Goal: Task Accomplishment & Management: Contribute content

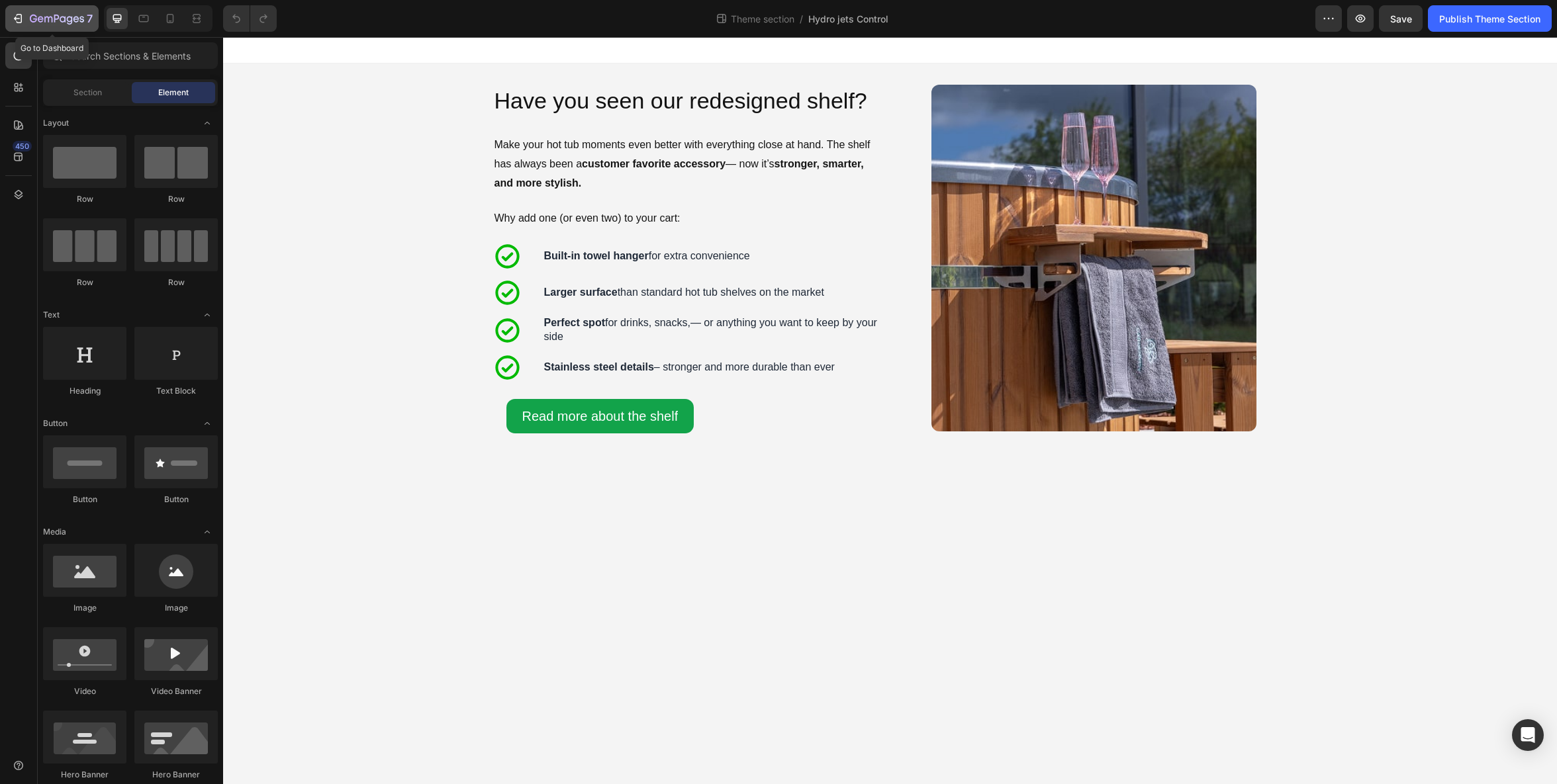
click at [21, 13] on icon "button" at bounding box center [18, 18] width 13 height 13
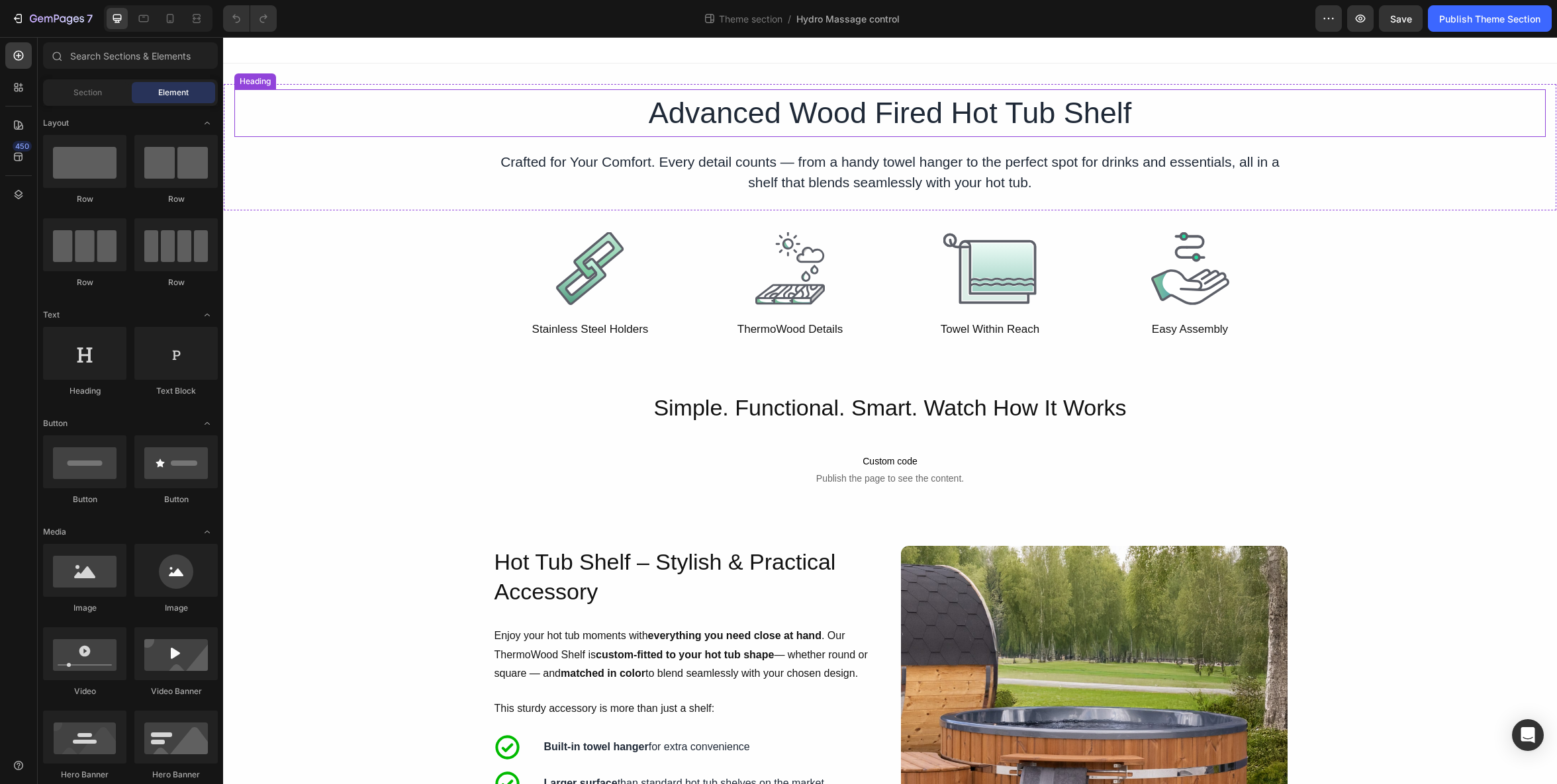
click at [802, 117] on h1 "Advanced Wood Fired Hot Tub Shelf" at bounding box center [891, 114] width 795 height 48
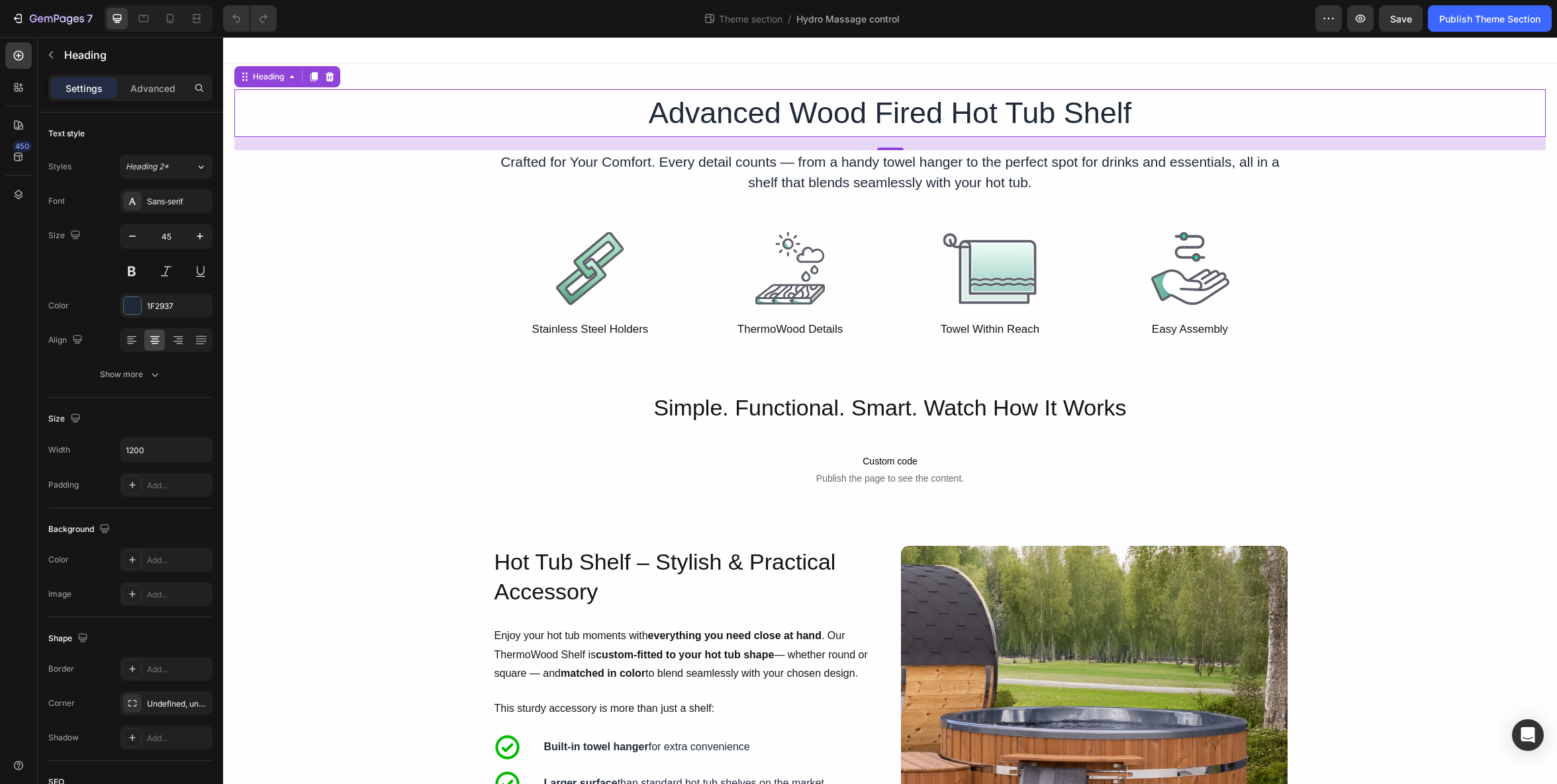
click at [814, 114] on h1 "Advanced Wood Fired Hot Tub Shelf" at bounding box center [891, 114] width 795 height 48
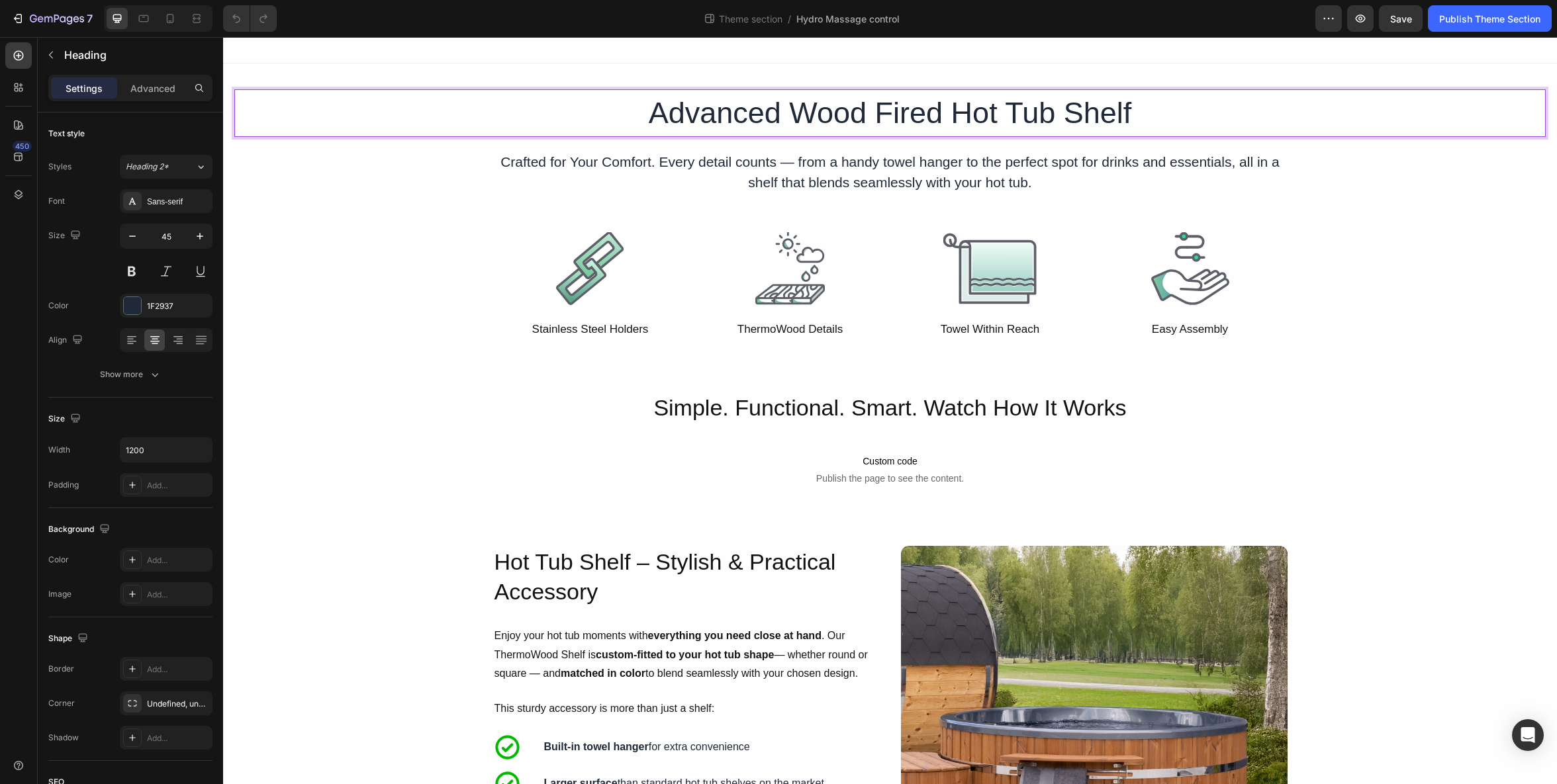
click at [817, 115] on p "Advanced Wood Fired Hot Tub Shelf" at bounding box center [891, 113] width 792 height 45
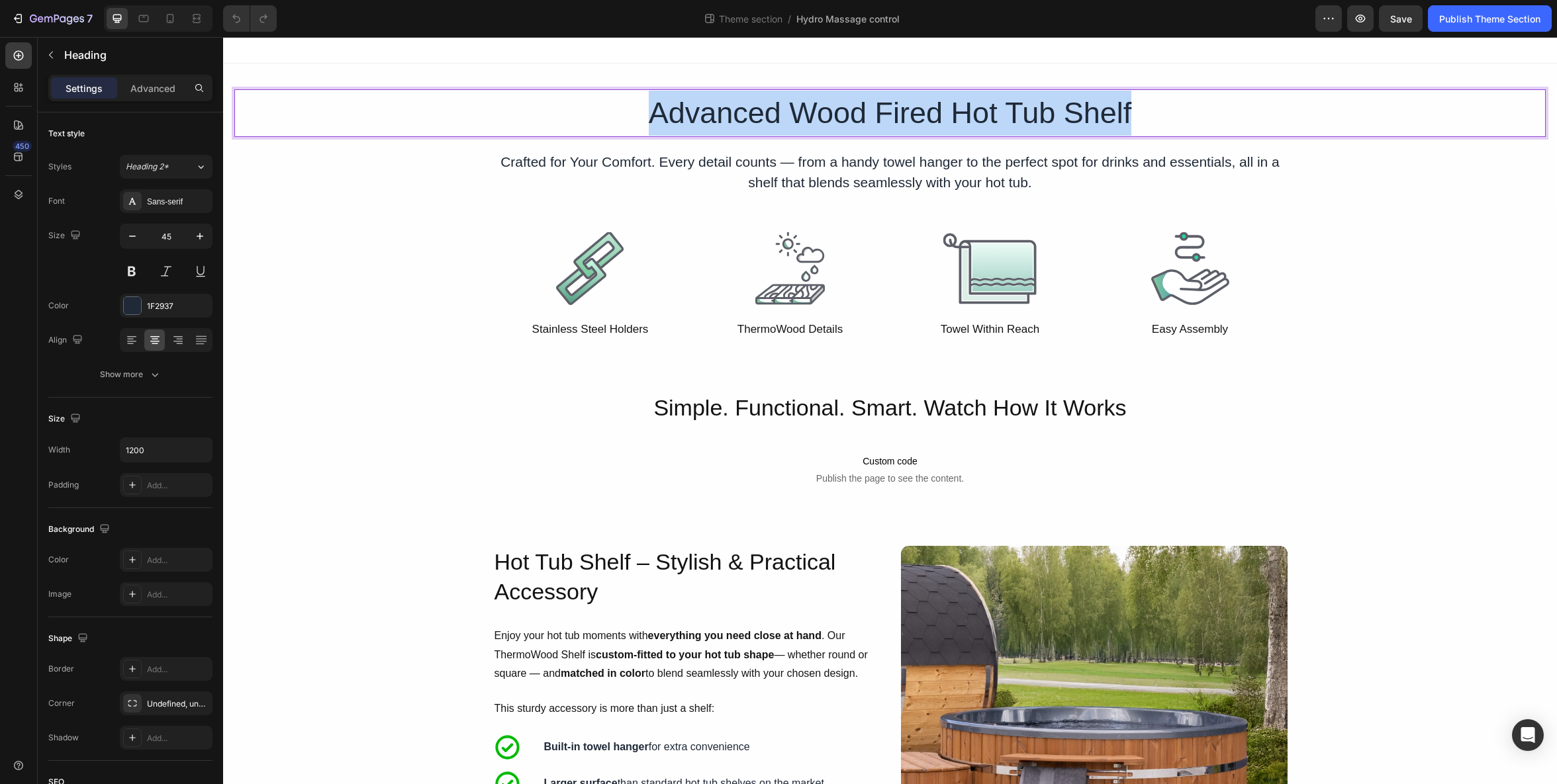
click at [817, 115] on p "Advanced Wood Fired Hot Tub Shelf" at bounding box center [891, 113] width 792 height 45
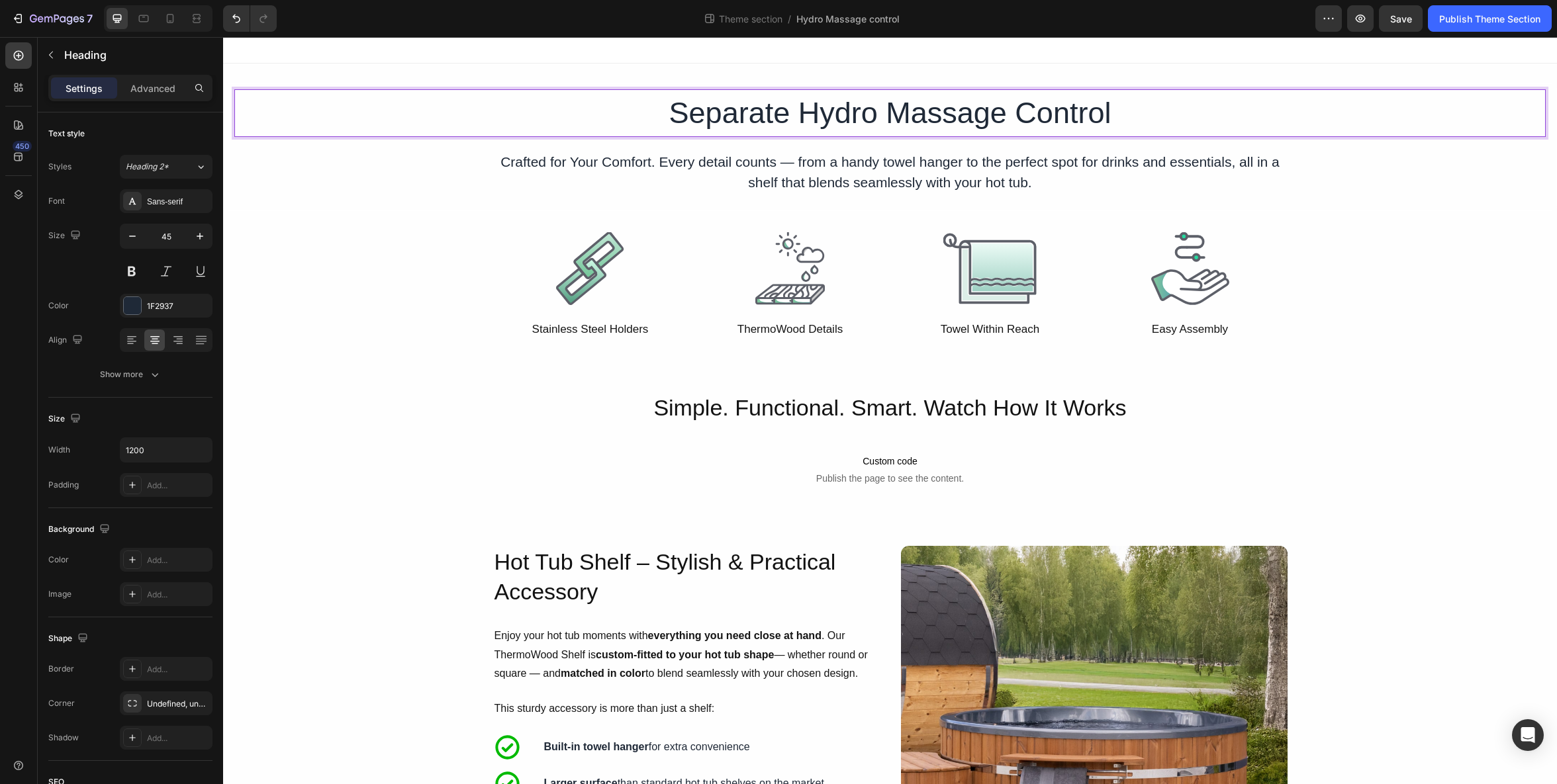
click at [861, 106] on p "Separate Hydro Massage Control" at bounding box center [891, 113] width 792 height 45
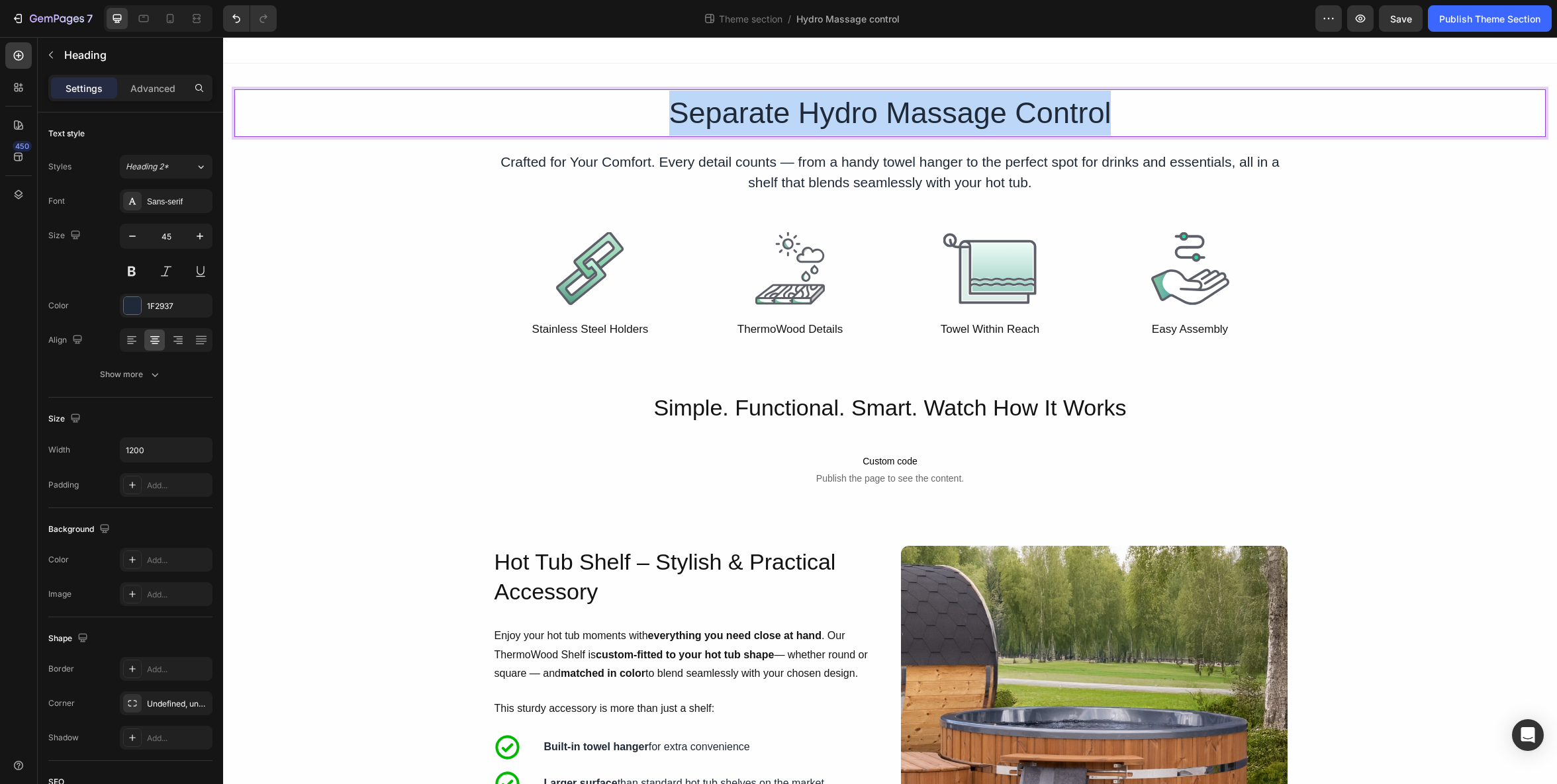
click at [861, 106] on p "Separate Hydro Massage Control" at bounding box center [891, 113] width 792 height 45
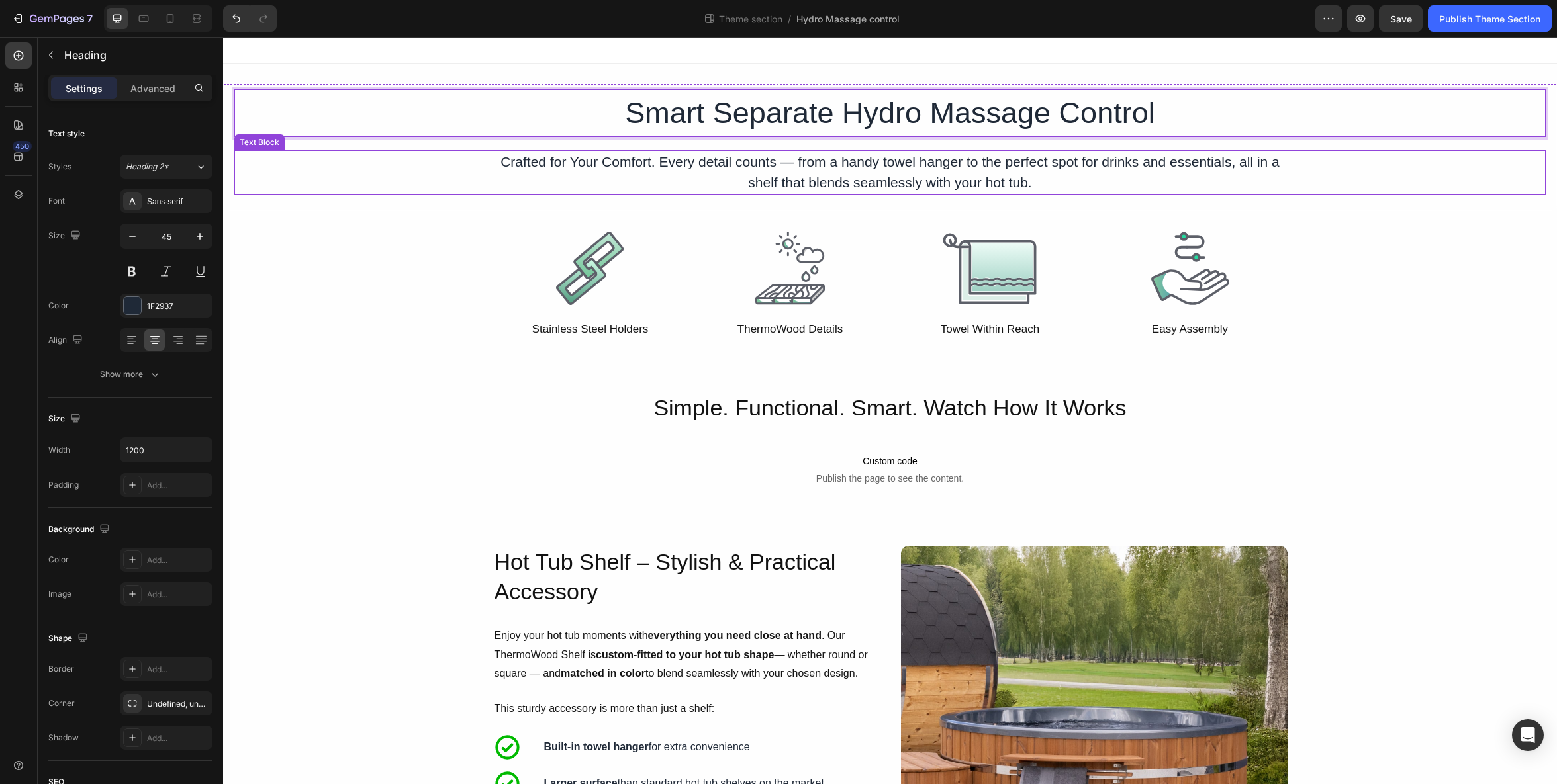
click at [705, 163] on p "Crafted for Your Comfort. Every detail counts — from a handy towel hanger to th…" at bounding box center [891, 172] width 792 height 42
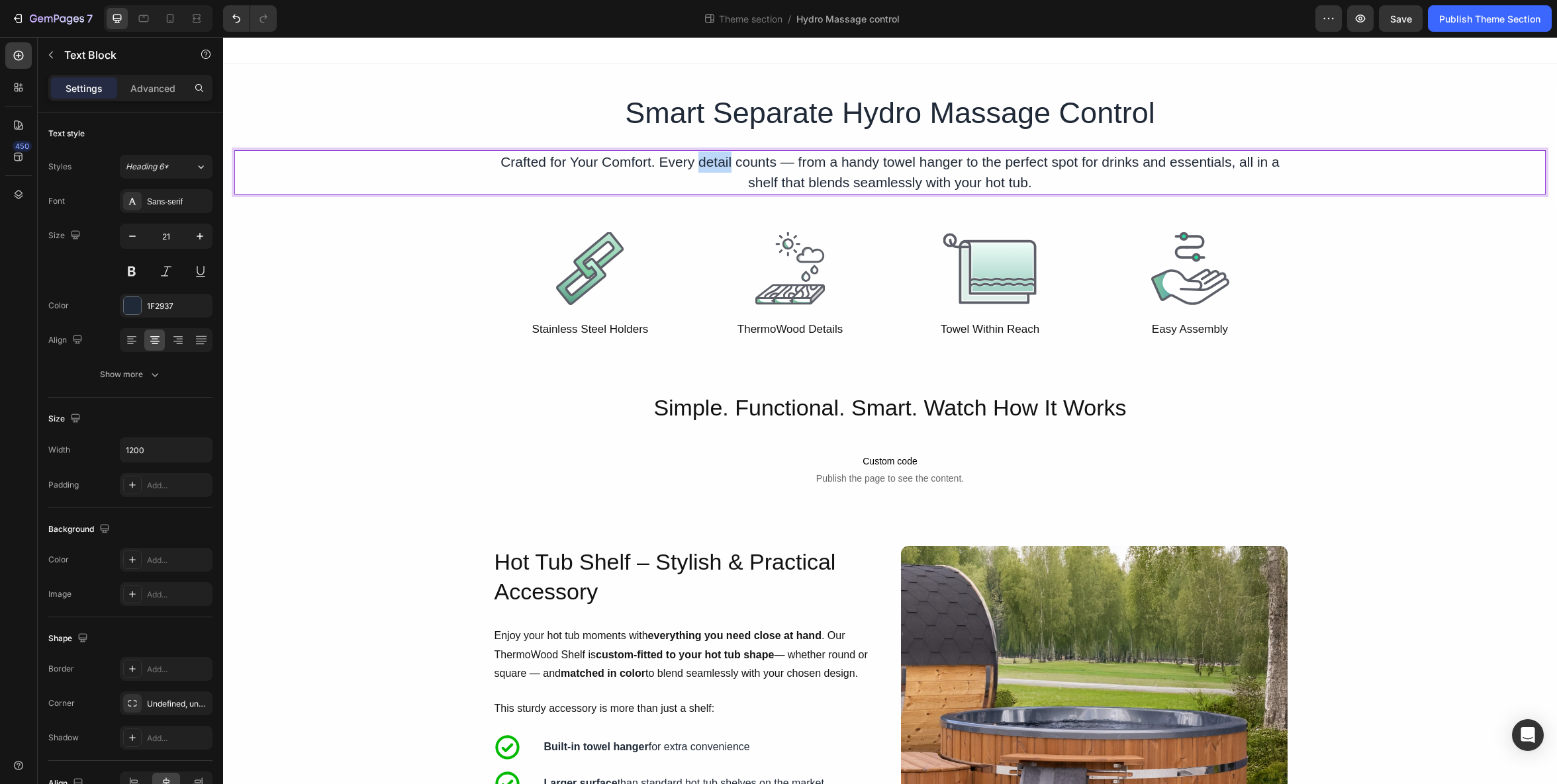
click at [705, 163] on p "Crafted for Your Comfort. Every detail counts — from a handy towel hanger to th…" at bounding box center [891, 172] width 792 height 42
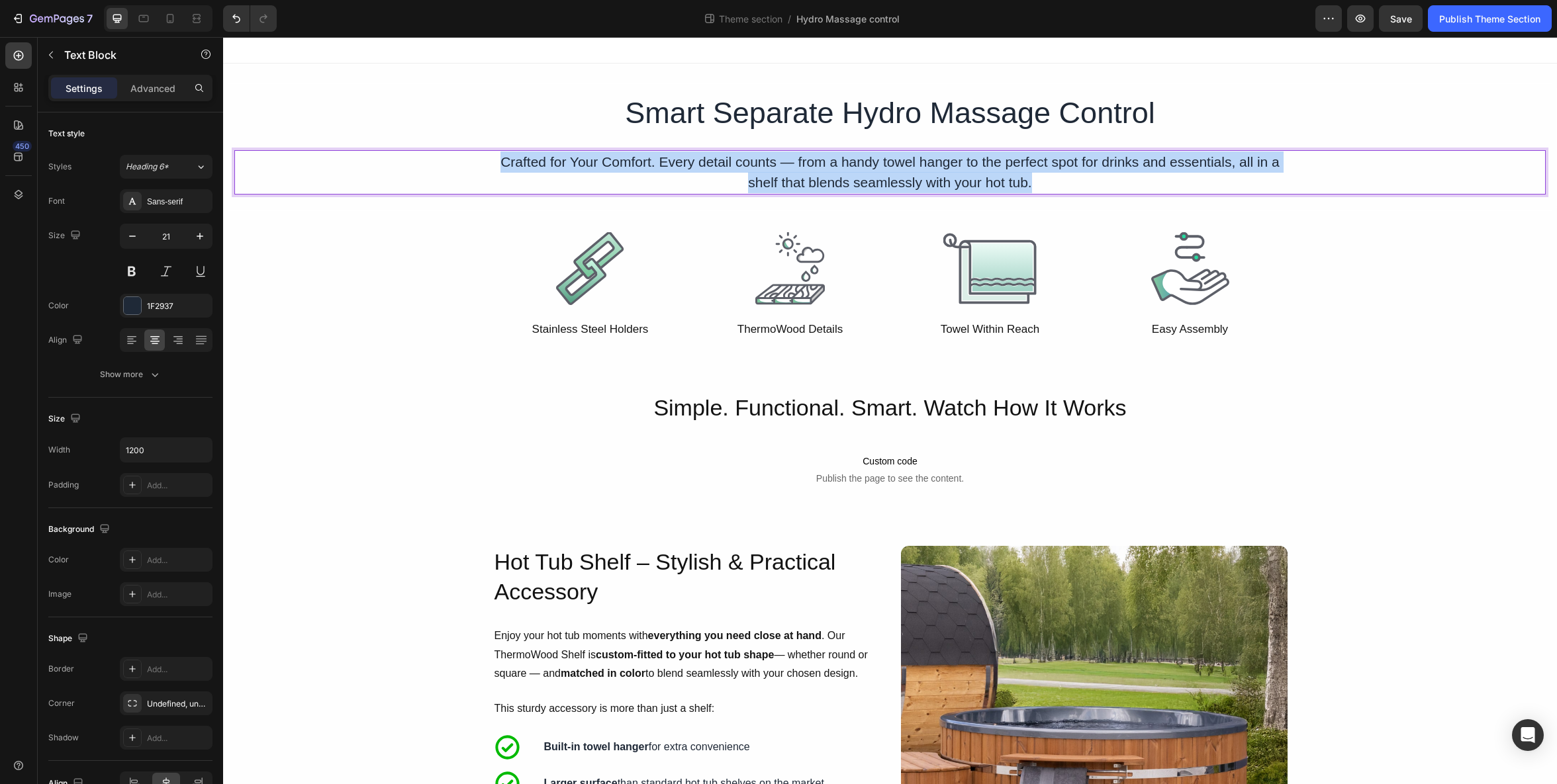
click at [705, 163] on p "Crafted for Your Comfort. Every detail counts — from a handy towel hanger to th…" at bounding box center [891, 172] width 792 height 42
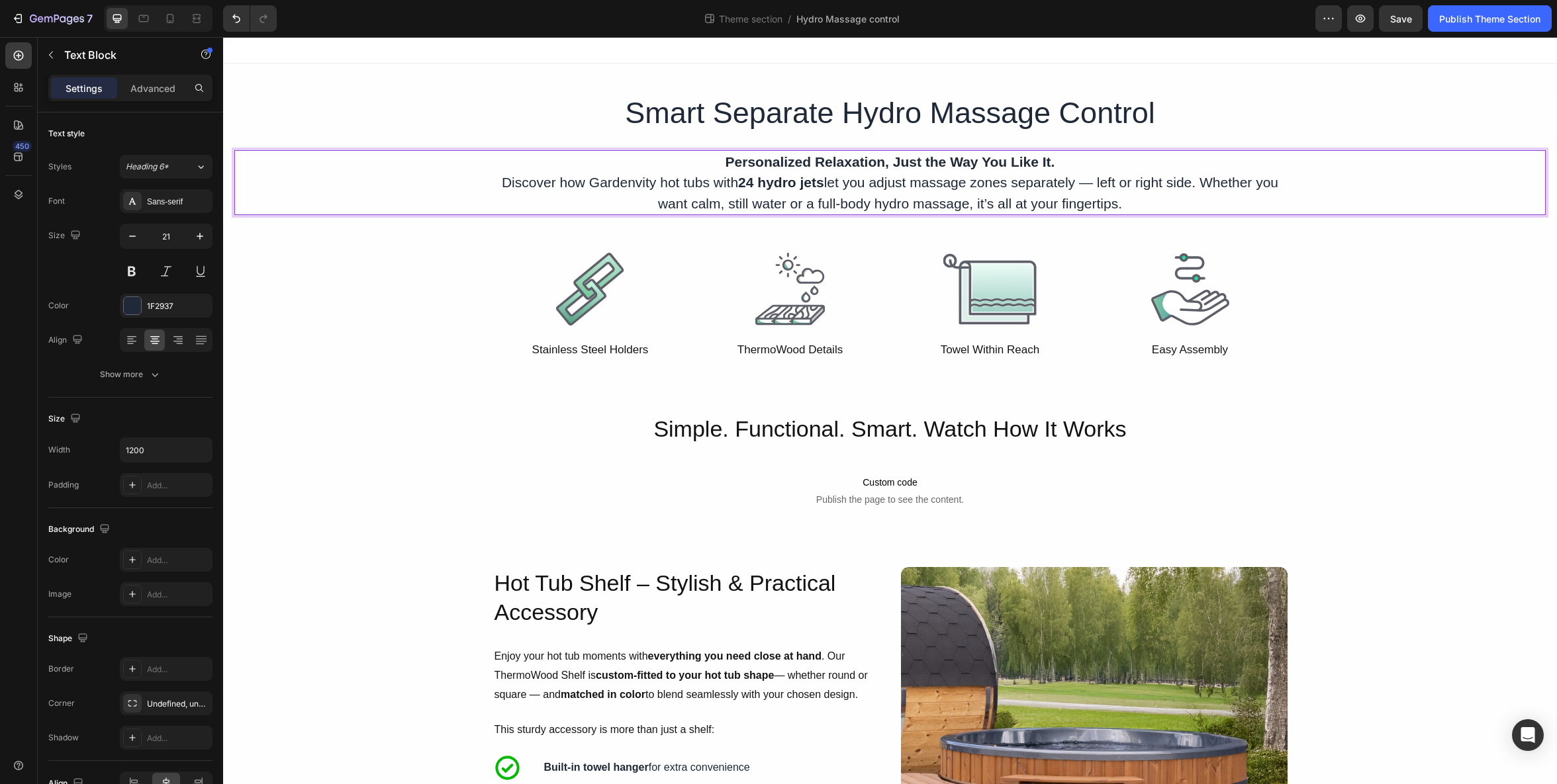
click at [755, 170] on p "Personalized Relaxation, Just the Way You Like It. Discover how Gardenvity hot …" at bounding box center [891, 183] width 792 height 63
click at [845, 194] on p "Personalized Relaxation, Just the Way You Like It. Discover how Gardenvity hot …" at bounding box center [891, 183] width 792 height 63
click at [819, 185] on strong "24 hydro jets" at bounding box center [781, 182] width 86 height 15
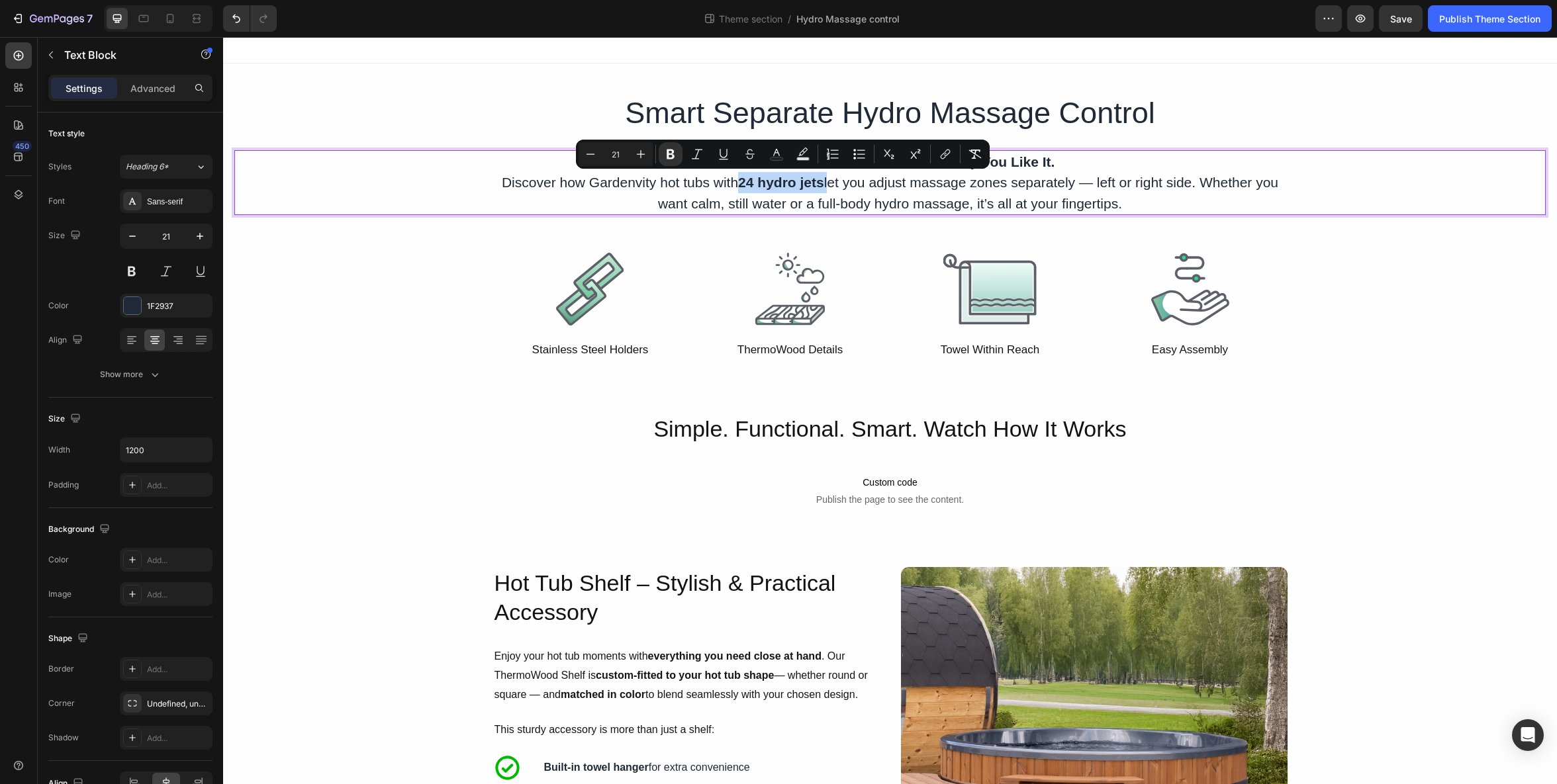
drag, startPoint x: 827, startPoint y: 184, endPoint x: 737, endPoint y: 184, distance: 90.0
click at [737, 184] on p "Personalized Relaxation, Just the Way You Like It. Discover how Gardenvity hot …" at bounding box center [891, 183] width 792 height 63
click at [679, 153] on button "Bold" at bounding box center [671, 153] width 24 height 24
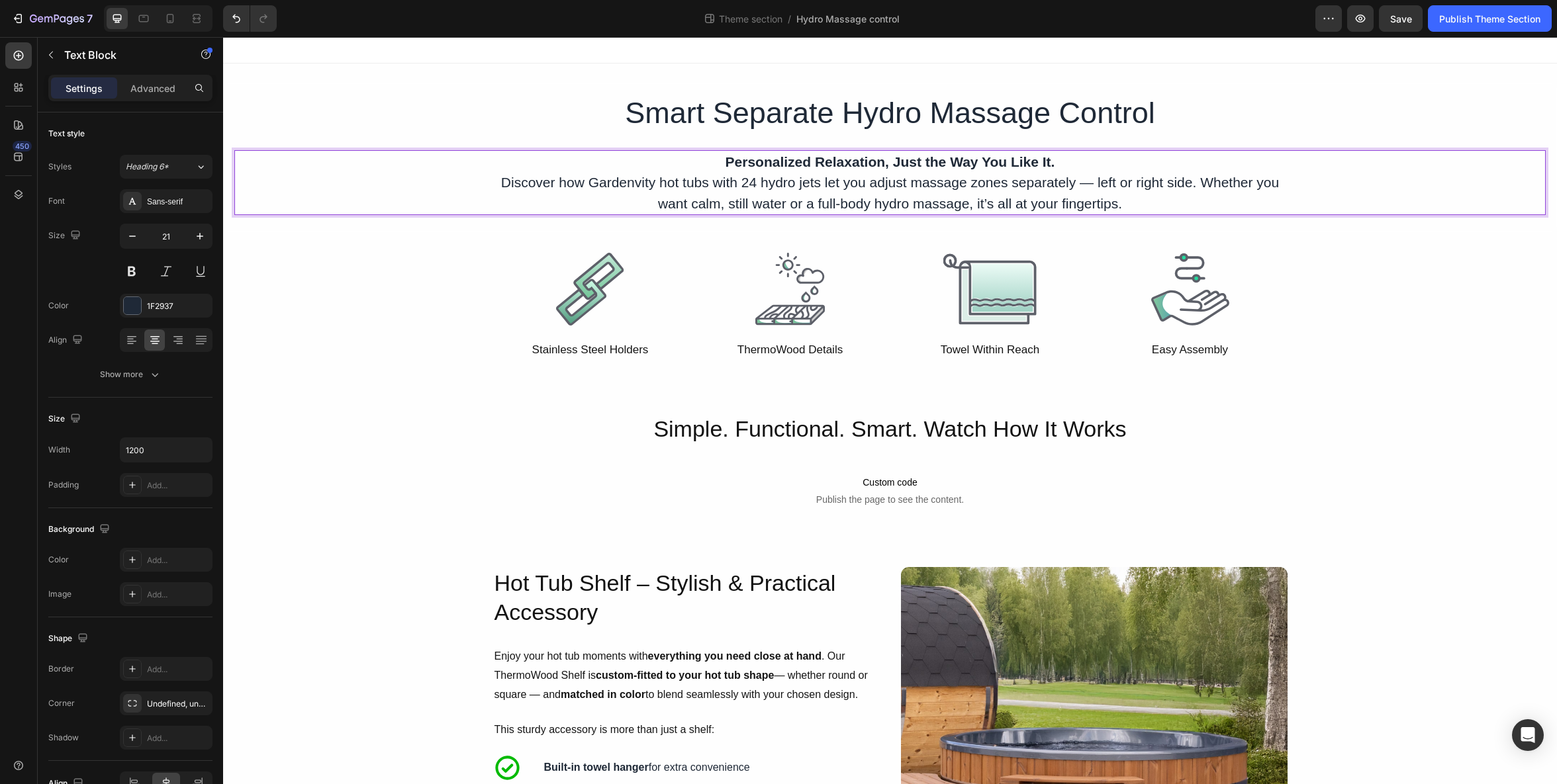
click at [765, 190] on p "Personalized Relaxation, Just the Way You Like It. Discover how Gardenvity hot …" at bounding box center [891, 183] width 792 height 63
click at [743, 186] on p "Personalized Relaxation, Just the Way You Like It. Discover how Gardenvity hot …" at bounding box center [891, 183] width 792 height 63
click at [742, 184] on p "Personalized Relaxation, Just the Way You Like It. Discover how Gardenvity hot …" at bounding box center [891, 183] width 792 height 63
click at [751, 181] on p "Personalized Relaxation, Just the Way You Like It. Discover how Gardenvity hot …" at bounding box center [891, 183] width 792 height 63
click at [745, 182] on p "Personalized Relaxation, Just the Way You Like It. Discover how Gardenvity hot …" at bounding box center [891, 183] width 792 height 63
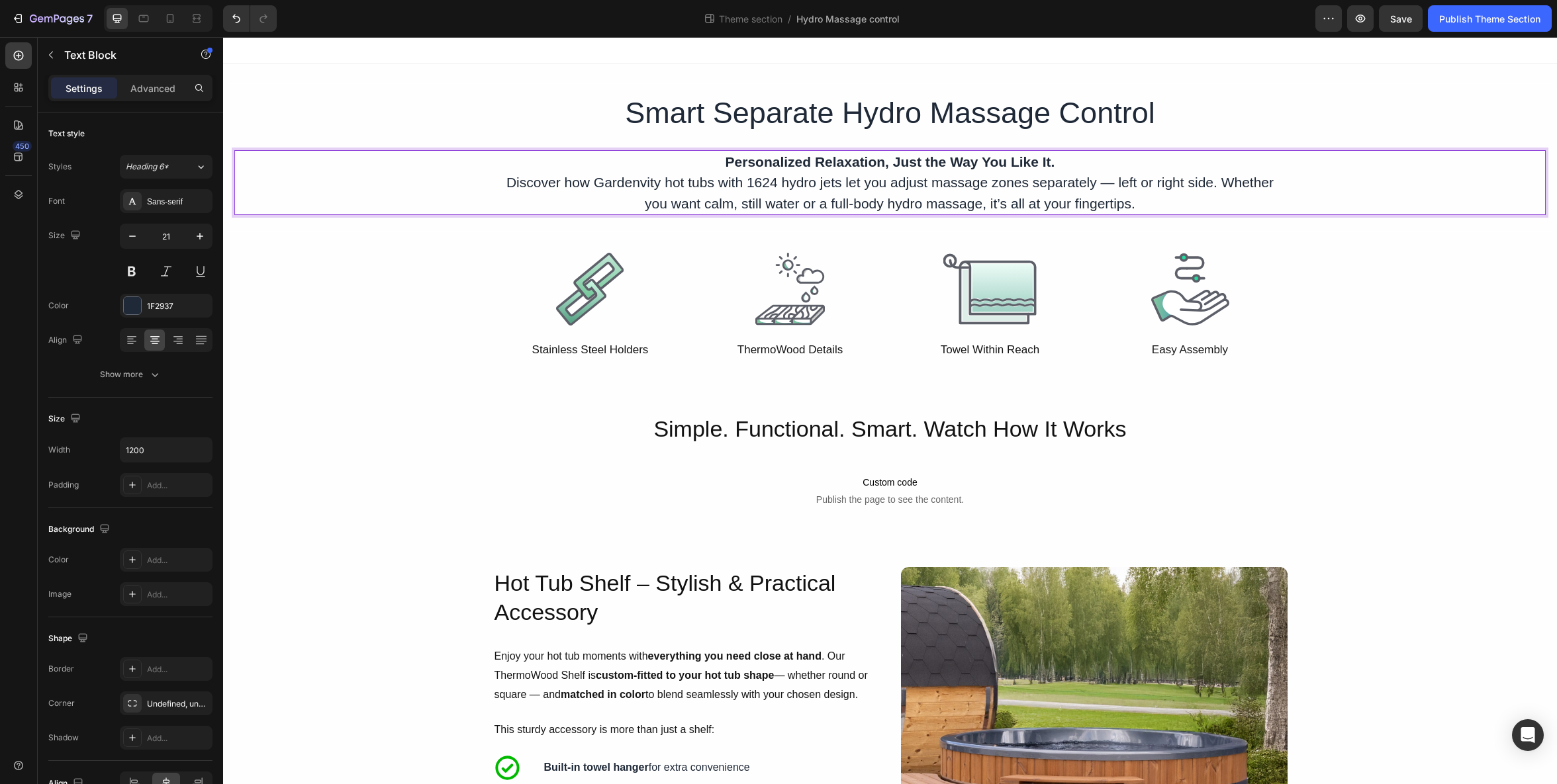
click at [764, 184] on p "Personalized Relaxation, Just the Way You Like It. Discover how Gardenvity hot …" at bounding box center [891, 183] width 792 height 63
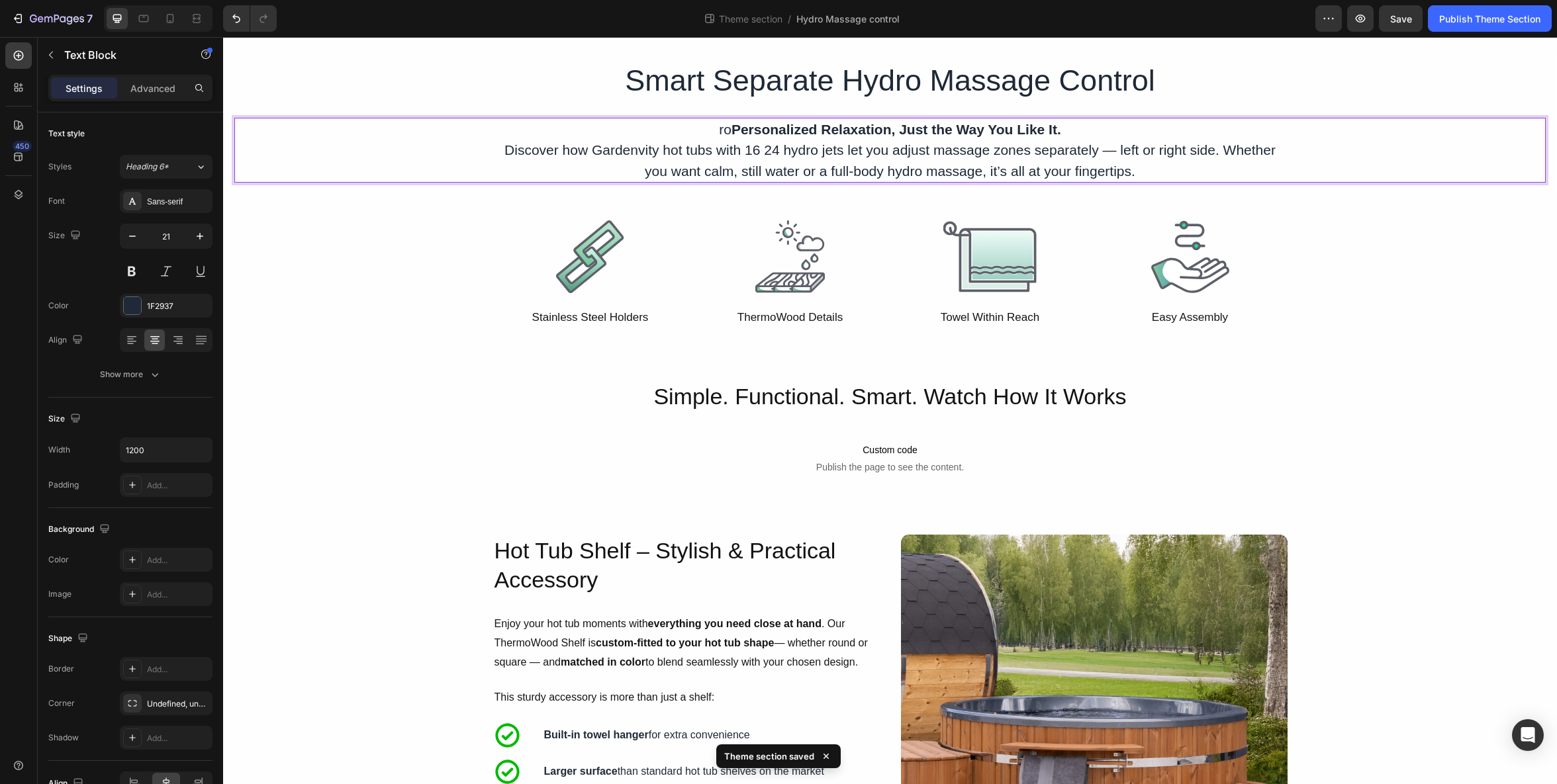
scroll to position [33, 0]
click at [732, 129] on p "ro Personalized Relaxation, Just the Way You Like It. Discover how Gardenvity h…" at bounding box center [891, 150] width 792 height 63
click at [761, 153] on p "Personalized Relaxation, Just the Way You Like It. Discover how Gardenvity hot …" at bounding box center [891, 150] width 792 height 63
click at [764, 150] on p "Personalized Relaxation, Just the Way You Like It. Discover how Gardenvity hot …" at bounding box center [891, 150] width 792 height 63
click at [762, 153] on p "Personalized Relaxation, Just the Way You Like It. Discover how Gardenvity hot …" at bounding box center [891, 150] width 792 height 63
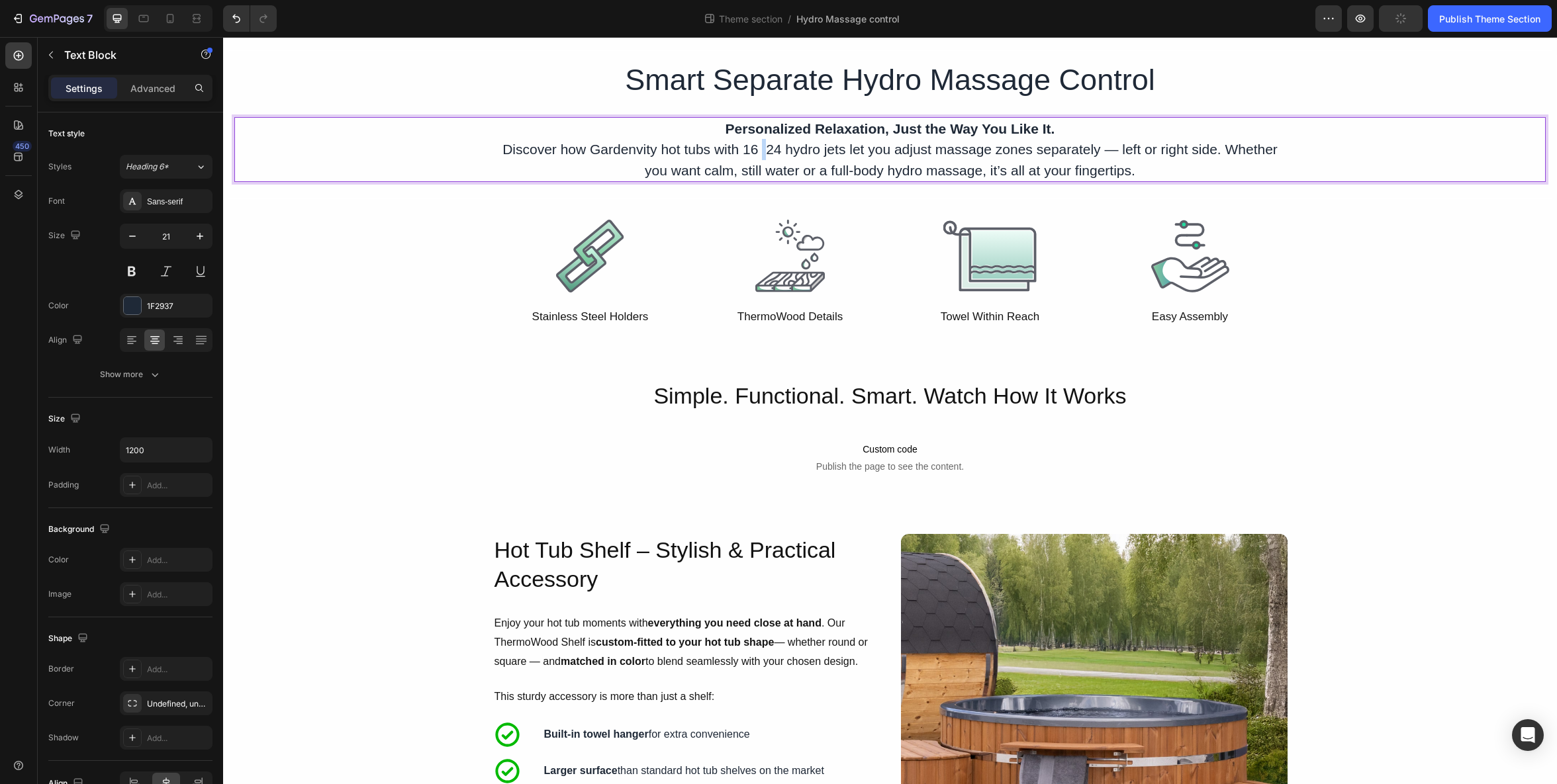
click at [762, 153] on p "Personalized Relaxation, Just the Way You Like It. Discover how Gardenvity hot …" at bounding box center [891, 150] width 792 height 63
click at [762, 154] on p "Personalized Relaxation, Just the Way You Like It. Discover how Gardenvity hot …" at bounding box center [891, 150] width 792 height 63
click at [769, 153] on p "Personalized Relaxation, Just the Way You Like It. rDiscover how Gardenvity hot…" at bounding box center [891, 150] width 792 height 63
click at [774, 153] on p "Personalized Relaxation, Just the Way You Like It. rDiscover how Gardenvity hot…" at bounding box center [891, 150] width 792 height 63
click at [526, 149] on p "Personalized Relaxation, Just the Way You Like It. rDiscover how Gardenvity hot…" at bounding box center [891, 150] width 792 height 63
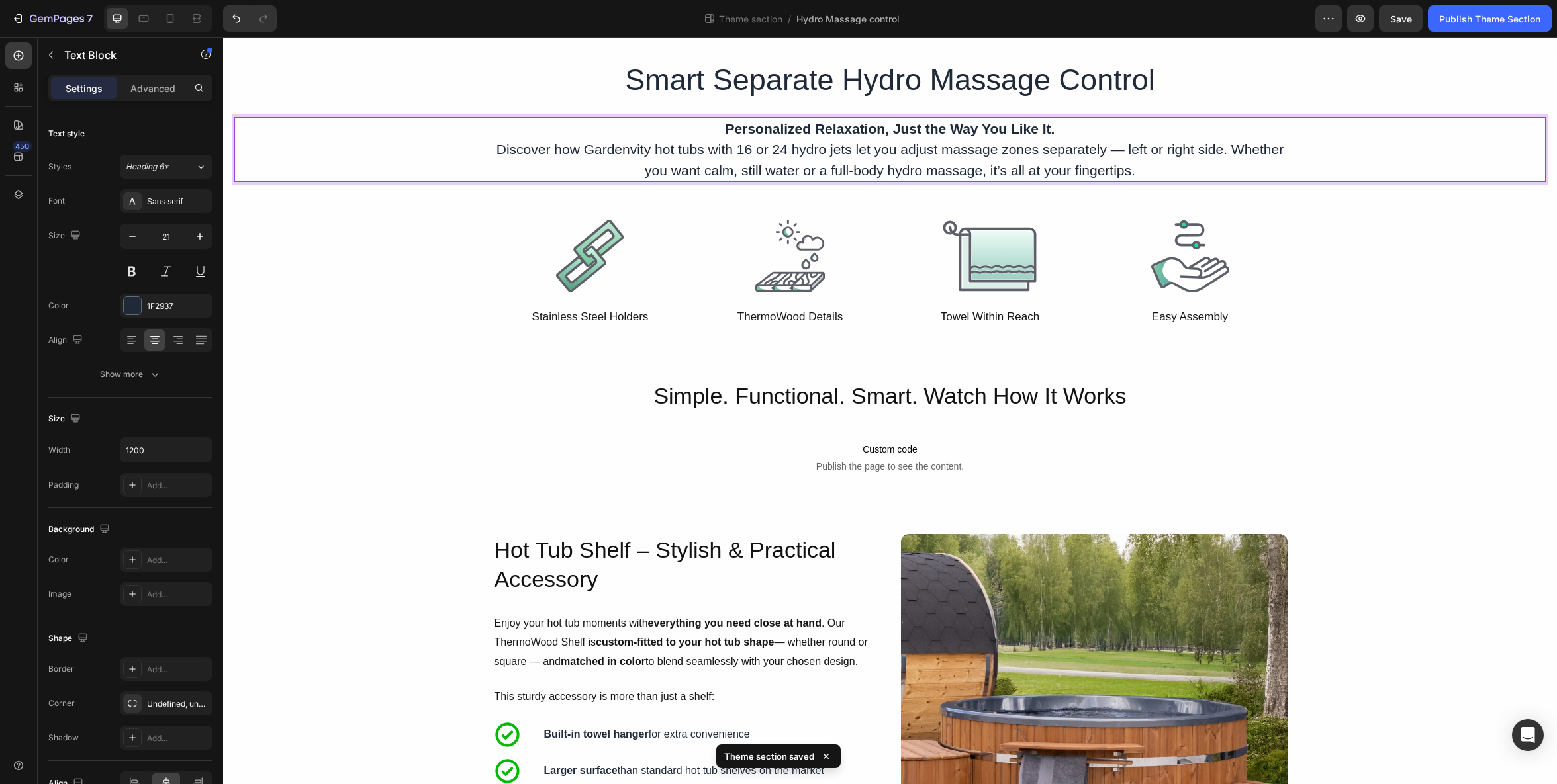
click at [861, 138] on p "Personalized Relaxation, Just the Way You Like It. Discover how Gardenvity hot …" at bounding box center [891, 150] width 792 height 63
click at [845, 132] on strong "Personalized Relaxation, Just the Way You Like It." at bounding box center [891, 129] width 330 height 15
drag, startPoint x: 764, startPoint y: 130, endPoint x: 1058, endPoint y: 135, distance: 294.0
click at [1058, 135] on p "Personalized Relaxation, Just the Way You Like It. Discover how Gardenvity hot …" at bounding box center [891, 150] width 792 height 63
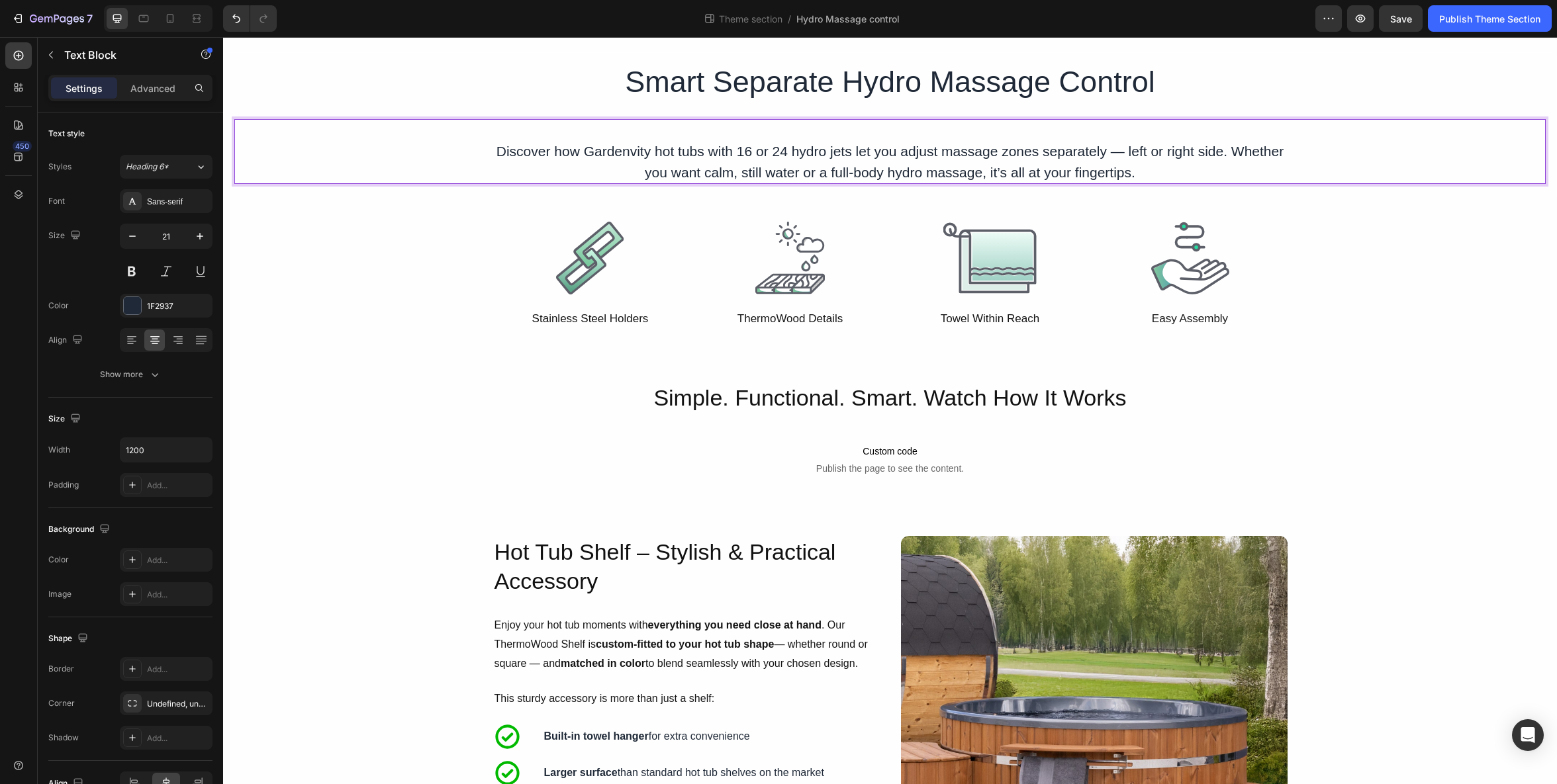
click at [498, 147] on p "⁠⁠⁠⁠⁠⁠⁠ Discover how Gardenvity hot tubs with 16 or 24 hydro jets let you adjus…" at bounding box center [891, 152] width 792 height 63
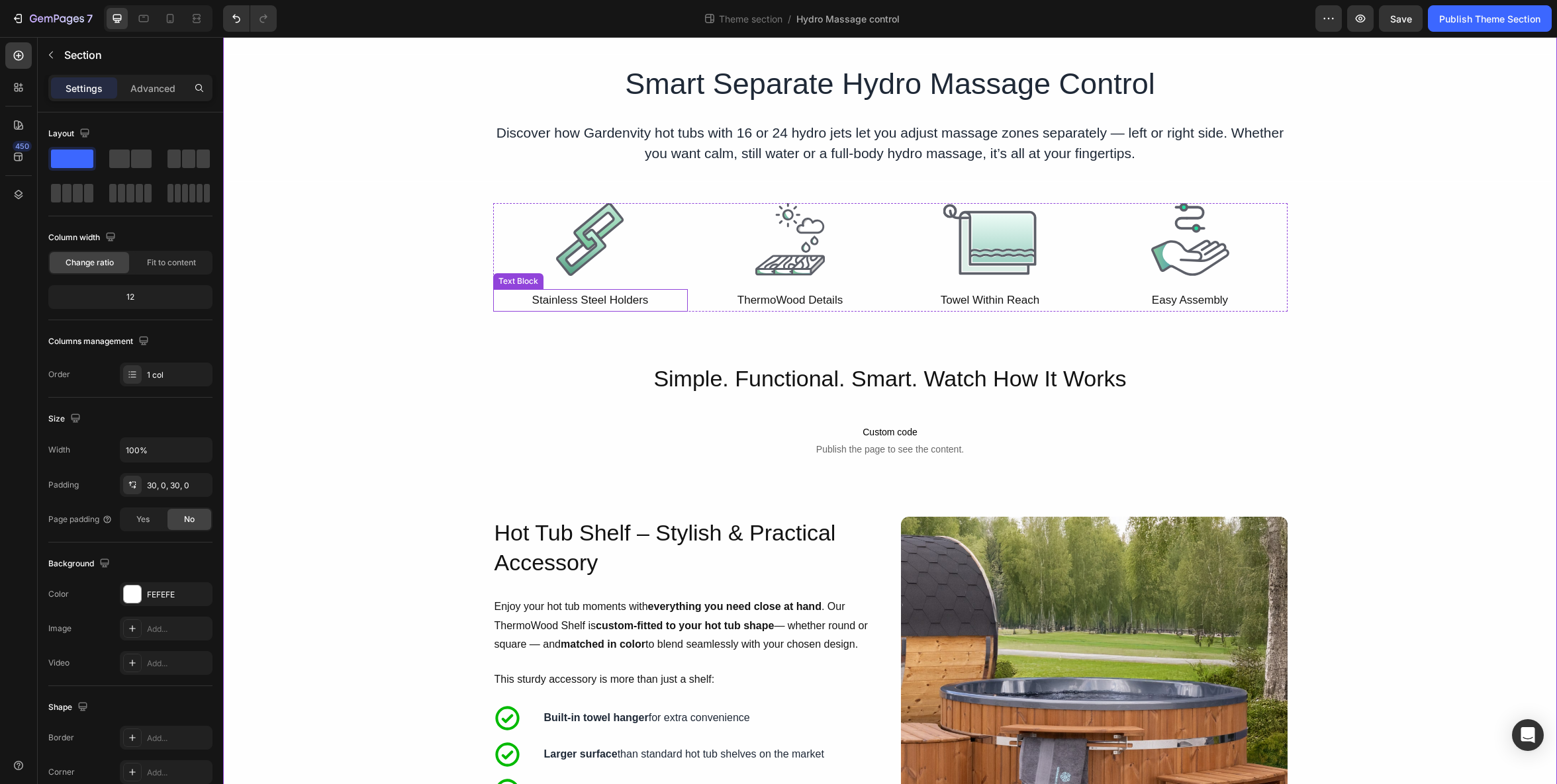
click at [599, 302] on p "Stainless Steel Holders" at bounding box center [591, 301] width 192 height 20
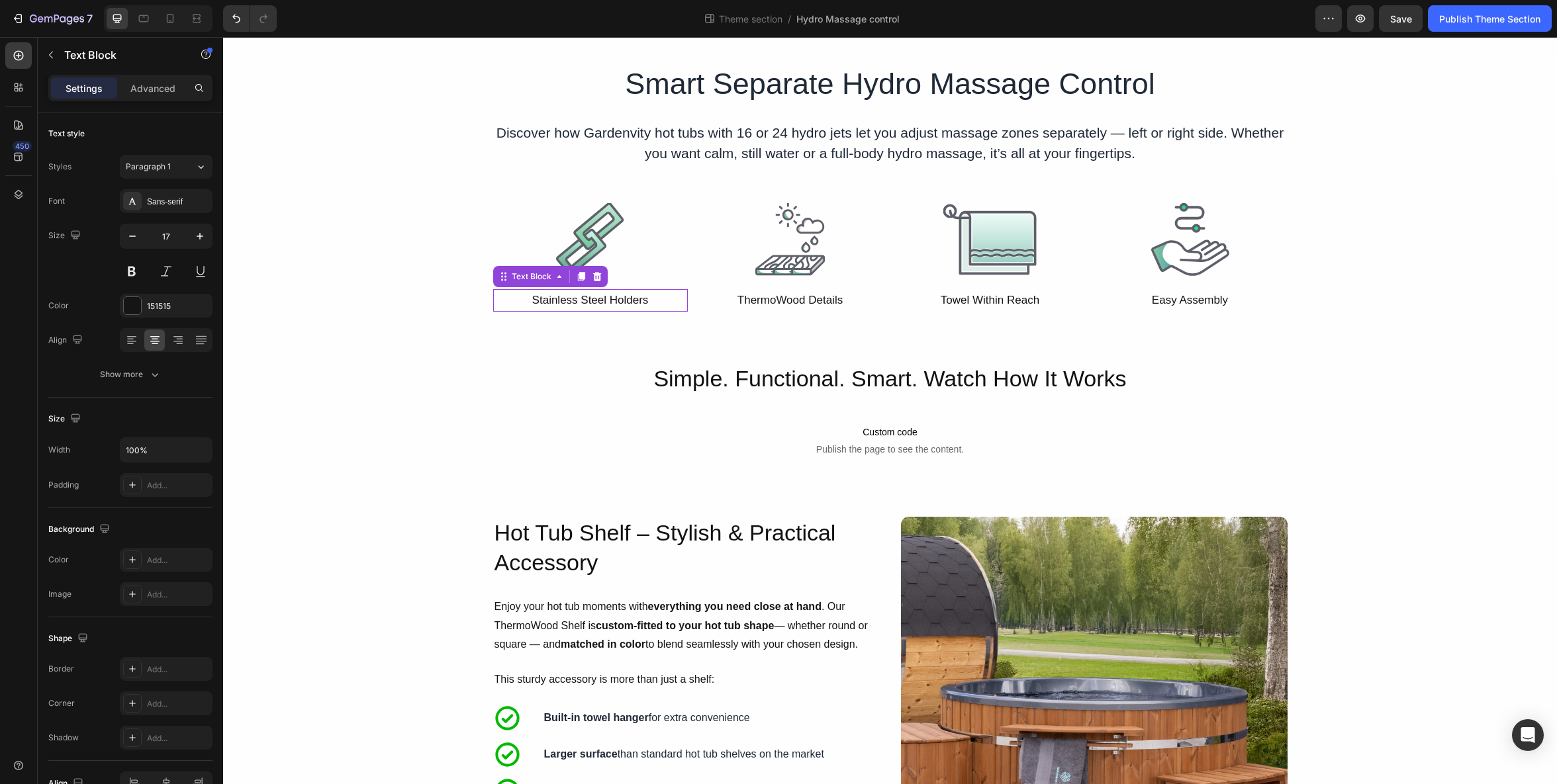
click at [599, 302] on p "Stainless Steel Holders" at bounding box center [591, 301] width 192 height 20
click at [795, 302] on p "ThermoWood Details" at bounding box center [790, 301] width 192 height 20
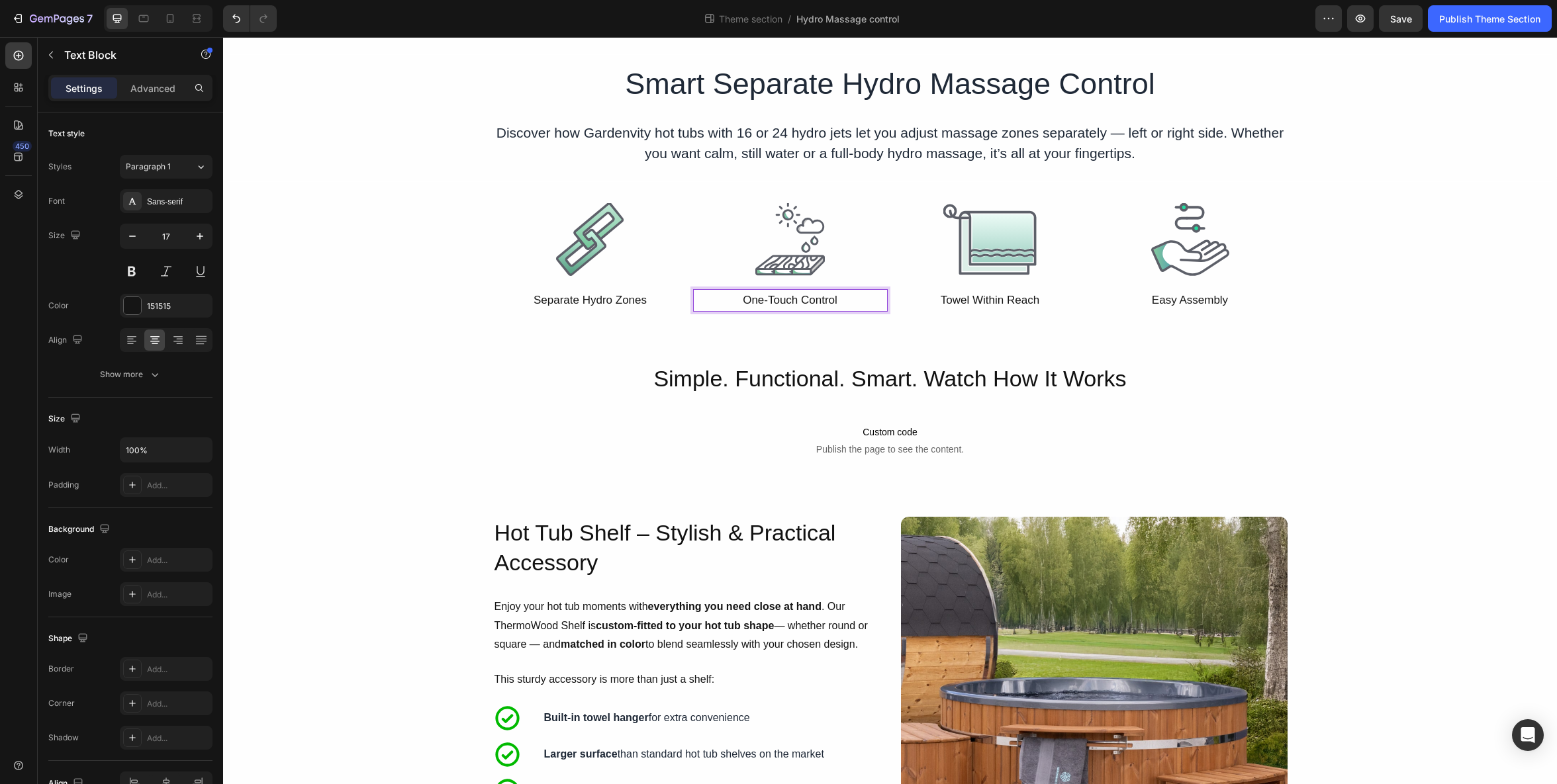
click at [803, 297] on p "One-Touch Control" at bounding box center [790, 301] width 192 height 20
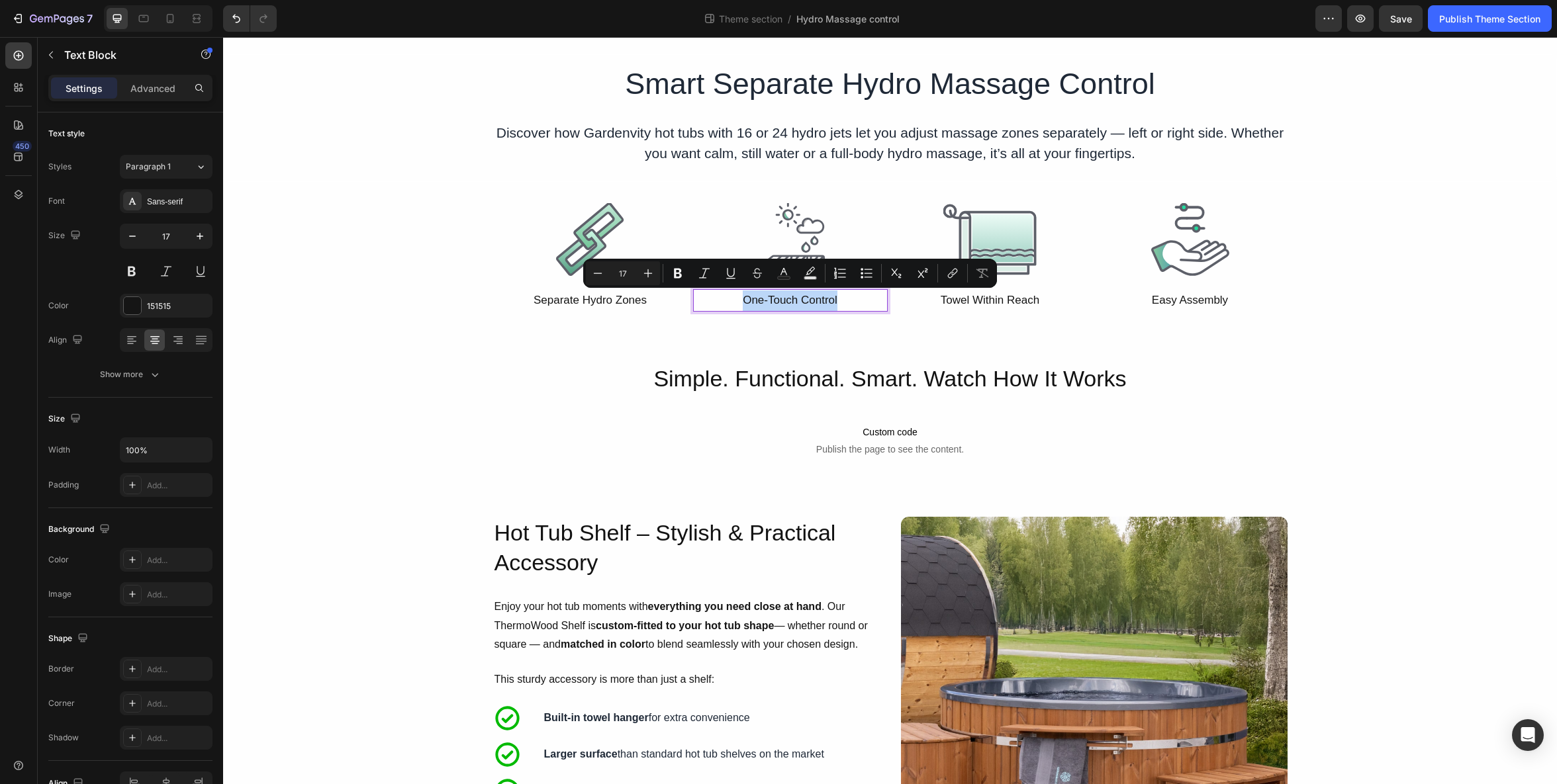
copy p "One-Touch Control"
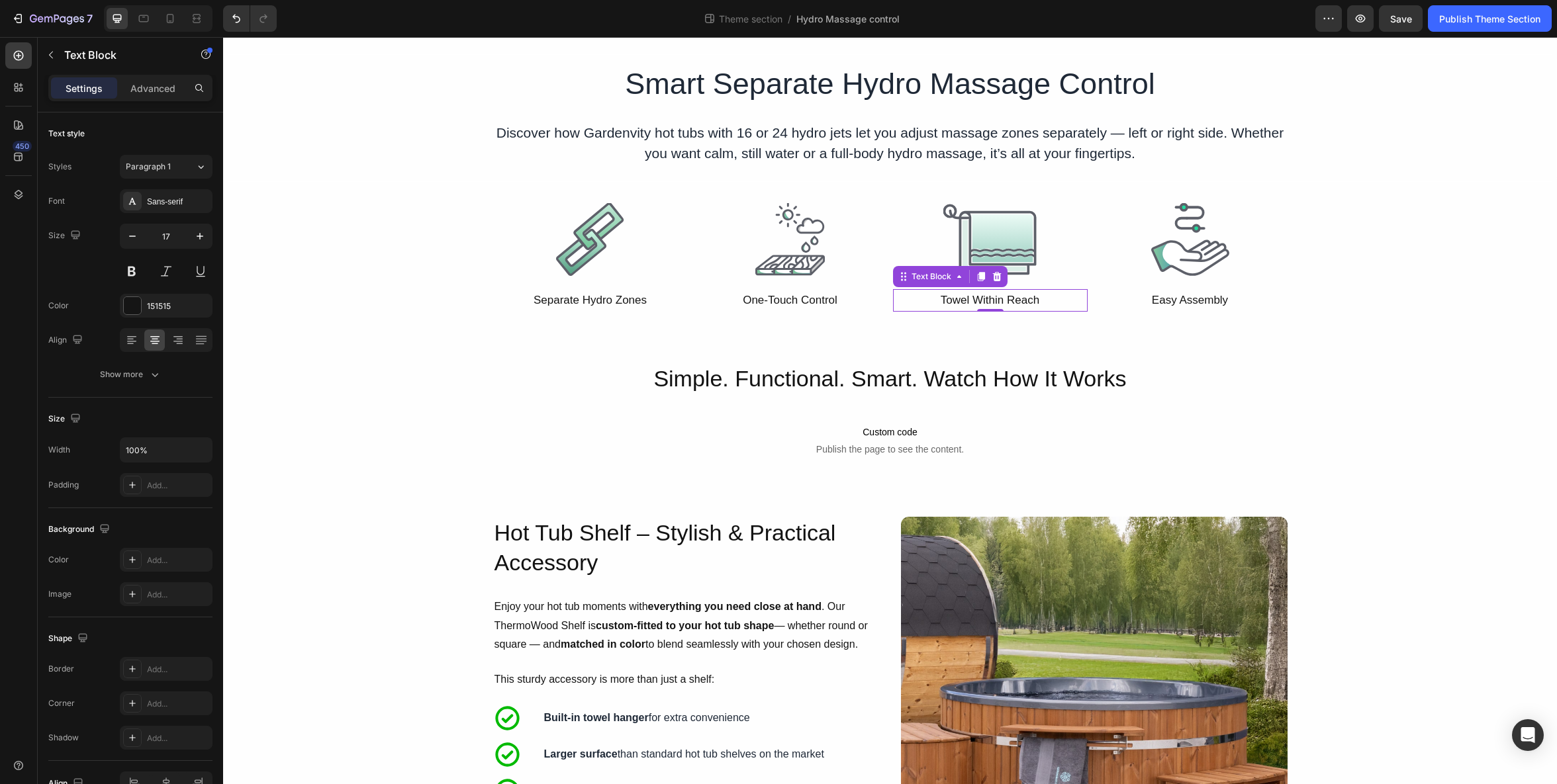
click at [995, 302] on p "Towel Within Reach" at bounding box center [990, 301] width 192 height 20
click at [1196, 304] on p "Easy Assembly" at bounding box center [1191, 301] width 192 height 20
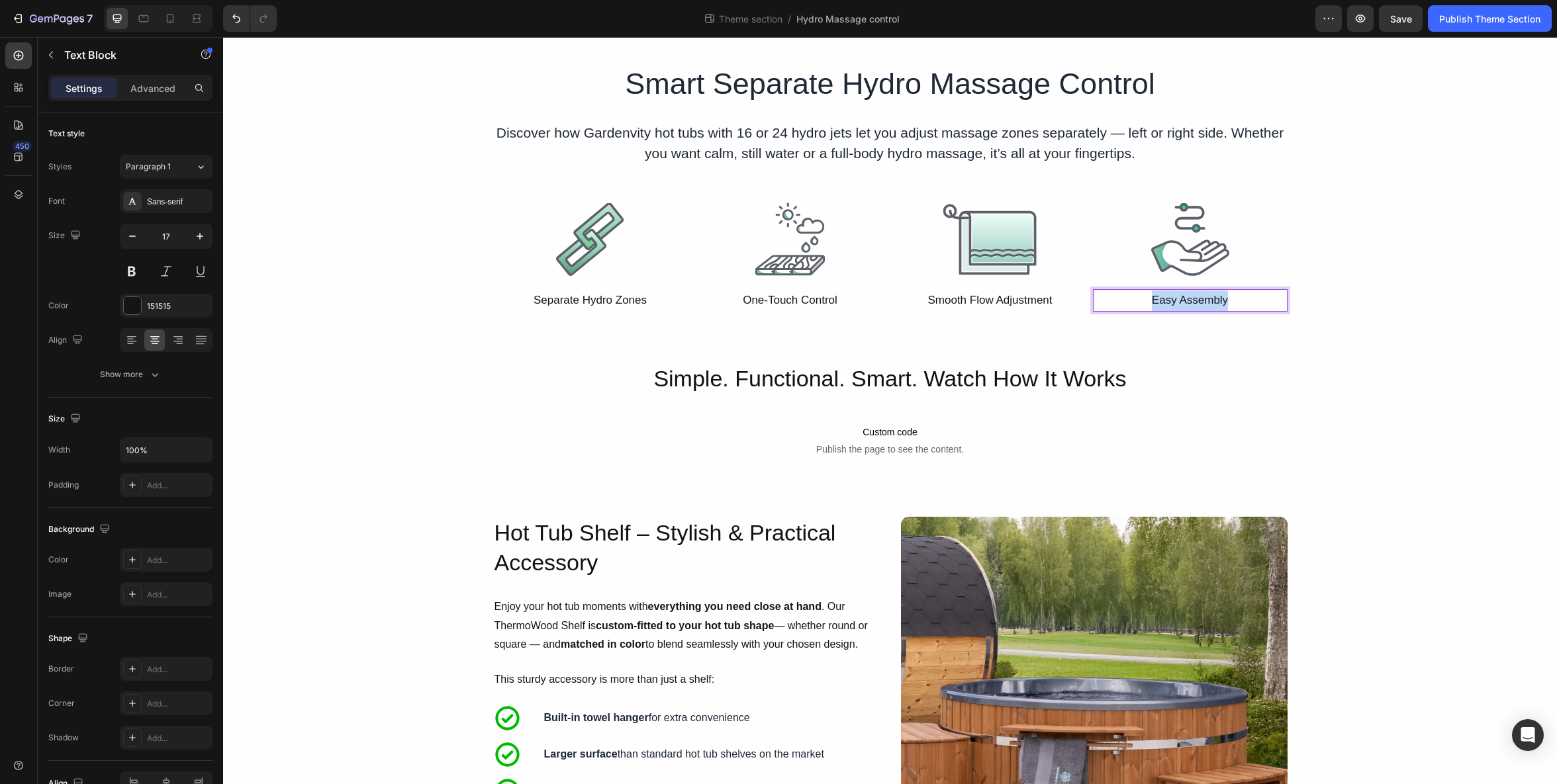
click at [1196, 304] on p "Easy Assembly" at bounding box center [1191, 301] width 192 height 20
click at [1218, 302] on p "Personalized Massage Experience" at bounding box center [1191, 301] width 192 height 20
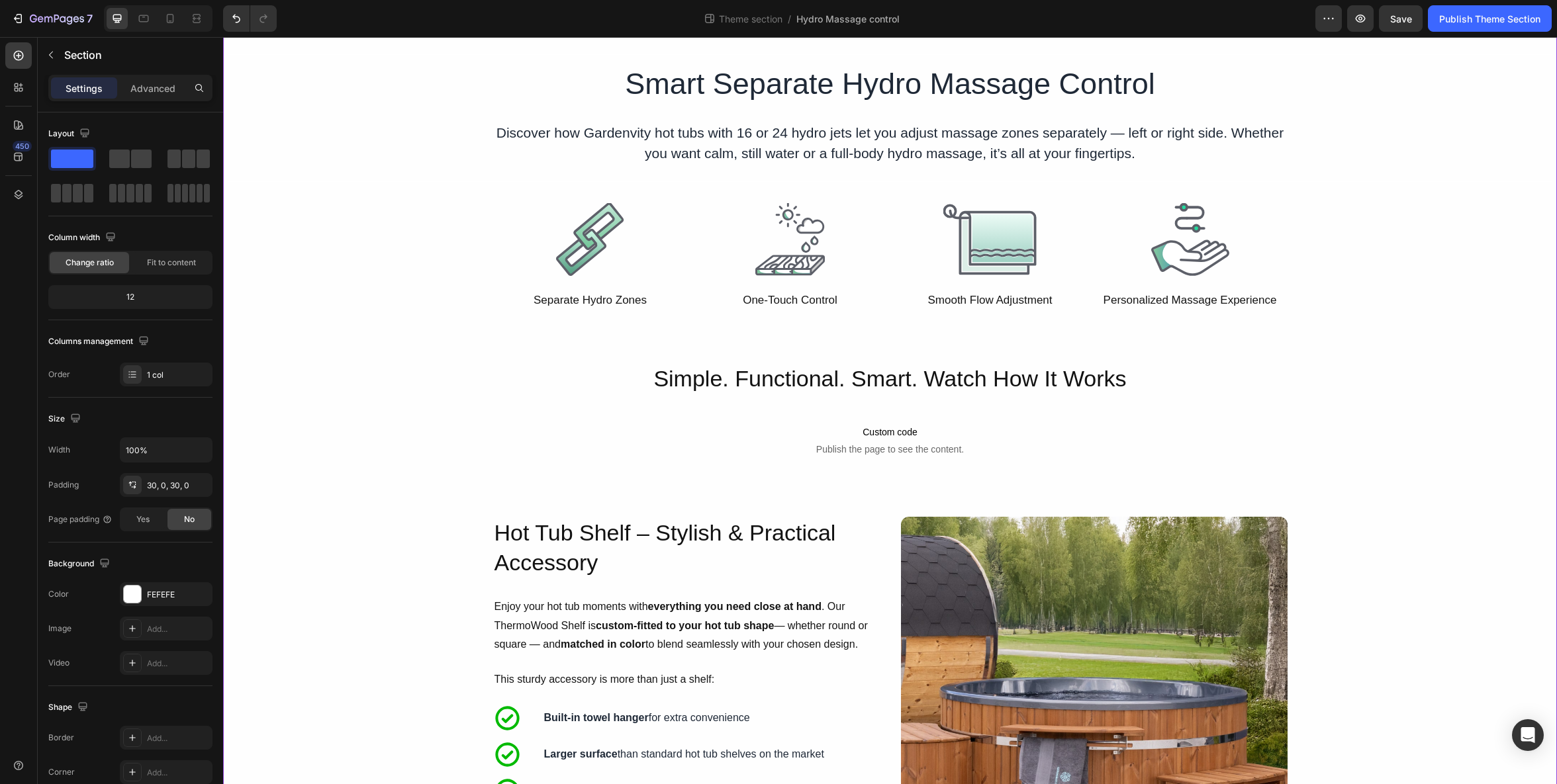
click at [1397, 27] on button "Save" at bounding box center [1401, 19] width 43 height 27
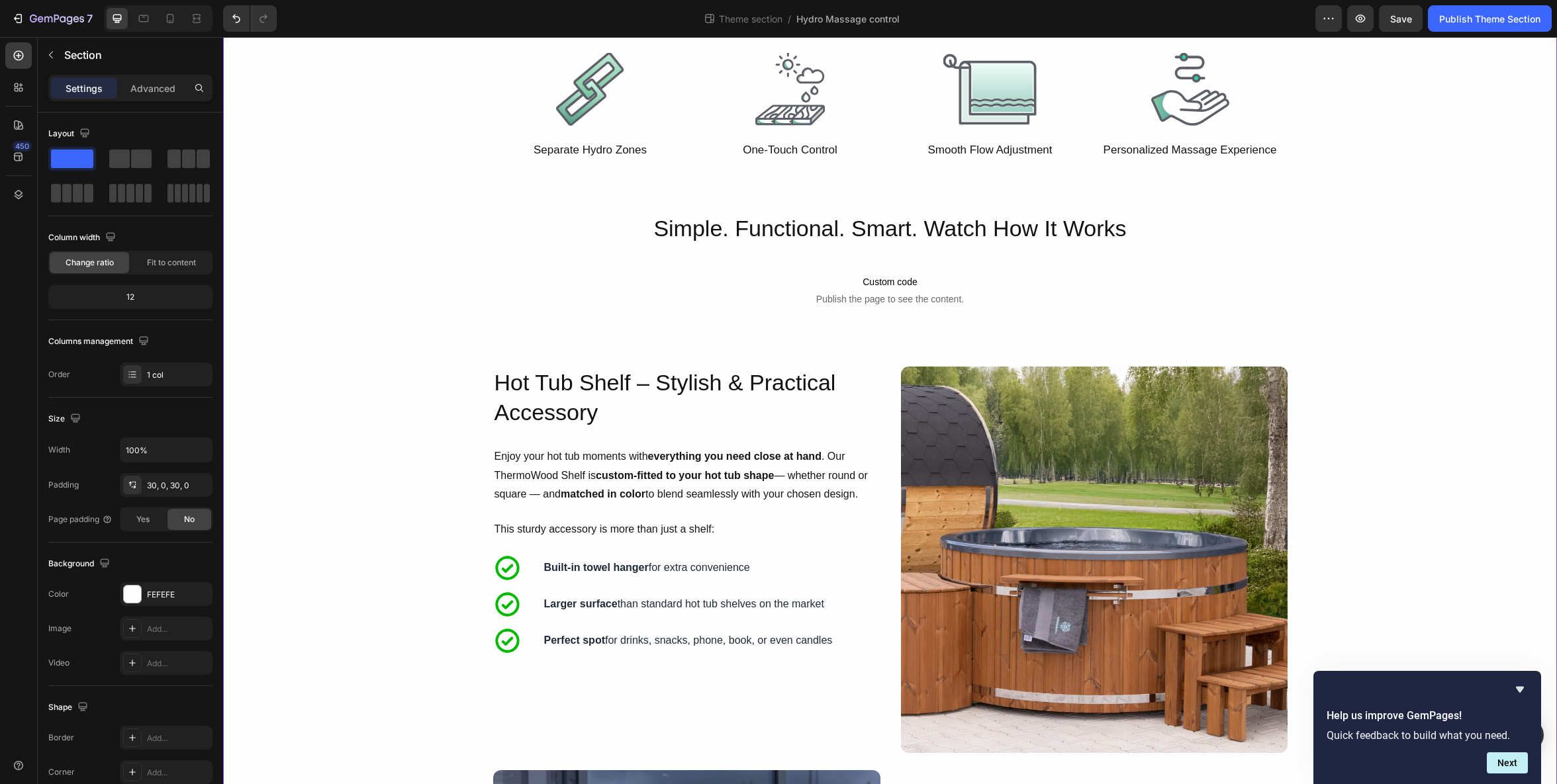
scroll to position [233, 0]
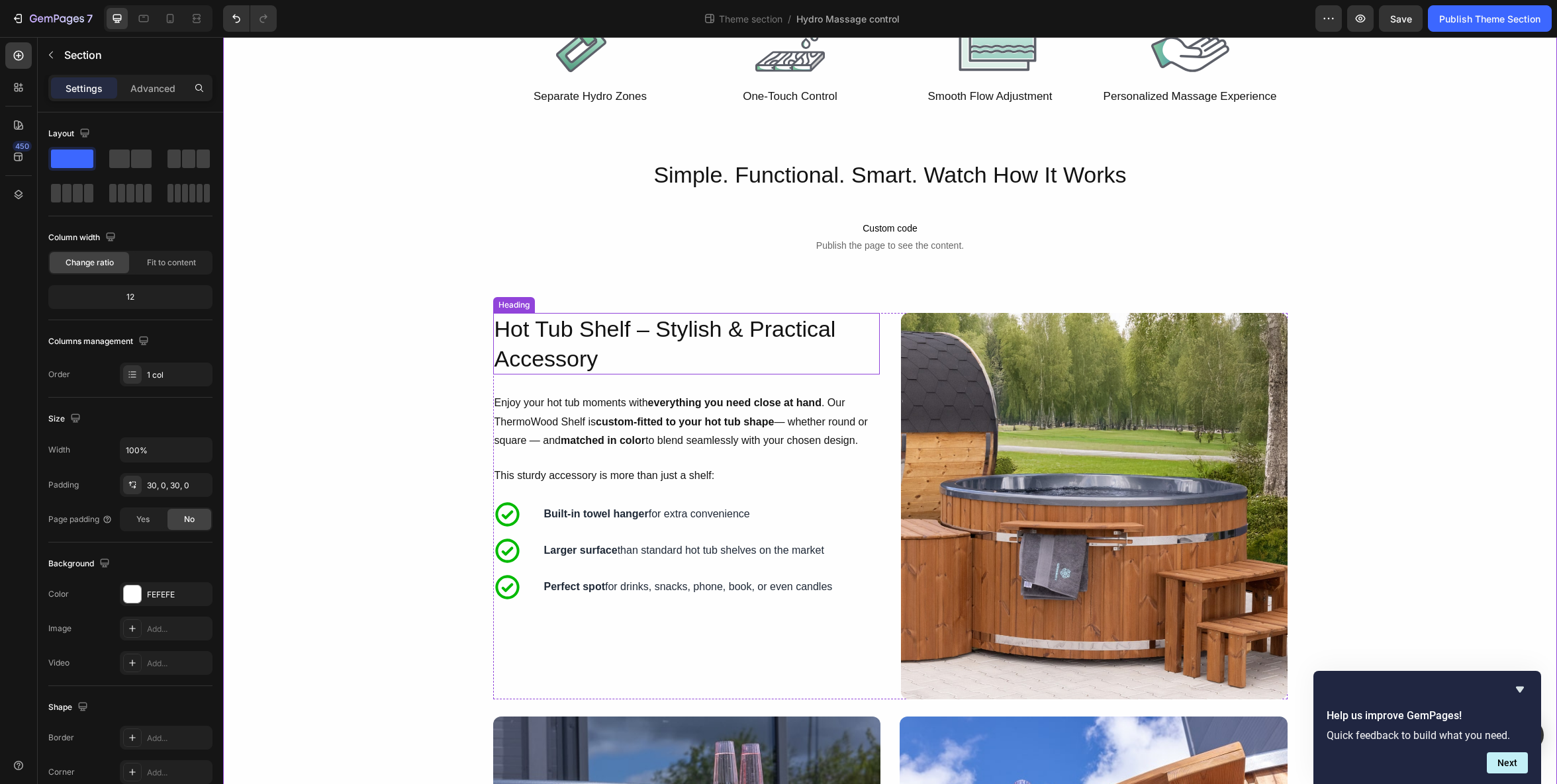
click at [743, 336] on h2 "Hot Tub Shelf – Stylish & Practical Accessory" at bounding box center [687, 343] width 387 height 61
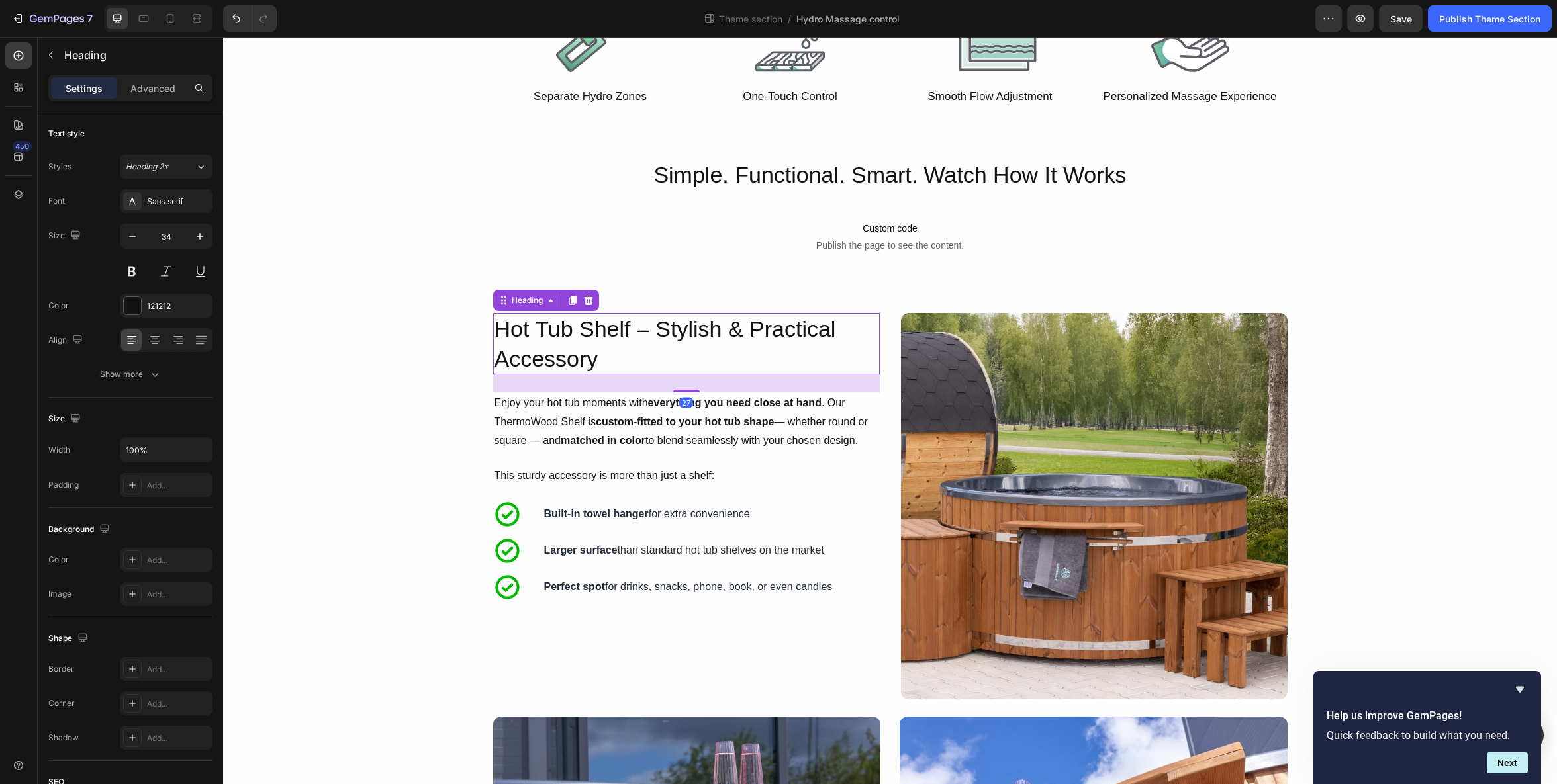
click at [735, 334] on h2 "Hot Tub Shelf – Stylish & Practical Accessory" at bounding box center [687, 343] width 387 height 61
click at [735, 334] on p "Hot Tub Shelf – Stylish & Practical Accessory" at bounding box center [687, 344] width 384 height 59
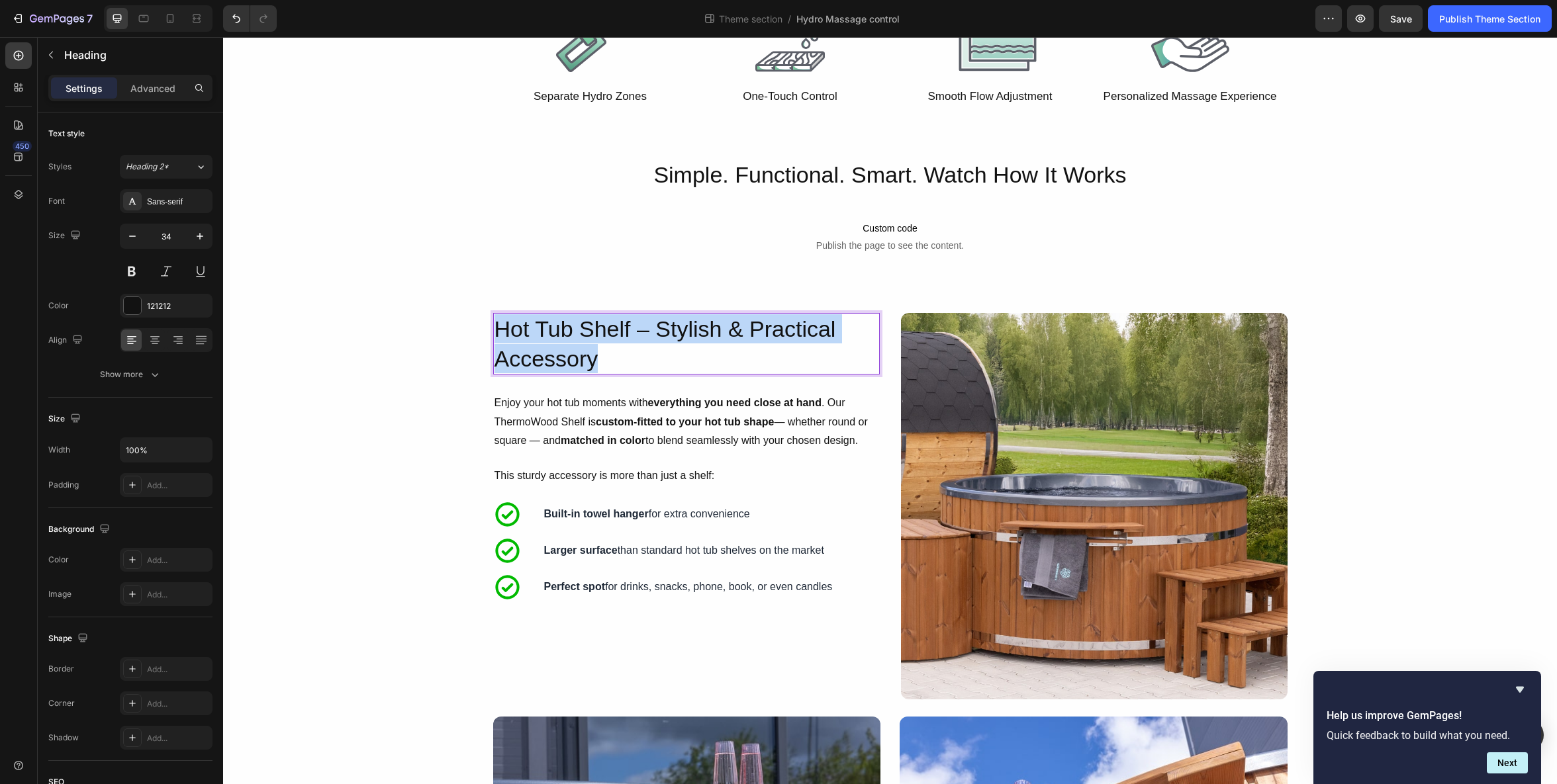
click at [735, 334] on p "Hot Tub Shelf – Stylish & Practical Accessory" at bounding box center [687, 344] width 384 height 59
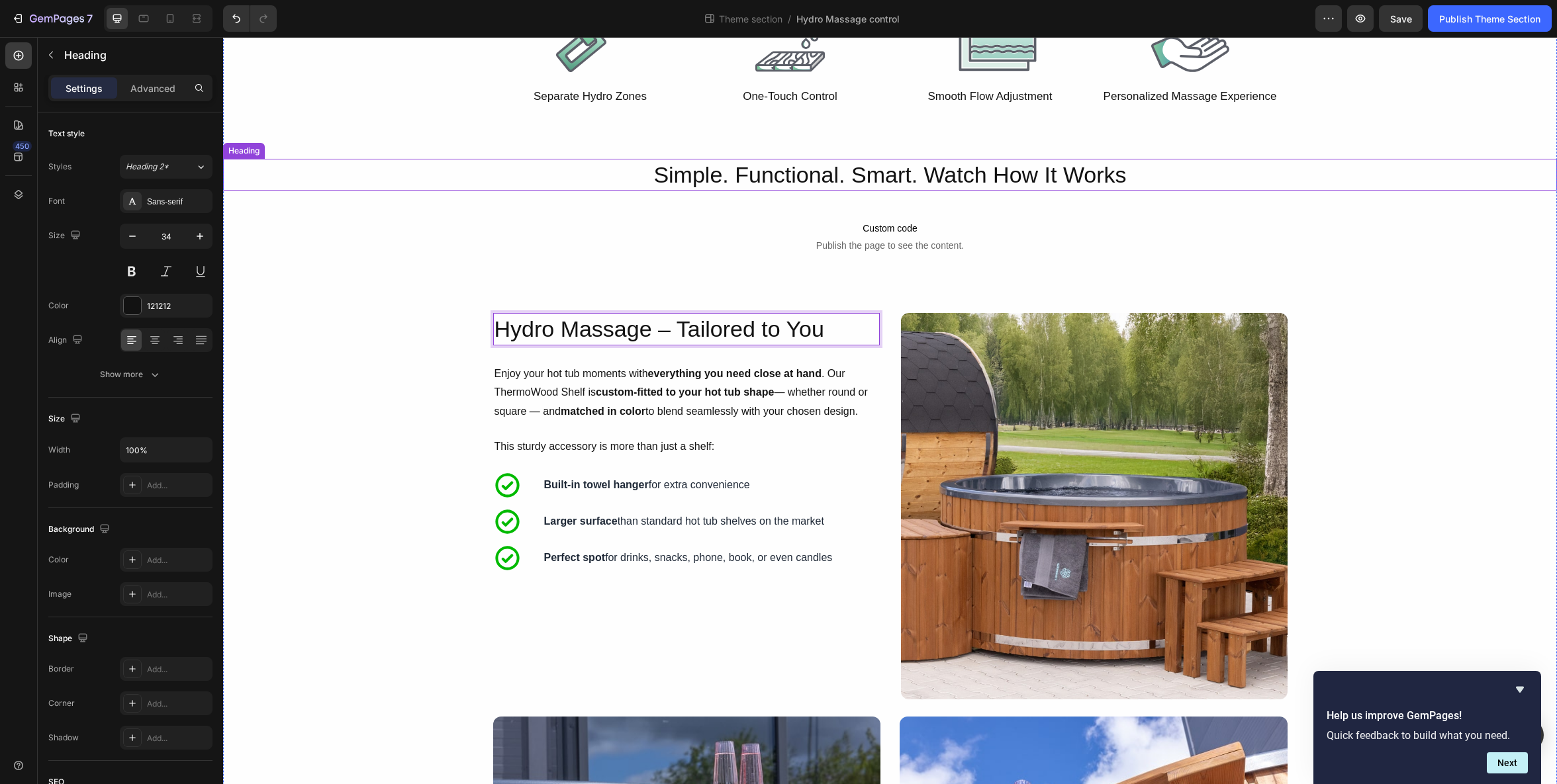
click at [910, 171] on h2 "Simple. Functional. Smart. Watch How It Works" at bounding box center [891, 175] width 1334 height 32
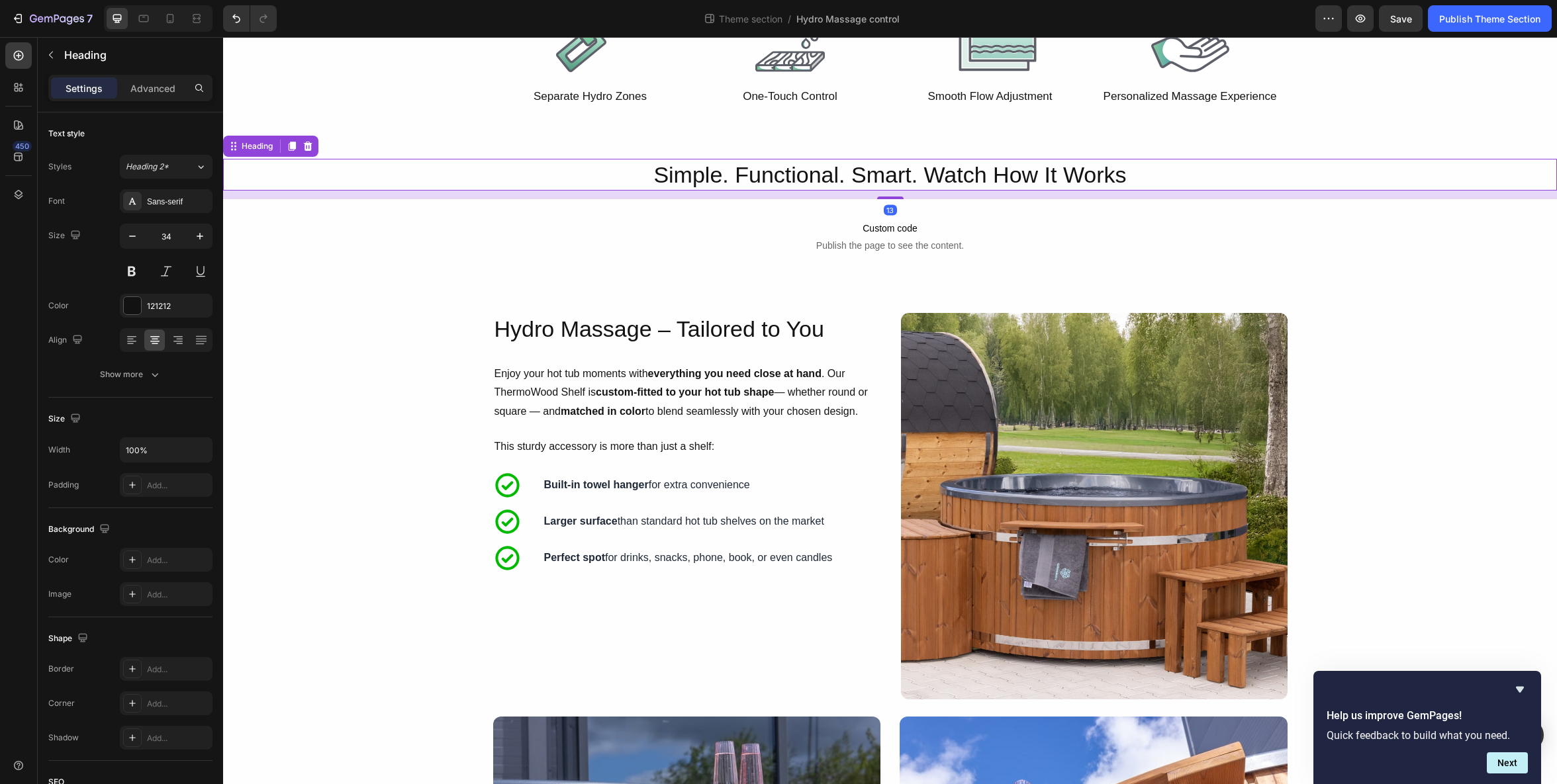
click at [912, 175] on h2 "Simple. Functional. Smart. Watch How It Works" at bounding box center [891, 175] width 1334 height 32
click at [905, 176] on p "Simple. Functional. Smart. Watch How It Works" at bounding box center [890, 175] width 1332 height 29
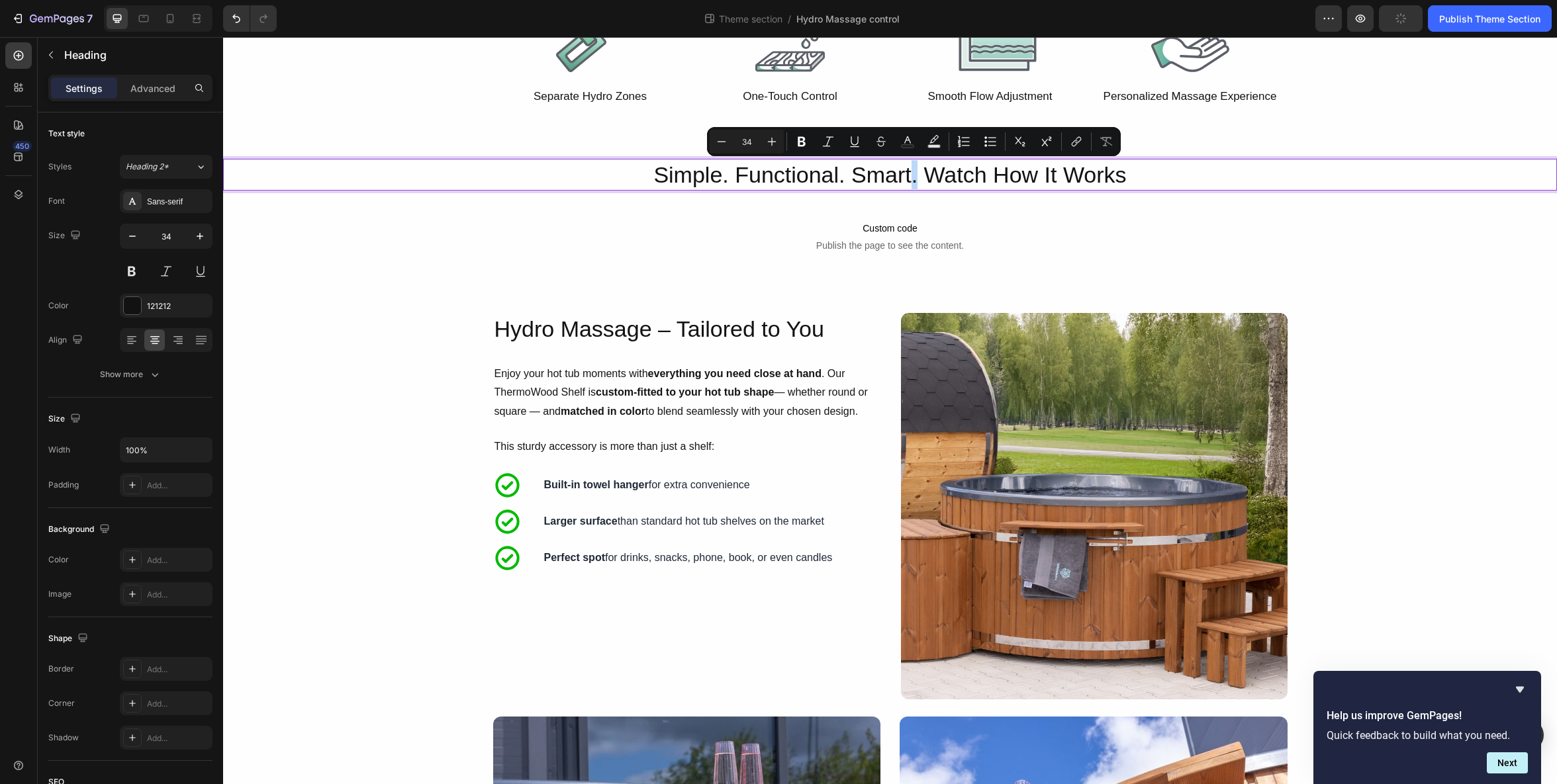
click at [914, 176] on p "Simple. Functional. Smart. Watch How It Works" at bounding box center [890, 175] width 1332 height 29
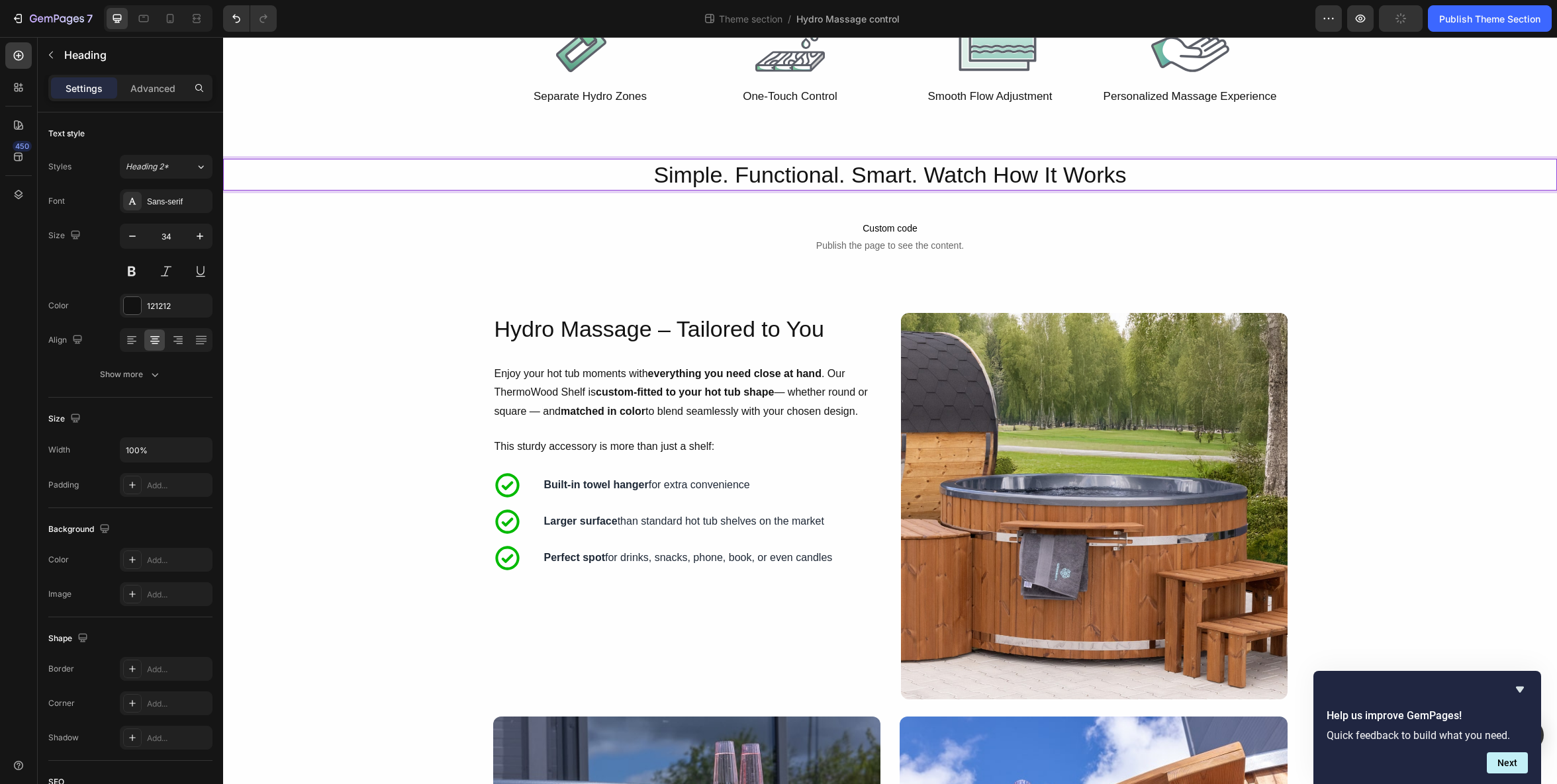
click at [914, 176] on p "Simple. Functional. Smart. Watch How It Works" at bounding box center [890, 175] width 1332 height 29
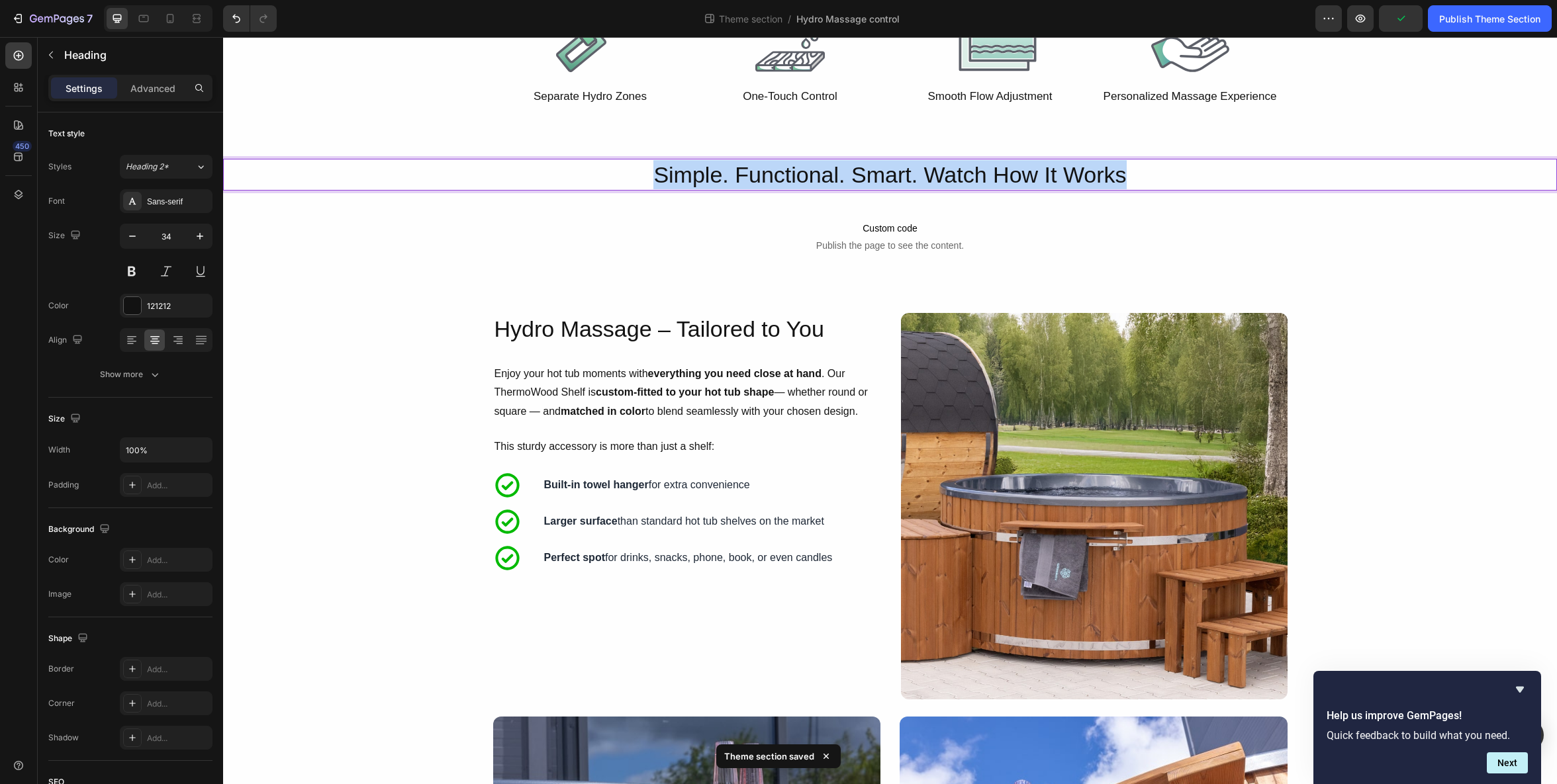
click at [914, 176] on p "Simple. Functional. Smart. Watch How It Works" at bounding box center [890, 175] width 1332 height 29
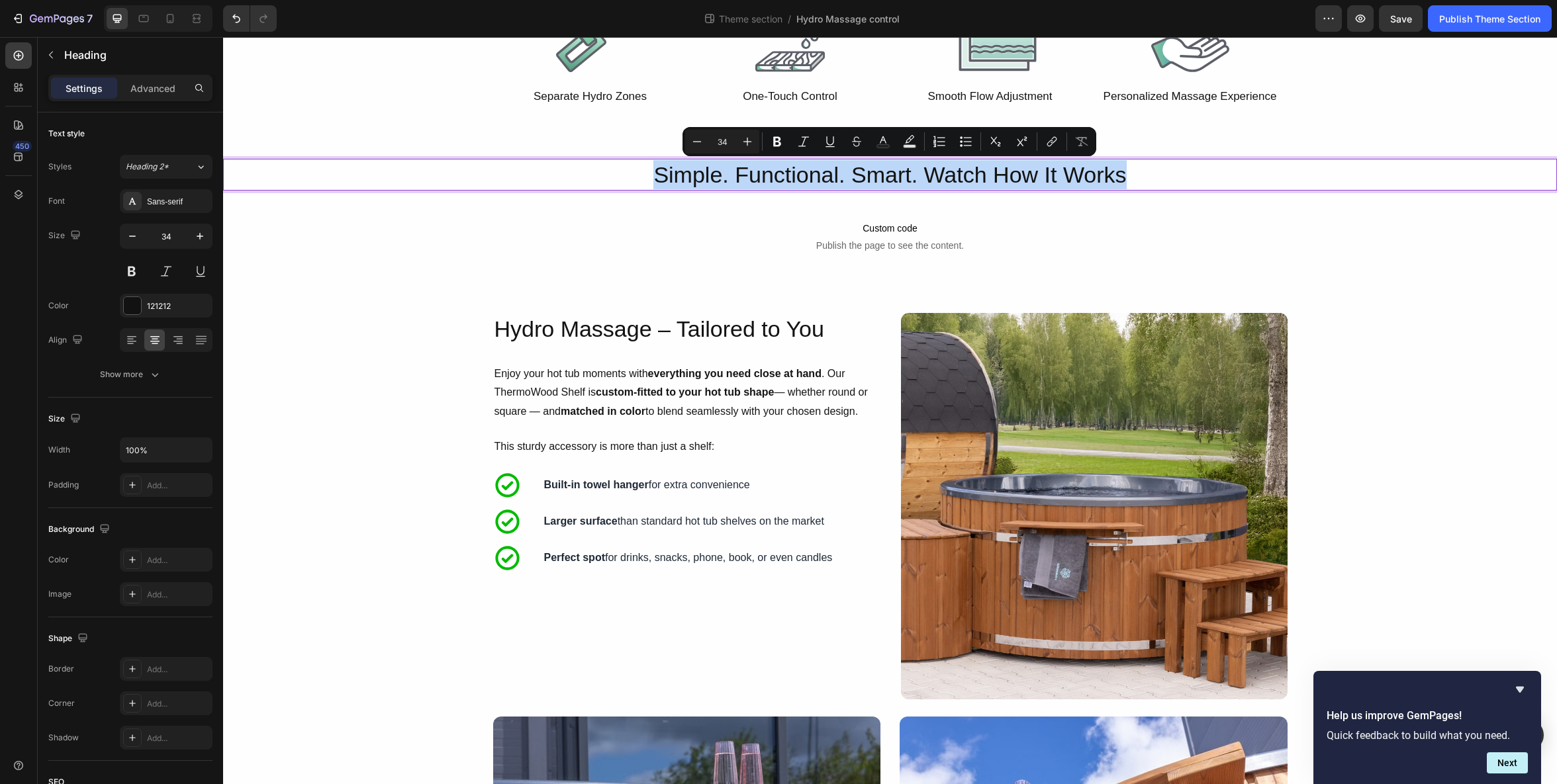
click at [970, 180] on p "Simple. Functional. Smart. Watch How It Works" at bounding box center [890, 175] width 1332 height 29
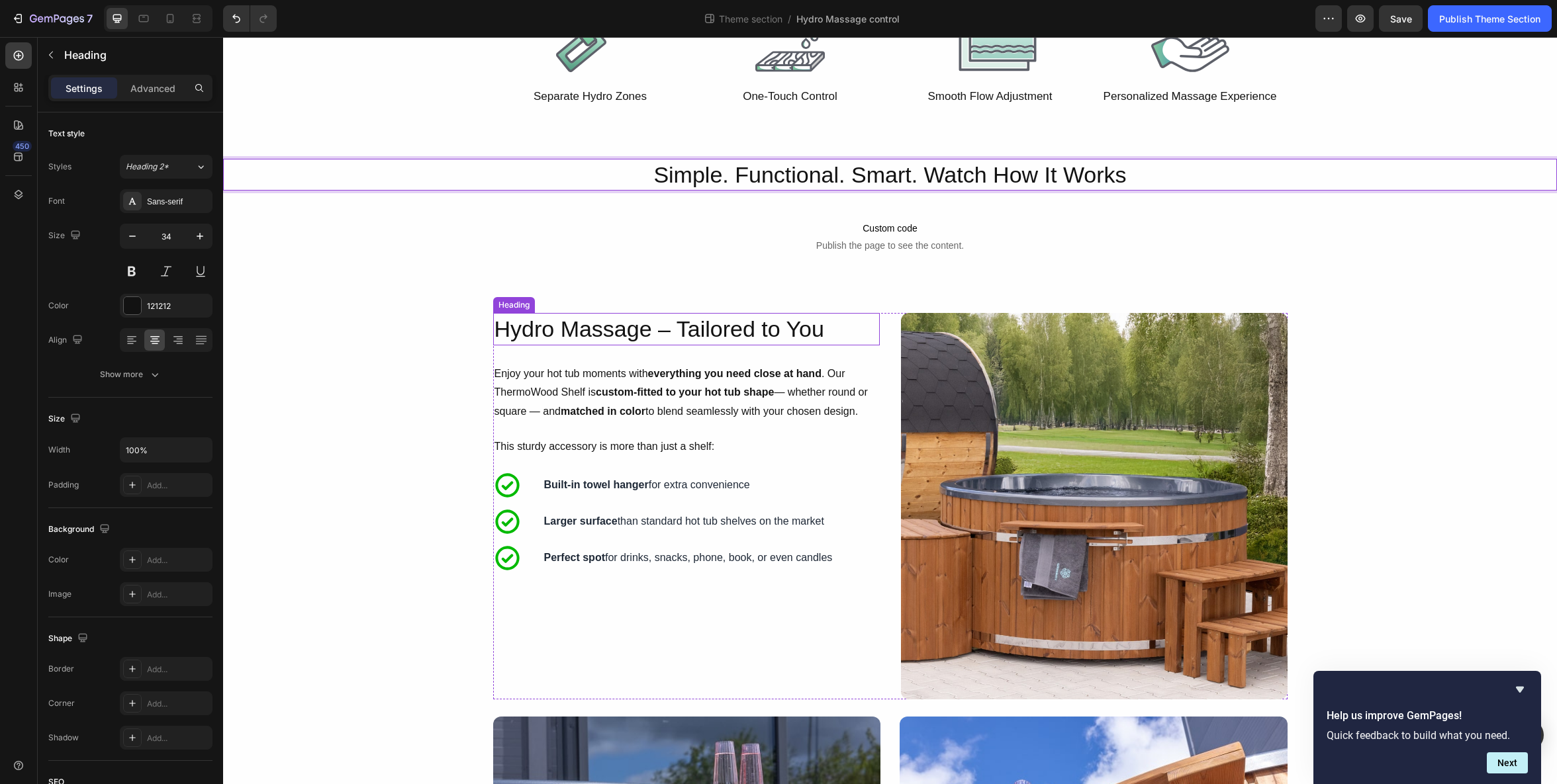
click at [729, 330] on p "Hydro Massage – Tailored to You" at bounding box center [687, 329] width 384 height 29
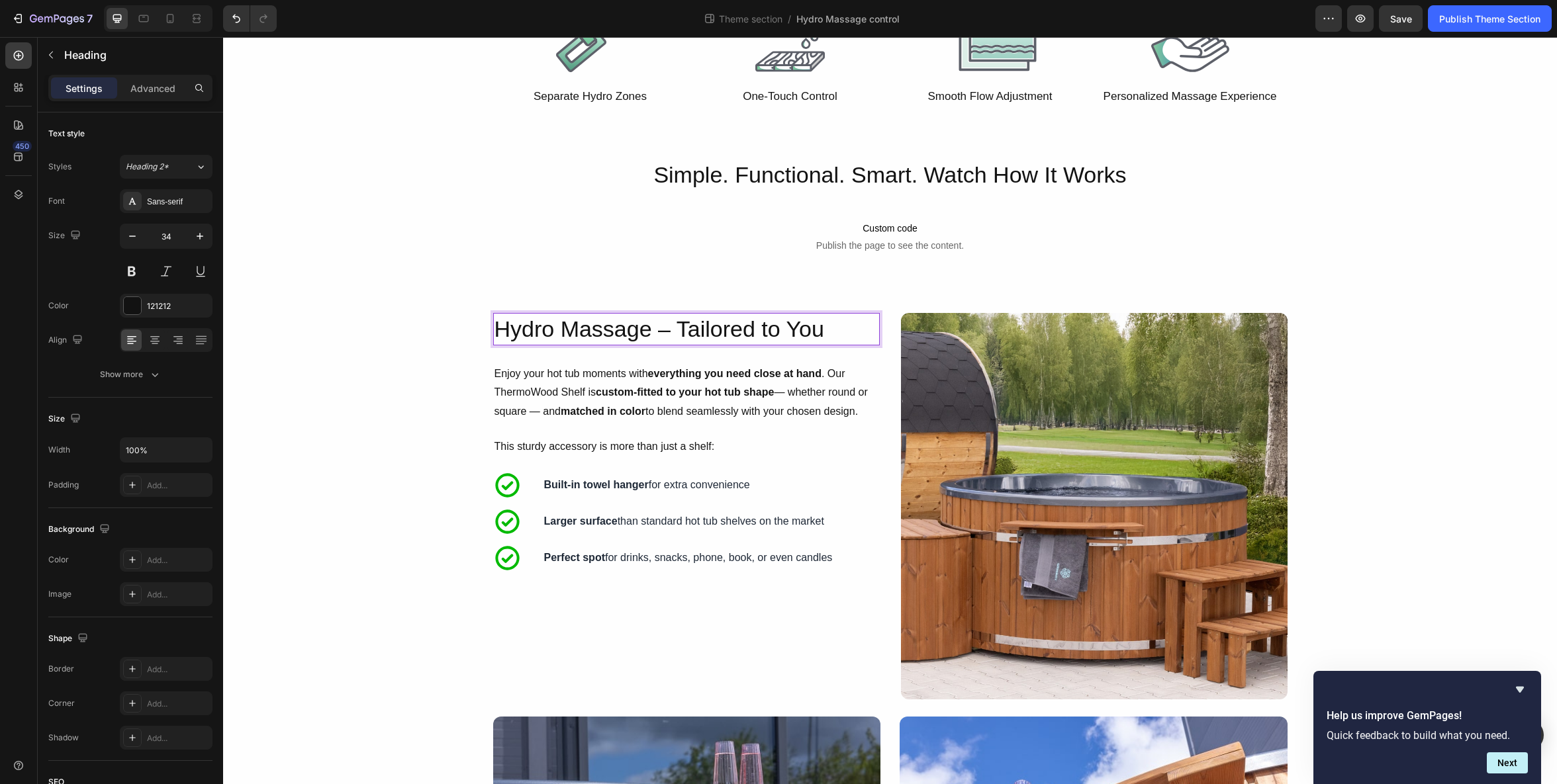
click at [729, 330] on p "Hydro Massage – Tailored to You" at bounding box center [687, 329] width 384 height 29
click at [662, 384] on p "Enjoy your hot tub moments with everything you need close at hand . Our ThermoW…" at bounding box center [687, 393] width 384 height 57
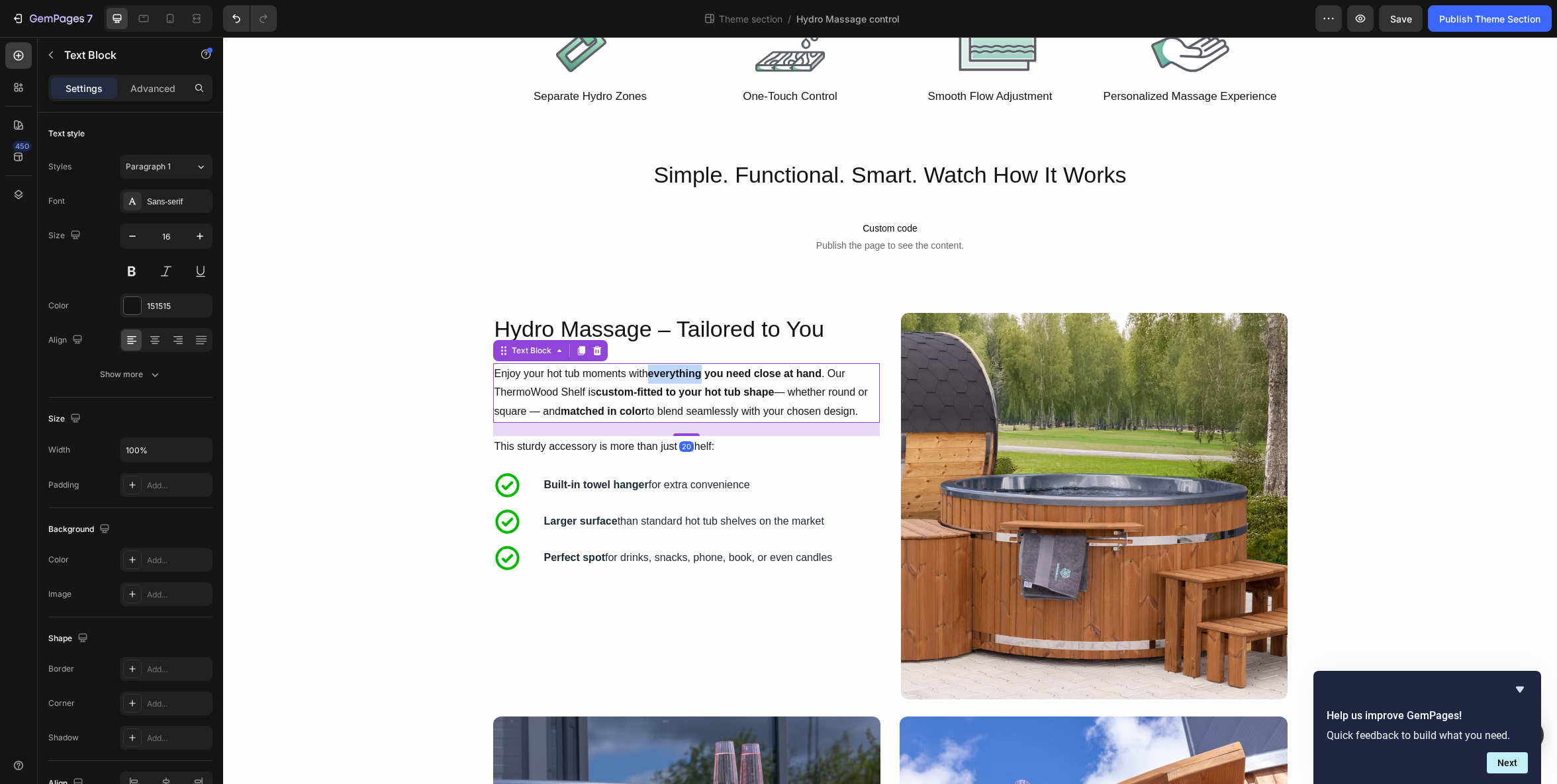
click at [658, 377] on strong "everything you need close at hand" at bounding box center [735, 373] width 174 height 12
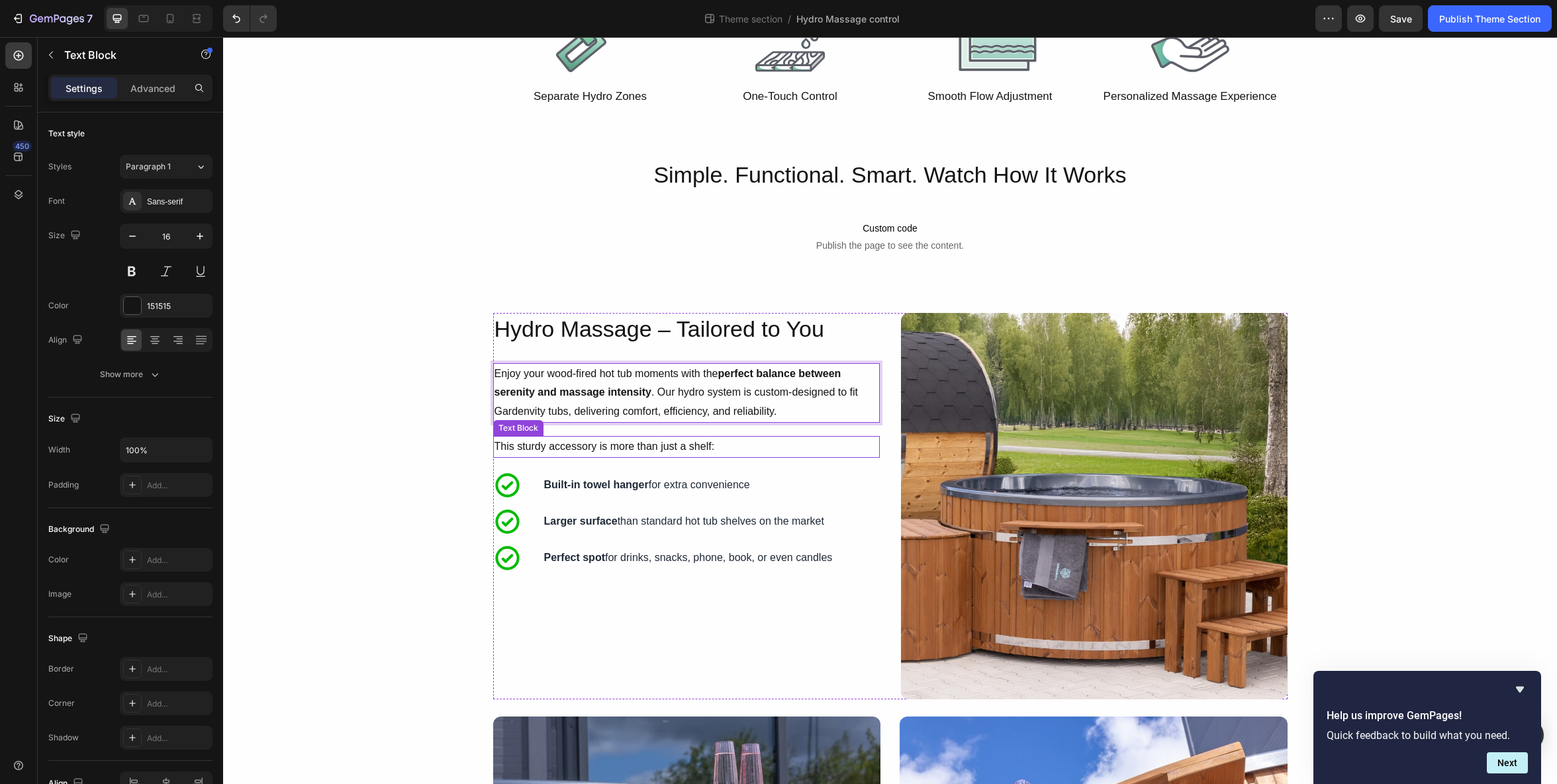
click at [607, 448] on p "This sturdy accessory is more than just a shelf:" at bounding box center [687, 447] width 384 height 20
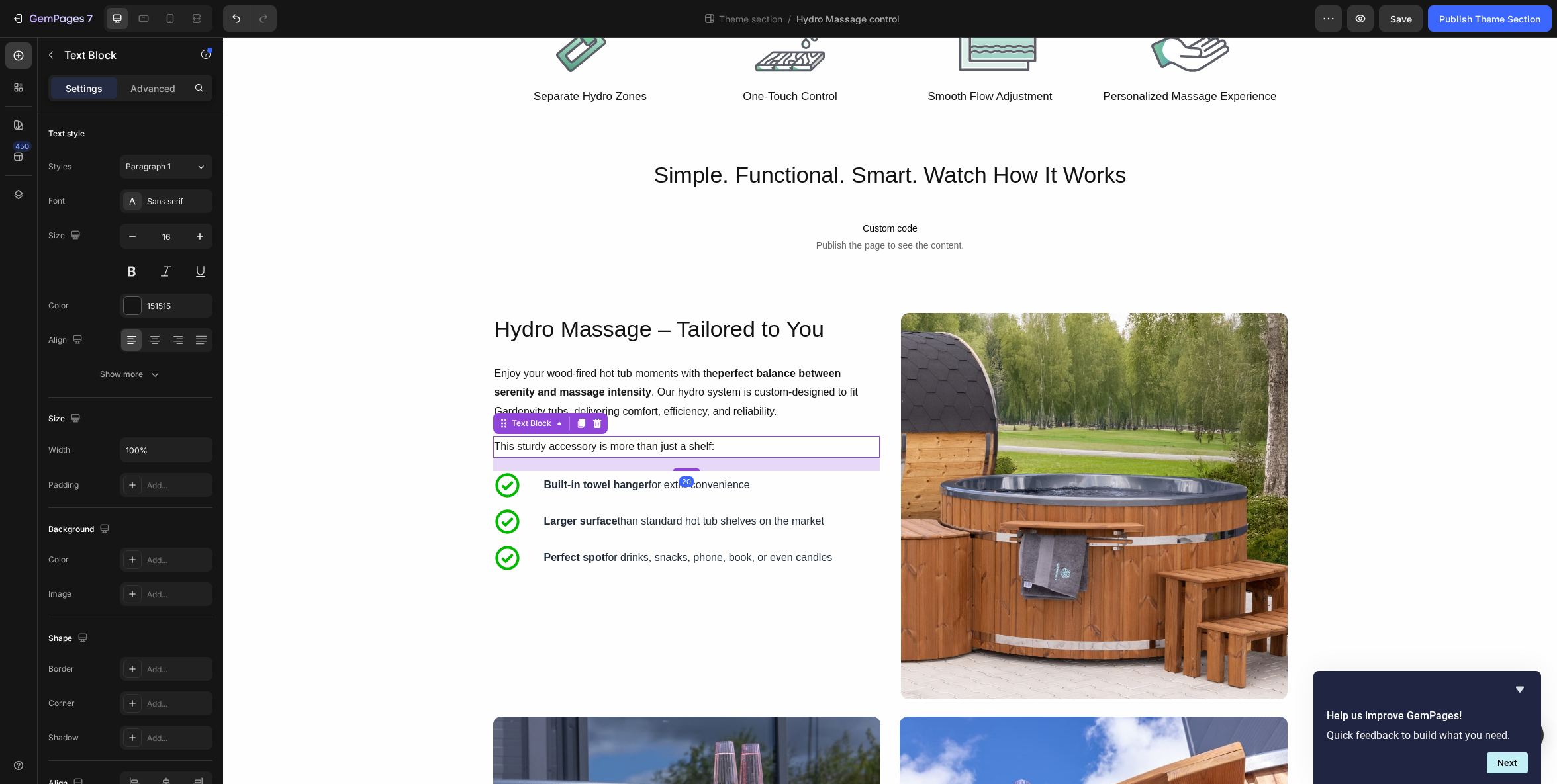
click at [607, 448] on p "This sturdy accessory is more than just a shelf:" at bounding box center [687, 447] width 384 height 20
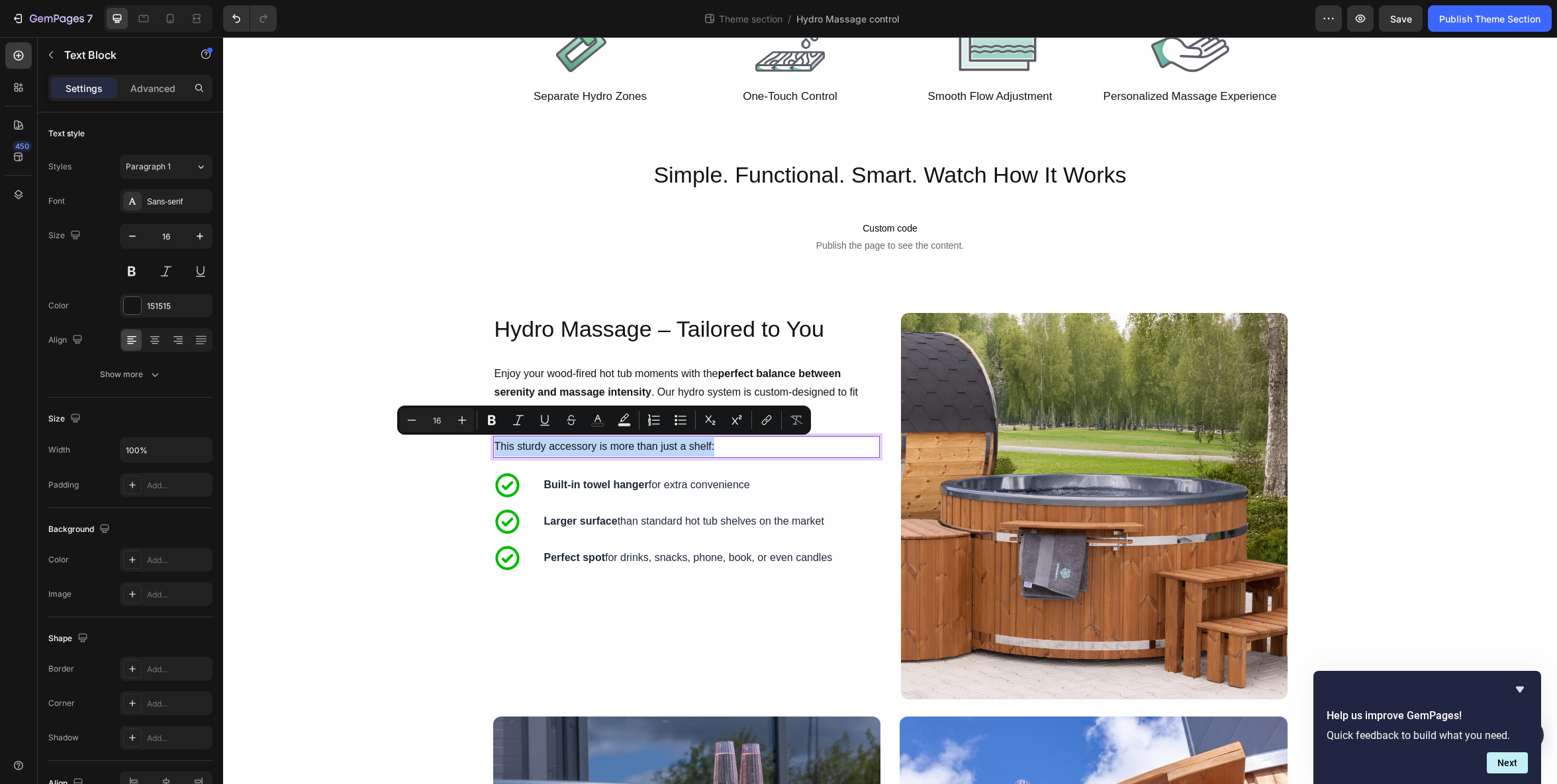
click at [607, 448] on p "This sturdy accessory is more than just a shelf:" at bounding box center [687, 447] width 384 height 20
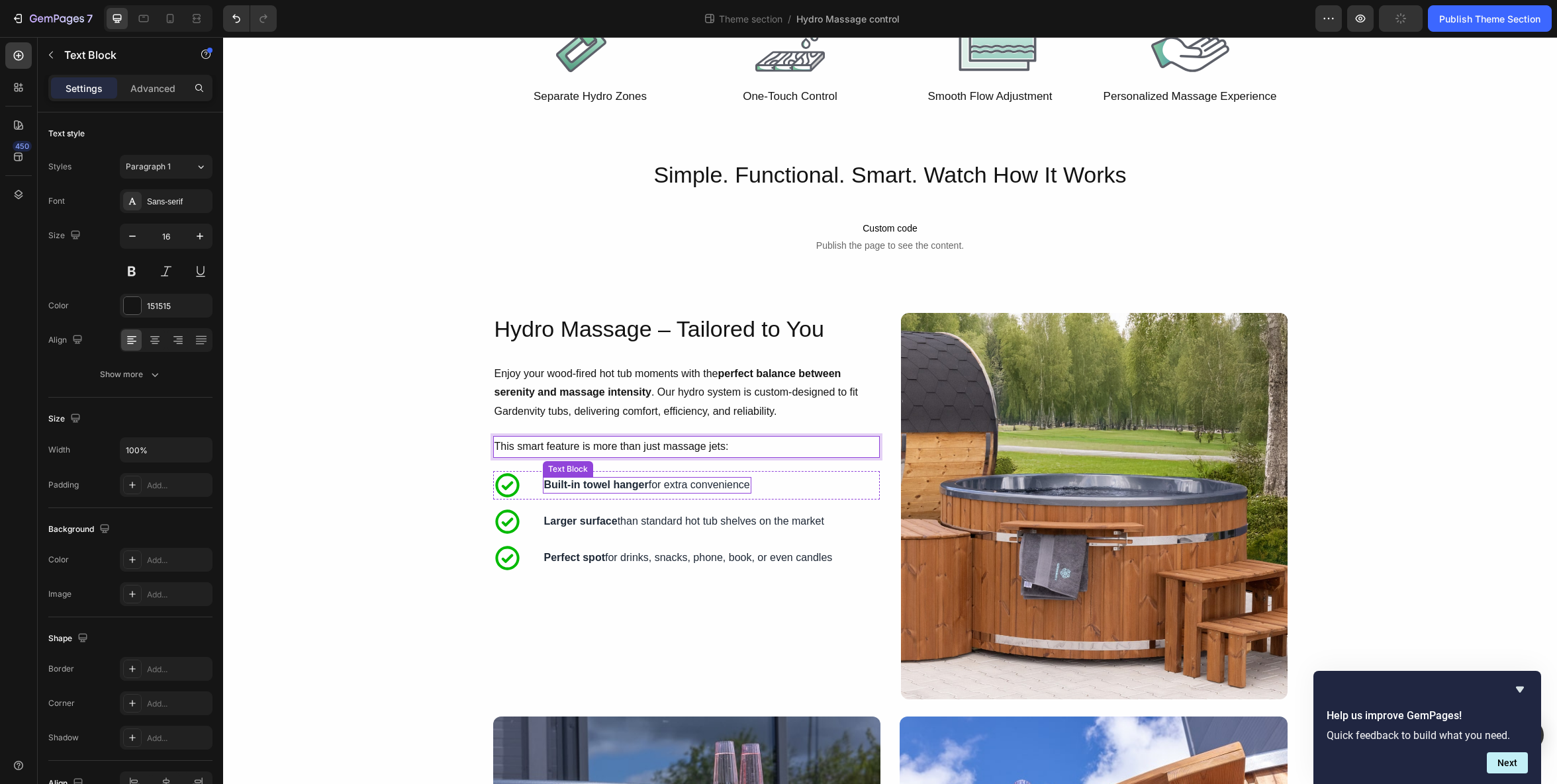
click at [635, 490] on strong "Built-in towel hanger" at bounding box center [597, 484] width 105 height 12
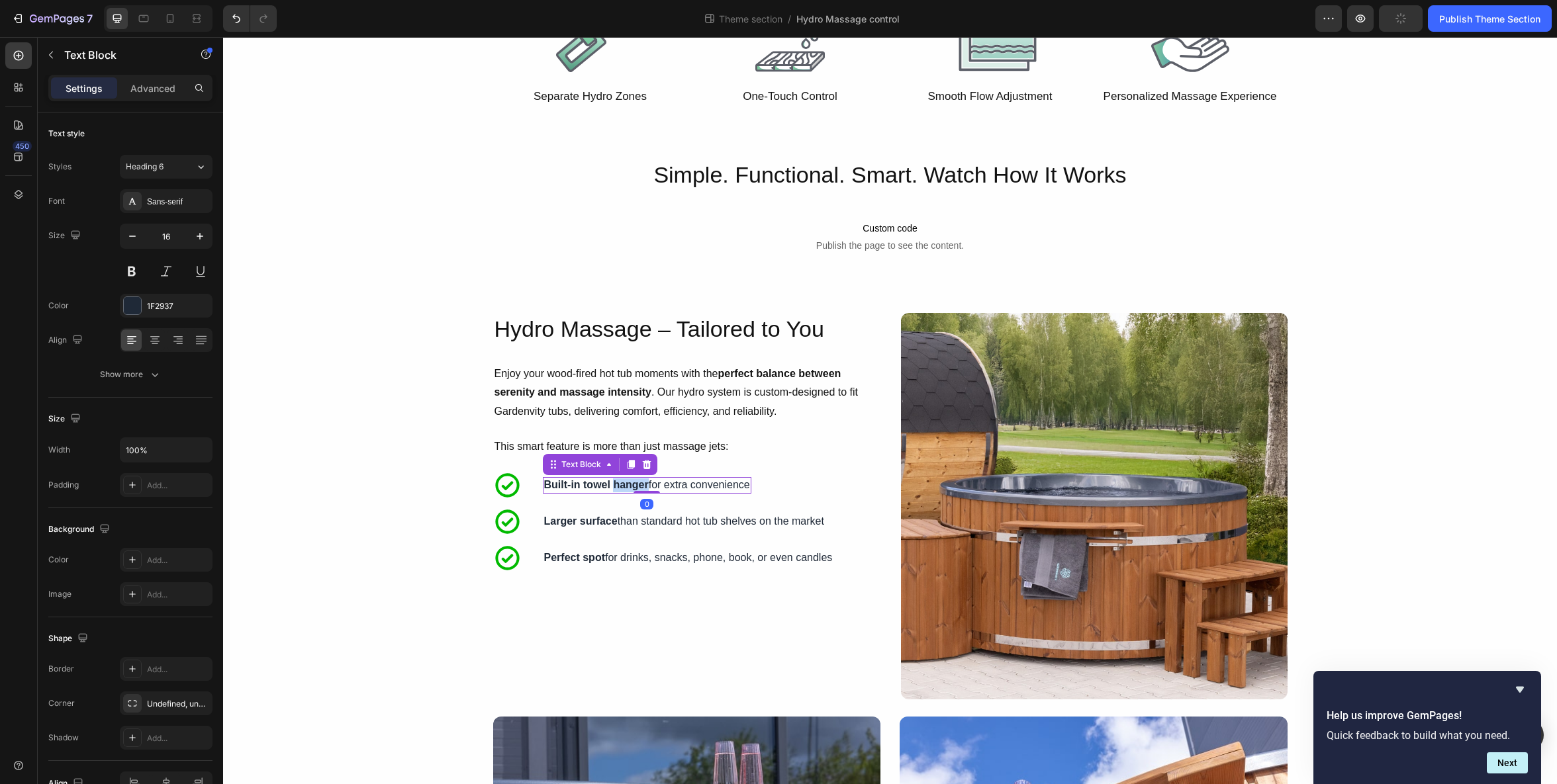
click at [635, 490] on strong "Built-in towel hanger" at bounding box center [597, 484] width 105 height 12
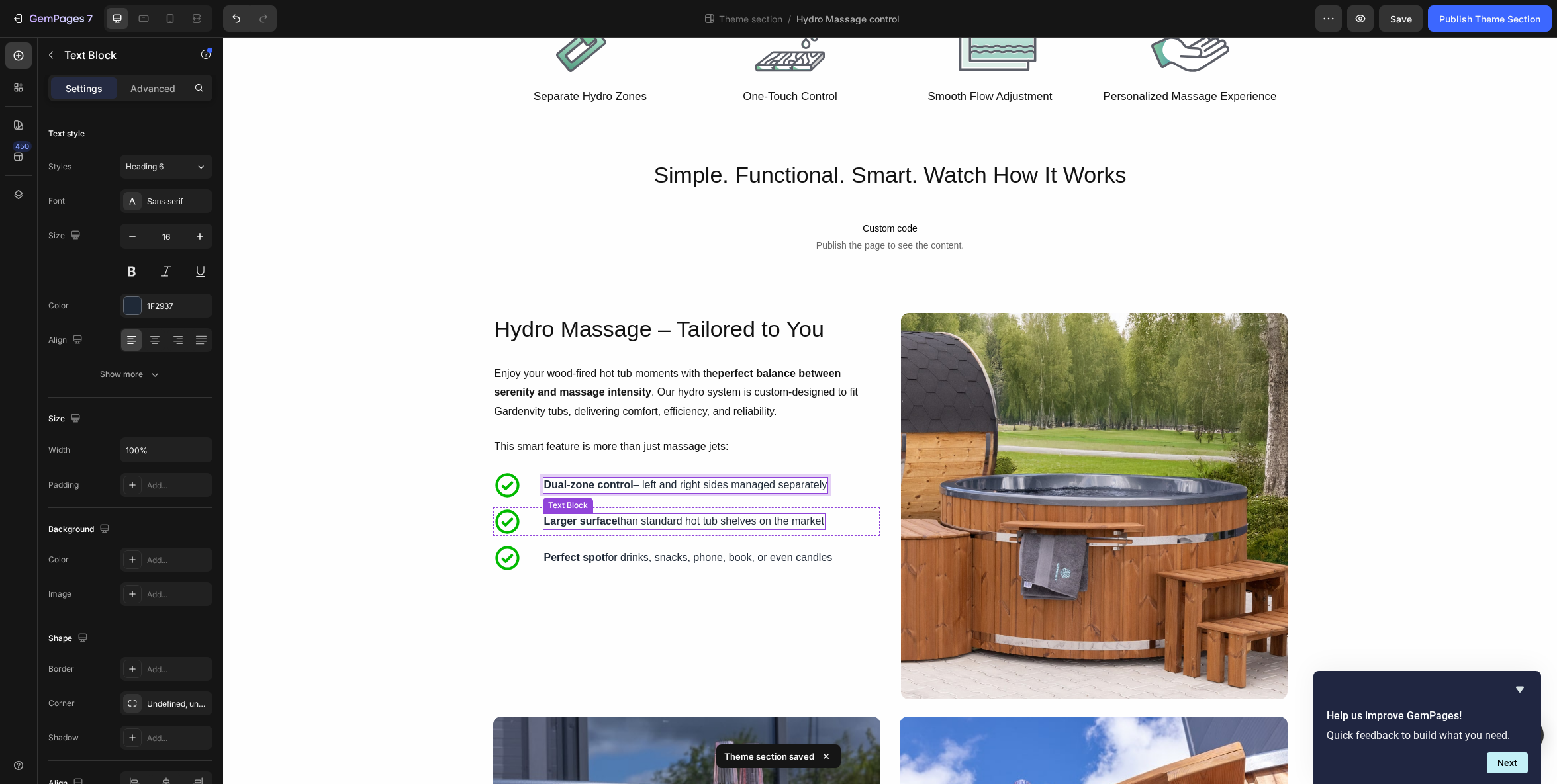
click at [649, 523] on p "Larger surface than standard hot tub shelves on the market" at bounding box center [685, 522] width 280 height 14
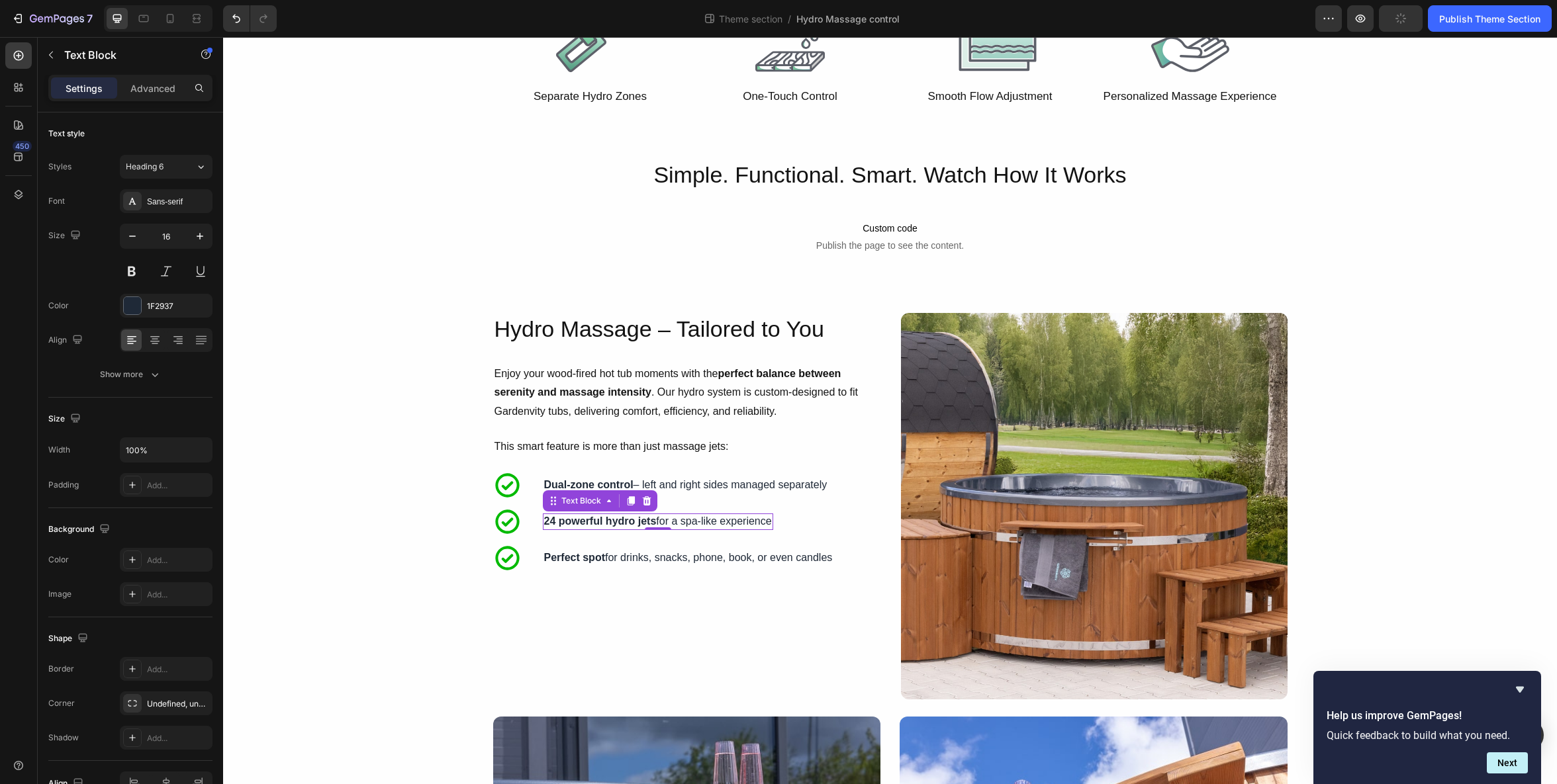
click at [643, 554] on p "Perfect spot for drinks, snacks, phone, book, or even candles" at bounding box center [688, 559] width 288 height 14
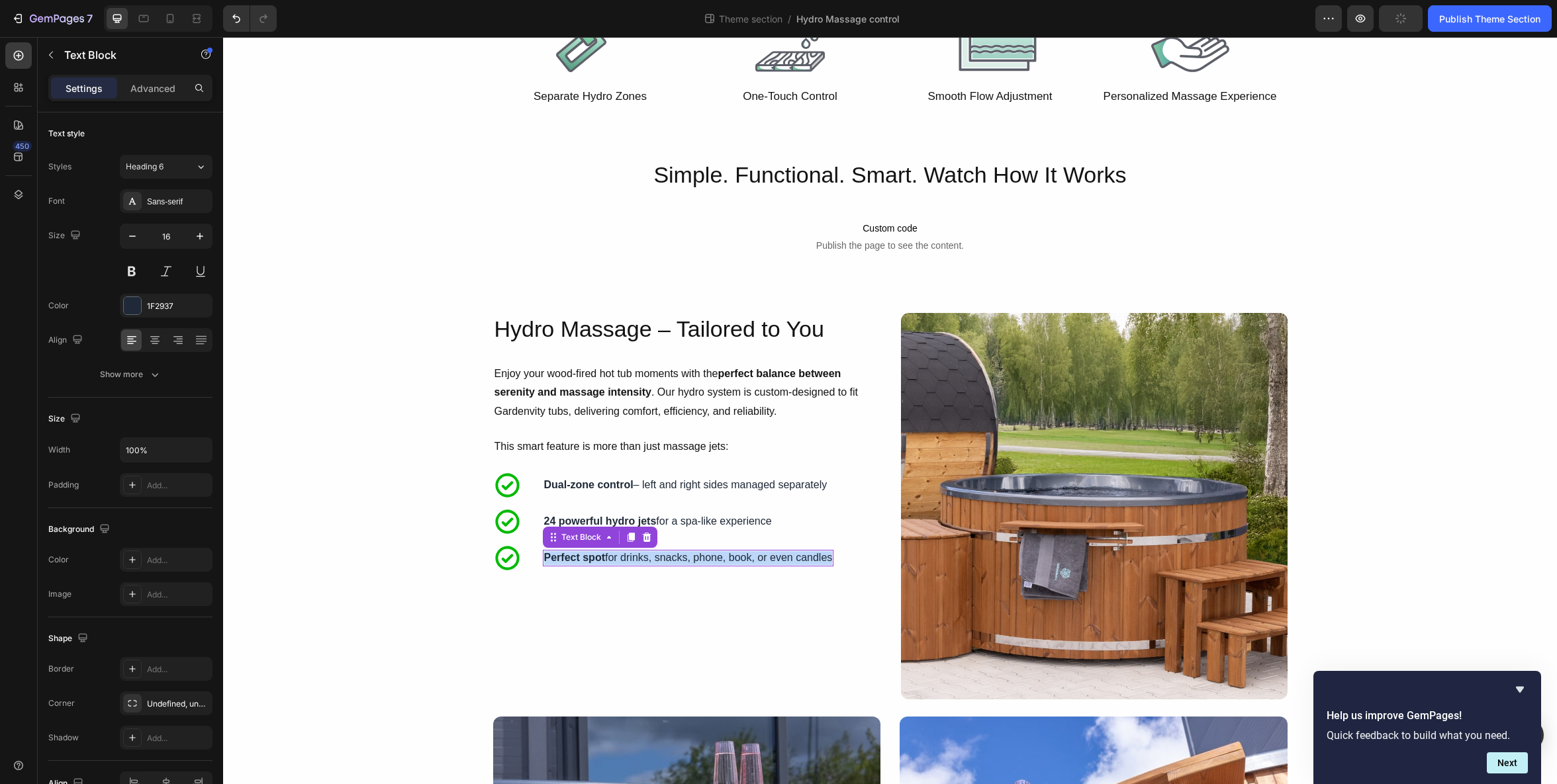
click at [643, 554] on p "Perfect spot for drinks, snacks, phone, book, or even candles" at bounding box center [688, 559] width 288 height 14
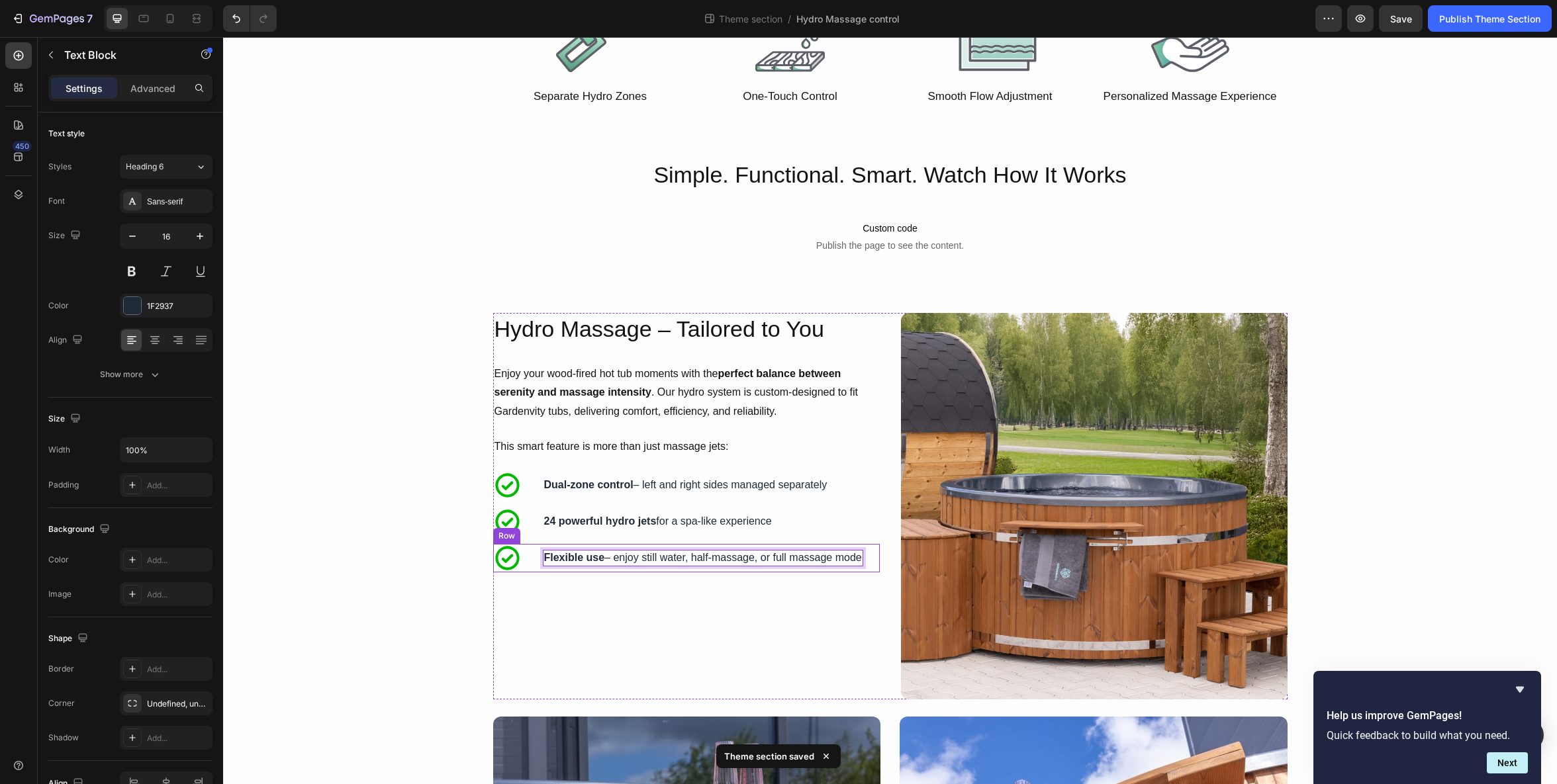
click at [531, 563] on div "Icon Flexible use – enjoy still water, half-massage, or full massage mode Text …" at bounding box center [687, 559] width 387 height 28
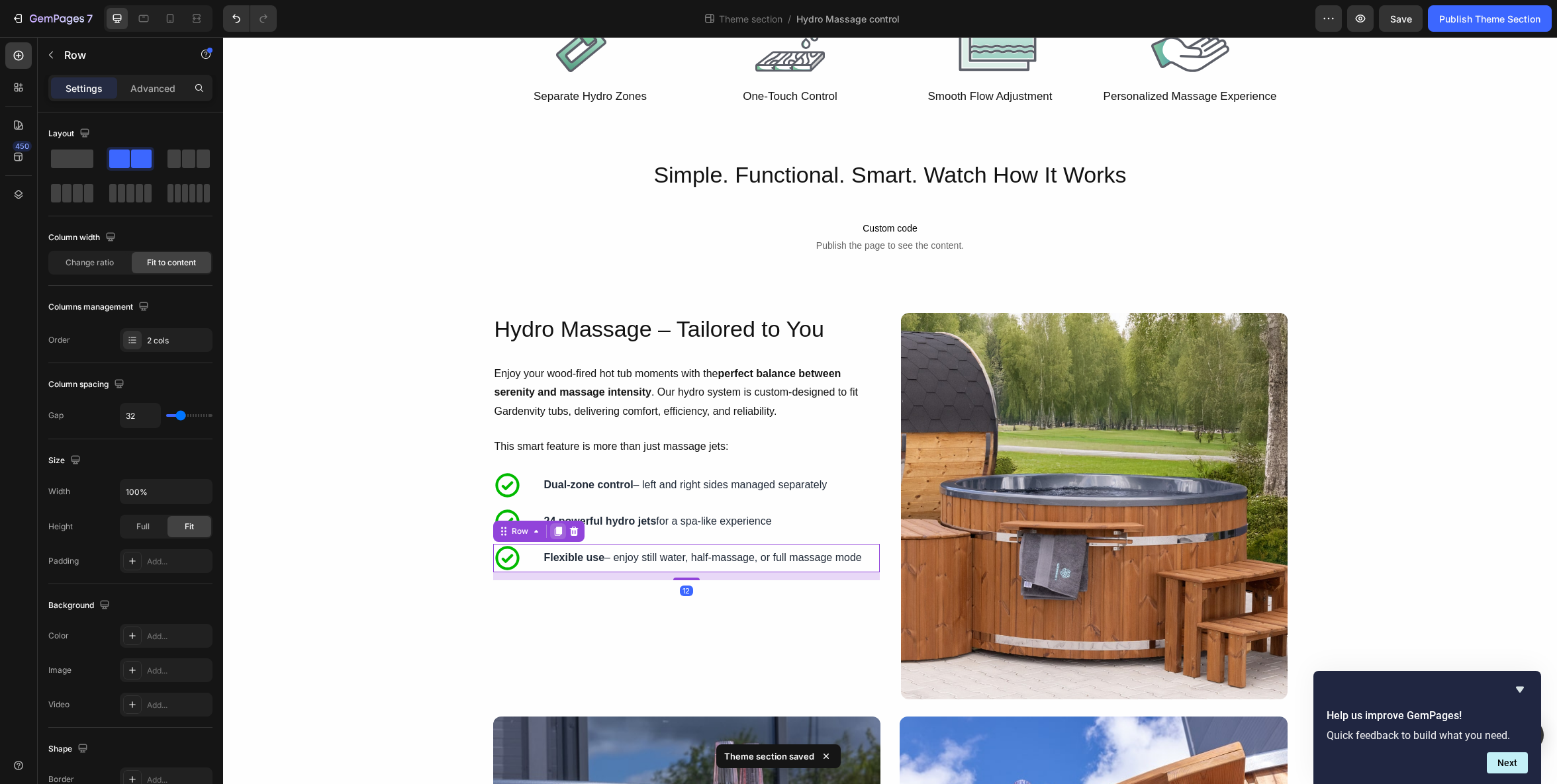
click at [560, 532] on icon at bounding box center [558, 531] width 7 height 9
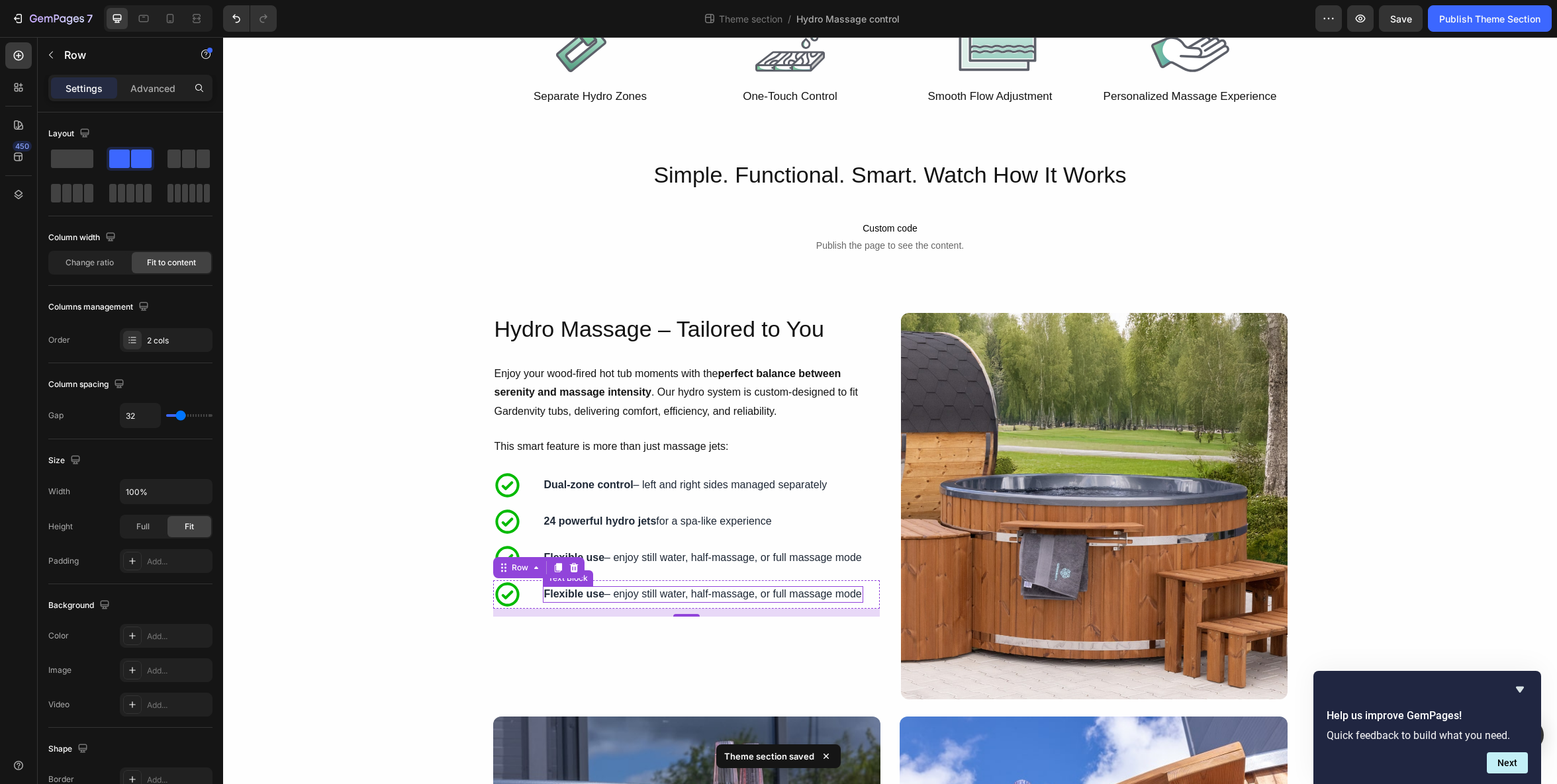
click at [592, 593] on strong "Flexible use" at bounding box center [575, 594] width 61 height 12
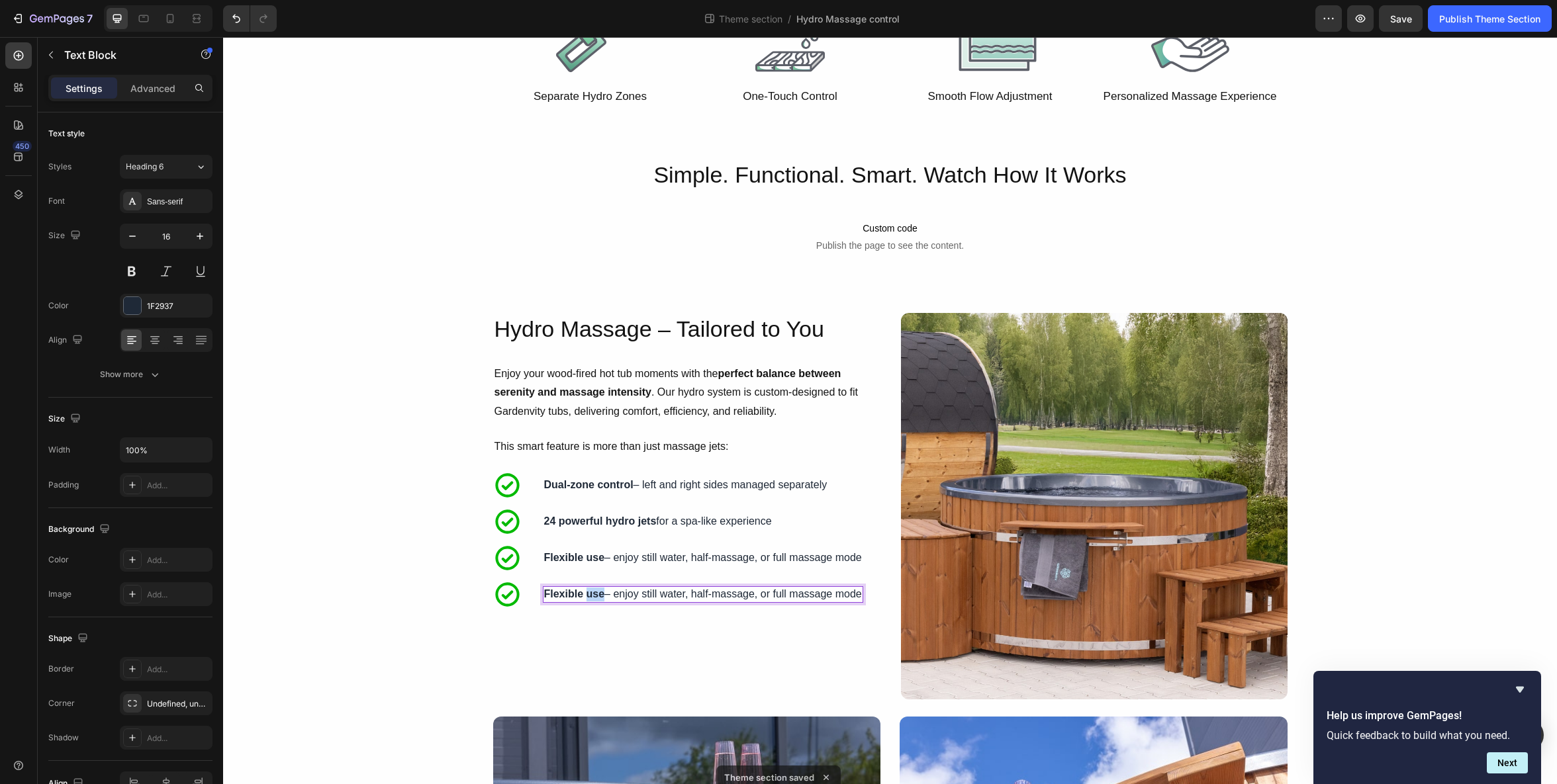
click at [592, 593] on strong "Flexible use" at bounding box center [575, 594] width 61 height 12
click at [628, 648] on div "Hydro Massage – Tailored to You Heading Enjoy your wood-fired hot tub moments w…" at bounding box center [687, 506] width 387 height 387
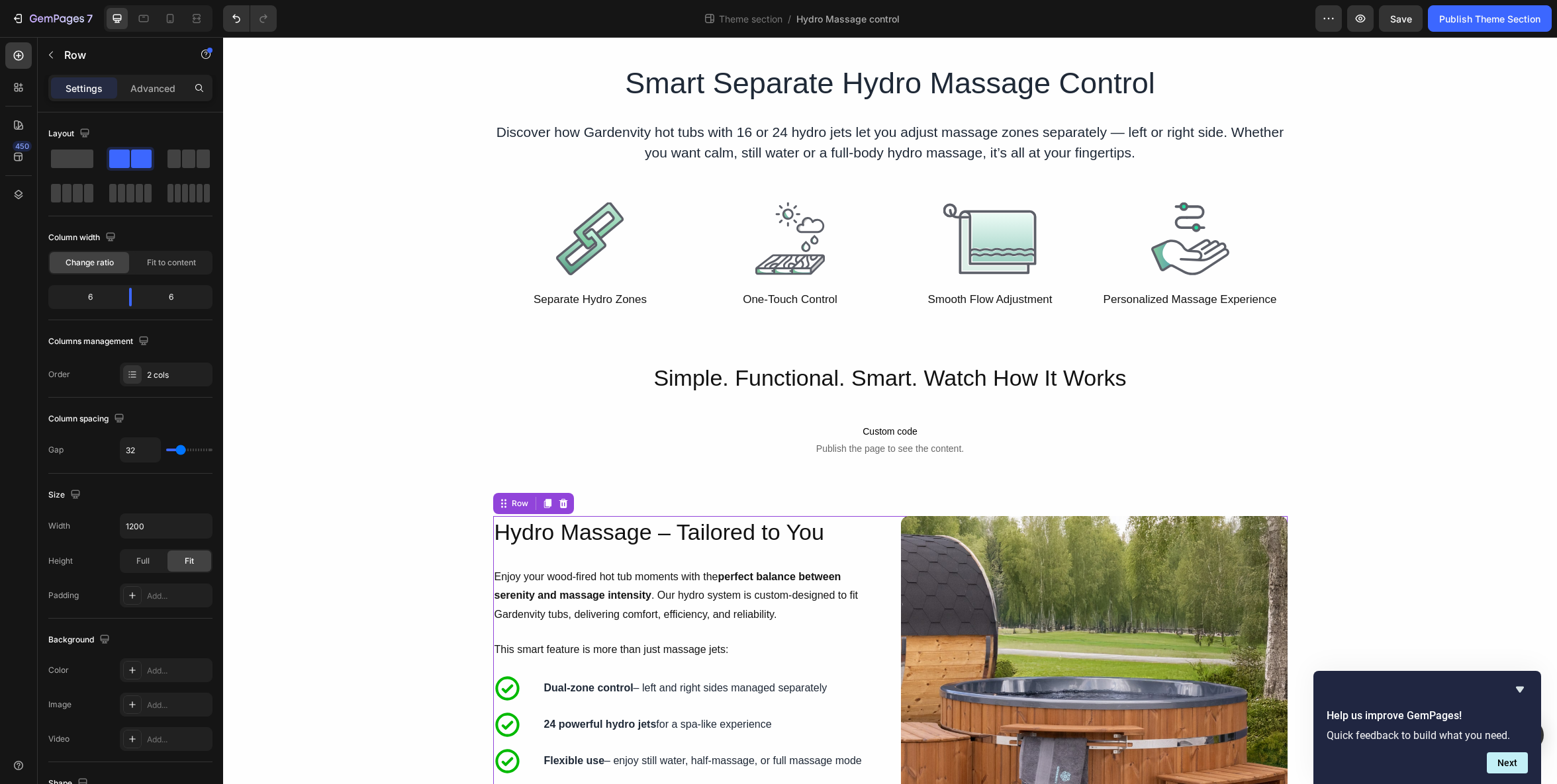
scroll to position [28, 0]
click at [975, 374] on p "Simple. Functional. Smart. Watch How It Works" at bounding box center [890, 379] width 1332 height 29
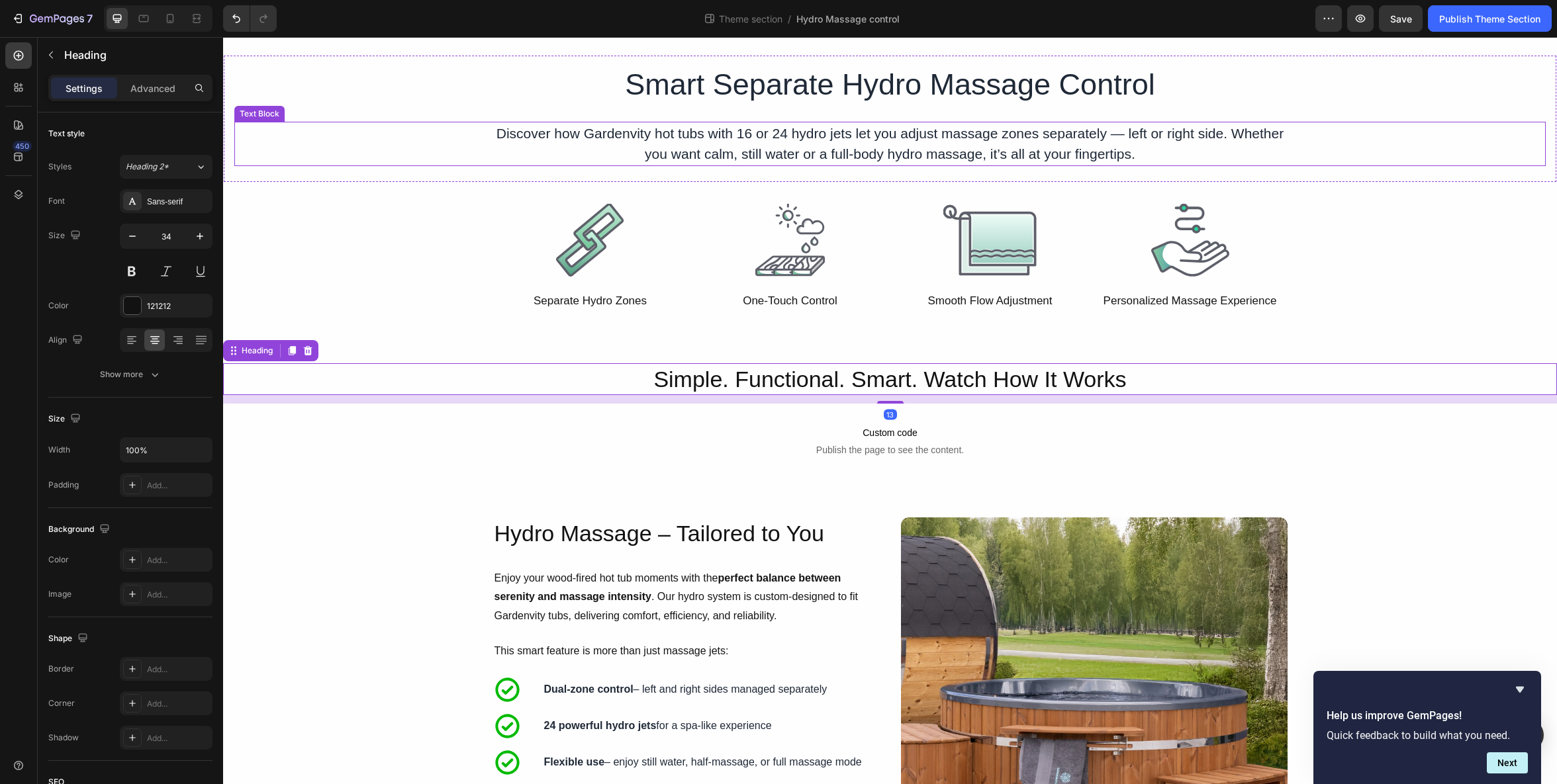
click at [899, 155] on p "Discover how Gardenvity hot tubs with 16 or 24 hydro jets let you adjust massag…" at bounding box center [891, 144] width 792 height 42
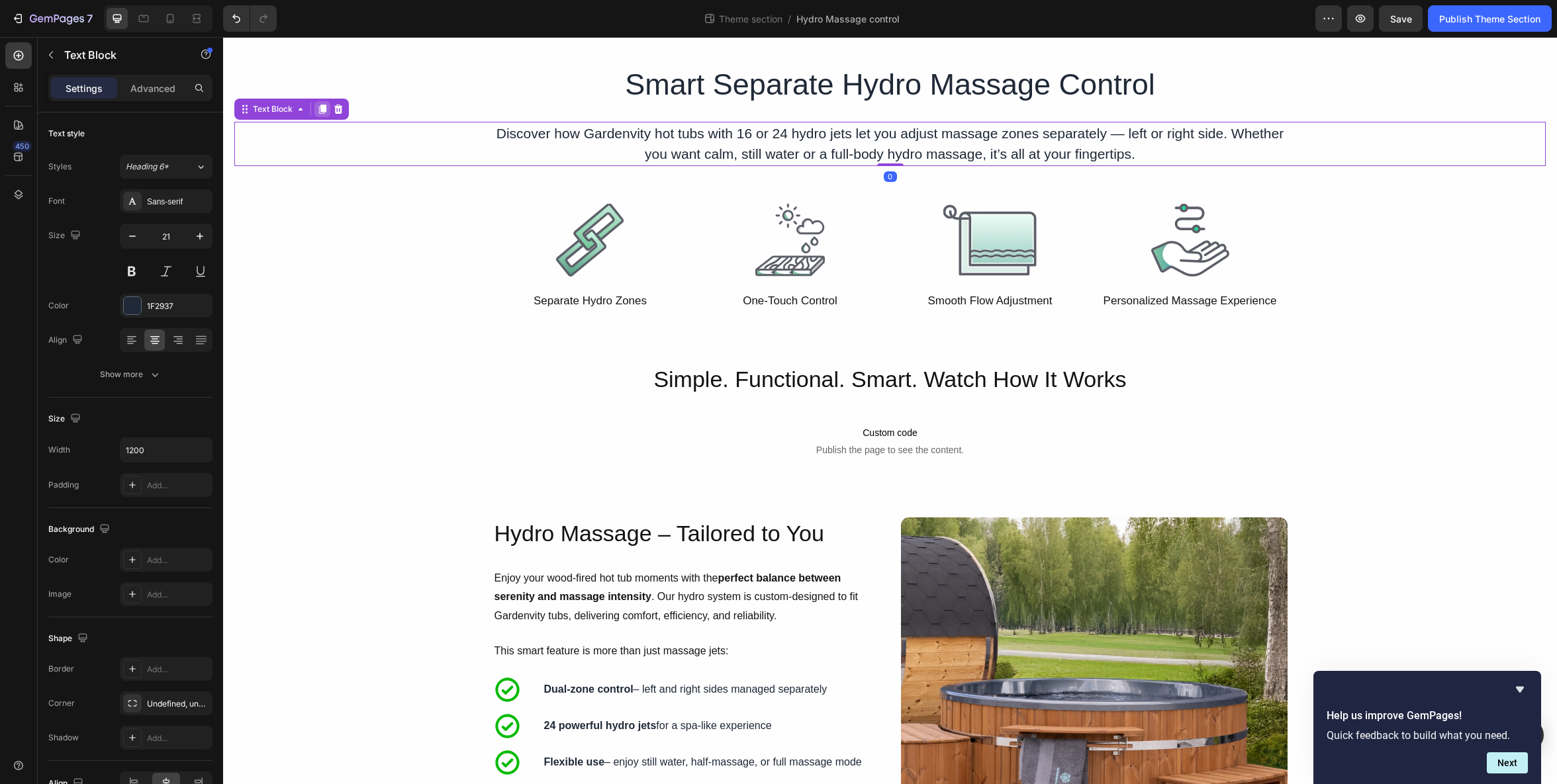
click at [326, 112] on icon at bounding box center [323, 109] width 11 height 11
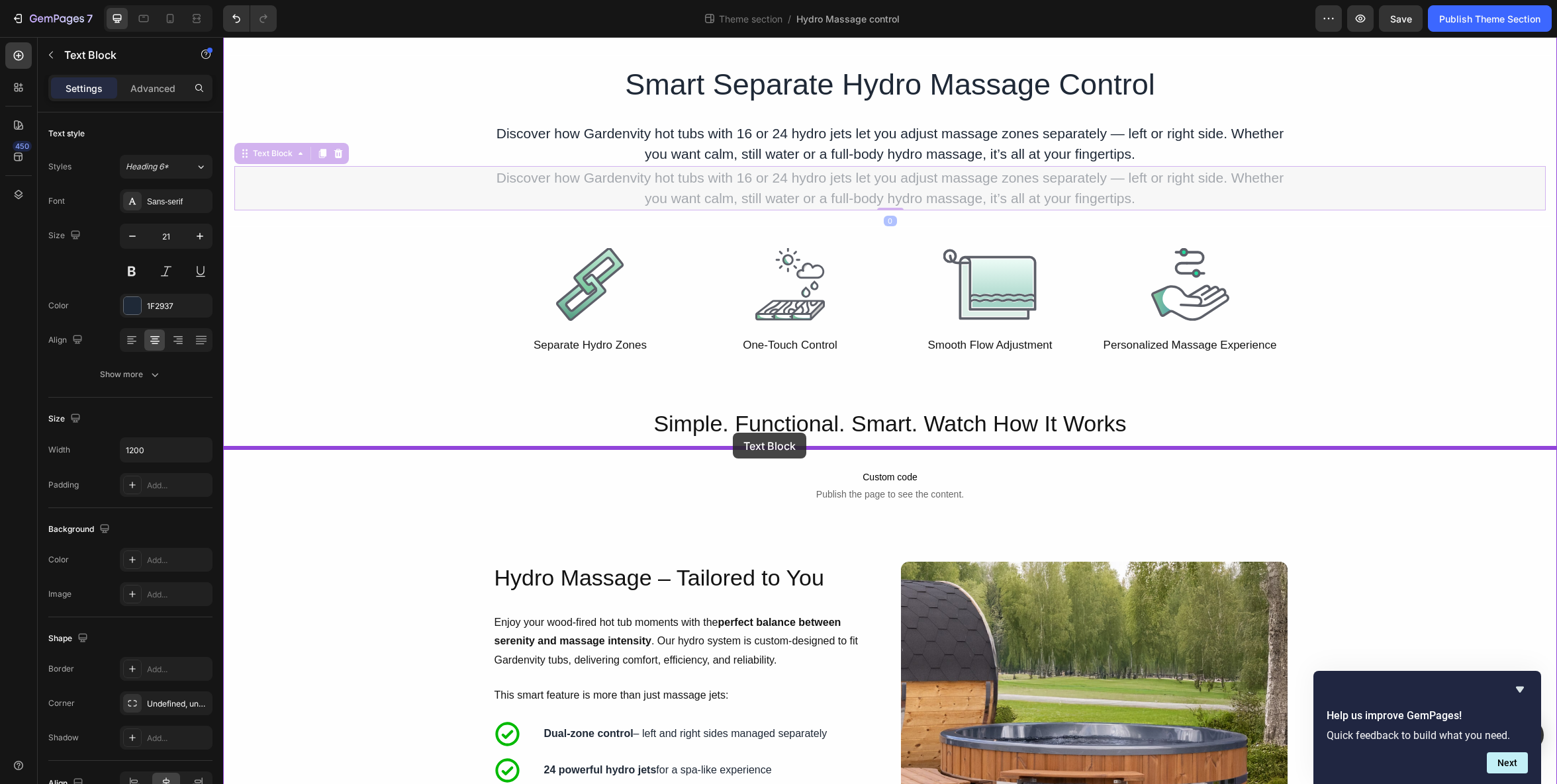
drag, startPoint x: 243, startPoint y: 155, endPoint x: 733, endPoint y: 433, distance: 563.4
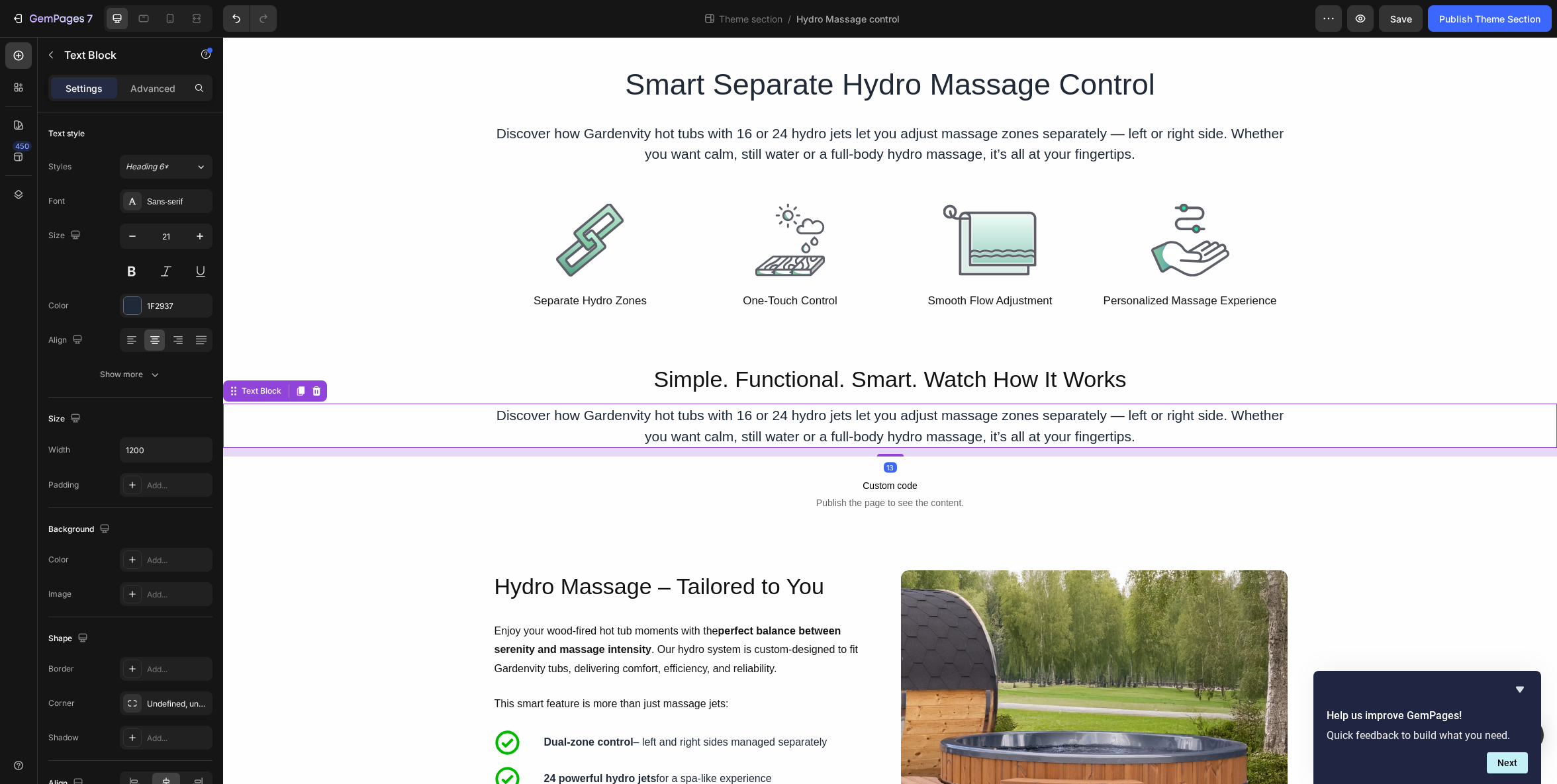
click at [815, 427] on p "Discover how Gardenvity hot tubs with 16 or 24 hydro jets let you adjust massag…" at bounding box center [891, 426] width 792 height 42
click at [817, 415] on p "Discover how Gardenvity hot tubs with 16 or 24 hydro jets let you adjust massag…" at bounding box center [891, 426] width 792 height 42
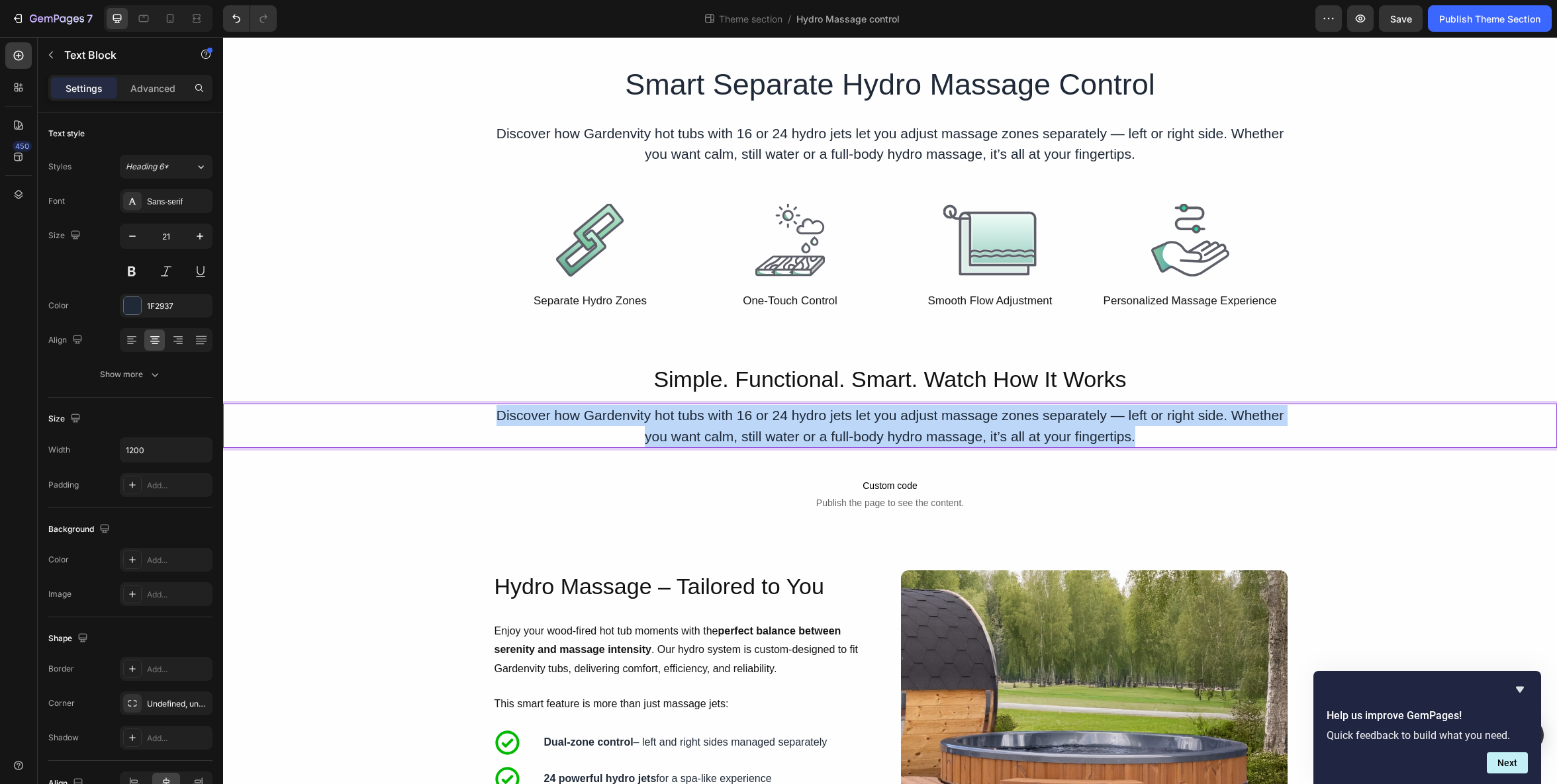
click at [817, 415] on p "Discover how Gardenvity hot tubs with 16 or 24 hydro jets let you adjust massag…" at bounding box center [891, 426] width 792 height 42
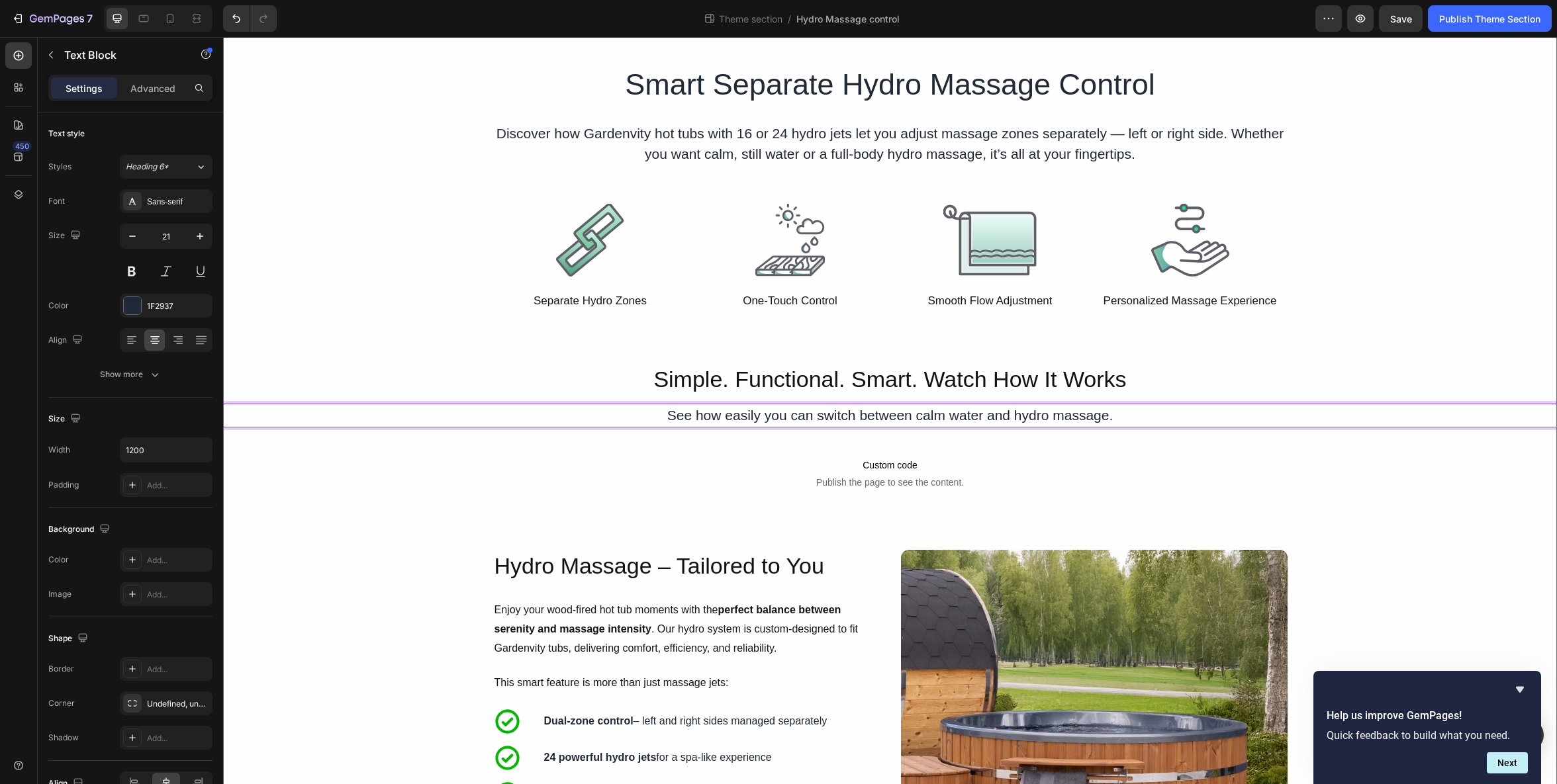
click at [908, 390] on p "Simple. Functional. Smart. Watch How It Works" at bounding box center [890, 379] width 1332 height 29
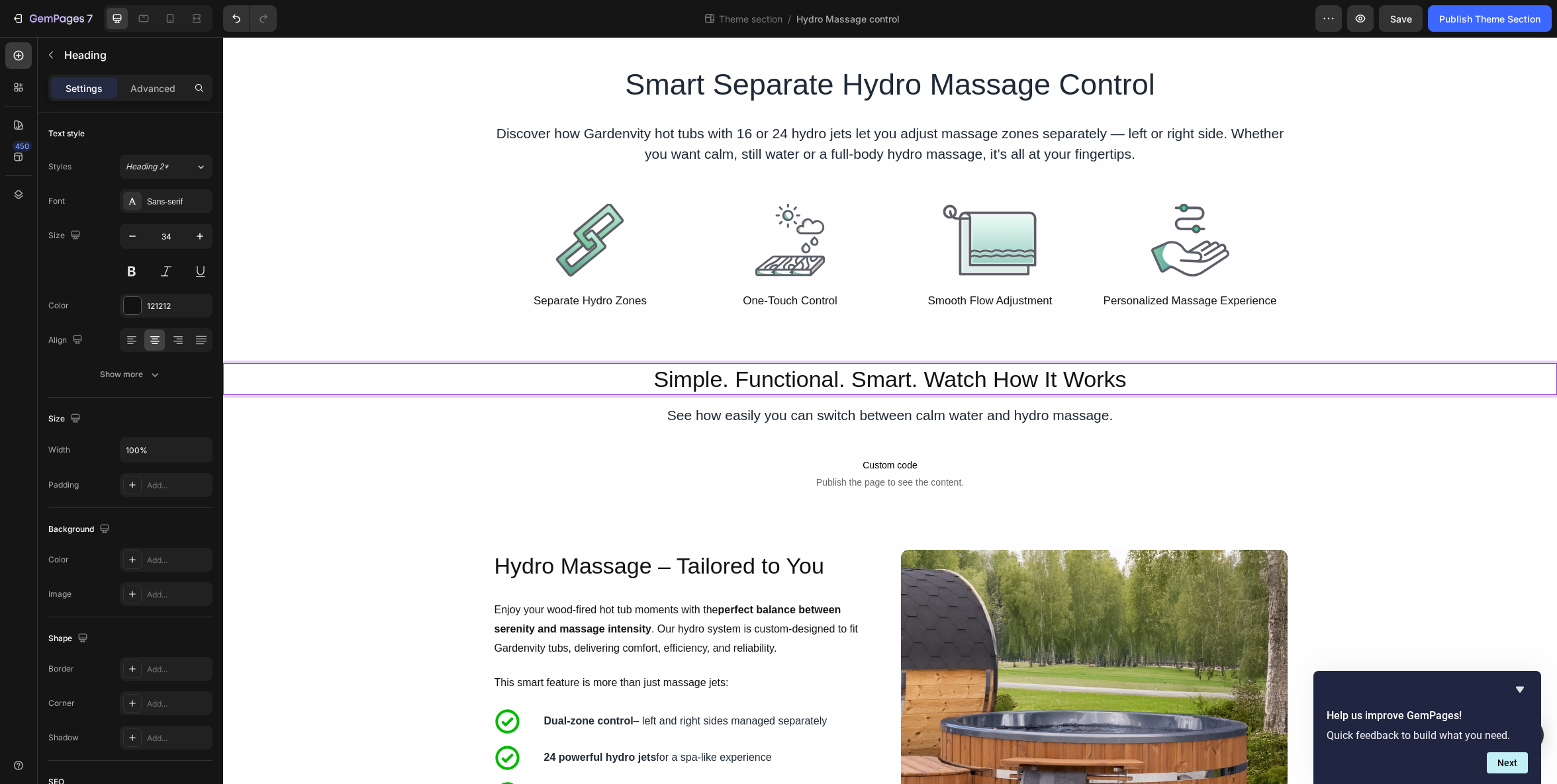
click at [920, 382] on p "Simple. Functional. Smart. Watch How It Works" at bounding box center [890, 379] width 1332 height 29
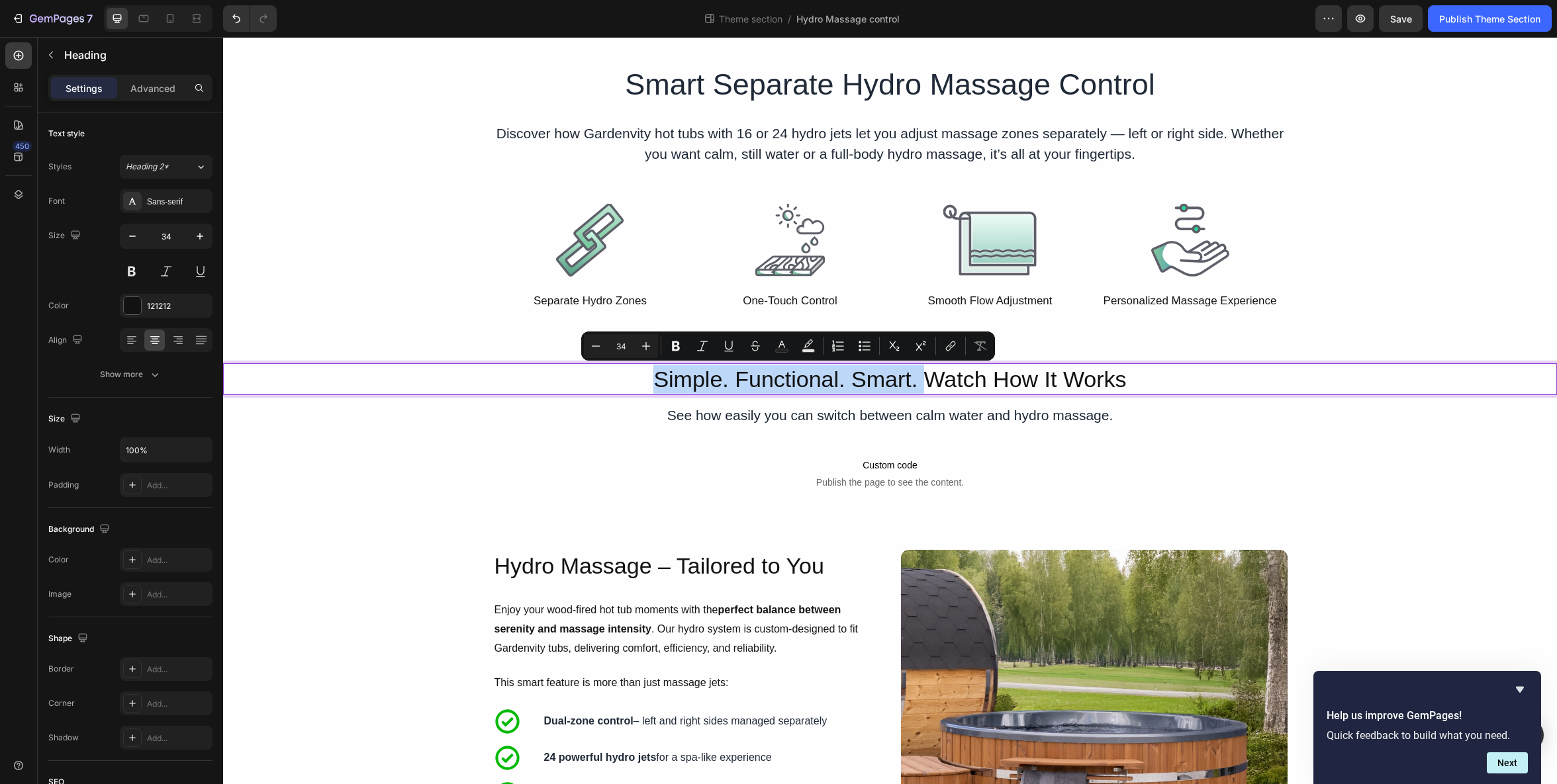
drag, startPoint x: 922, startPoint y: 380, endPoint x: 645, endPoint y: 374, distance: 277.1
click at [645, 374] on p "Simple. Functional. Smart. Watch How It Works" at bounding box center [890, 379] width 1332 height 29
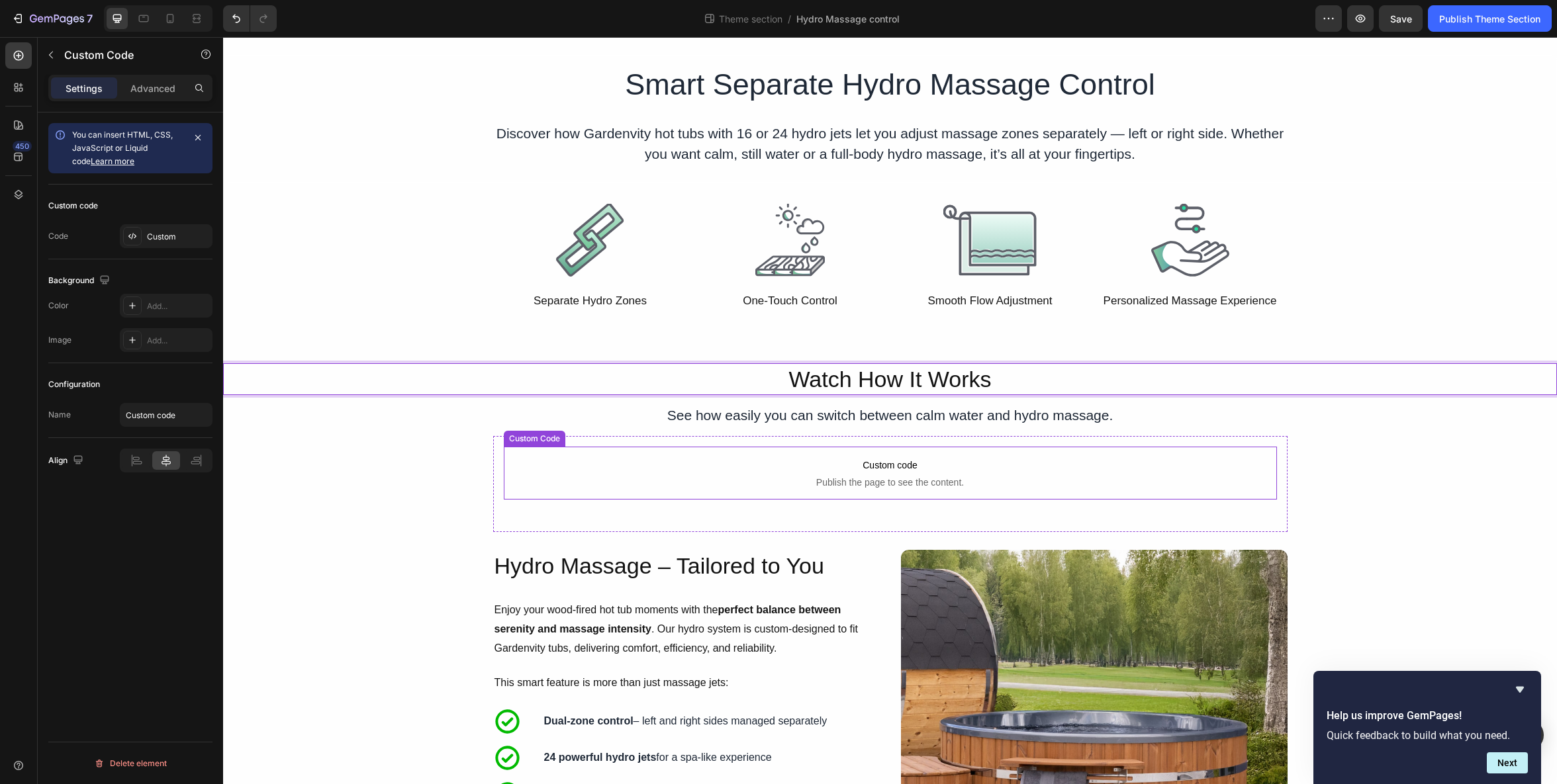
click at [1069, 463] on span "Custom code" at bounding box center [891, 466] width 774 height 16
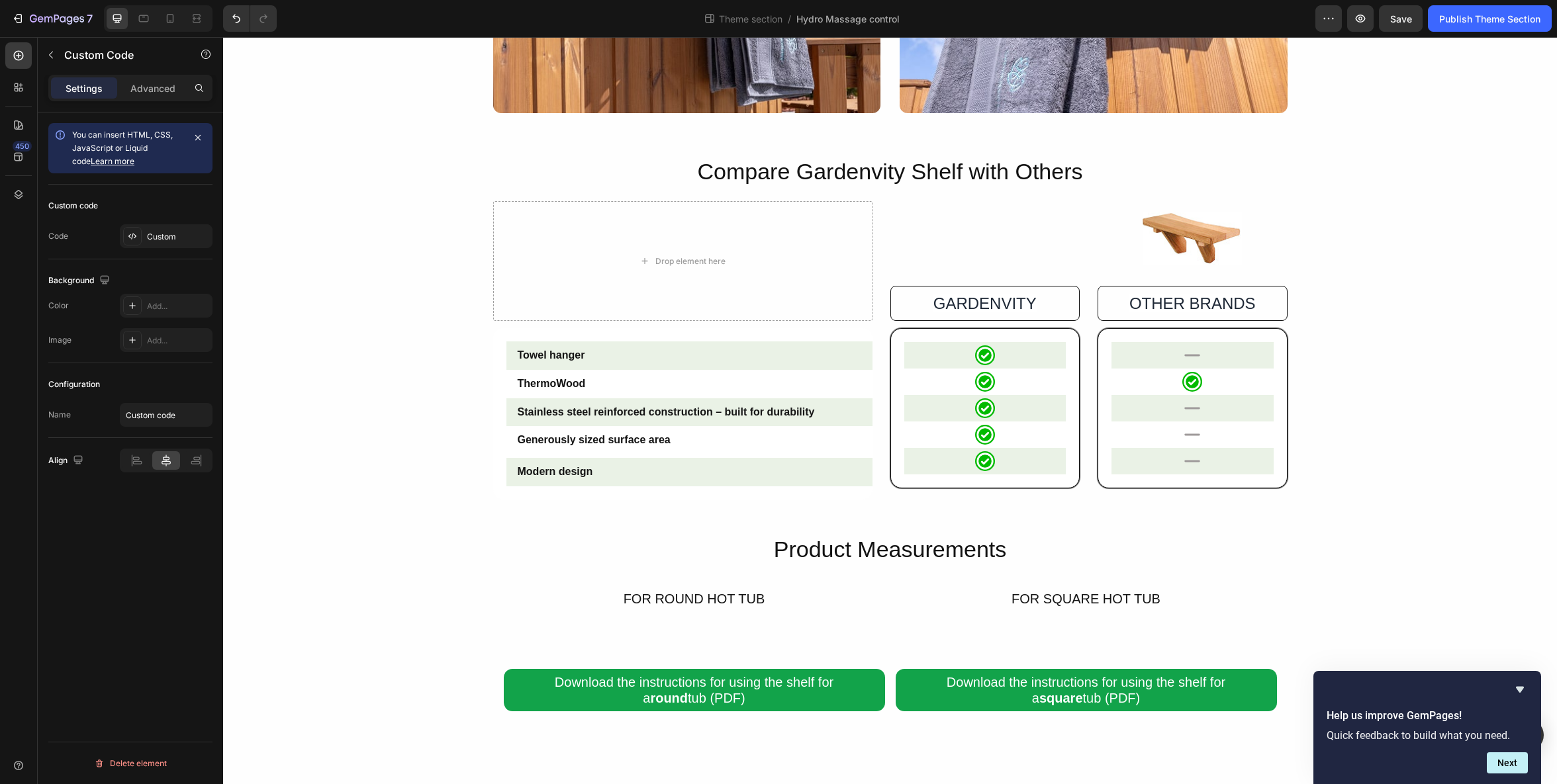
scroll to position [1309, 0]
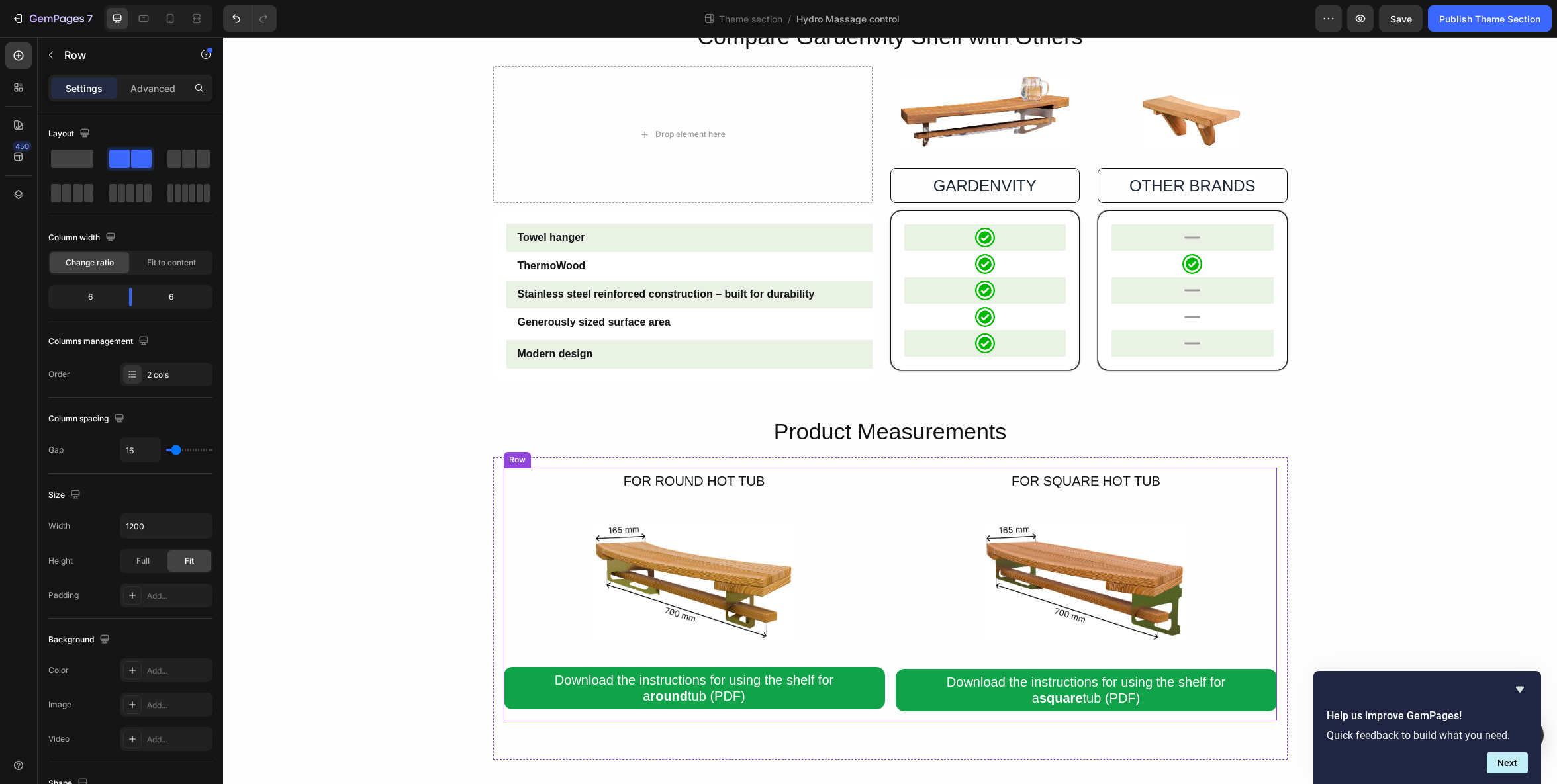
click at [889, 521] on div "For Round hot tub Text Block Image Download the instructions for using the shel…" at bounding box center [891, 594] width 774 height 253
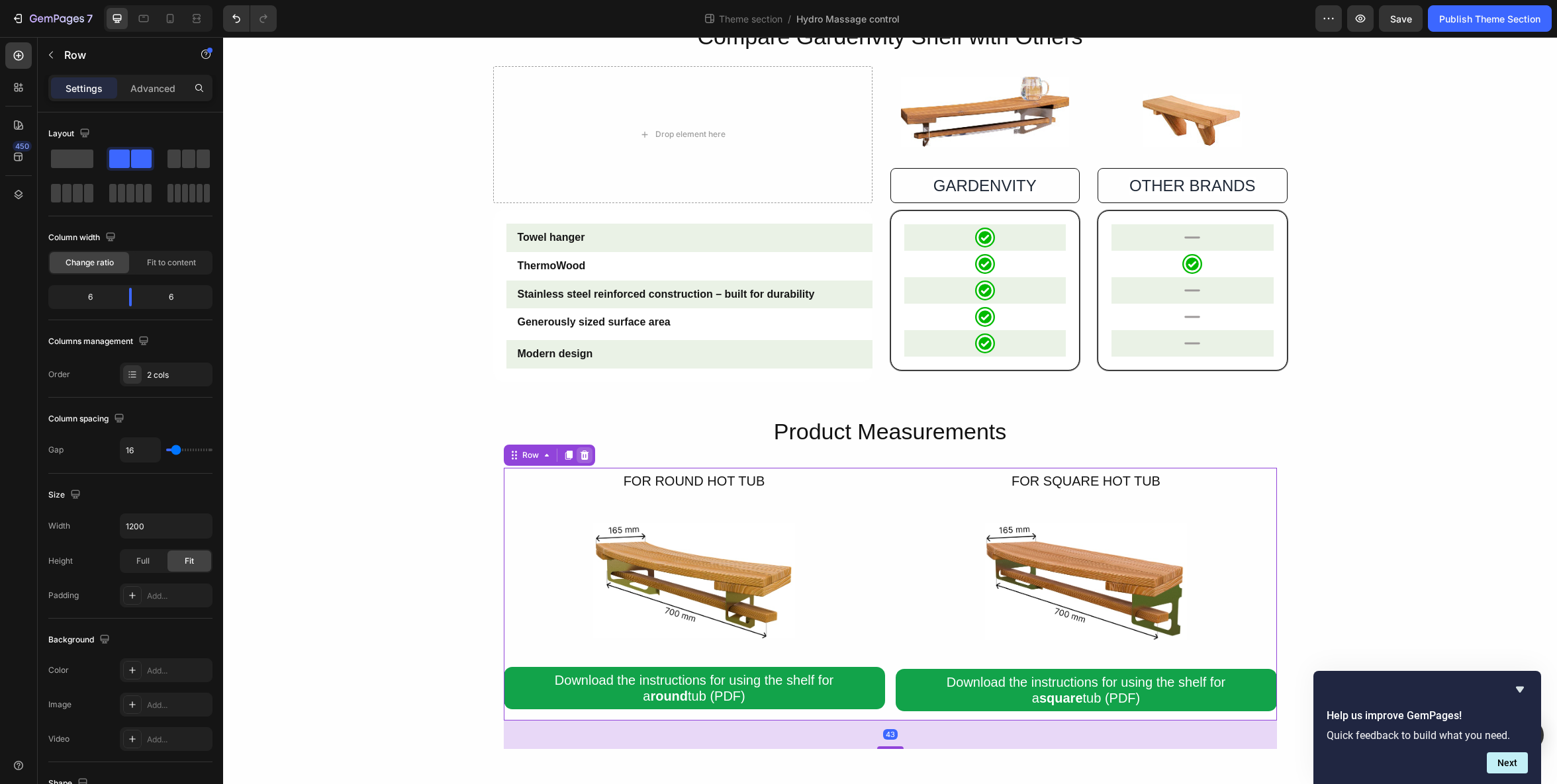
click at [586, 459] on icon at bounding box center [585, 455] width 9 height 9
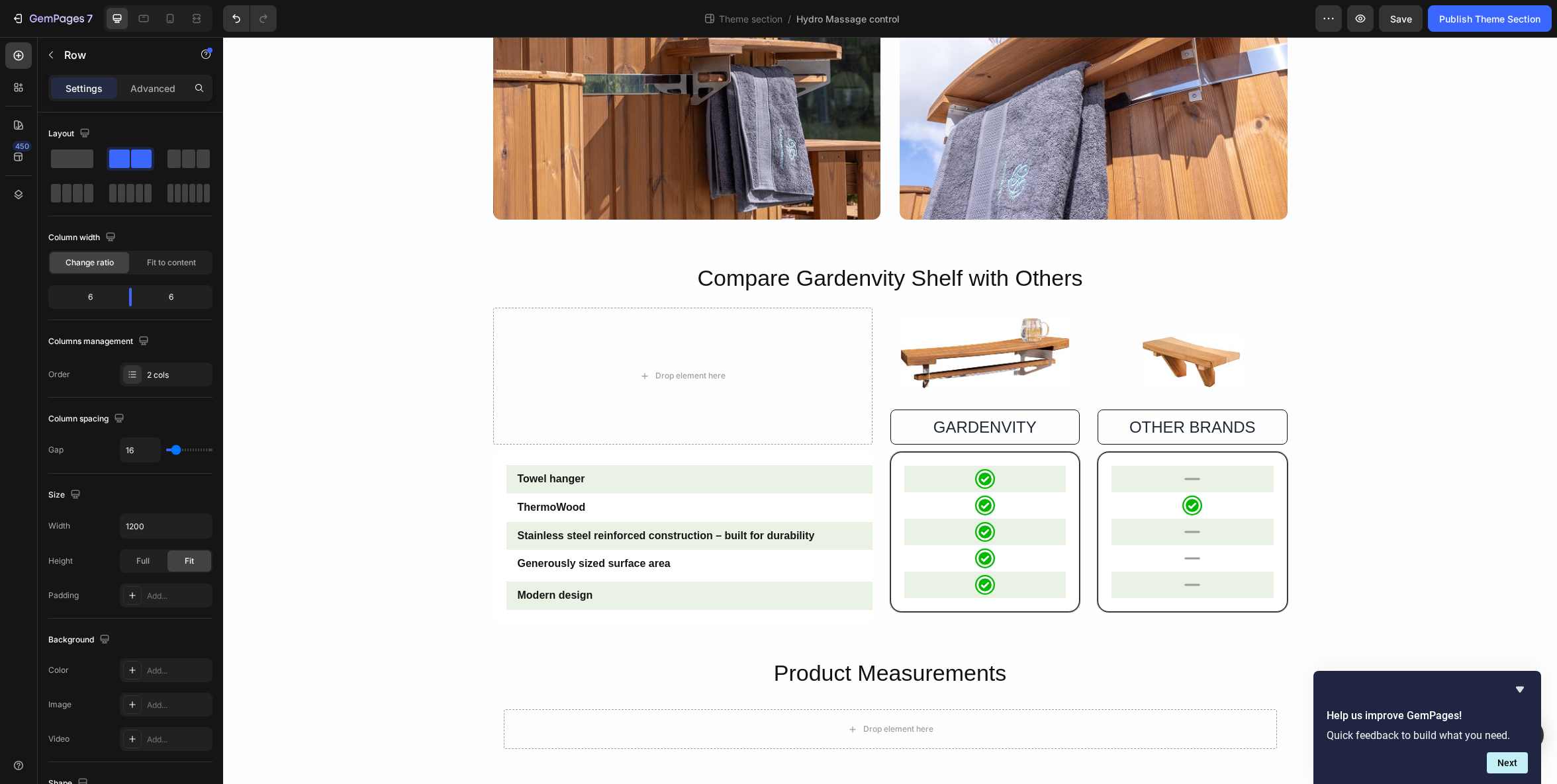
scroll to position [1067, 0]
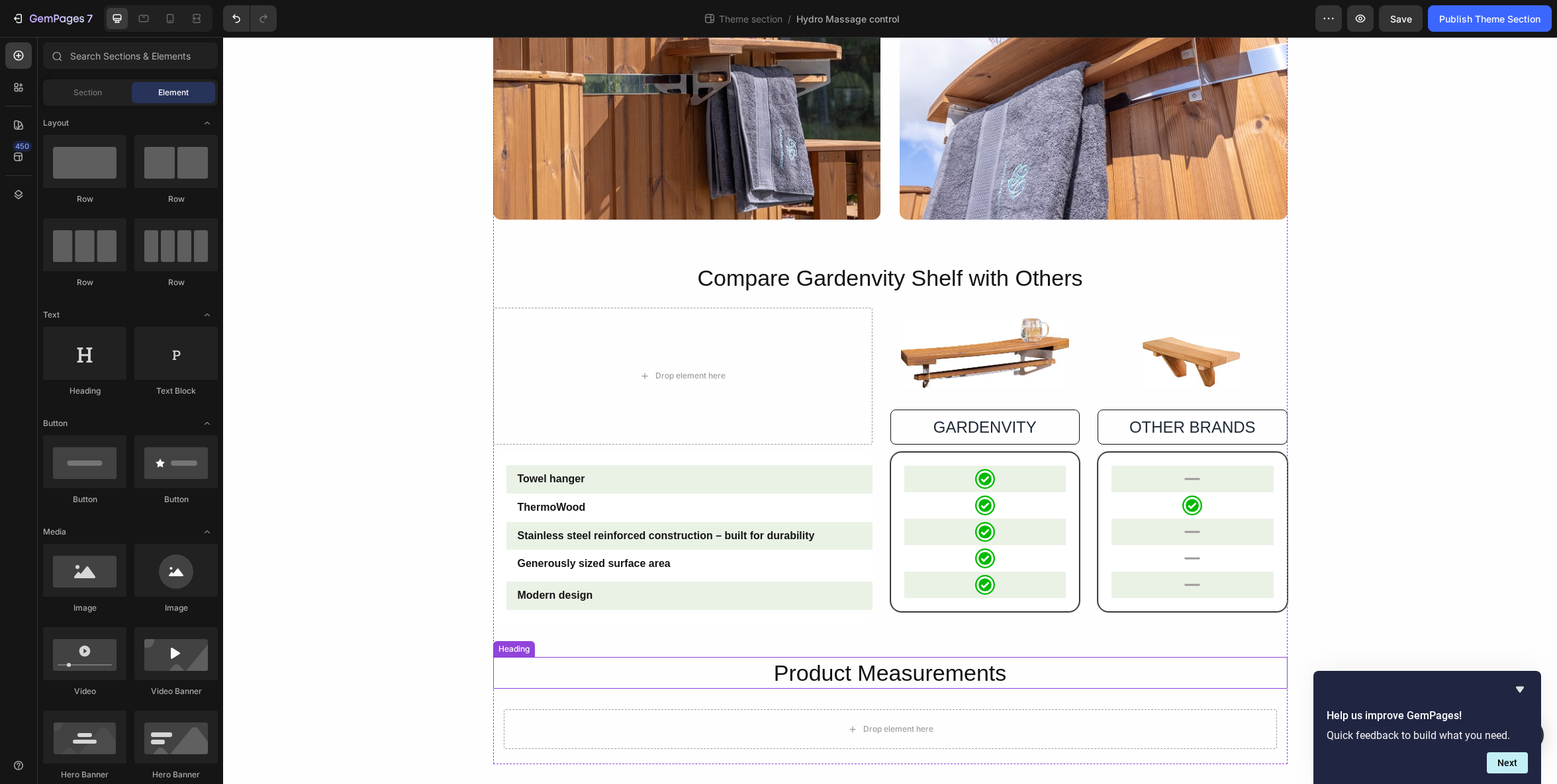
click at [880, 685] on h2 "Product Measurements" at bounding box center [891, 673] width 795 height 32
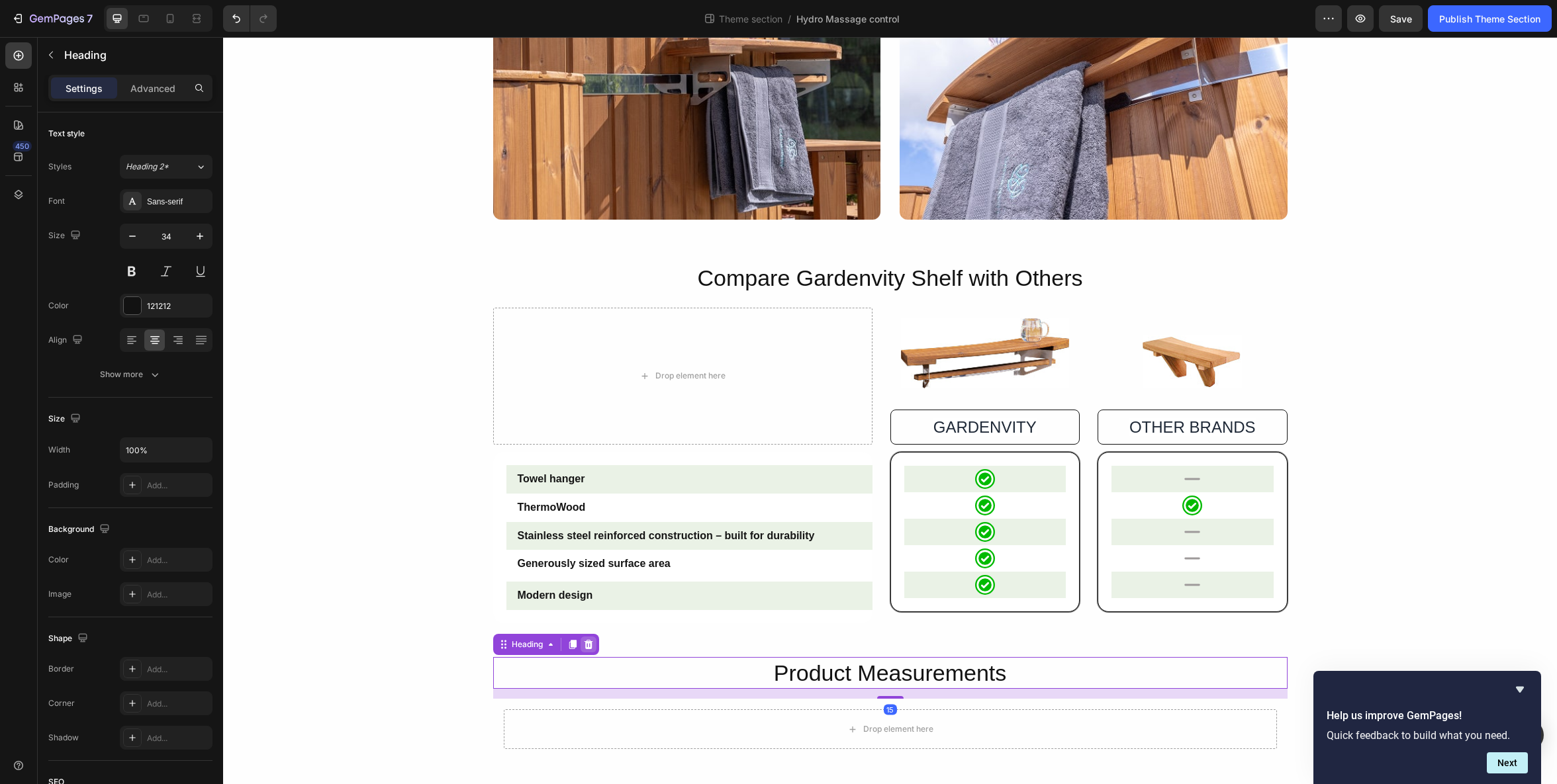
click at [589, 644] on icon at bounding box center [589, 645] width 11 height 11
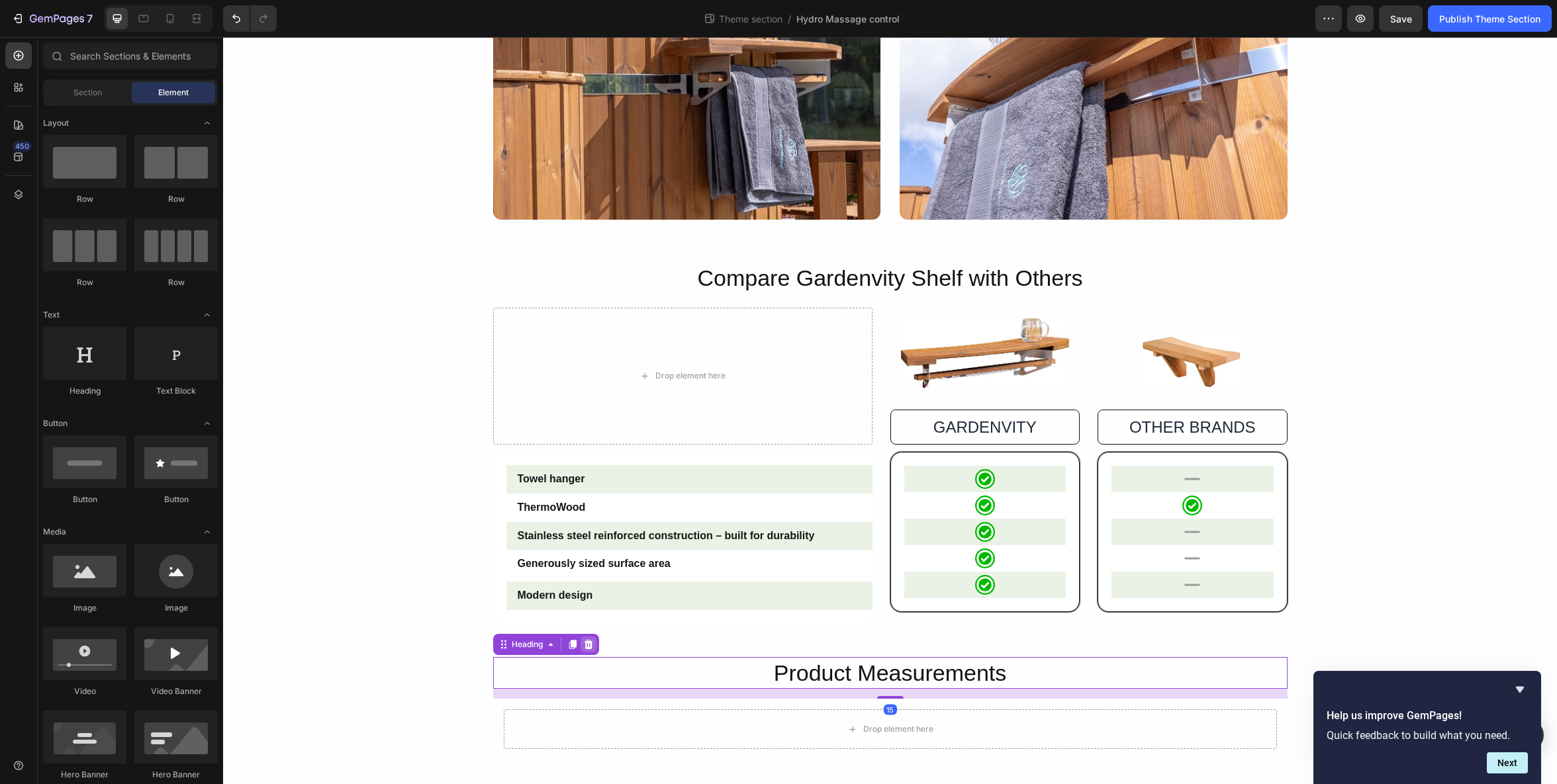
scroll to position [1025, 0]
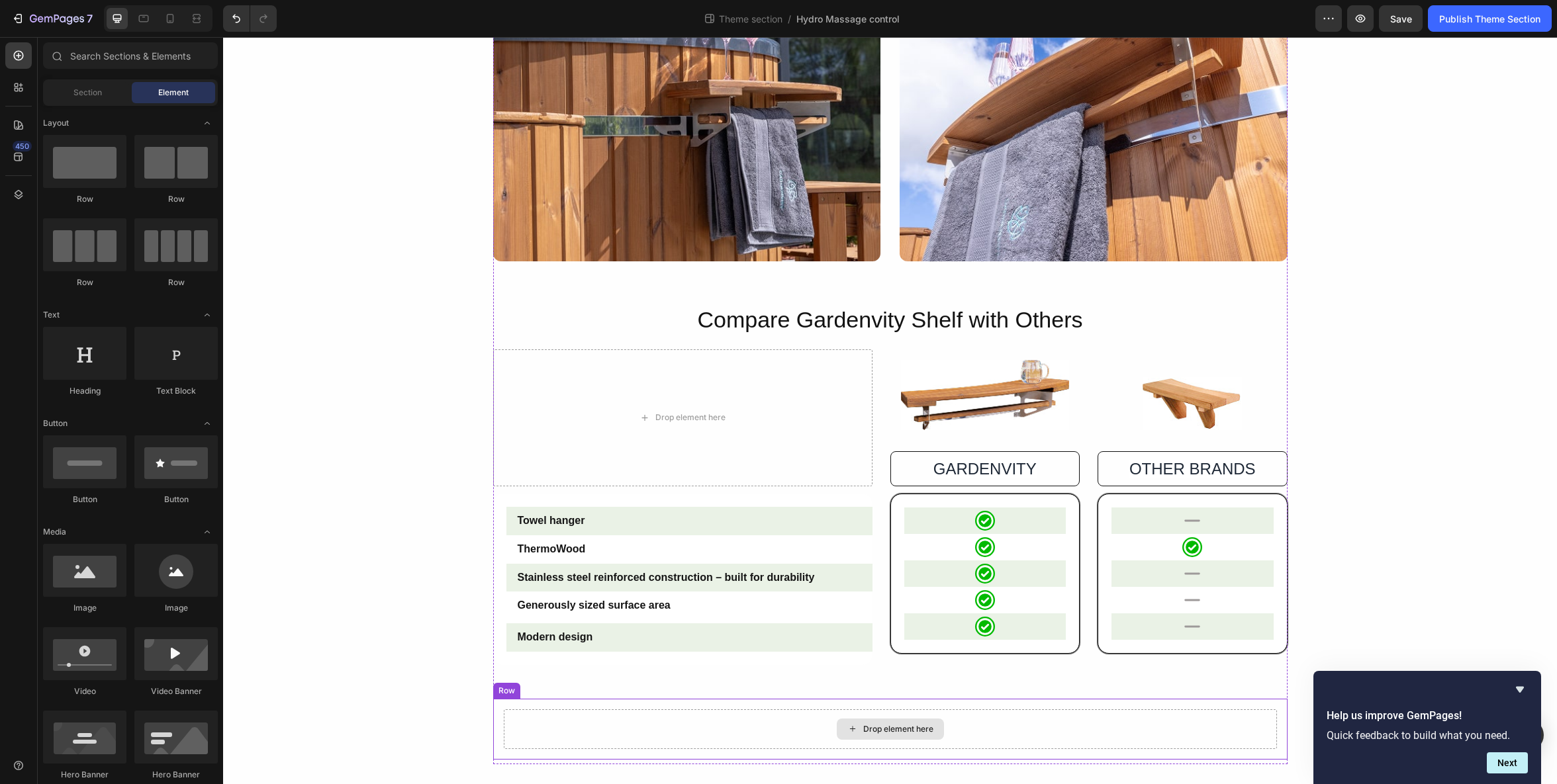
click at [714, 740] on div "Drop element here" at bounding box center [891, 729] width 774 height 40
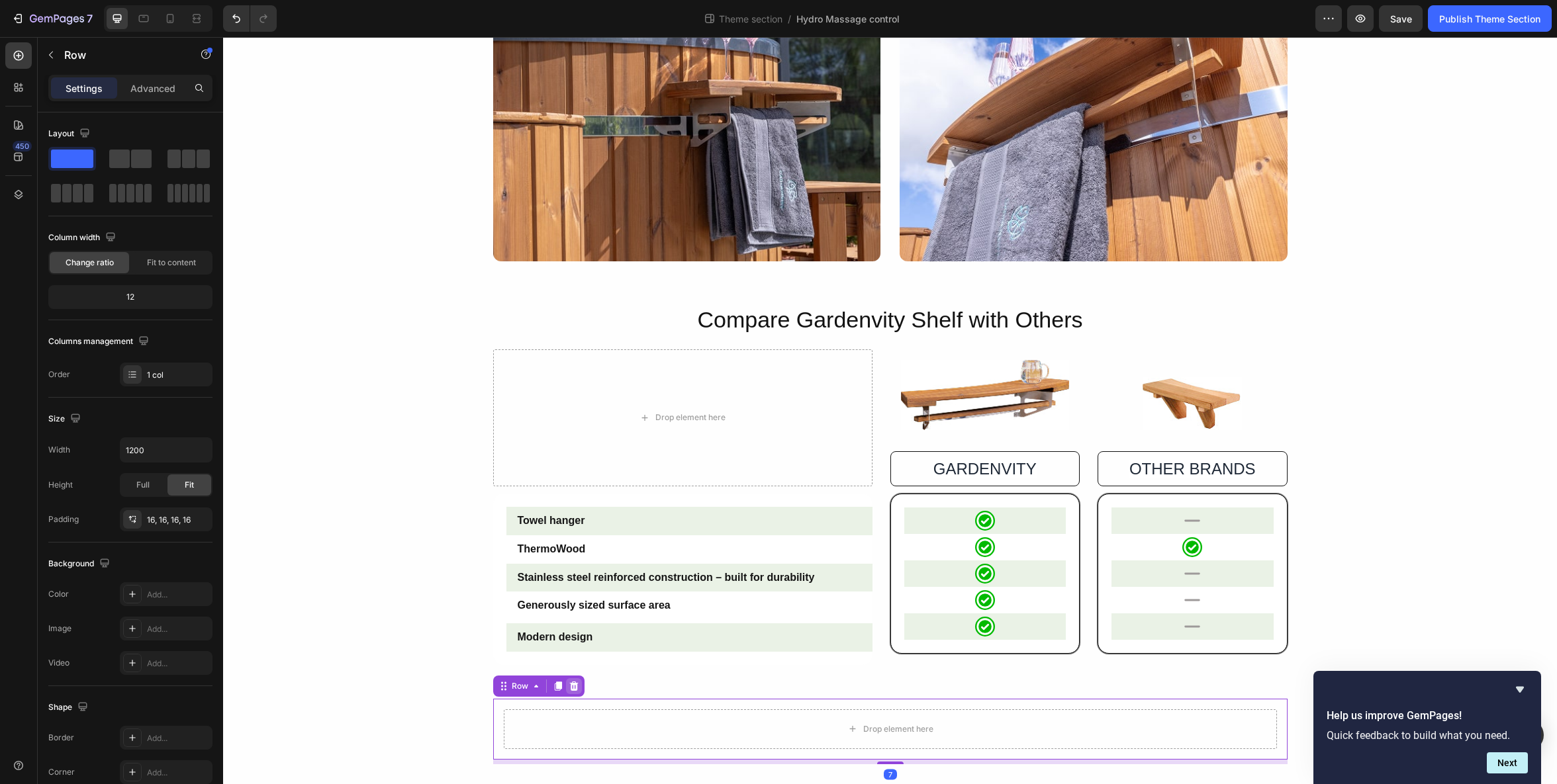
click at [581, 688] on div at bounding box center [574, 686] width 16 height 16
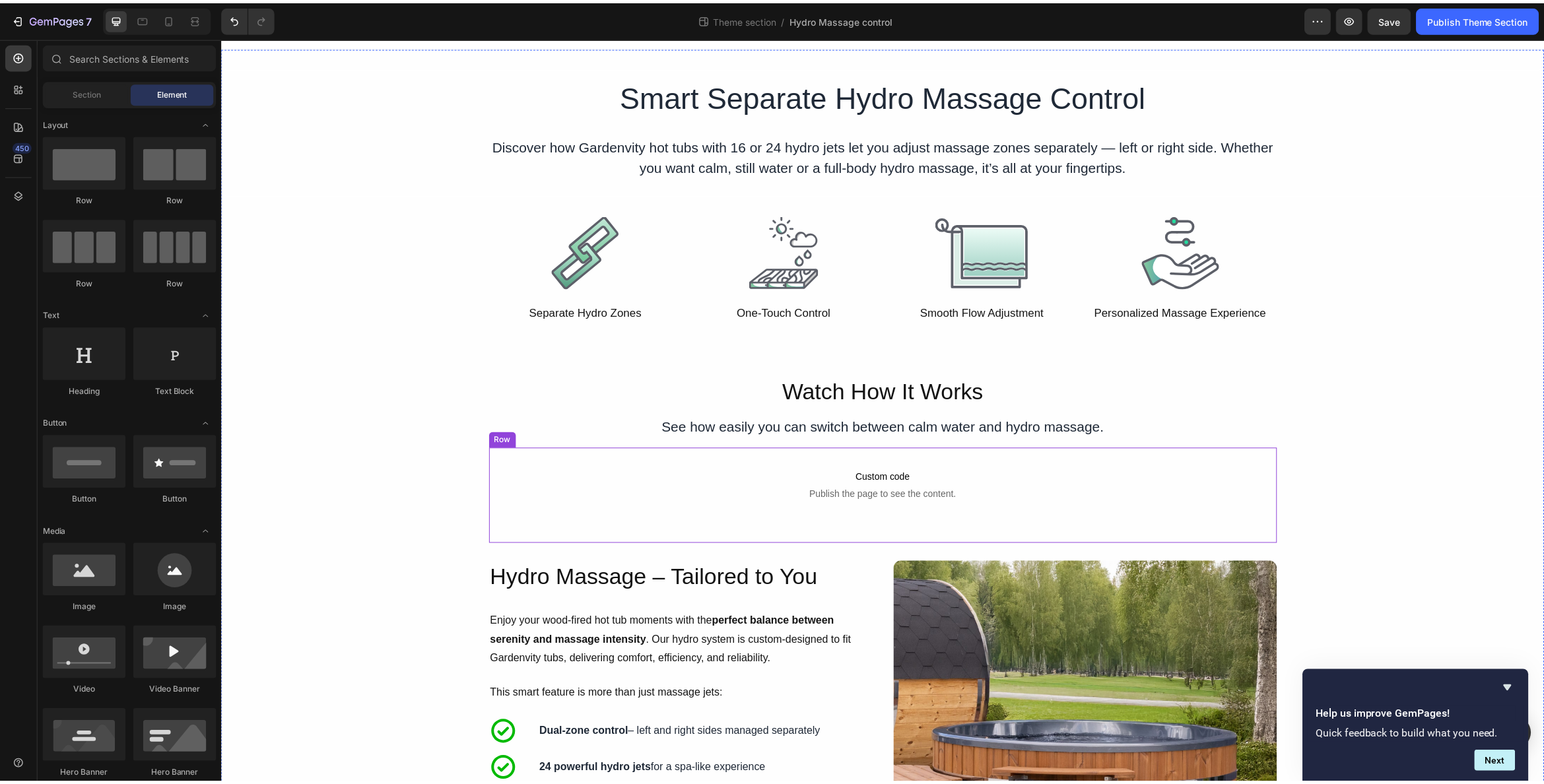
scroll to position [0, 0]
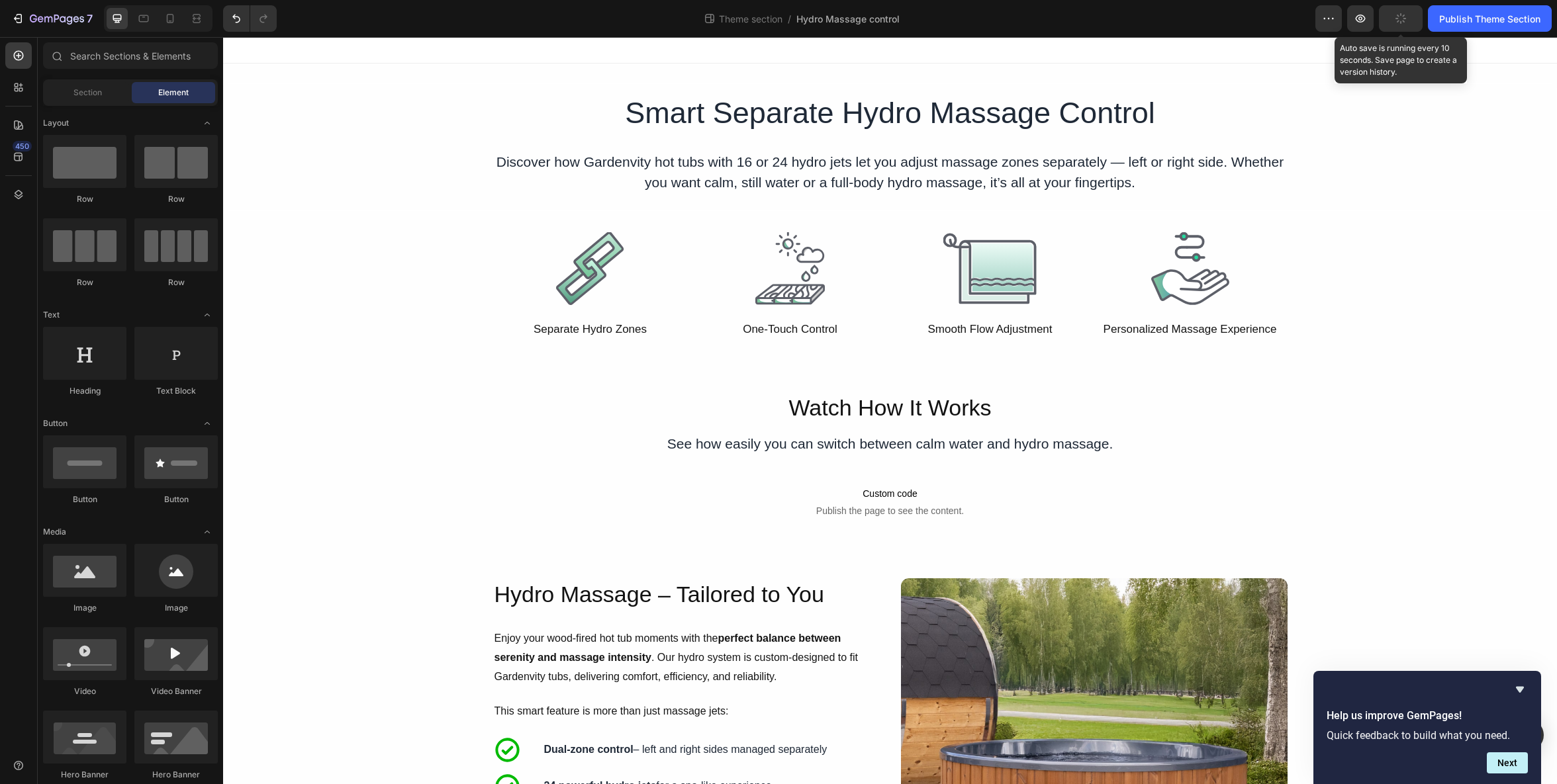
click at [1401, 12] on button "button" at bounding box center [1401, 19] width 43 height 27
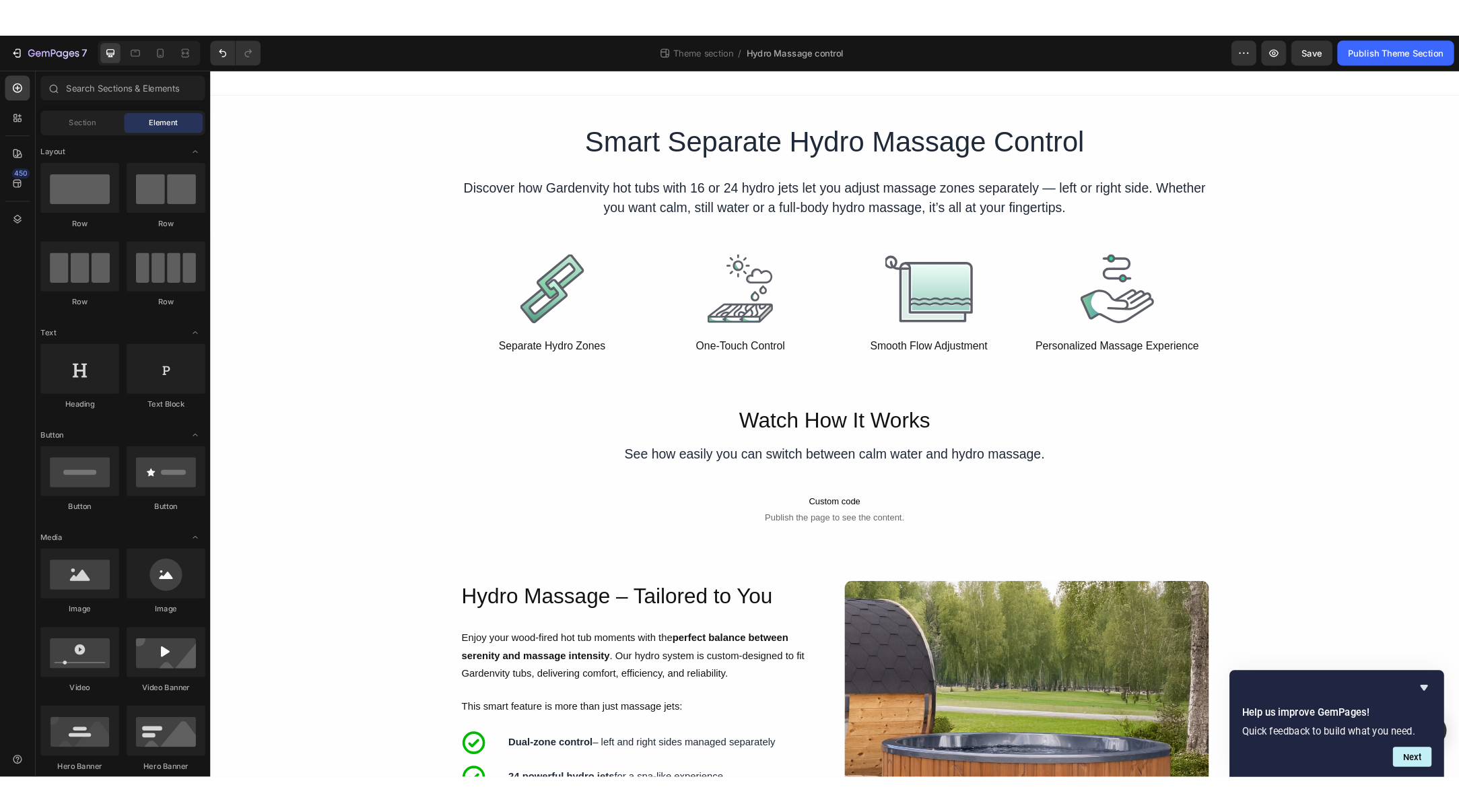
scroll to position [1, 0]
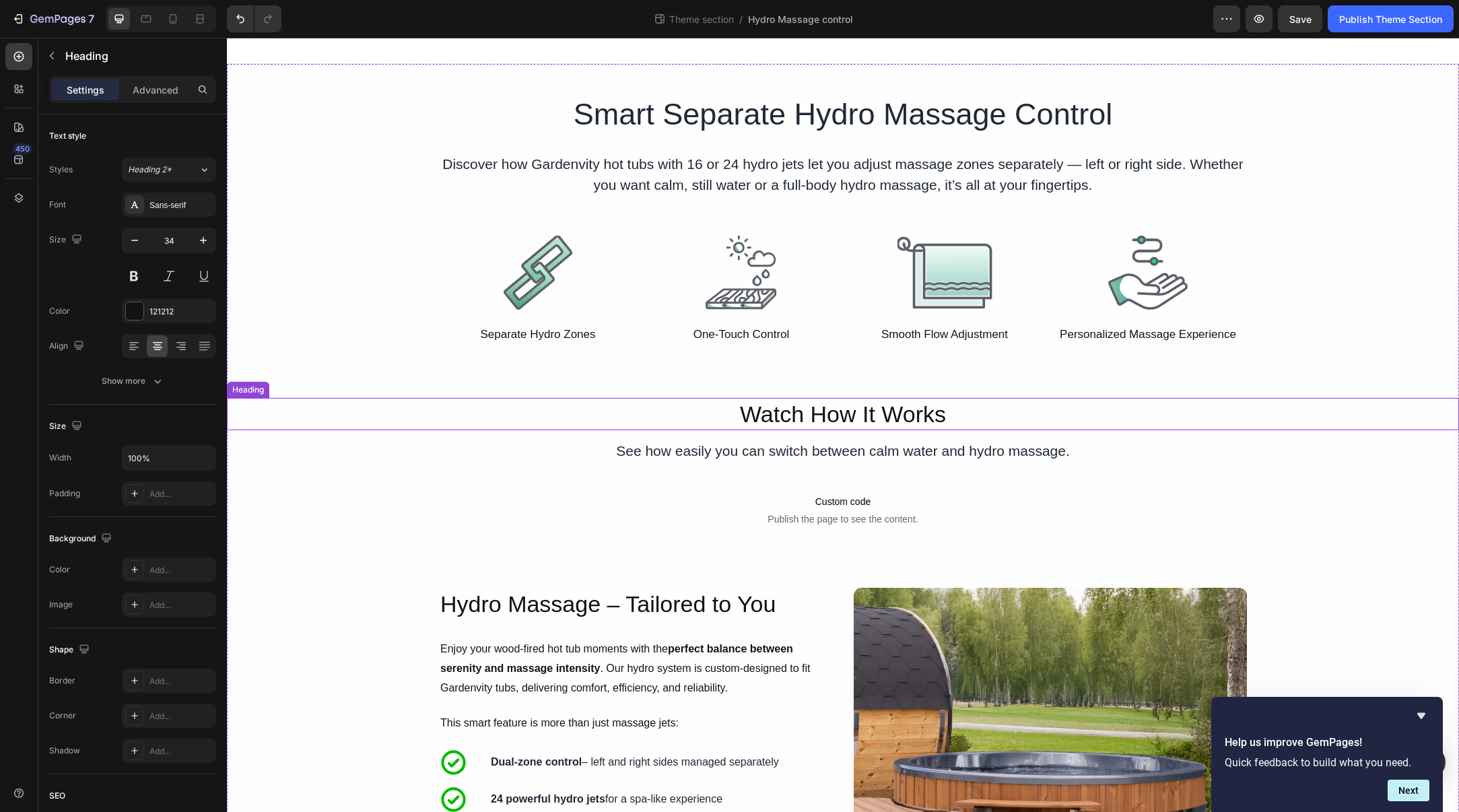
click at [1256, 405] on p "Watch How It Works" at bounding box center [843, 414] width 1230 height 30
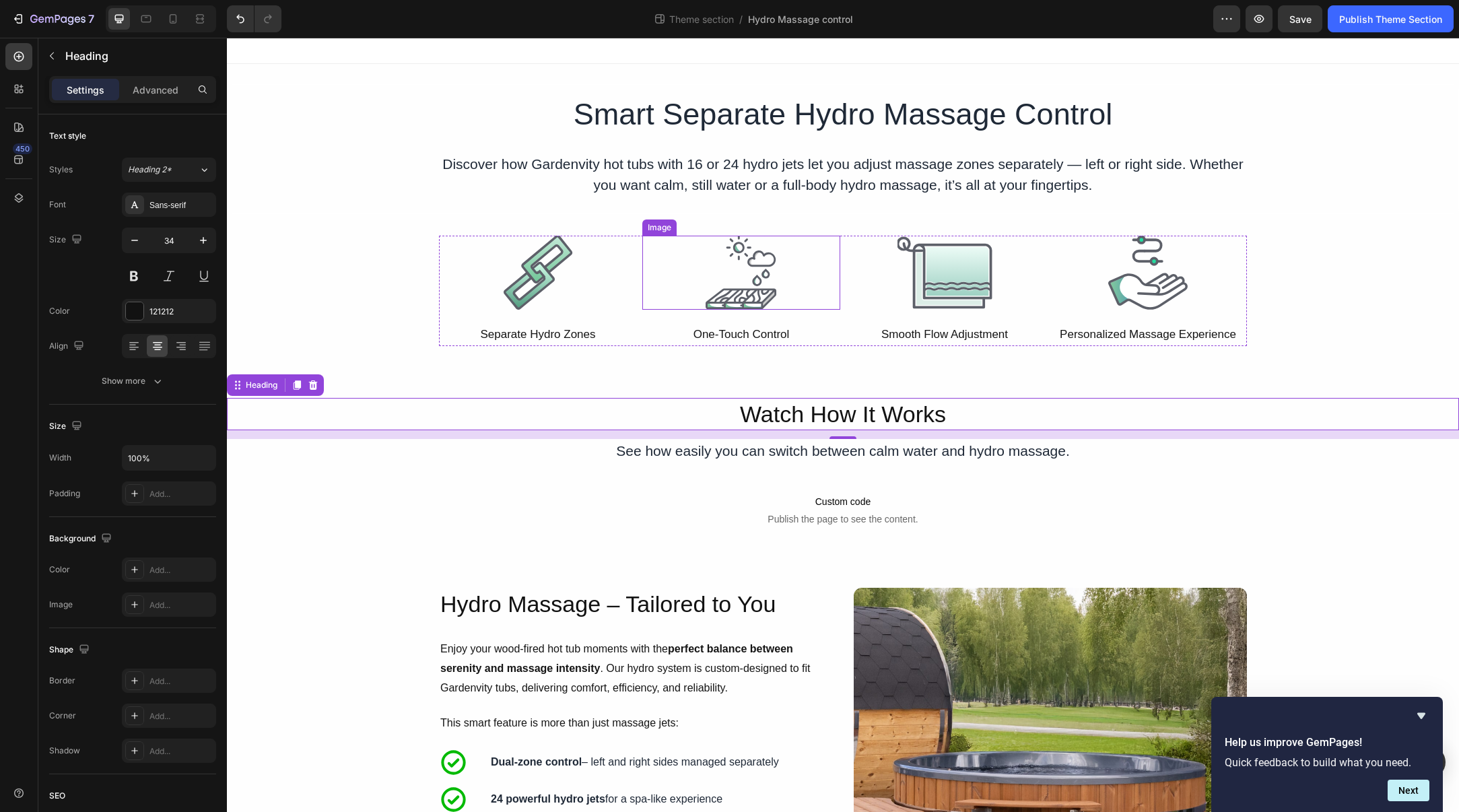
click at [740, 301] on img at bounding box center [741, 272] width 71 height 74
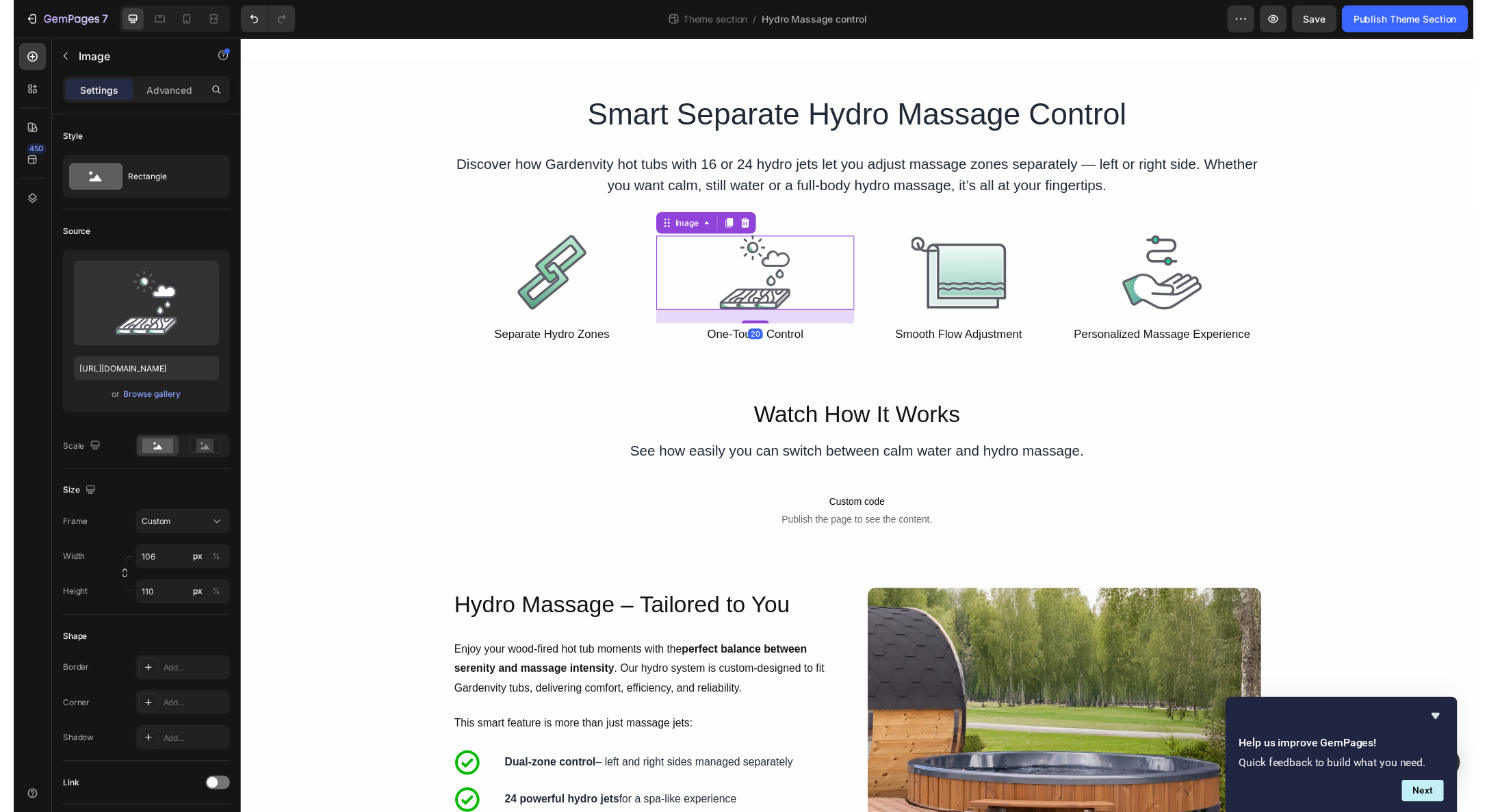
scroll to position [0, 0]
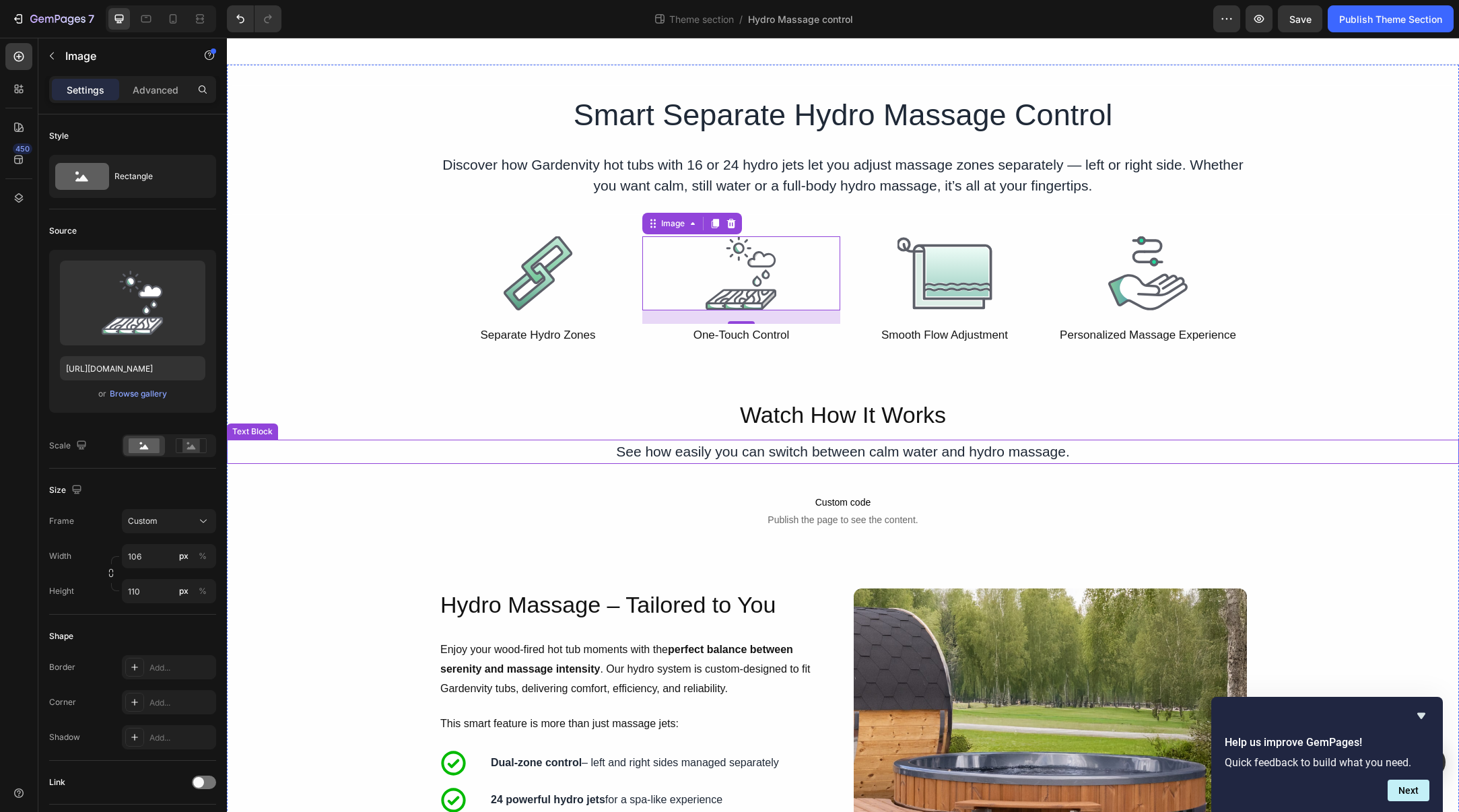
click at [1030, 450] on p "See how easily you can switch between calm water and hydro massage." at bounding box center [843, 452] width 806 height 22
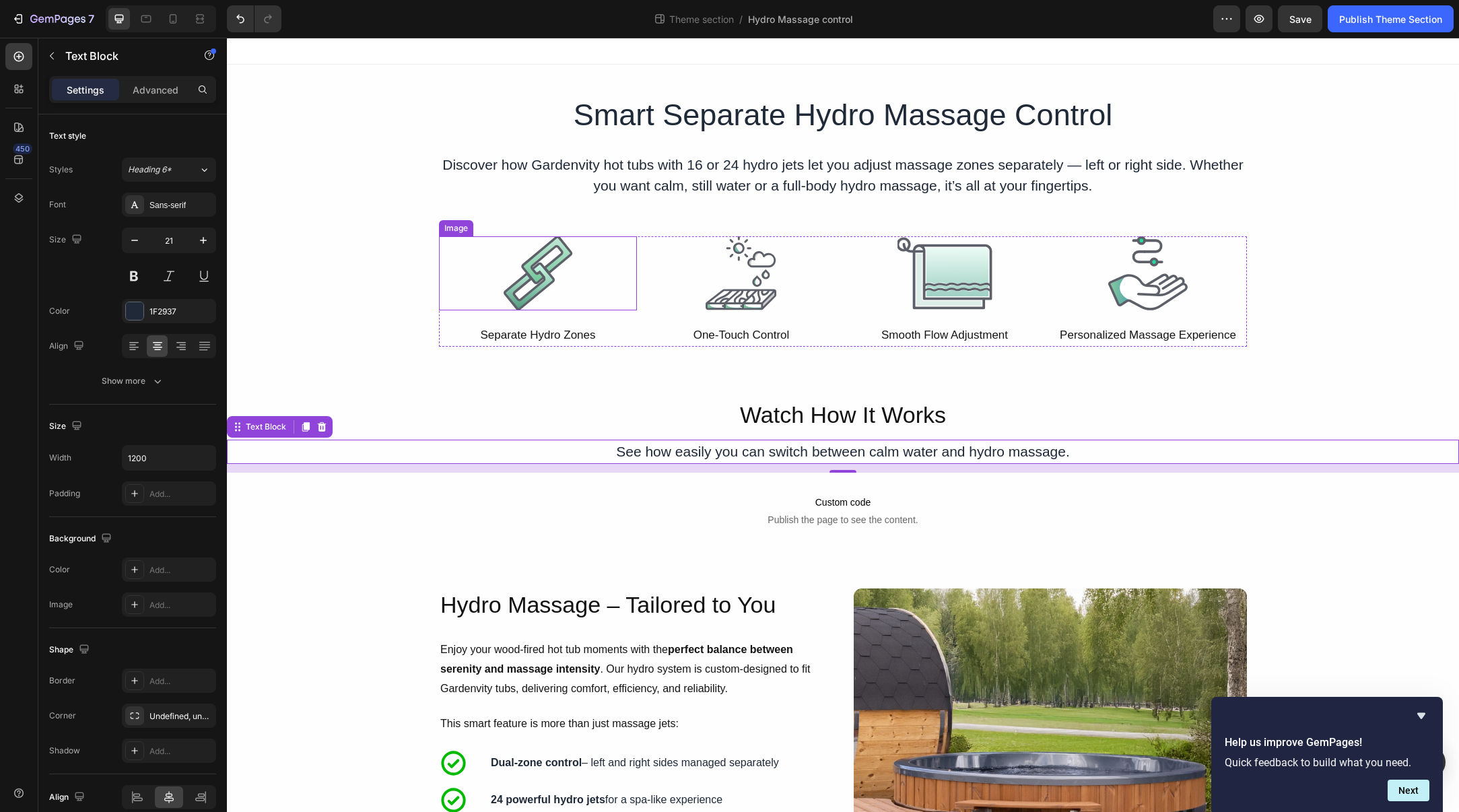
click at [537, 280] on img at bounding box center [538, 273] width 69 height 74
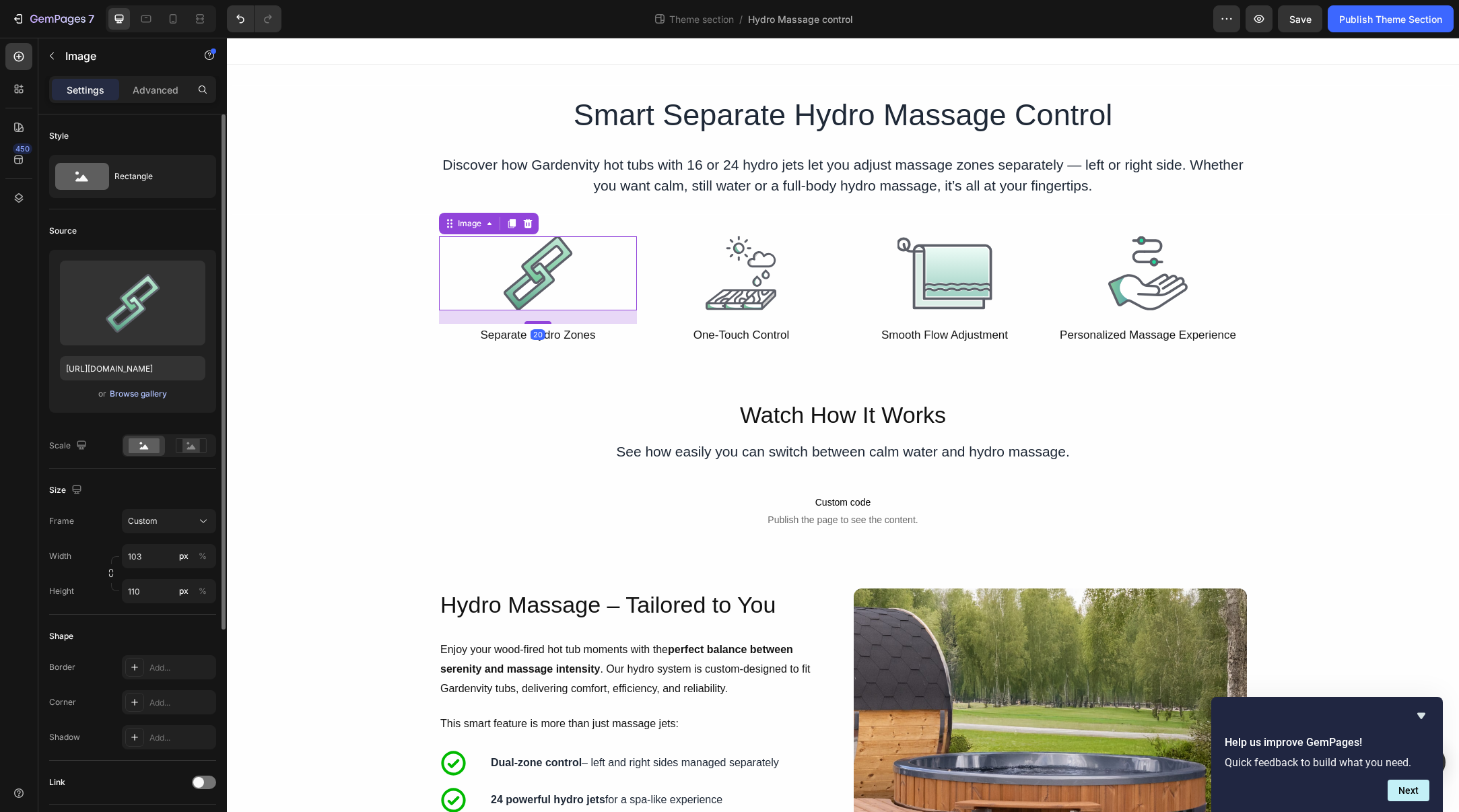
click at [144, 396] on div "Browse gallery" at bounding box center [138, 393] width 57 height 12
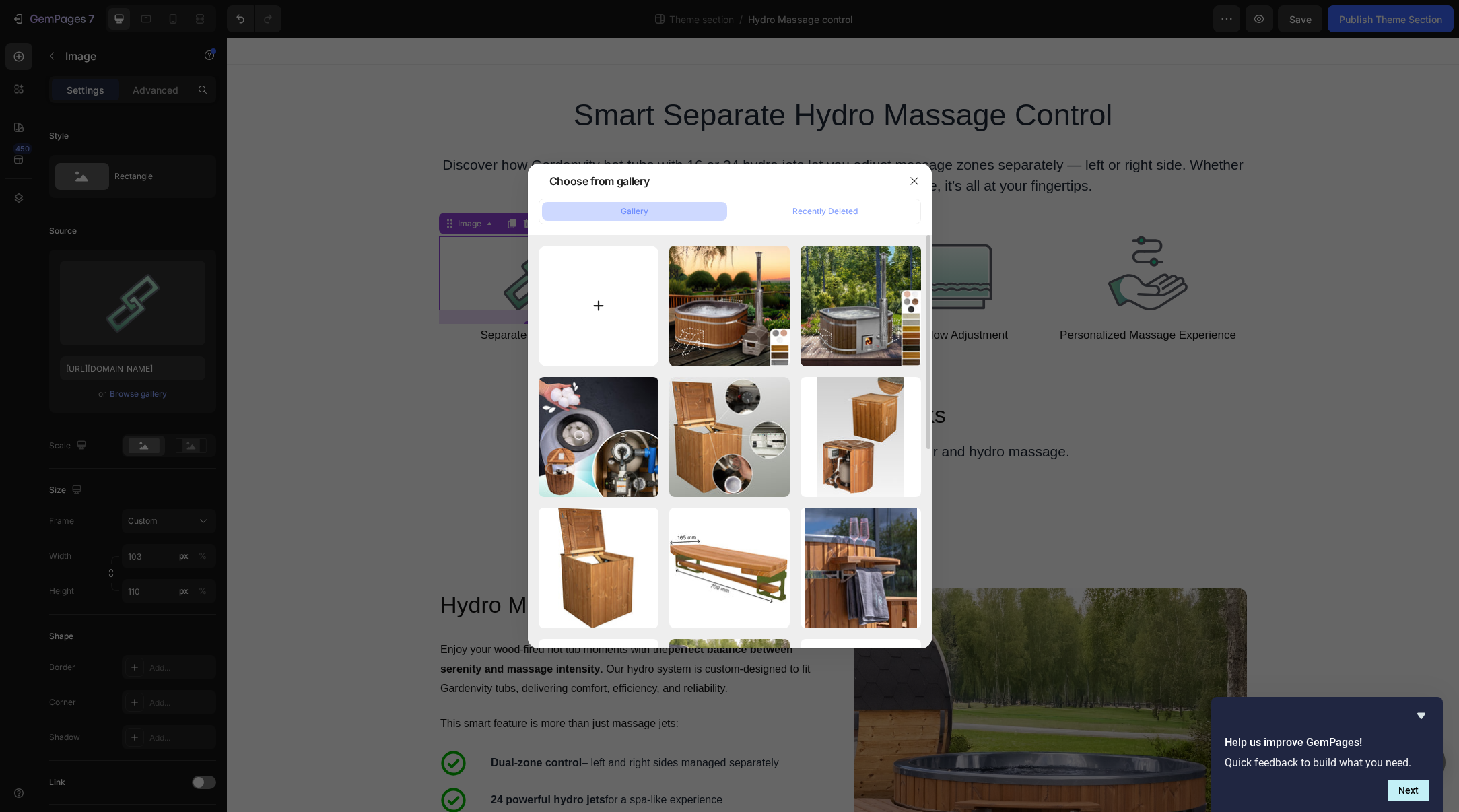
type input "C:\fakepath\icon_hydro-massage_control.svg"
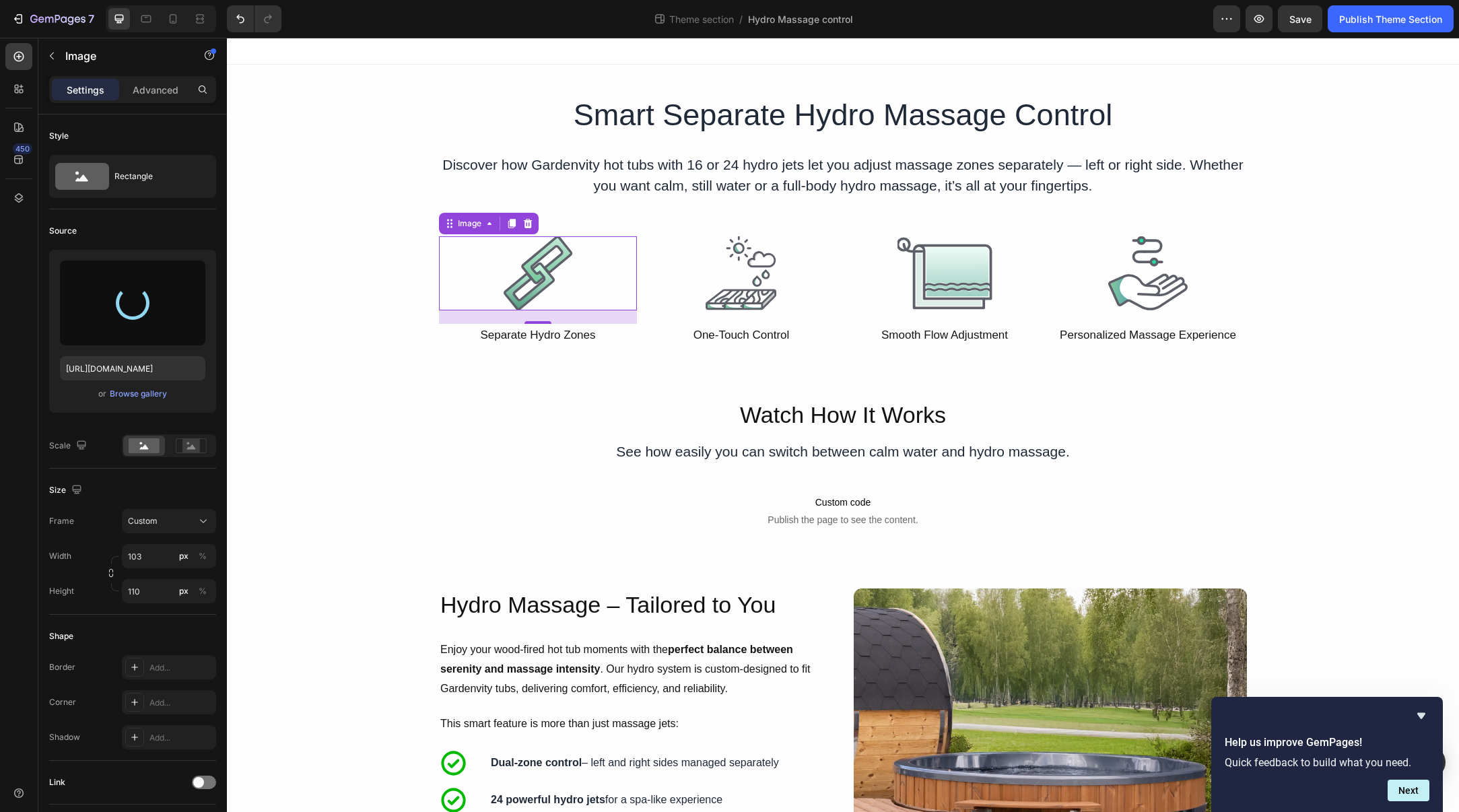
type input "[URL][DOMAIN_NAME]"
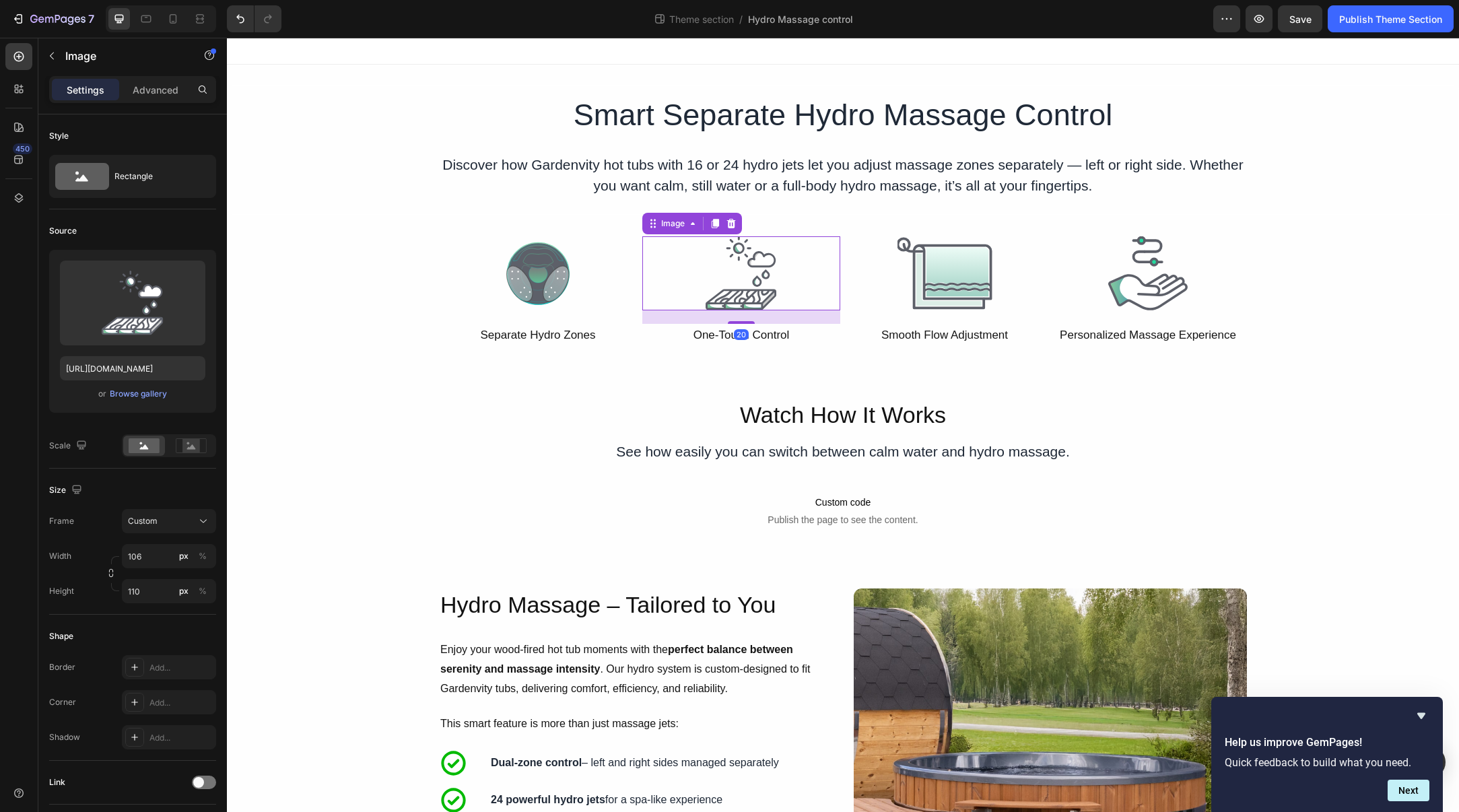
click at [762, 285] on img at bounding box center [741, 273] width 71 height 74
click at [146, 405] on div "Upload Image [URL][DOMAIN_NAME] or Browse gallery" at bounding box center [132, 331] width 167 height 163
click at [140, 398] on div "Browse gallery" at bounding box center [138, 393] width 57 height 12
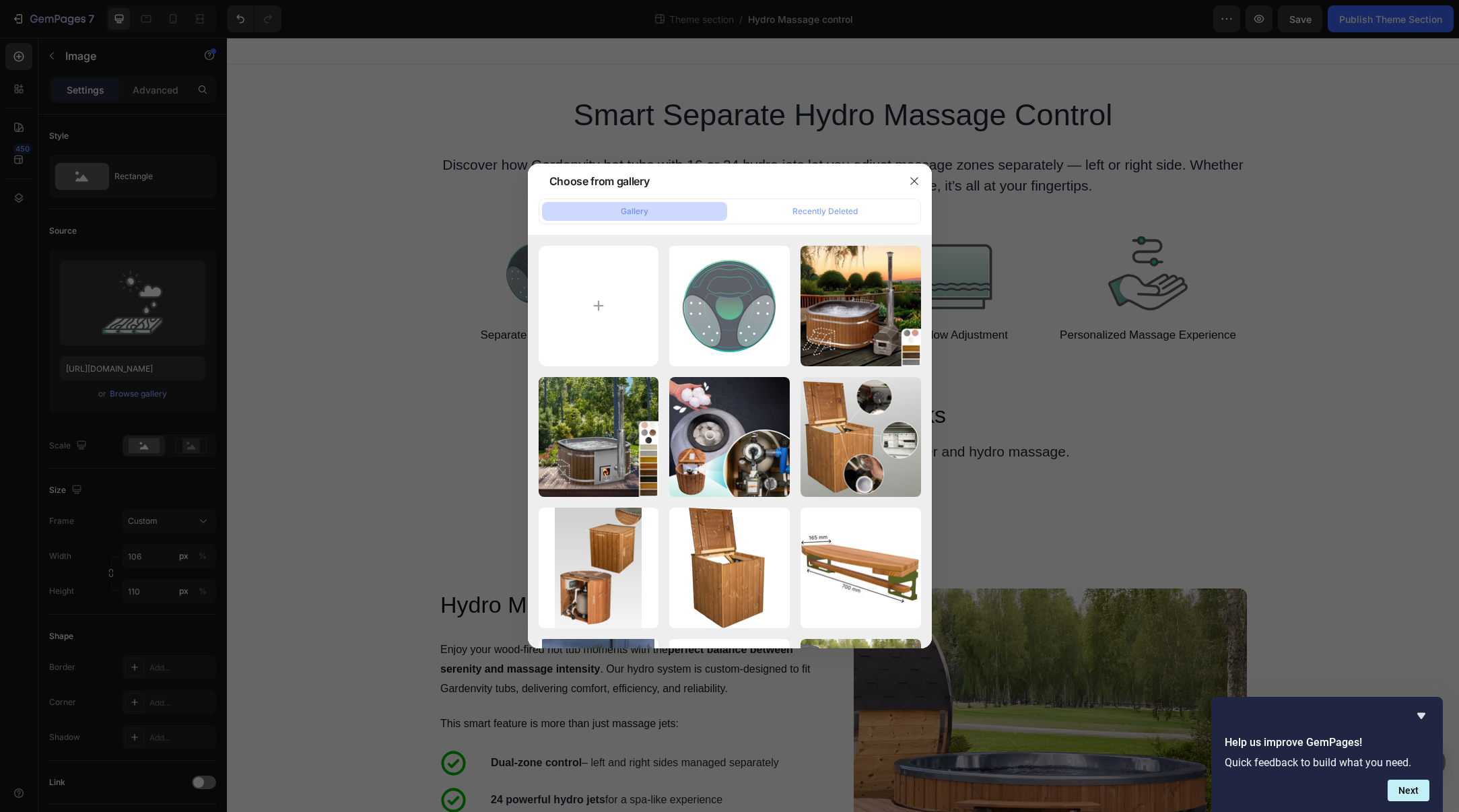
type input "C:\fakepath\icon_one-touch-control.svg"
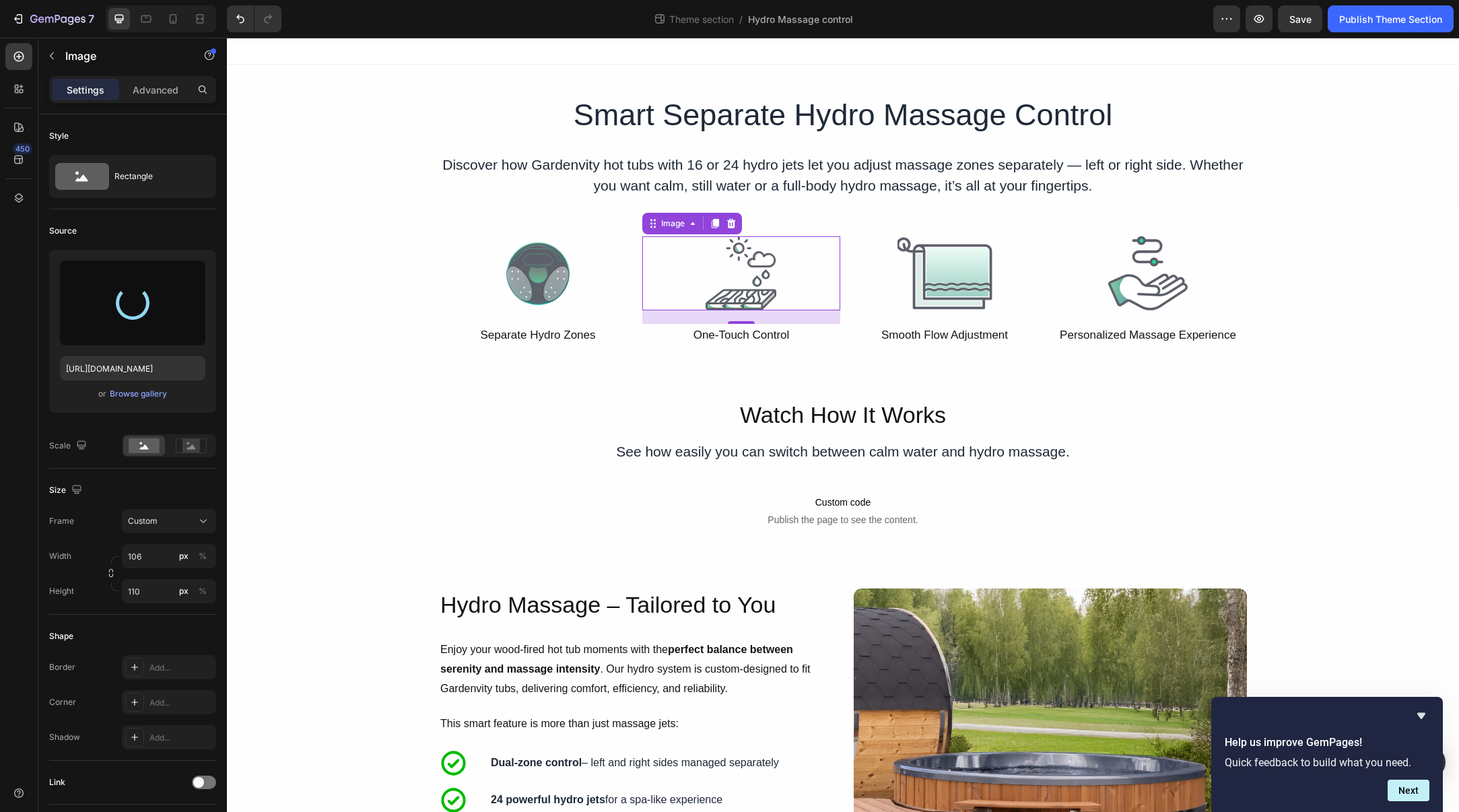
type input "[URL][DOMAIN_NAME]"
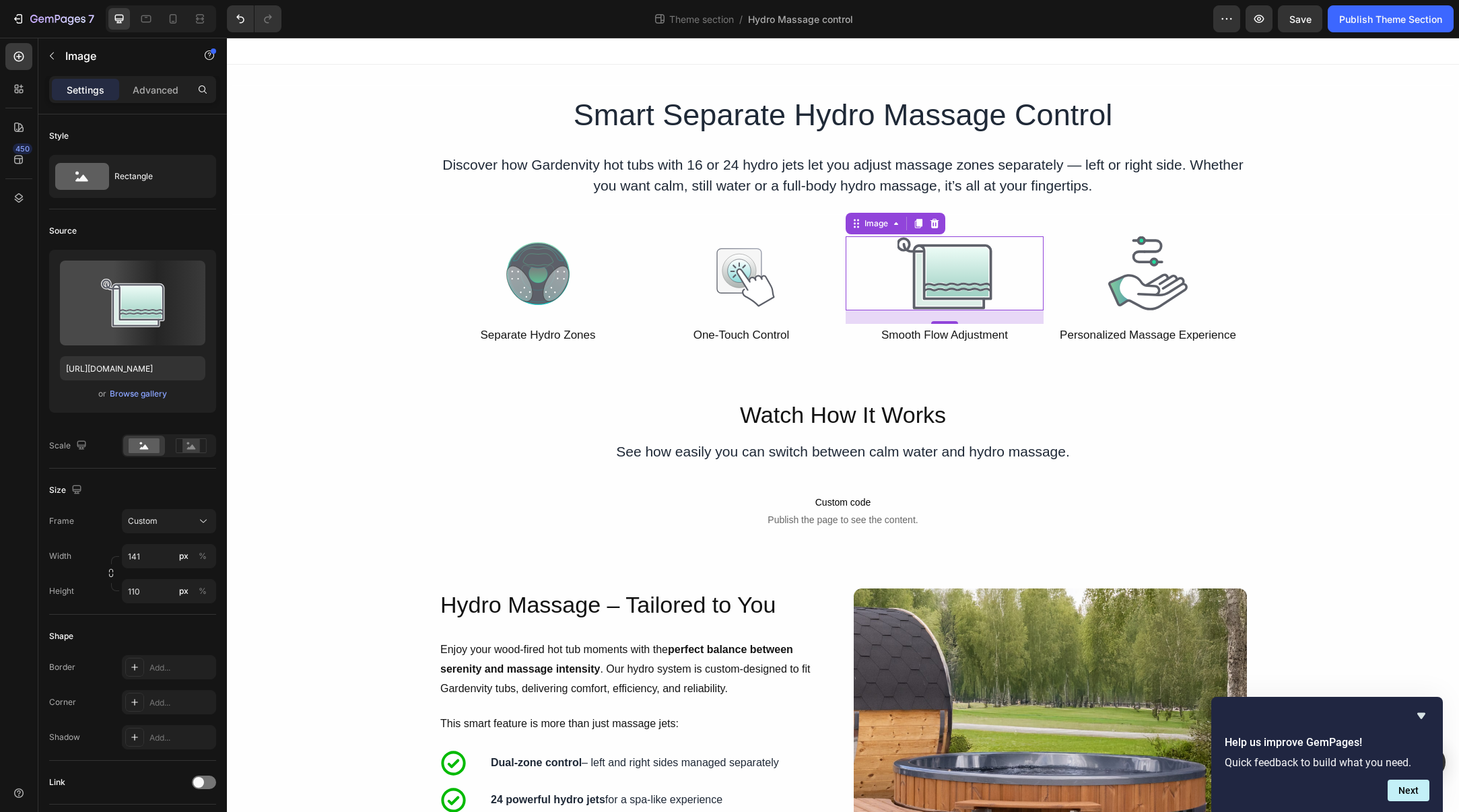
click at [942, 285] on img at bounding box center [945, 273] width 95 height 74
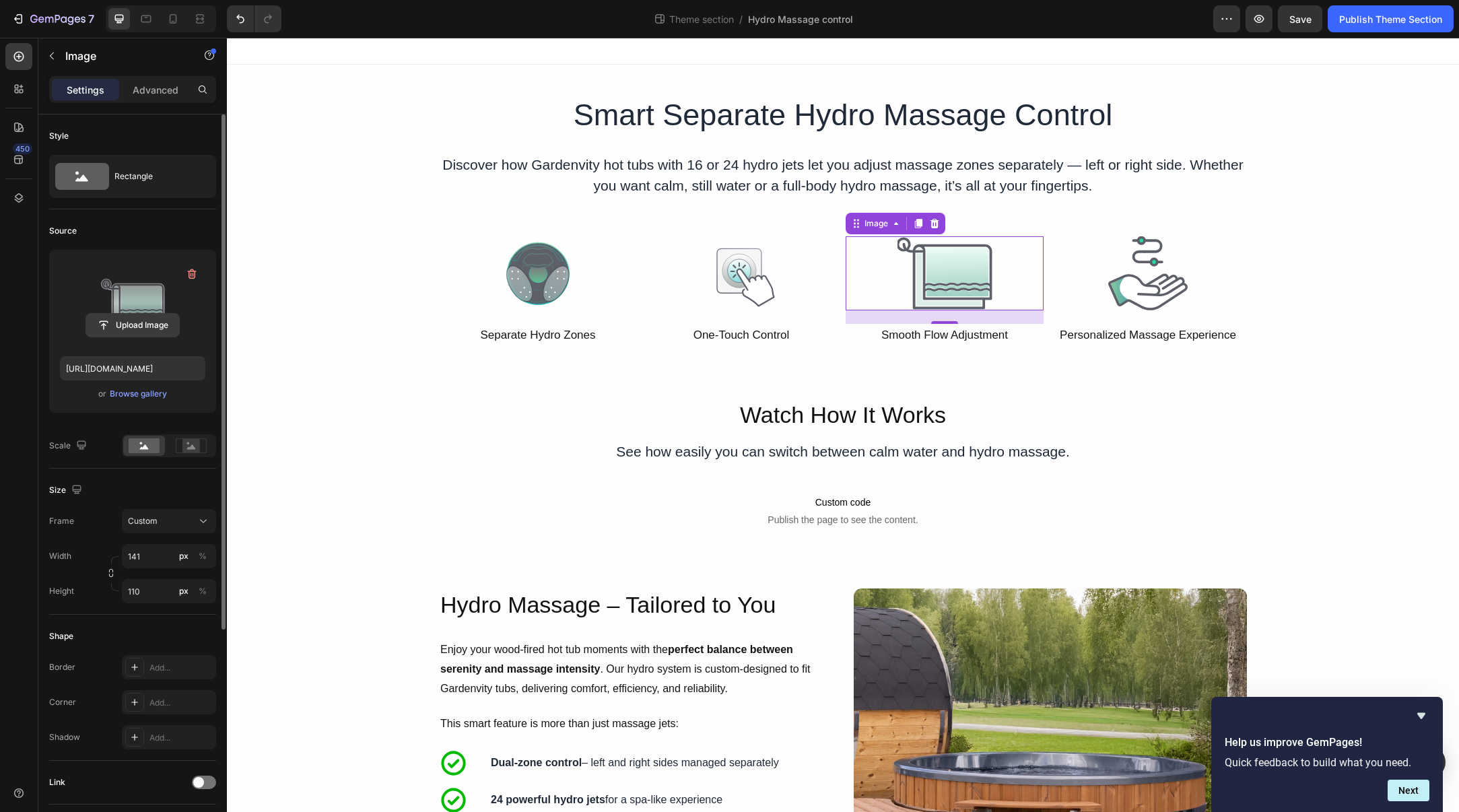
click at [137, 330] on input "file" at bounding box center [133, 325] width 93 height 23
click at [117, 397] on div "Browse gallery" at bounding box center [138, 393] width 57 height 12
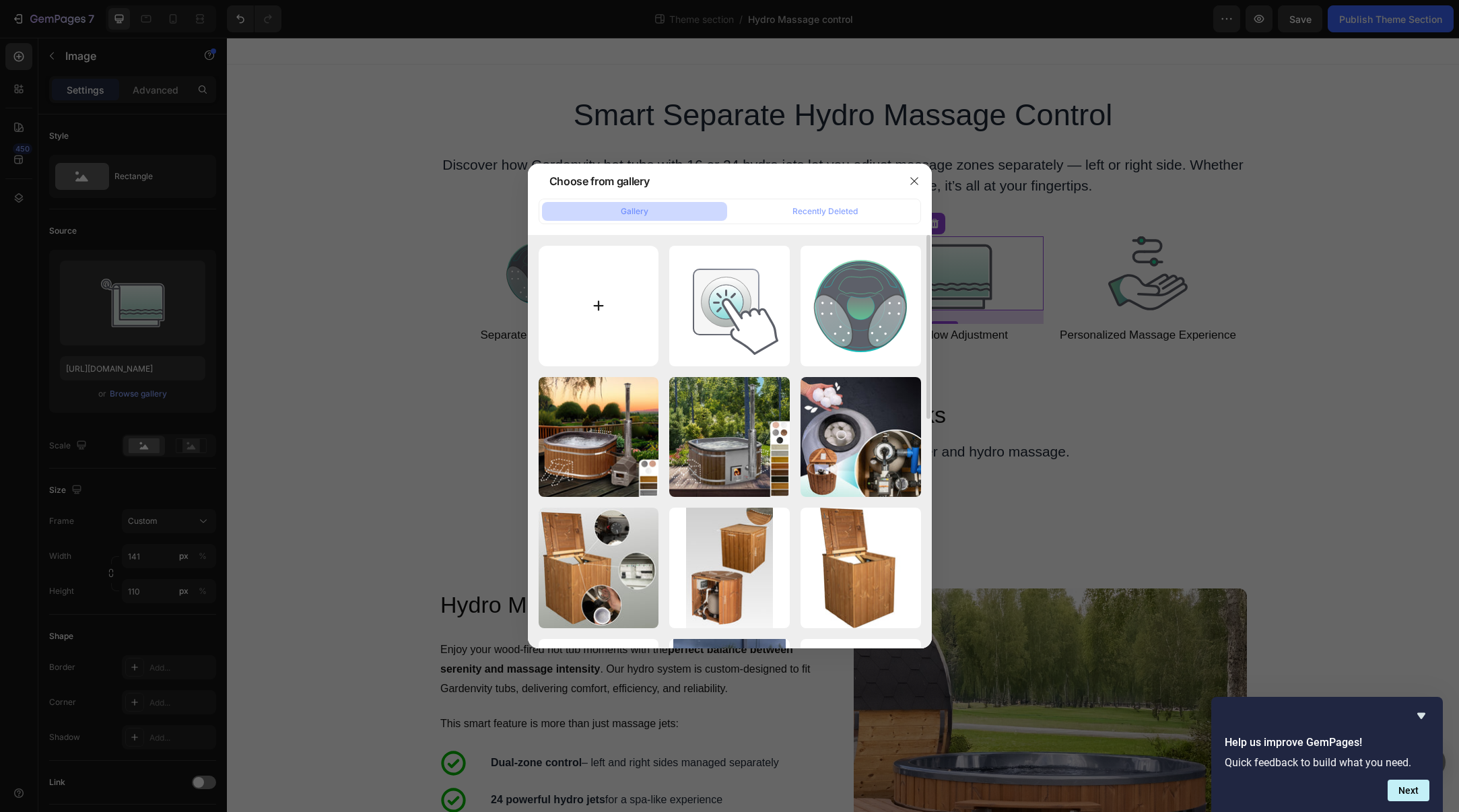
type input "C:\fakepath\icon_one-touch-control-1.svg"
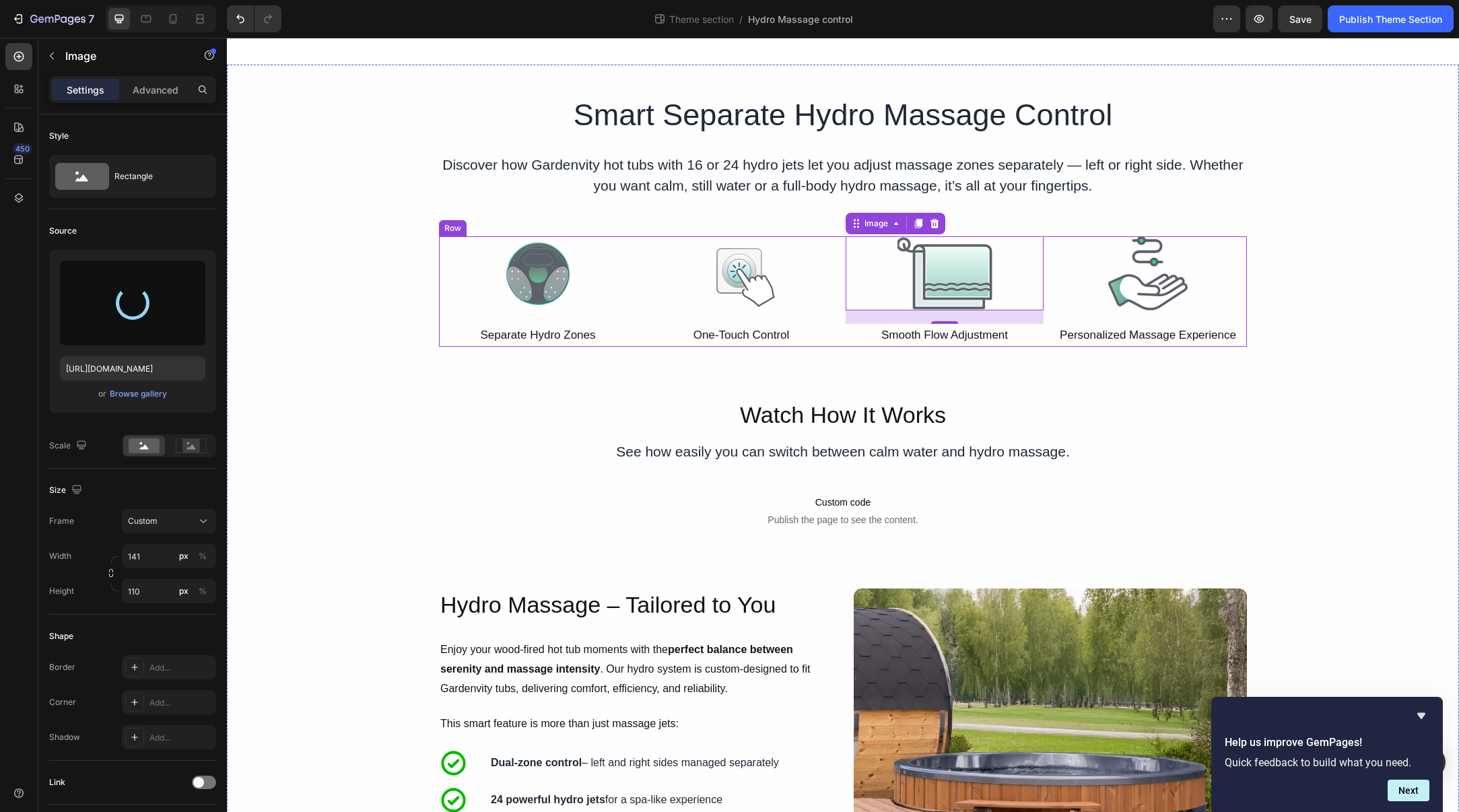
type input "[URL][DOMAIN_NAME]"
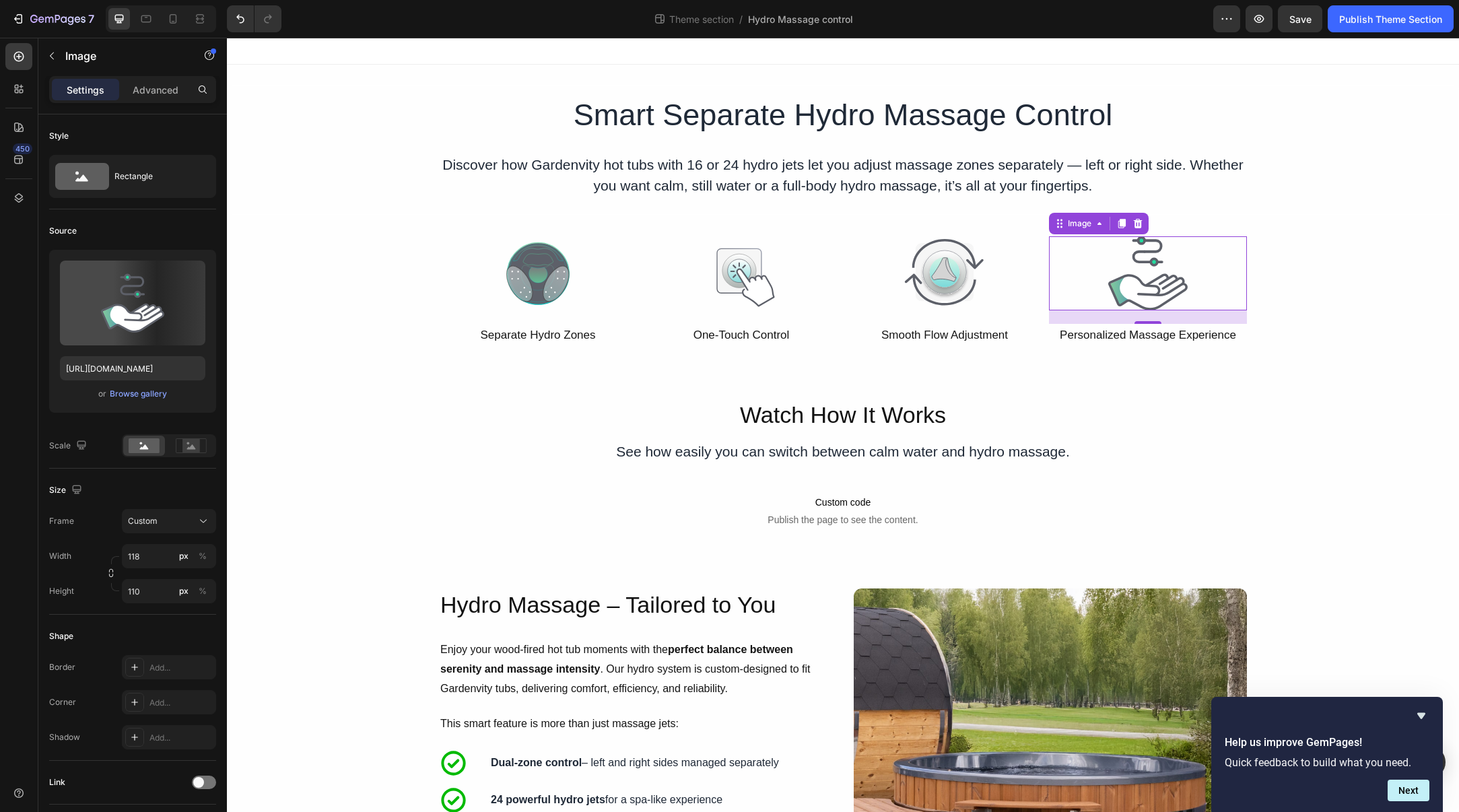
click at [1127, 285] on img at bounding box center [1149, 273] width 79 height 74
click at [123, 393] on div "Browse gallery" at bounding box center [138, 393] width 57 height 12
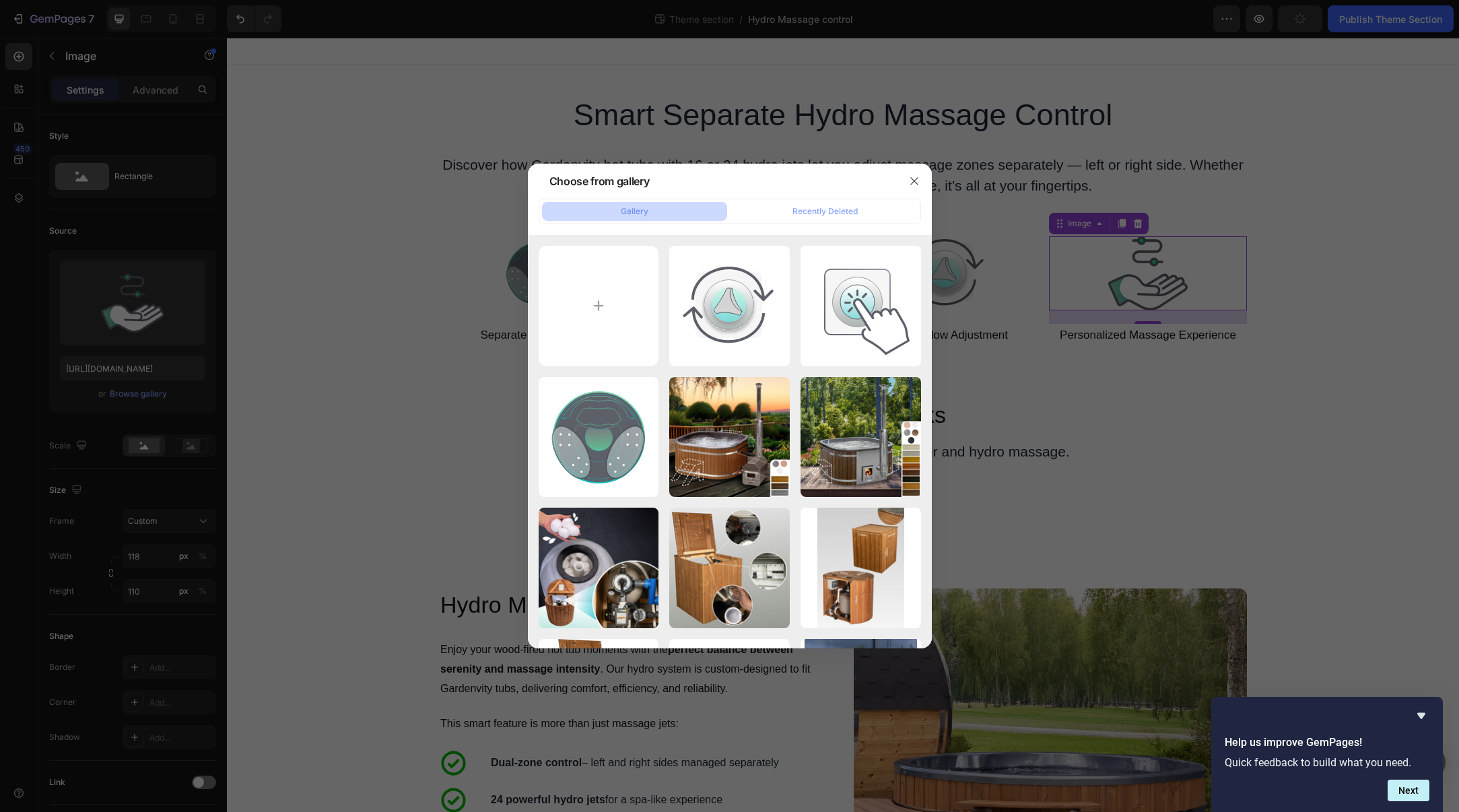
type input "C:\fakepath\icon_hydro-massage_control.svg"
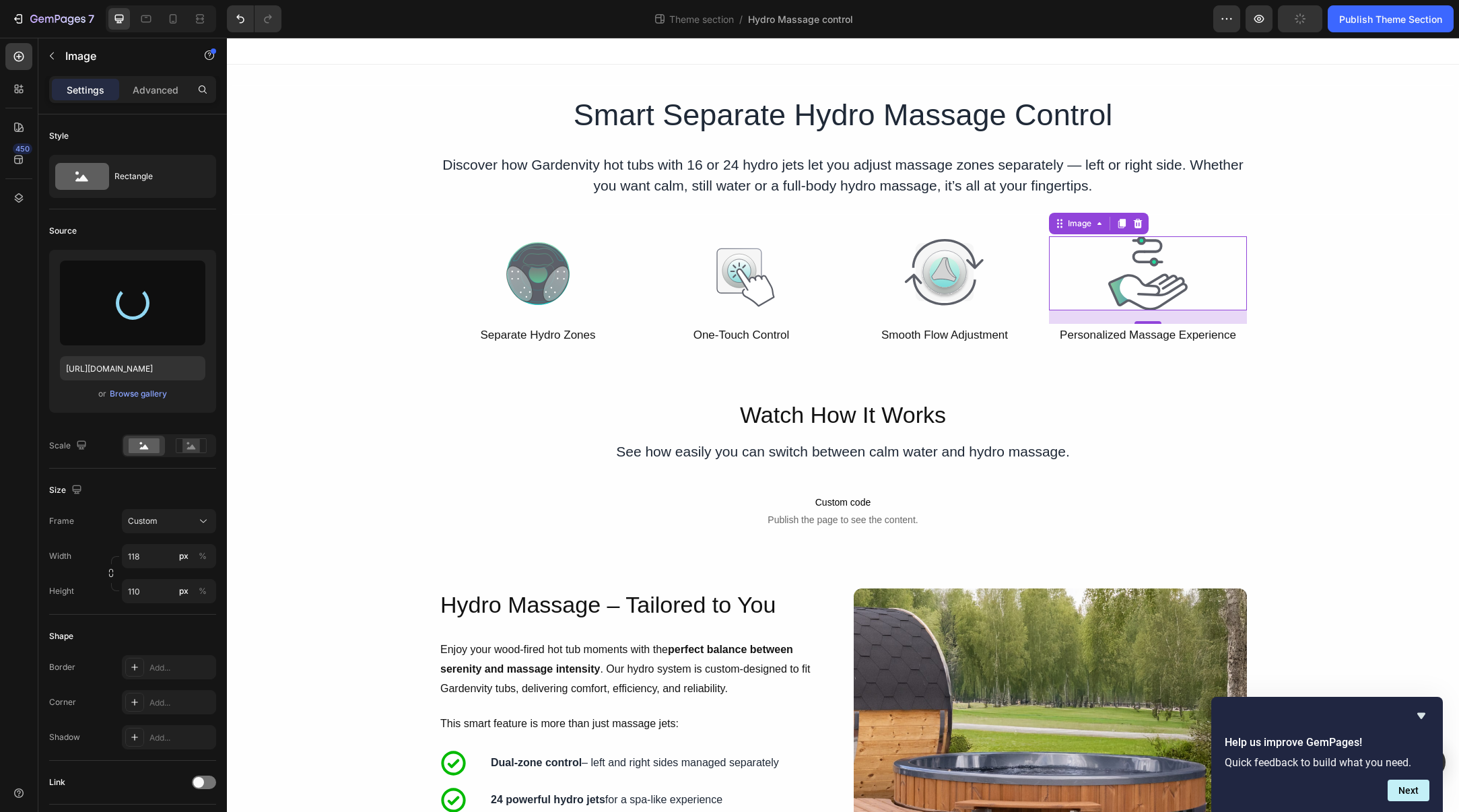
type input "[URL][DOMAIN_NAME]"
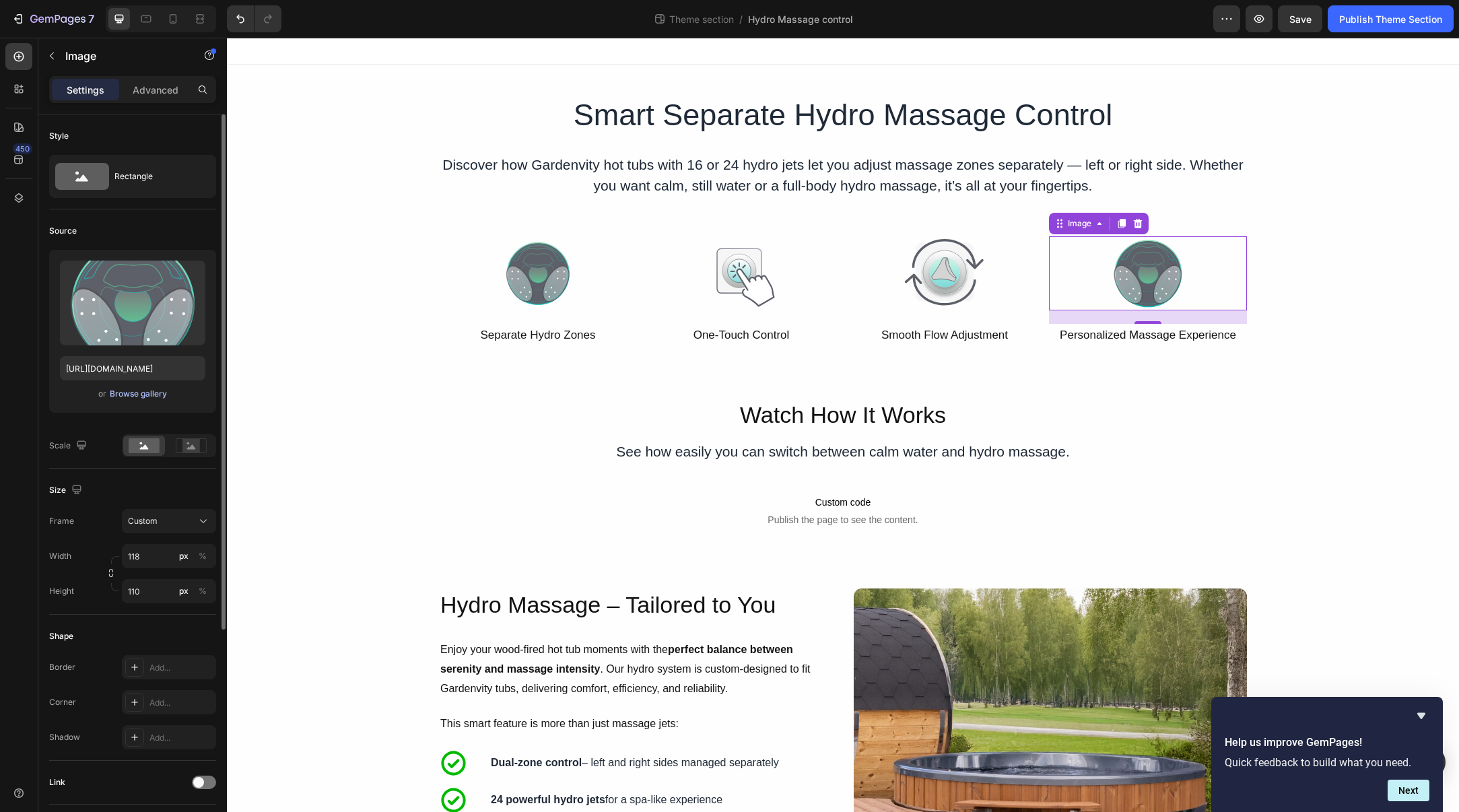
click at [150, 397] on div "Browse gallery" at bounding box center [138, 393] width 57 height 12
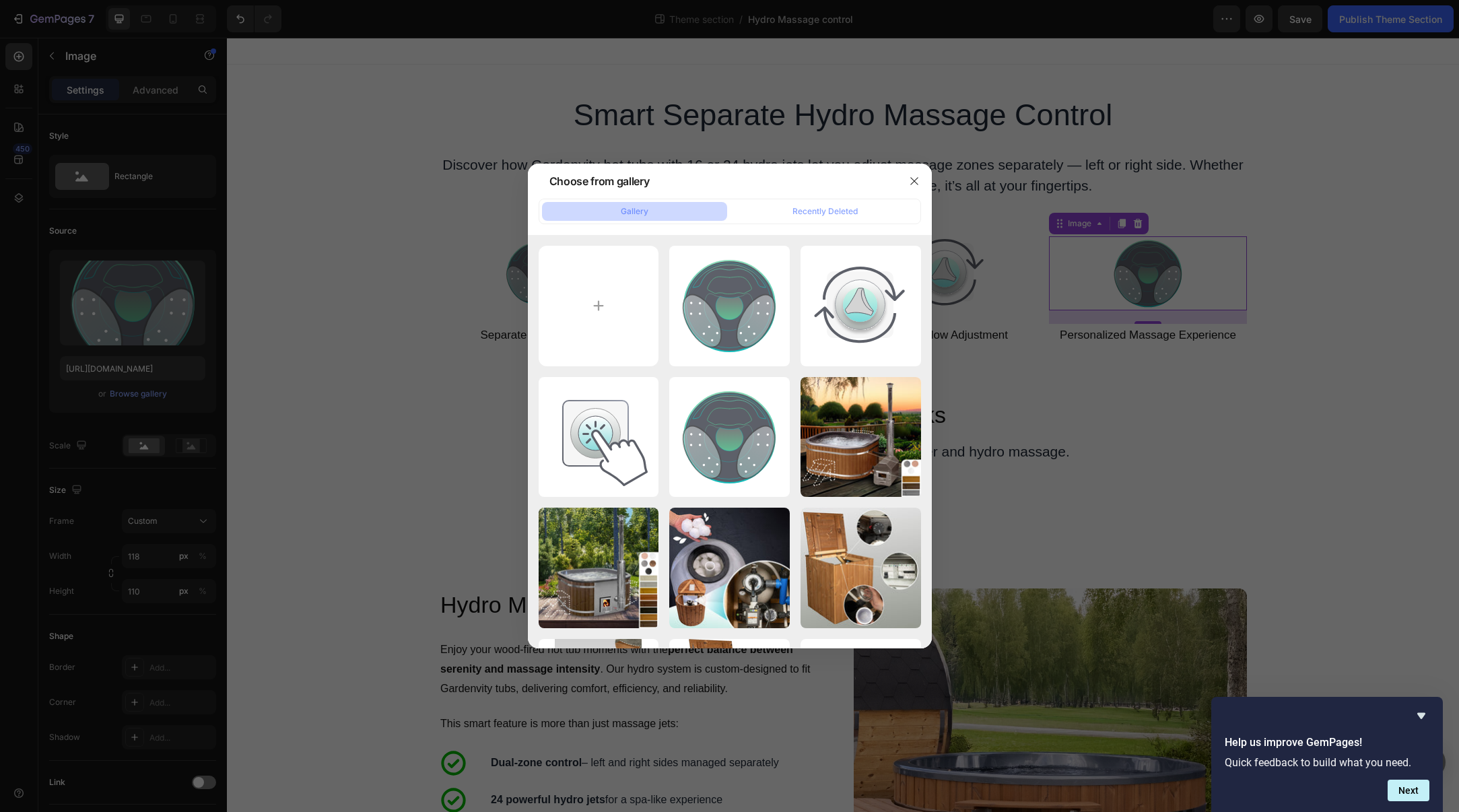
type input "C:\fakepath\icon_one-touch-control-2.svg"
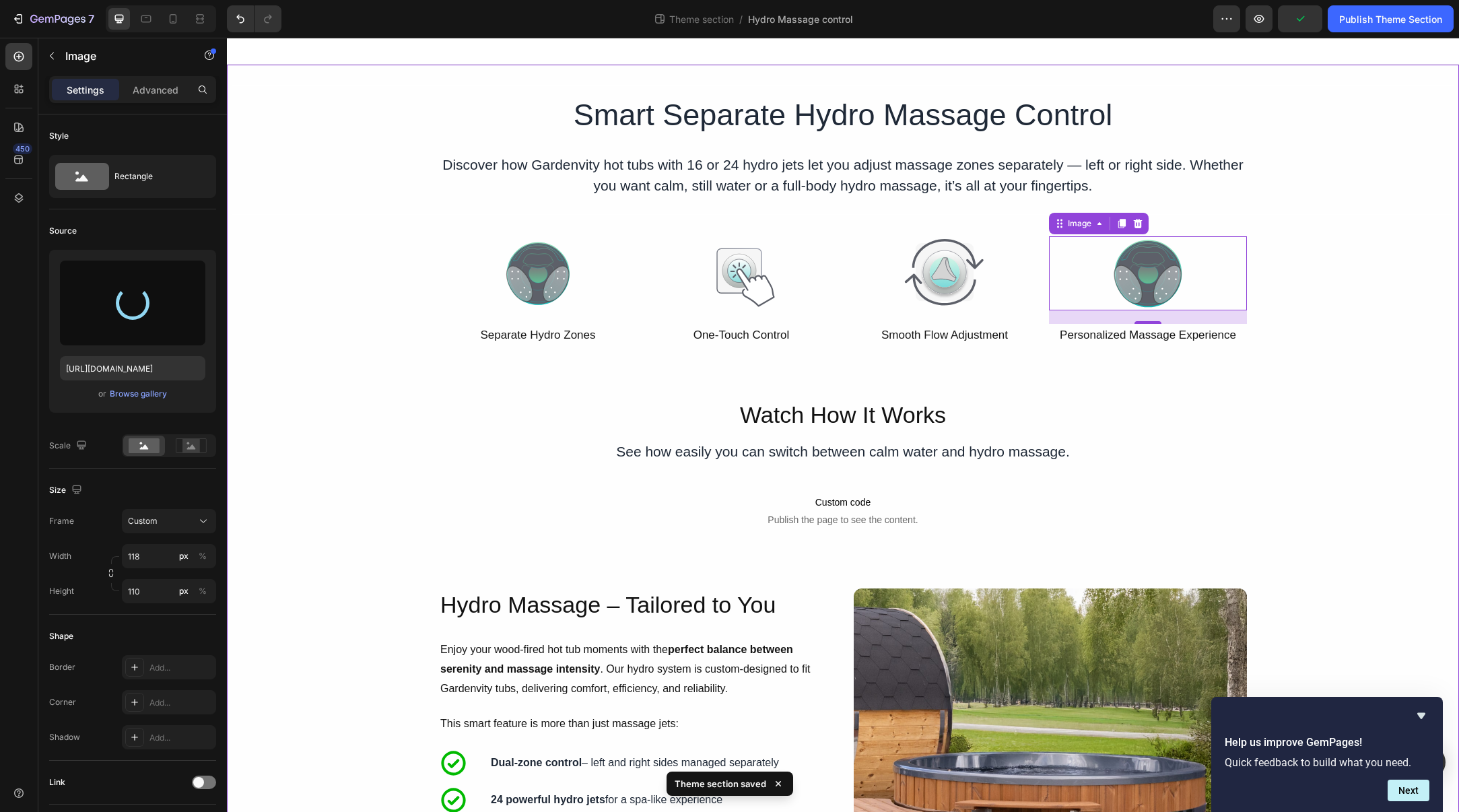
type input "[URL][DOMAIN_NAME]"
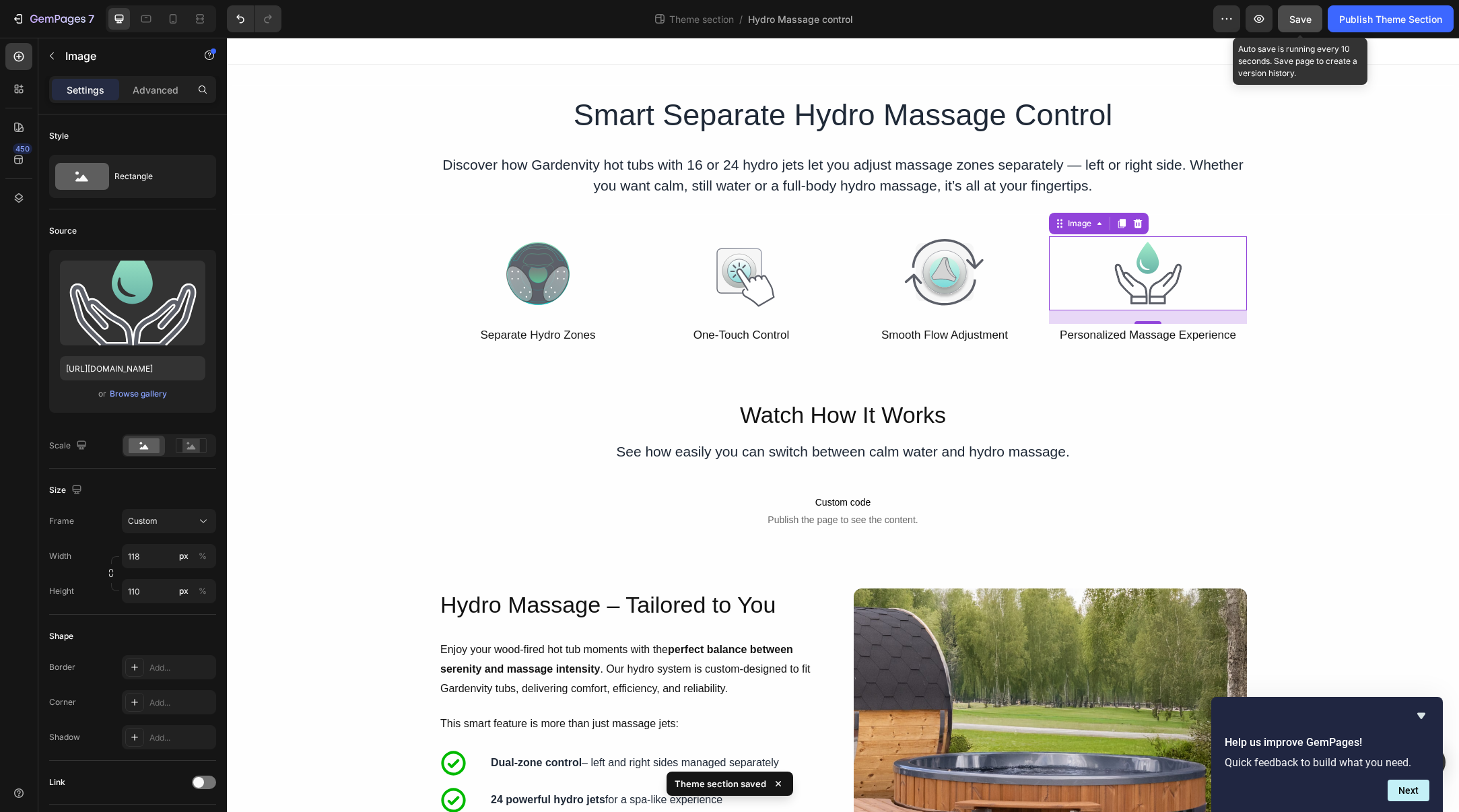
click at [1302, 20] on span "Save" at bounding box center [1300, 19] width 23 height 12
click at [1294, 23] on span "Save" at bounding box center [1300, 19] width 23 height 12
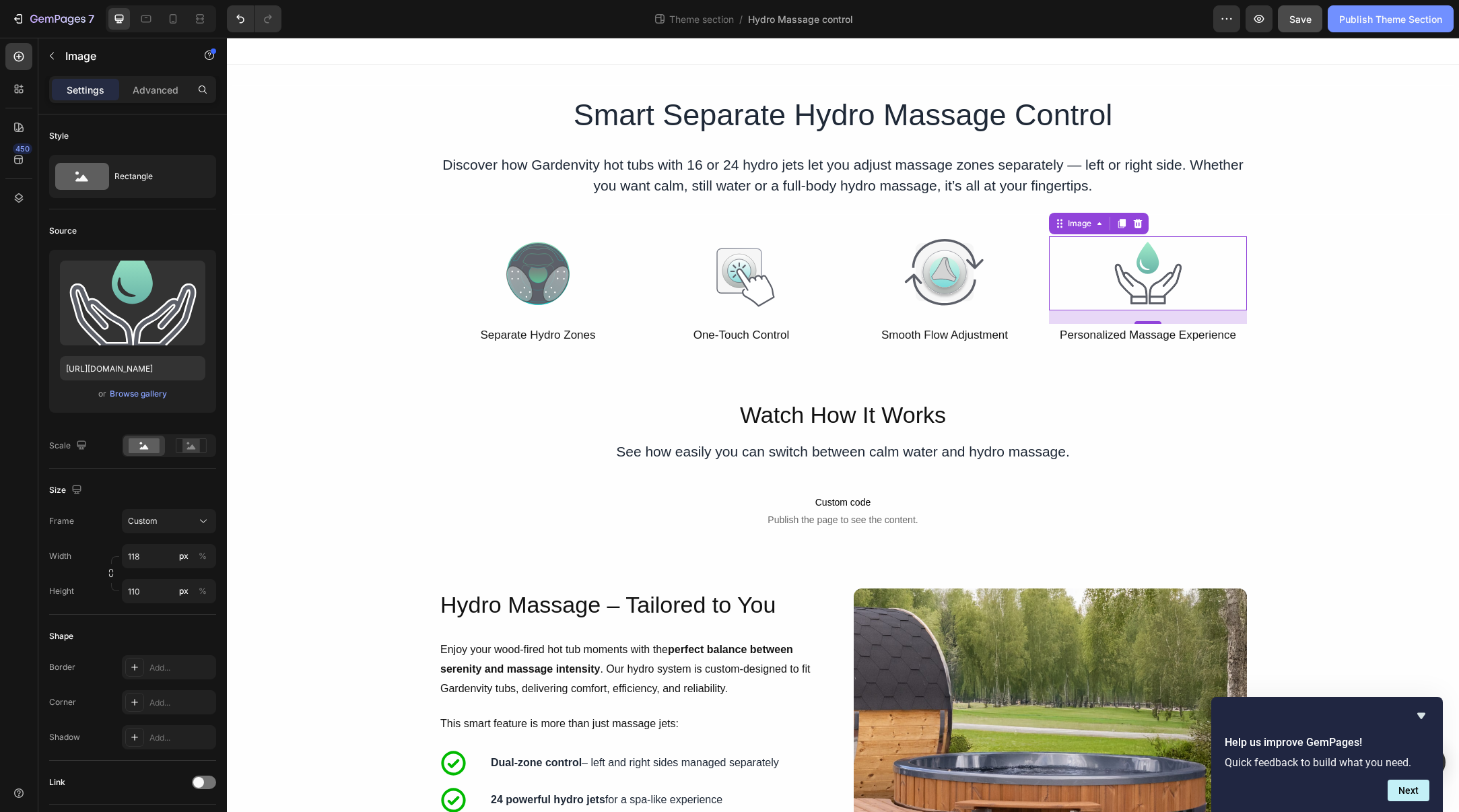
click at [1387, 13] on div "Publish Theme Section" at bounding box center [1391, 19] width 103 height 14
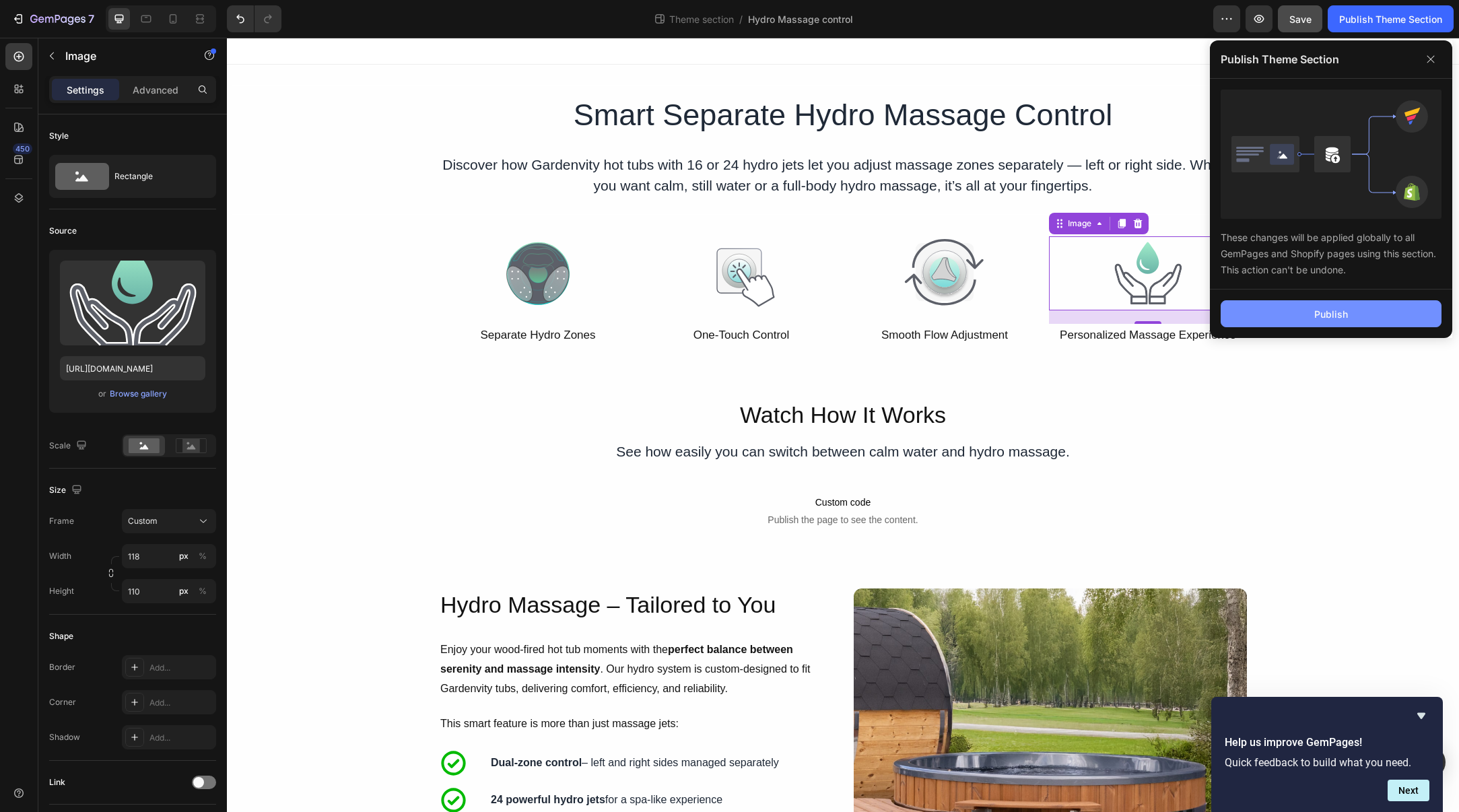
click at [1338, 325] on button "Publish" at bounding box center [1331, 314] width 221 height 27
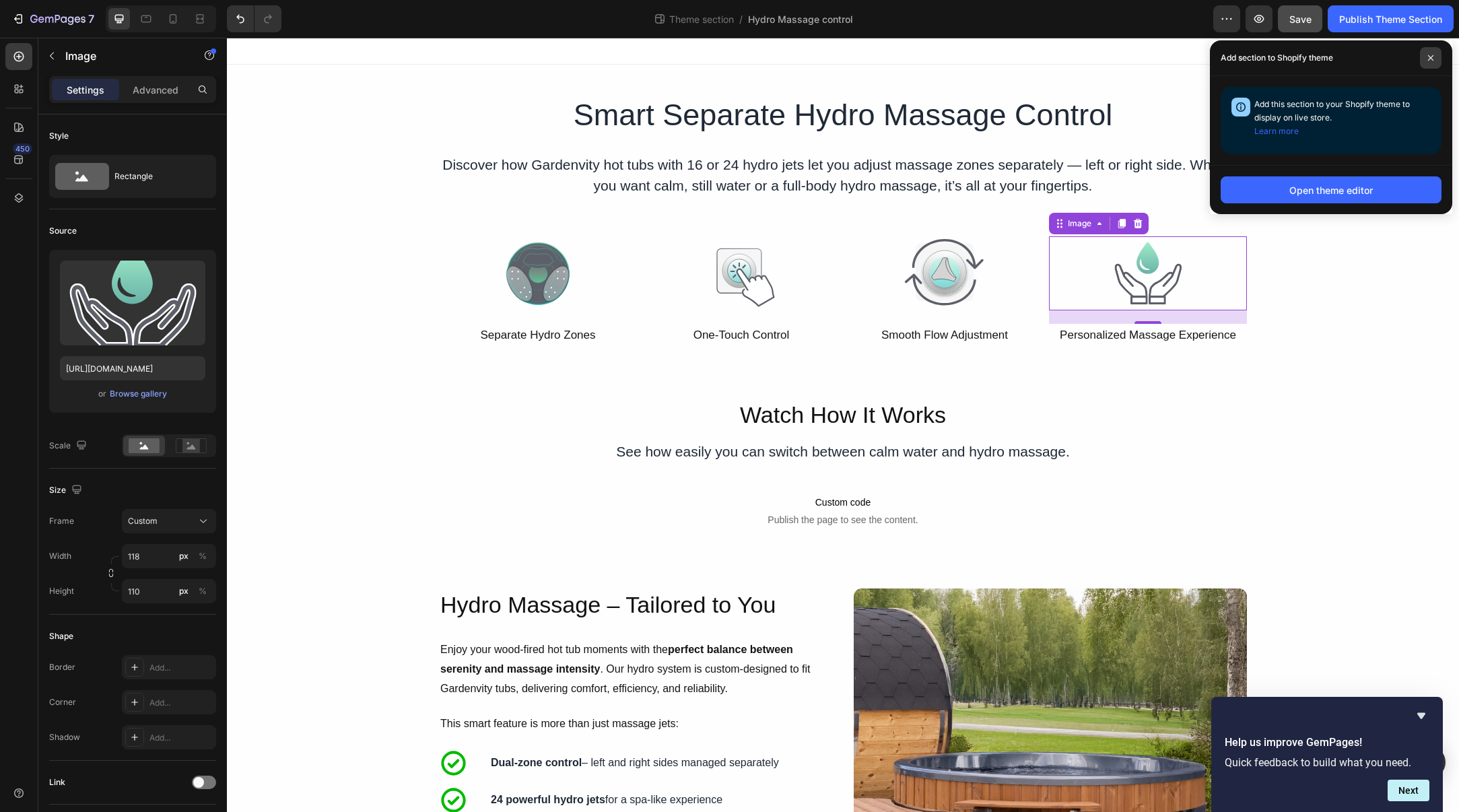
click at [1435, 54] on span at bounding box center [1431, 58] width 22 height 22
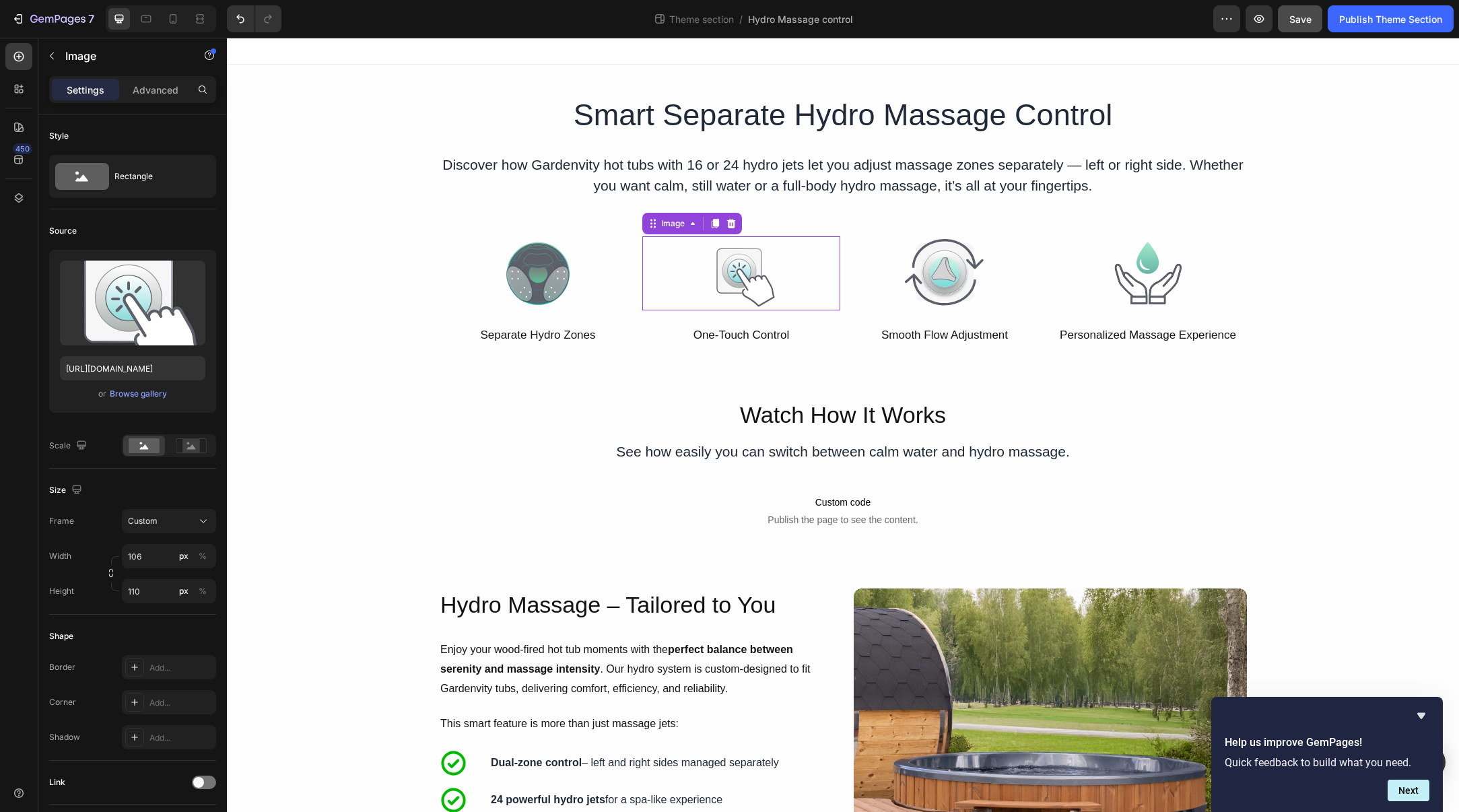
click at [765, 277] on img at bounding box center [741, 273] width 71 height 74
click at [941, 291] on img at bounding box center [945, 273] width 95 height 74
click at [721, 288] on img at bounding box center [741, 273] width 71 height 74
click at [1231, 422] on p "Watch How It Works" at bounding box center [843, 414] width 1230 height 30
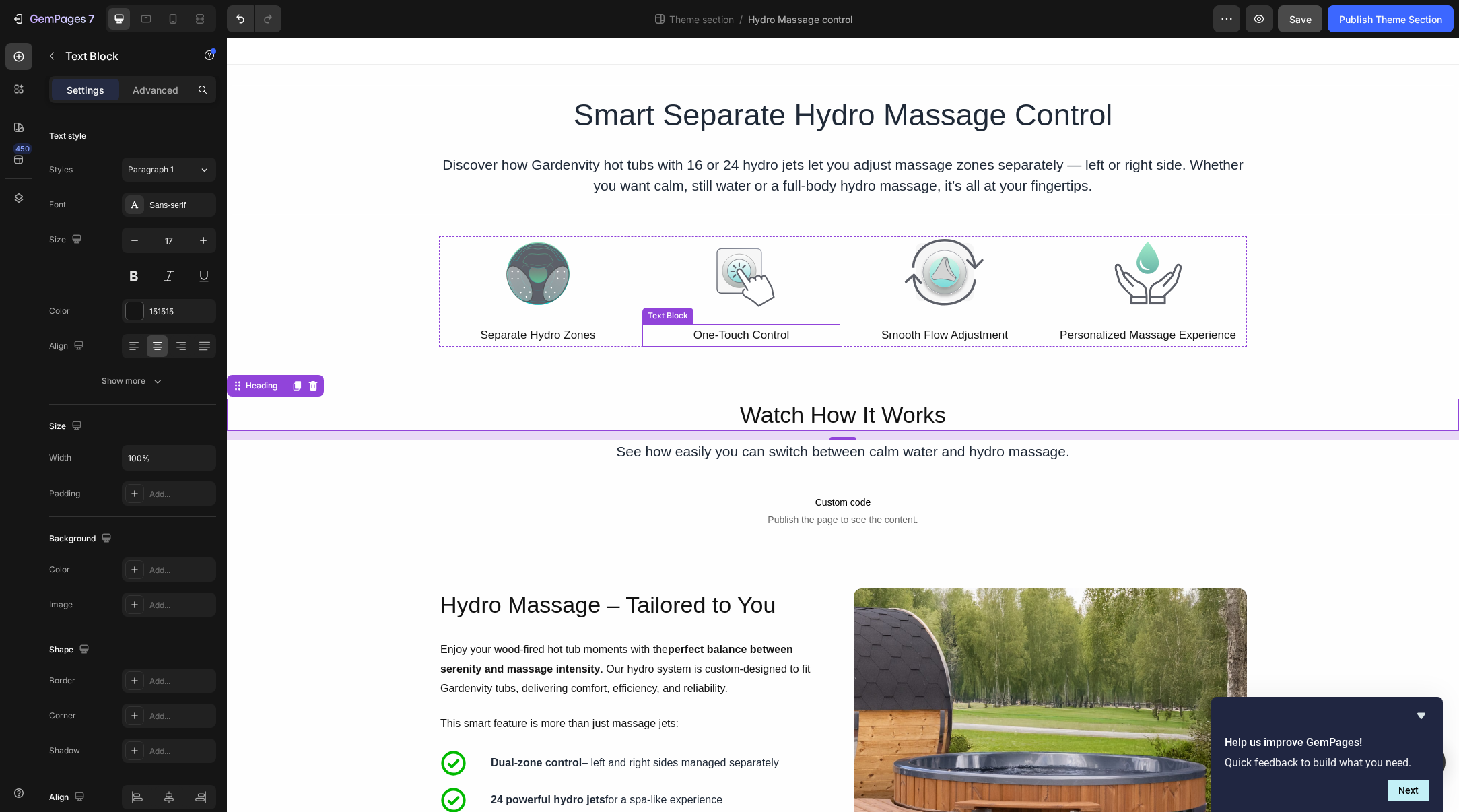
click at [737, 328] on p "One-Touch Control" at bounding box center [742, 335] width 195 height 21
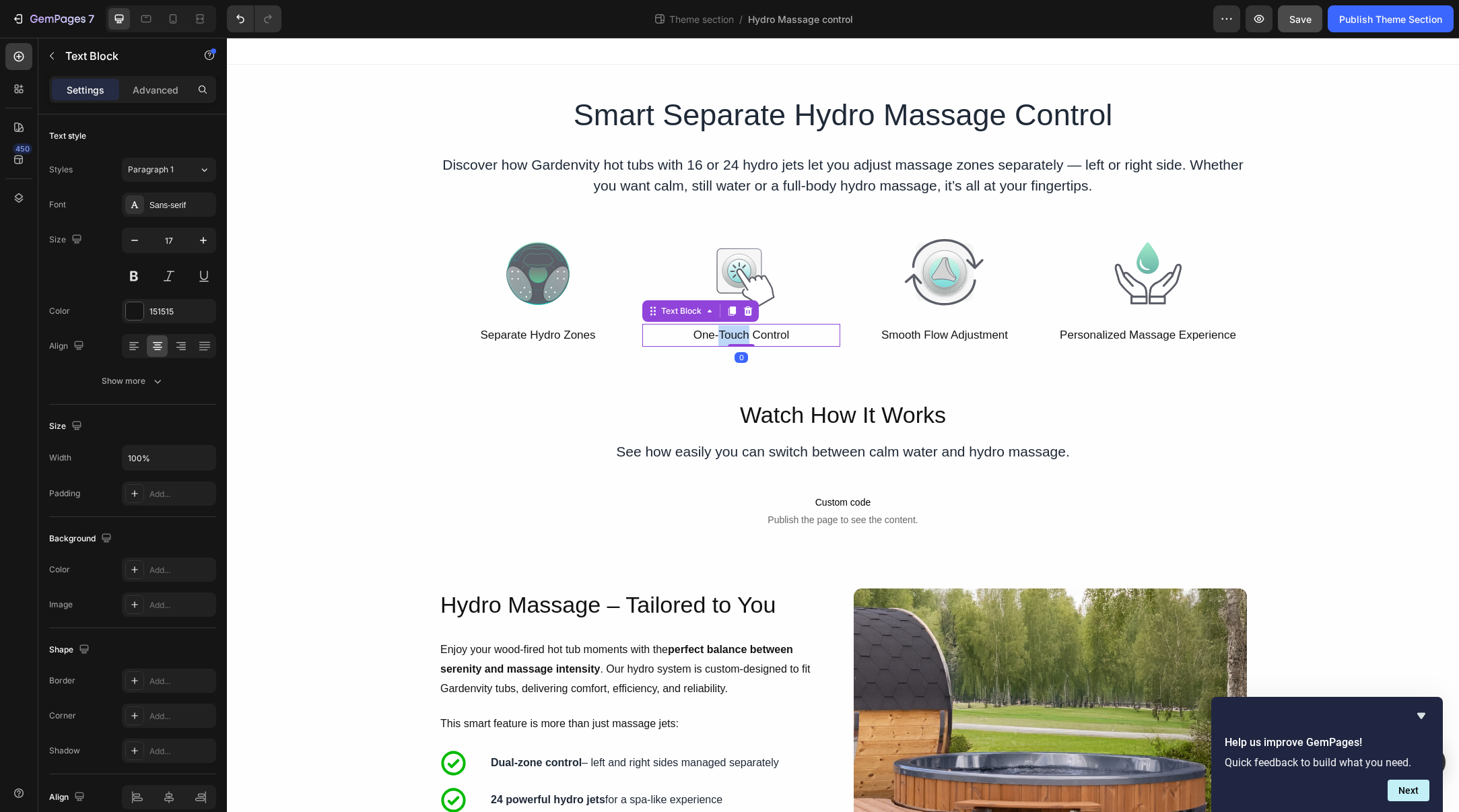
click at [737, 335] on p "One-Touch Control" at bounding box center [742, 335] width 195 height 21
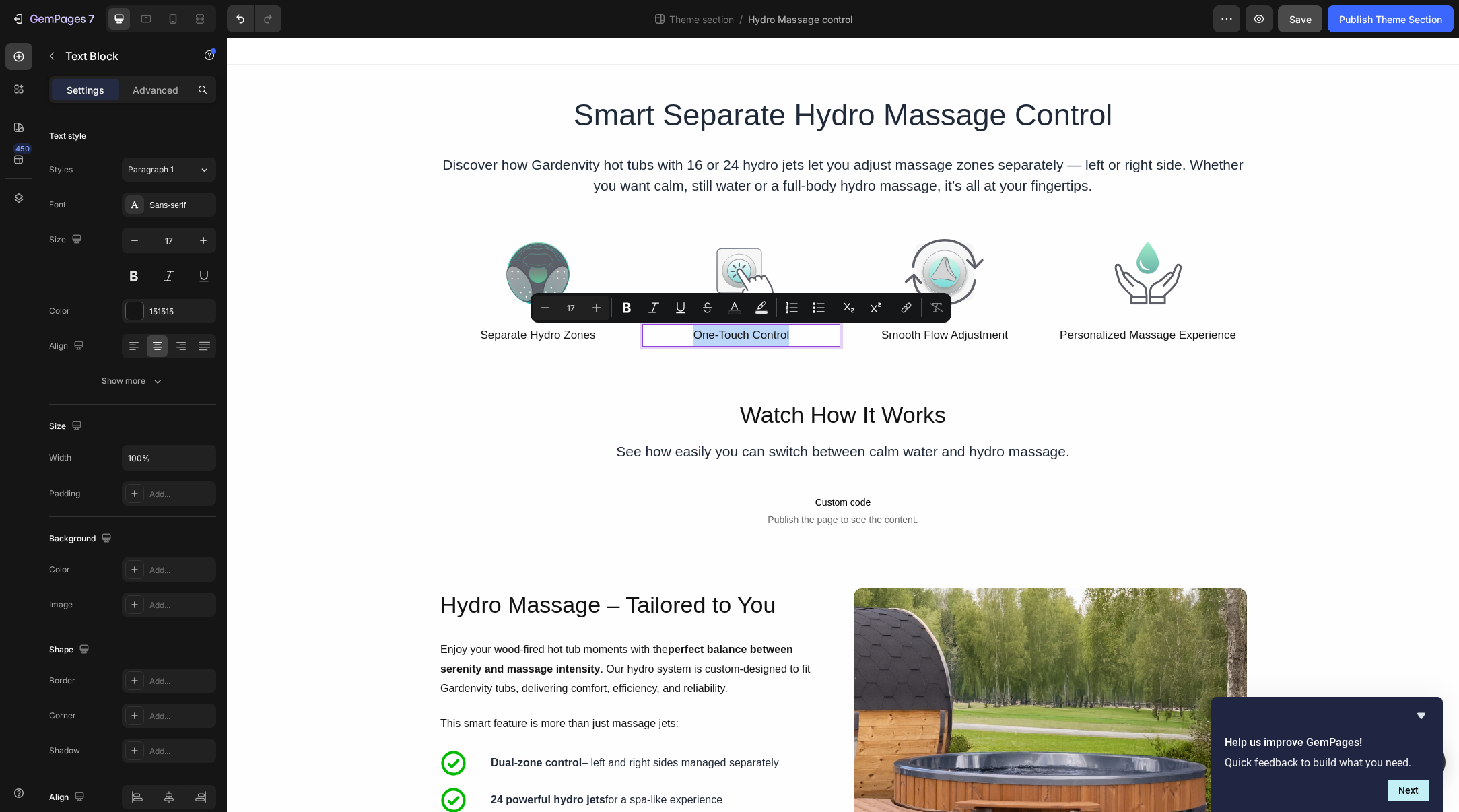
copy p "One-Touch Control"
click at [762, 336] on p "One-Touch Control" at bounding box center [742, 335] width 195 height 21
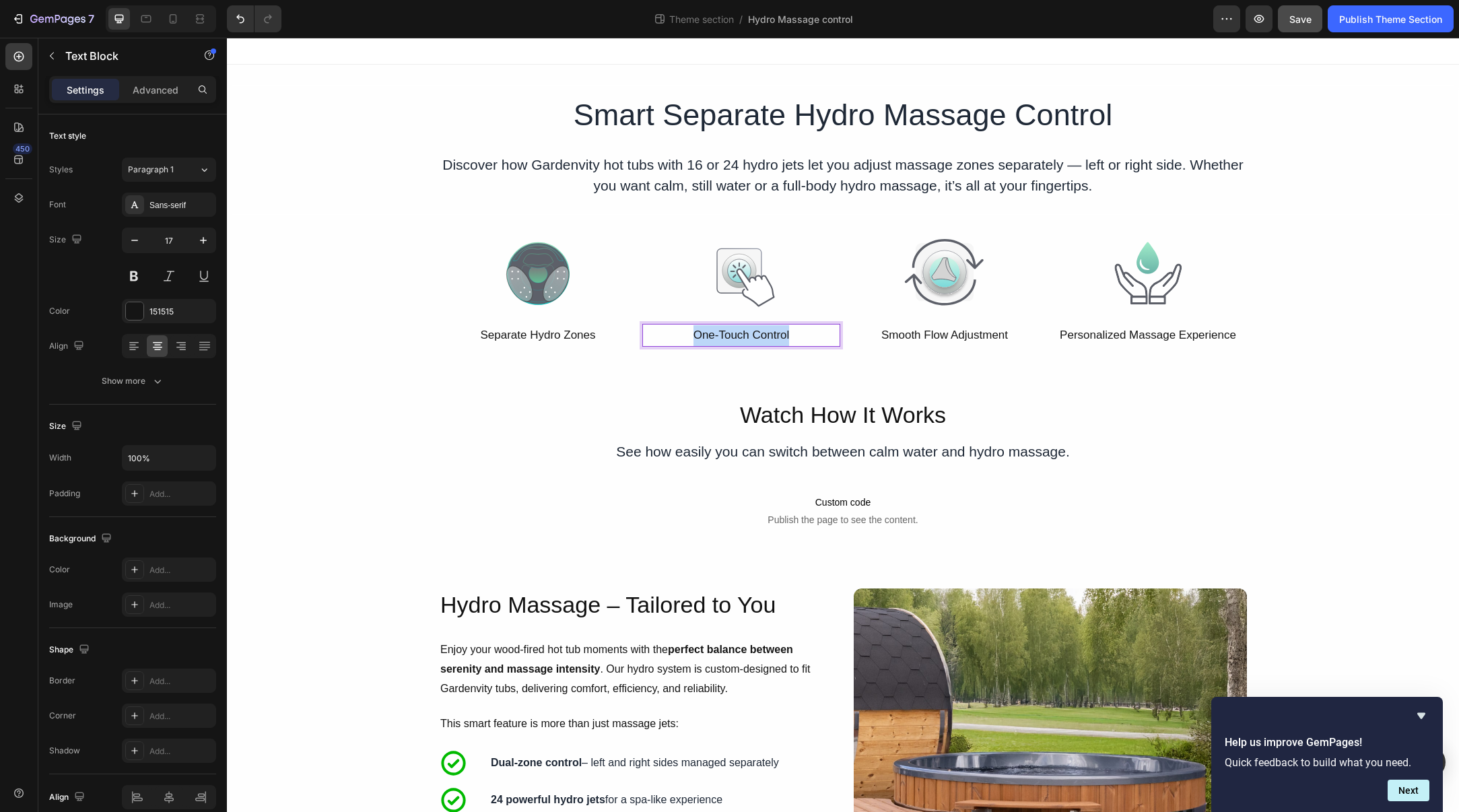
click at [762, 336] on p "One-Touch Control" at bounding box center [742, 335] width 195 height 21
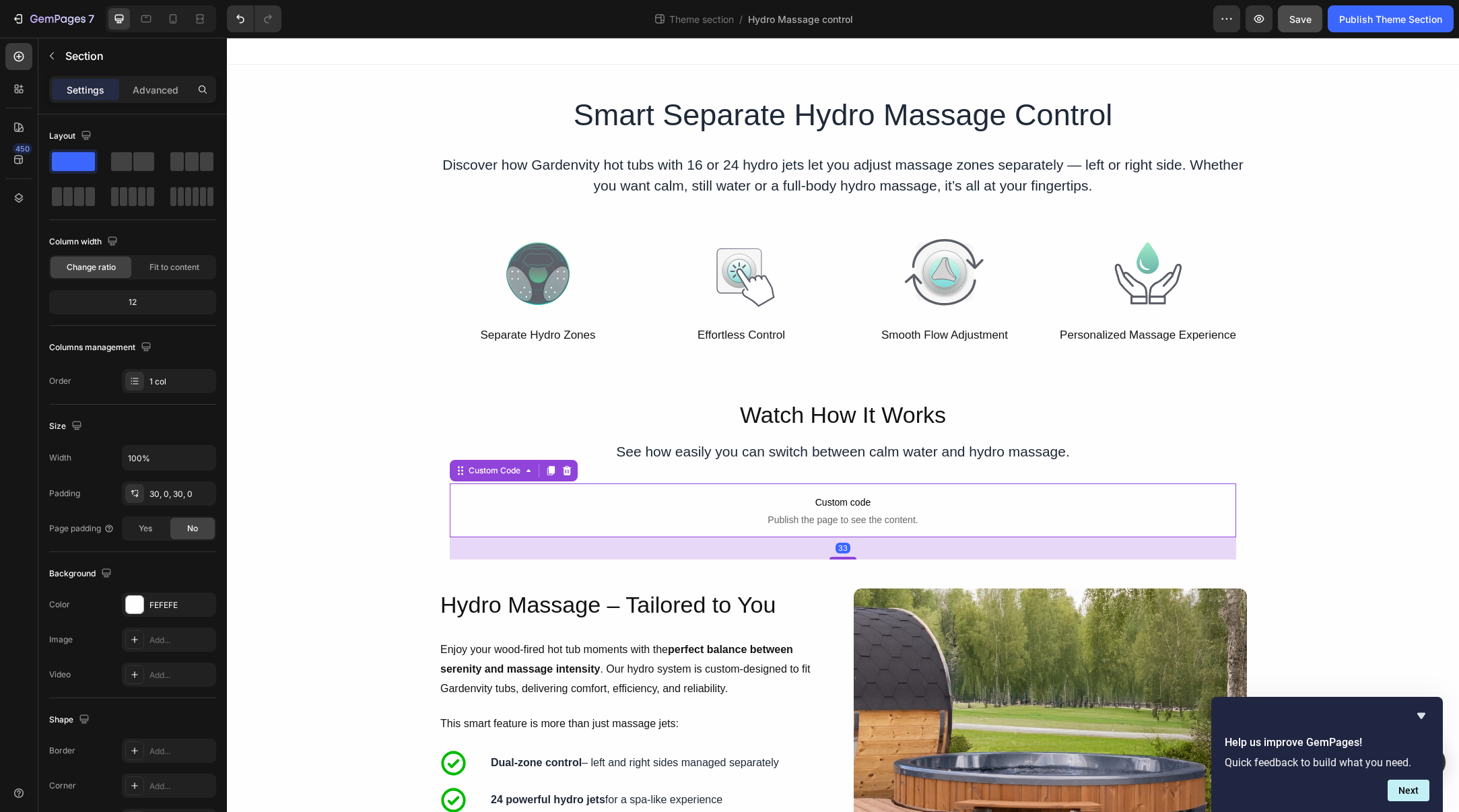
click at [873, 494] on span "Custom code" at bounding box center [844, 503] width 787 height 16
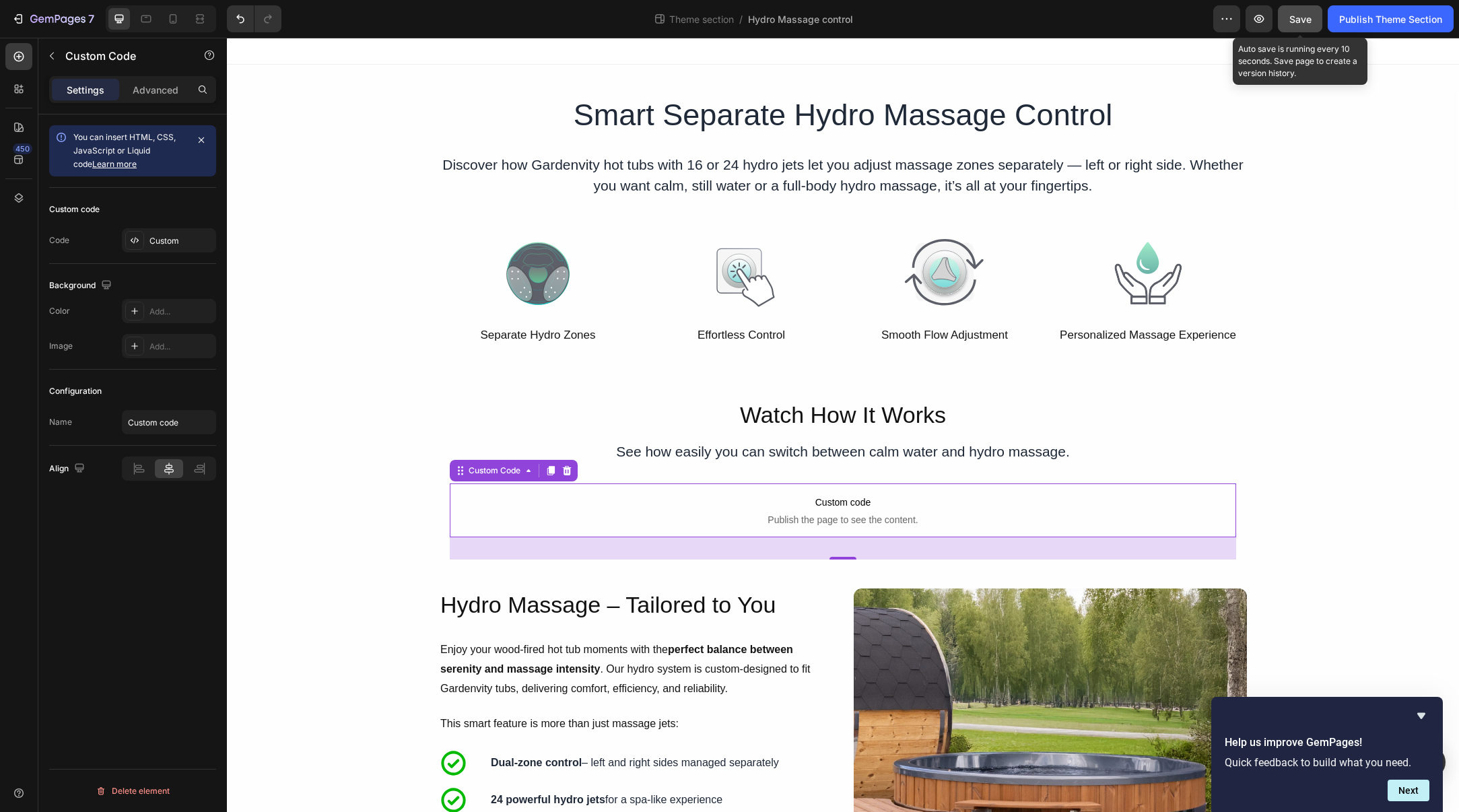
click at [1298, 20] on span "Save" at bounding box center [1300, 19] width 23 height 12
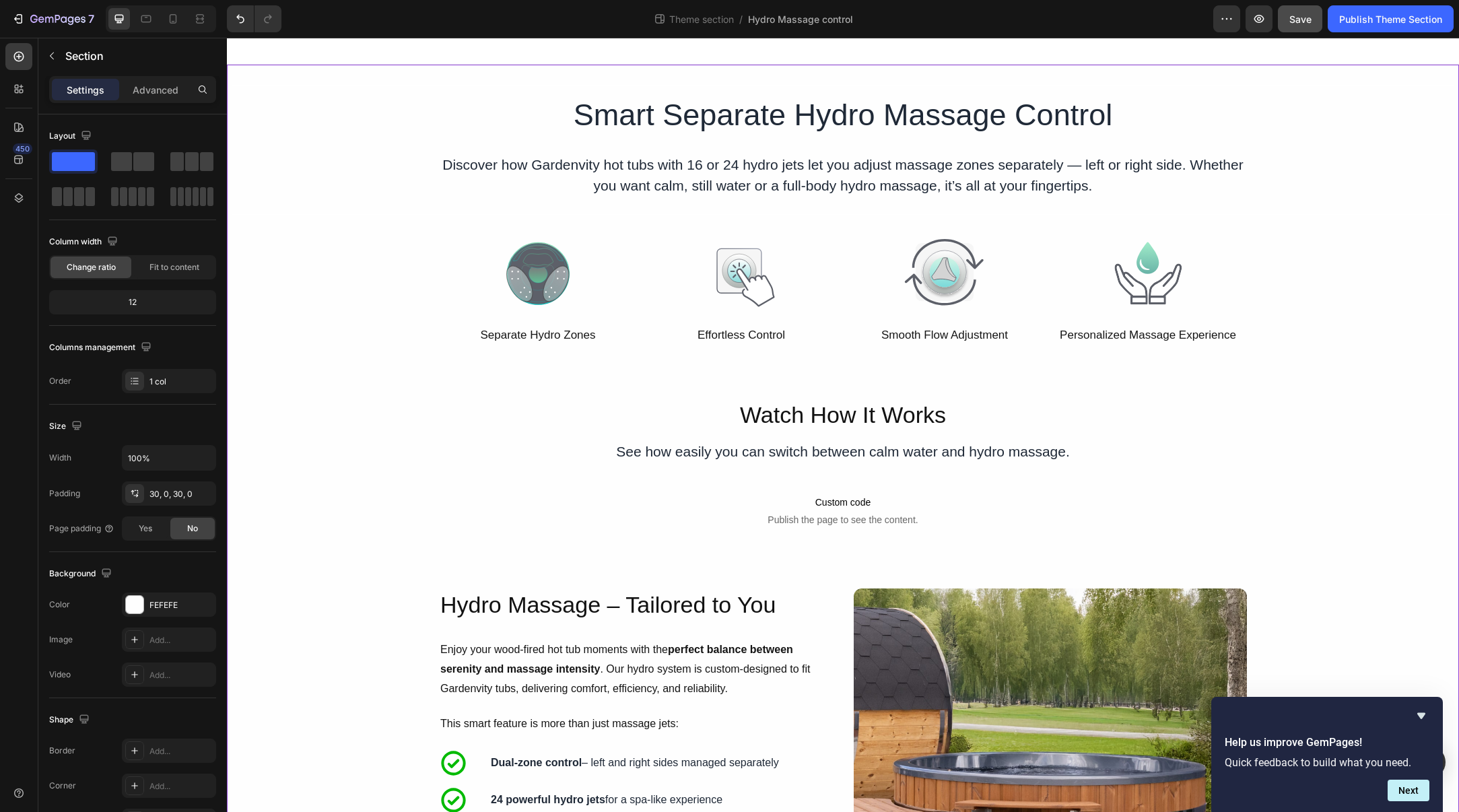
click at [1293, 28] on button "Save" at bounding box center [1300, 19] width 44 height 27
click at [610, 107] on p "Smart Separate Hydro Massage Control" at bounding box center [843, 115] width 806 height 46
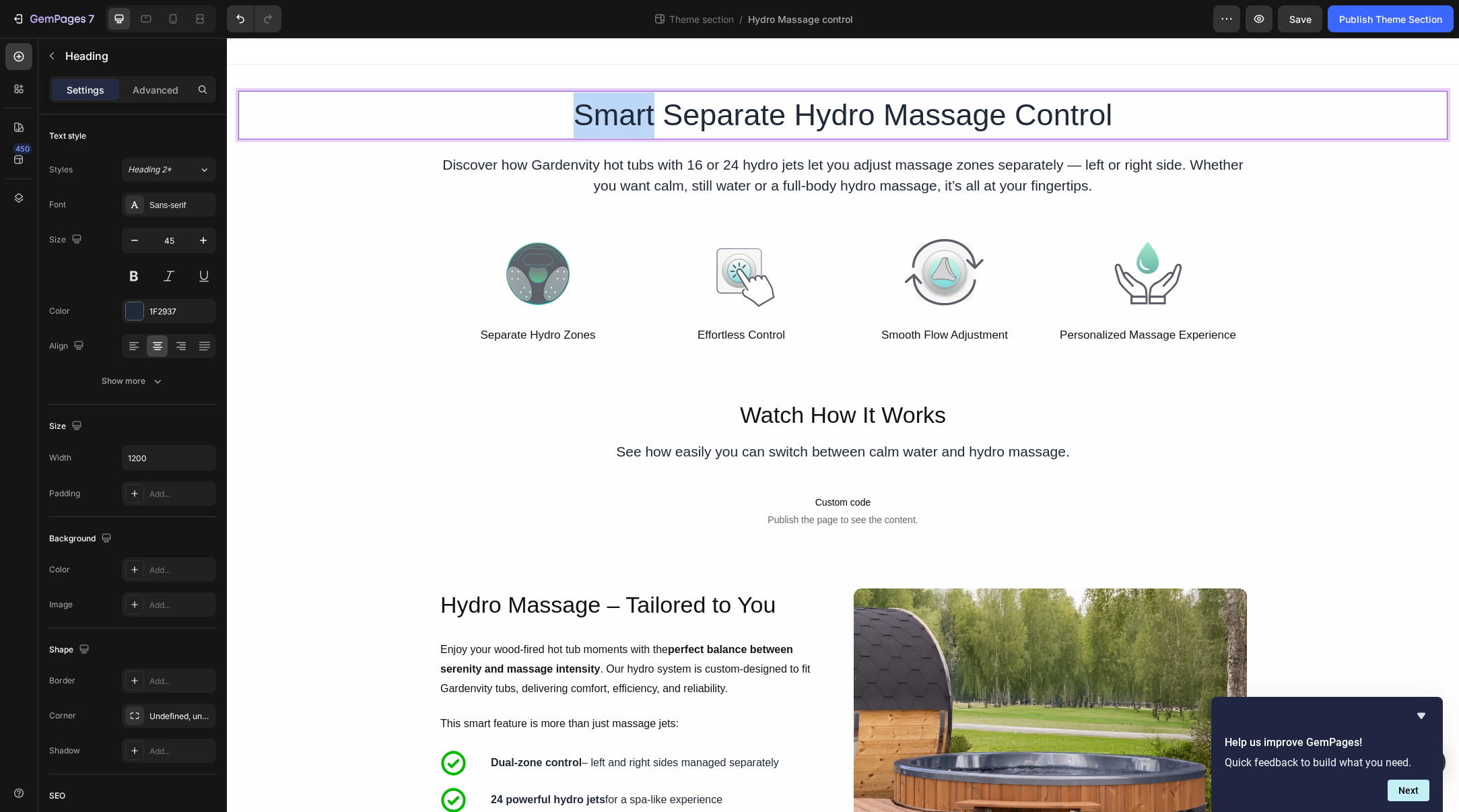
click at [606, 114] on p "Smart Separate Hydro Massage Control" at bounding box center [843, 115] width 806 height 46
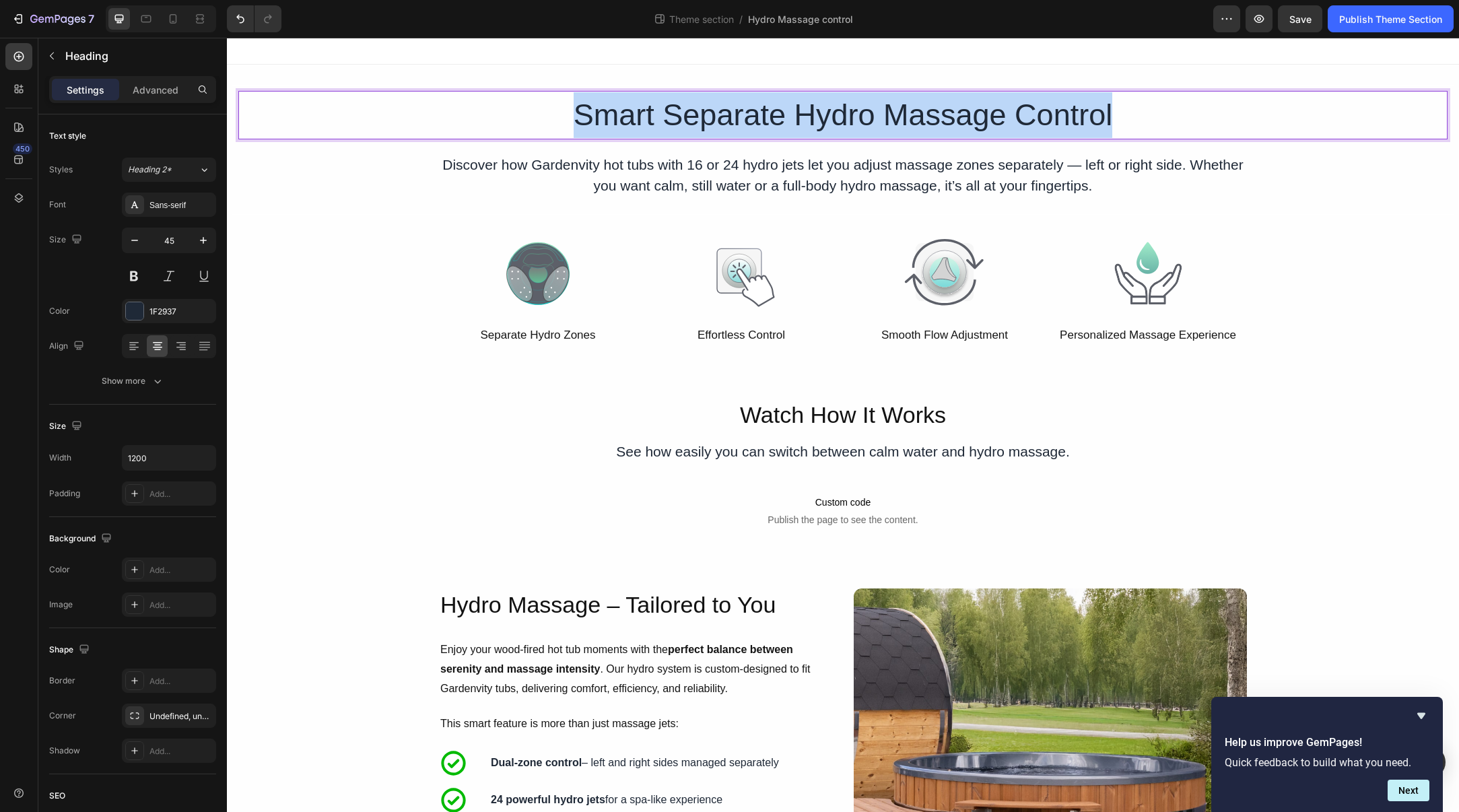
click at [606, 114] on p "Smart Separate Hydro Massage Control" at bounding box center [843, 115] width 806 height 46
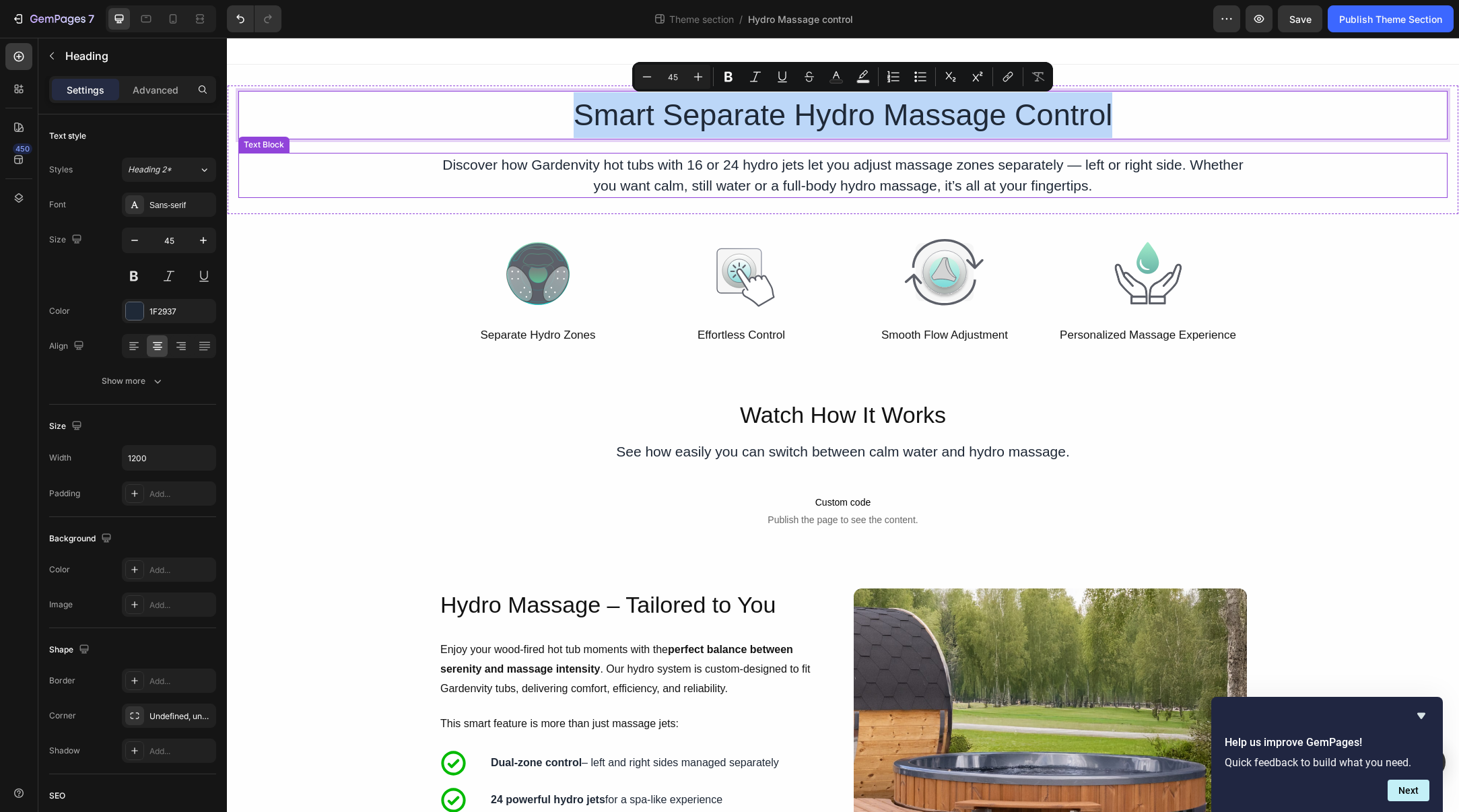
click at [650, 162] on p "Discover how Gardenvity hot tubs with 16 or 24 hydro jets let you adjust massag…" at bounding box center [843, 175] width 806 height 42
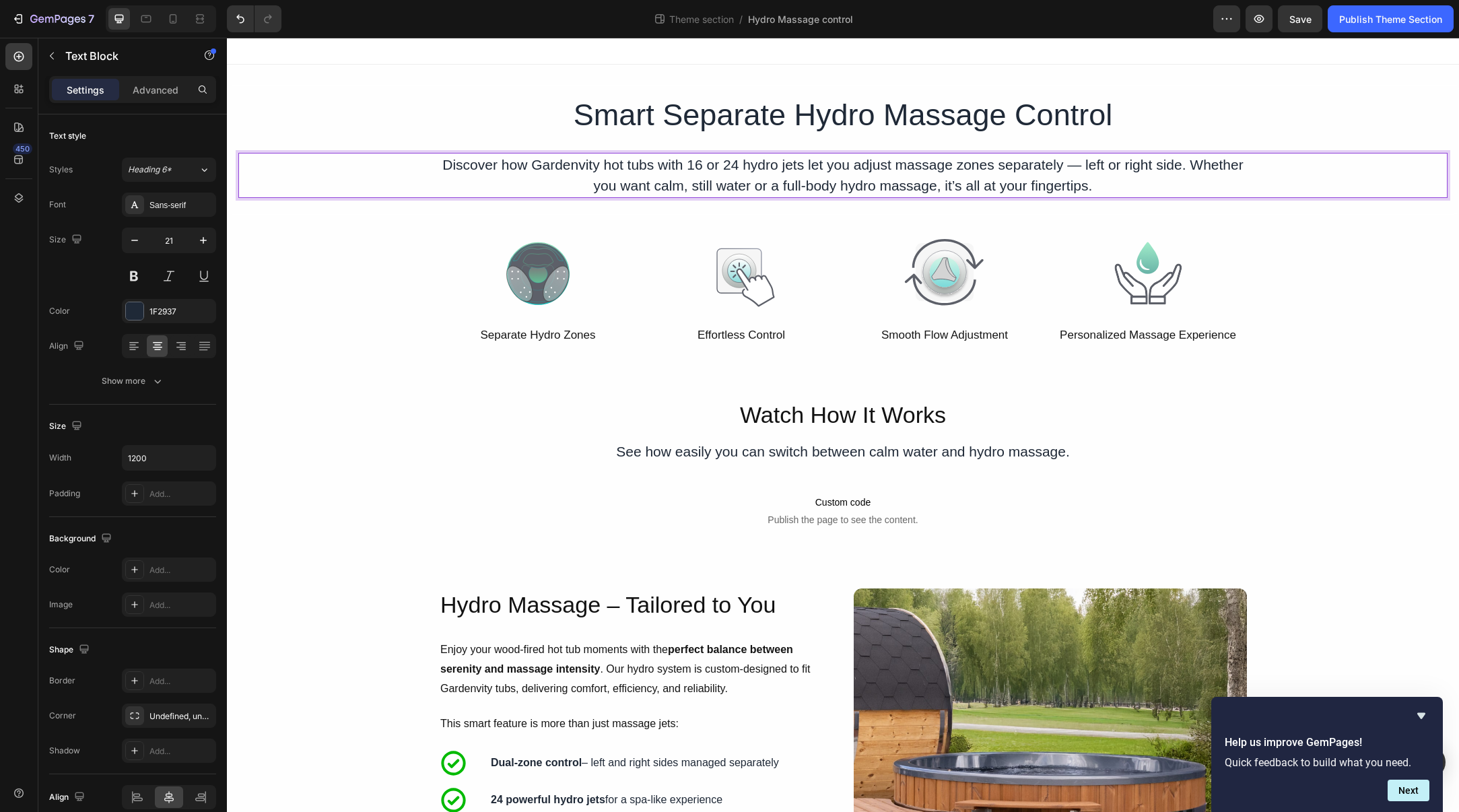
click at [651, 162] on p "Discover how Gardenvity hot tubs with 16 or 24 hydro jets let you adjust massag…" at bounding box center [843, 175] width 806 height 42
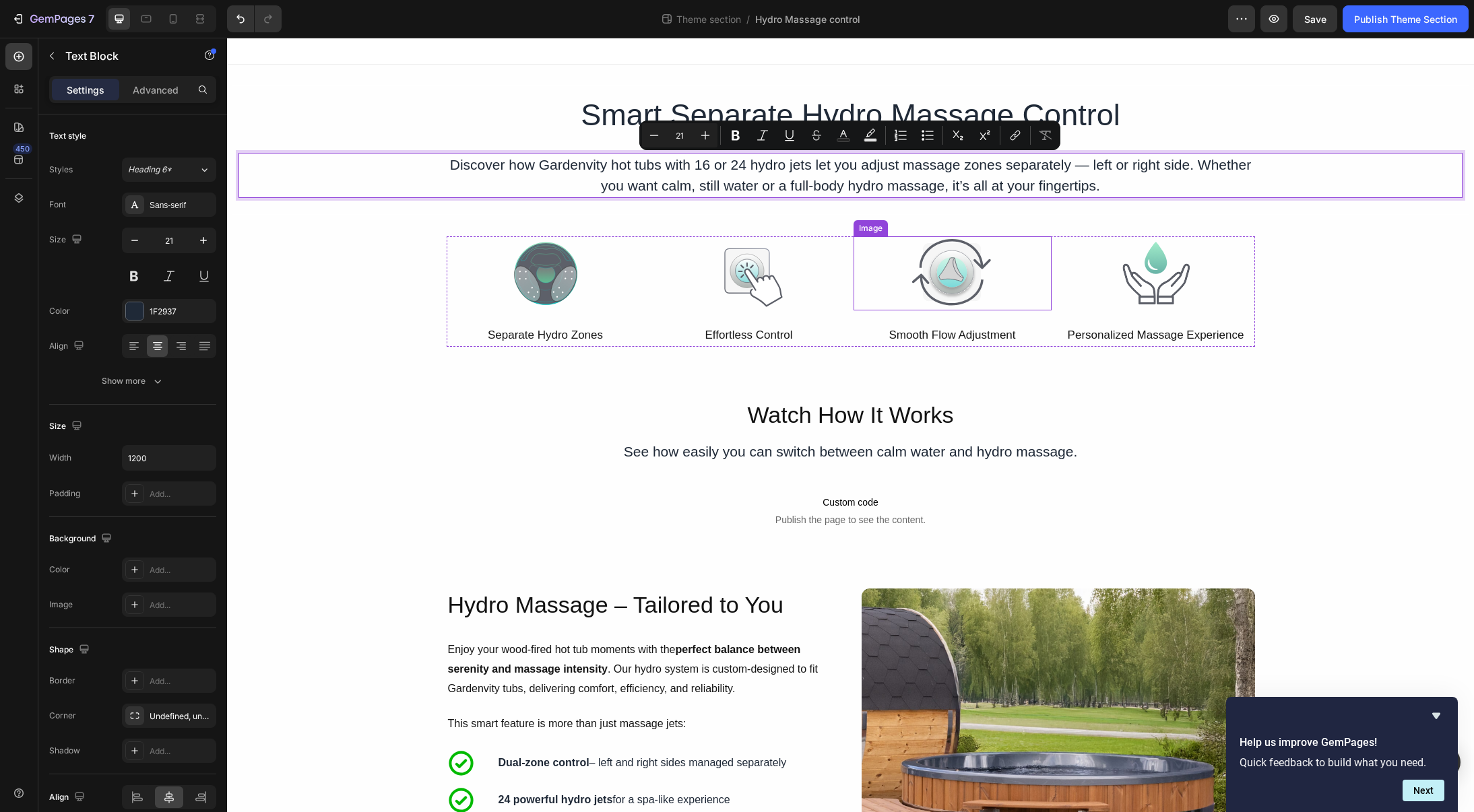
click at [1045, 296] on div at bounding box center [952, 273] width 198 height 74
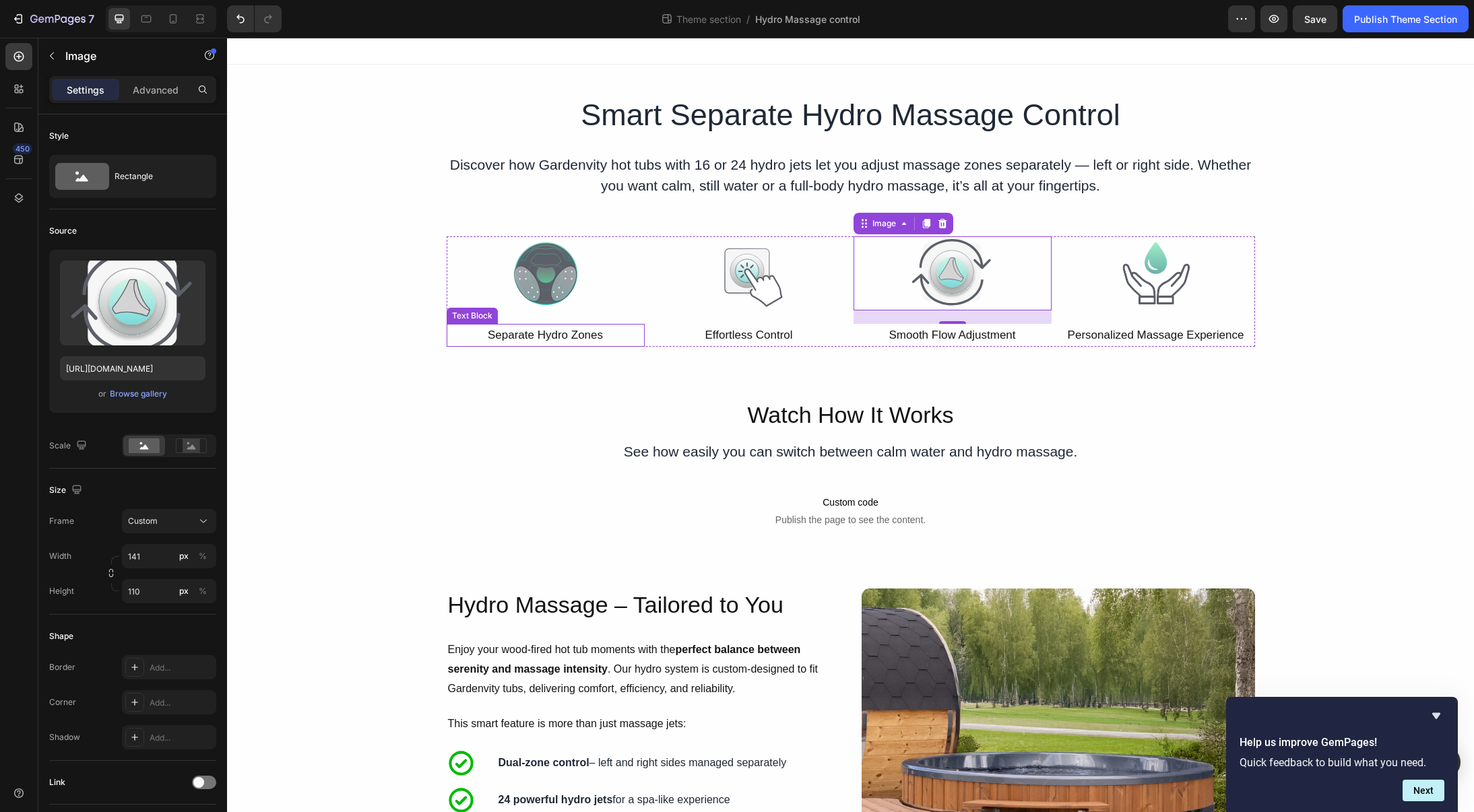
click at [524, 344] on p "Separate Hydro Zones" at bounding box center [545, 335] width 195 height 21
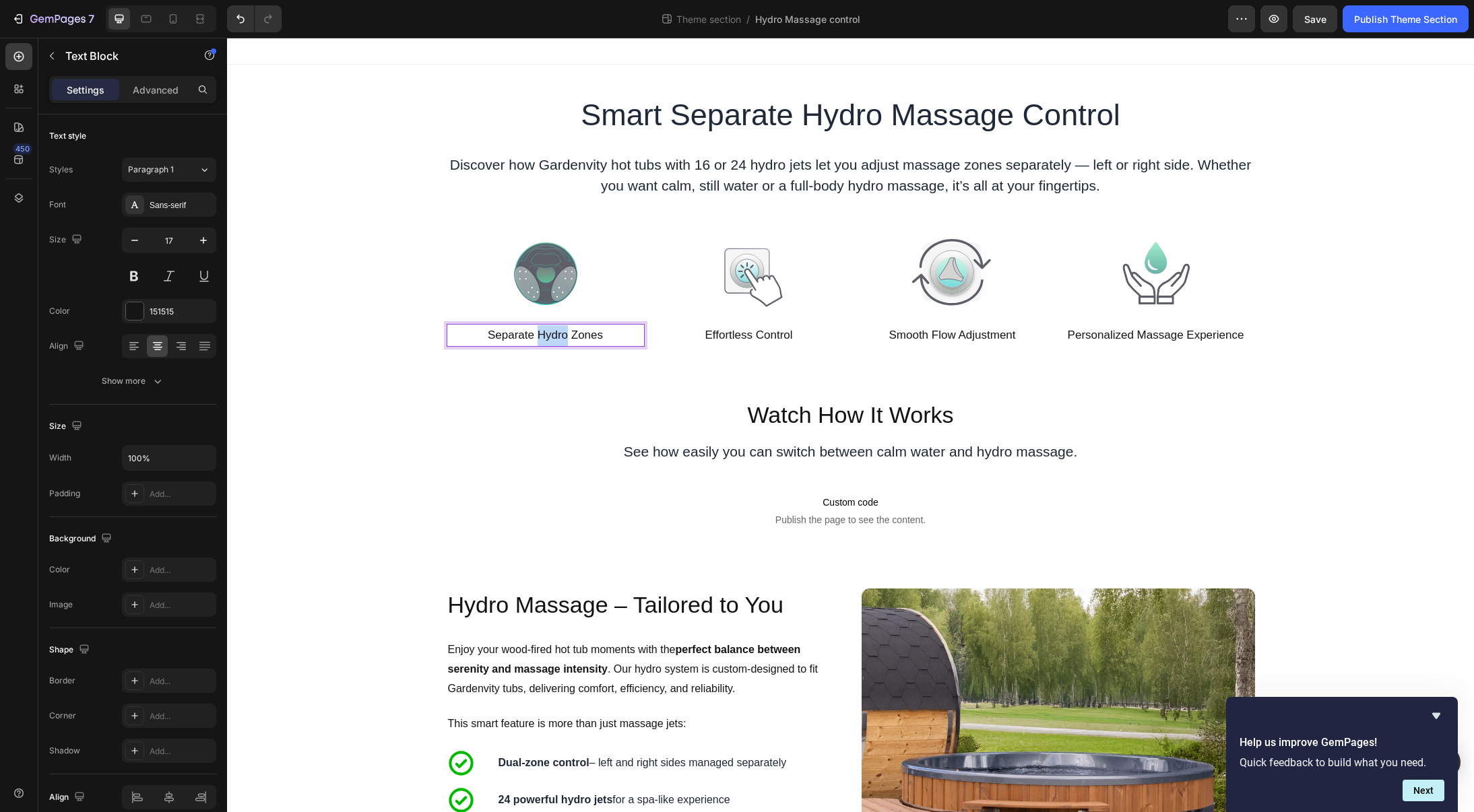
click at [538, 338] on p "Separate Hydro Zones" at bounding box center [545, 335] width 195 height 21
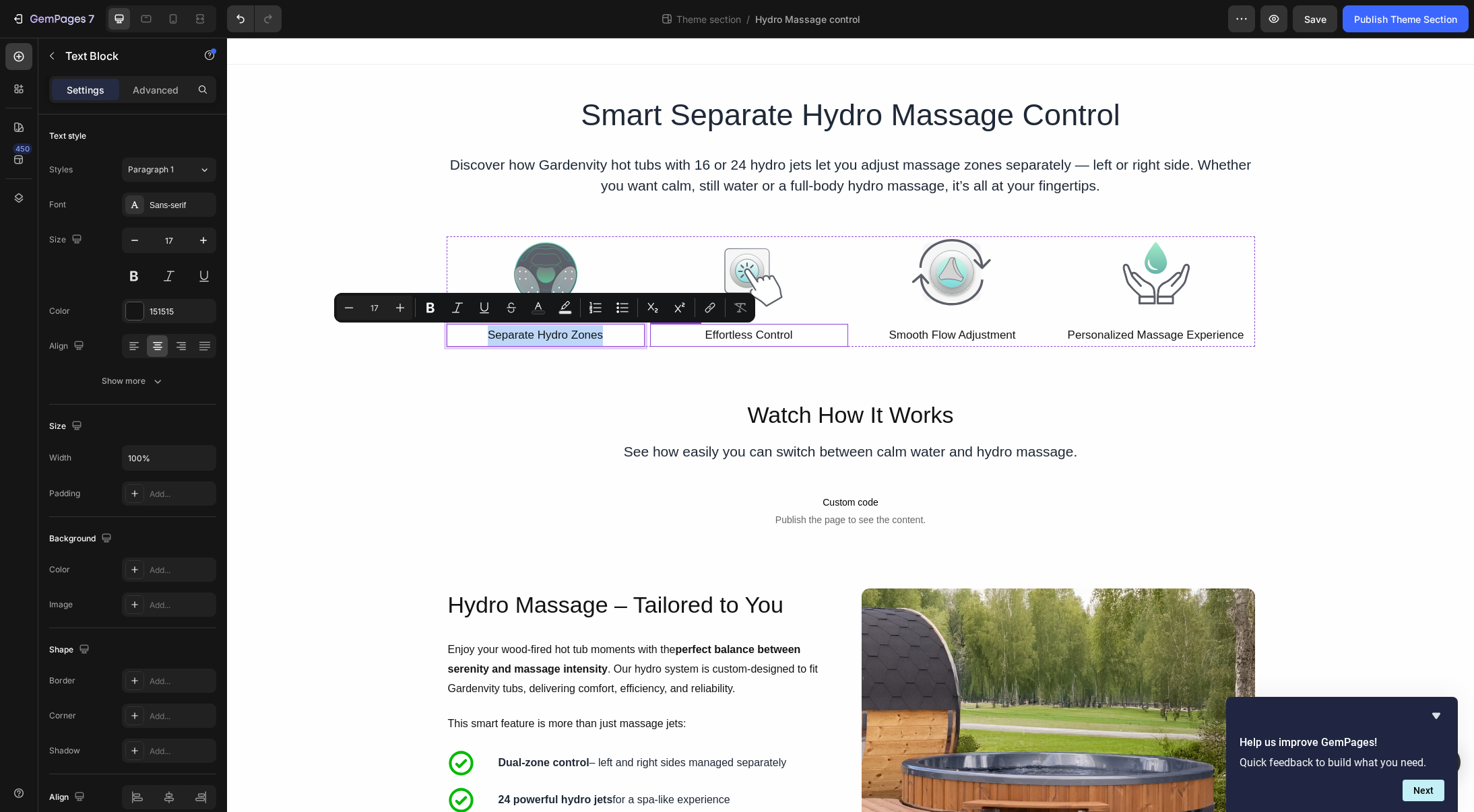
click at [772, 334] on p "Effortless Control" at bounding box center [749, 335] width 195 height 21
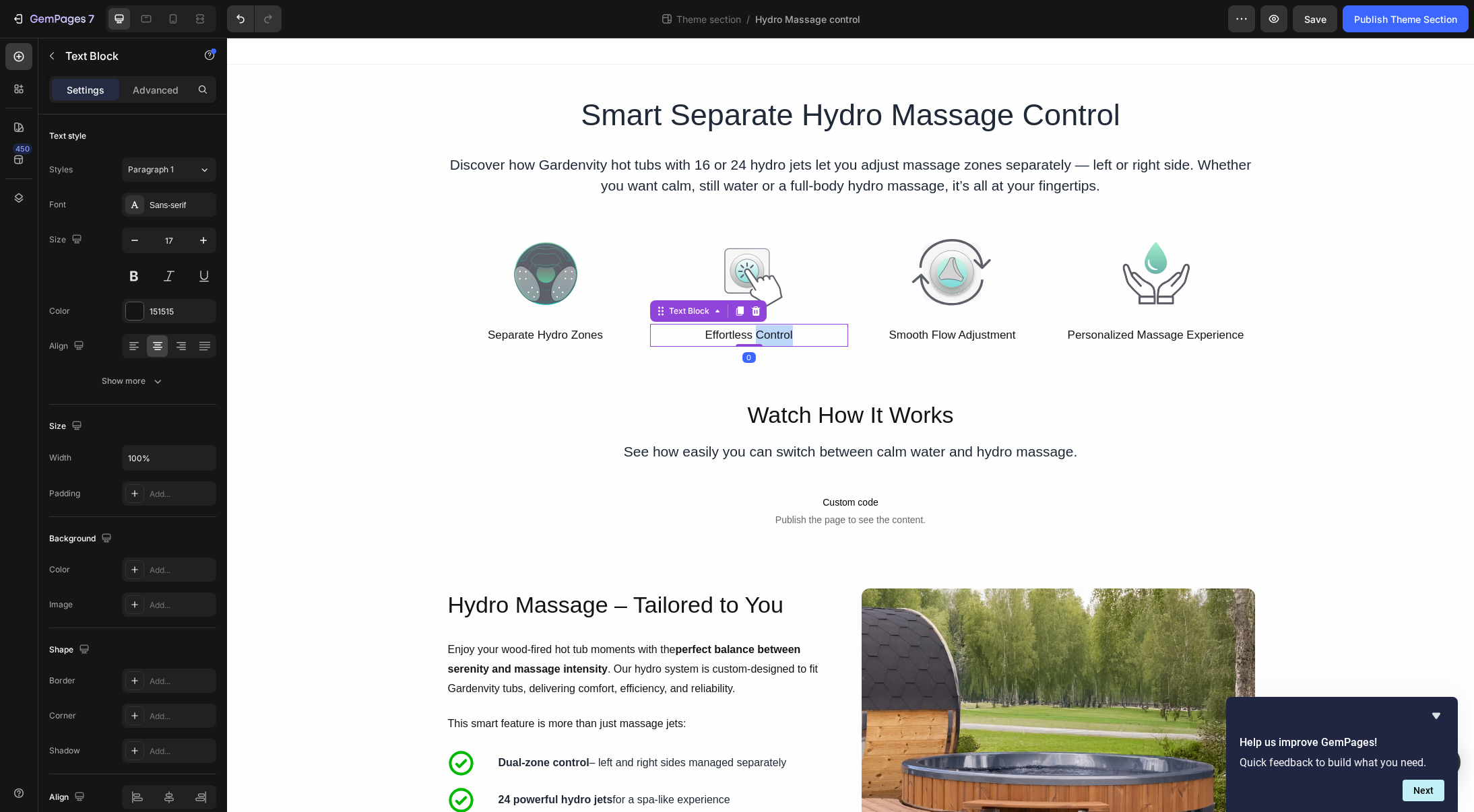
click at [773, 336] on p "Effortless Control" at bounding box center [749, 335] width 195 height 21
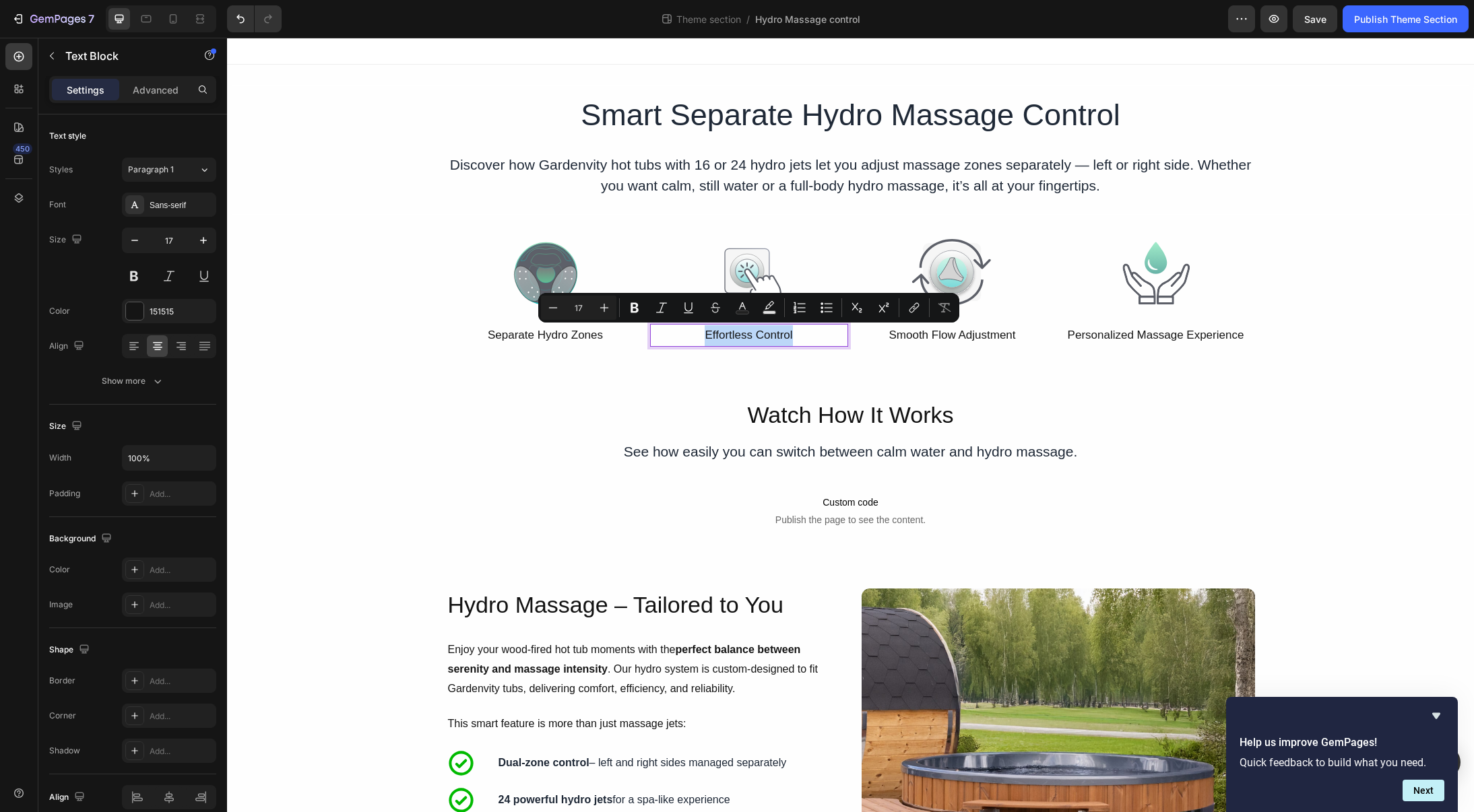
copy p "Effortless Control"
click at [989, 333] on p "Smooth Flow Adjustment" at bounding box center [952, 335] width 195 height 21
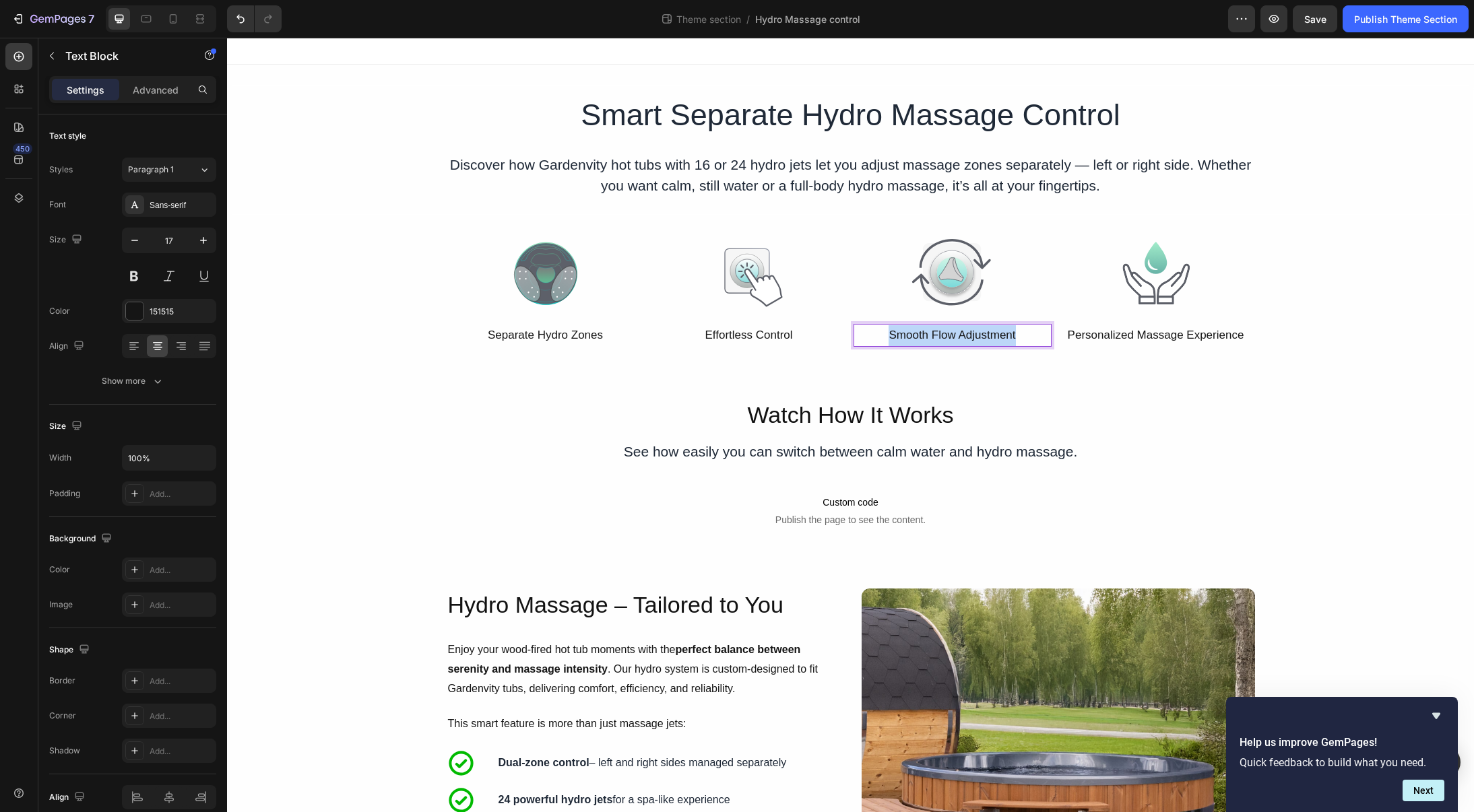
click at [989, 333] on p "Smooth Flow Adjustment" at bounding box center [952, 335] width 195 height 21
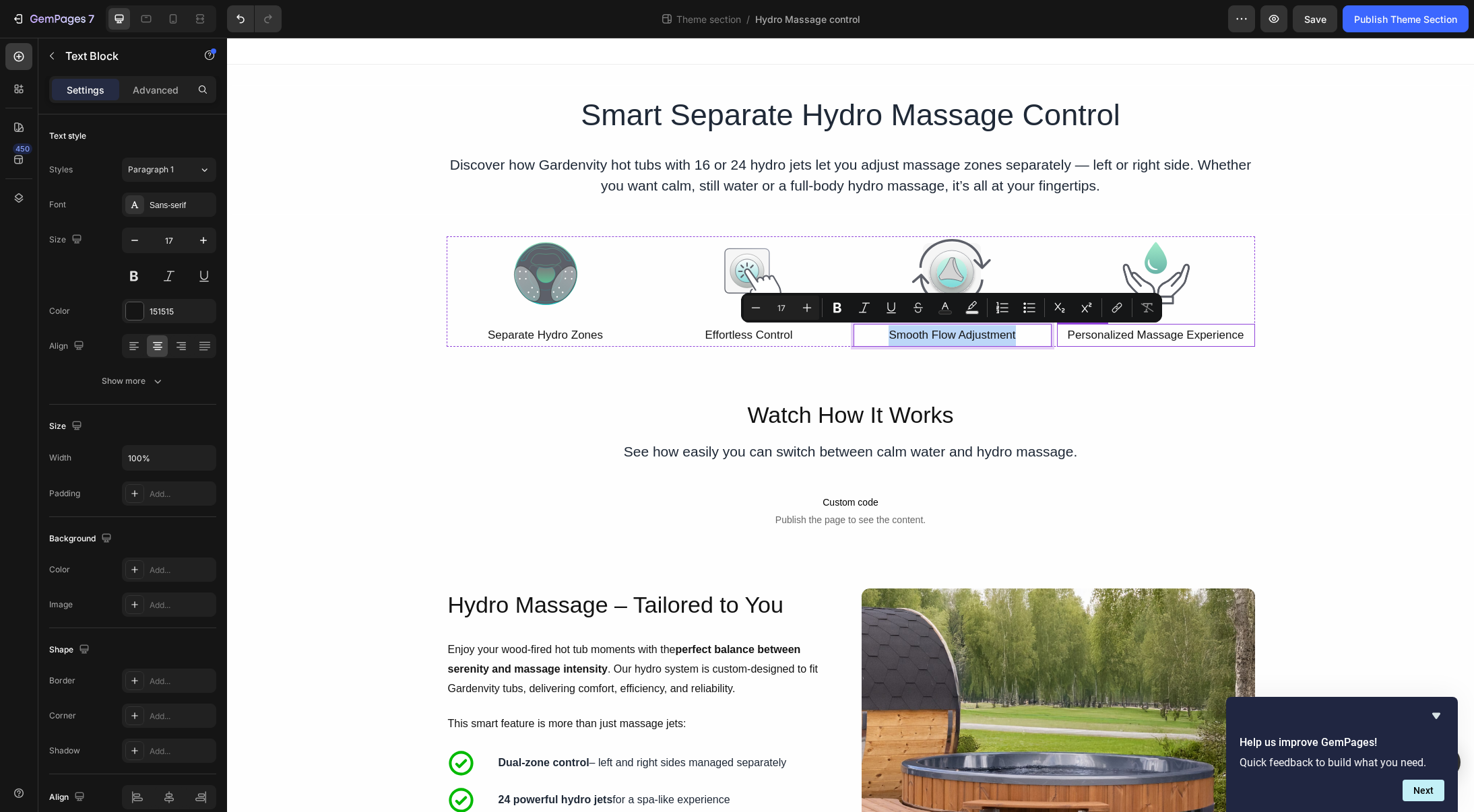
click at [1141, 338] on p "Personalized Massage Experience" at bounding box center [1156, 335] width 195 height 21
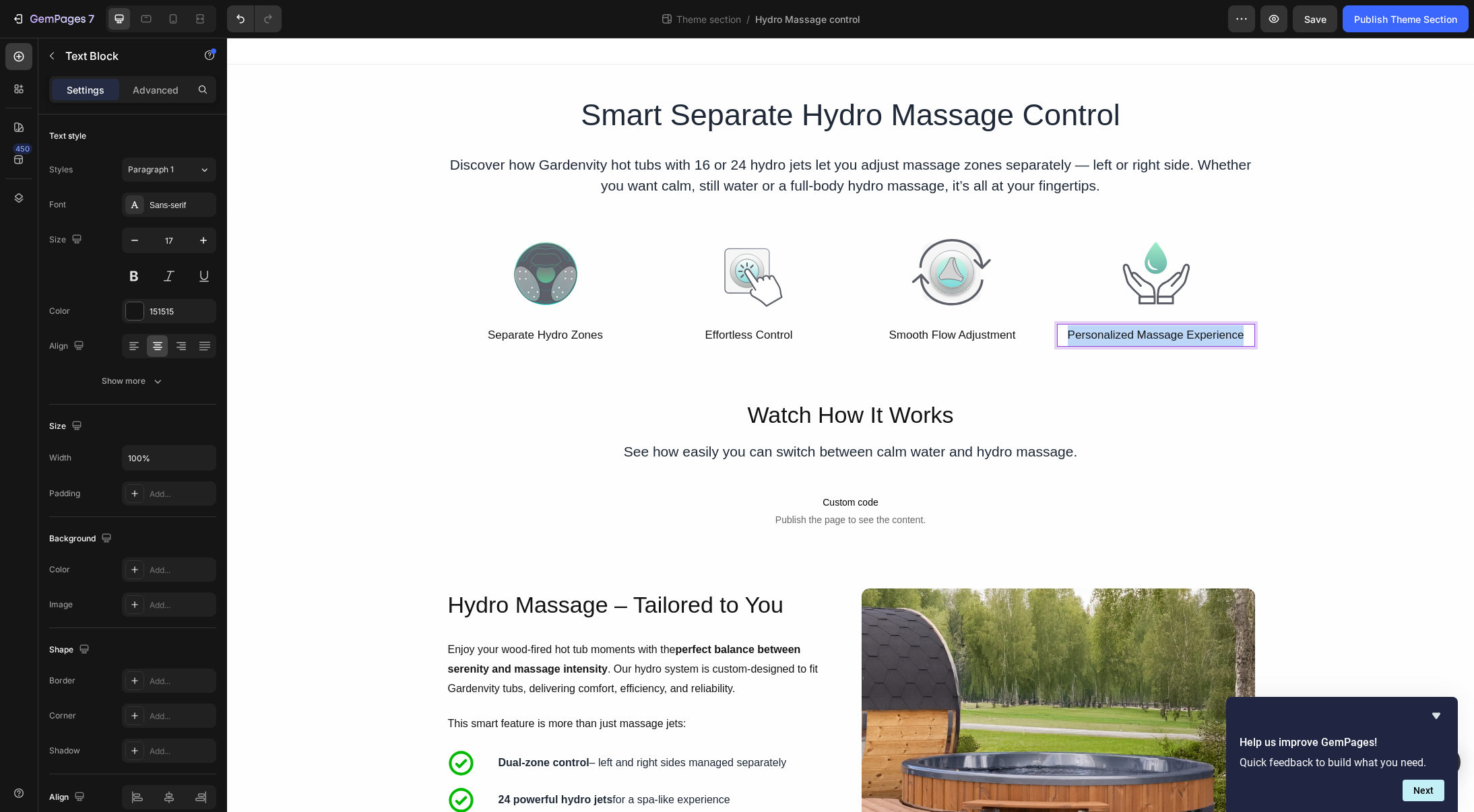
click at [1141, 338] on p "Personalized Massage Experience" at bounding box center [1156, 335] width 195 height 21
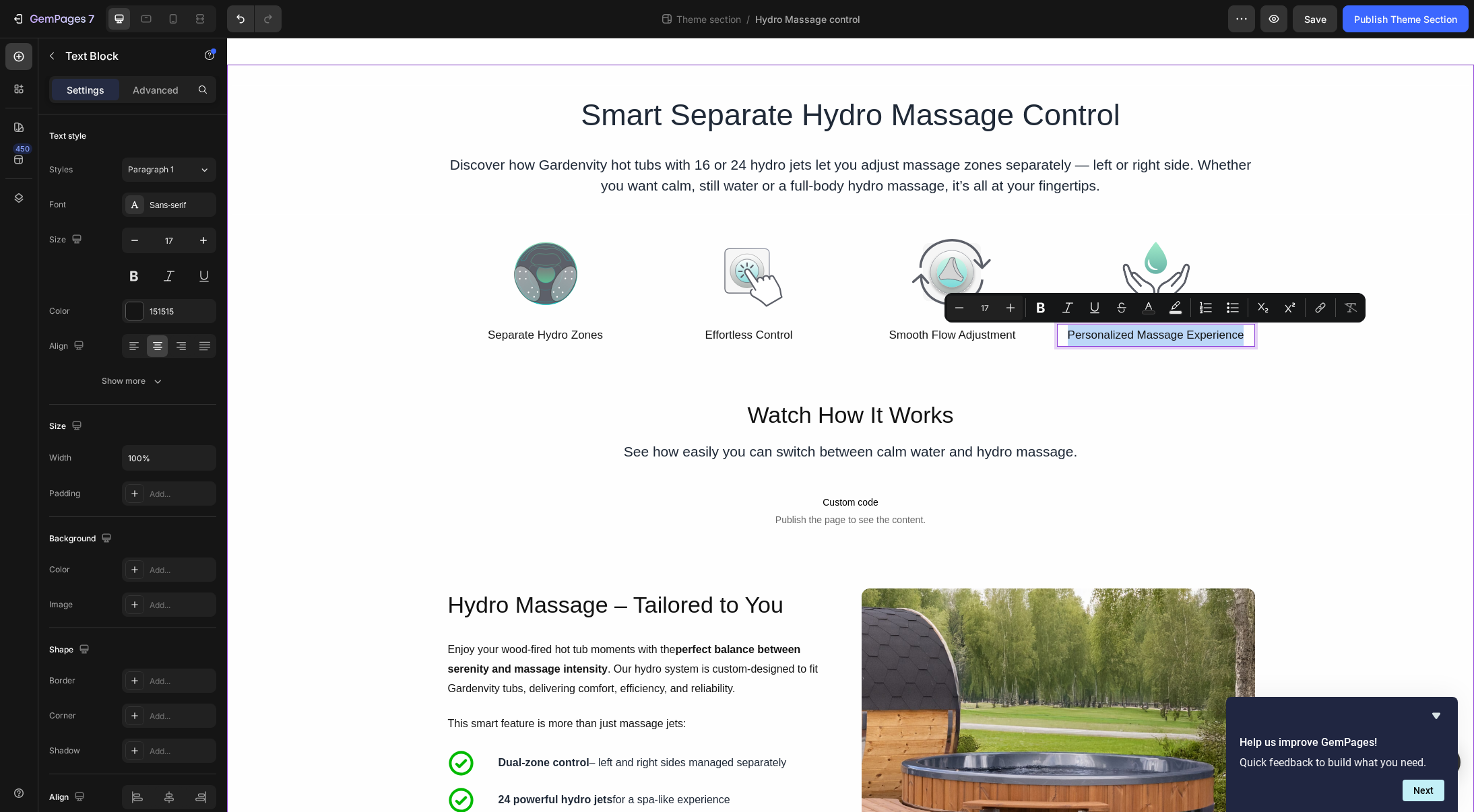
click at [824, 408] on p "Watch How It Works" at bounding box center [850, 414] width 1245 height 30
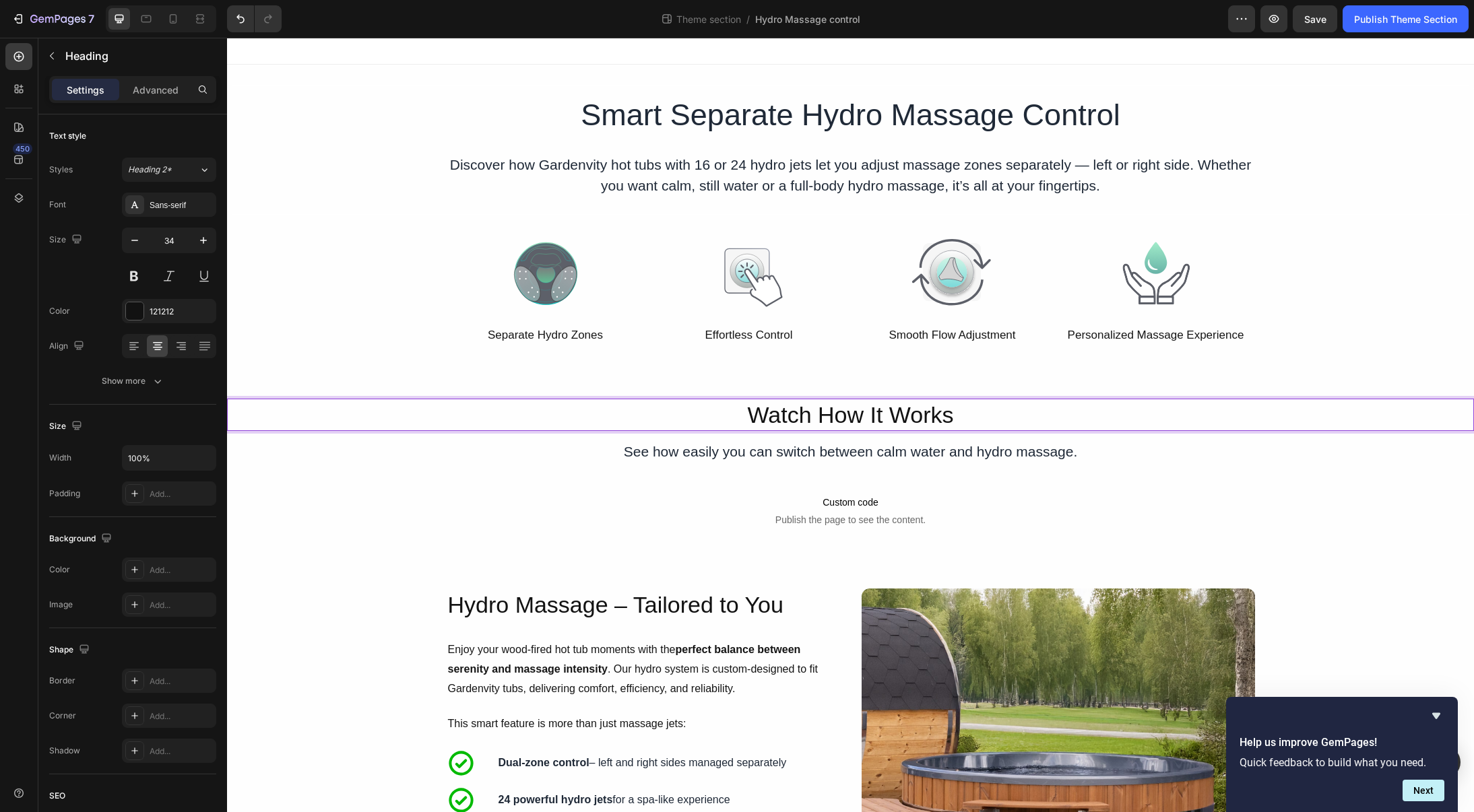
click at [841, 415] on p "Watch How It Works" at bounding box center [850, 414] width 1245 height 30
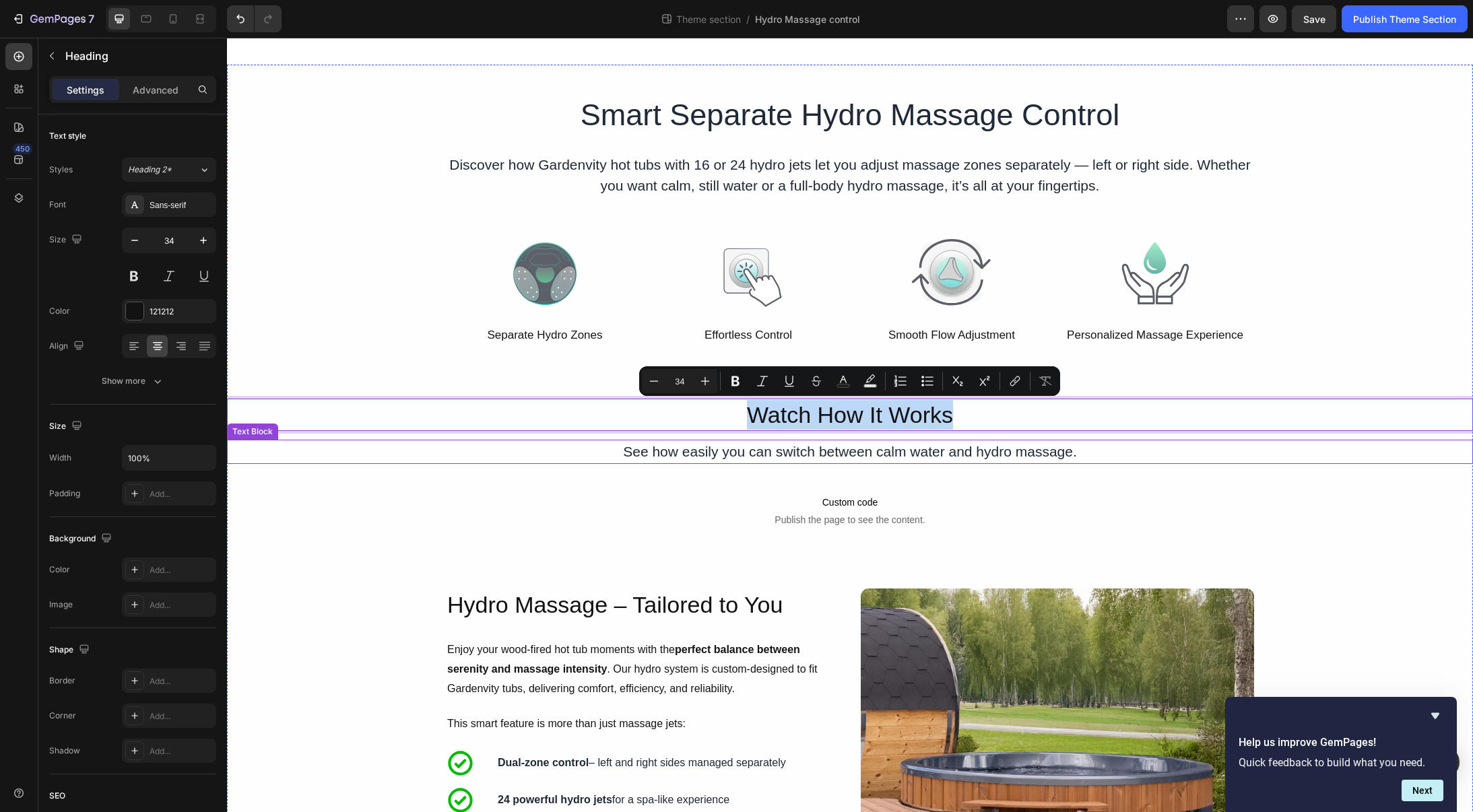
click at [1061, 454] on p "See how easily you can switch between calm water and hydro massage." at bounding box center [850, 452] width 806 height 22
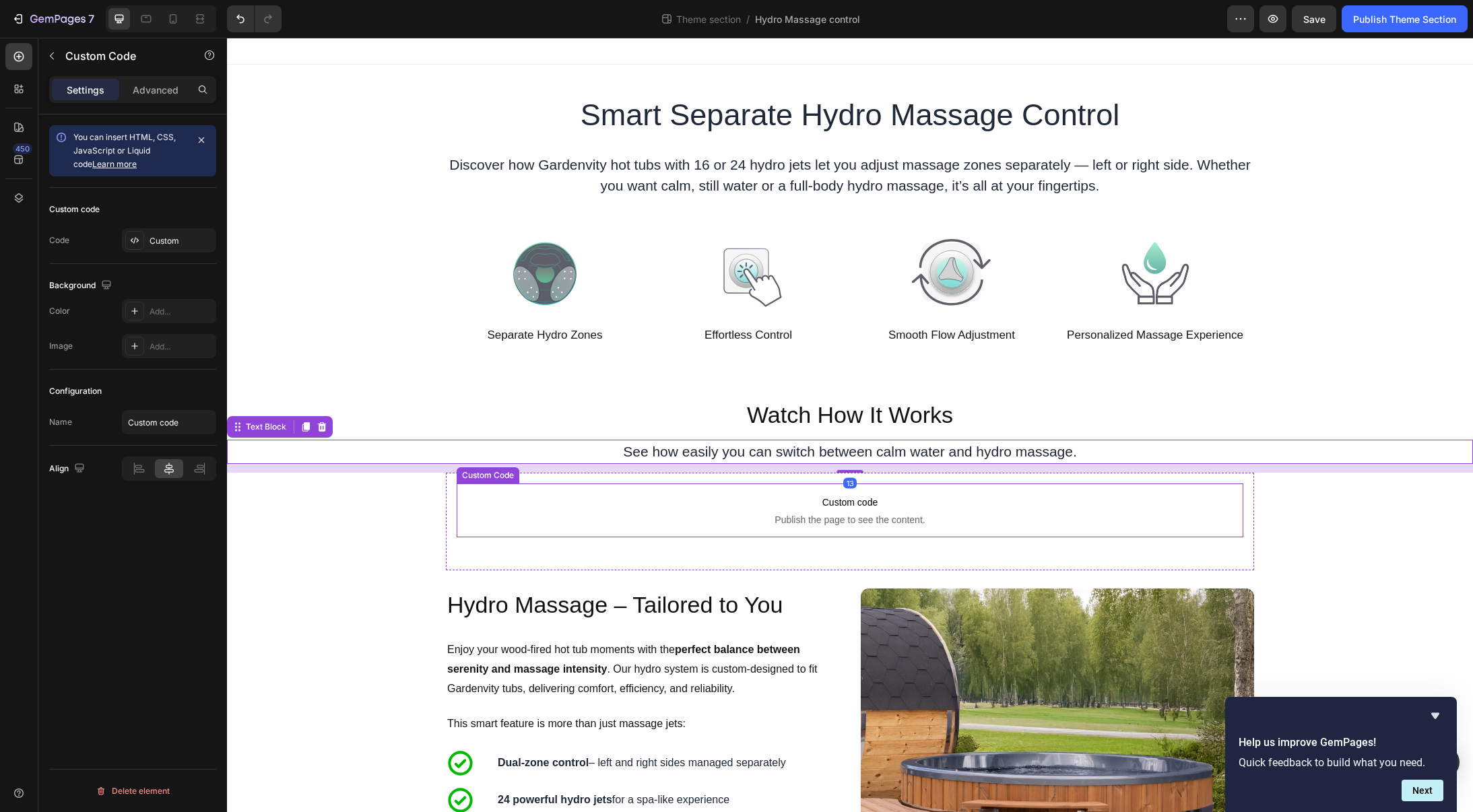
click at [1045, 515] on span "Publish the page to see the content." at bounding box center [850, 520] width 787 height 14
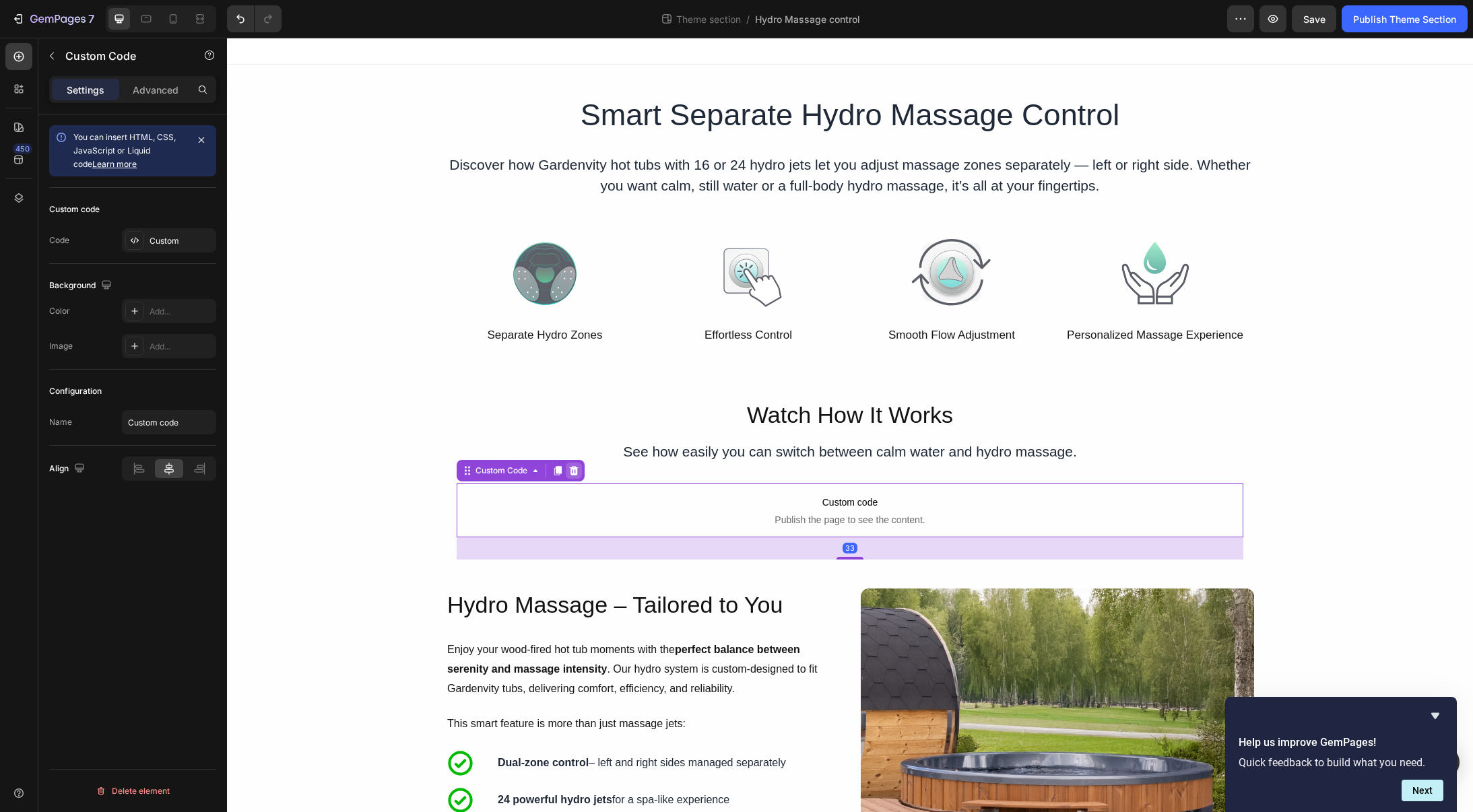
click at [575, 469] on icon at bounding box center [574, 471] width 11 height 11
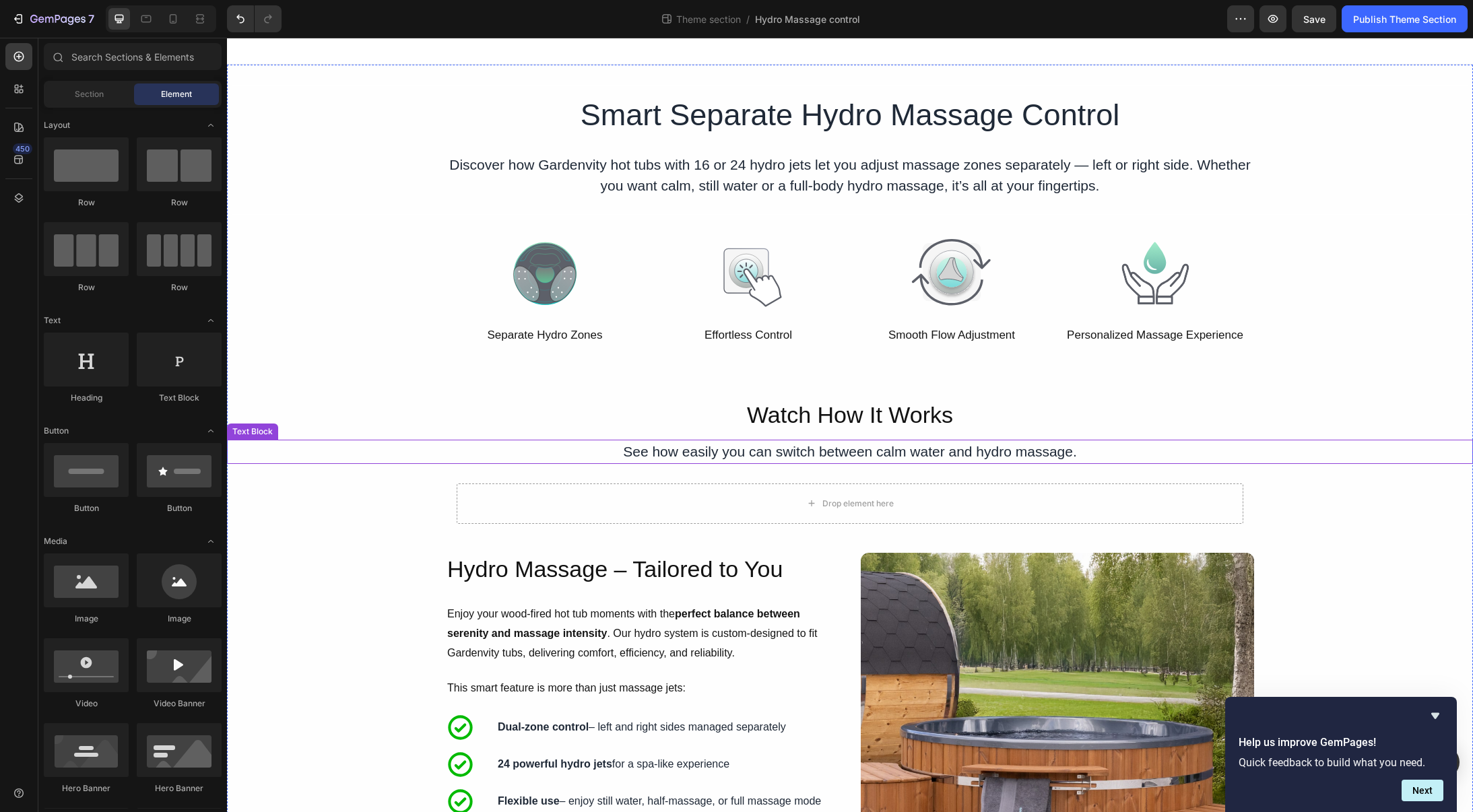
click at [672, 452] on p "See how easily you can switch between calm water and hydro massage." at bounding box center [850, 452] width 806 height 22
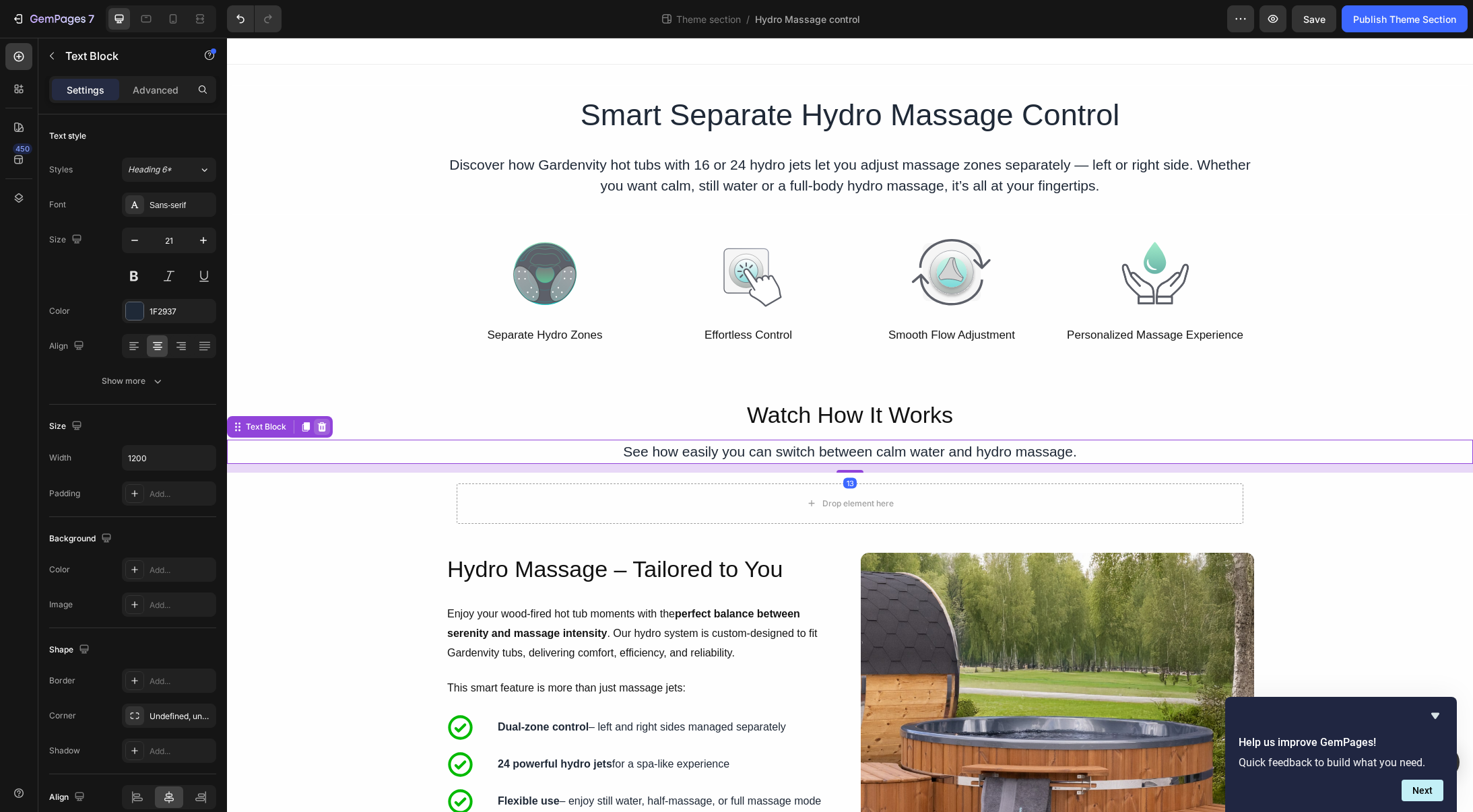
click at [325, 429] on icon at bounding box center [322, 427] width 9 height 9
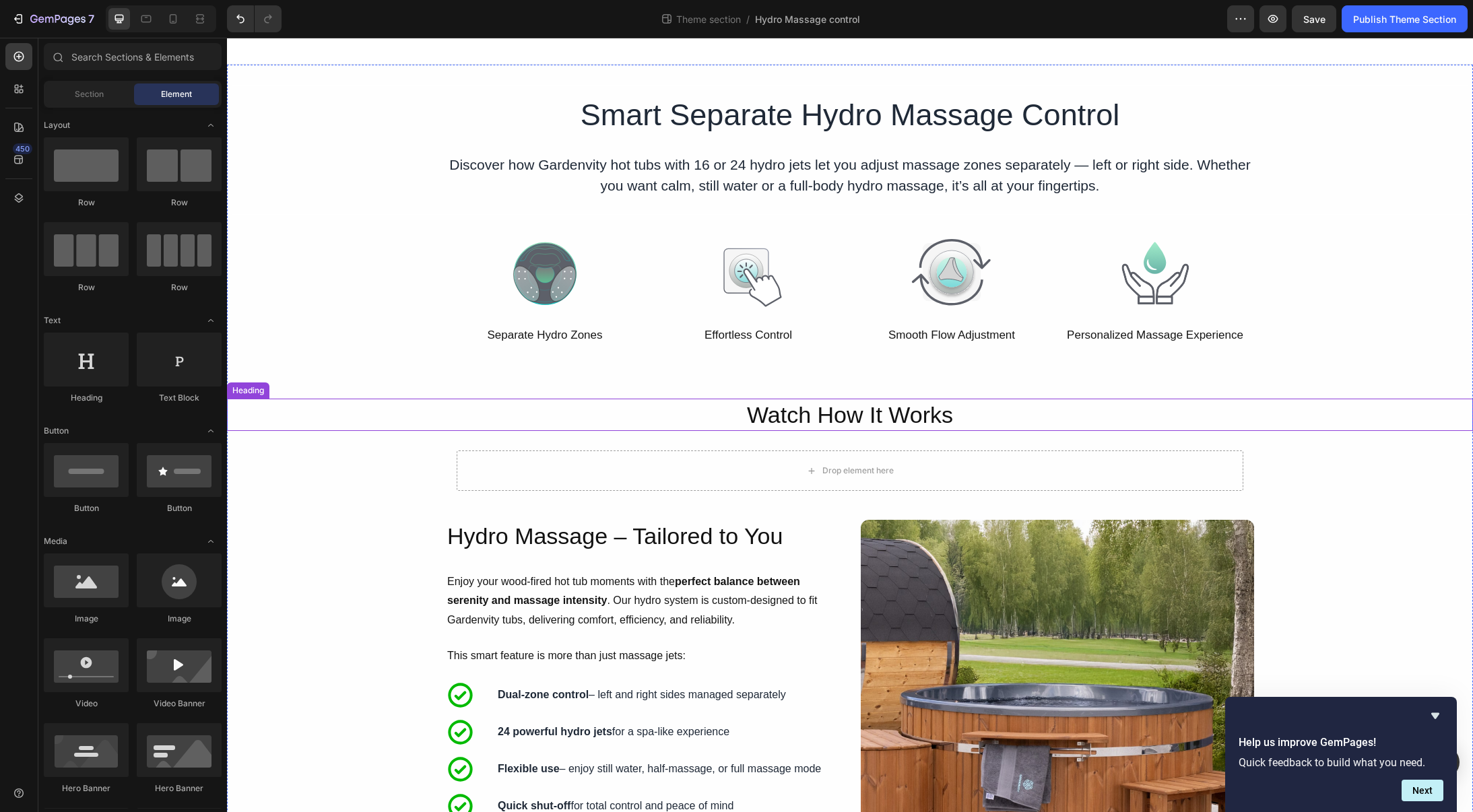
click at [692, 420] on p "Watch How It Works" at bounding box center [850, 414] width 1244 height 30
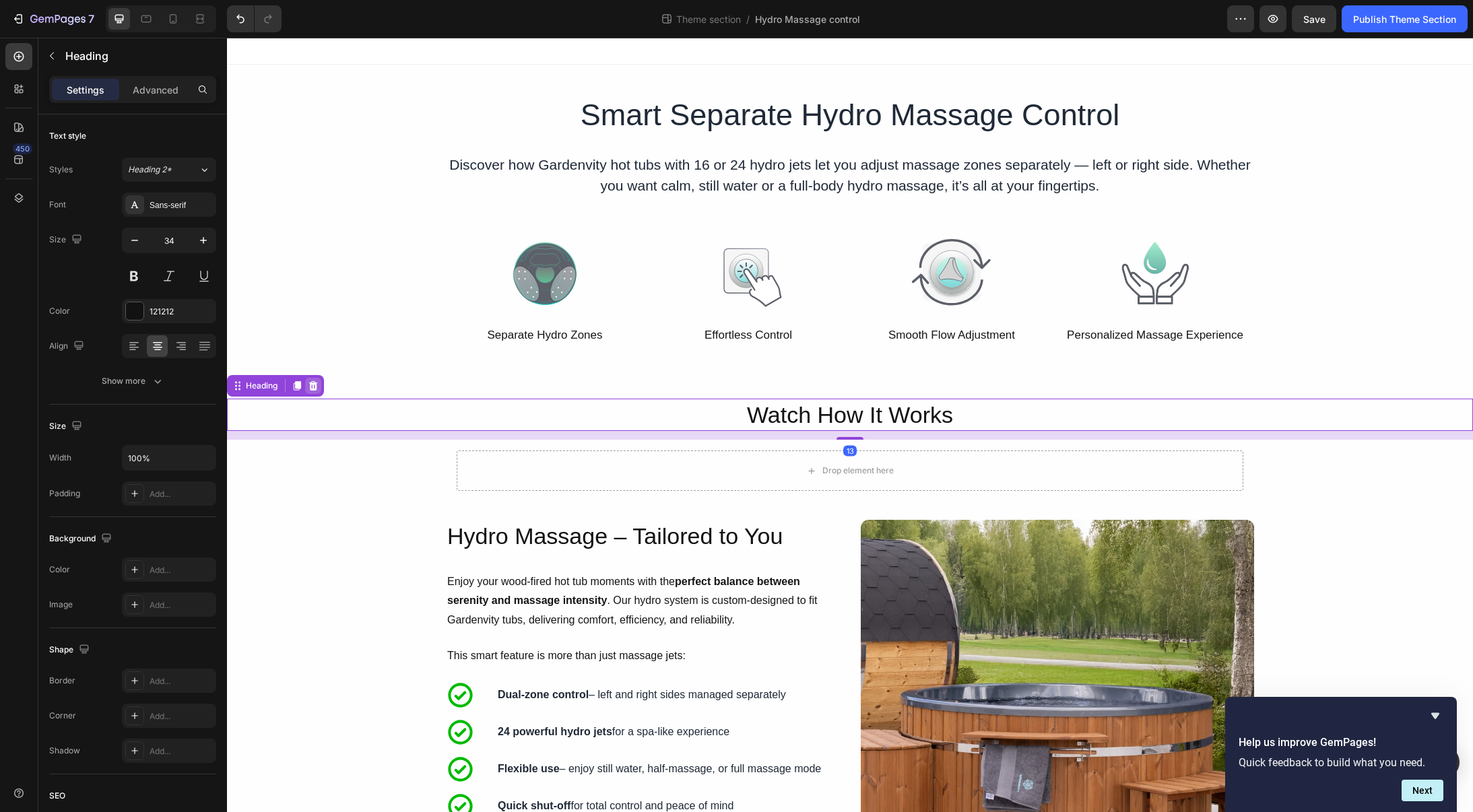
click at [313, 383] on icon at bounding box center [314, 385] width 9 height 9
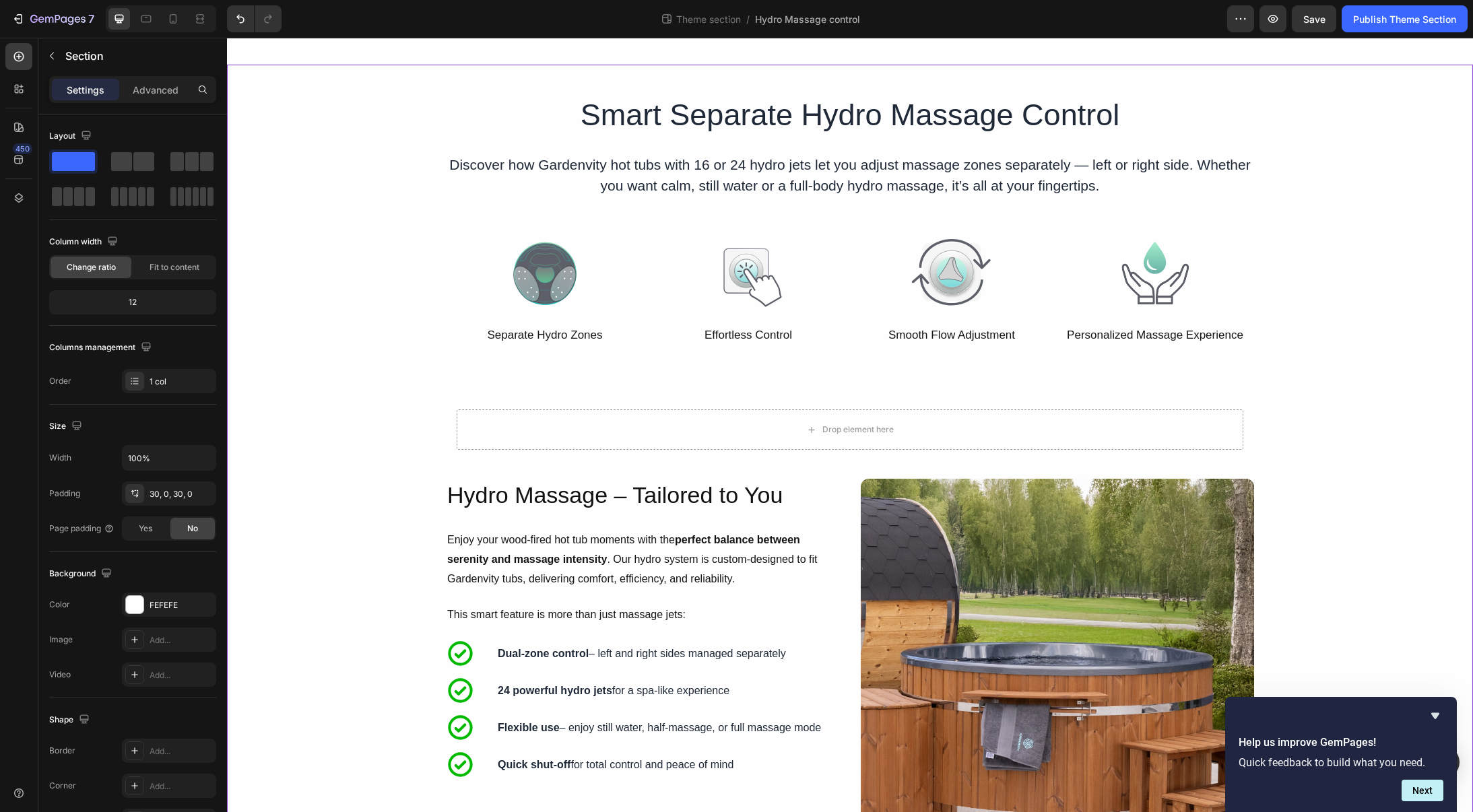
click at [451, 419] on div "Drop element here Row 0" at bounding box center [850, 429] width 809 height 62
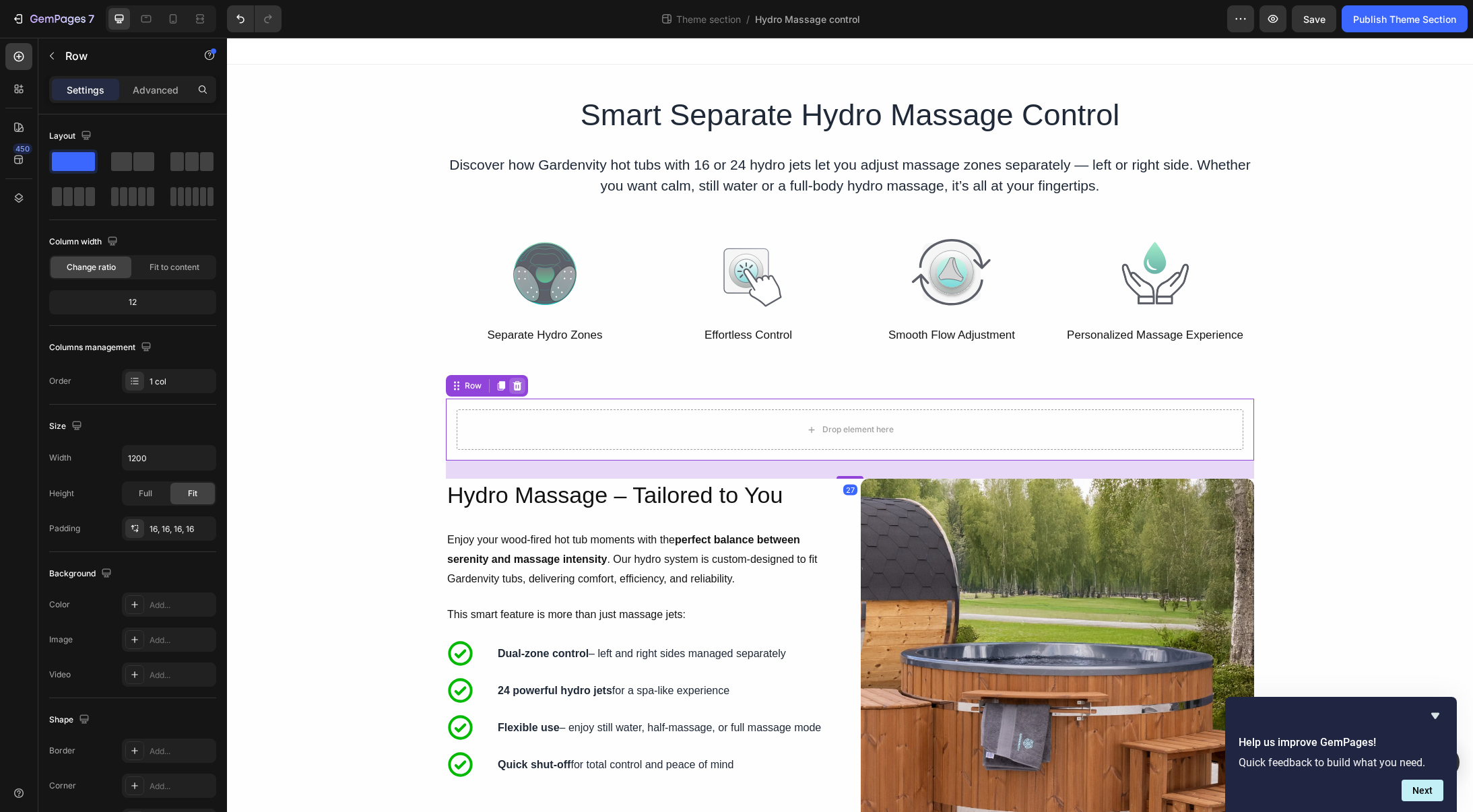
click at [513, 387] on icon at bounding box center [517, 386] width 11 height 11
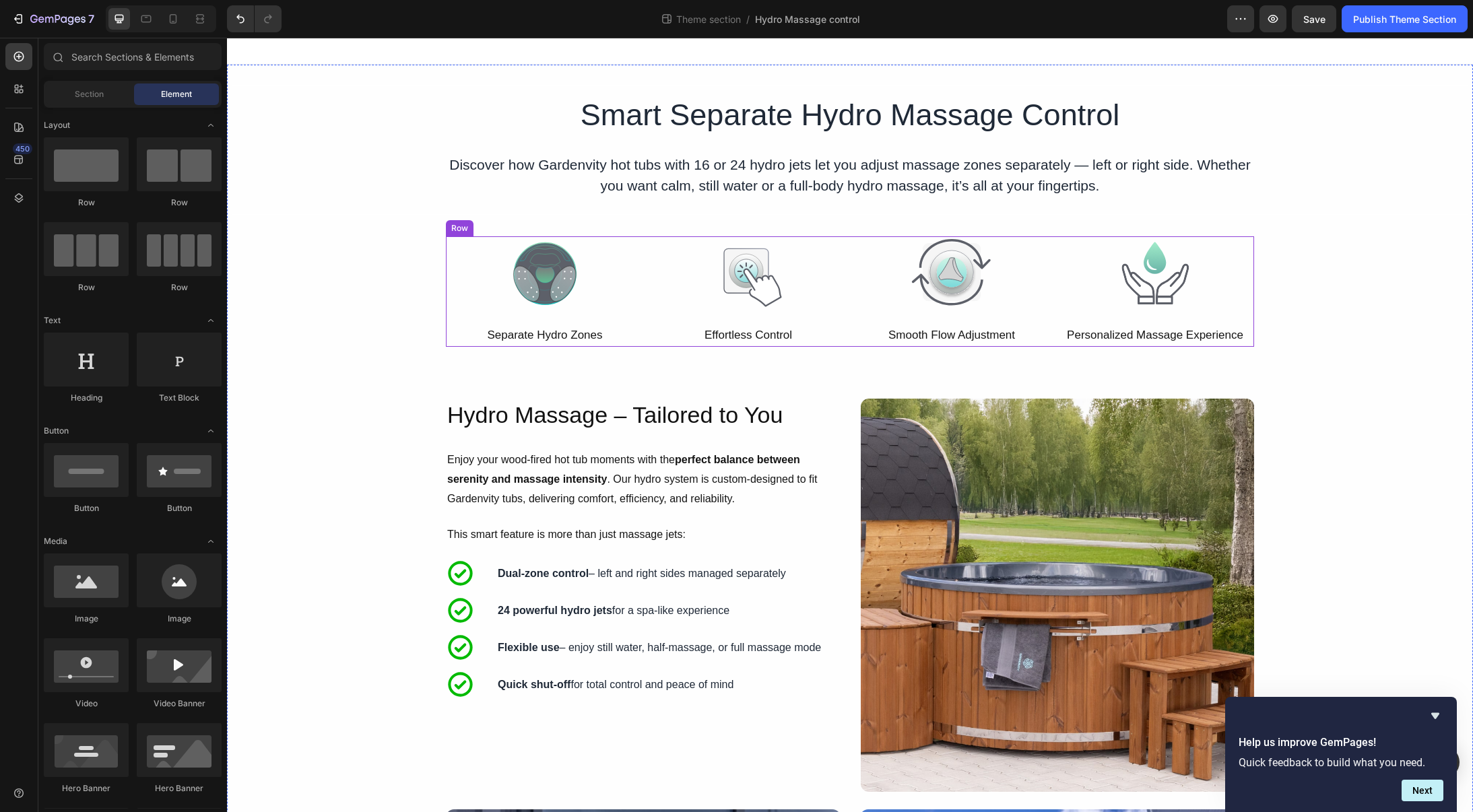
click at [658, 316] on div "Image Effortless Control Text Block" at bounding box center [747, 291] width 198 height 111
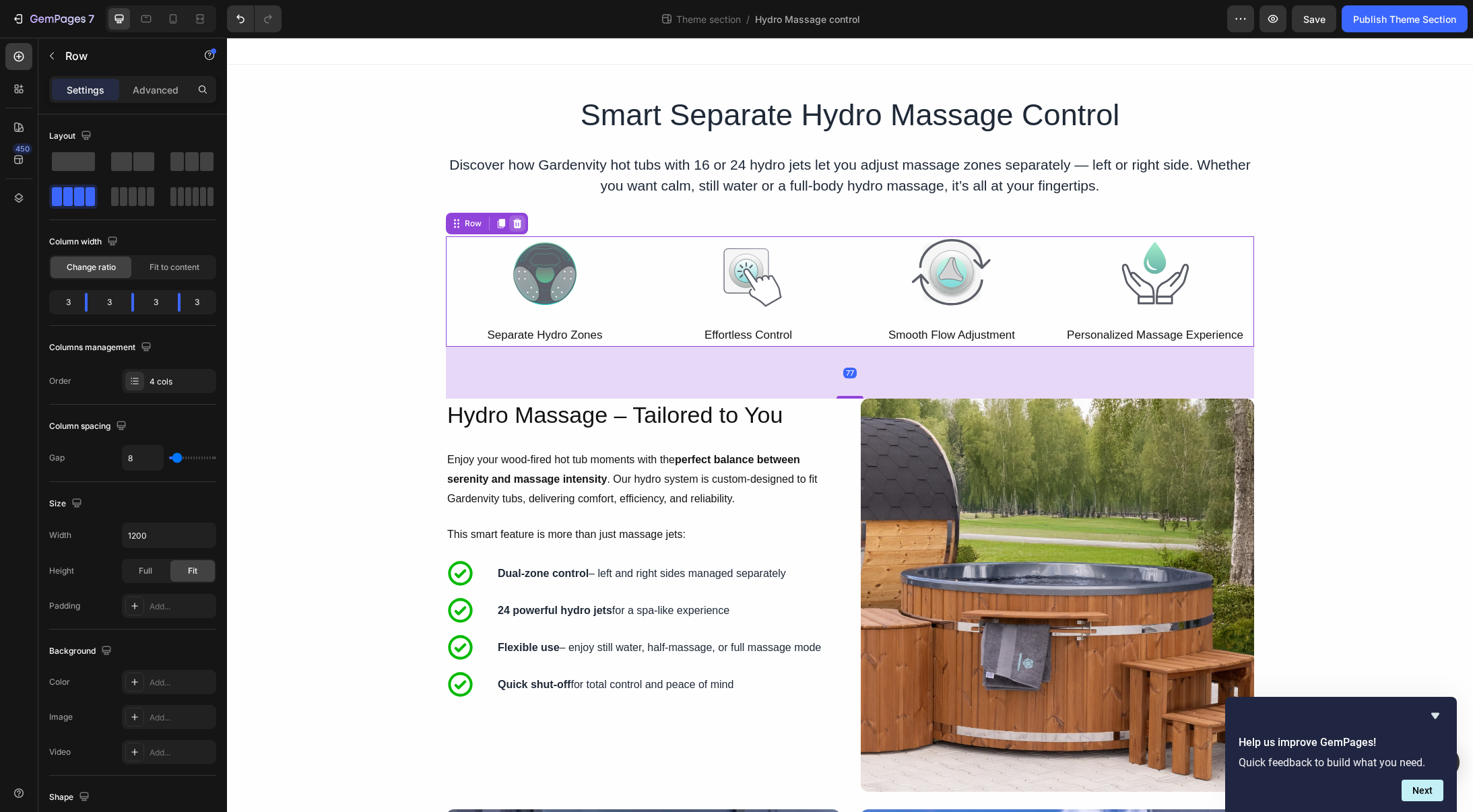
click at [516, 225] on icon at bounding box center [518, 223] width 9 height 9
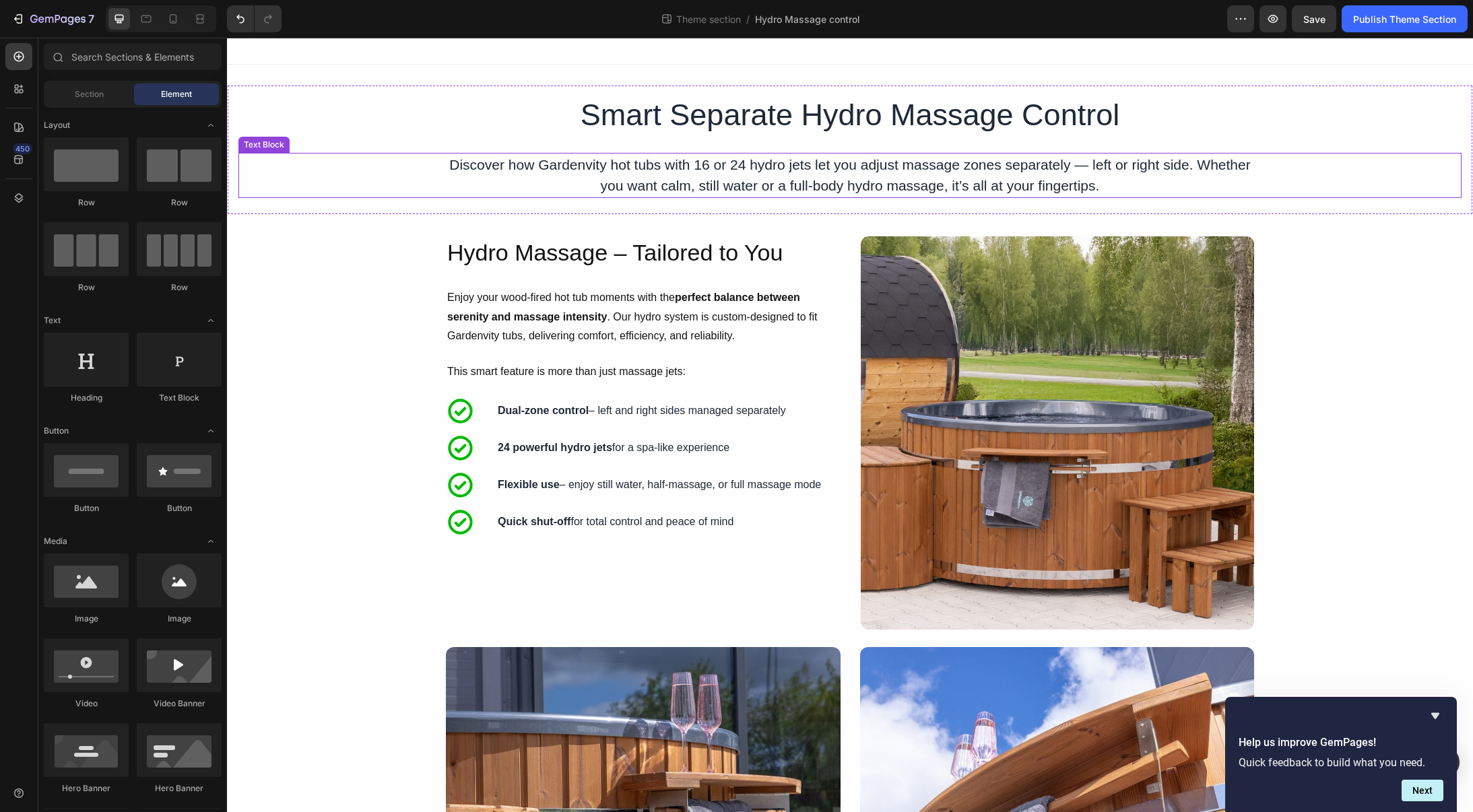
click at [679, 179] on p "Discover how Gardenvity hot tubs with 16 or 24 hydro jets let you adjust massag…" at bounding box center [850, 175] width 806 height 42
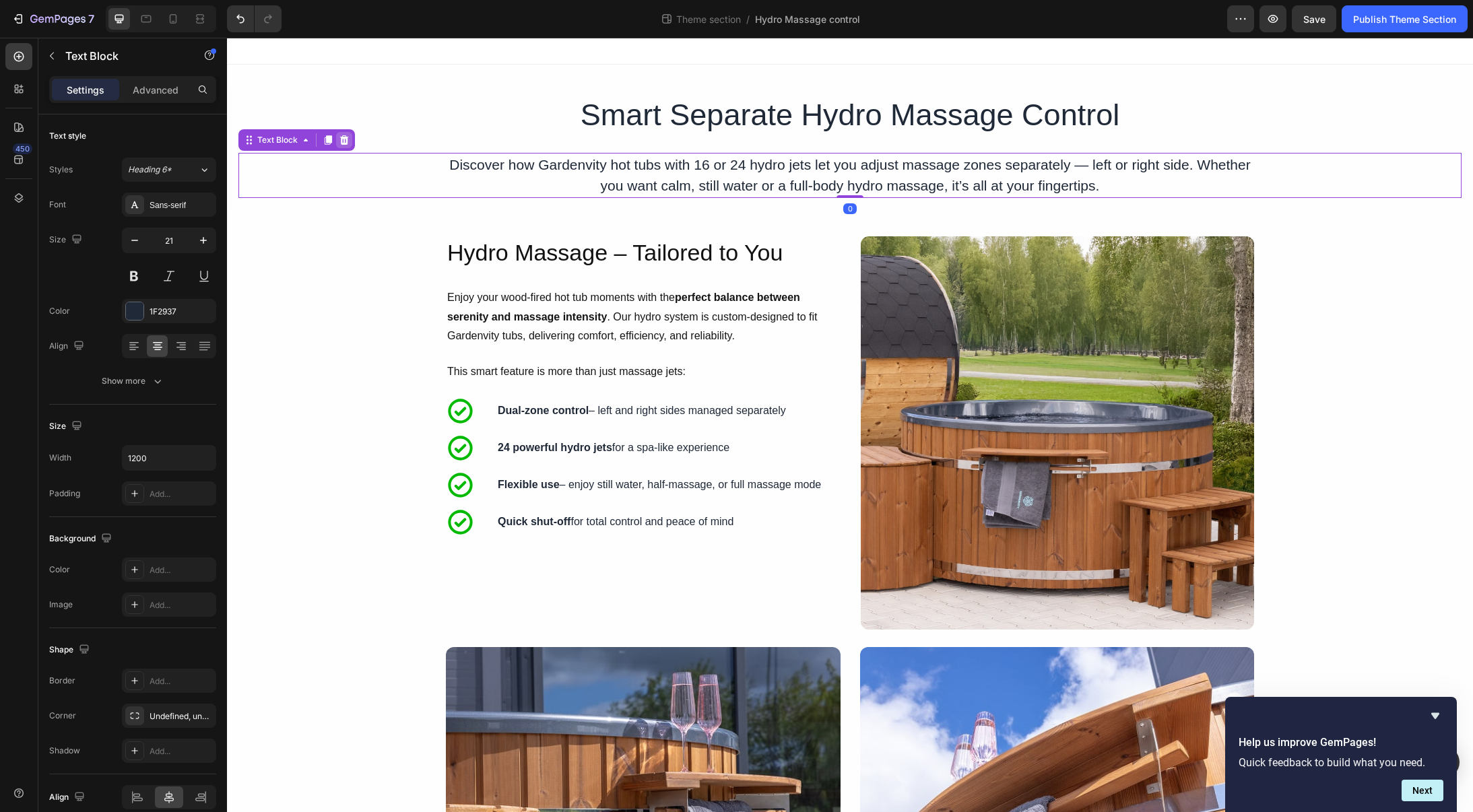
click at [338, 141] on icon at bounding box center [344, 140] width 11 height 11
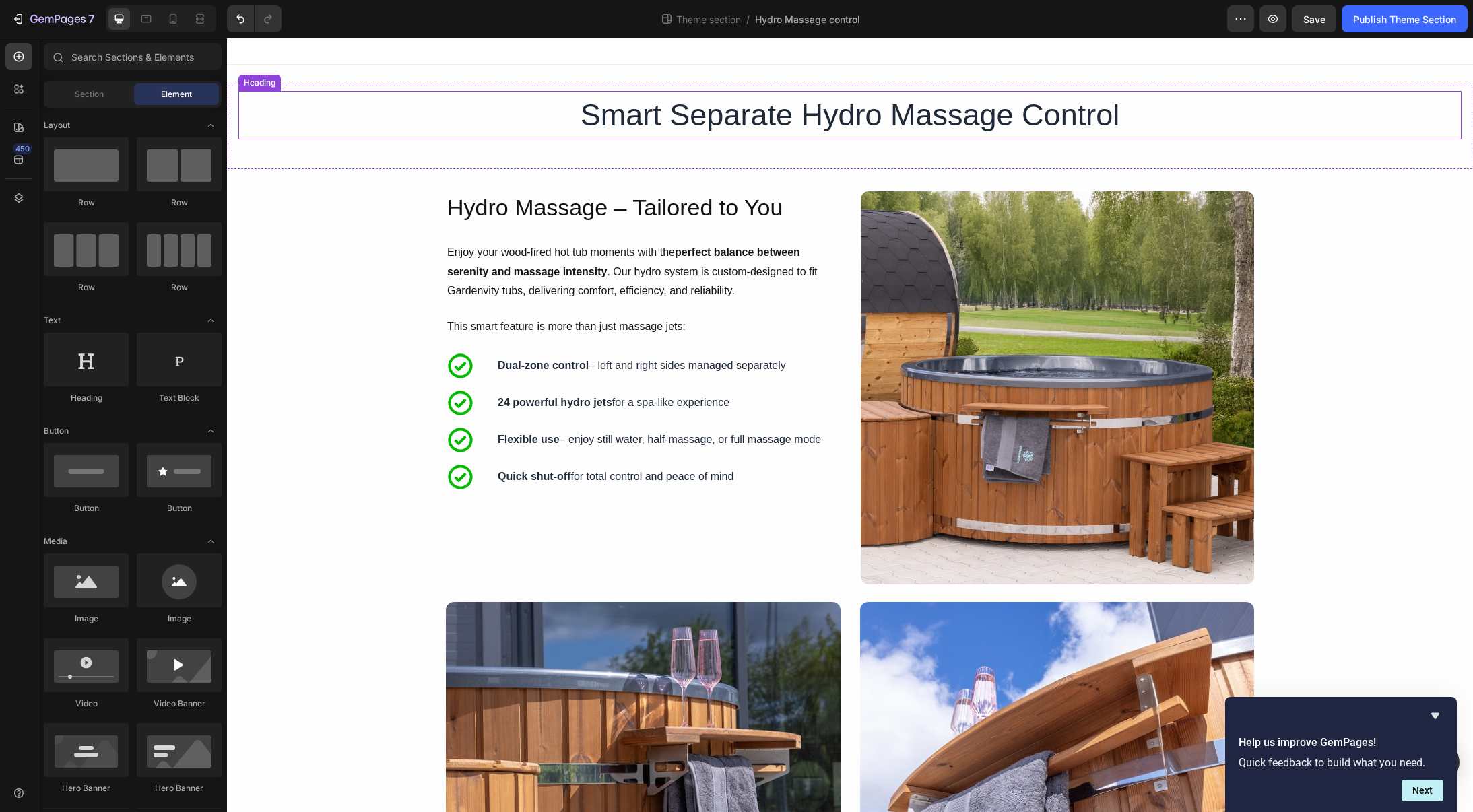
click at [676, 125] on p "Smart Separate Hydro Massage Control" at bounding box center [850, 115] width 806 height 46
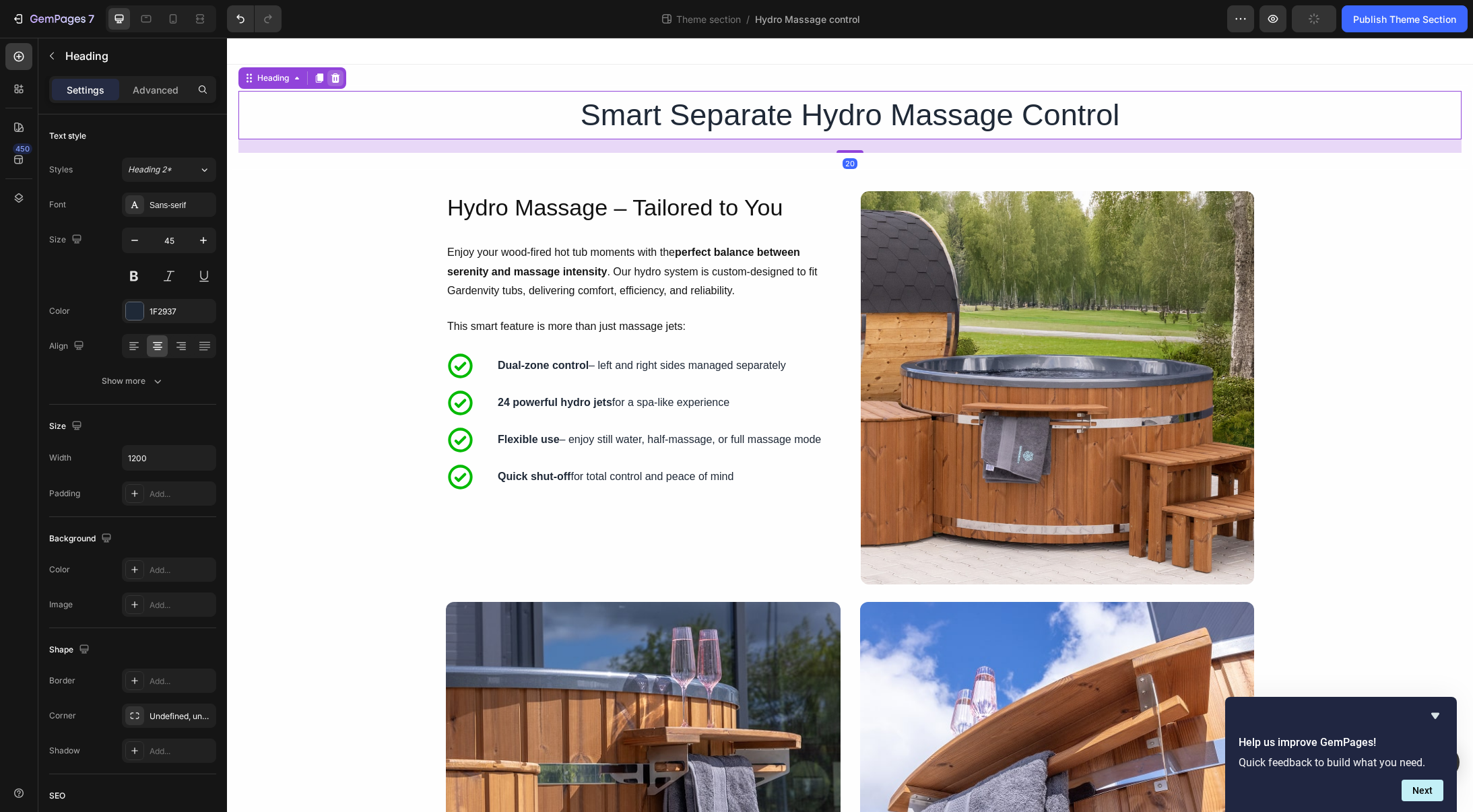
click at [338, 82] on icon at bounding box center [336, 78] width 9 height 9
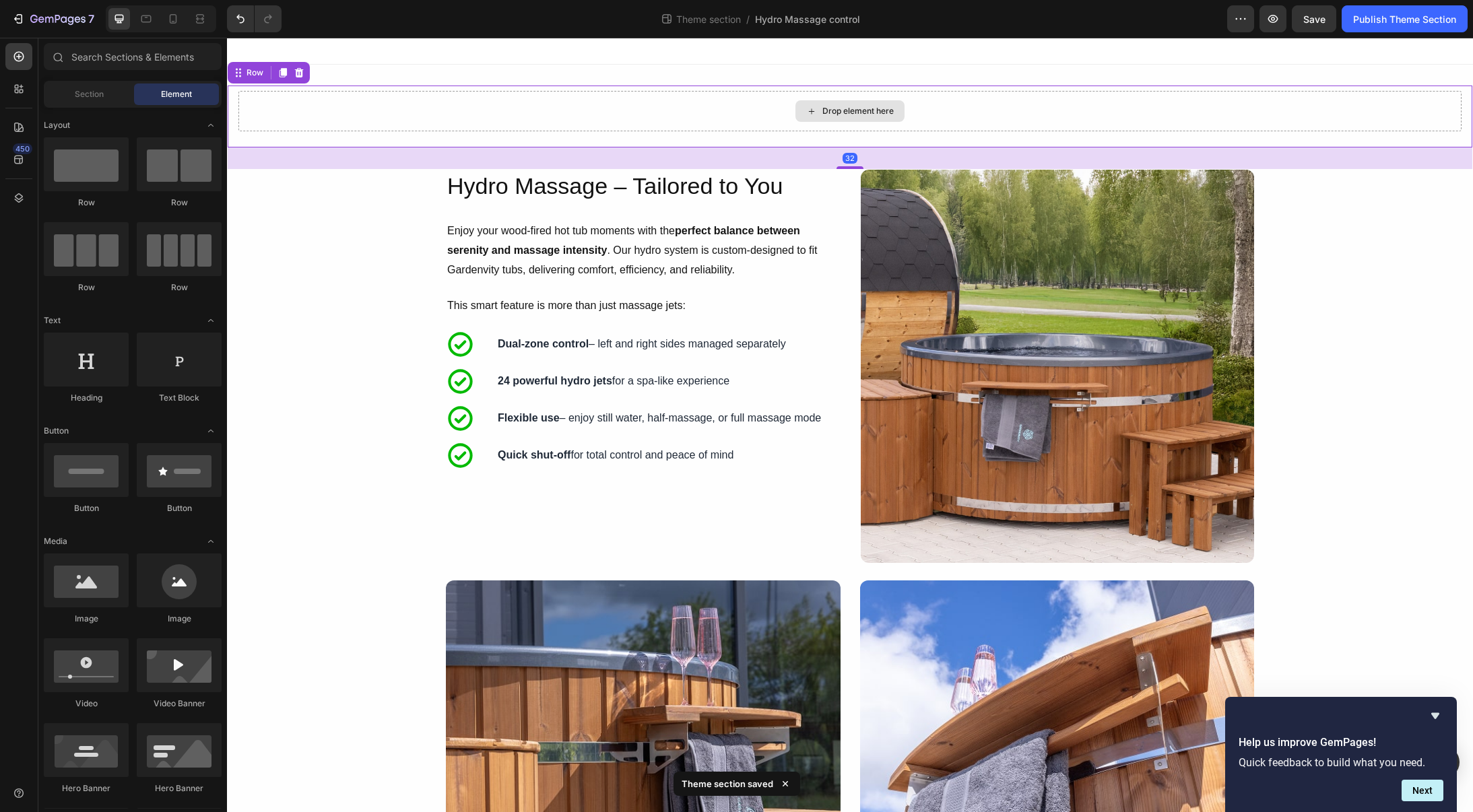
click at [508, 114] on div "Drop element here" at bounding box center [849, 111] width 1223 height 41
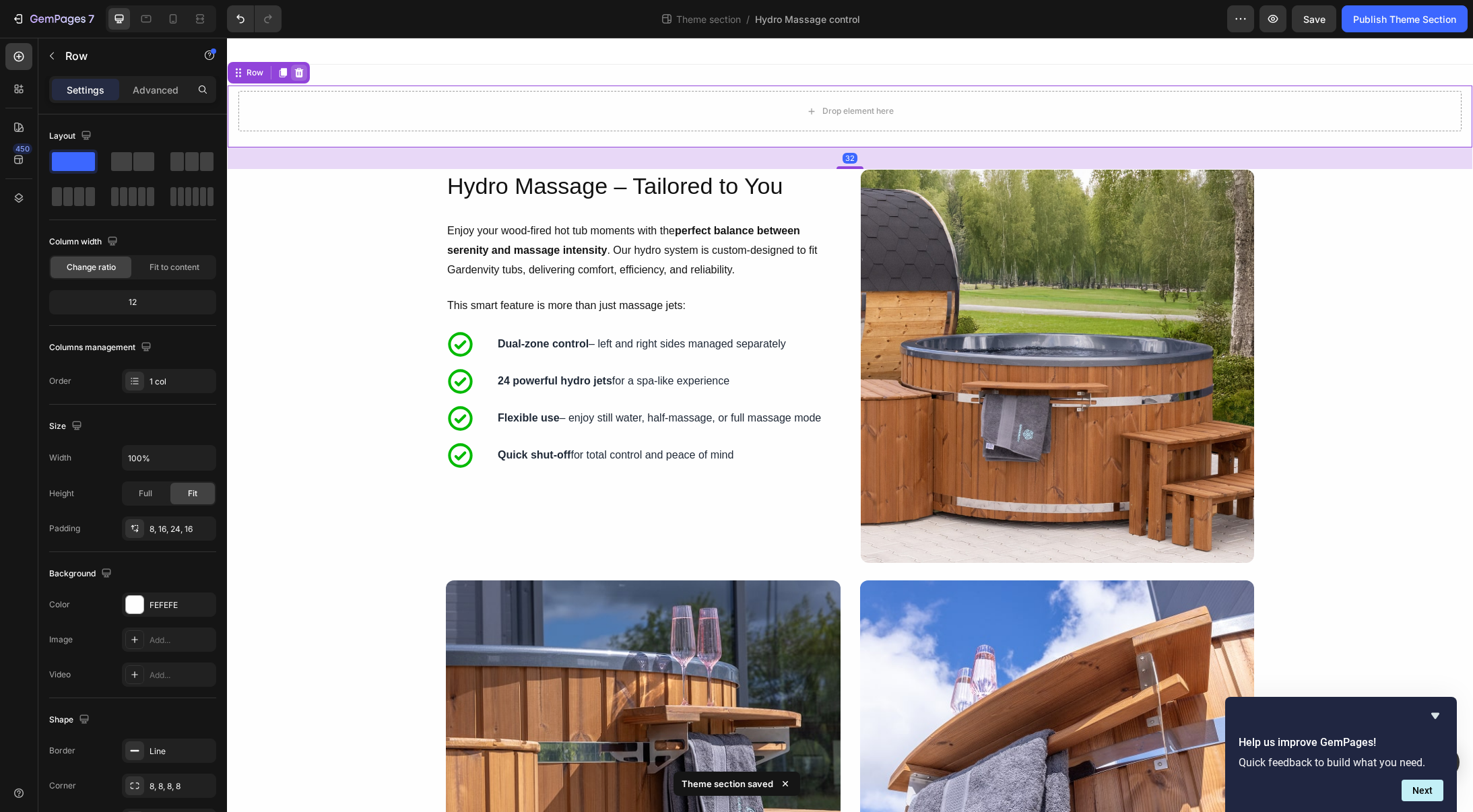
click at [301, 74] on icon at bounding box center [300, 72] width 9 height 9
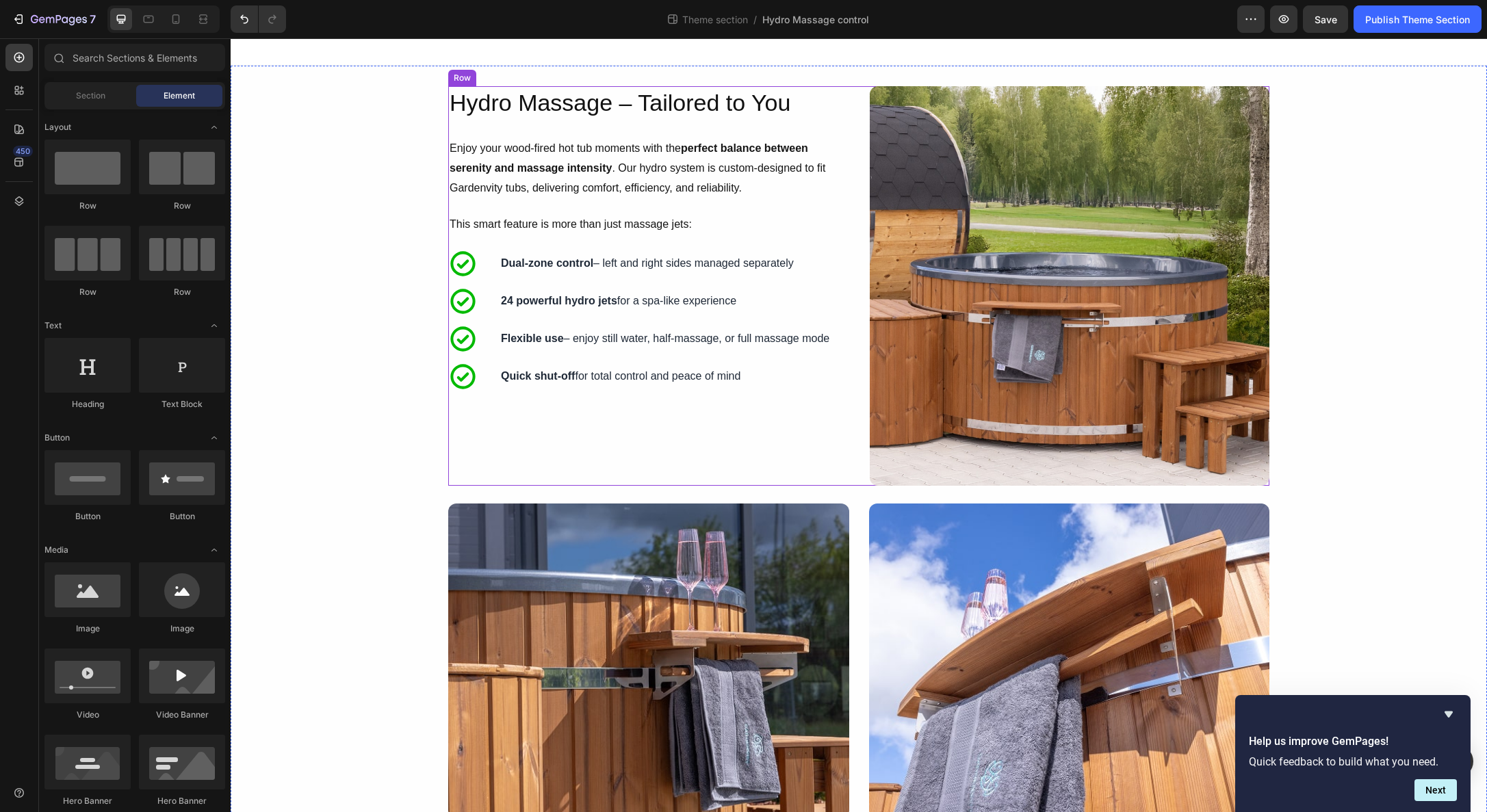
click at [795, 450] on div "Hydro Massage – Tailored to You Heading Enjoy your wood-fired hot tub moments w…" at bounding box center [648, 286] width 400 height 400
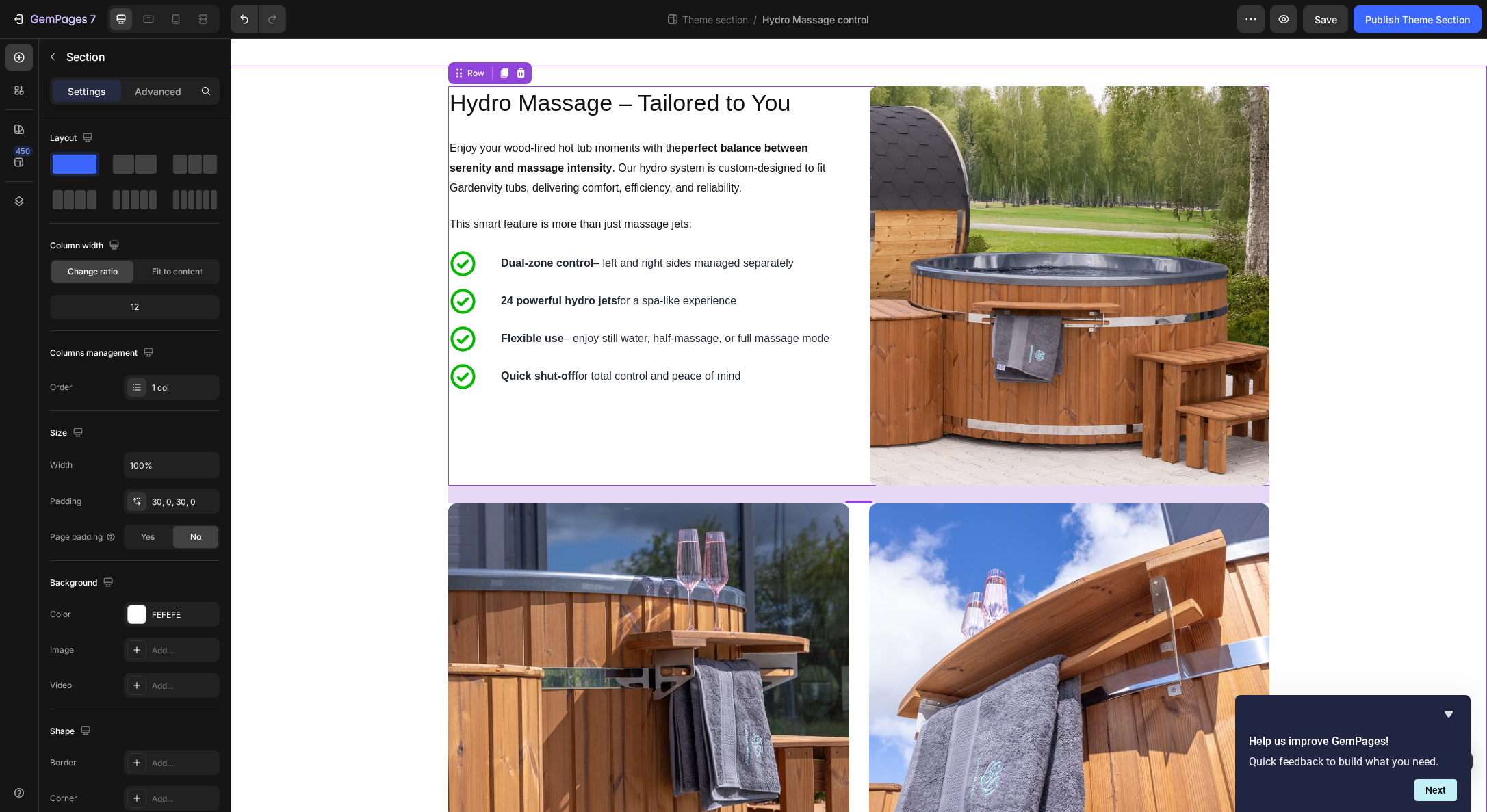
click at [1273, 419] on div "Image Hydro Massage – Tailored to You Heading Enjoy your wood-fired hot tub mom…" at bounding box center [859, 678] width 1256 height 1184
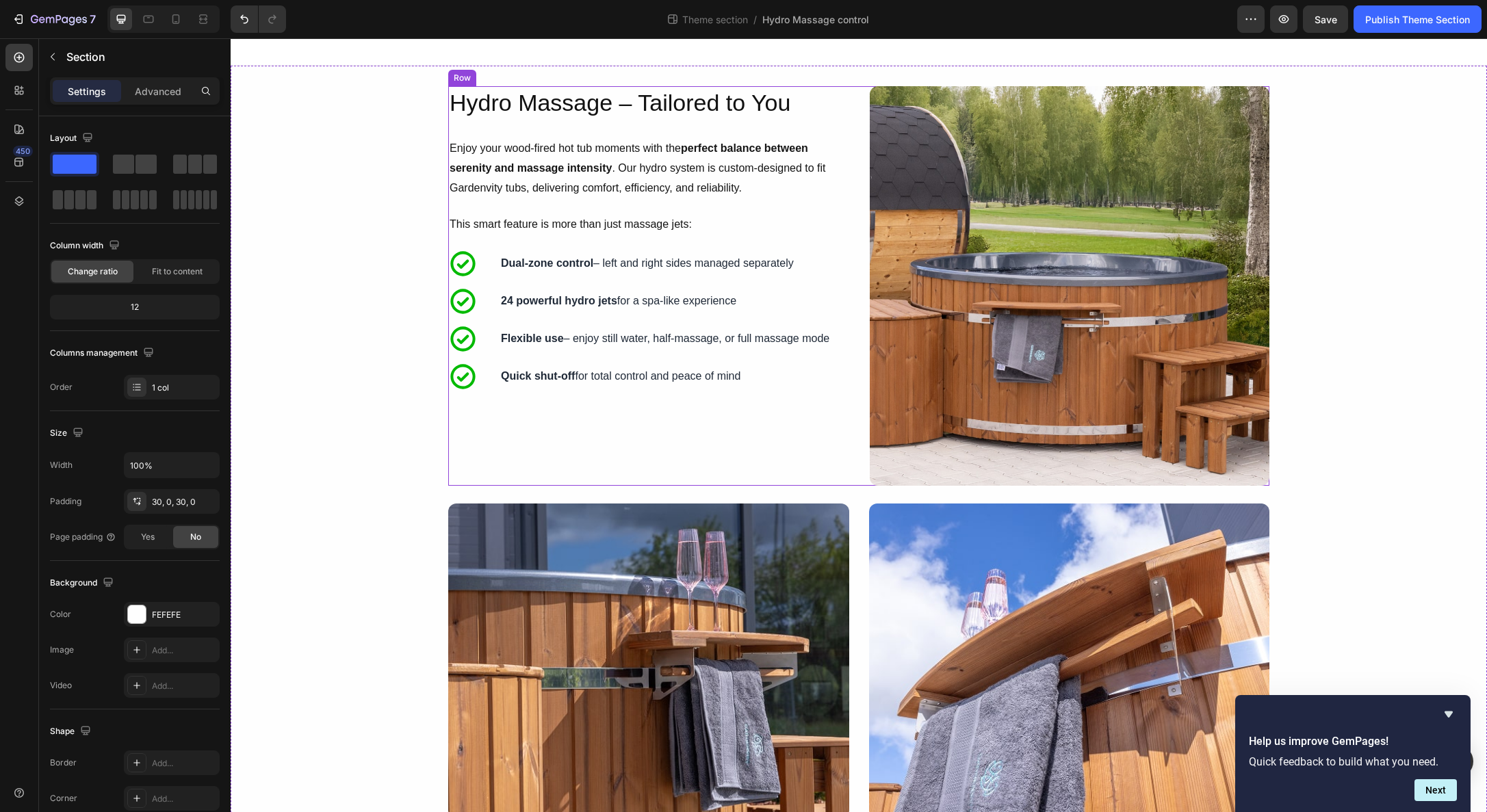
click at [829, 422] on div "Hydro Massage – Tailored to You Heading Enjoy your wood-fired hot tub moments w…" at bounding box center [648, 286] width 400 height 400
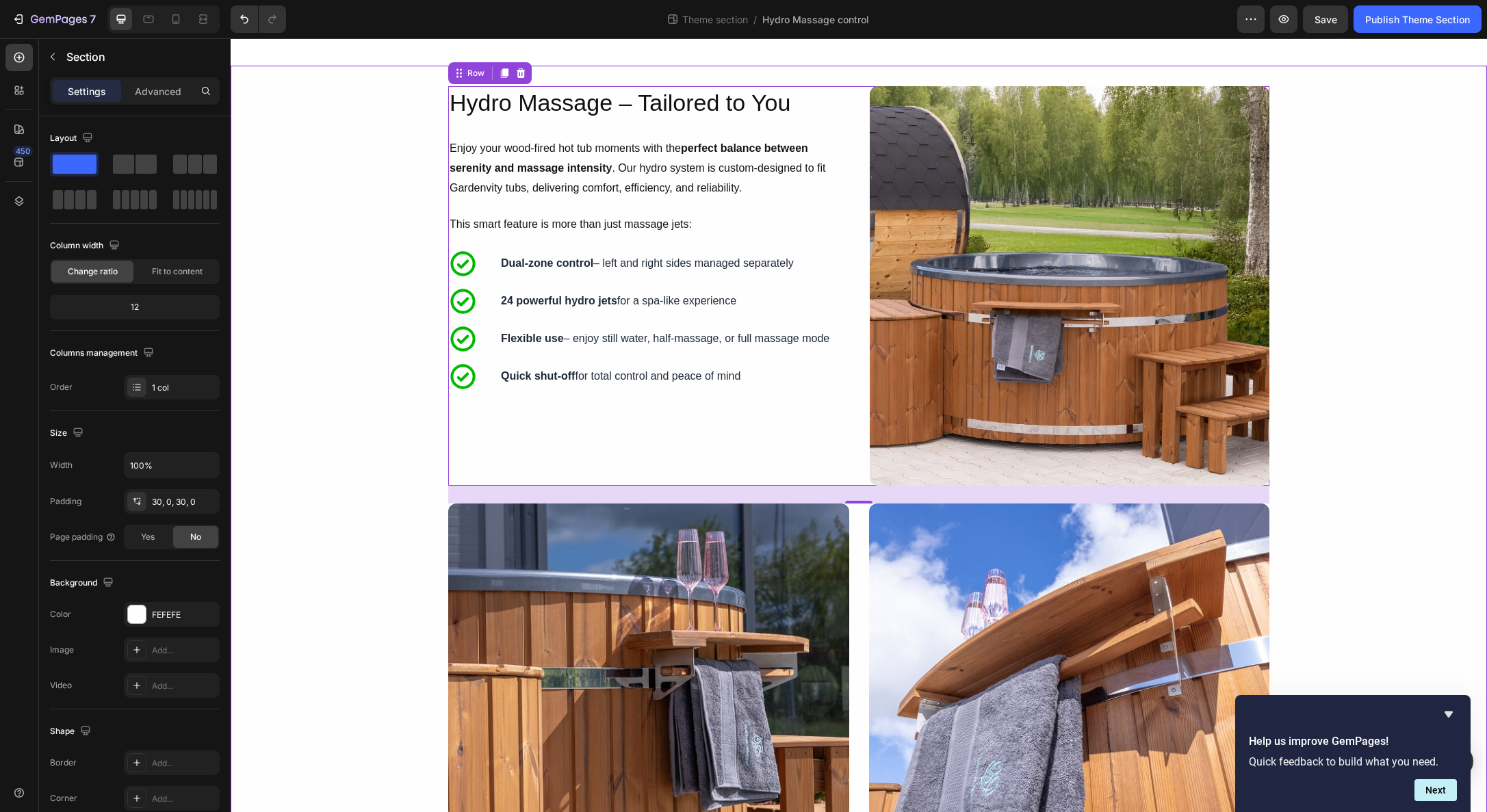
click at [1288, 444] on div "Image Hydro Massage – Tailored to You Heading Enjoy your wood-fired hot tub mom…" at bounding box center [859, 678] width 1256 height 1184
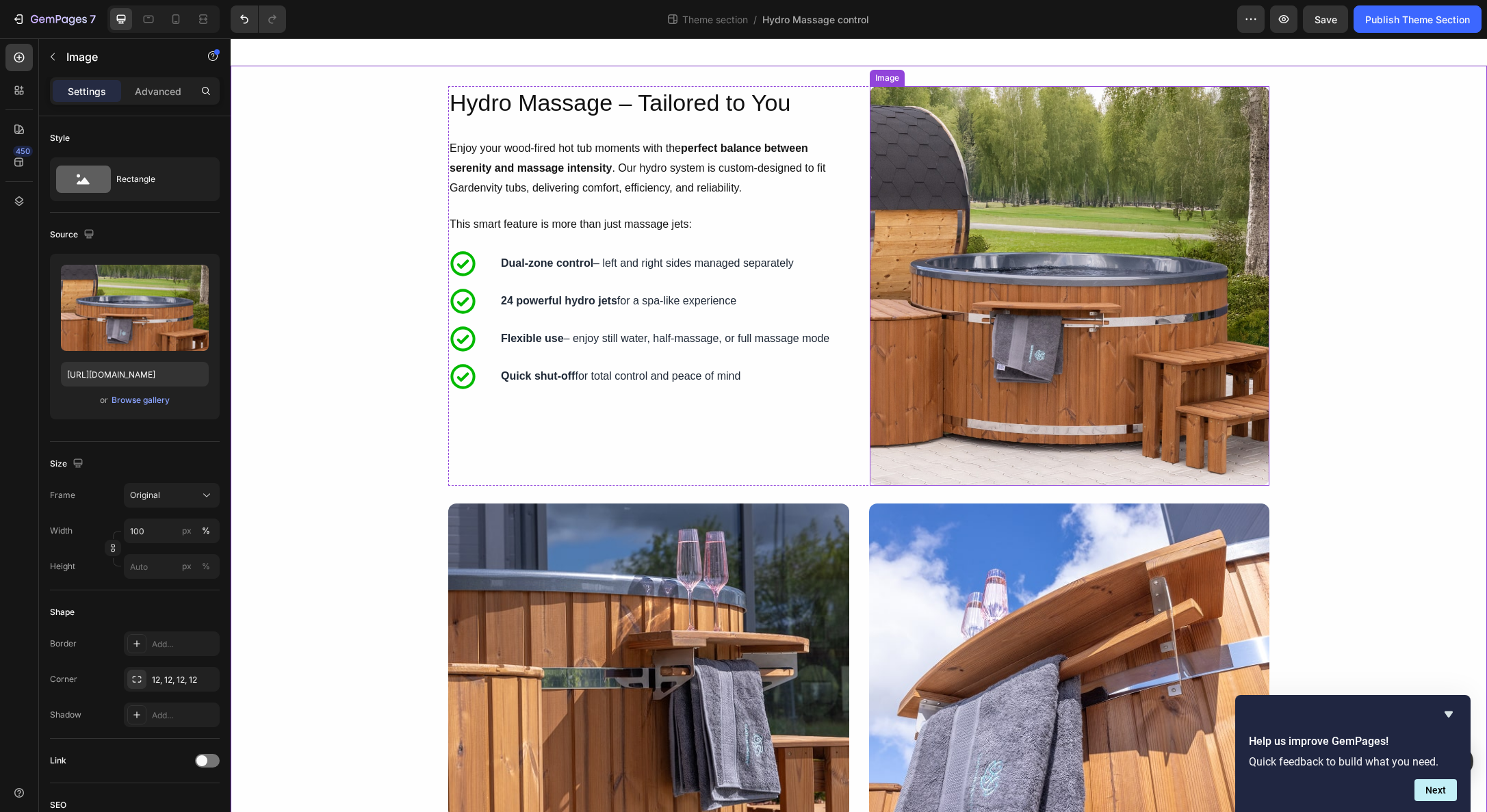
click at [1057, 252] on img at bounding box center [1070, 286] width 400 height 400
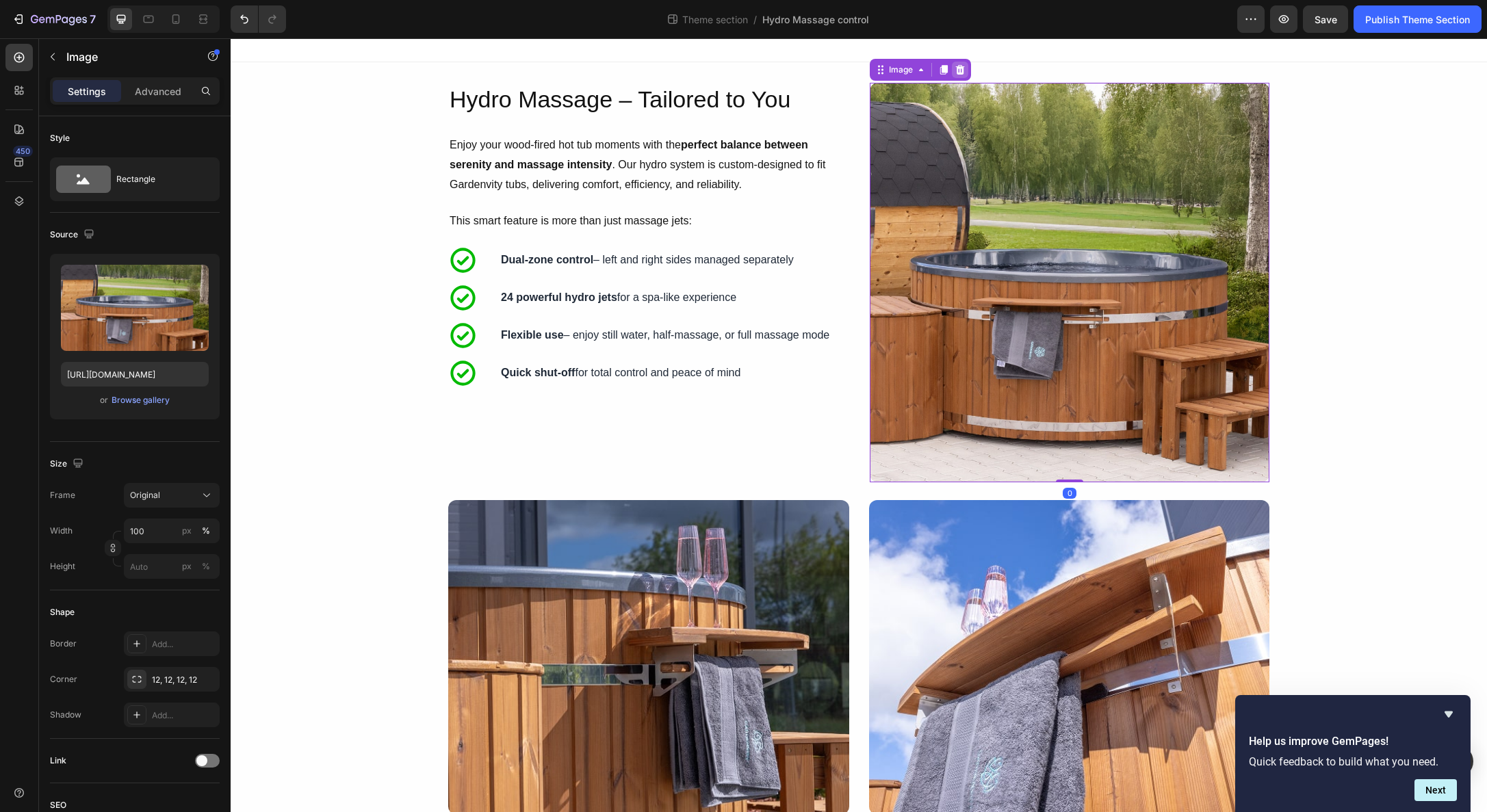
click at [964, 69] on icon at bounding box center [961, 70] width 9 height 9
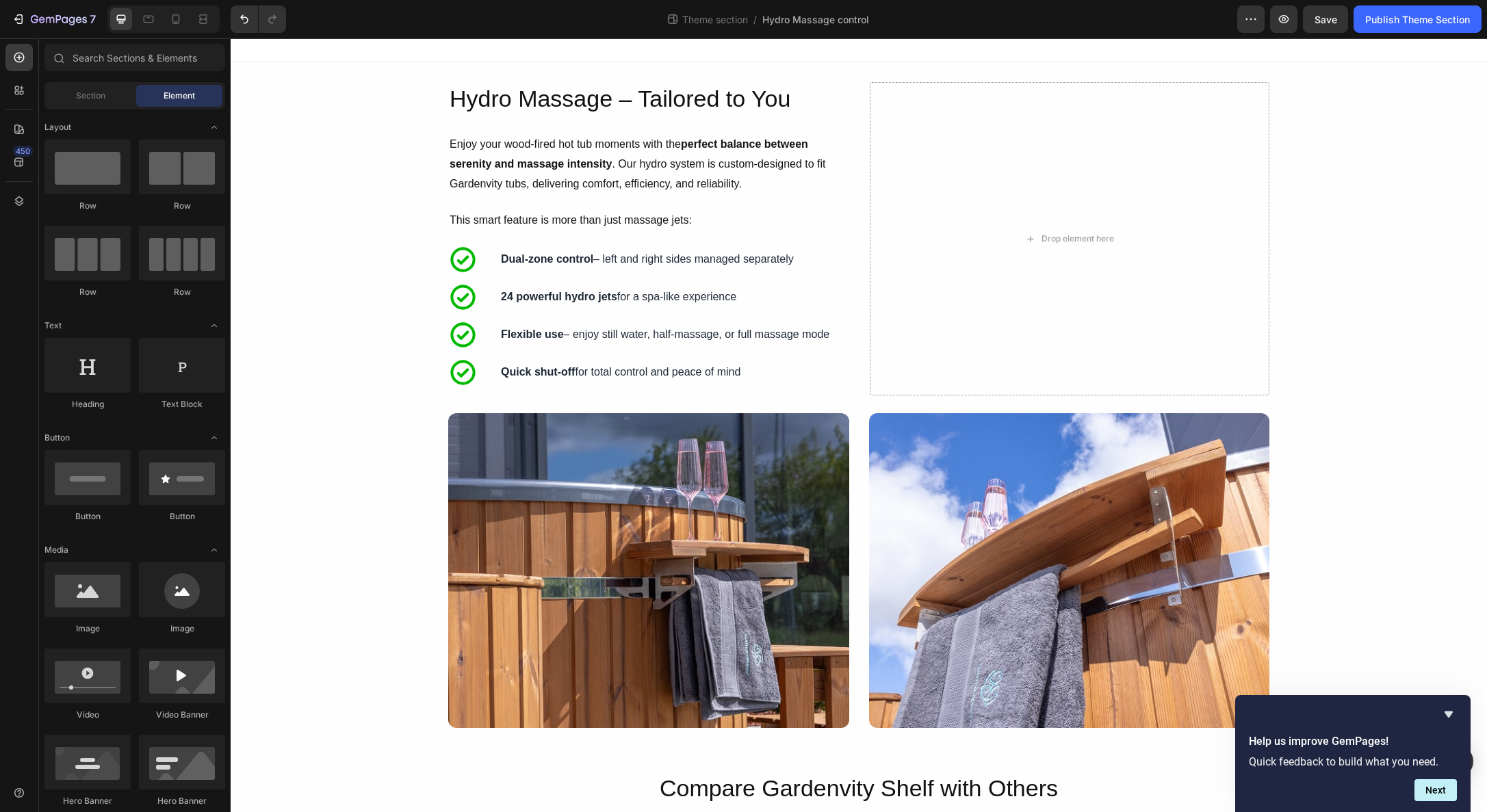
scroll to position [5, 0]
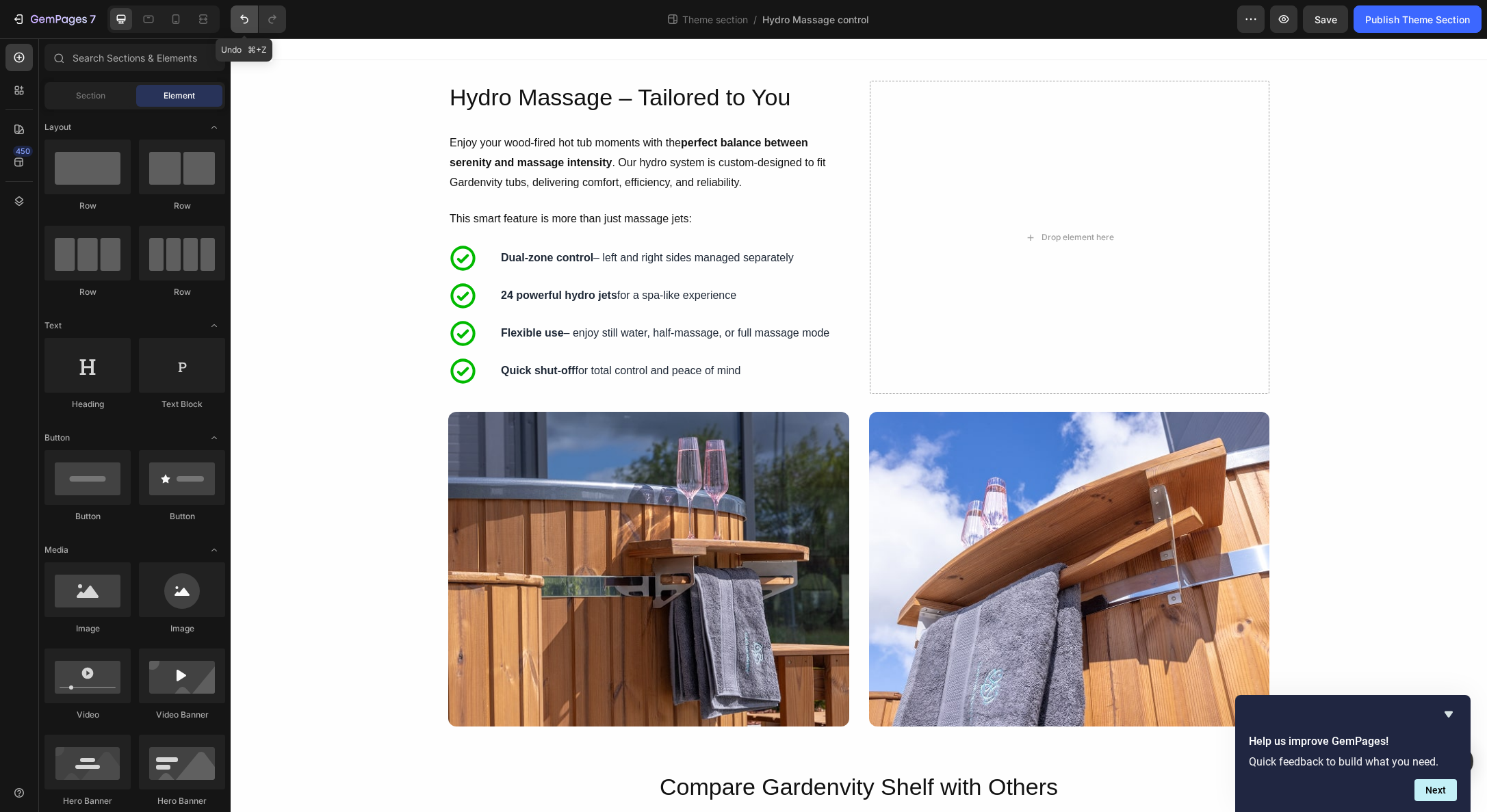
click at [242, 21] on icon "Undo/Redo" at bounding box center [244, 18] width 14 height 14
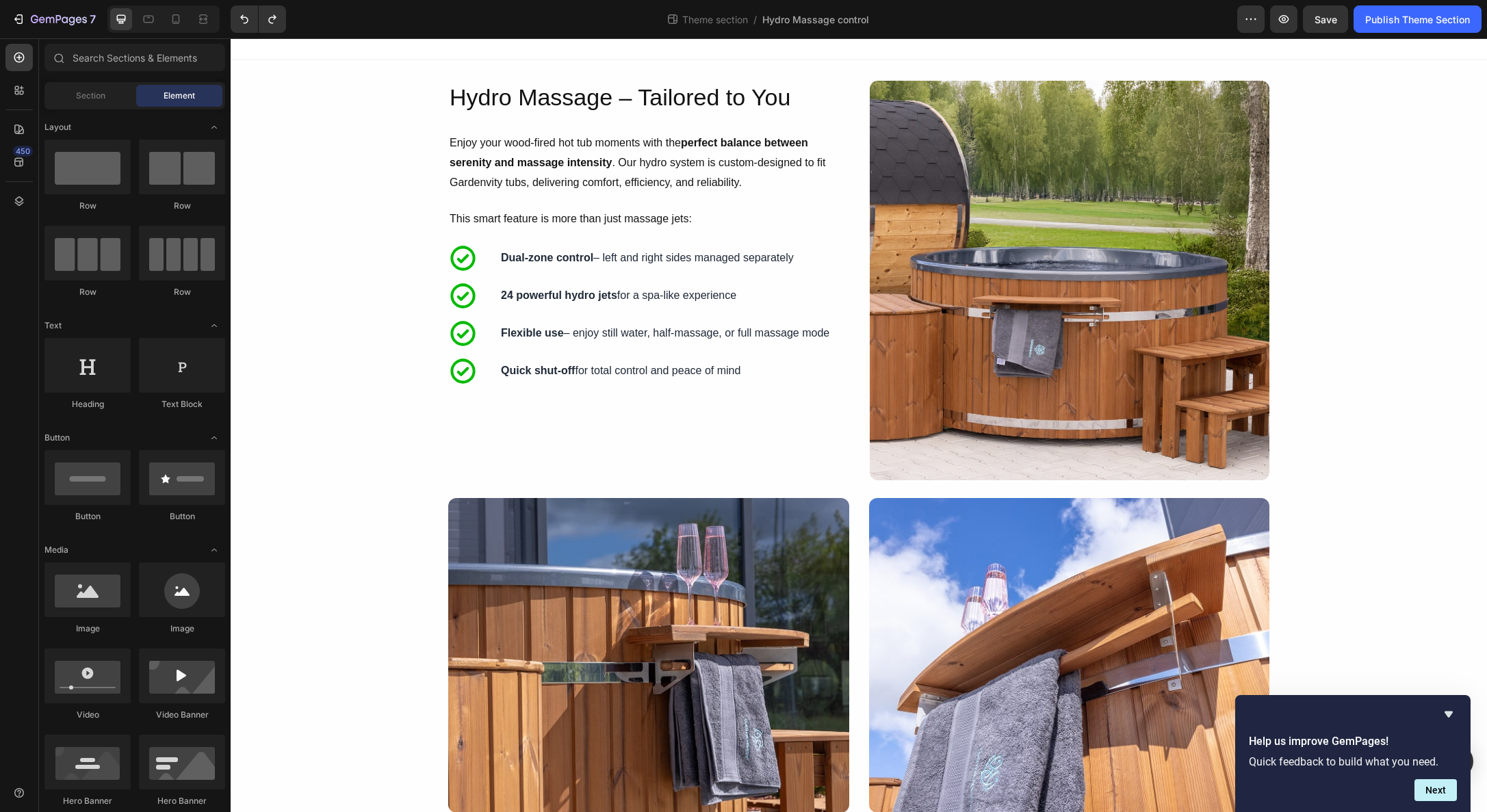
scroll to position [0, 0]
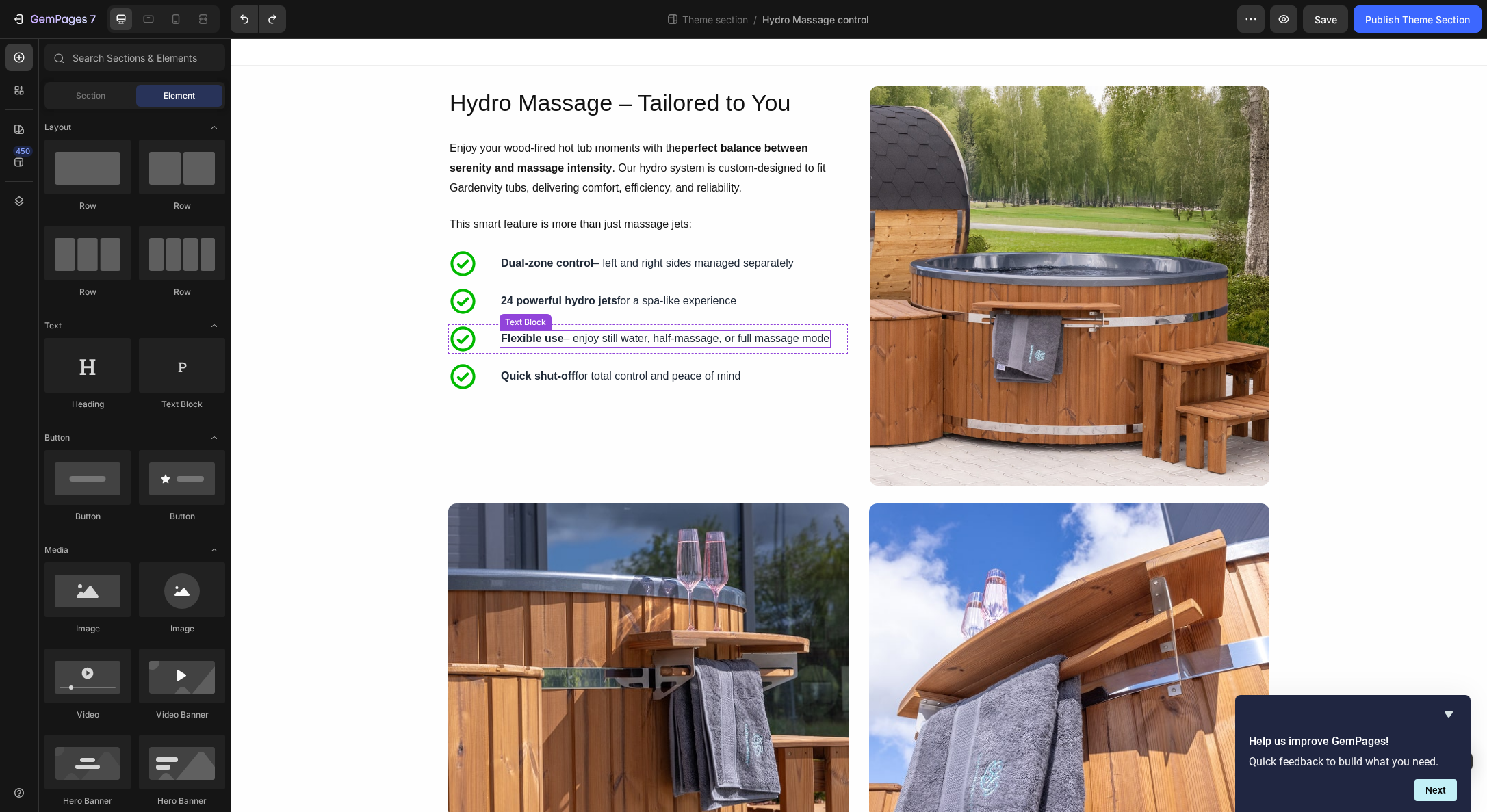
click at [742, 363] on div "Quick shut-off for total control and peace of mind Text Block" at bounding box center [621, 377] width 242 height 29
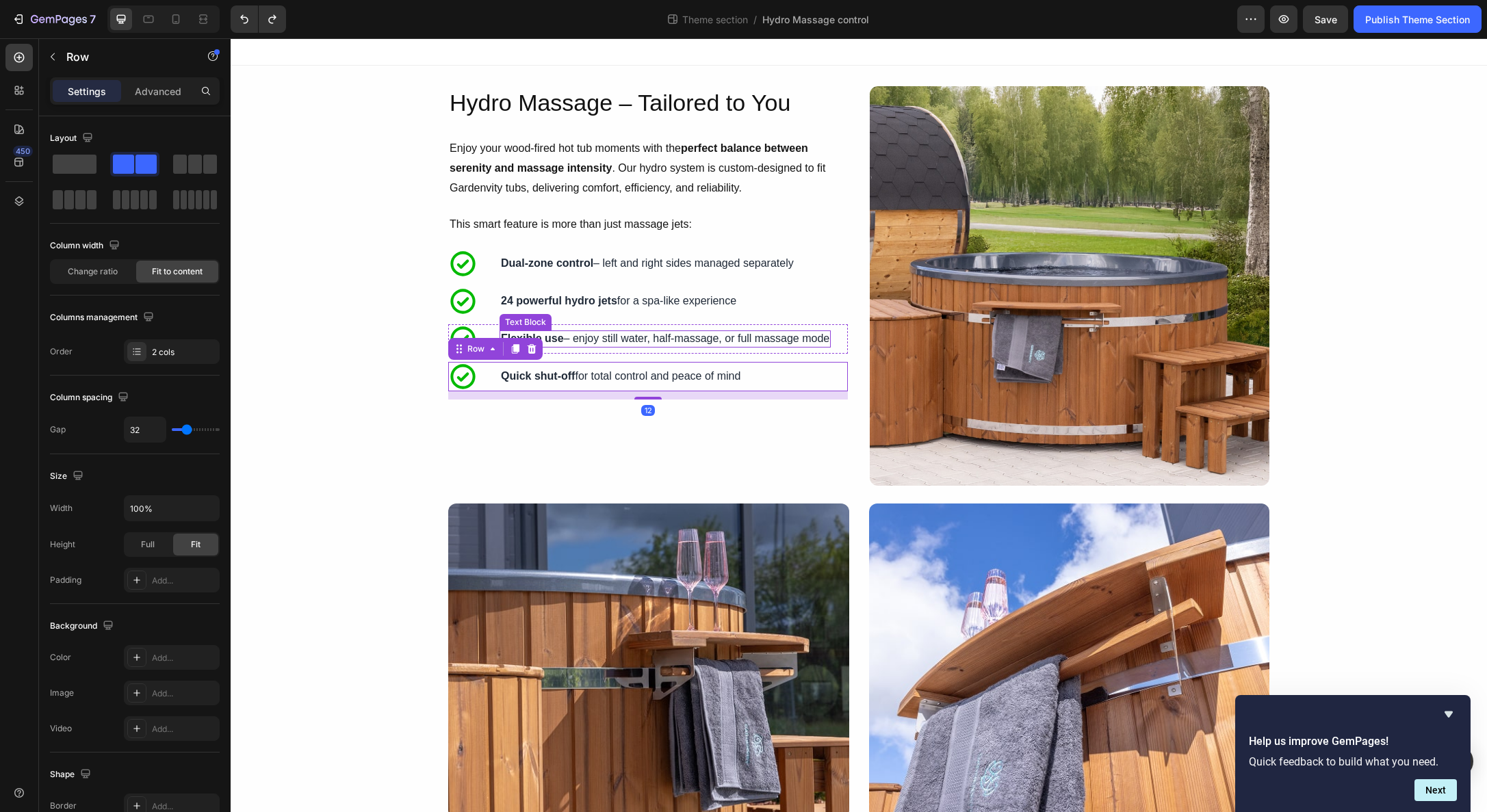
click at [679, 335] on p "Flexible use – enjoy still water, half-massage, or full massage mode" at bounding box center [665, 339] width 328 height 15
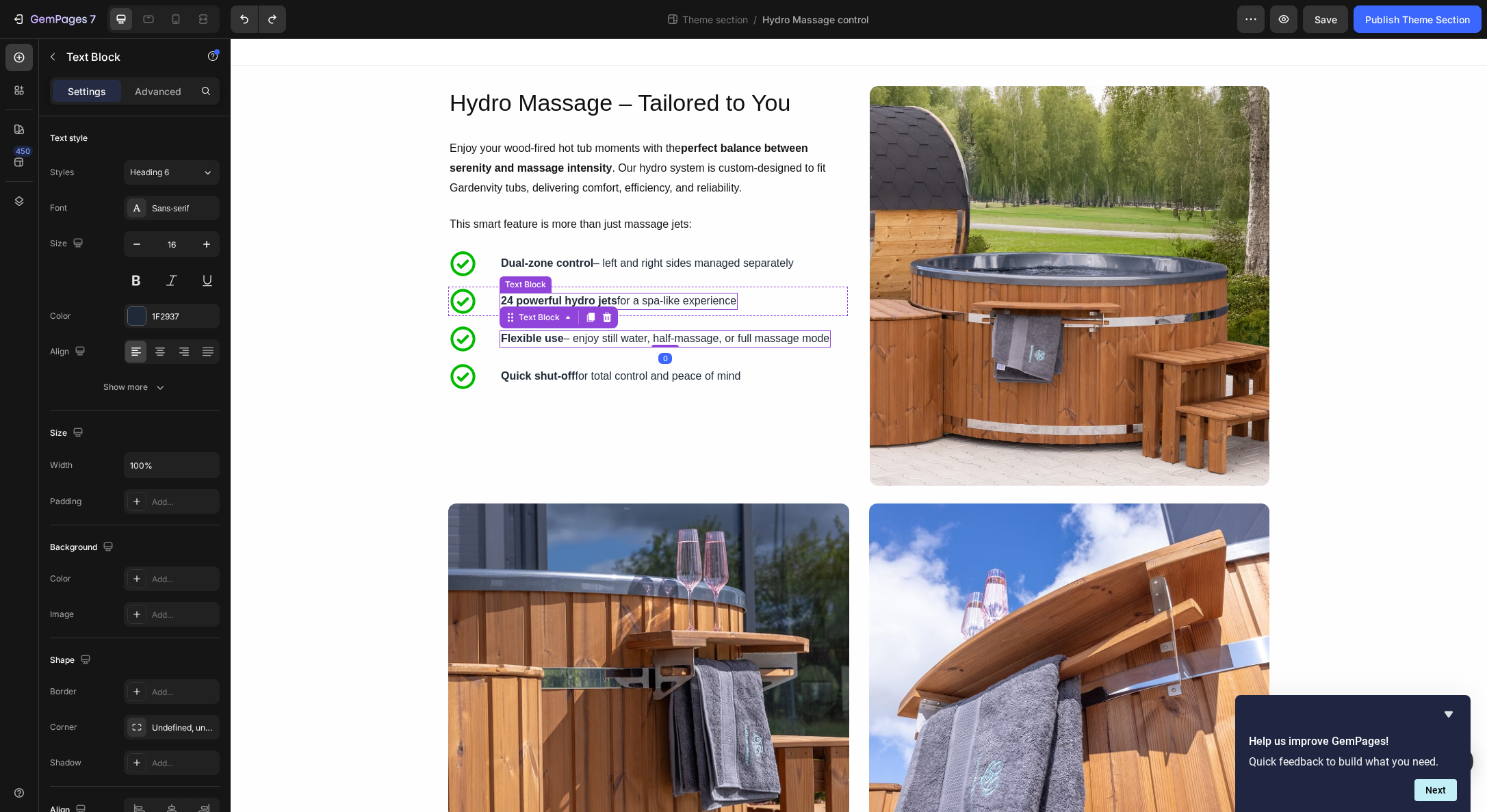
click at [662, 300] on p "24 powerful hydro jets for a spa-like experience" at bounding box center [618, 302] width 236 height 15
click at [684, 271] on div "Dual-zone control – left and right sides managed separately" at bounding box center [647, 263] width 295 height 17
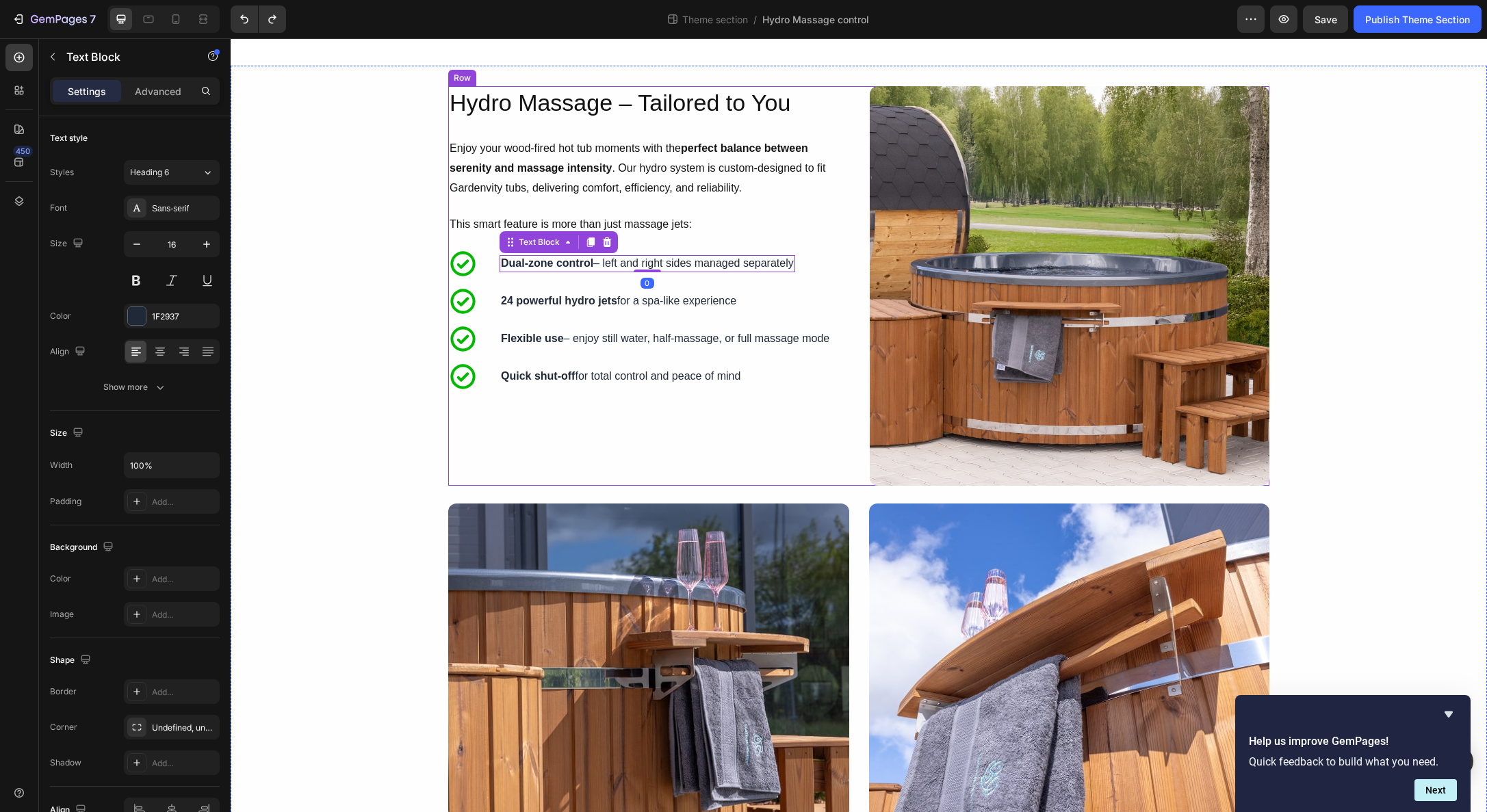
click at [684, 239] on div "Hydro Massage – Tailored to You Heading Enjoy your wood-fired hot tub moments w…" at bounding box center [648, 286] width 400 height 400
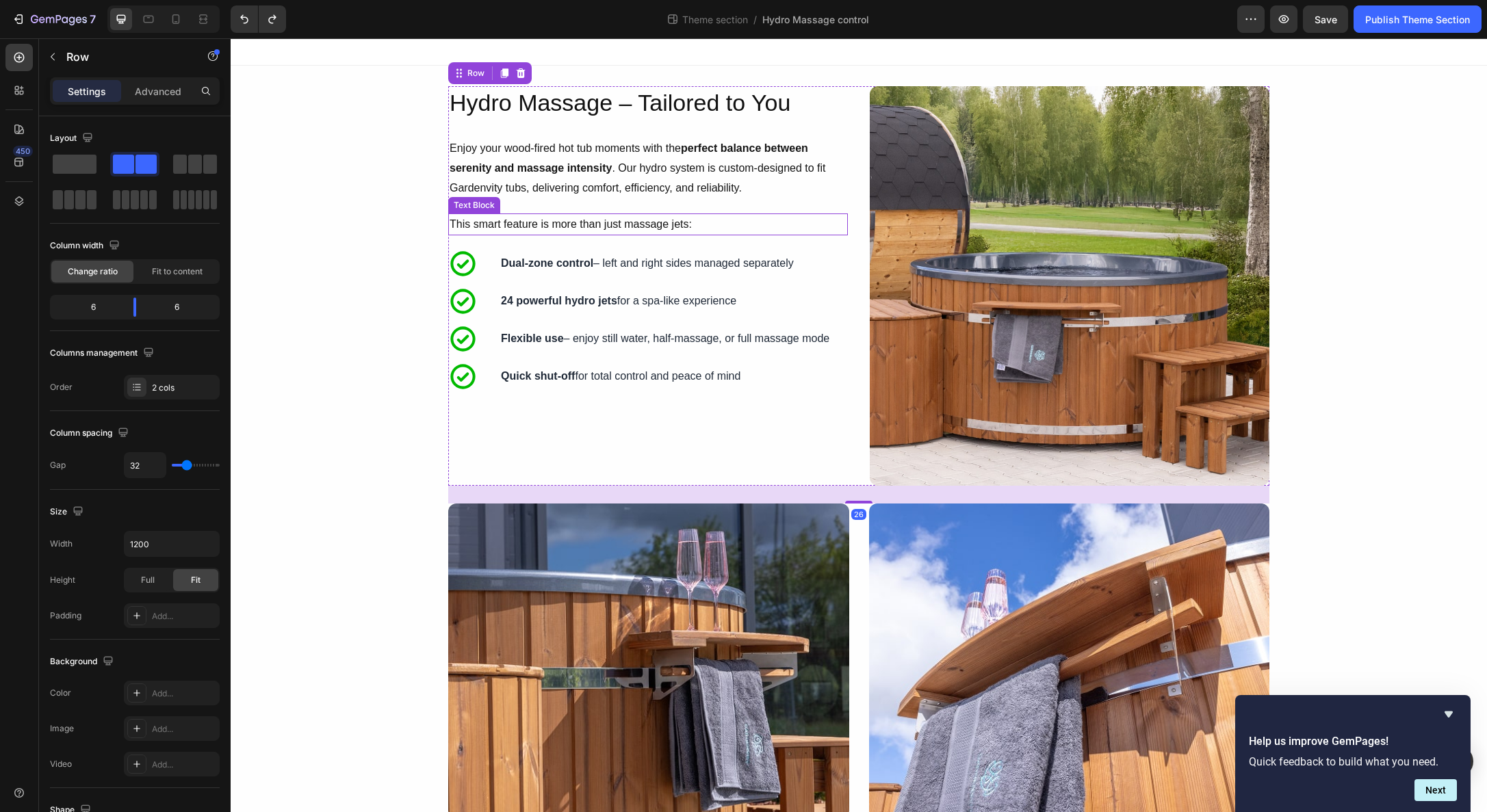
click at [678, 226] on p "This smart feature is more than just massage jets:" at bounding box center [647, 225] width 397 height 20
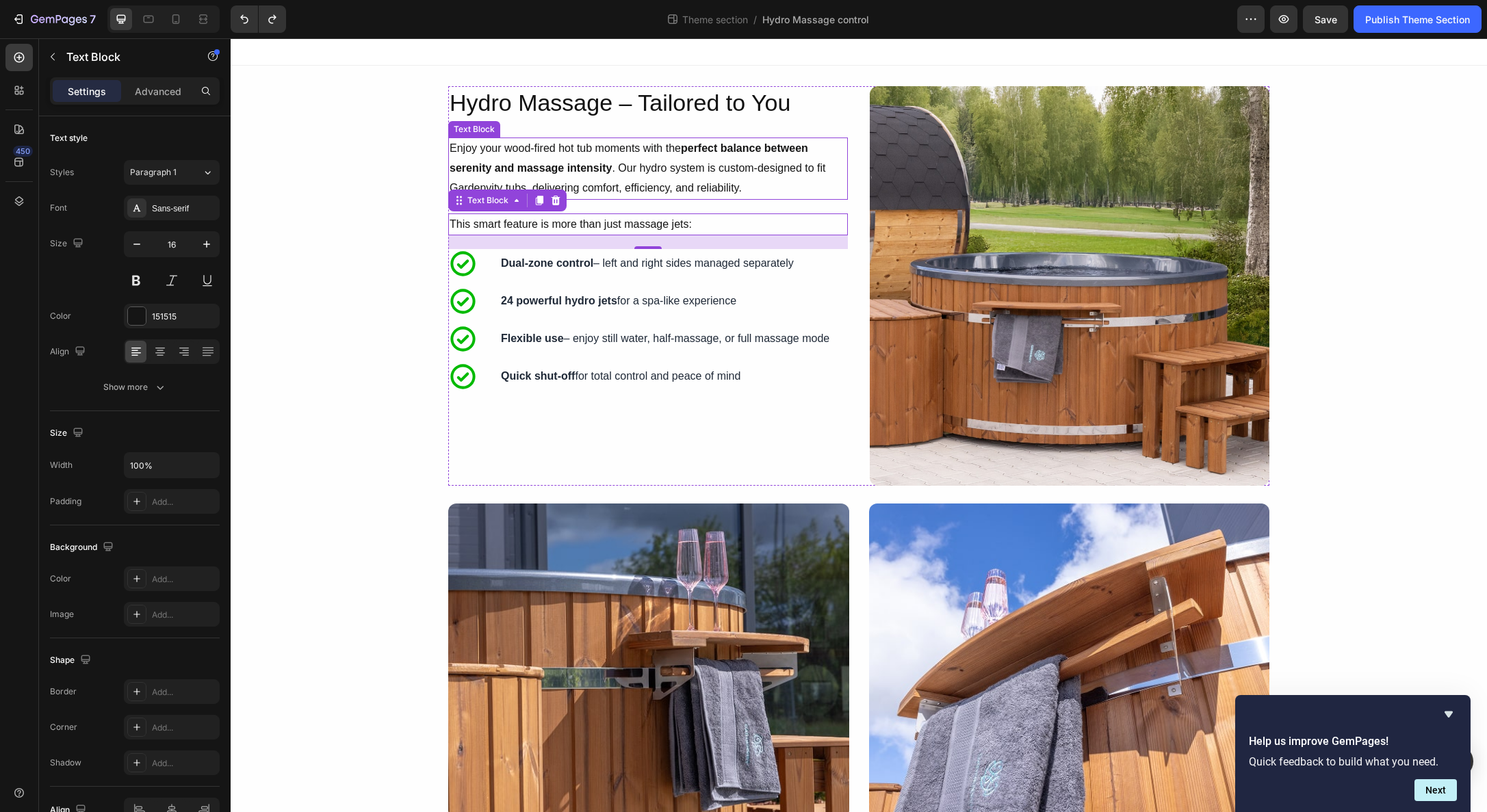
click at [722, 181] on p "Enjoy your wood-fired hot tub moments with the perfect balance between serenity…" at bounding box center [647, 169] width 397 height 59
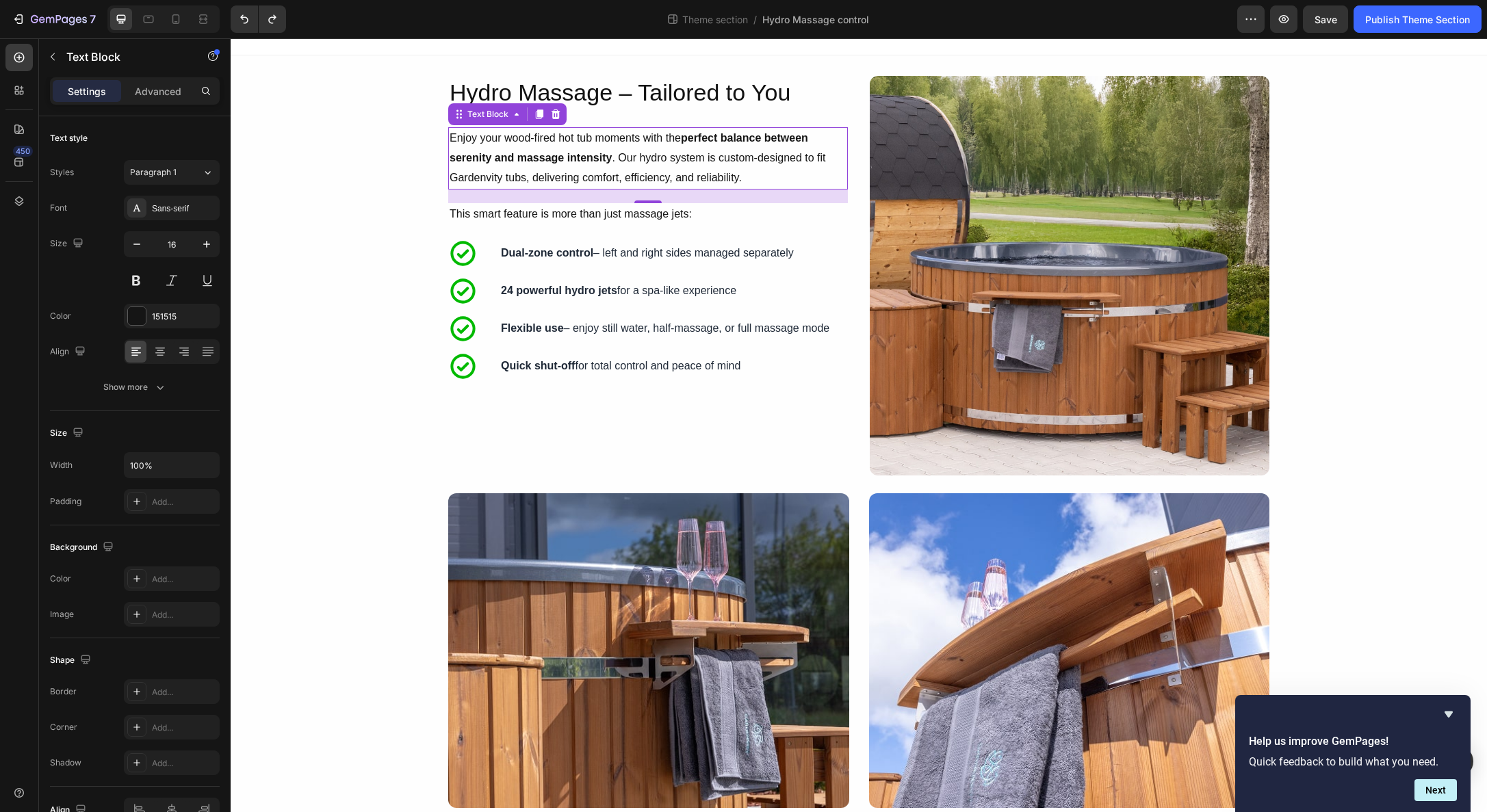
scroll to position [12, 0]
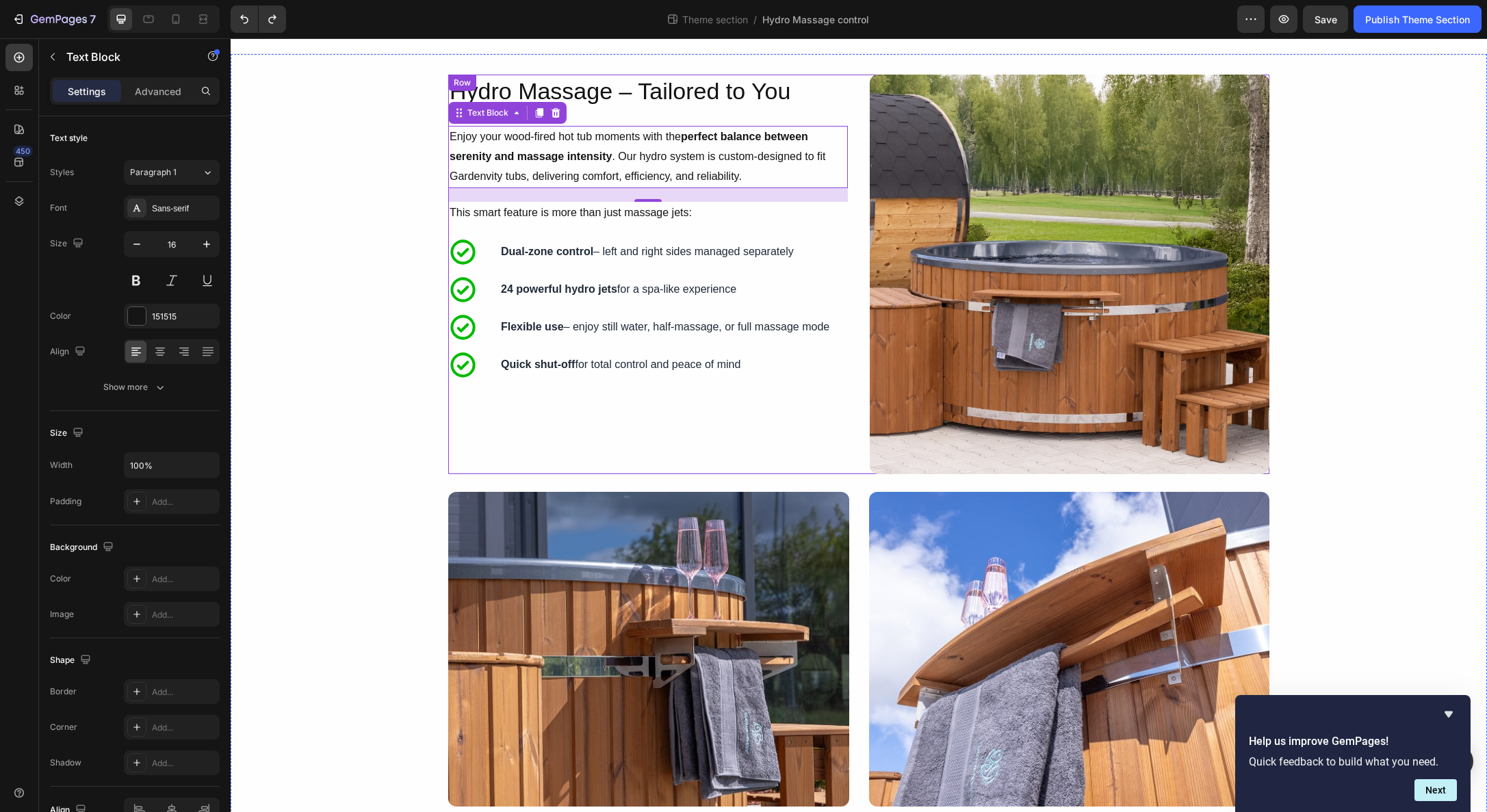
click at [694, 211] on p "This smart feature is more than just massage jets:" at bounding box center [647, 214] width 397 height 20
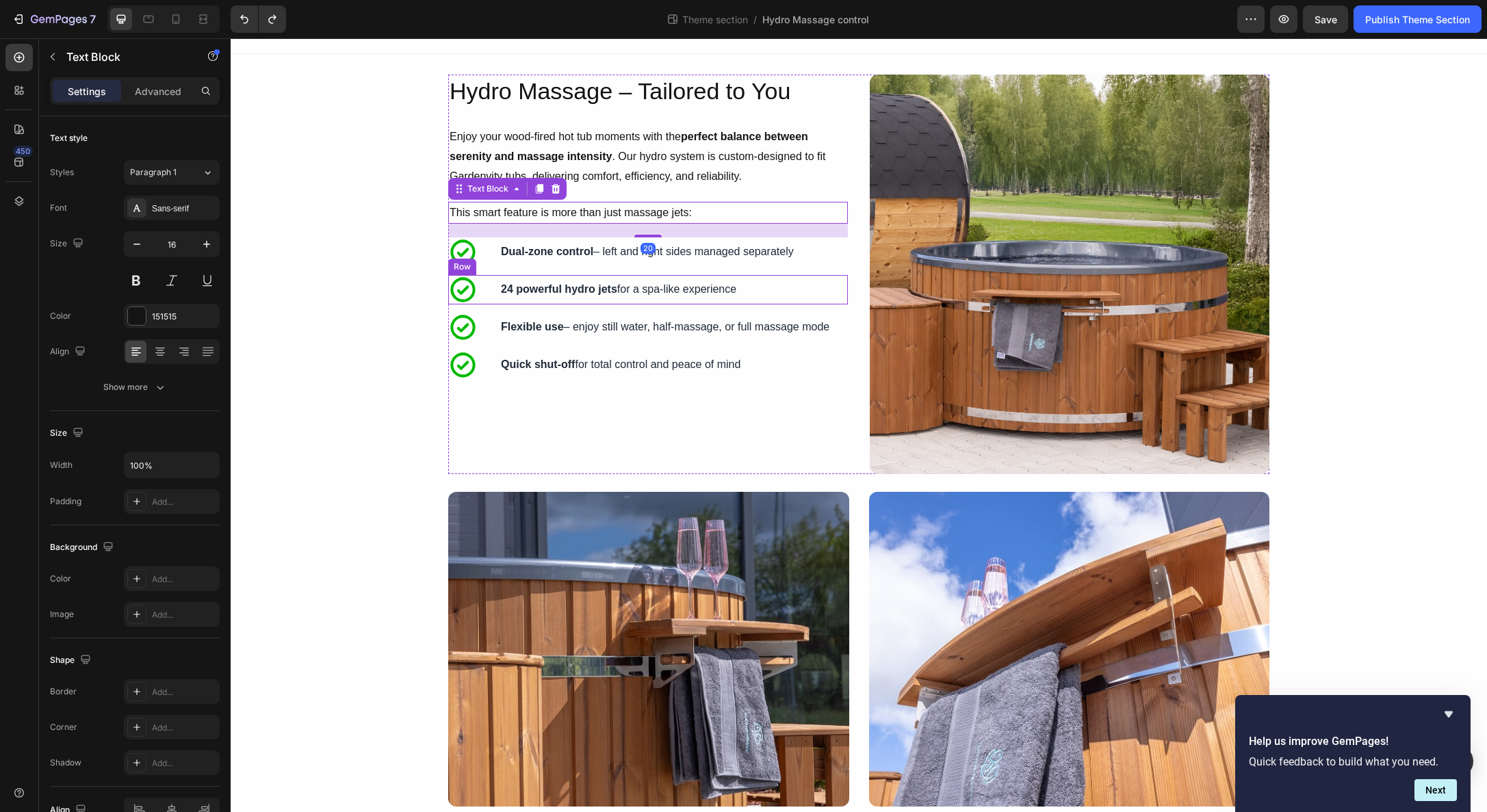
scroll to position [0, 0]
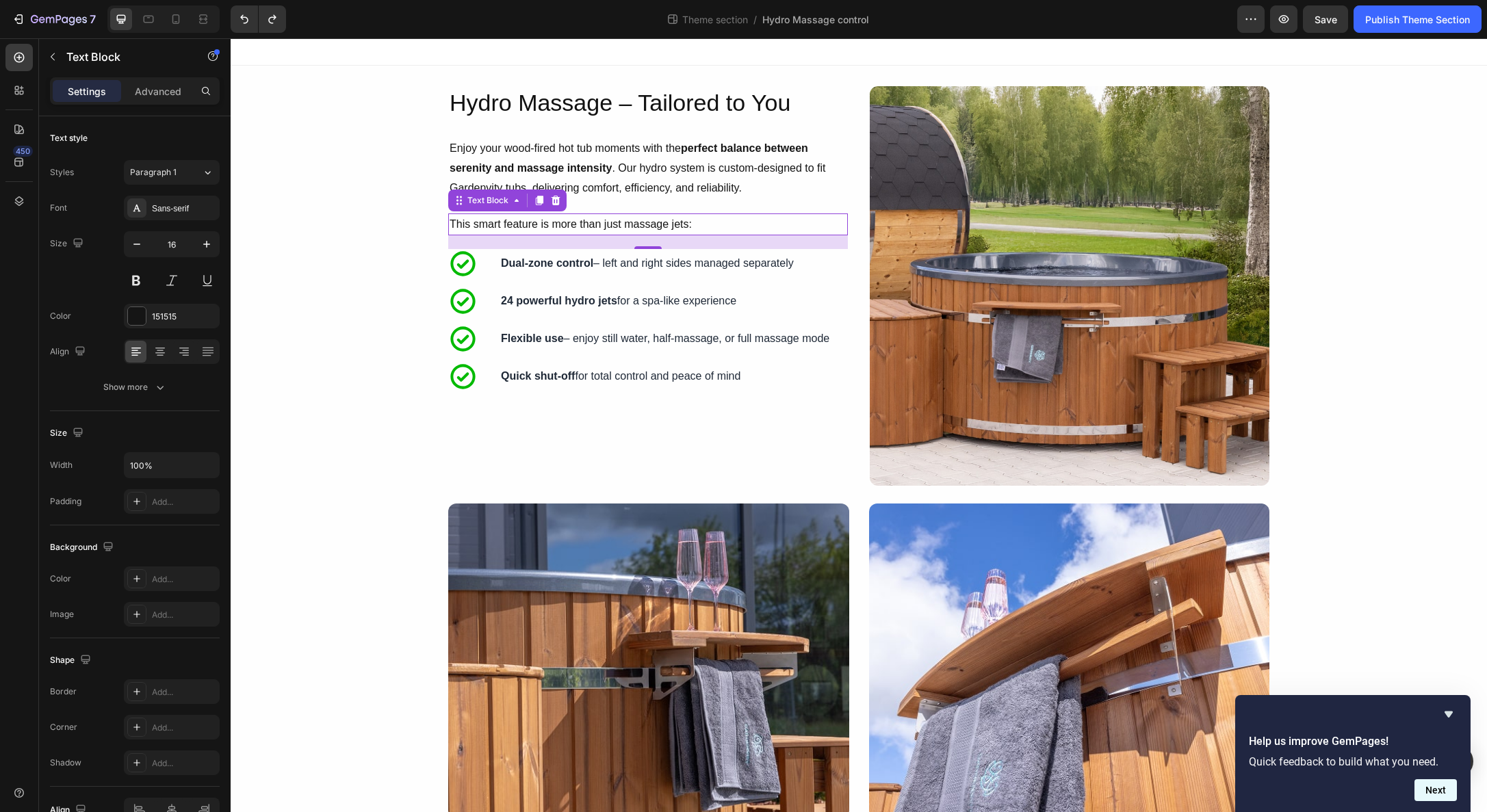
click at [1445, 790] on button "Next" at bounding box center [1436, 790] width 42 height 22
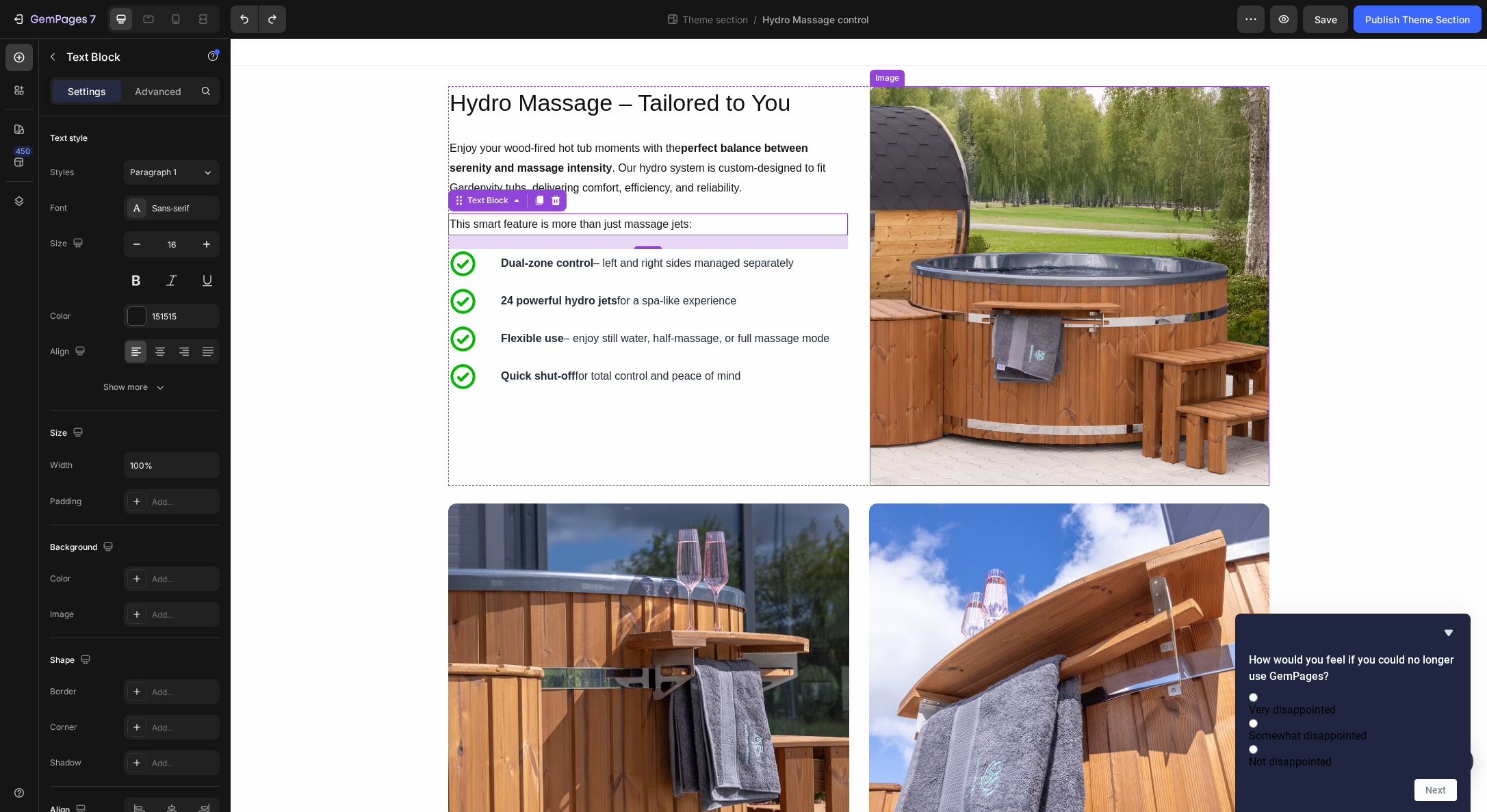
click at [870, 455] on img at bounding box center [1070, 286] width 400 height 400
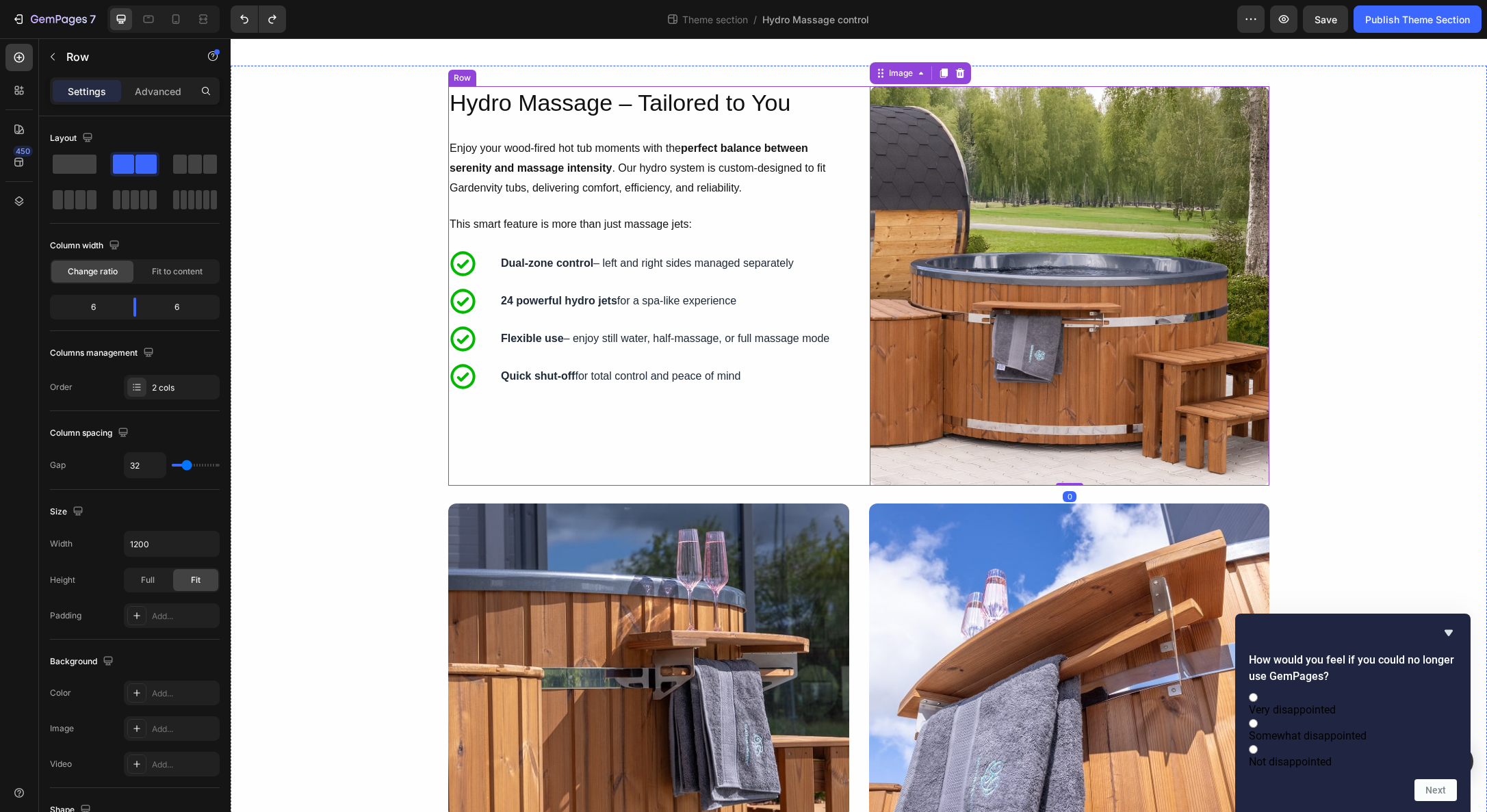
click at [862, 484] on div "Image 0 Hydro Massage – Tailored to You Heading Enjoy your wood-fired hot tub m…" at bounding box center [859, 286] width 821 height 400
click at [1279, 496] on div "Image Hydro Massage – Tailored to You Heading Enjoy your wood-fired hot tub mom…" at bounding box center [859, 678] width 1256 height 1184
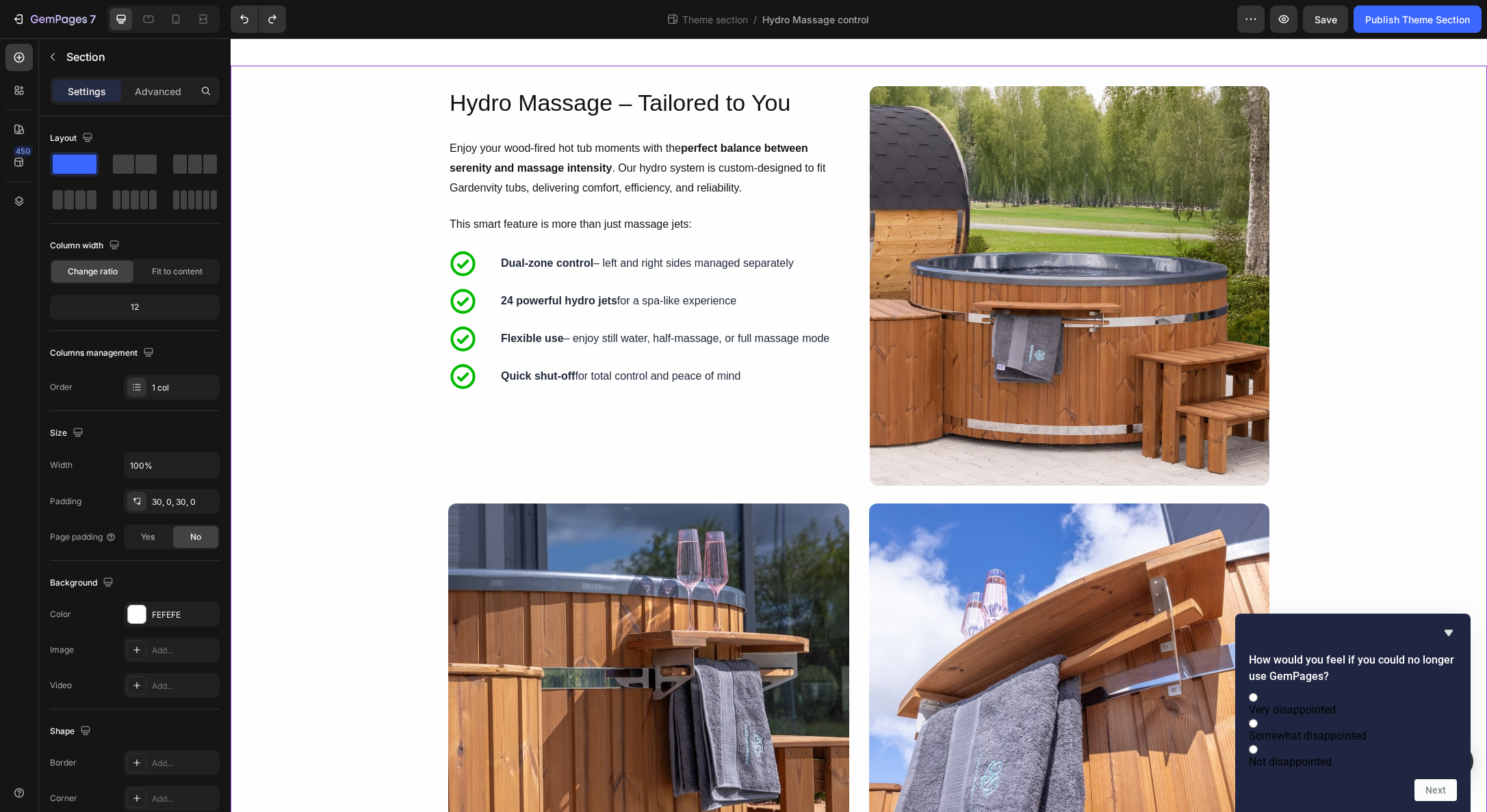
click at [1261, 493] on div "Image Hydro Massage – Tailored to You Heading Enjoy your wood-fired hot tub mom…" at bounding box center [859, 678] width 1256 height 1184
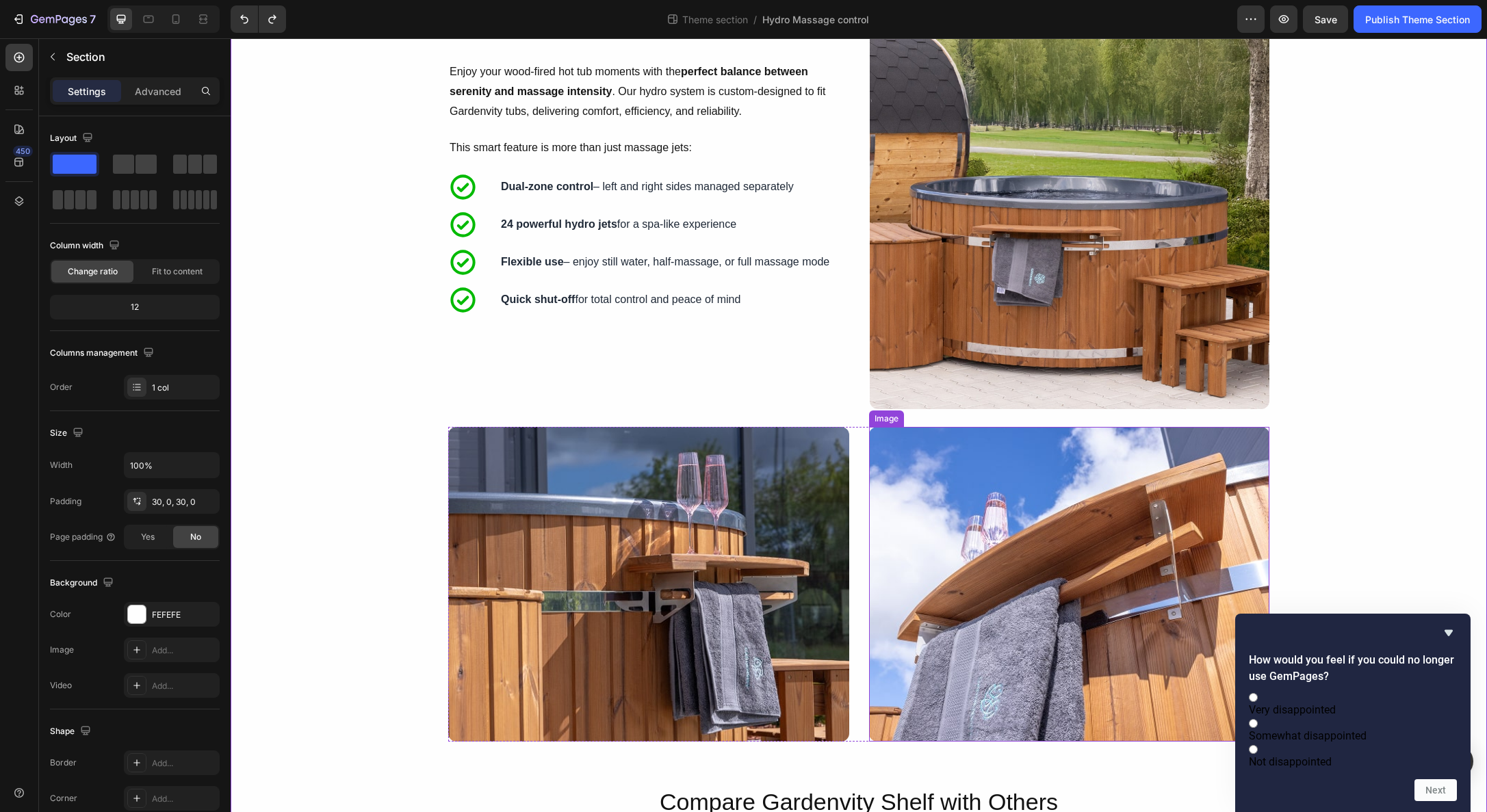
scroll to position [73, 0]
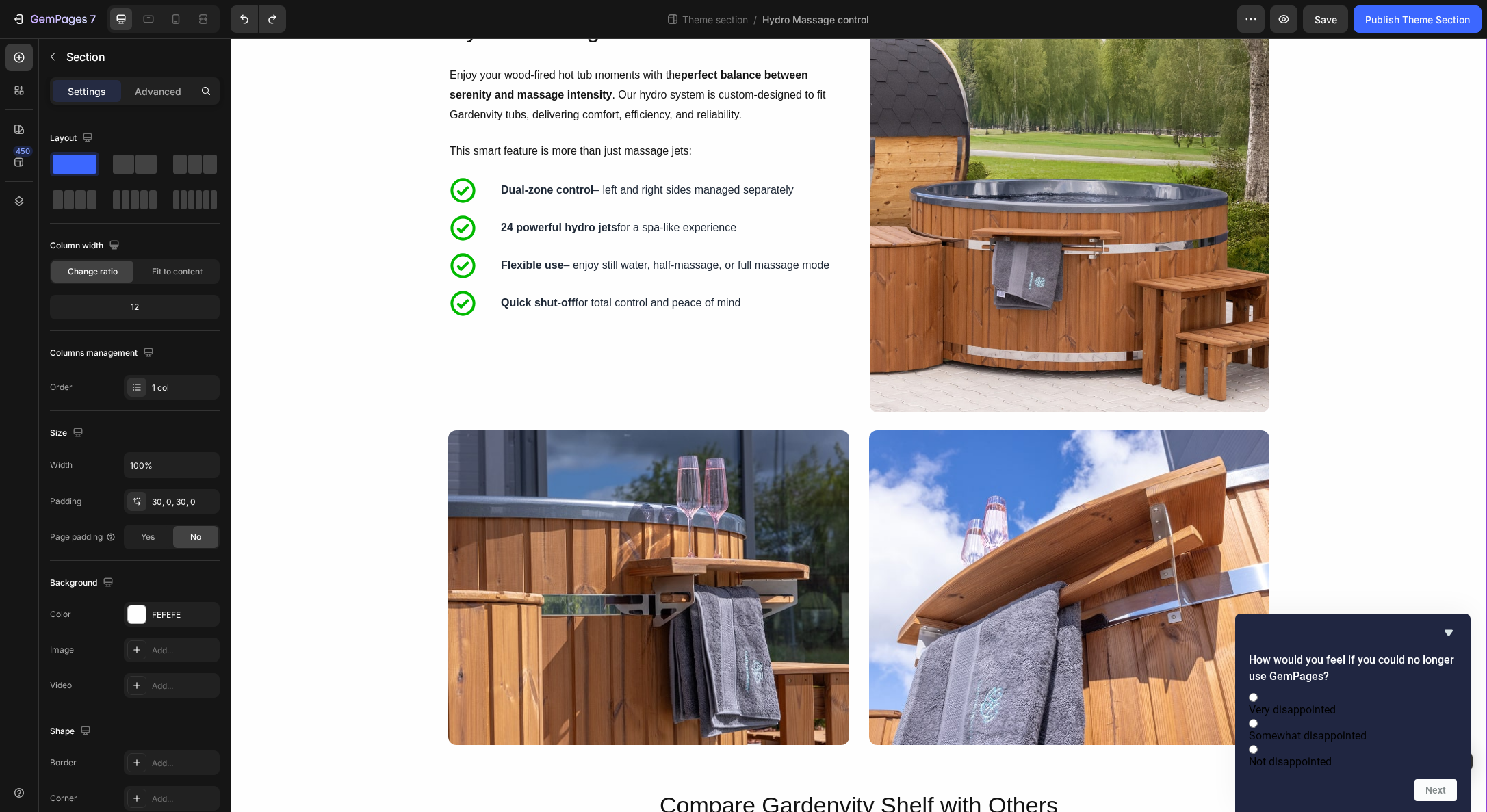
click at [1355, 228] on div "Image Hydro Massage – Tailored to You Heading Enjoy your wood-fired hot tub mom…" at bounding box center [859, 605] width 1256 height 1184
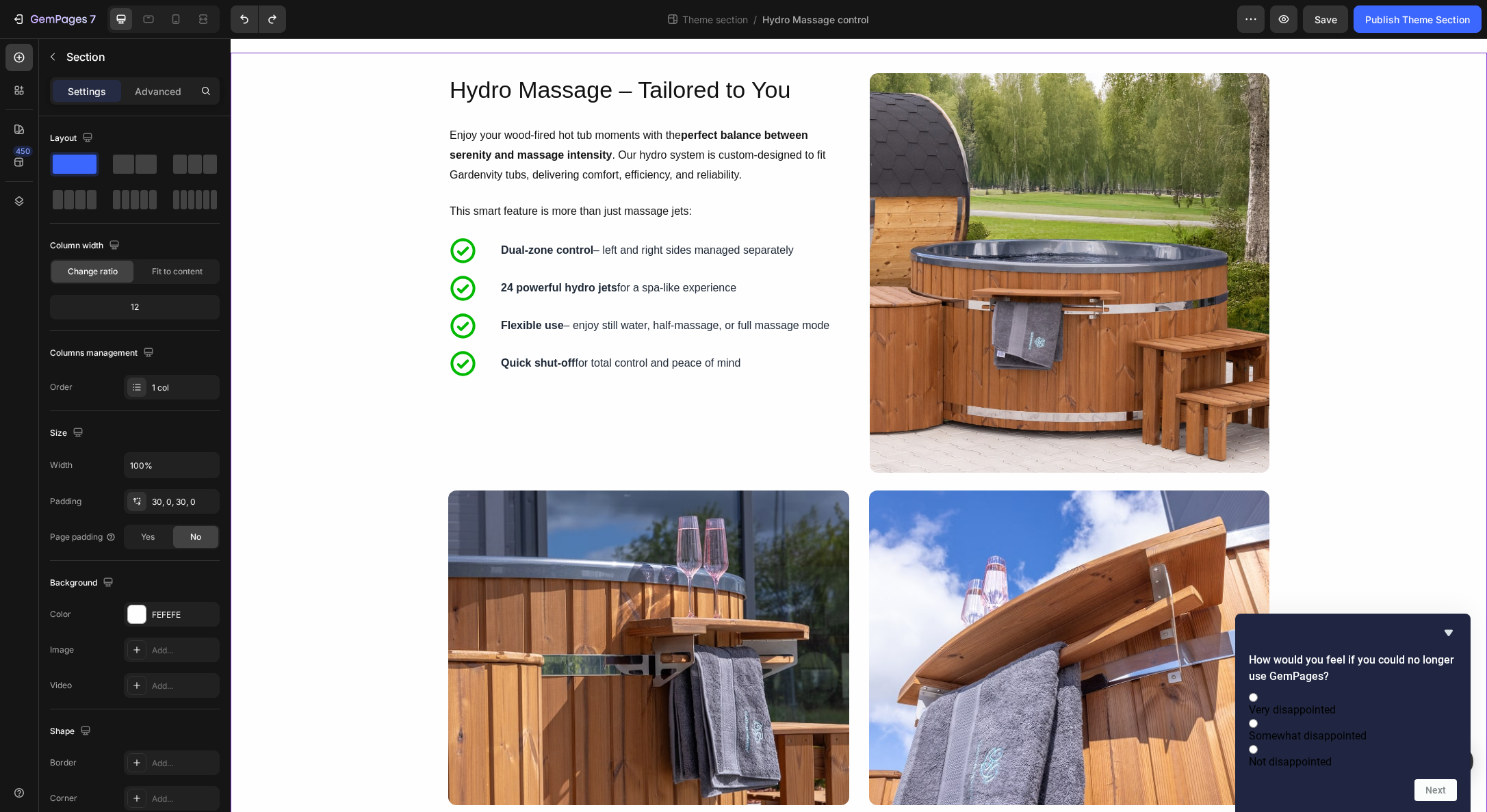
scroll to position [0, 0]
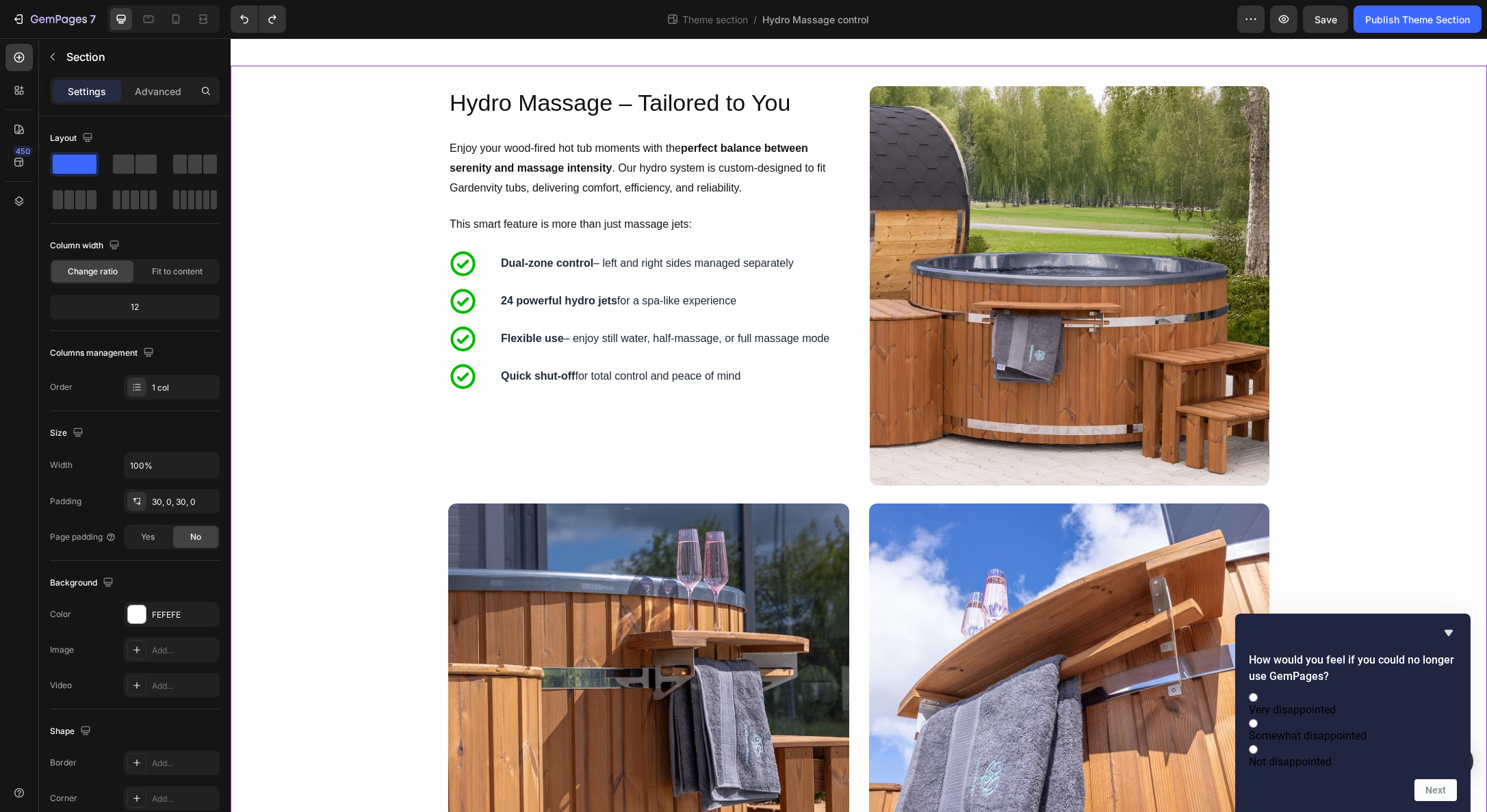
click at [1315, 277] on div "Image Hydro Massage – Tailored to You Heading Enjoy your wood-fired hot tub mom…" at bounding box center [859, 678] width 1256 height 1184
click at [1327, 24] on span "Save" at bounding box center [1326, 19] width 23 height 12
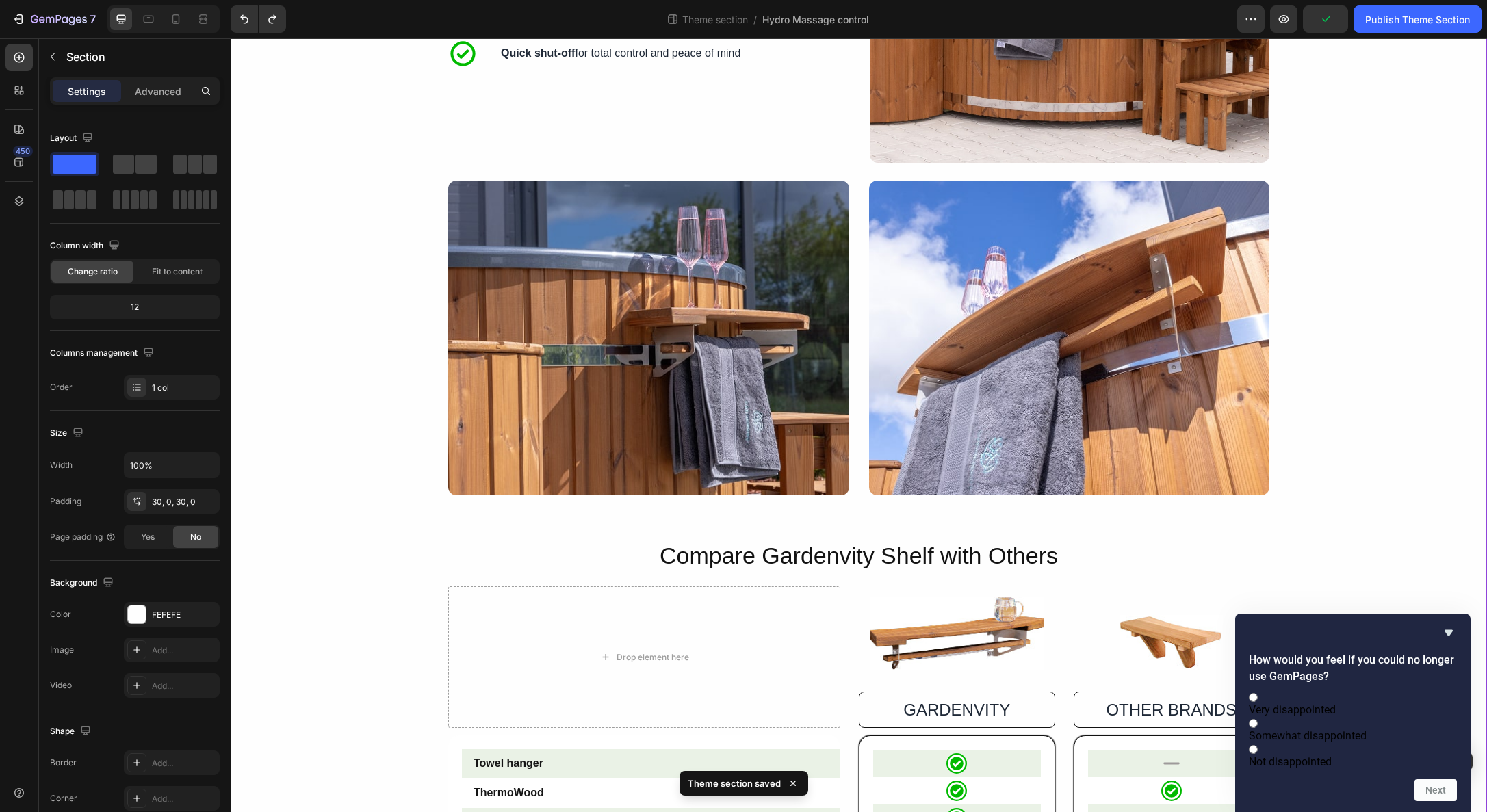
scroll to position [478, 0]
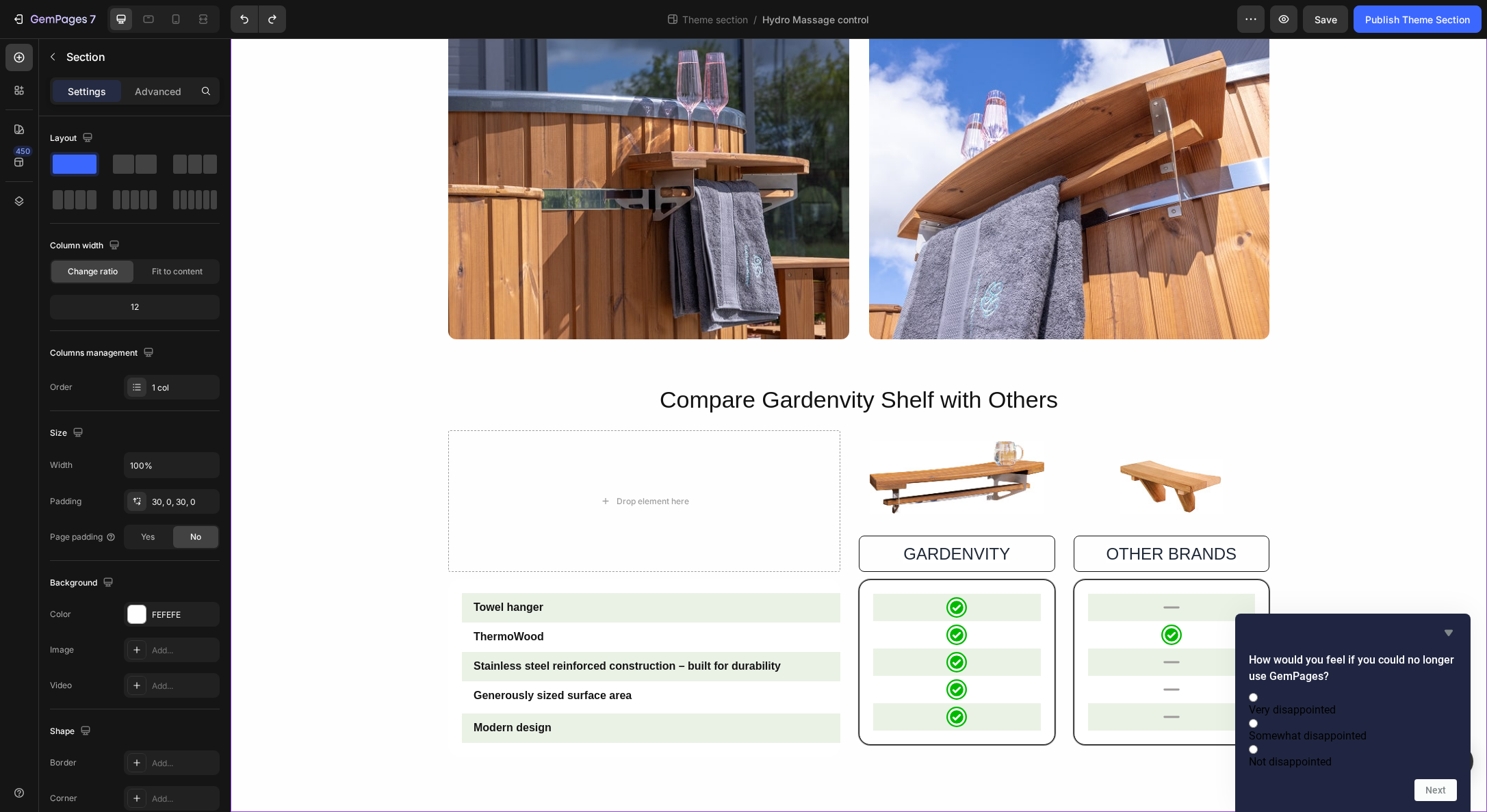
click at [1447, 624] on icon "Hide survey" at bounding box center [1448, 632] width 17 height 16
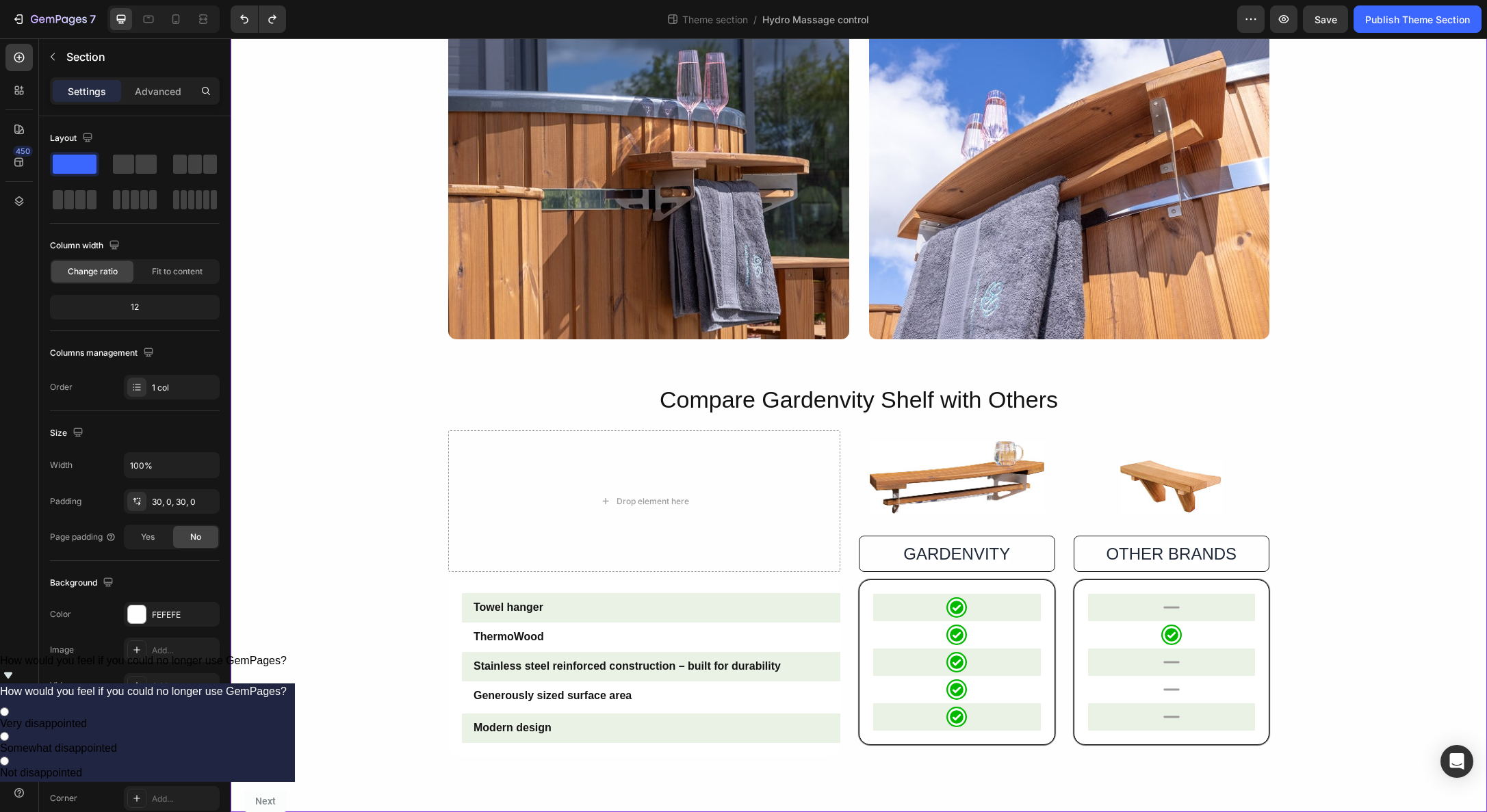
click at [1404, 568] on div "Image Hydro Massage – Tailored to You Heading Enjoy your wood-fired hot tub mom…" at bounding box center [859, 200] width 1256 height 1184
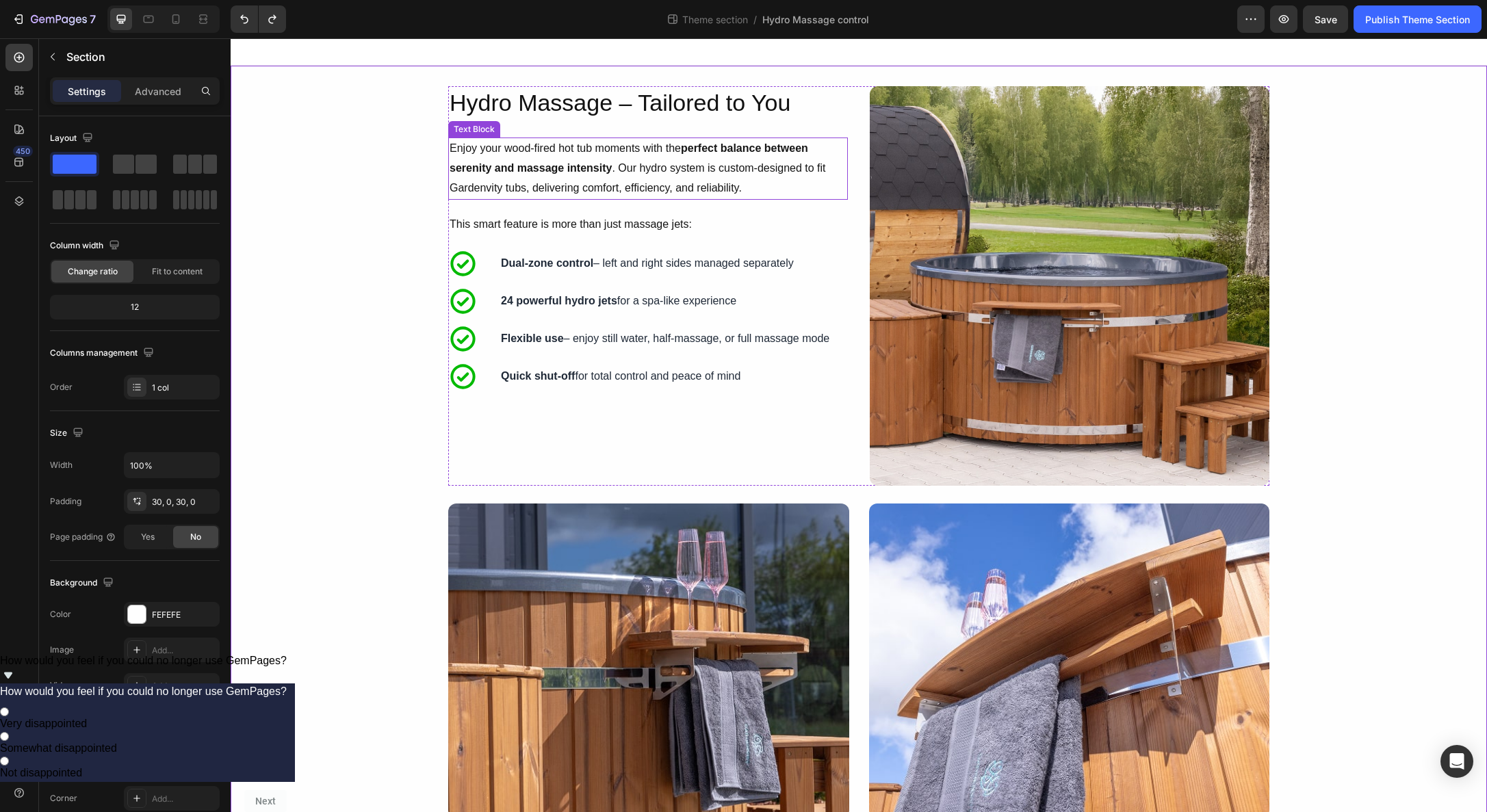
click at [601, 165] on strong "perfect balance between serenity and massage intensity" at bounding box center [628, 158] width 358 height 31
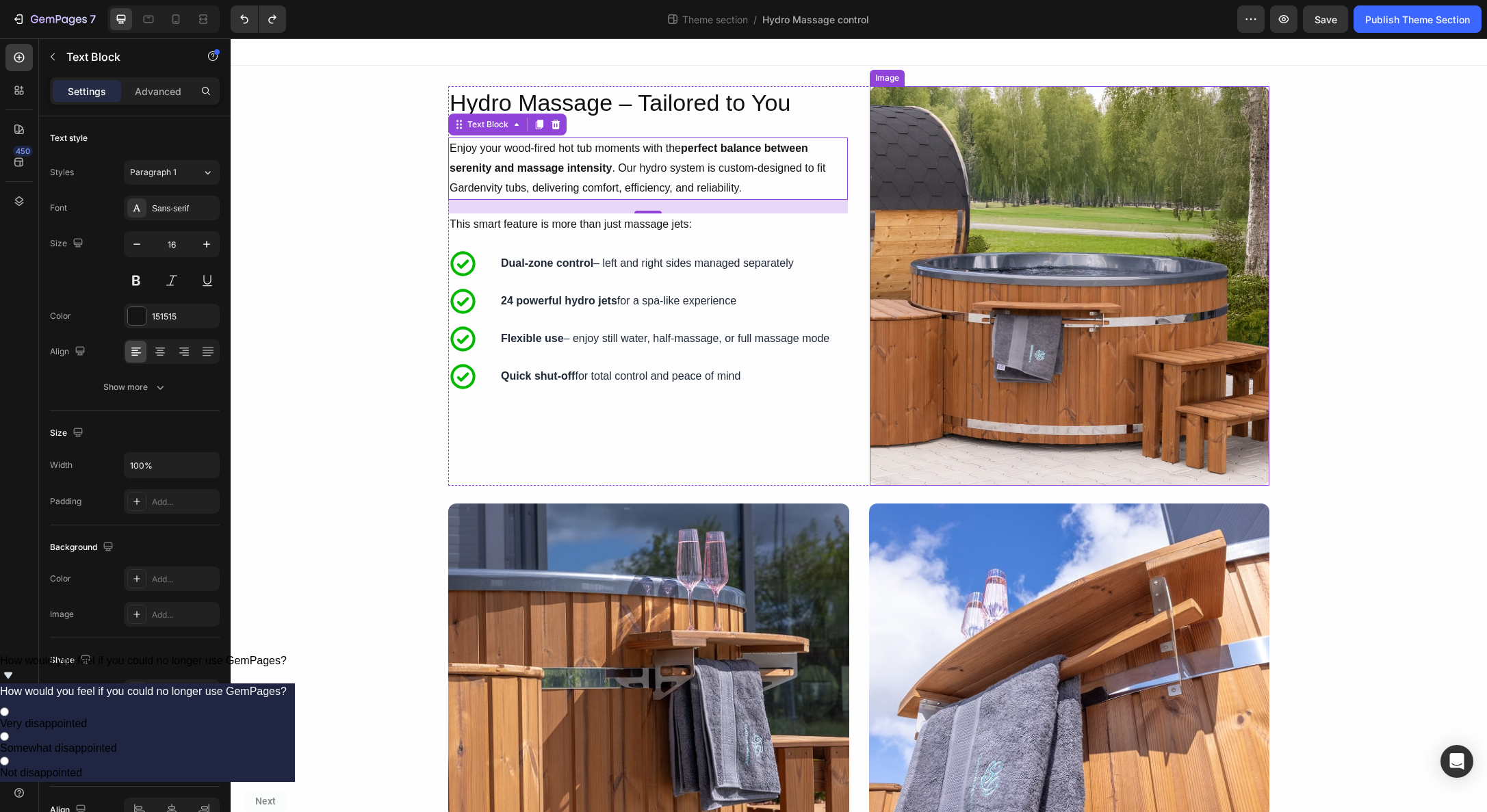
click at [1264, 107] on img at bounding box center [1070, 286] width 400 height 400
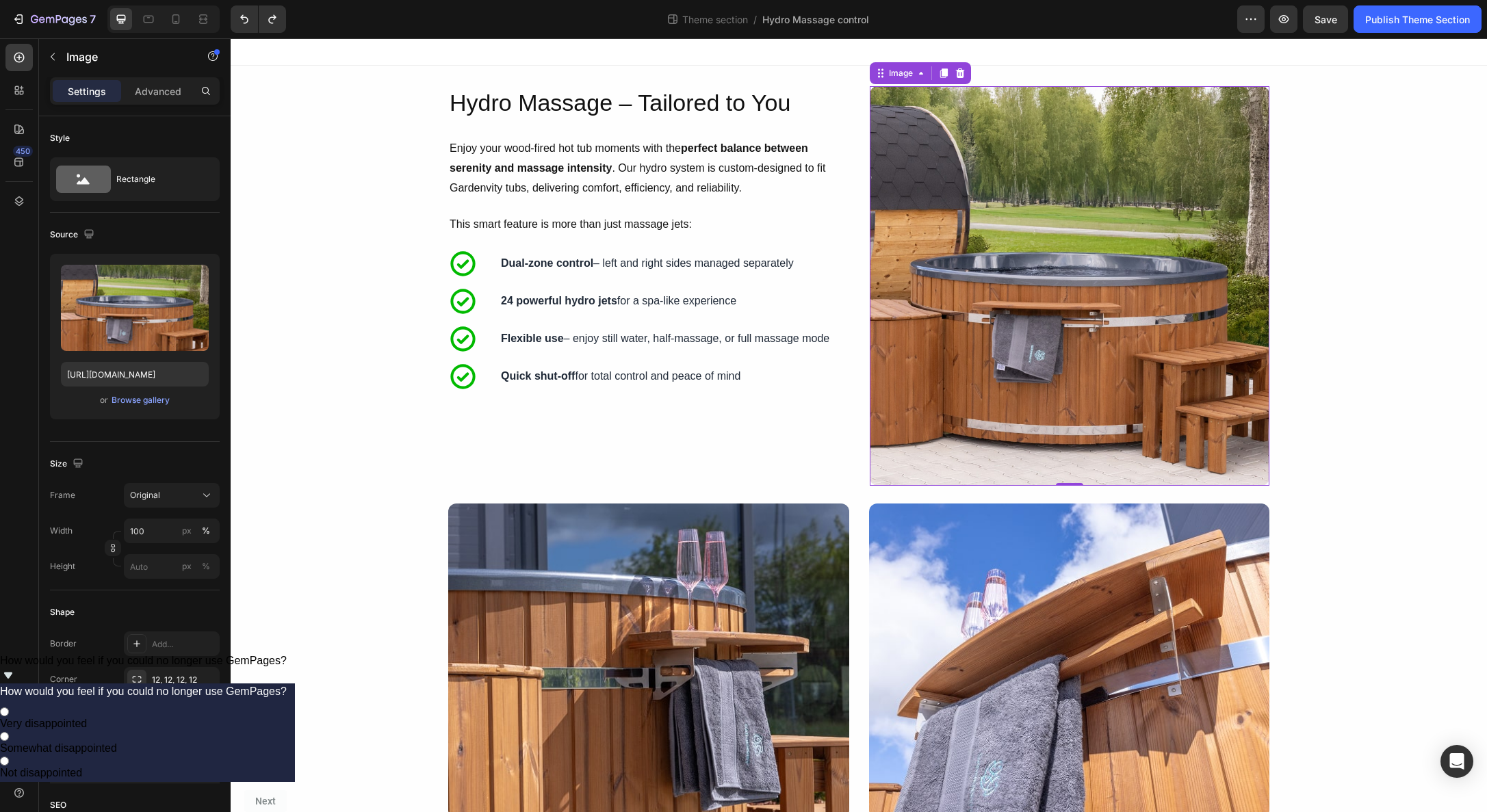
click at [935, 195] on img at bounding box center [1070, 286] width 400 height 400
click at [618, 174] on p "Enjoy your wood-fired hot tub moments with the perfect balance between serenity…" at bounding box center [647, 169] width 397 height 59
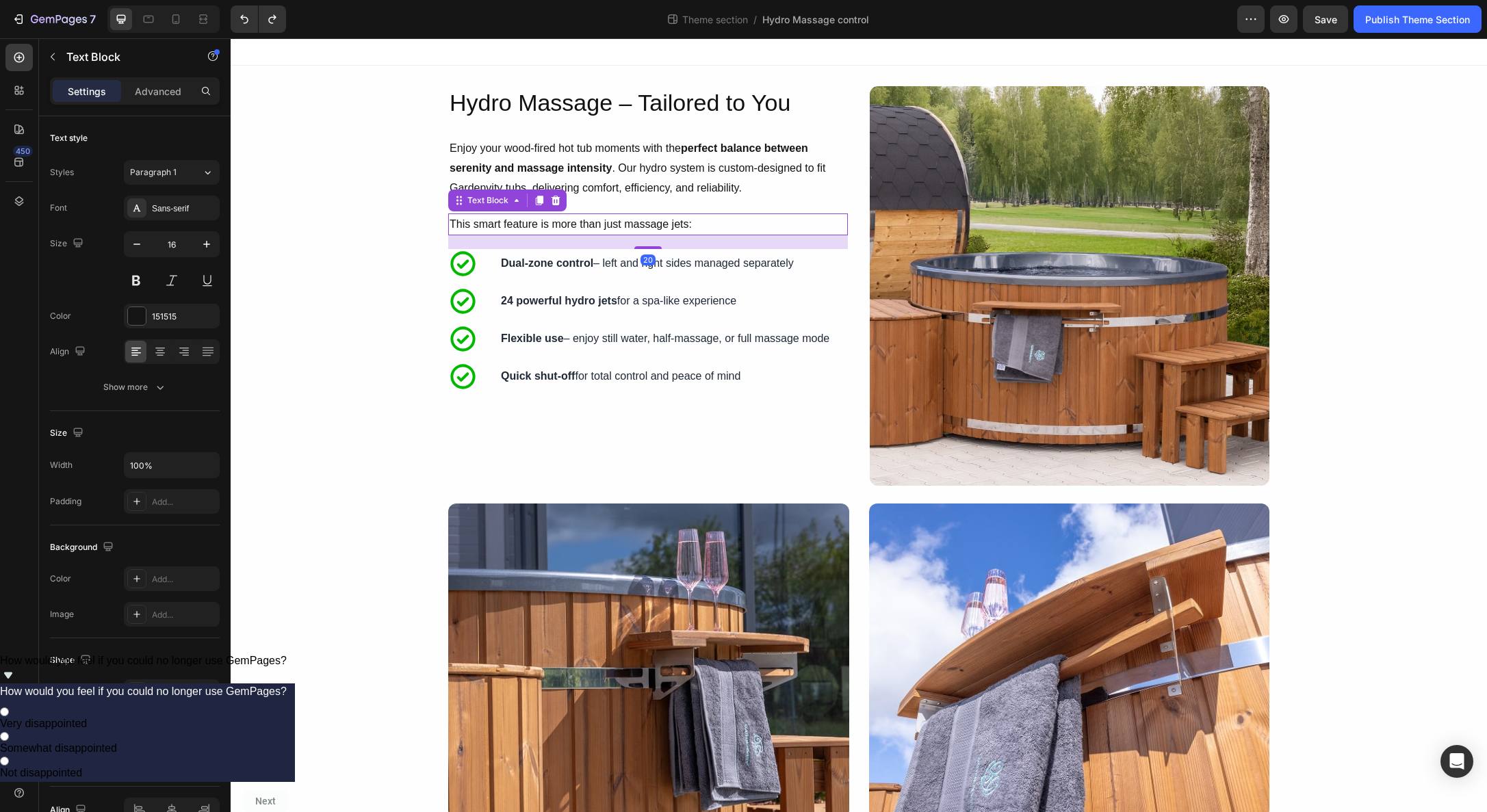
click at [611, 230] on p "This smart feature is more than just massage jets:" at bounding box center [647, 225] width 397 height 20
click at [589, 267] on strong "Dual-zone control" at bounding box center [546, 263] width 93 height 12
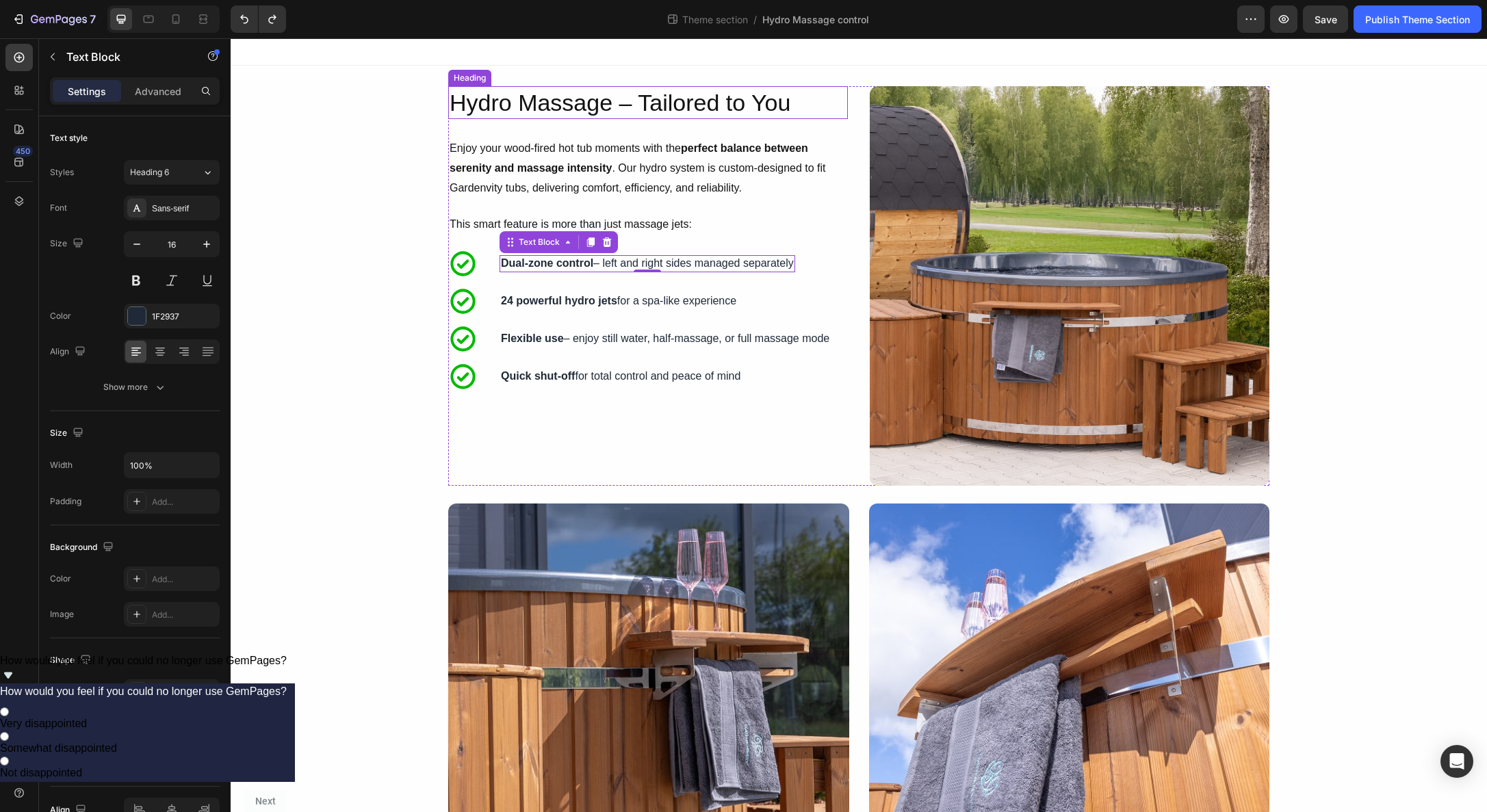
click at [603, 106] on p "Hydro Massage – Tailored to You" at bounding box center [647, 103] width 397 height 30
click at [599, 104] on p "Hydro Massage – Tailored to You" at bounding box center [647, 103] width 397 height 30
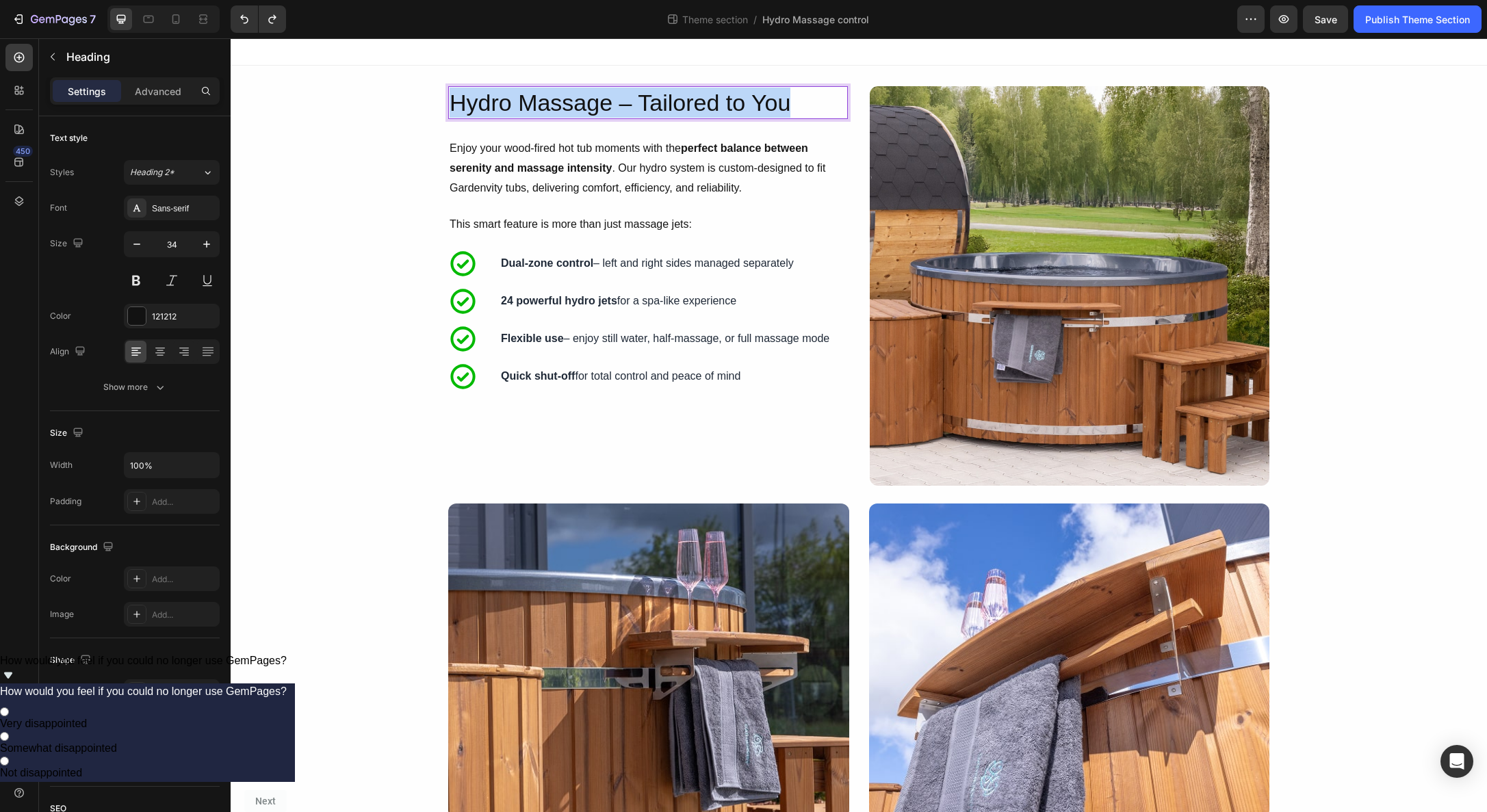
click at [599, 104] on p "Hydro Massage – Tailored to You" at bounding box center [647, 103] width 397 height 30
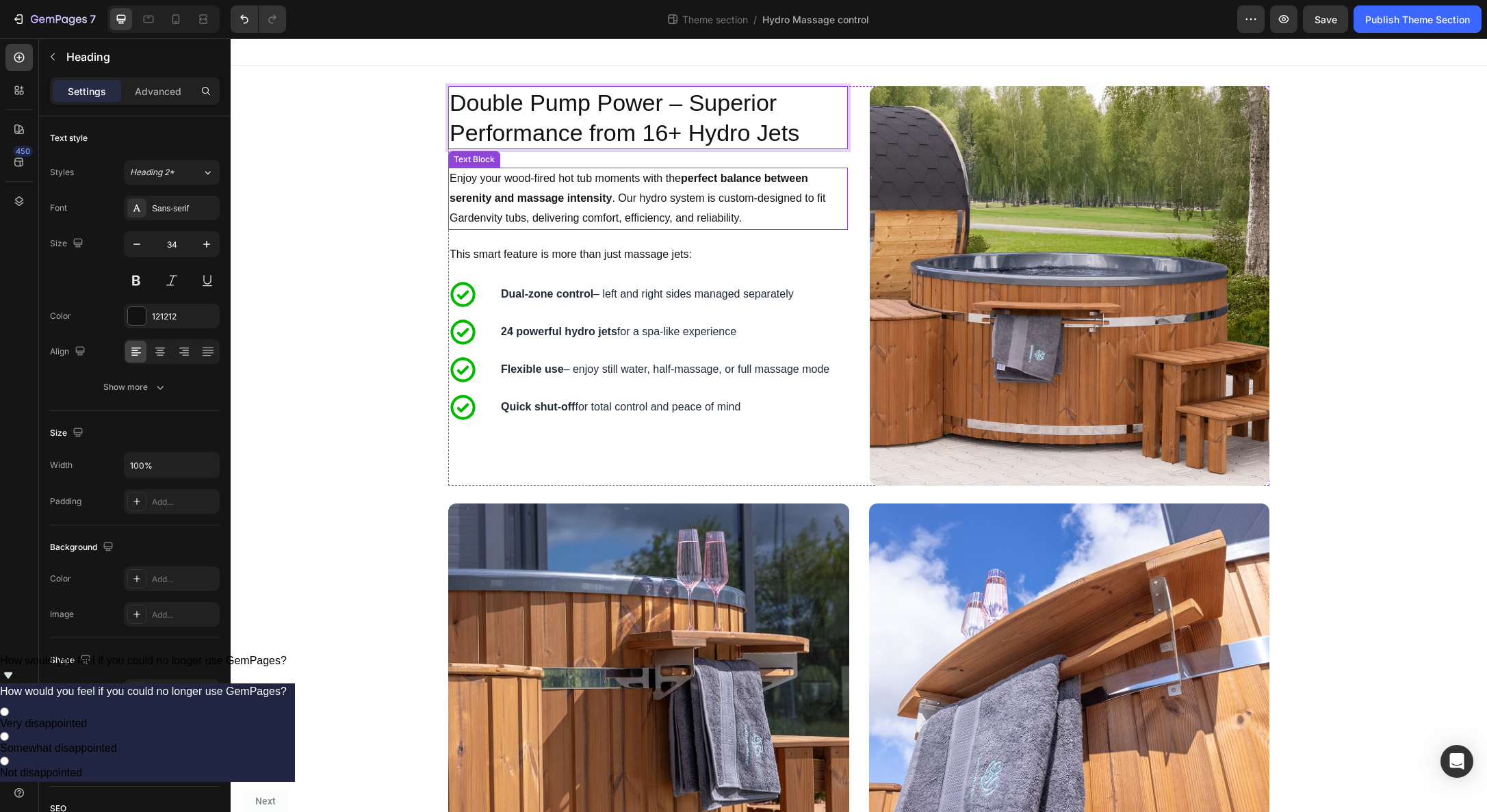
click at [596, 206] on p "Enjoy your wood-fired hot tub moments with the perfect balance between serenity…" at bounding box center [647, 198] width 397 height 59
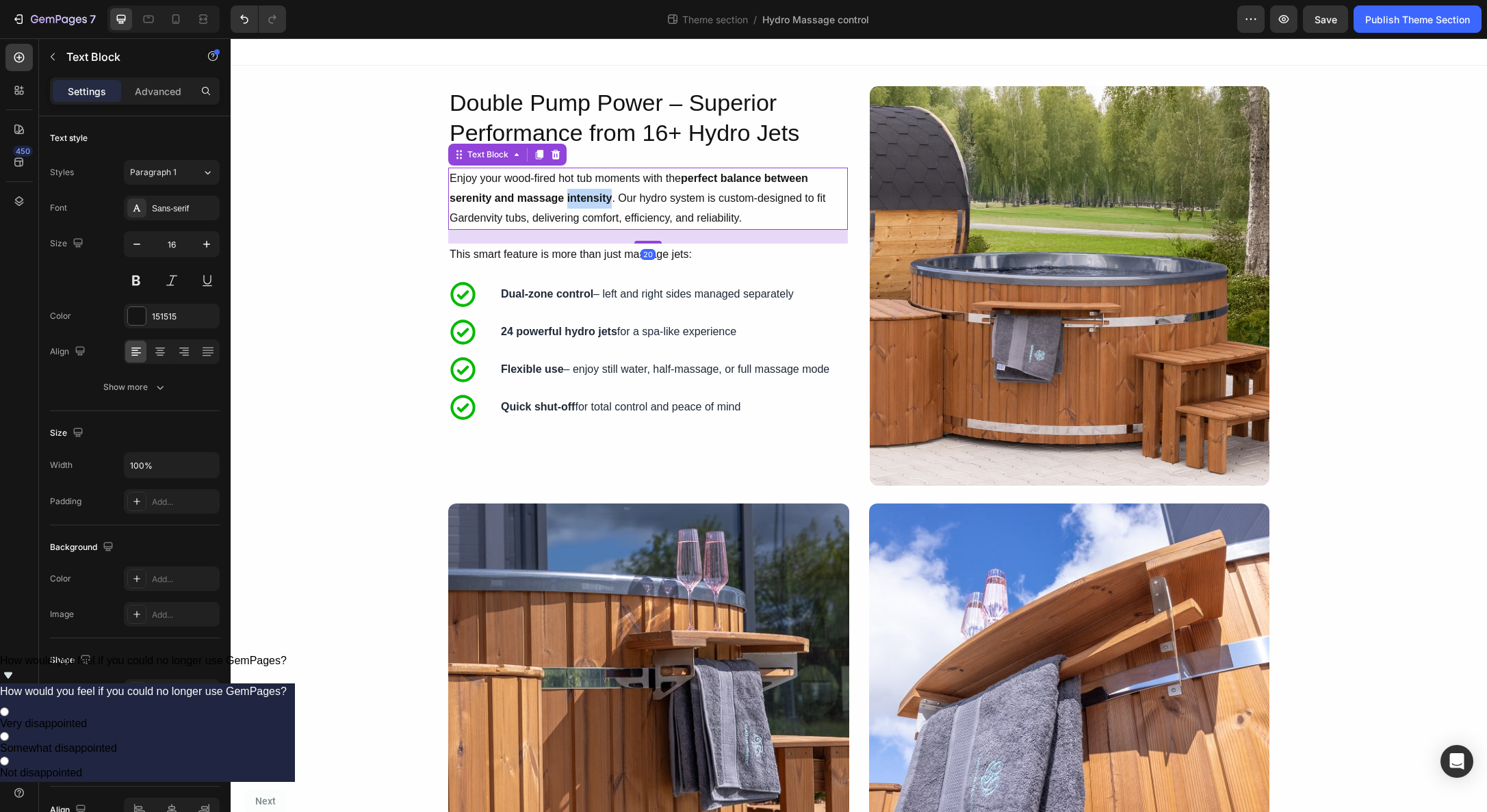
click at [599, 202] on strong "perfect balance between serenity and massage intensity" at bounding box center [628, 188] width 358 height 31
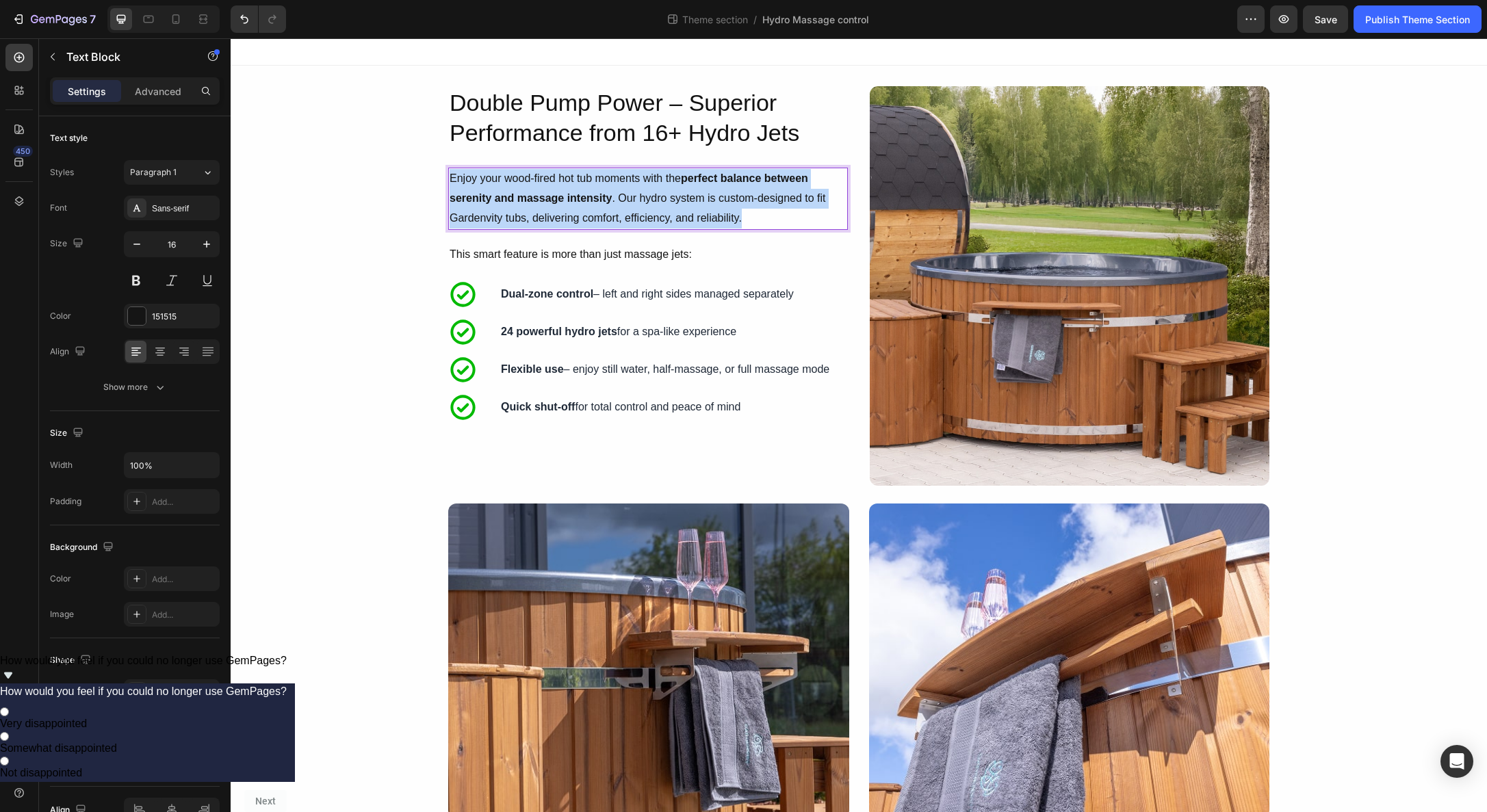
click at [599, 202] on strong "perfect balance between serenity and massage intensity" at bounding box center [628, 188] width 358 height 31
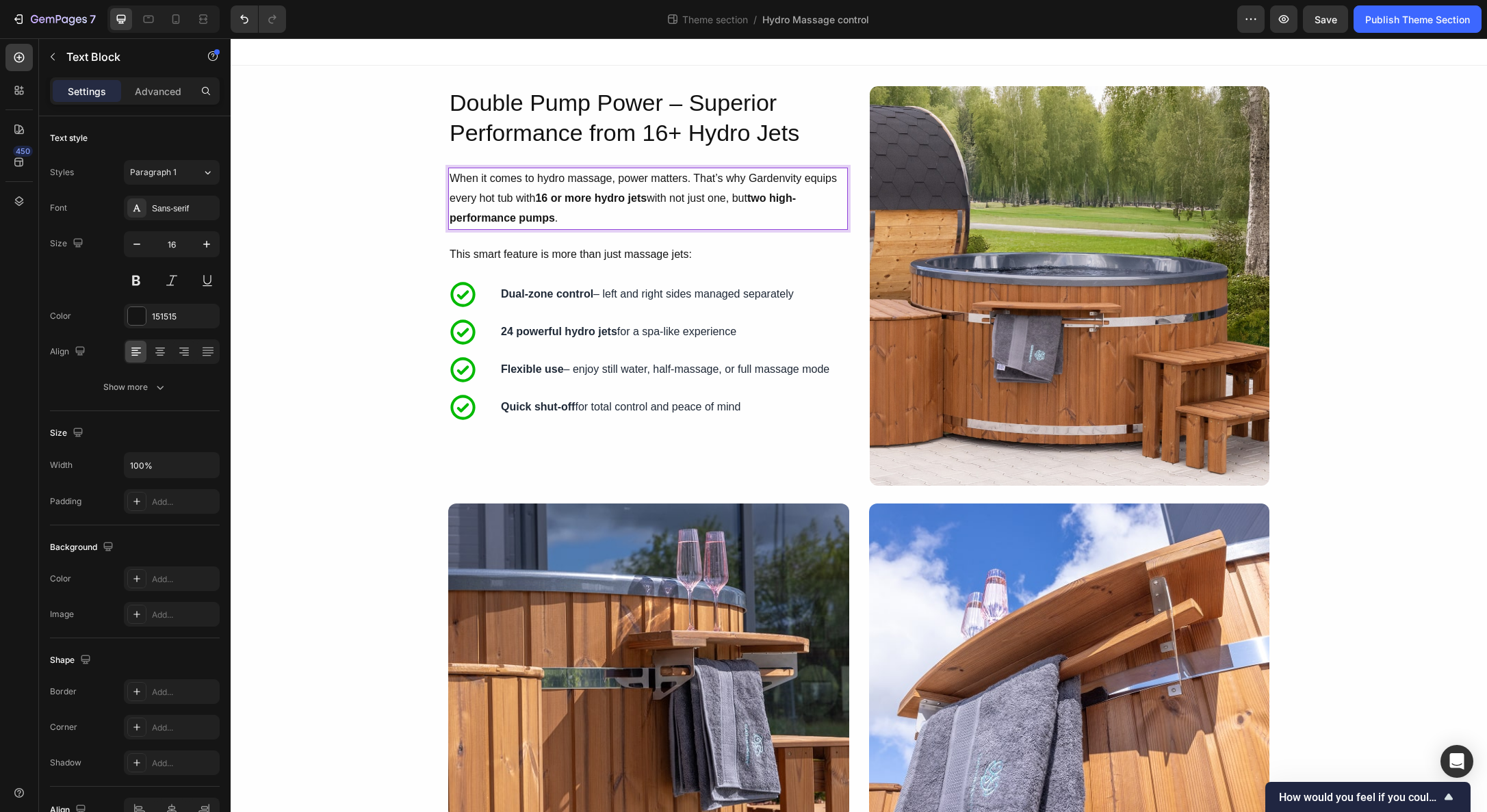
click at [692, 214] on p "When it comes to hydro massage, power matters. That’s why Gardenvity equips eve…" at bounding box center [647, 198] width 397 height 59
click at [244, 17] on icon "Undo/Redo" at bounding box center [244, 19] width 8 height 9
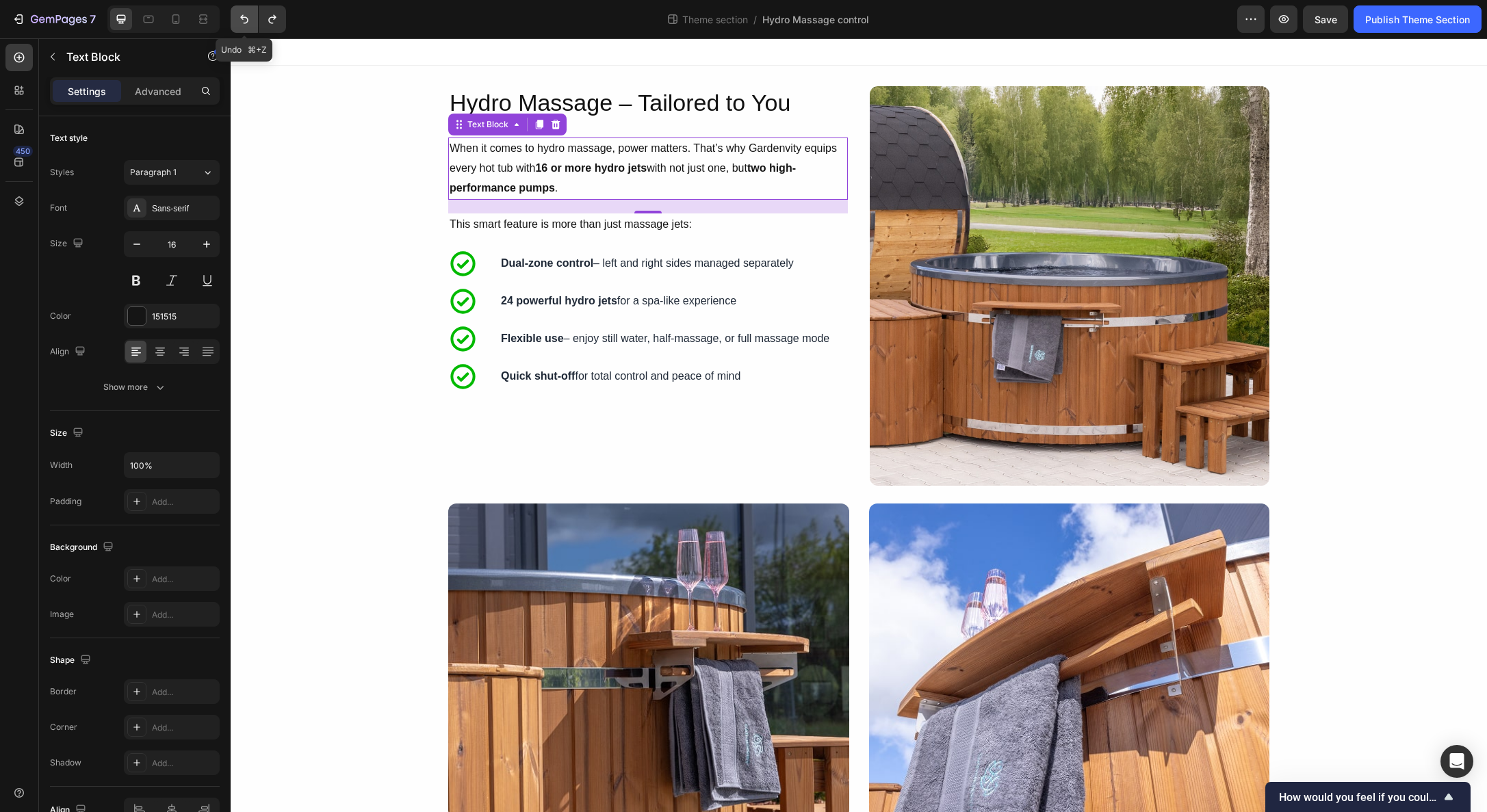
click at [244, 17] on icon "Undo/Redo" at bounding box center [244, 19] width 8 height 9
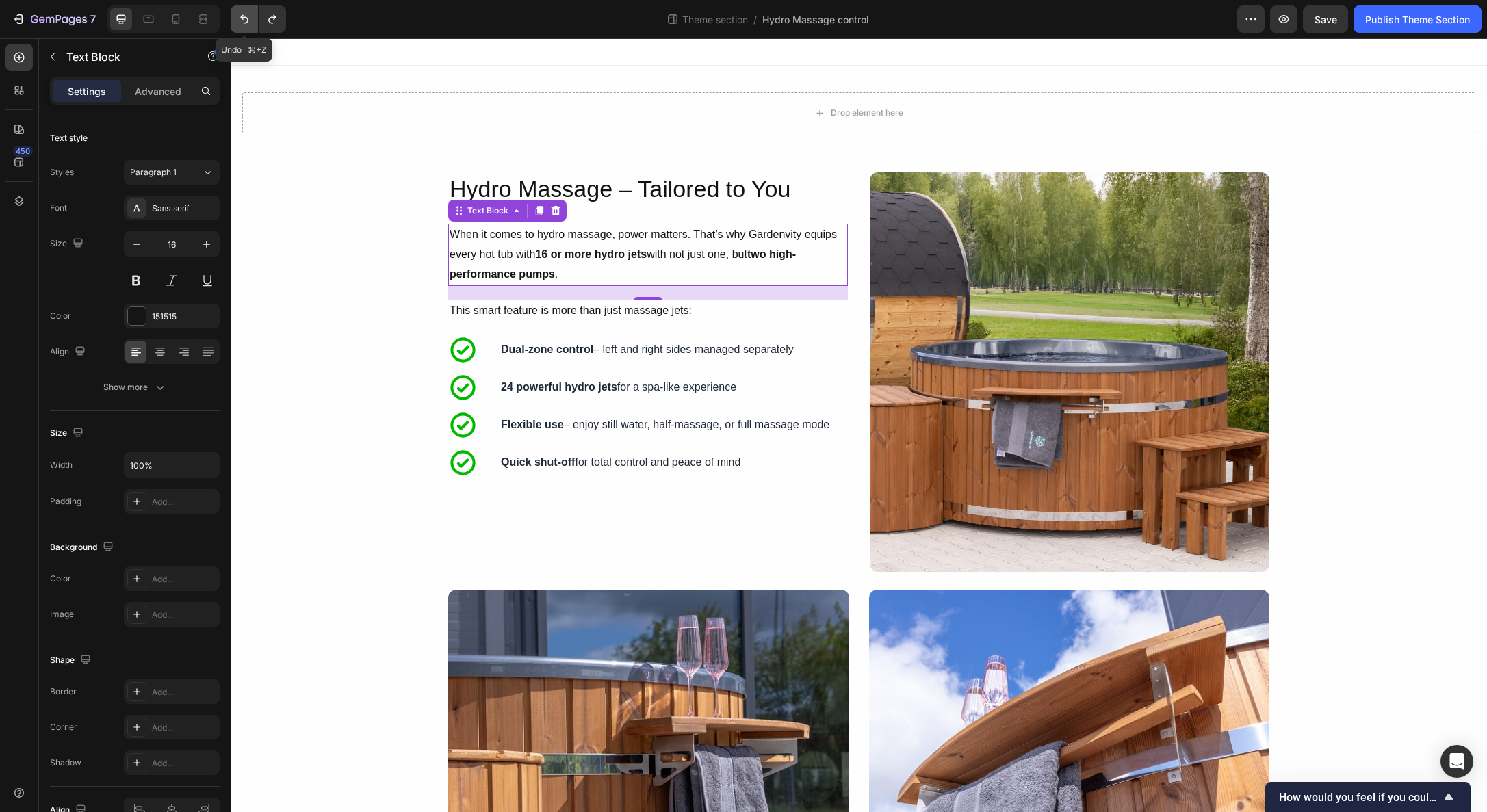
click at [244, 17] on icon "Undo/Redo" at bounding box center [244, 19] width 8 height 9
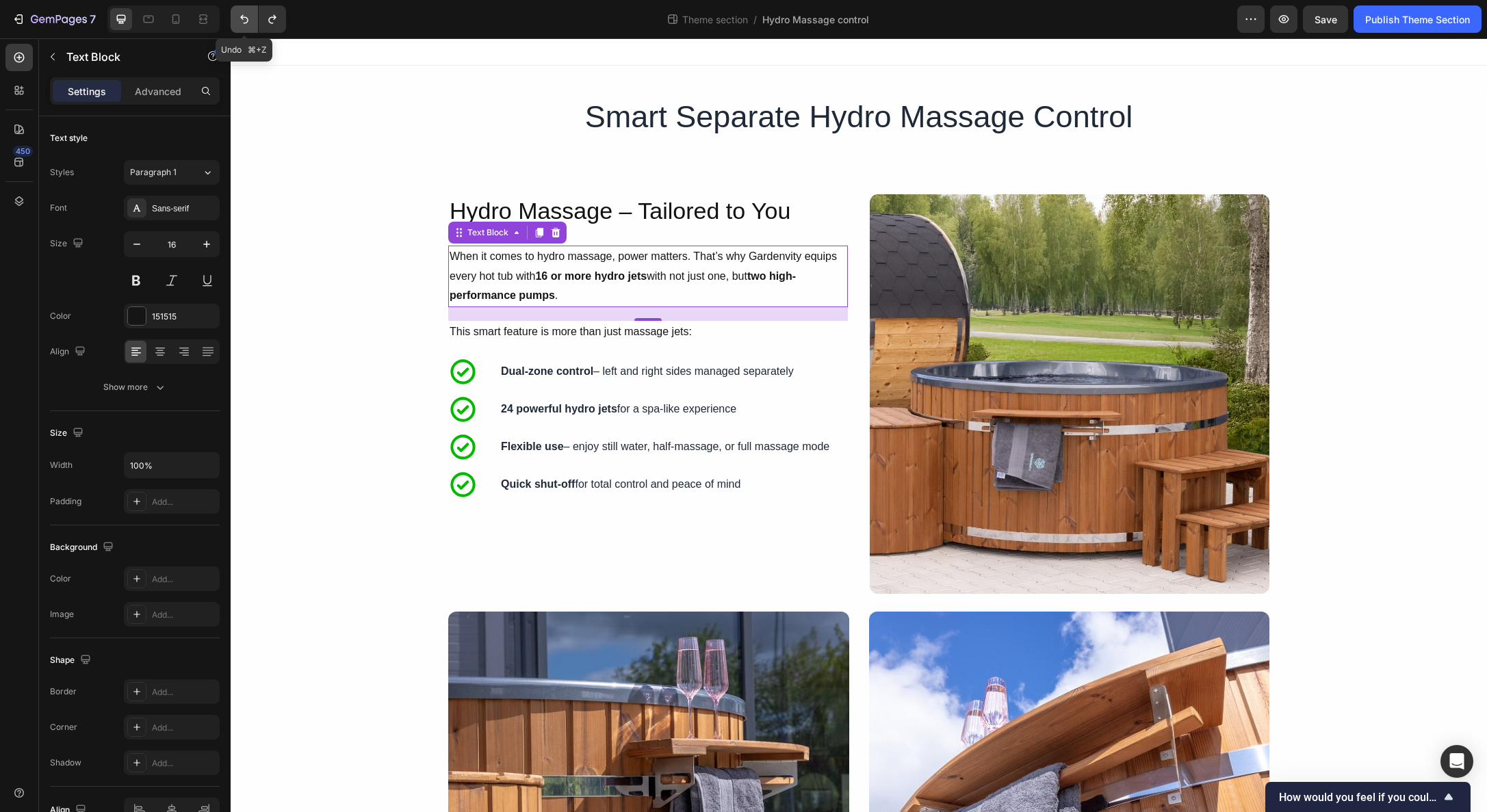
click at [244, 17] on icon "Undo/Redo" at bounding box center [244, 19] width 8 height 9
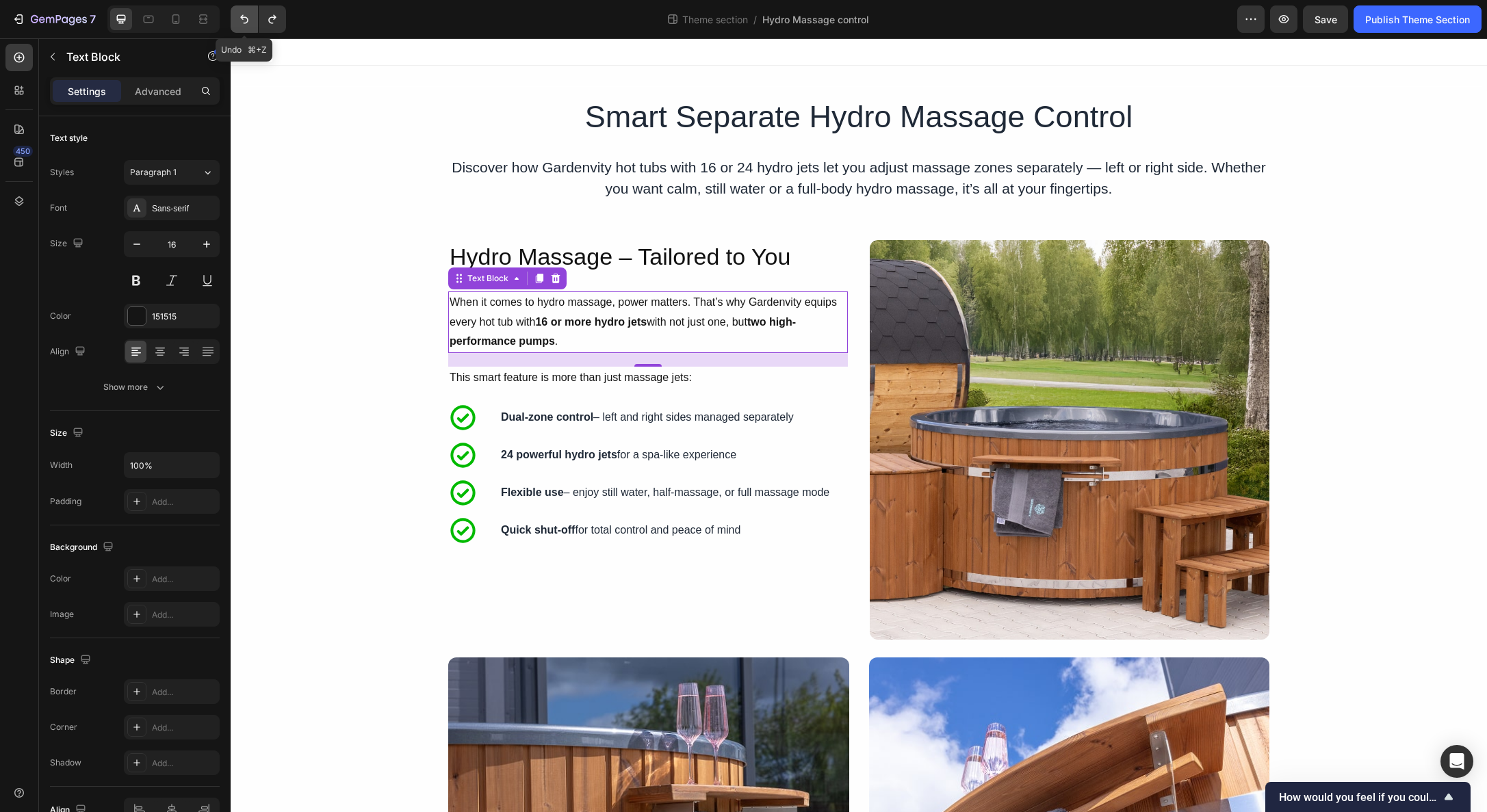
click at [244, 17] on icon "Undo/Redo" at bounding box center [244, 19] width 8 height 9
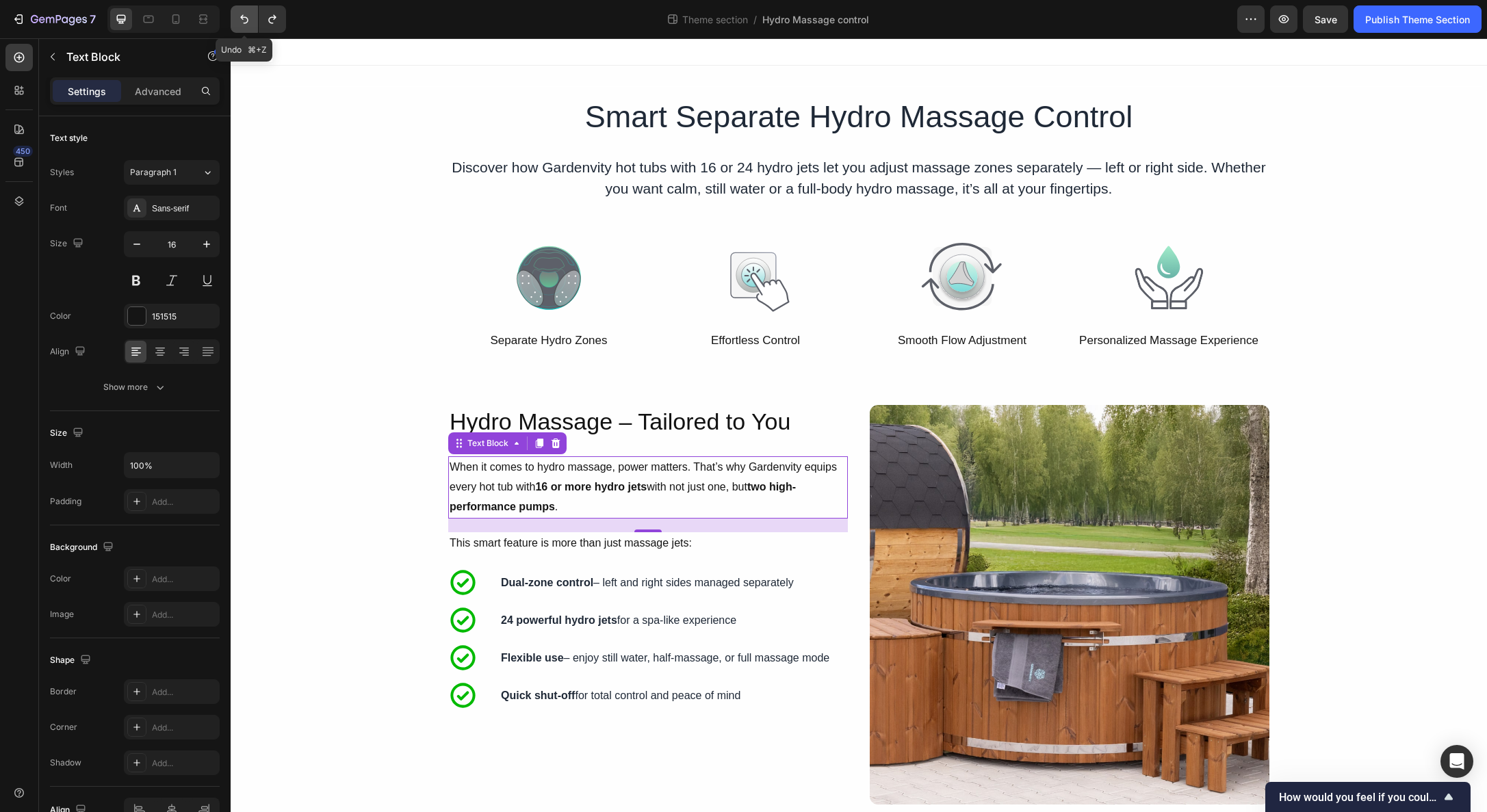
click at [244, 17] on icon "Undo/Redo" at bounding box center [244, 19] width 8 height 9
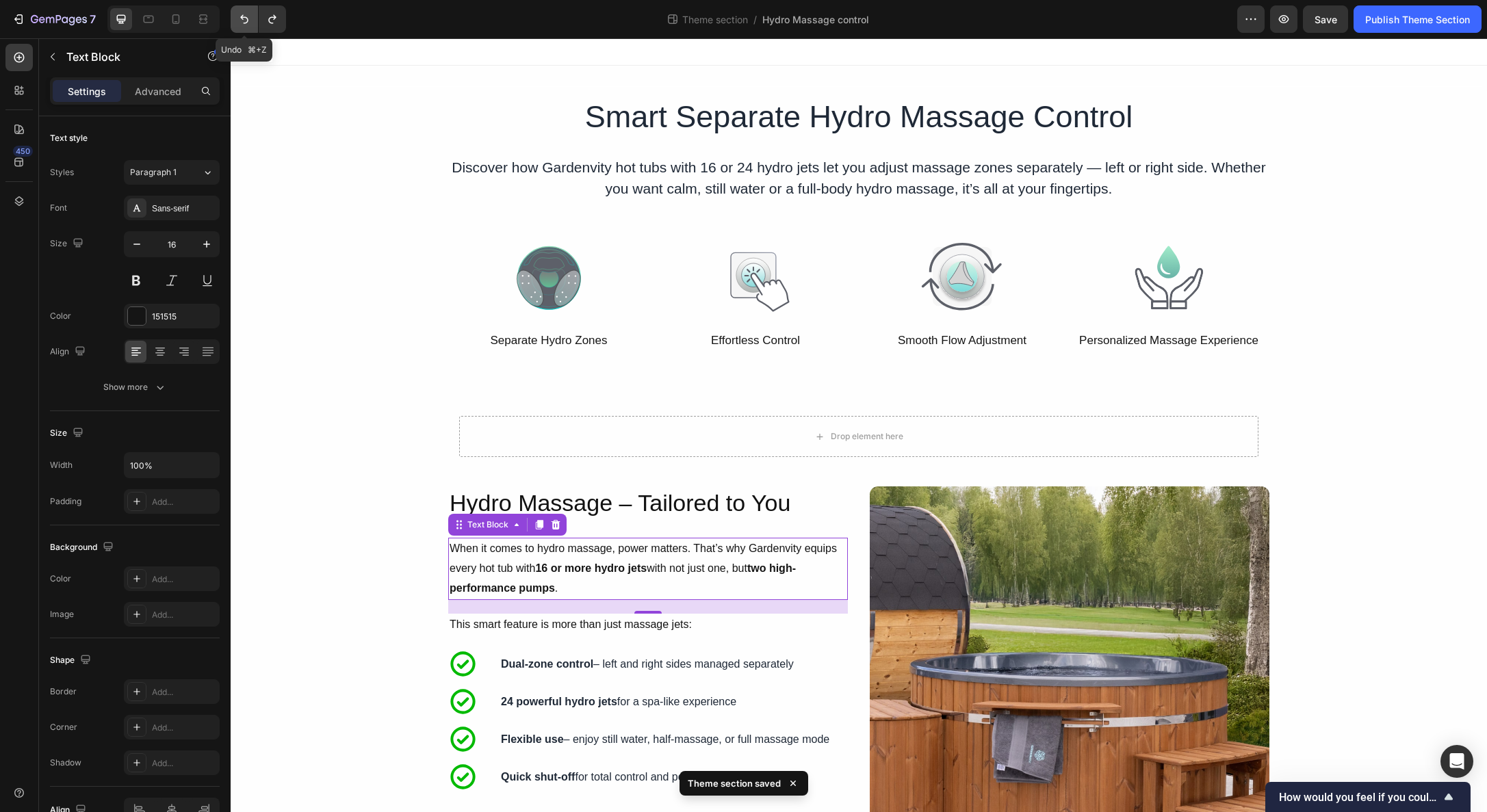
click at [244, 20] on icon "Undo/Redo" at bounding box center [244, 18] width 14 height 14
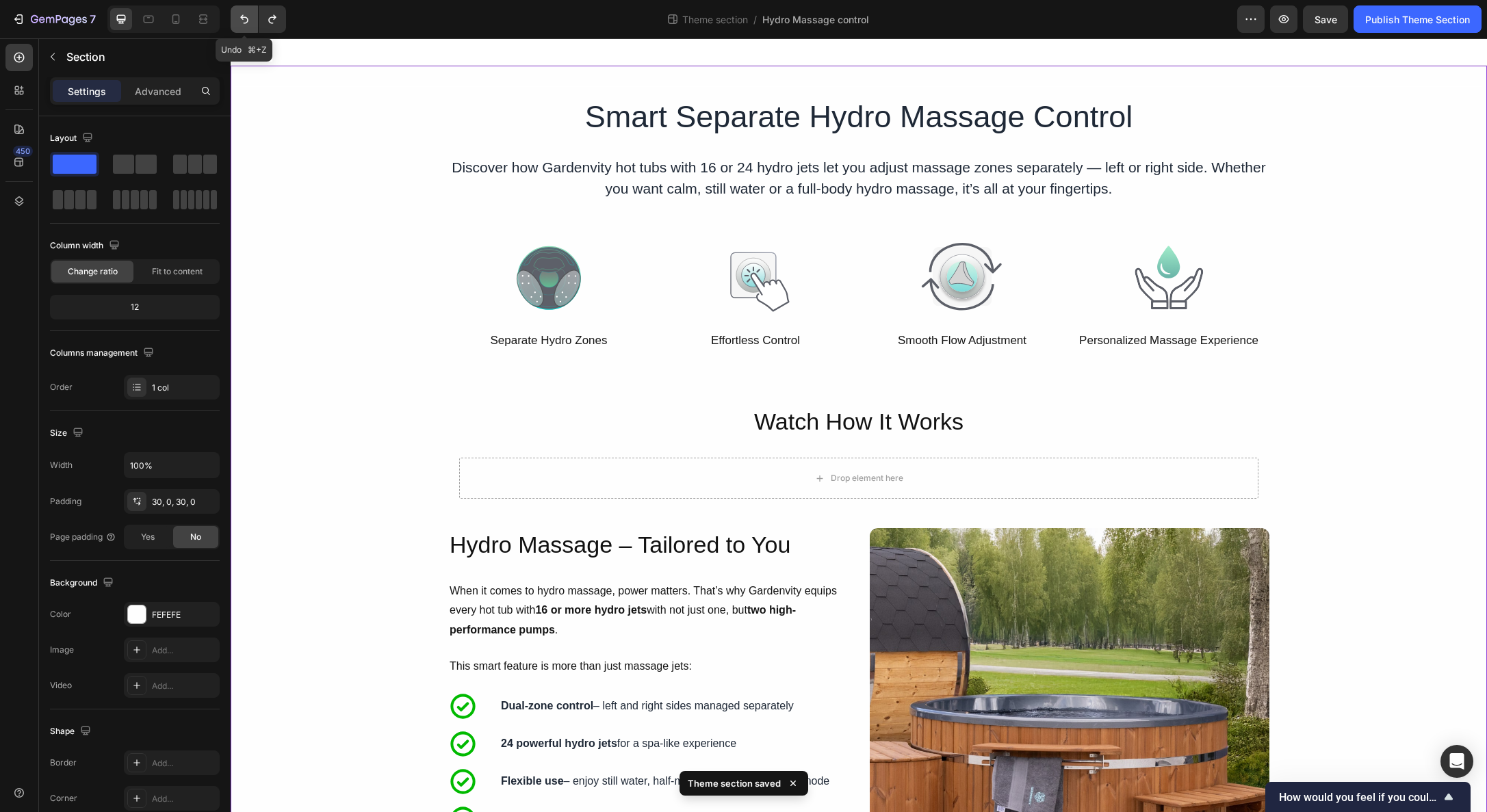
click at [244, 23] on icon "Undo/Redo" at bounding box center [244, 19] width 8 height 9
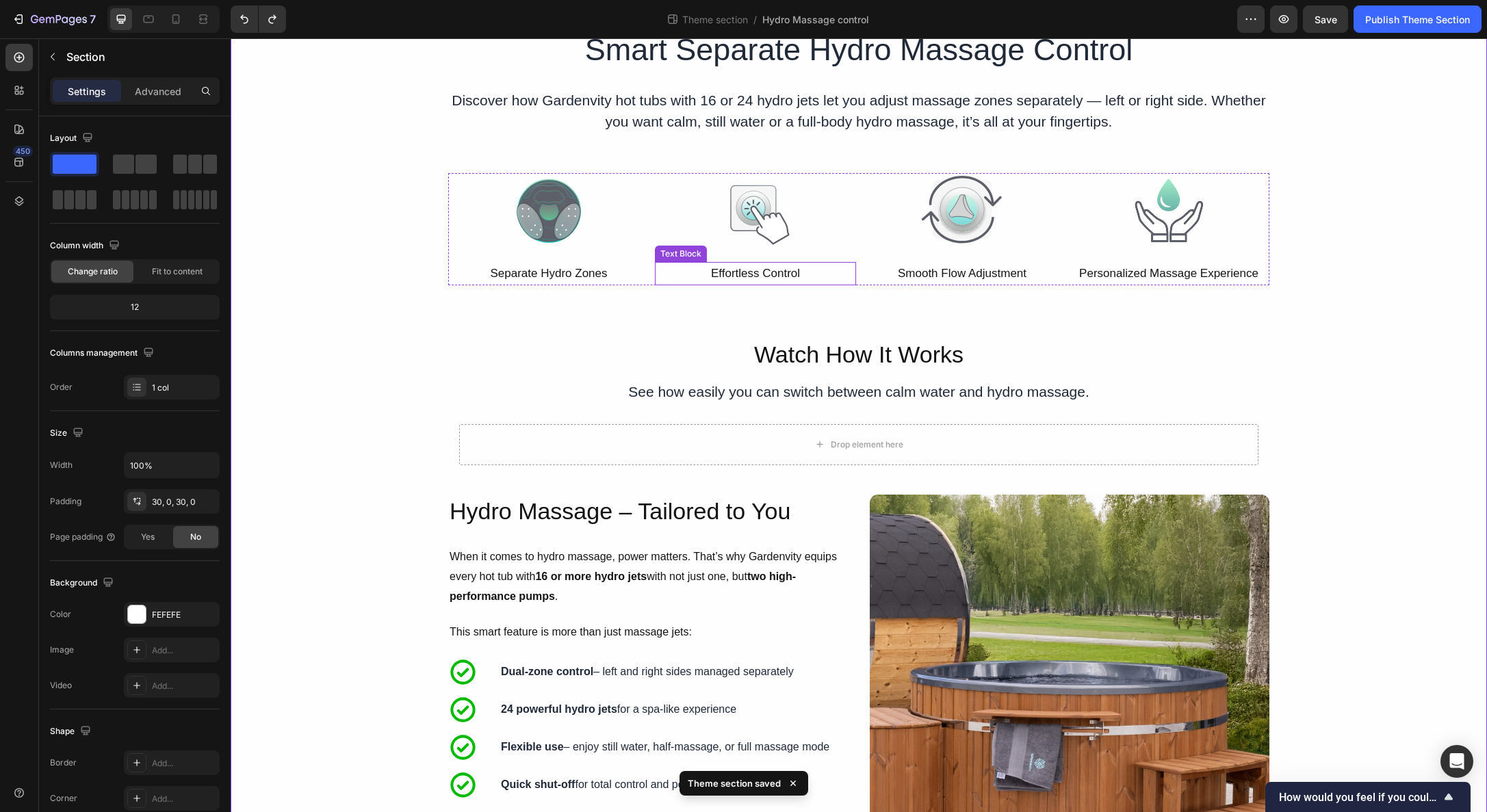
scroll to position [72, 0]
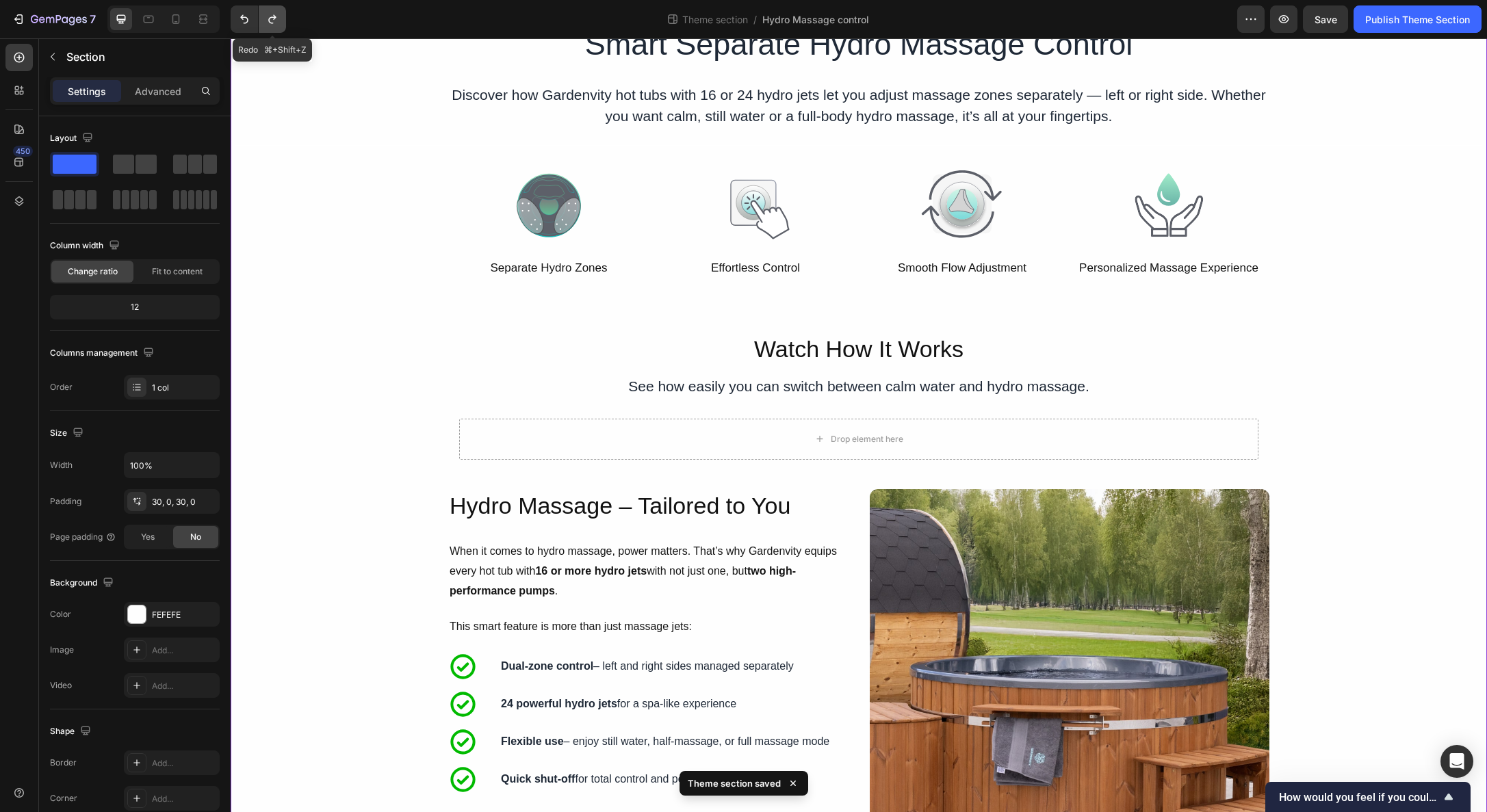
click at [264, 20] on button "Undo/Redo" at bounding box center [272, 19] width 28 height 27
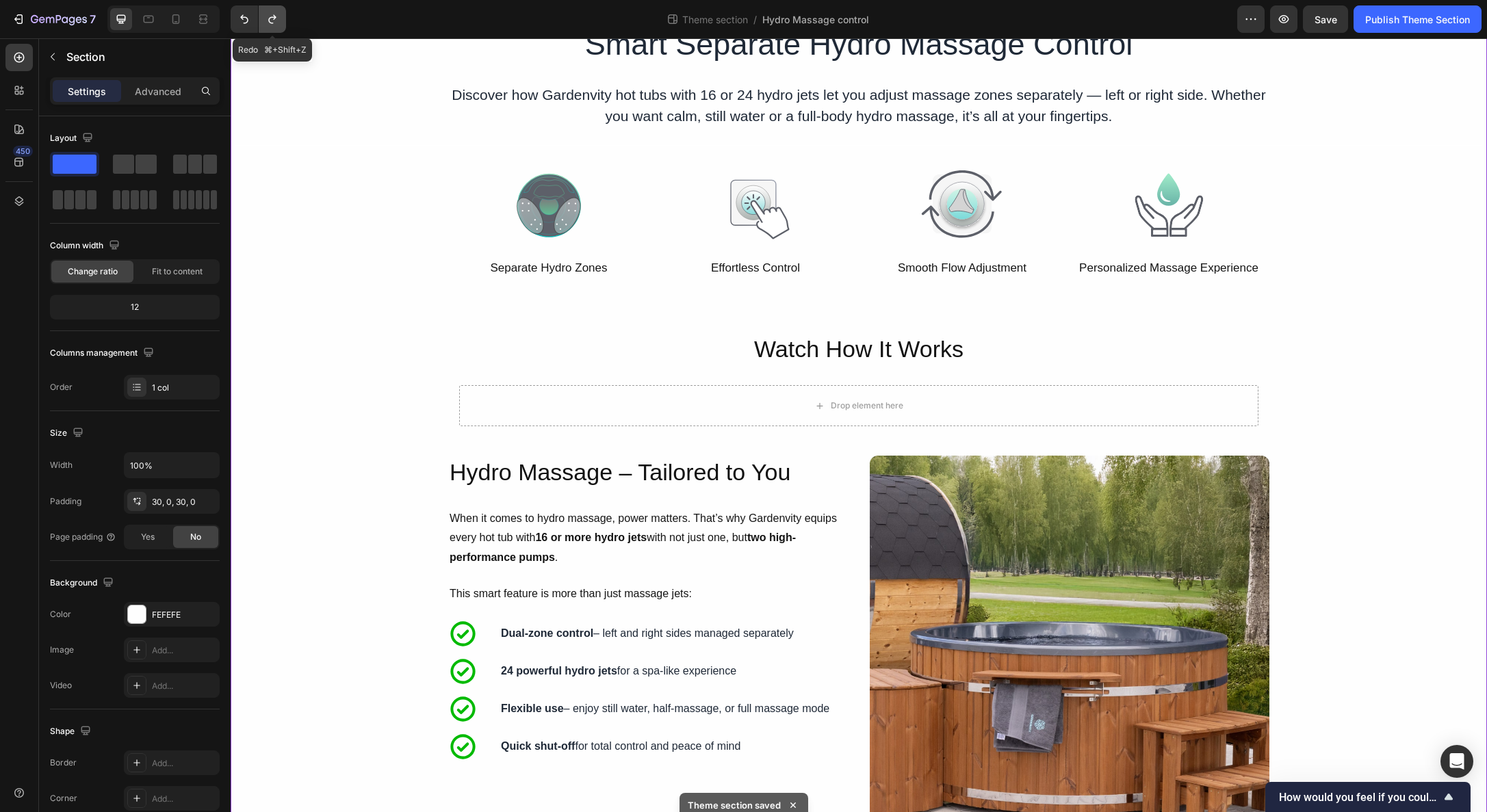
click at [264, 20] on button "Undo/Redo" at bounding box center [272, 19] width 28 height 27
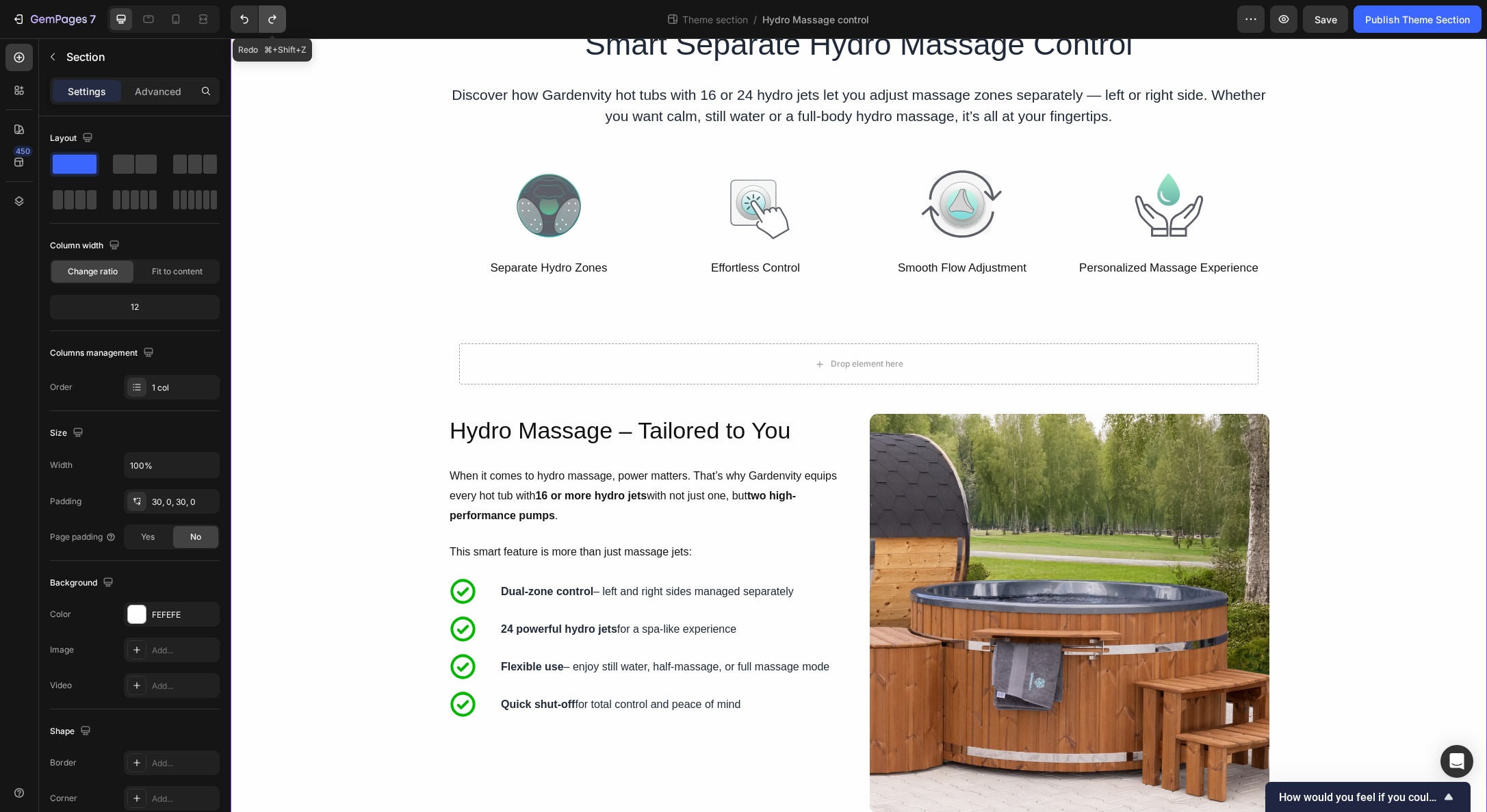
click at [264, 20] on button "Undo/Redo" at bounding box center [272, 19] width 28 height 27
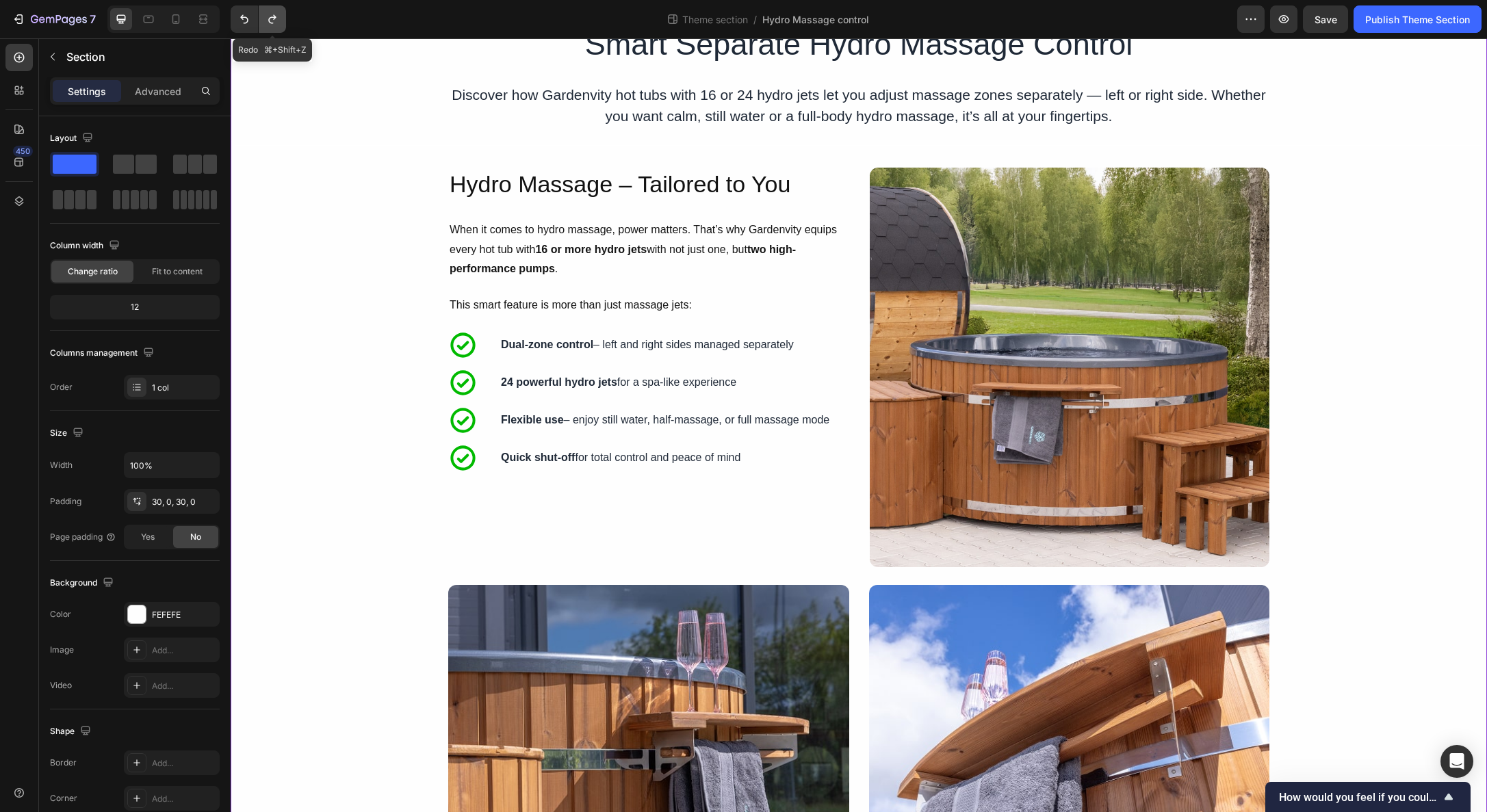
click at [264, 20] on button "Undo/Redo" at bounding box center [272, 19] width 28 height 27
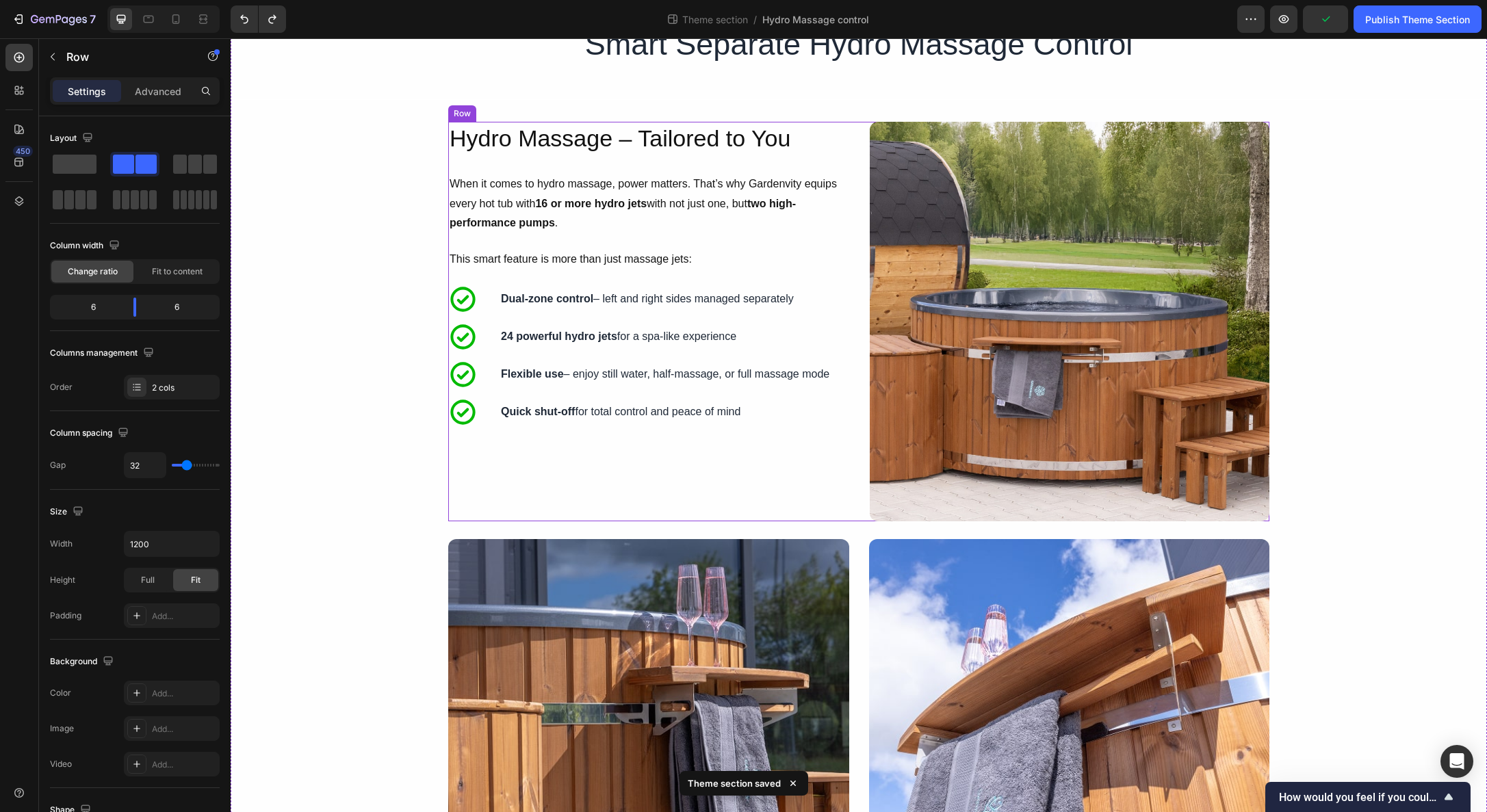
click at [858, 483] on div "Image Hydro Massage – Tailored to You Heading When it comes to hydro massage, p…" at bounding box center [859, 322] width 821 height 400
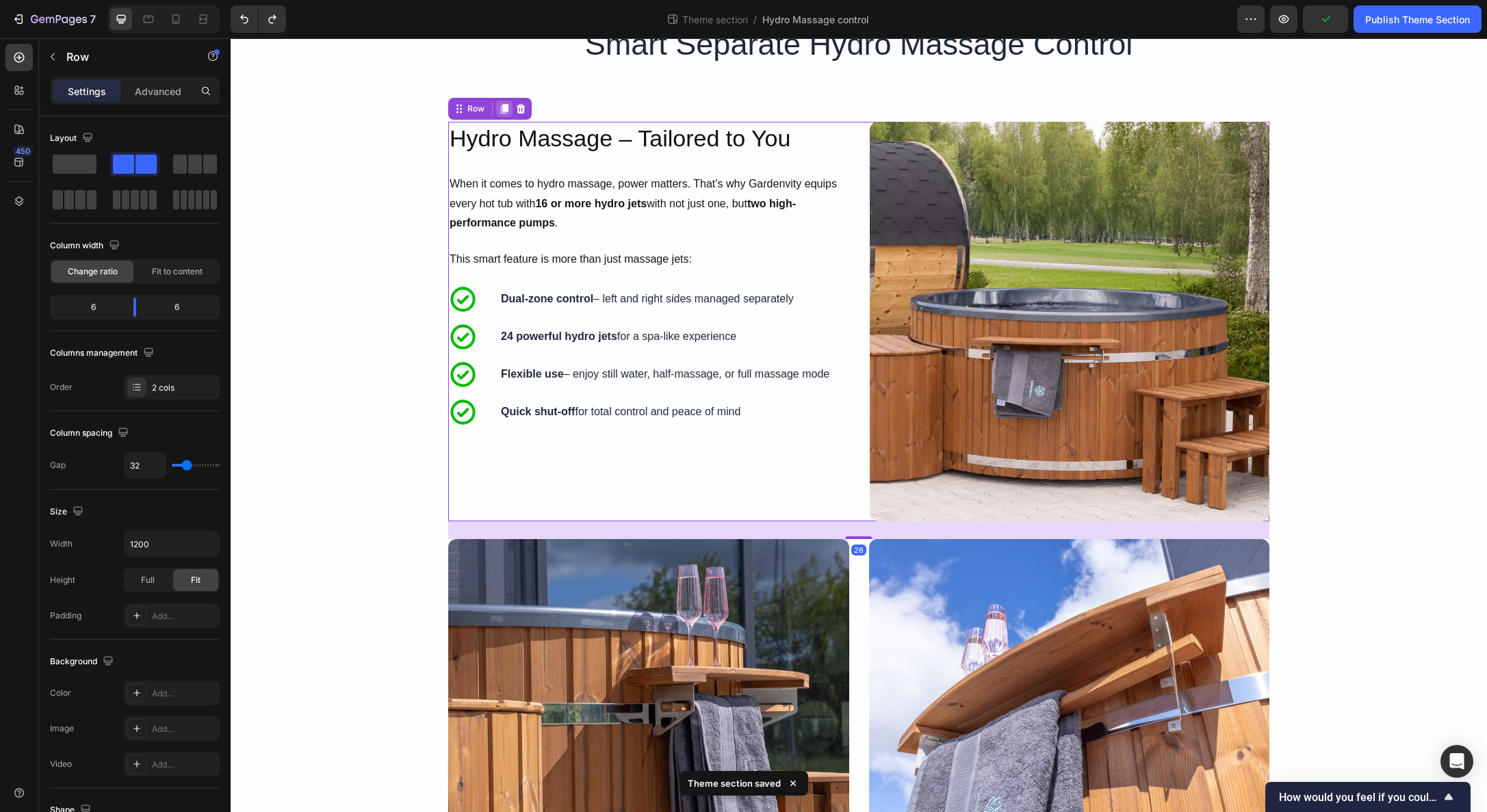
click at [502, 111] on icon at bounding box center [504, 108] width 7 height 9
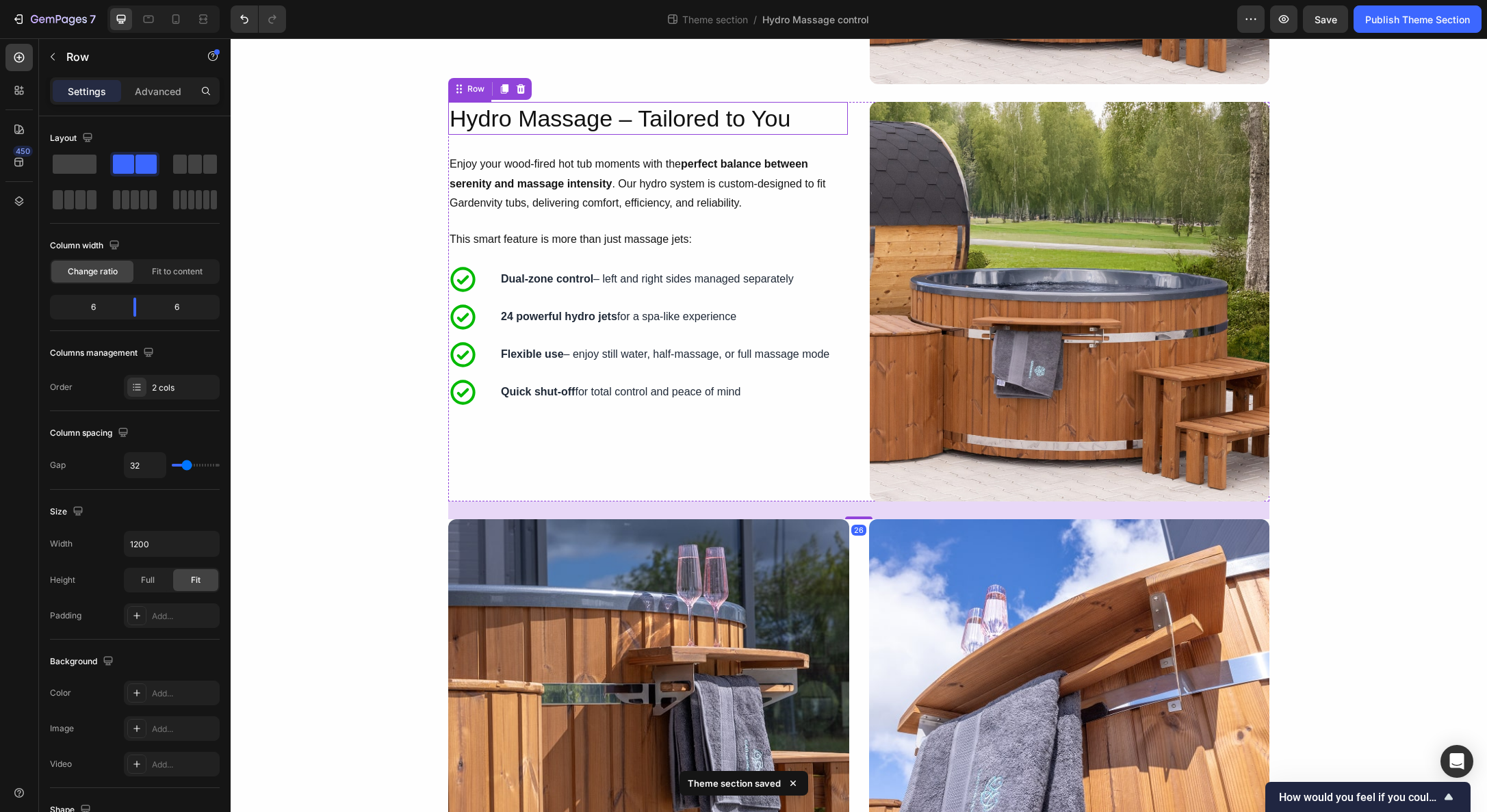
scroll to position [525, 0]
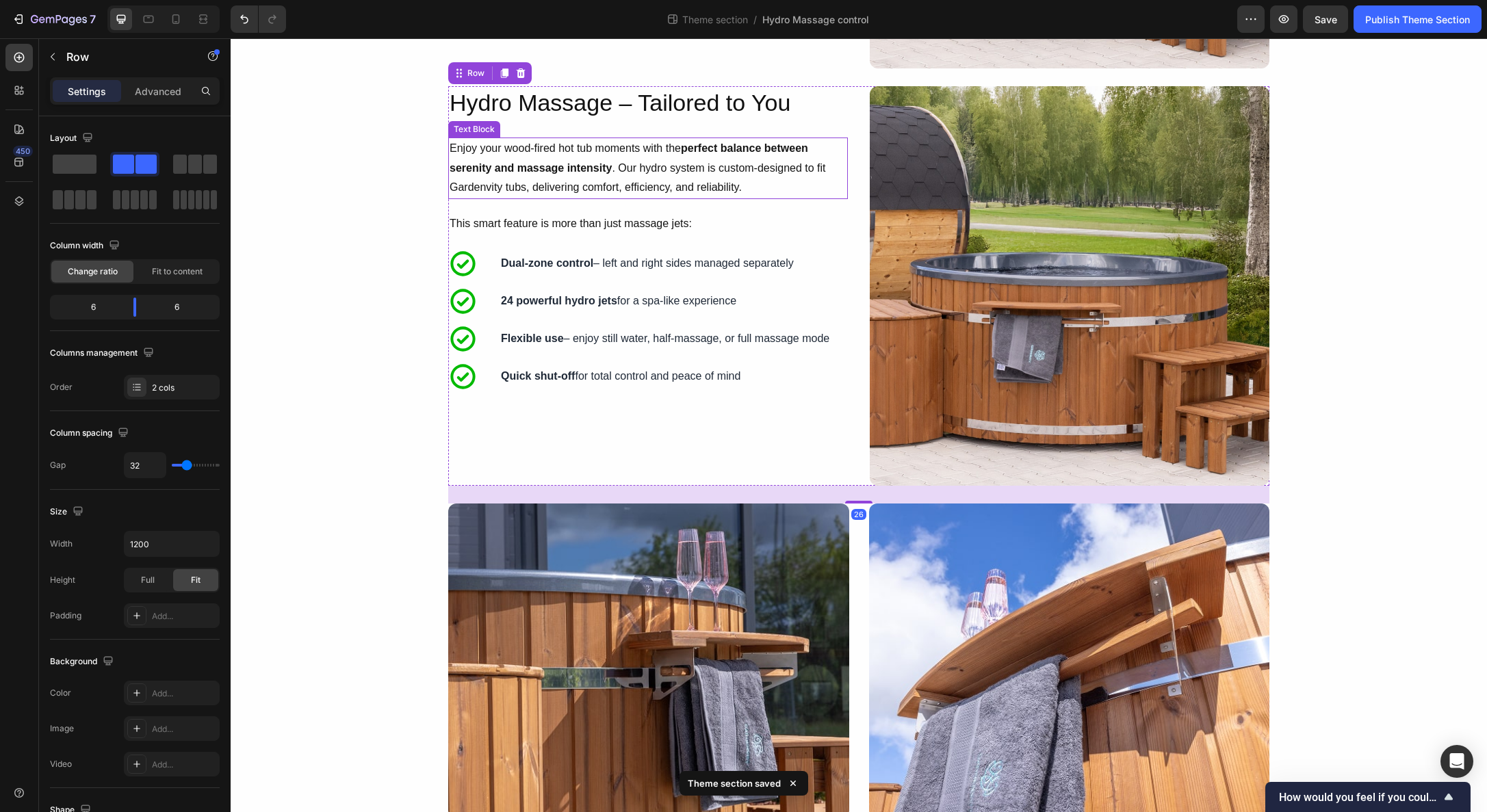
click at [534, 182] on p "Enjoy your wood-fired hot tub moments with the perfect balance between serenity…" at bounding box center [647, 169] width 397 height 59
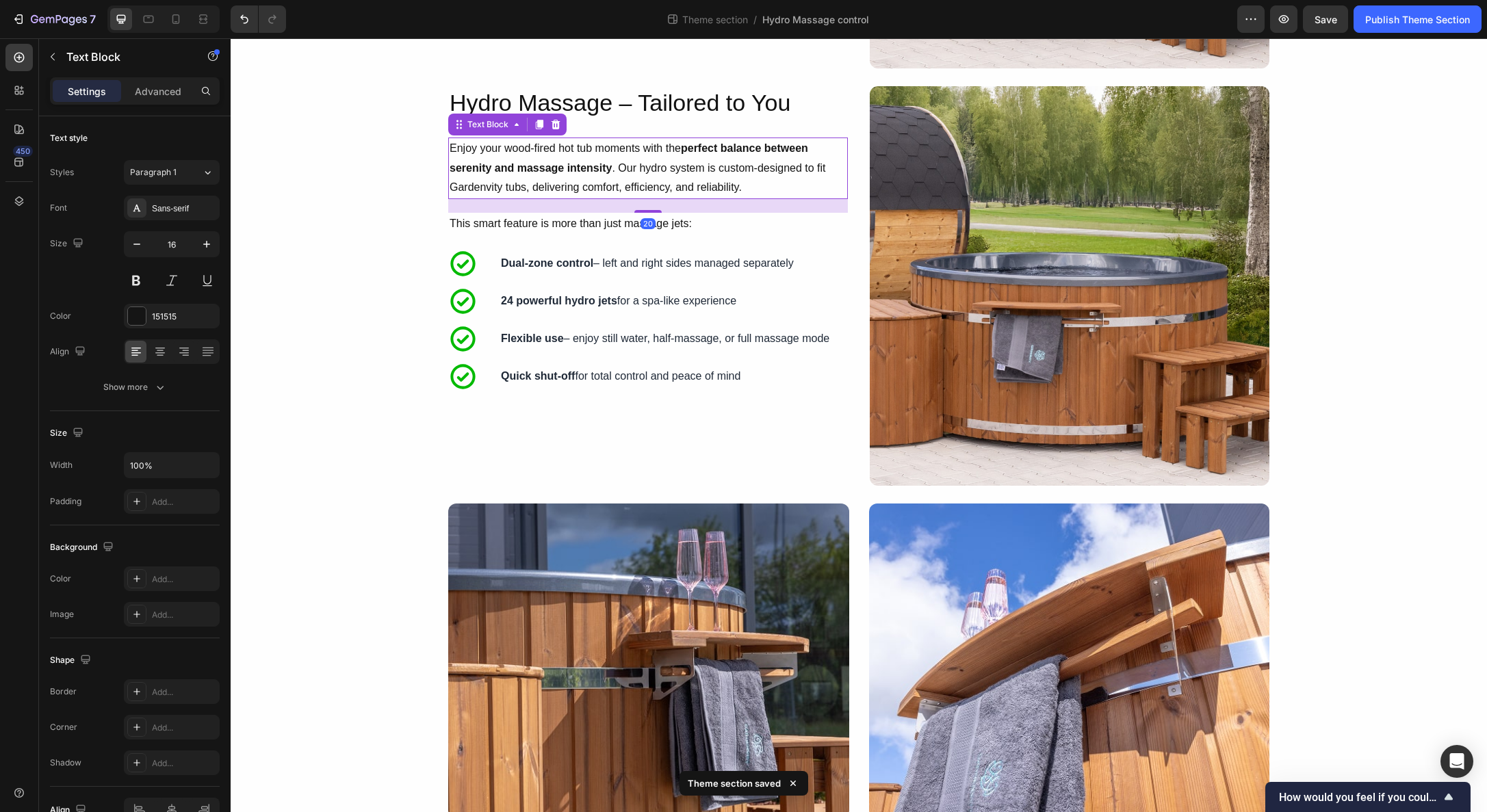
click at [539, 180] on p "Enjoy your wood-fired hot tub moments with the perfect balance between serenity…" at bounding box center [647, 169] width 397 height 59
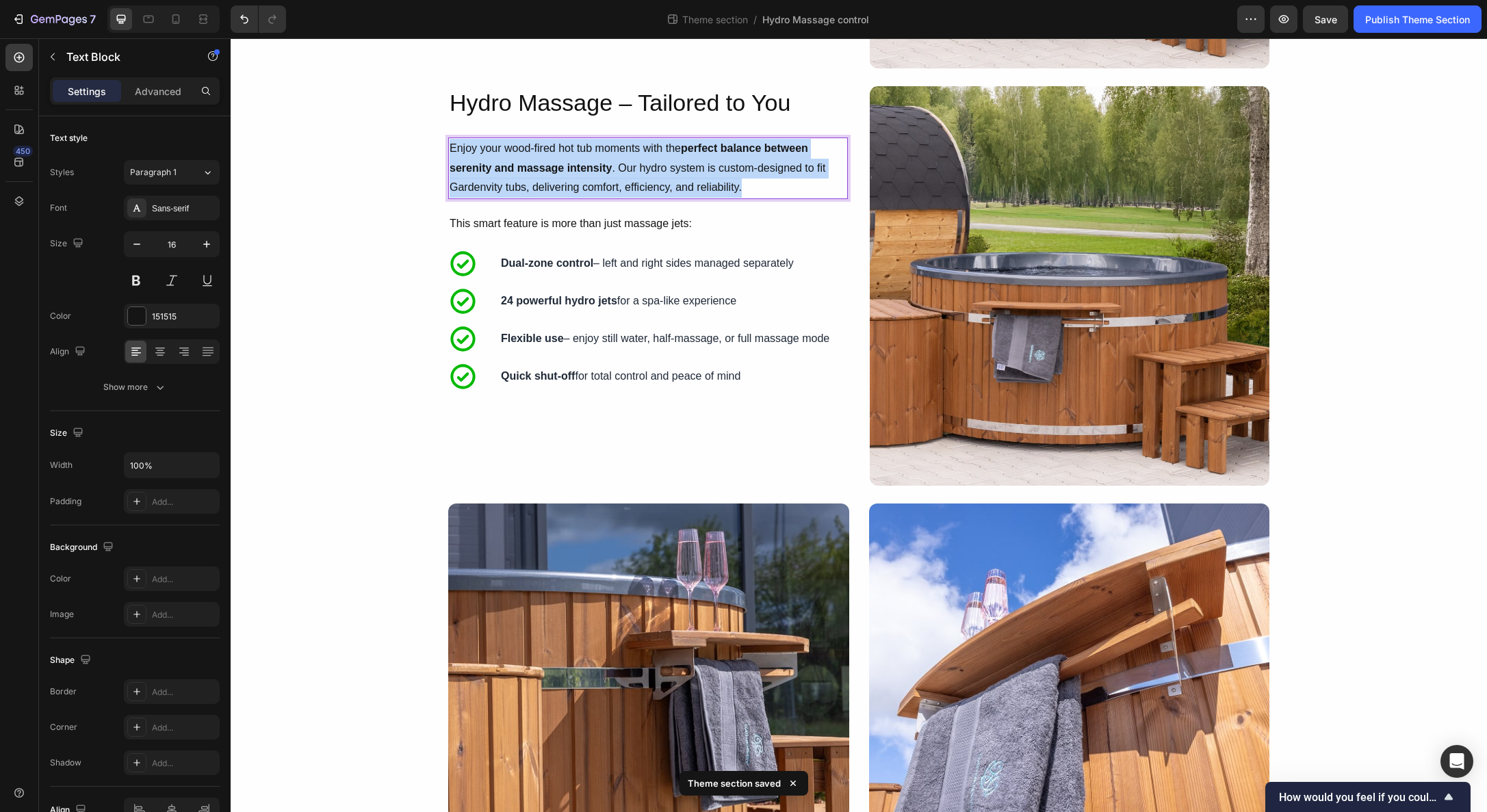
click at [539, 180] on p "Enjoy your wood-fired hot tub moments with the perfect balance between serenity…" at bounding box center [647, 169] width 397 height 59
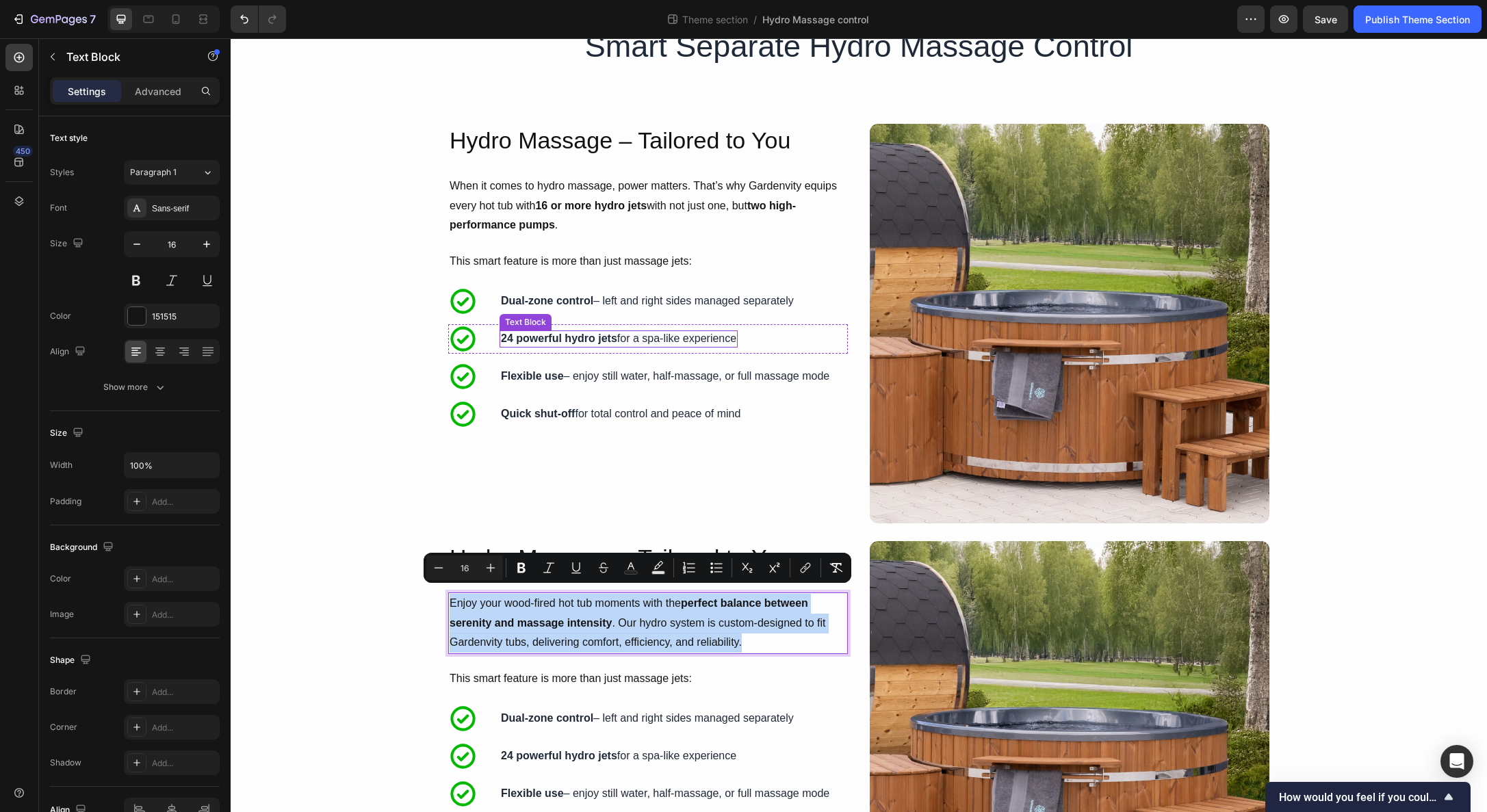
scroll to position [0, 0]
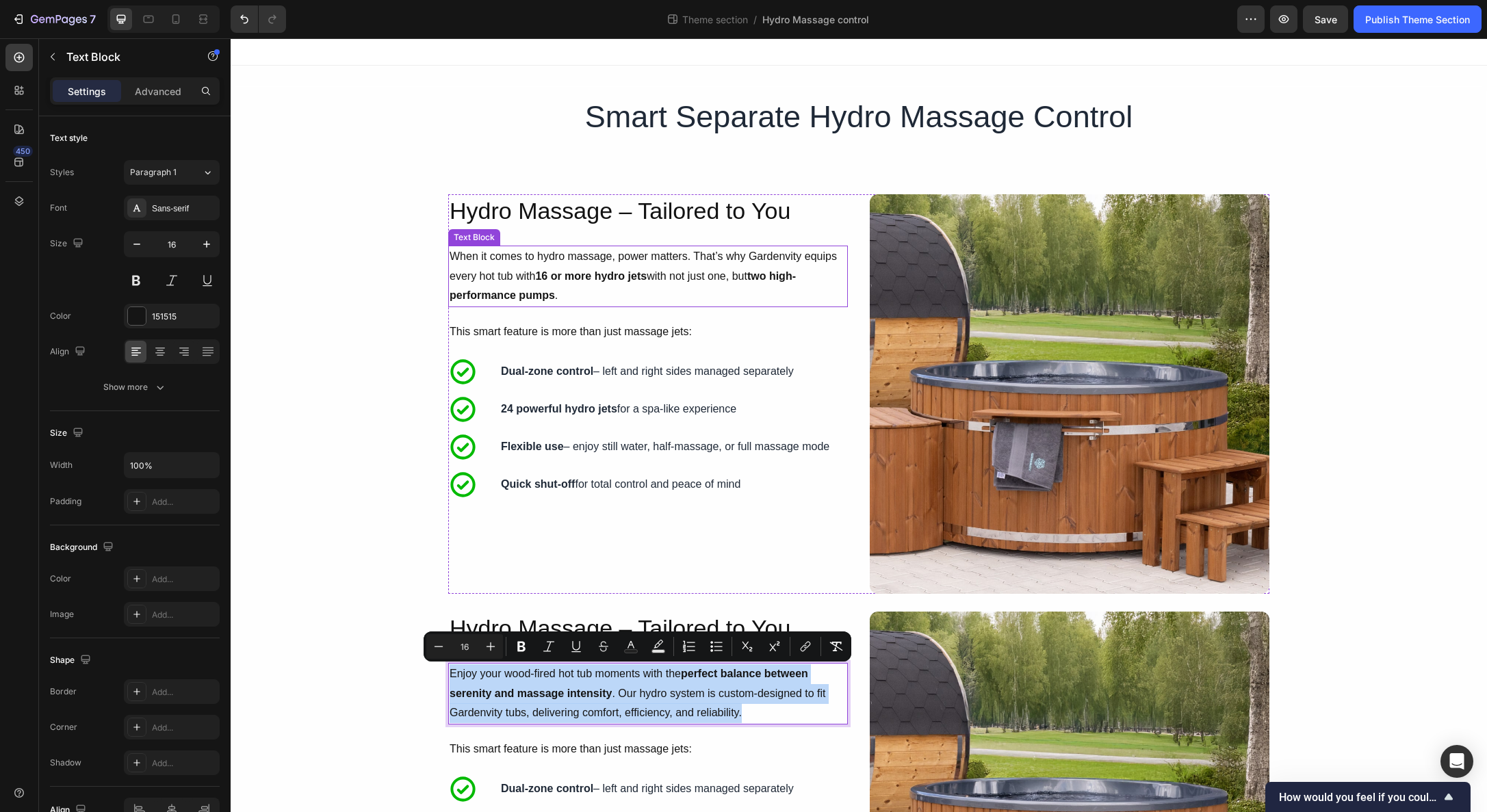
click at [625, 305] on p "When it comes to hydro massage, power matters. That’s why Gardenvity equips eve…" at bounding box center [647, 276] width 397 height 59
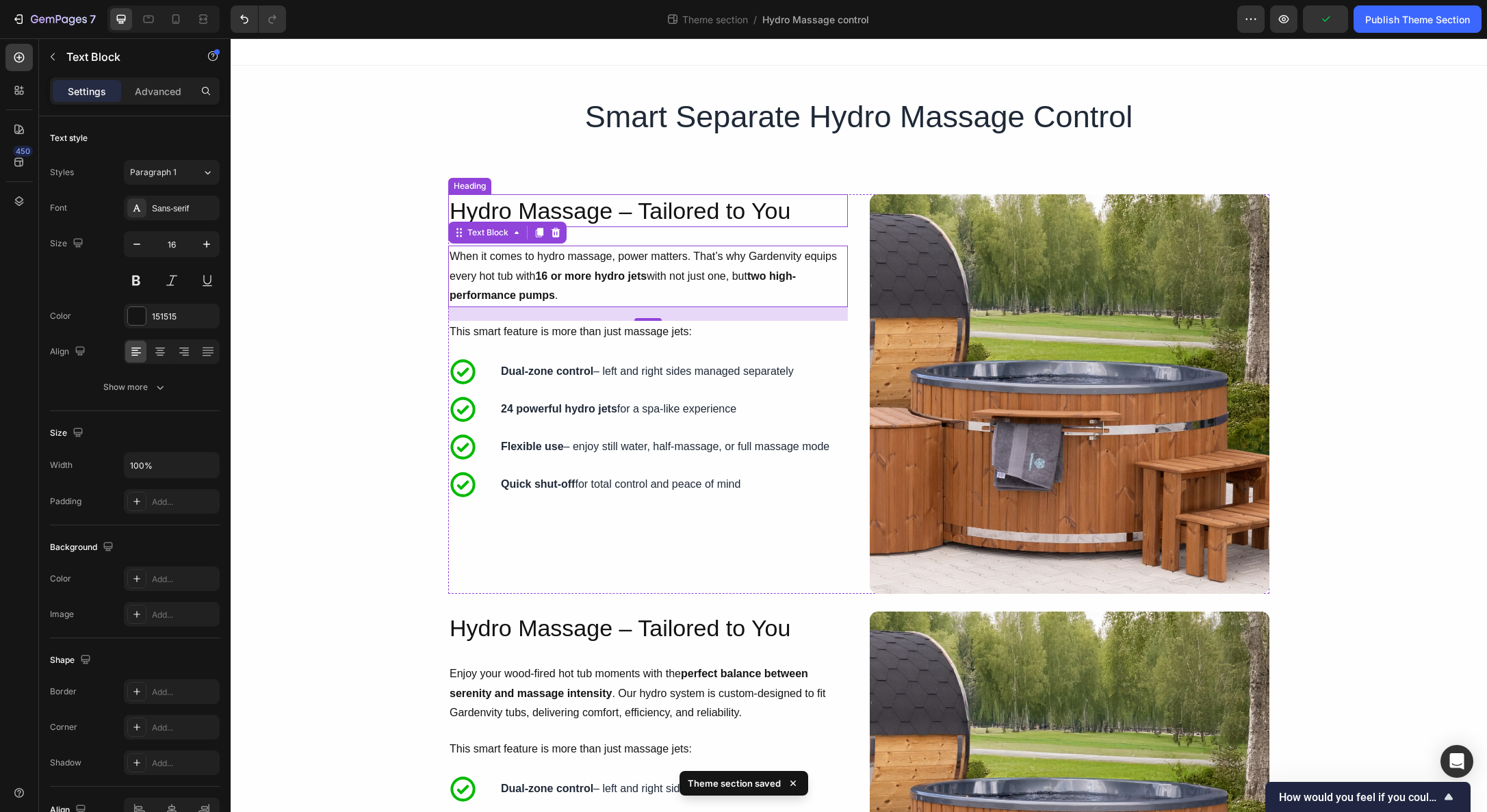
click at [621, 217] on h2 "Hydro Massage – Tailored to You" at bounding box center [648, 211] width 400 height 33
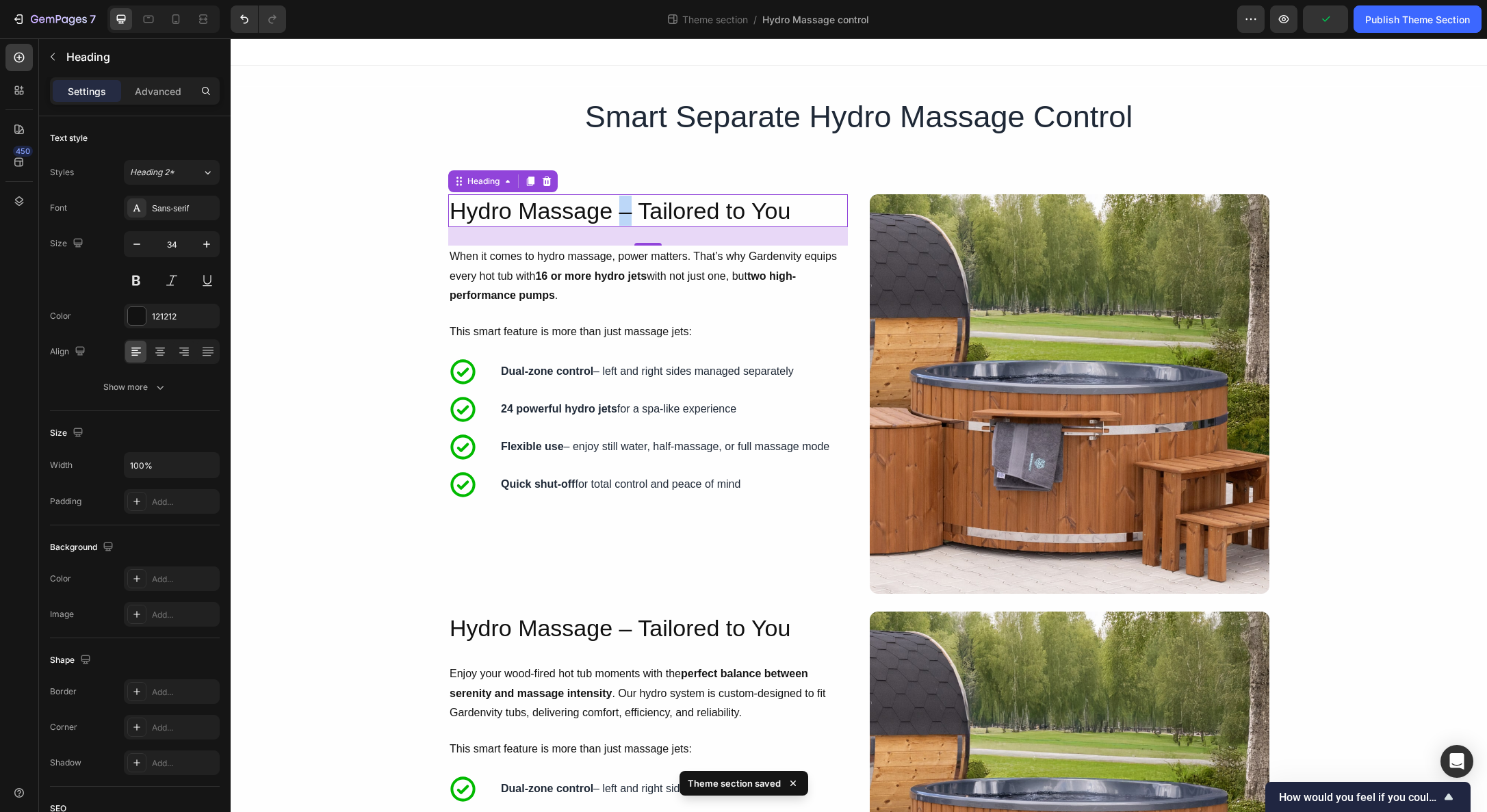
click at [621, 217] on h2 "Hydro Massage – Tailored to You" at bounding box center [648, 211] width 400 height 33
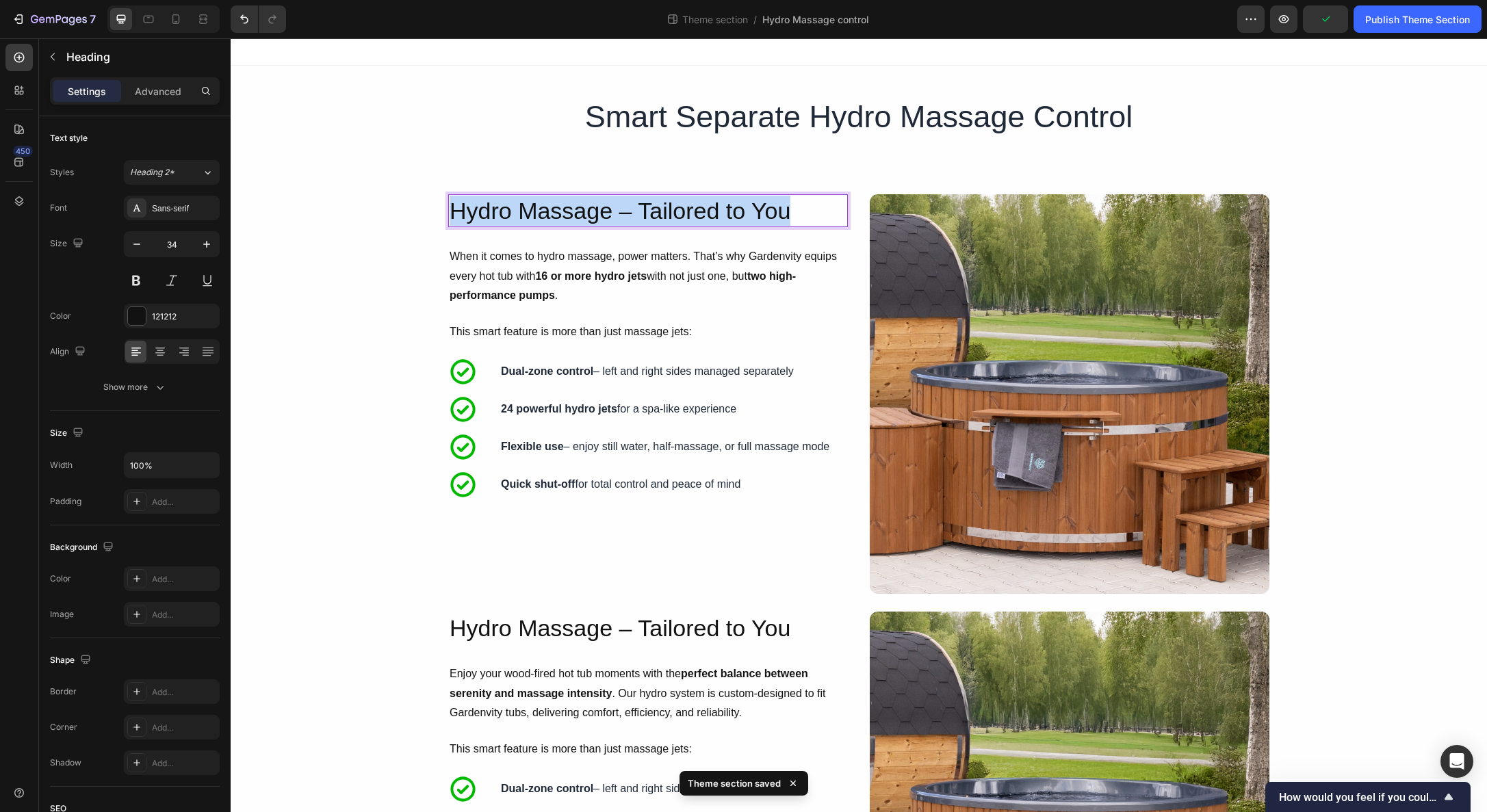
click at [621, 217] on p "Hydro Massage – Tailored to You" at bounding box center [647, 210] width 397 height 30
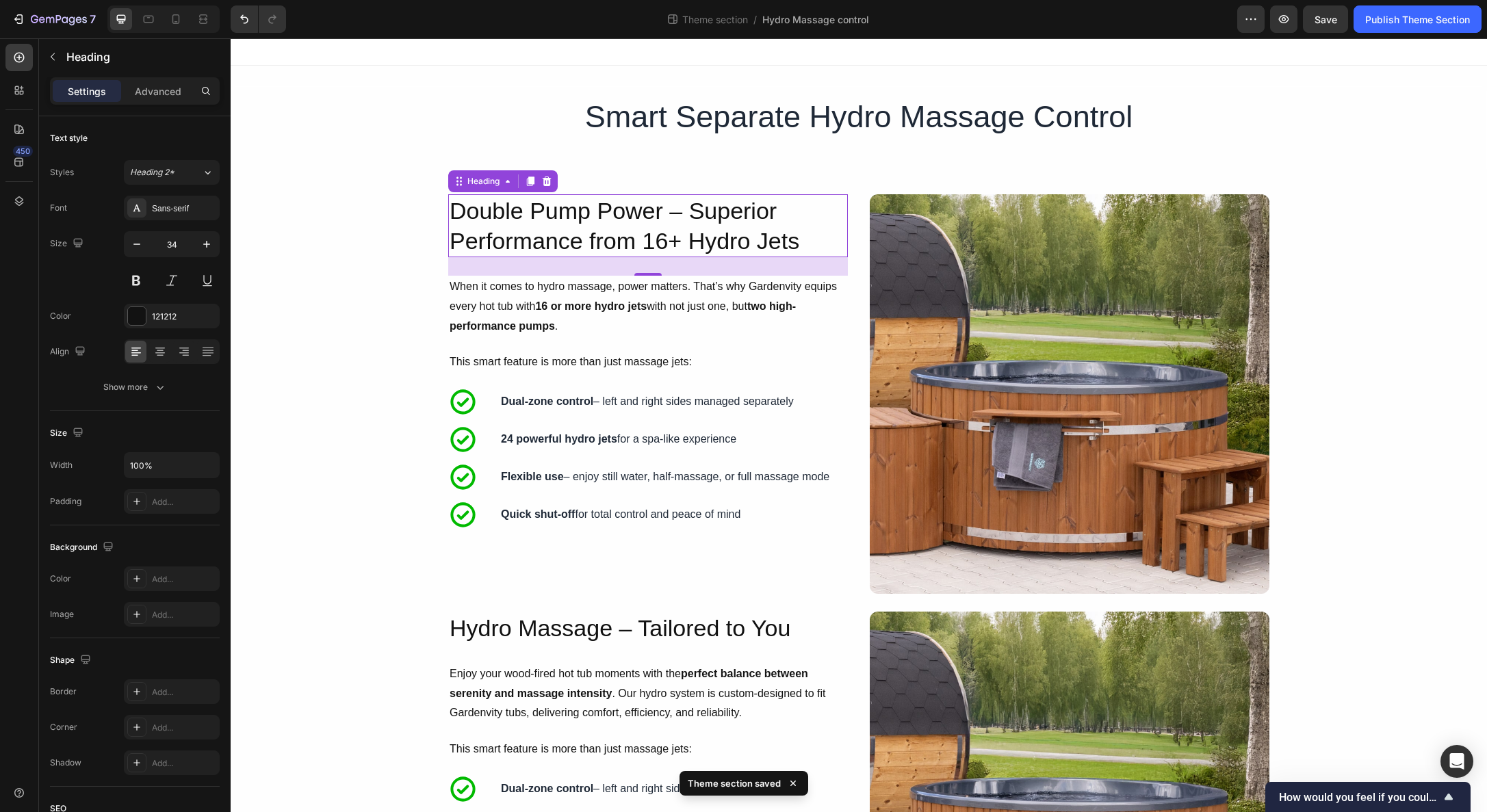
click at [487, 297] on p "When it comes to hydro massage, power matters. That’s why Gardenvity equips eve…" at bounding box center [647, 306] width 397 height 59
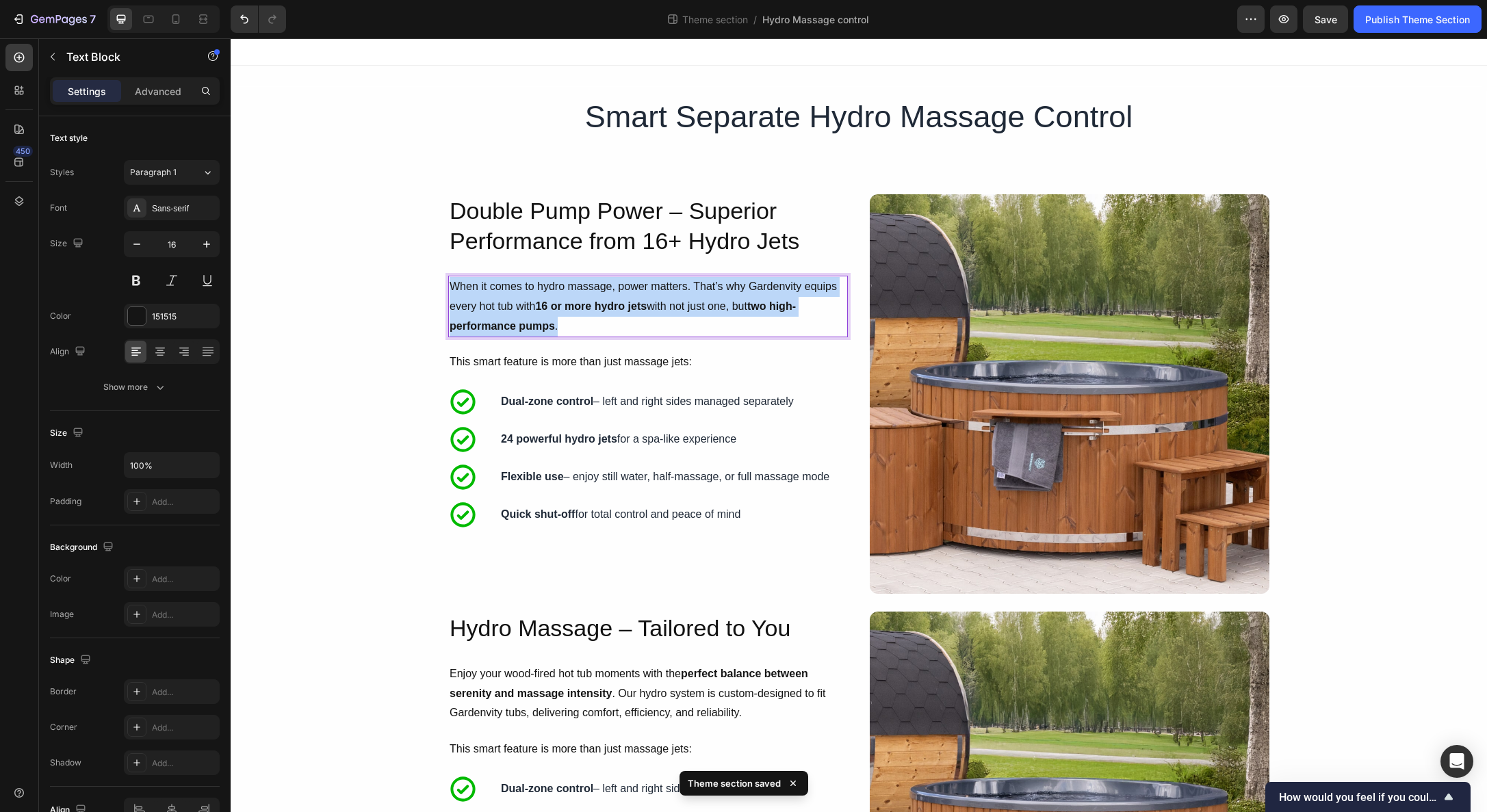
click at [487, 297] on p "When it comes to hydro massage, power matters. That’s why Gardenvity equips eve…" at bounding box center [647, 306] width 397 height 59
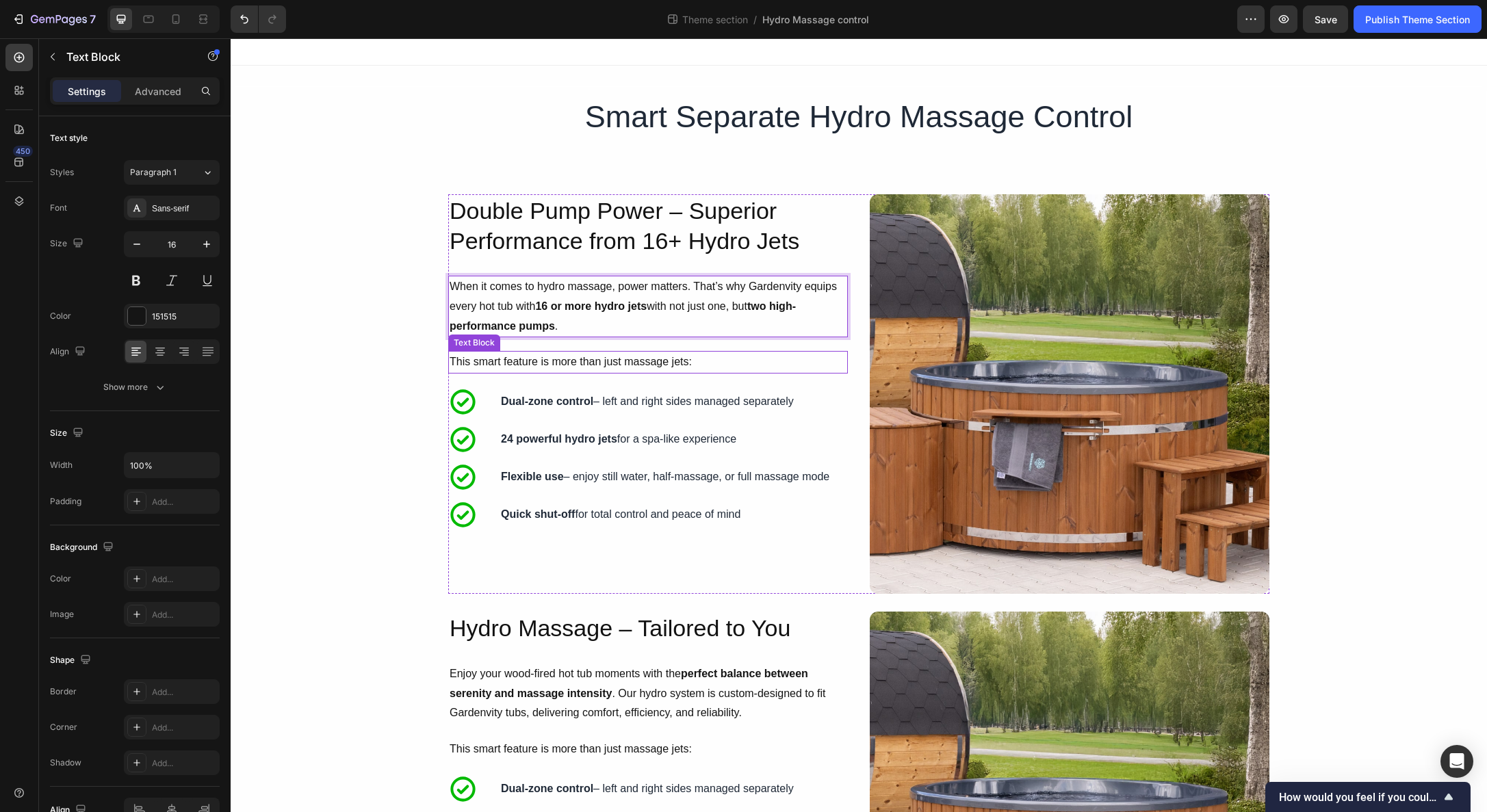
click at [576, 368] on p "This smart feature is more than just massage jets:" at bounding box center [647, 362] width 397 height 20
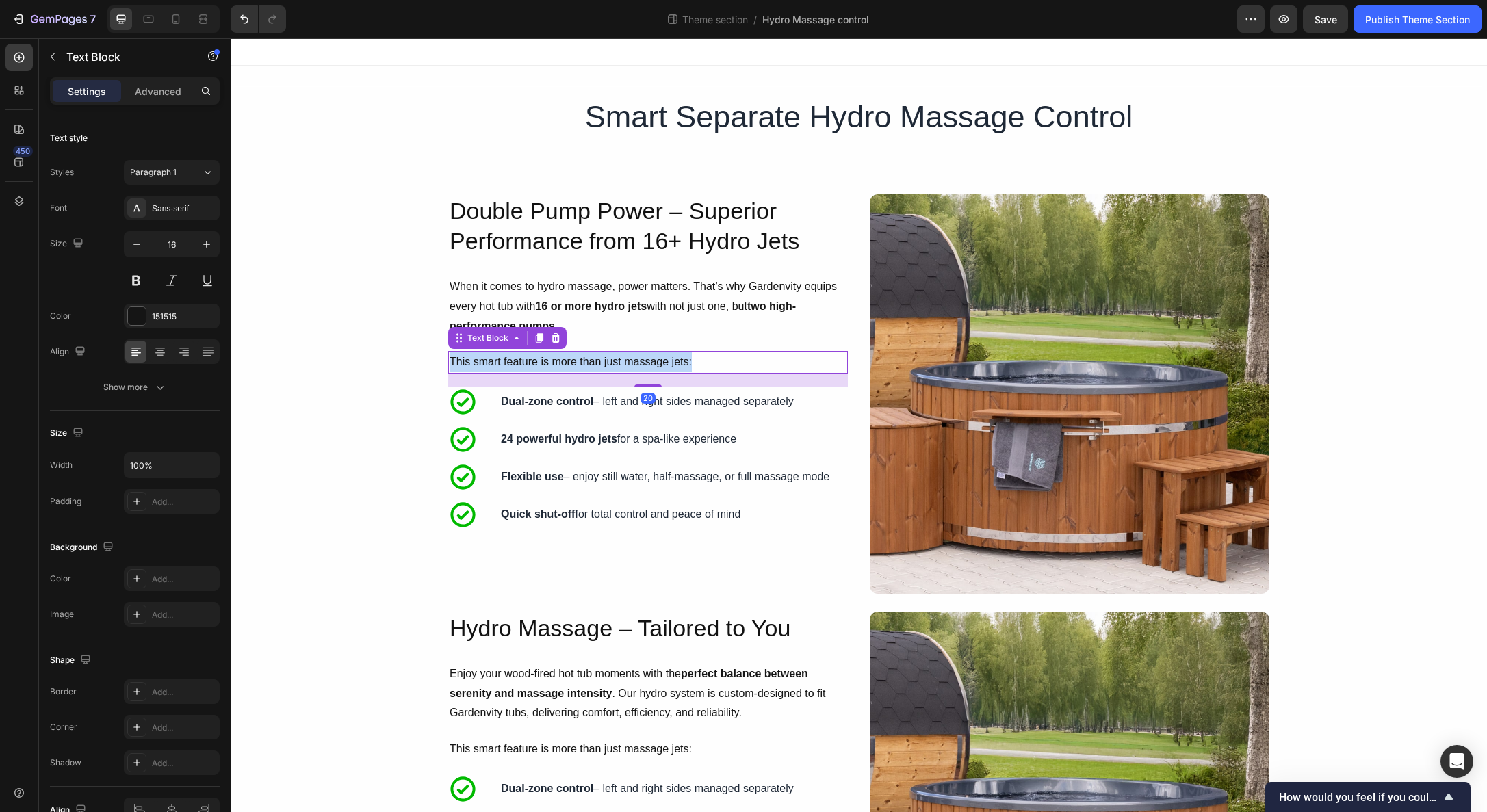
click at [576, 368] on p "This smart feature is more than just massage jets:" at bounding box center [647, 362] width 397 height 20
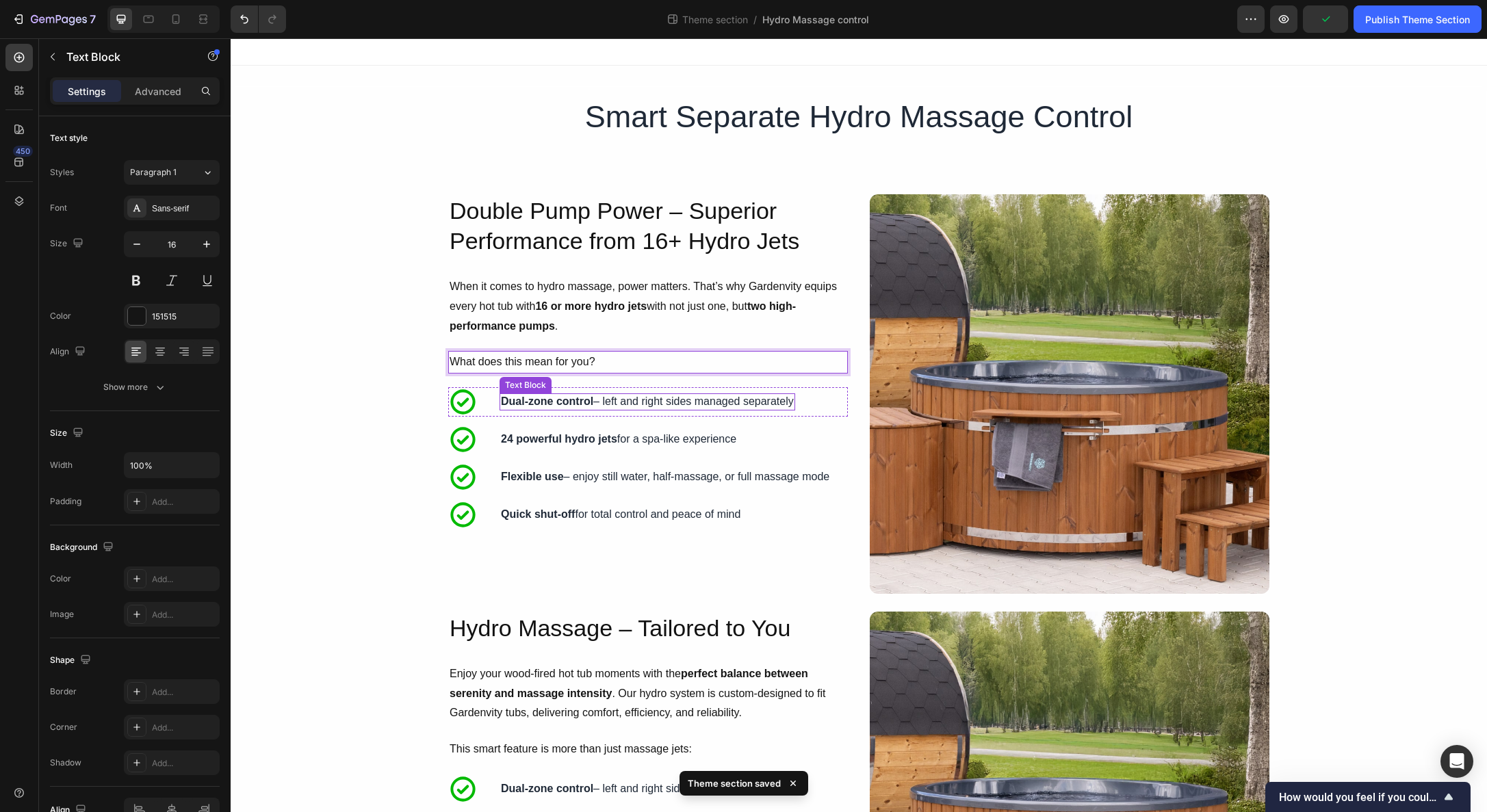
click at [546, 401] on strong "Dual-zone control" at bounding box center [546, 401] width 93 height 12
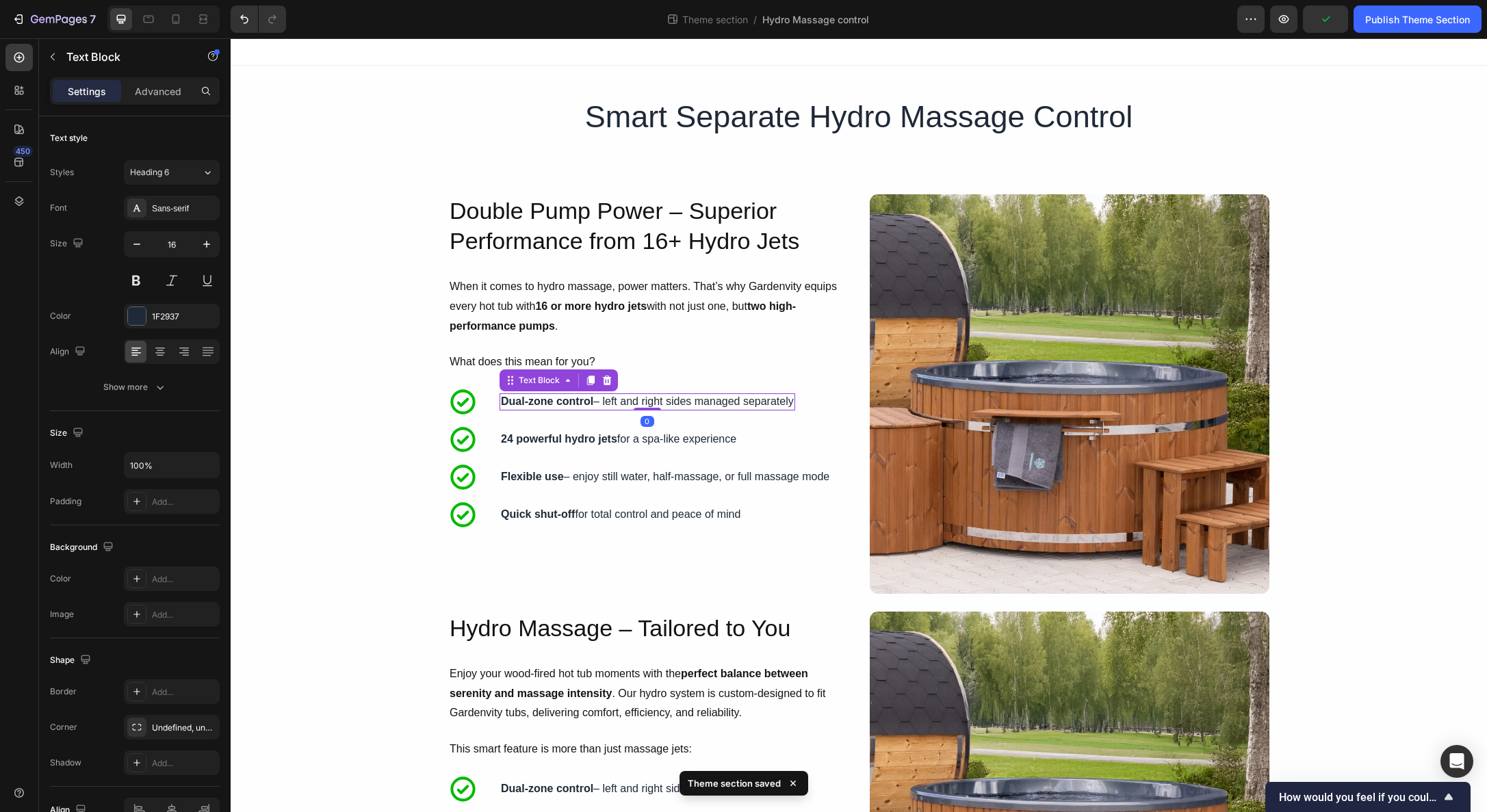
click at [546, 401] on strong "Dual-zone control" at bounding box center [546, 401] width 93 height 12
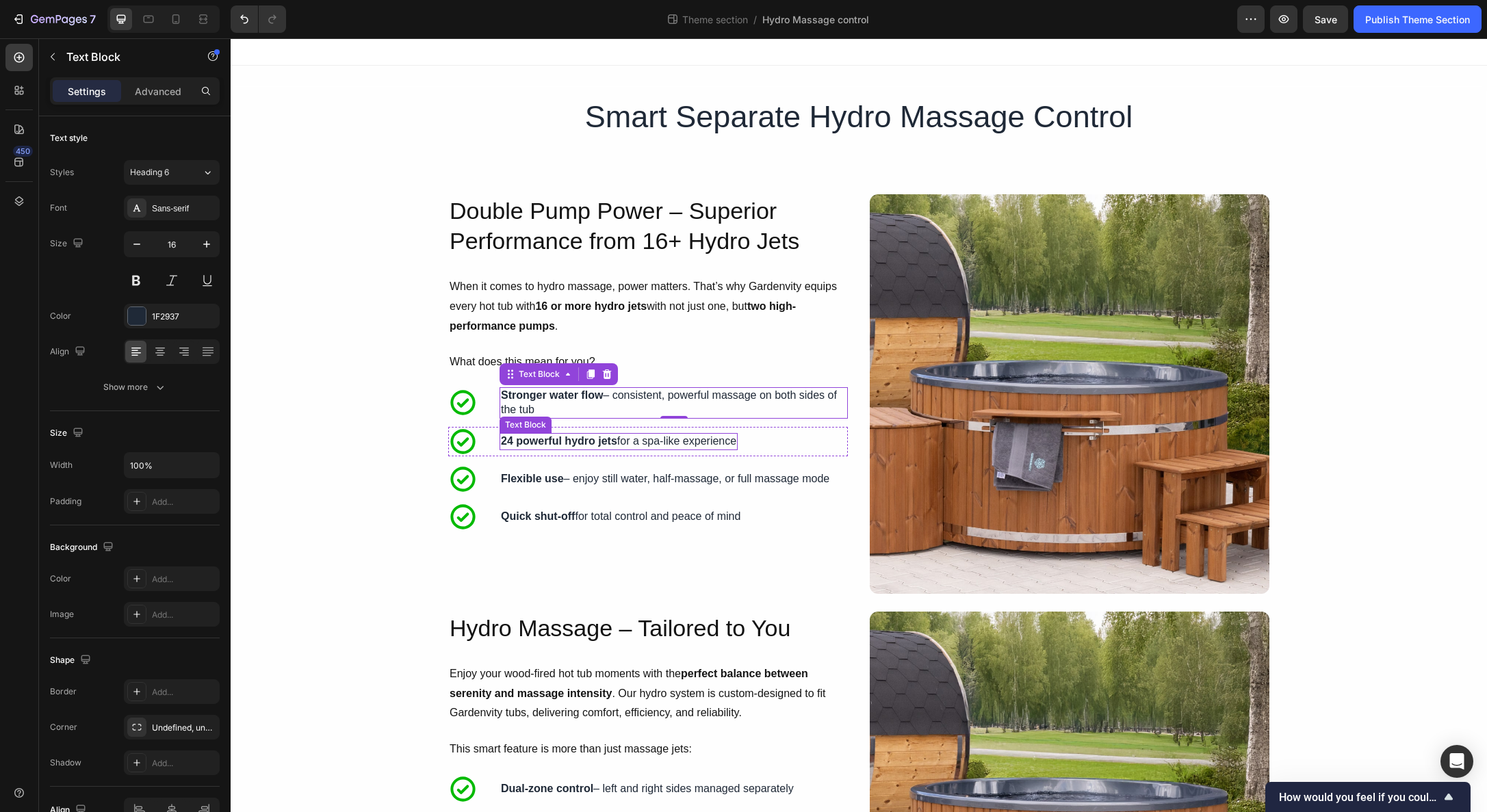
click at [560, 439] on strong "24 powerful hydro jets" at bounding box center [558, 441] width 116 height 12
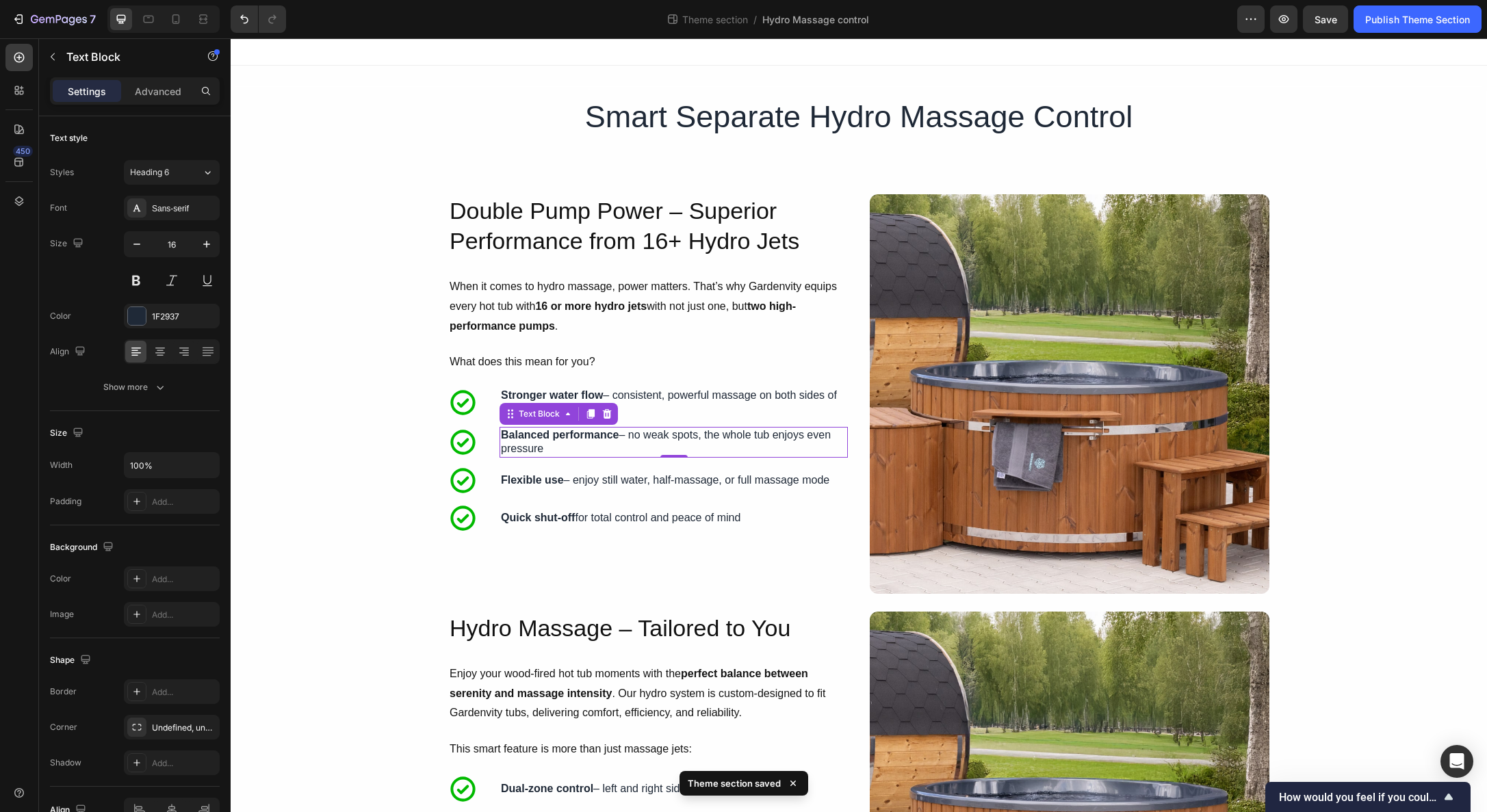
click at [703, 481] on p "Flexible use – enjoy still water, half-massage, or full massage mode" at bounding box center [665, 480] width 328 height 15
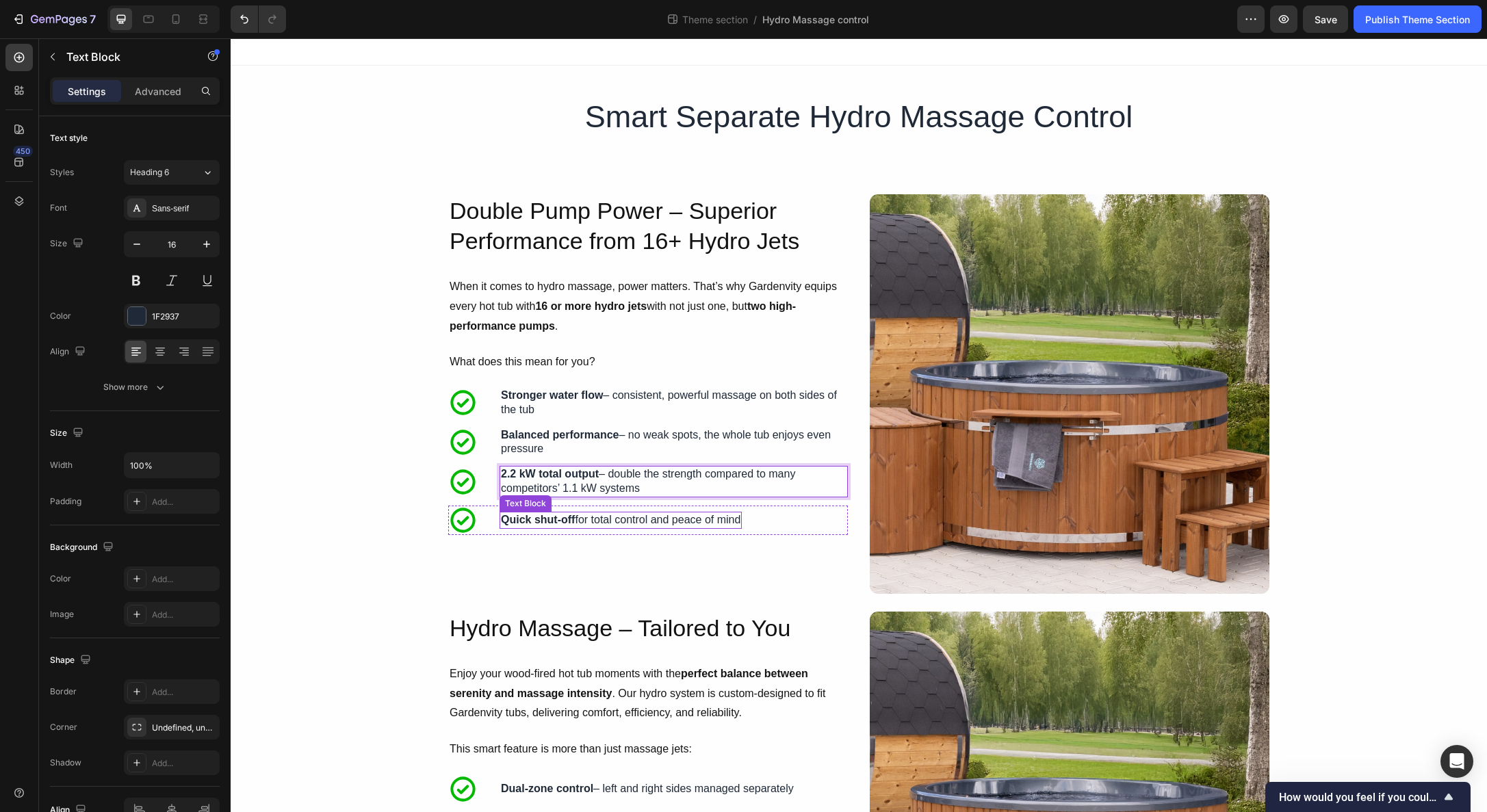
click at [576, 520] on p "Quick shut-off for total control and peace of mind" at bounding box center [620, 521] width 239 height 15
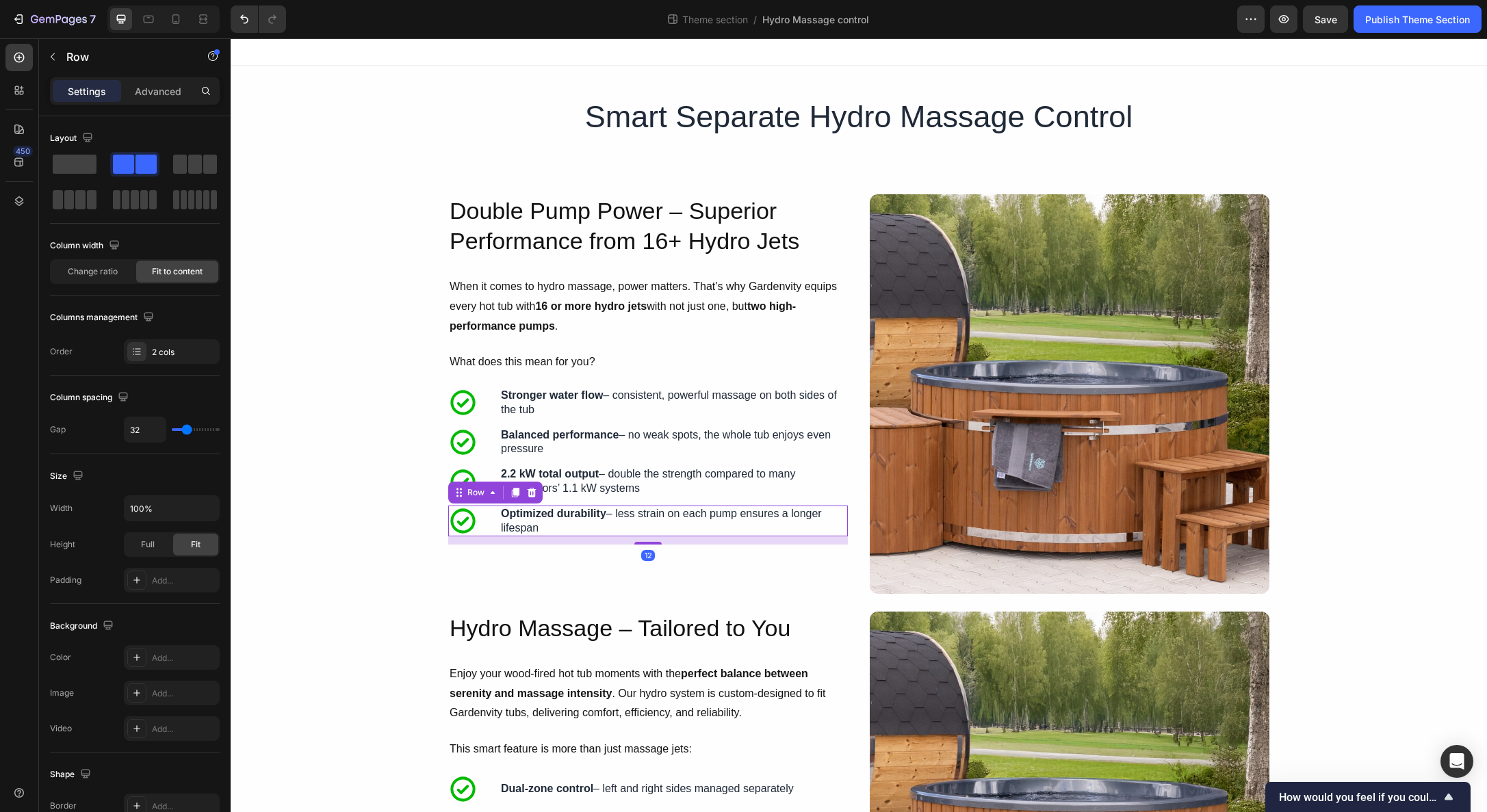
click at [487, 527] on div "Icon Optimized durability – less strain on each pump ensures a longer lifespan …" at bounding box center [648, 521] width 400 height 31
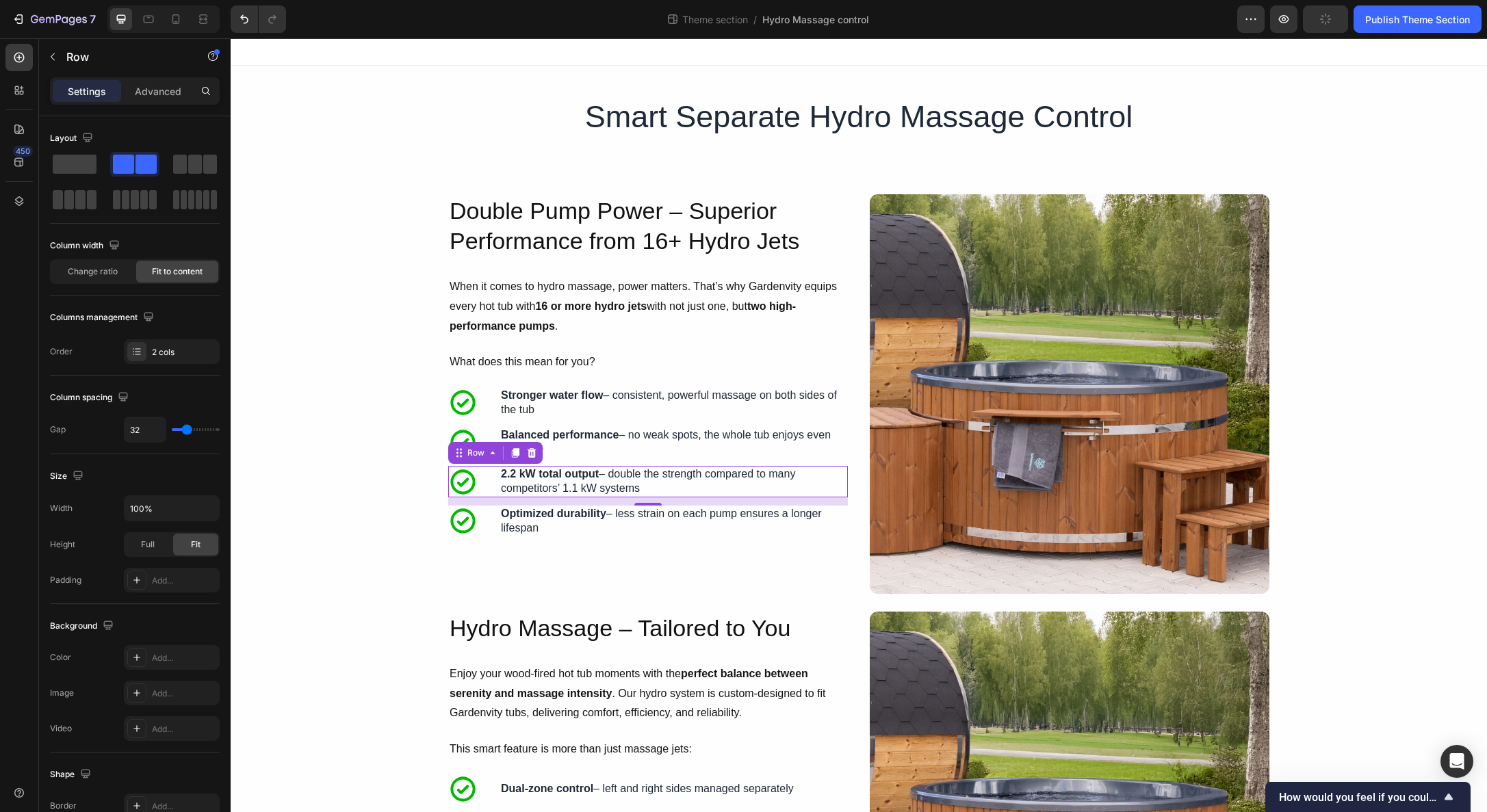
click at [494, 470] on div "Icon 2.2 kW total output – double the strength compared to many competitors’ 1.…" at bounding box center [648, 481] width 400 height 31
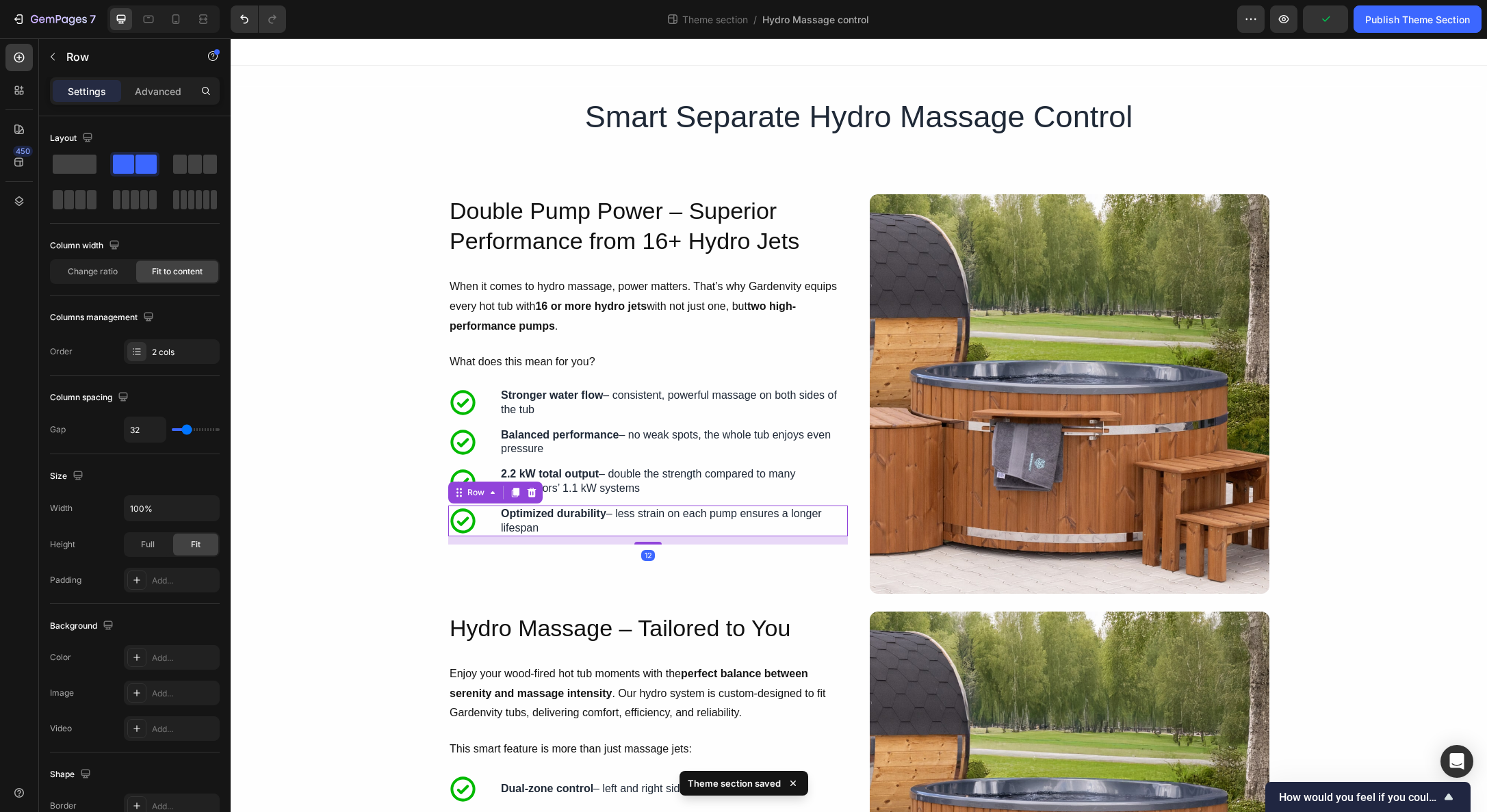
click at [490, 519] on div "Icon Optimized durability – less strain on each pump ensures a longer lifespan …" at bounding box center [648, 521] width 400 height 31
click at [514, 495] on icon at bounding box center [515, 492] width 7 height 9
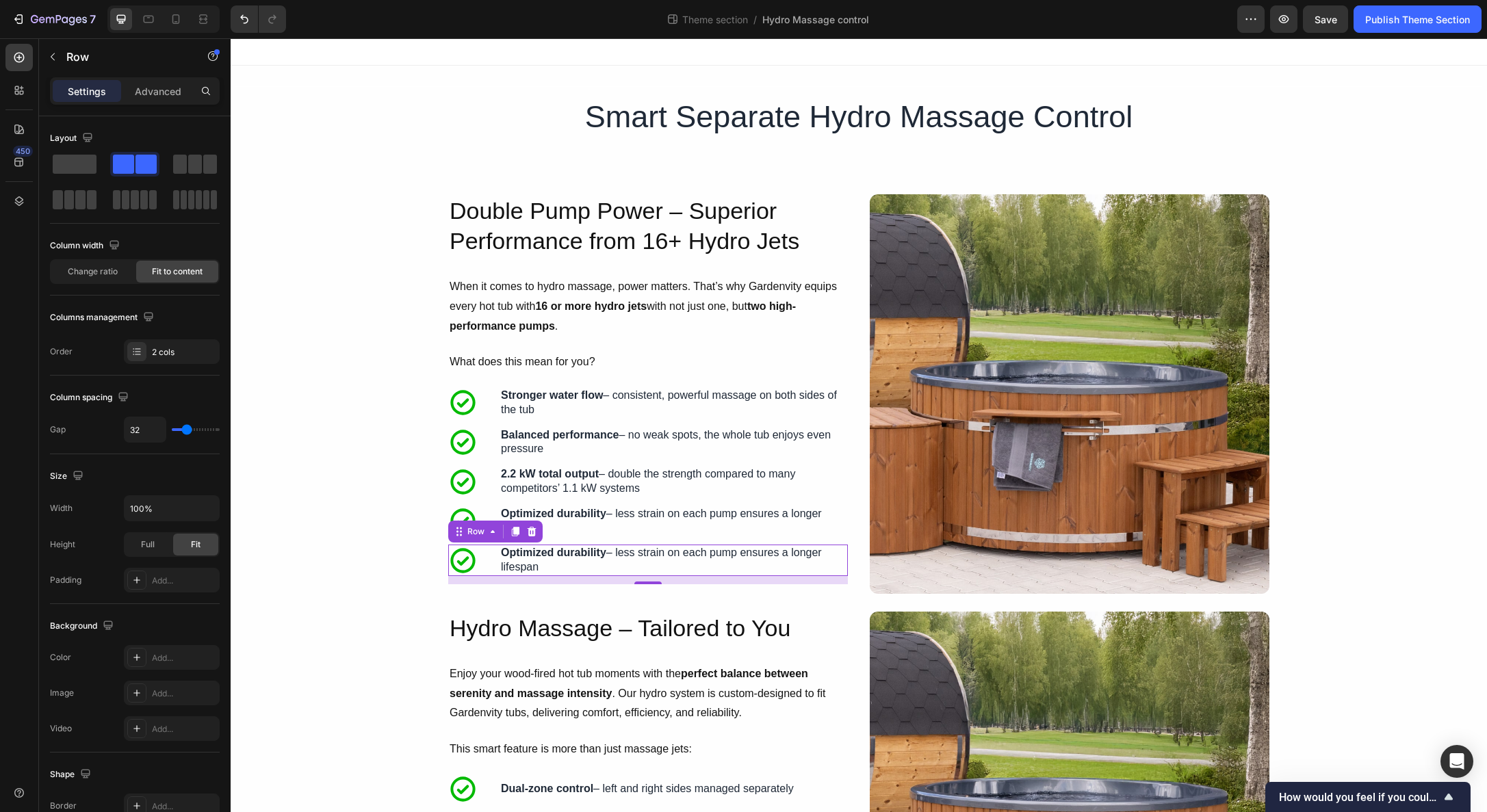
click at [531, 552] on strong "Optimized durability" at bounding box center [553, 552] width 105 height 12
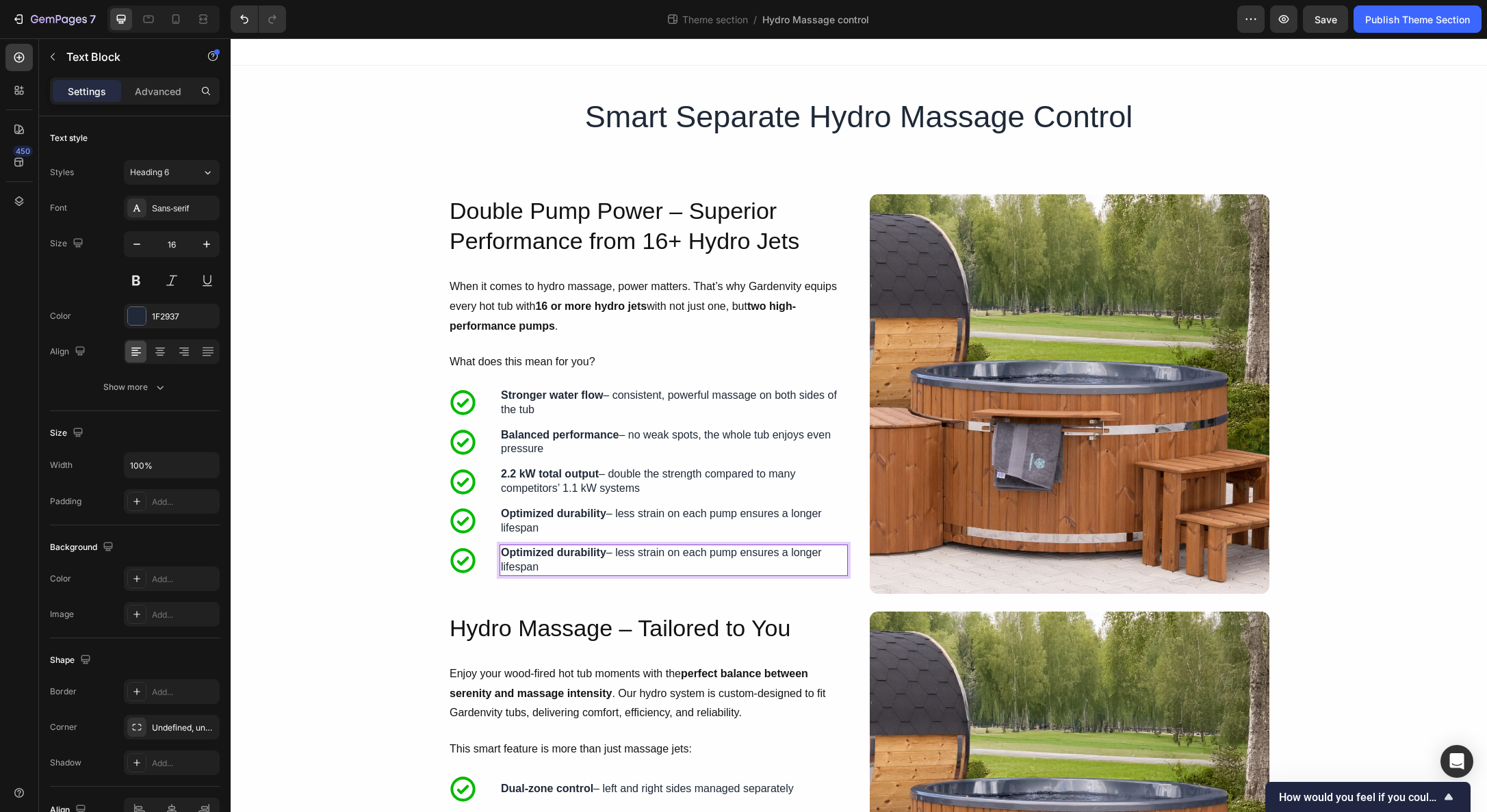
click at [531, 552] on strong "Optimized durability" at bounding box center [553, 552] width 105 height 12
click at [479, 561] on div "Icon Energy efficiency – two pumps working at lower individual loads can be mor…" at bounding box center [648, 560] width 400 height 31
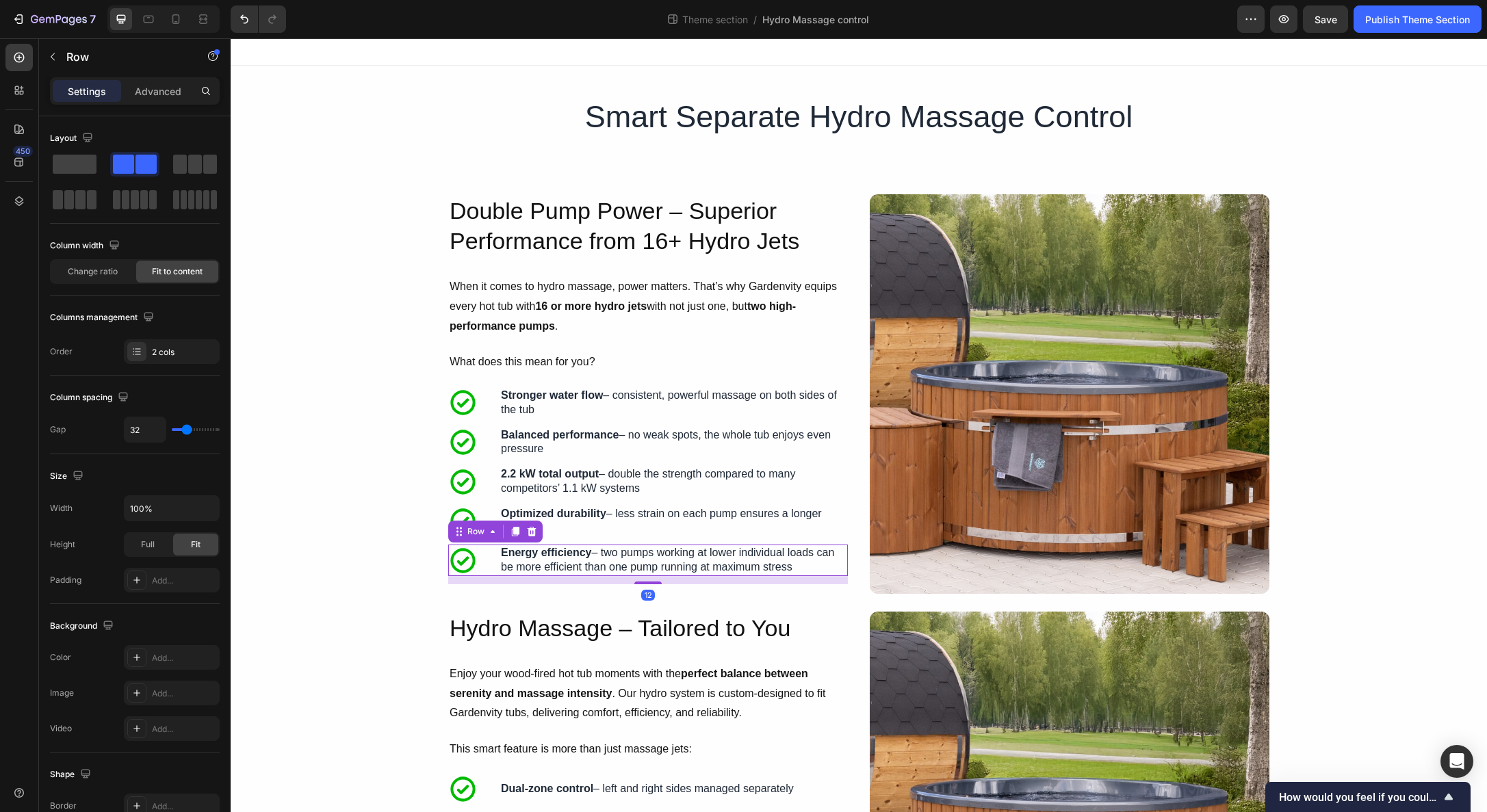
drag, startPoint x: 515, startPoint y: 532, endPoint x: 533, endPoint y: 771, distance: 239.7
click at [515, 532] on icon at bounding box center [515, 532] width 7 height 9
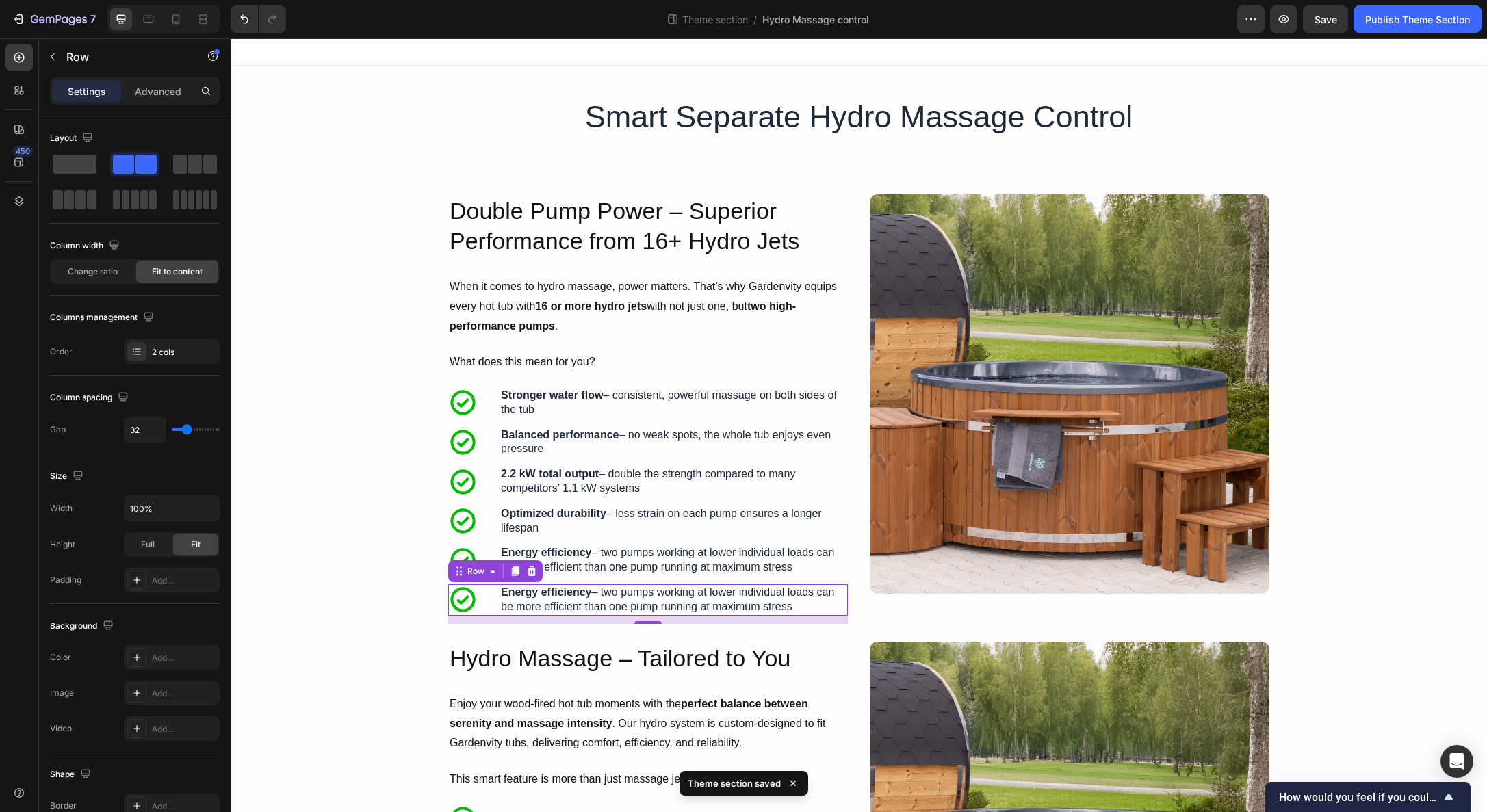
click at [541, 595] on strong "Energy efficiency" at bounding box center [545, 592] width 91 height 12
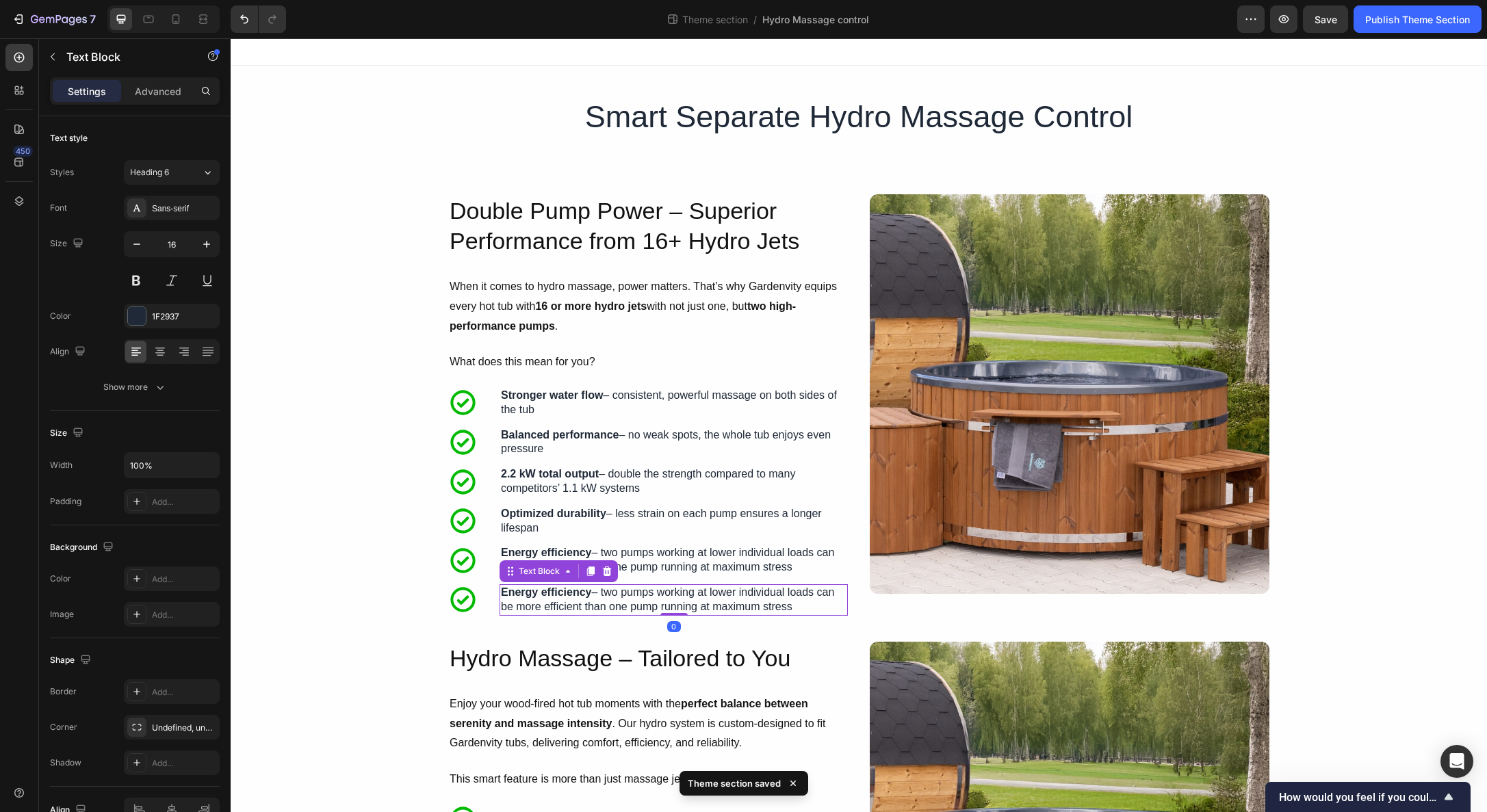
click at [541, 595] on strong "Energy efficiency" at bounding box center [545, 592] width 91 height 12
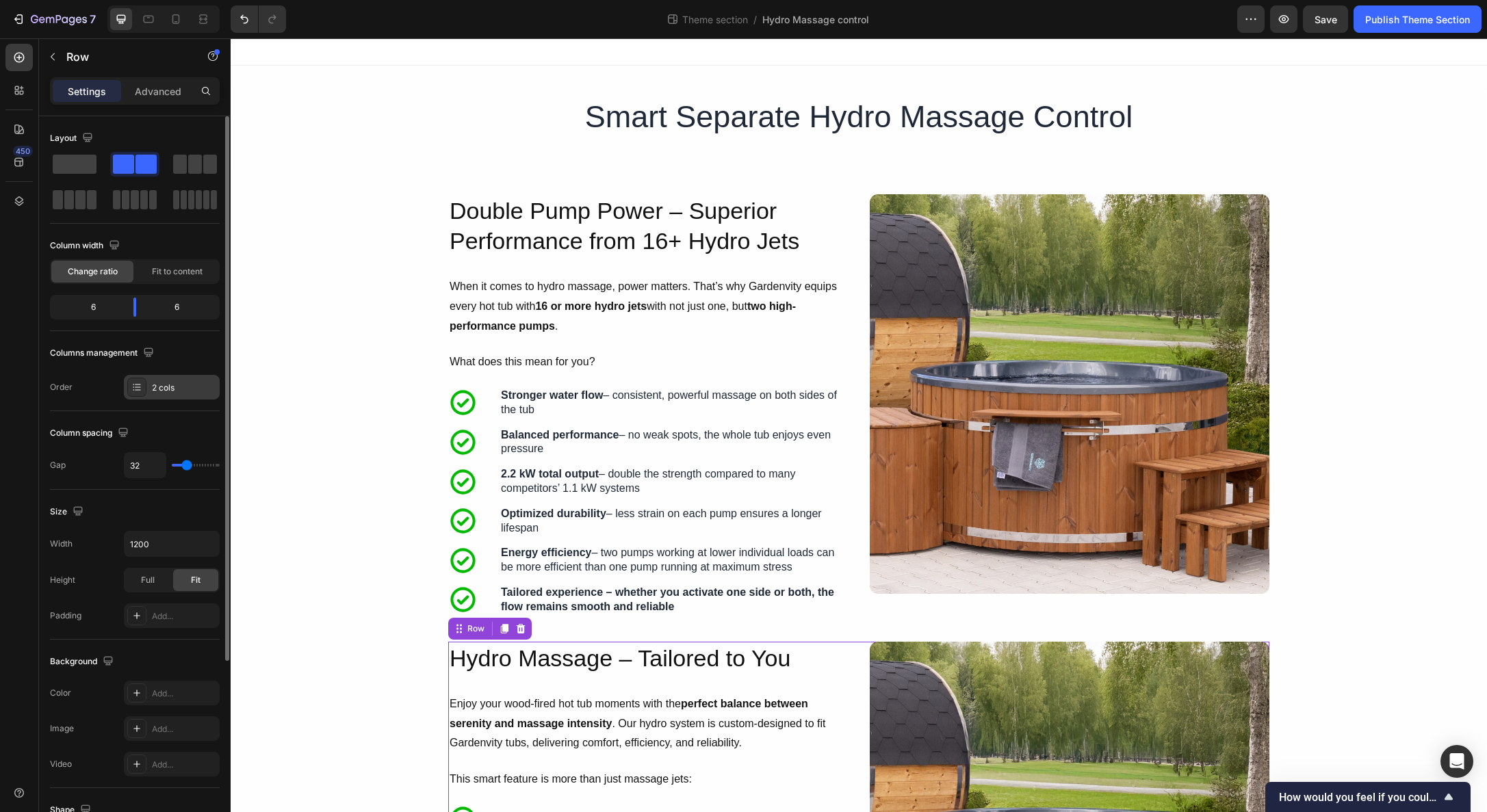
click at [154, 391] on div "2 cols" at bounding box center [184, 387] width 64 height 12
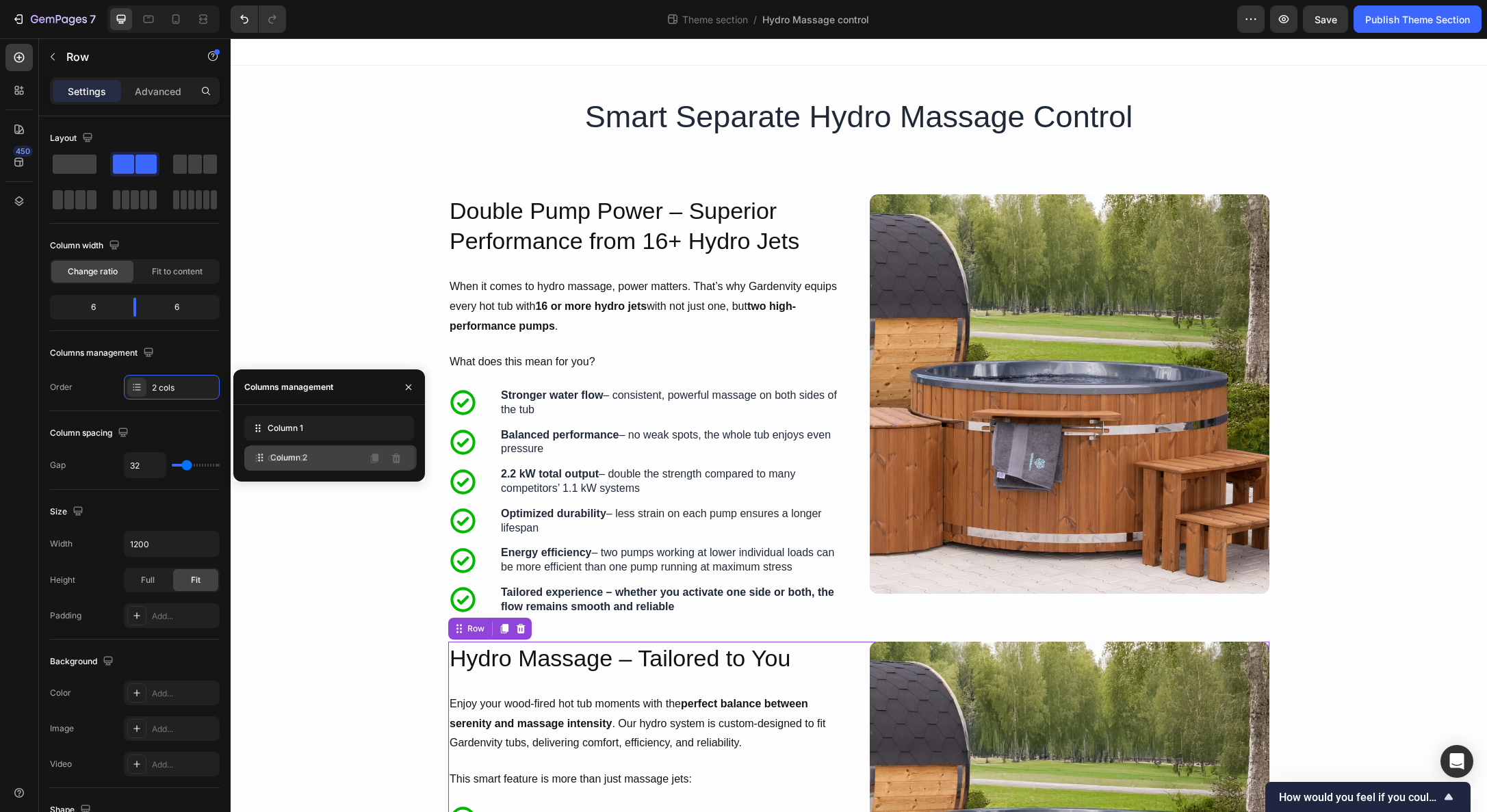
drag, startPoint x: 258, startPoint y: 433, endPoint x: 260, endPoint y: 463, distance: 30.1
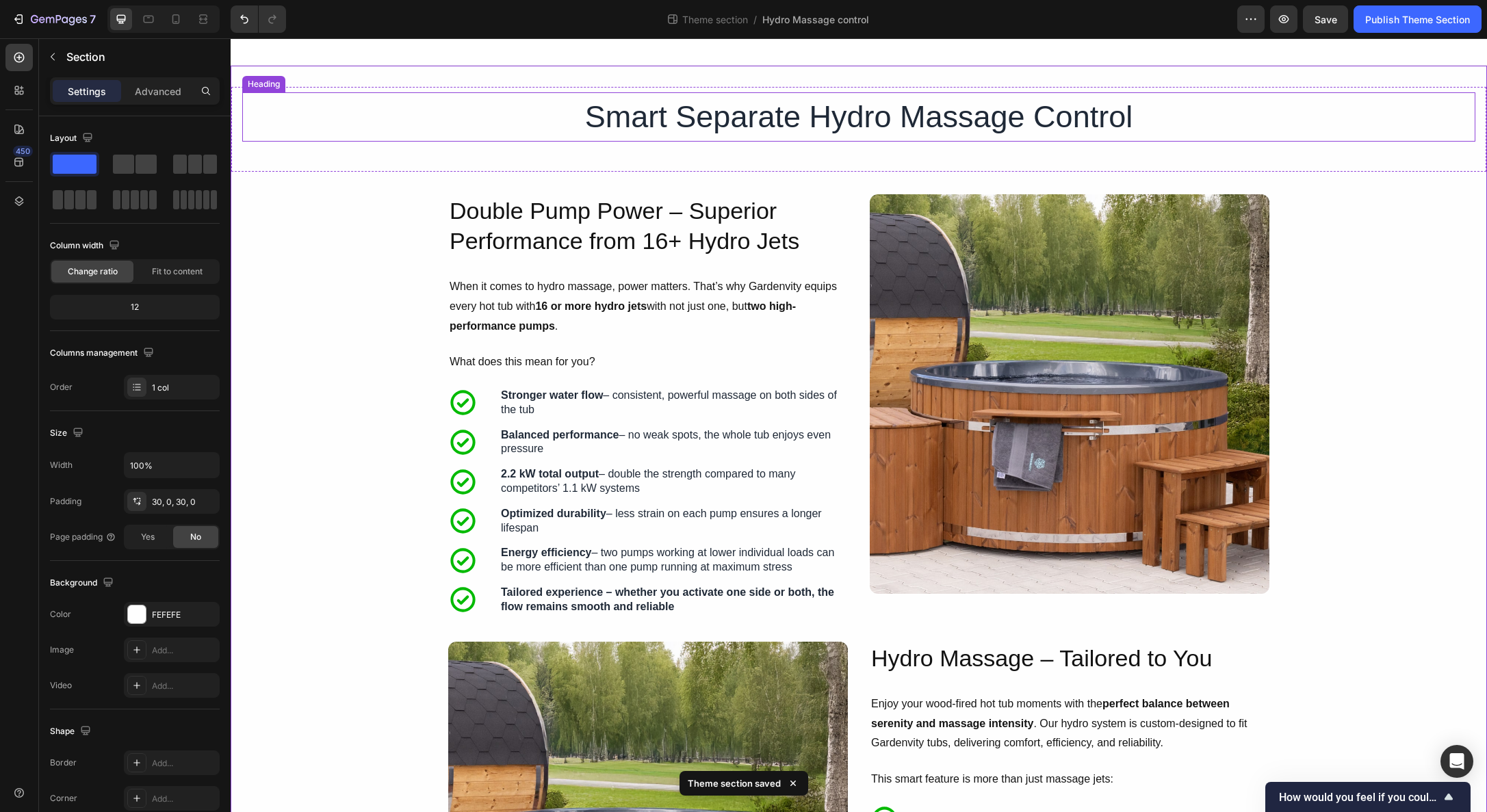
click at [728, 123] on h1 "Smart Separate Hydro Massage Control" at bounding box center [859, 117] width 821 height 49
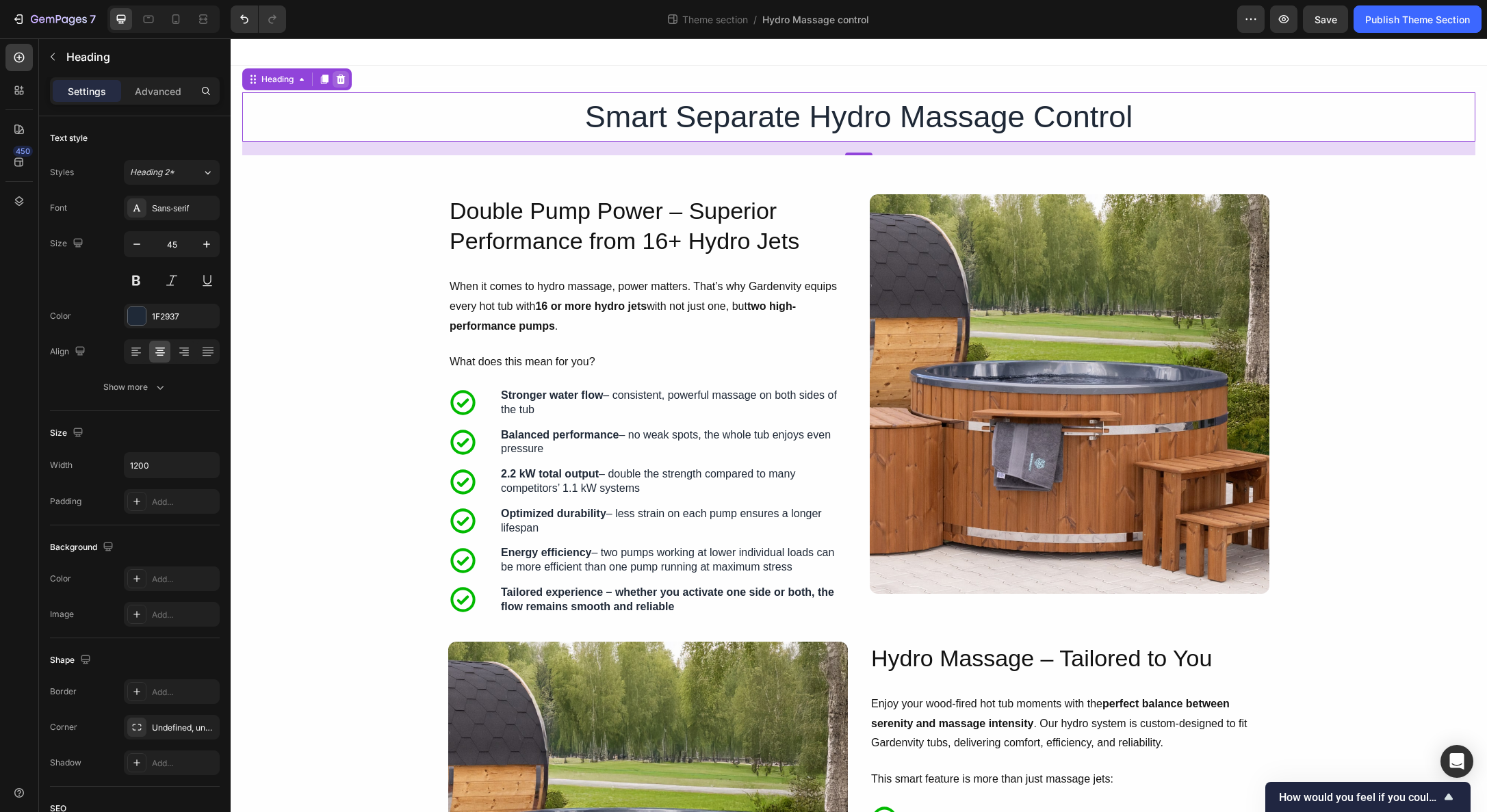
click at [336, 77] on icon at bounding box center [341, 80] width 11 height 11
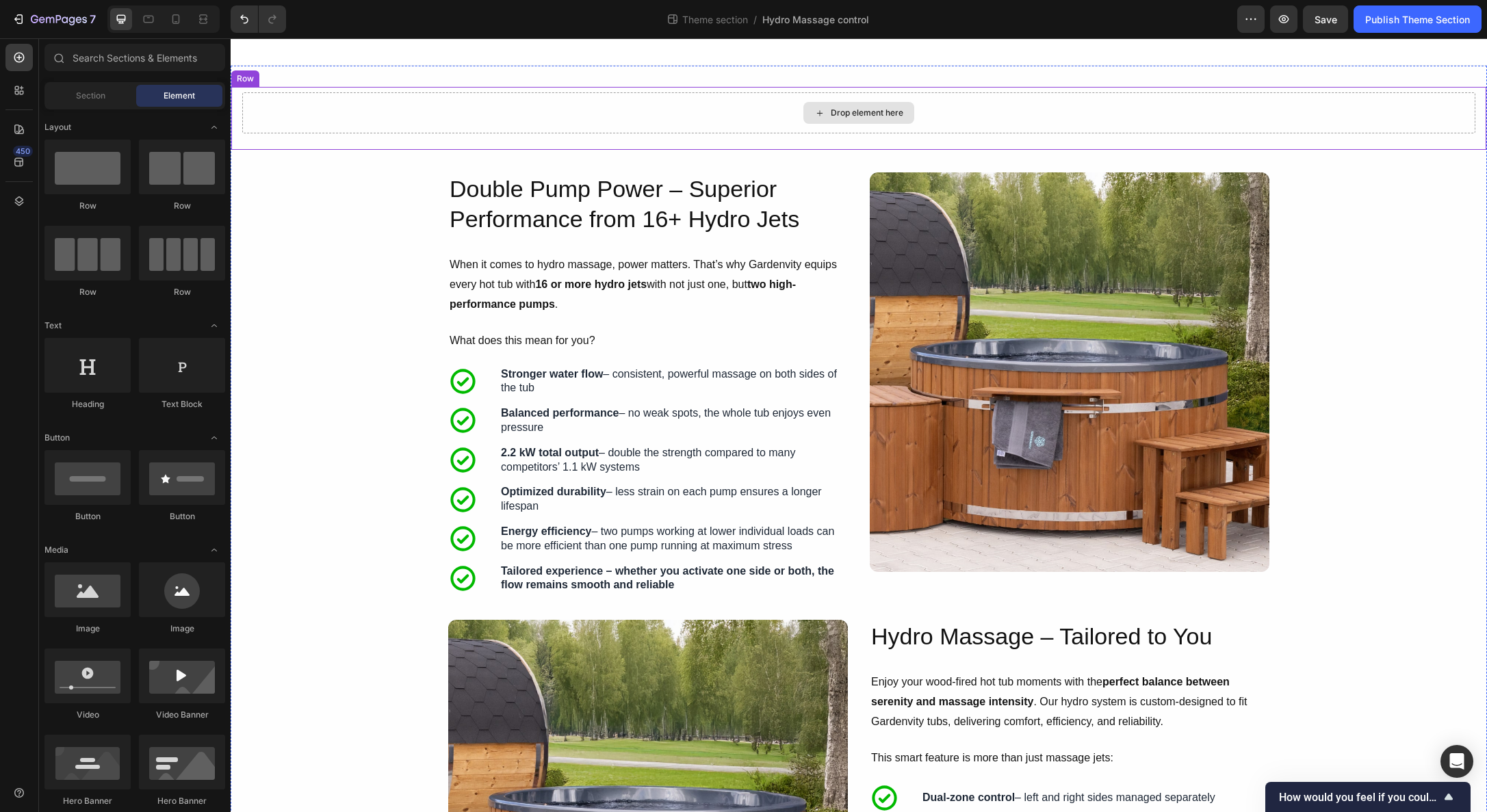
click at [550, 109] on div "Drop element here" at bounding box center [858, 113] width 1233 height 41
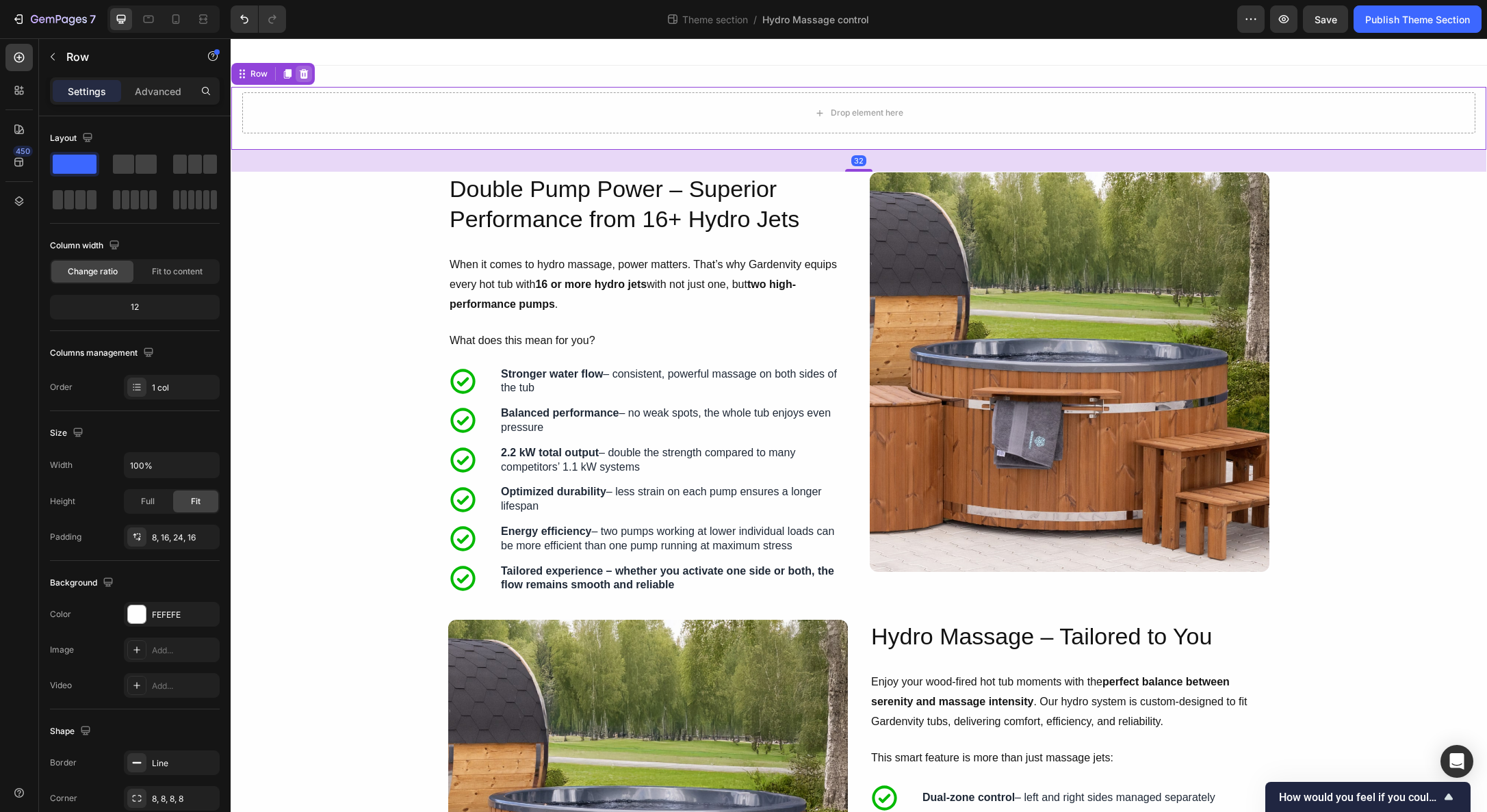
click at [304, 75] on icon at bounding box center [303, 74] width 11 height 11
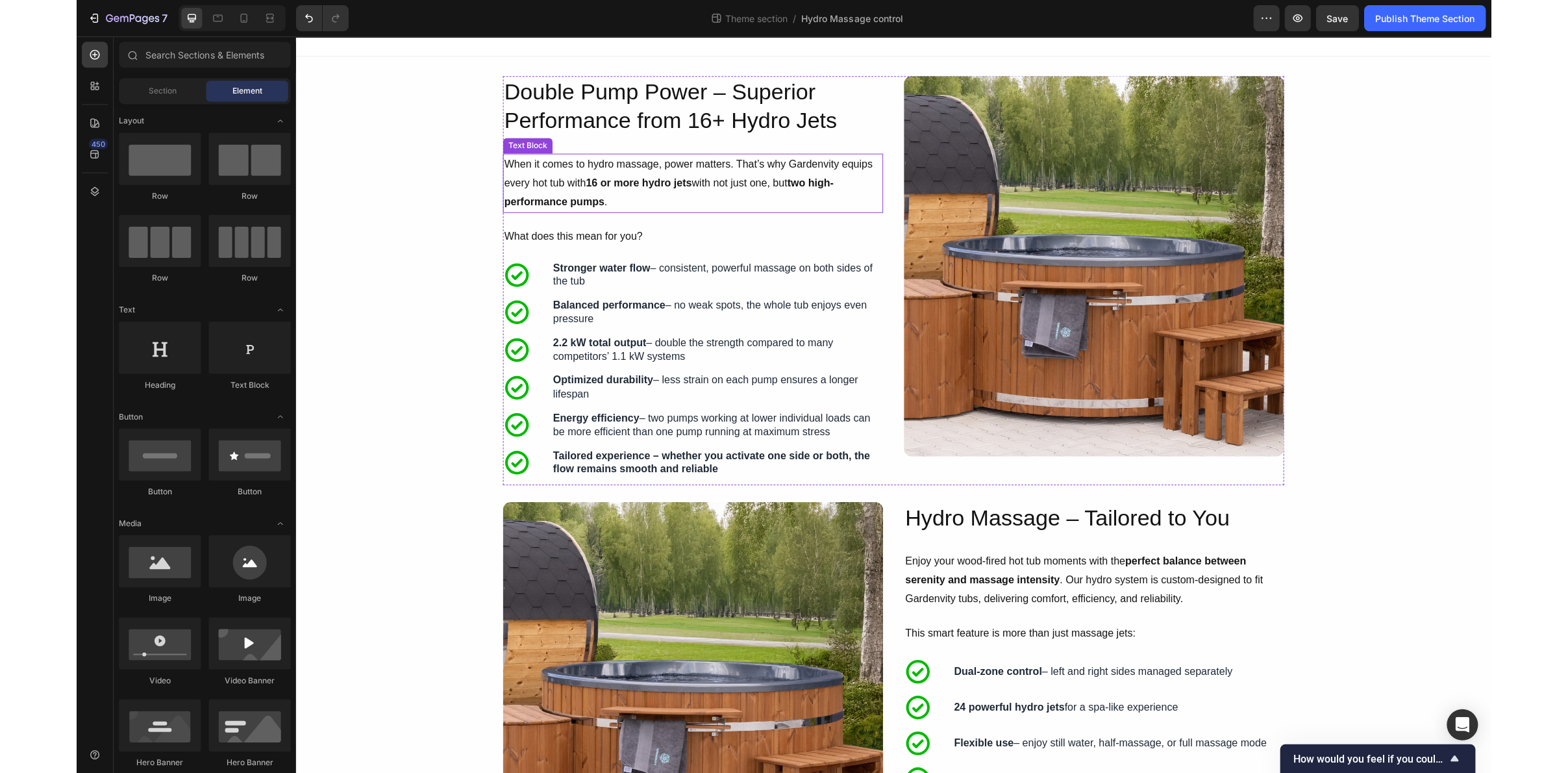
scroll to position [1, 0]
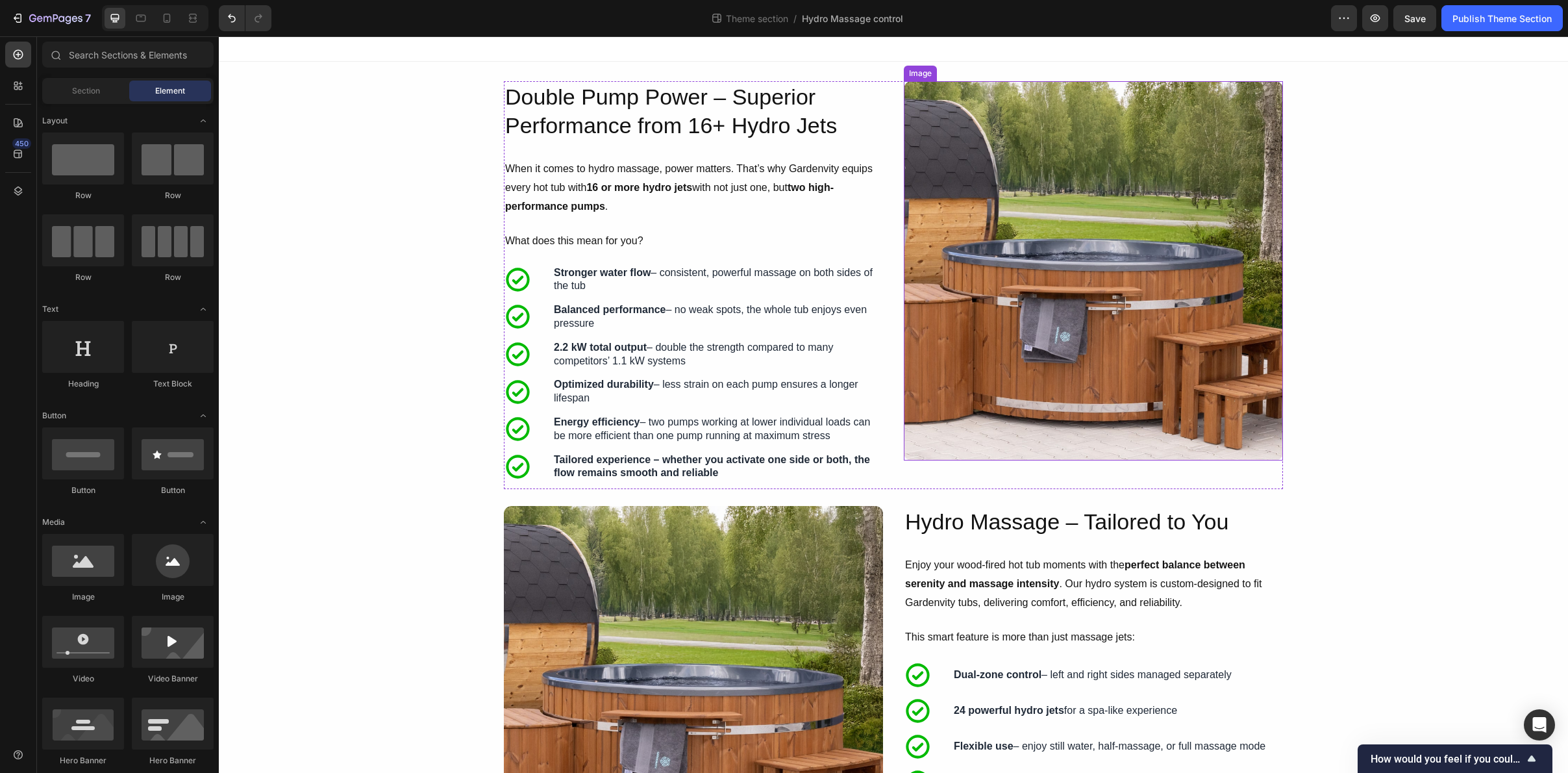
click at [1114, 243] on img at bounding box center [1094, 271] width 379 height 380
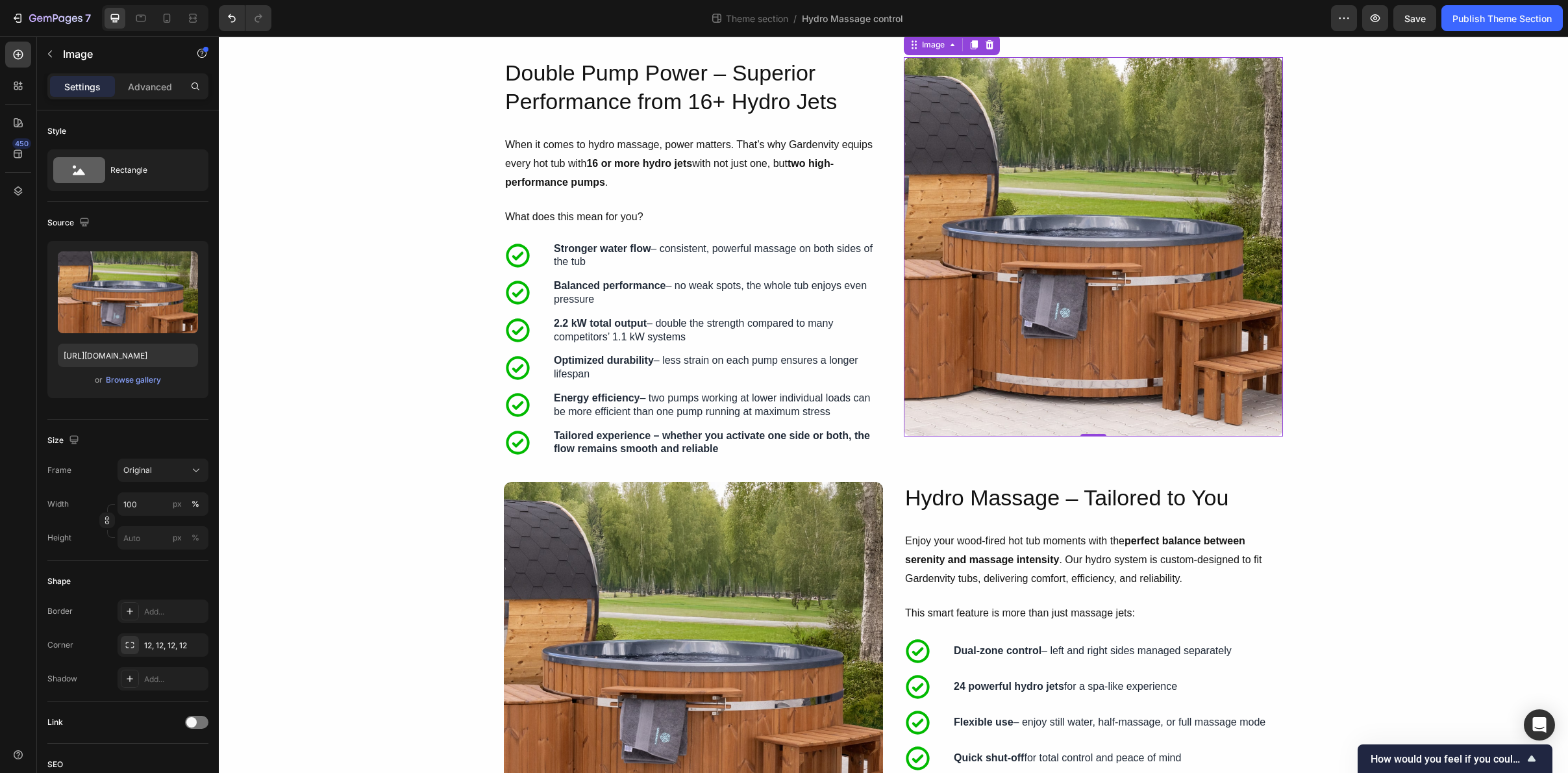
scroll to position [26, 0]
click at [1017, 360] on img at bounding box center [1094, 245] width 379 height 380
click at [1091, 339] on img at bounding box center [1094, 245] width 379 height 380
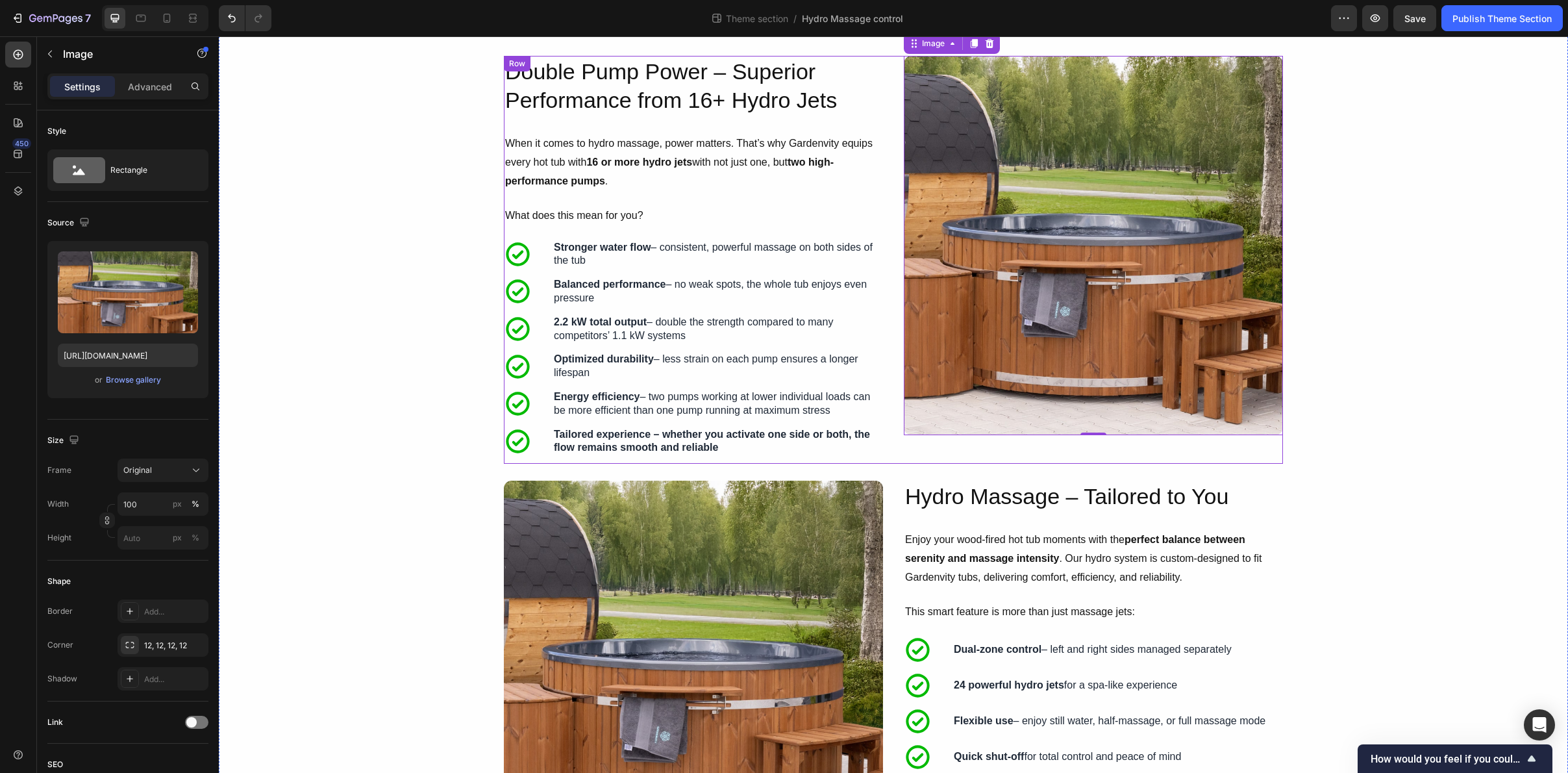
scroll to position [0, 0]
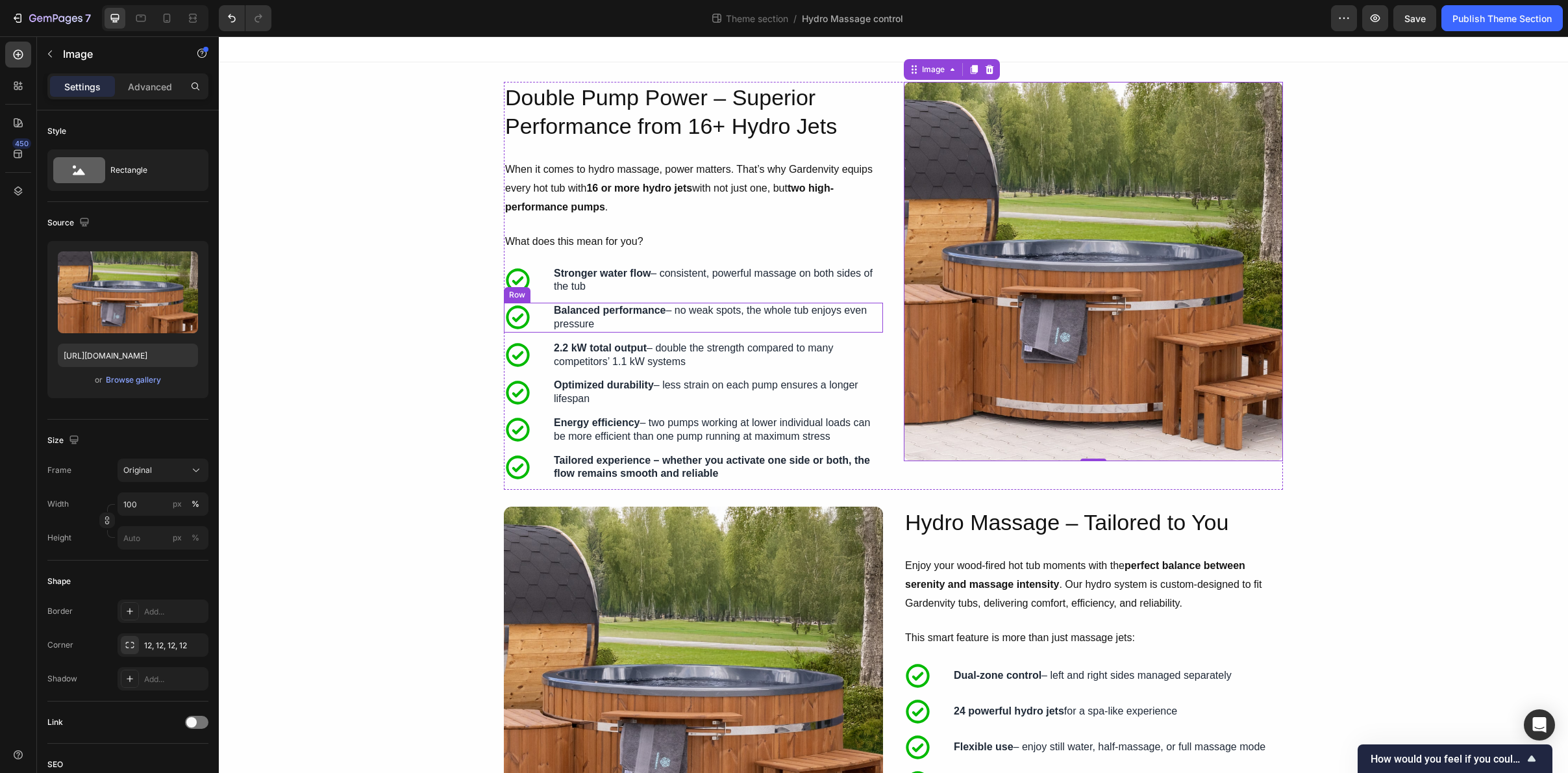
click at [545, 319] on div "Icon Balanced performance – no weak spots, the whole tub enjoys even pressure T…" at bounding box center [694, 318] width 379 height 30
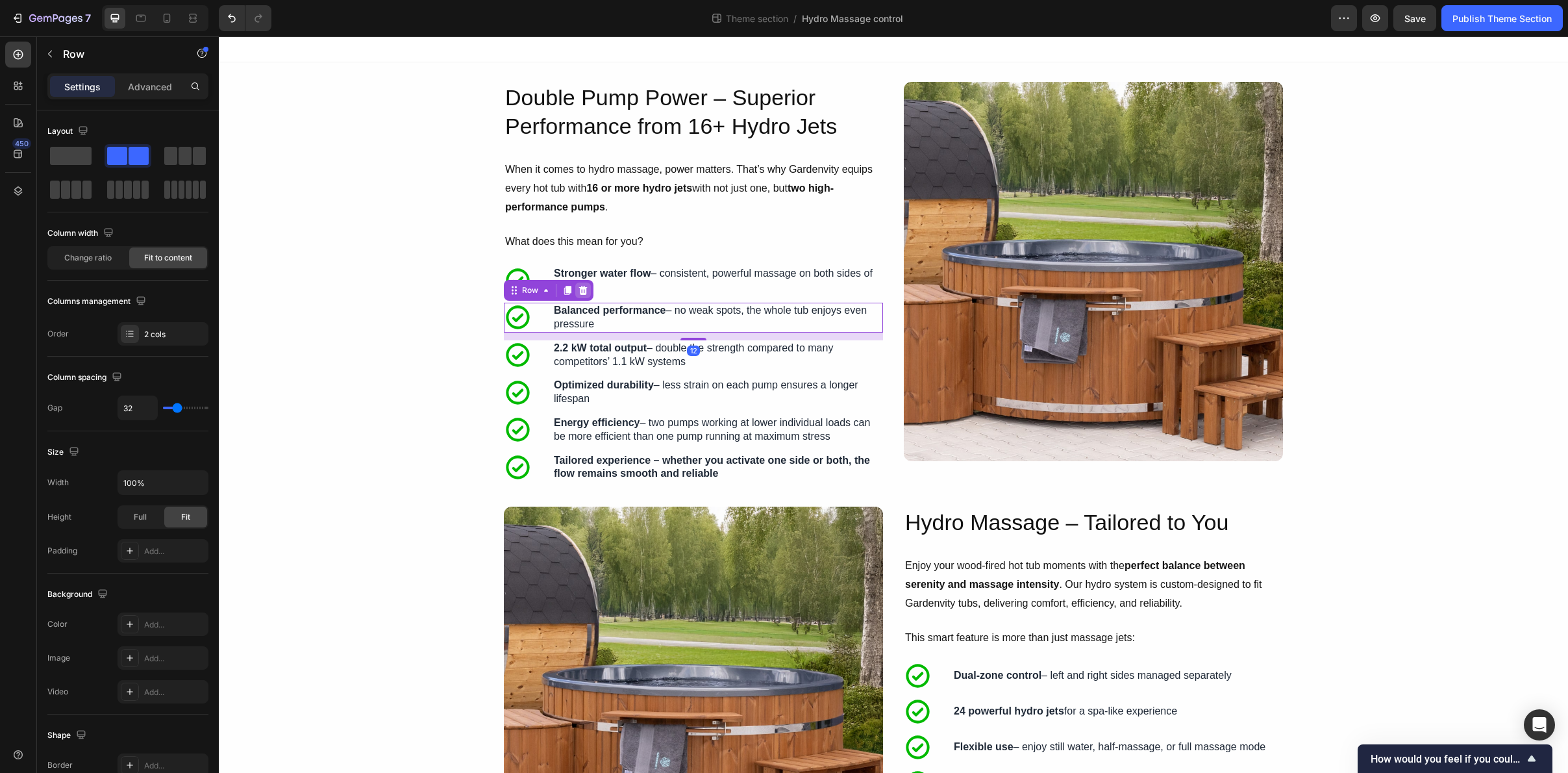
click at [585, 293] on icon at bounding box center [584, 290] width 9 height 9
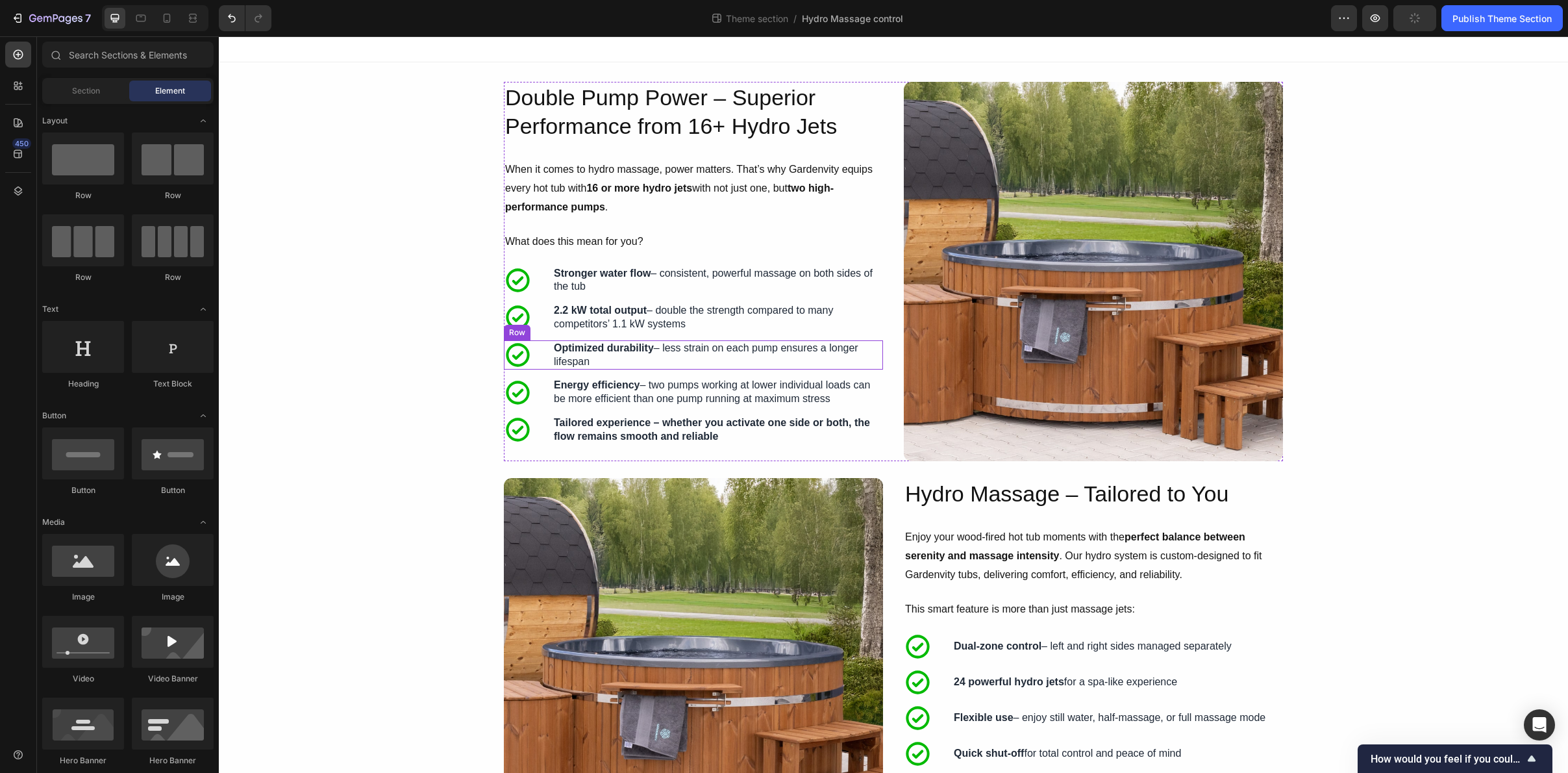
click at [545, 358] on div "Icon Optimized durability – less strain on each pump ensures a longer lifespan …" at bounding box center [694, 355] width 379 height 30
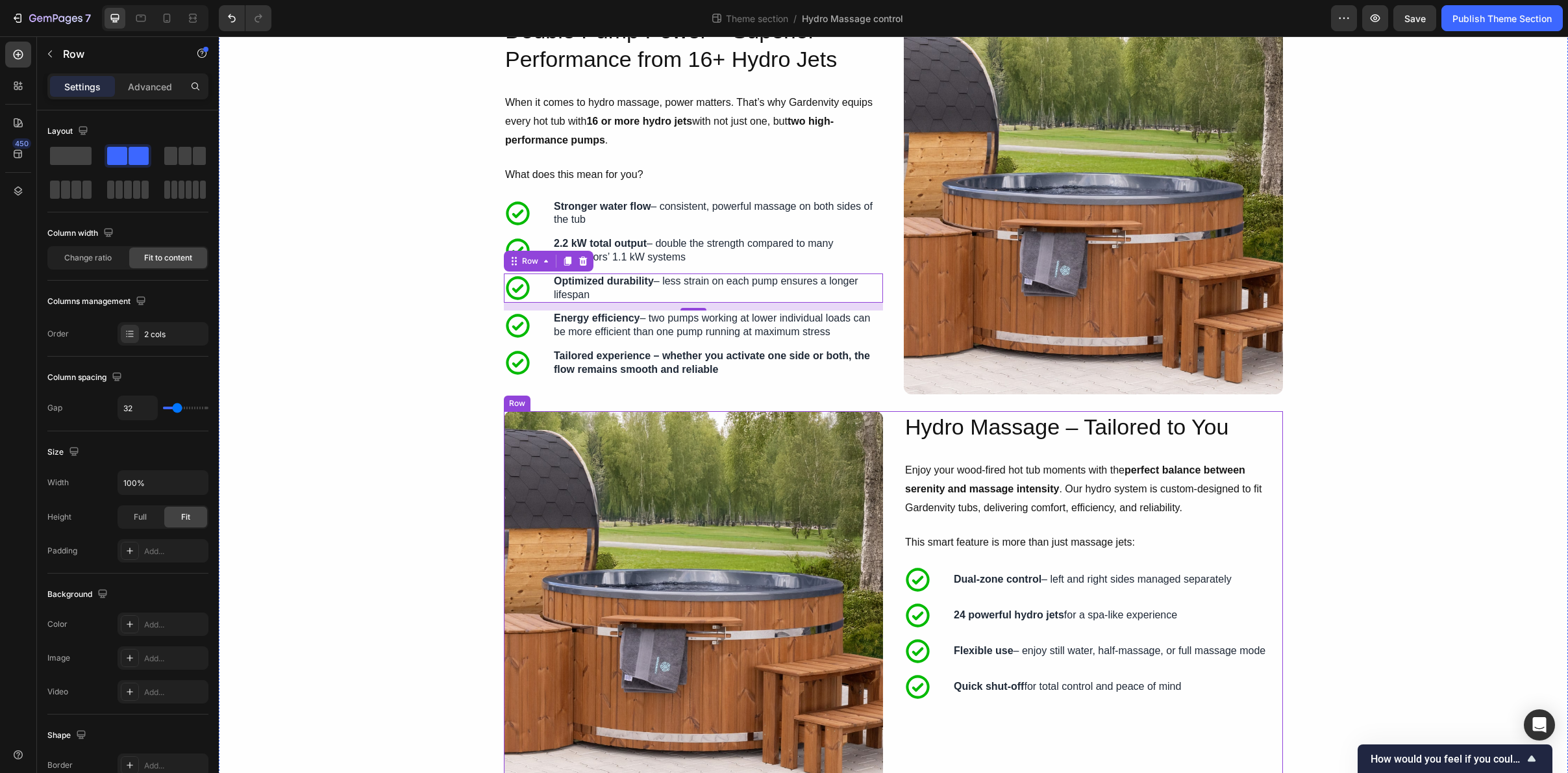
scroll to position [52, 0]
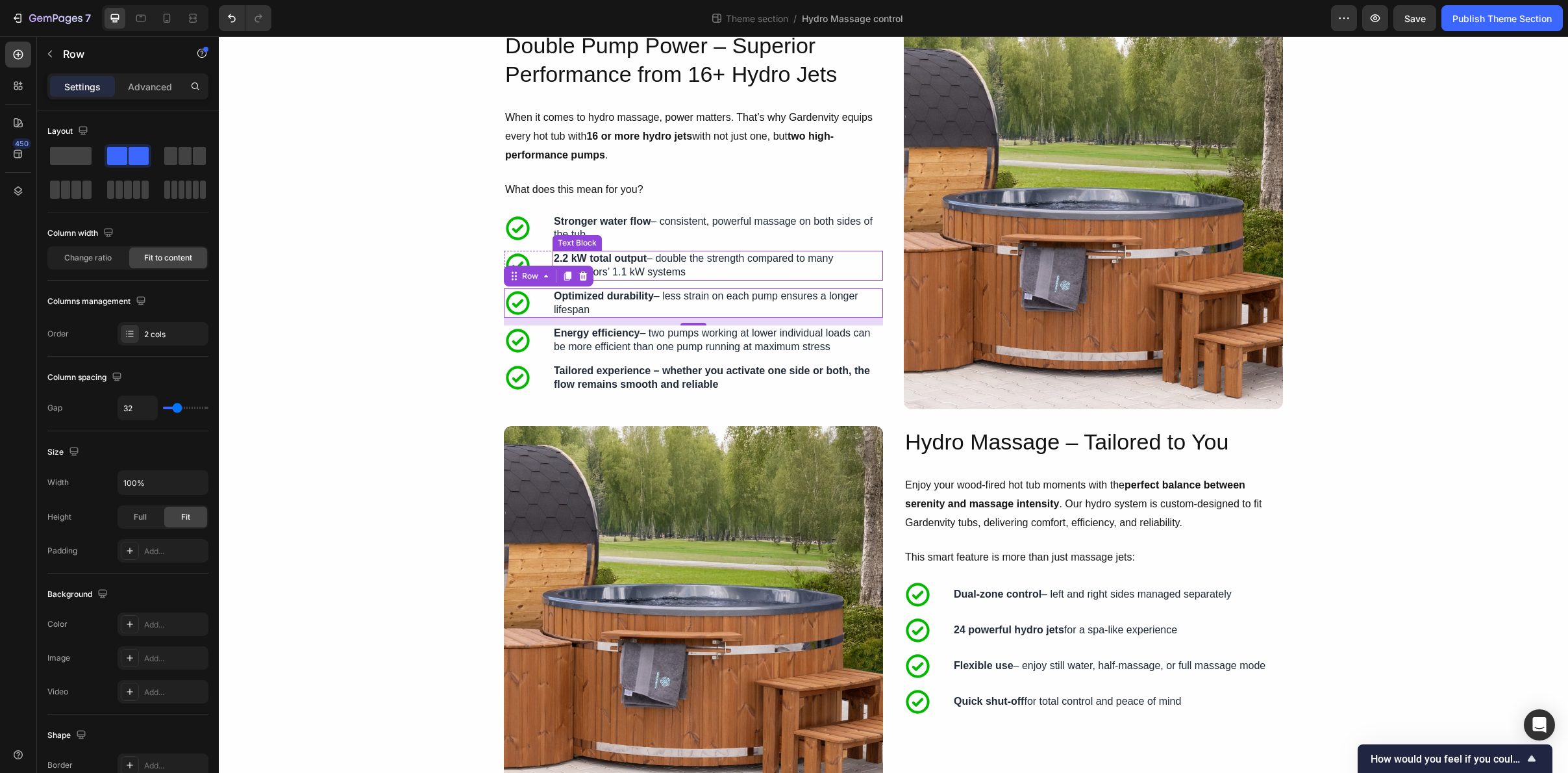
click at [781, 277] on p "2.2 kW total output – double the strength compared to many competitors’ 1.1 kW …" at bounding box center [718, 266] width 328 height 27
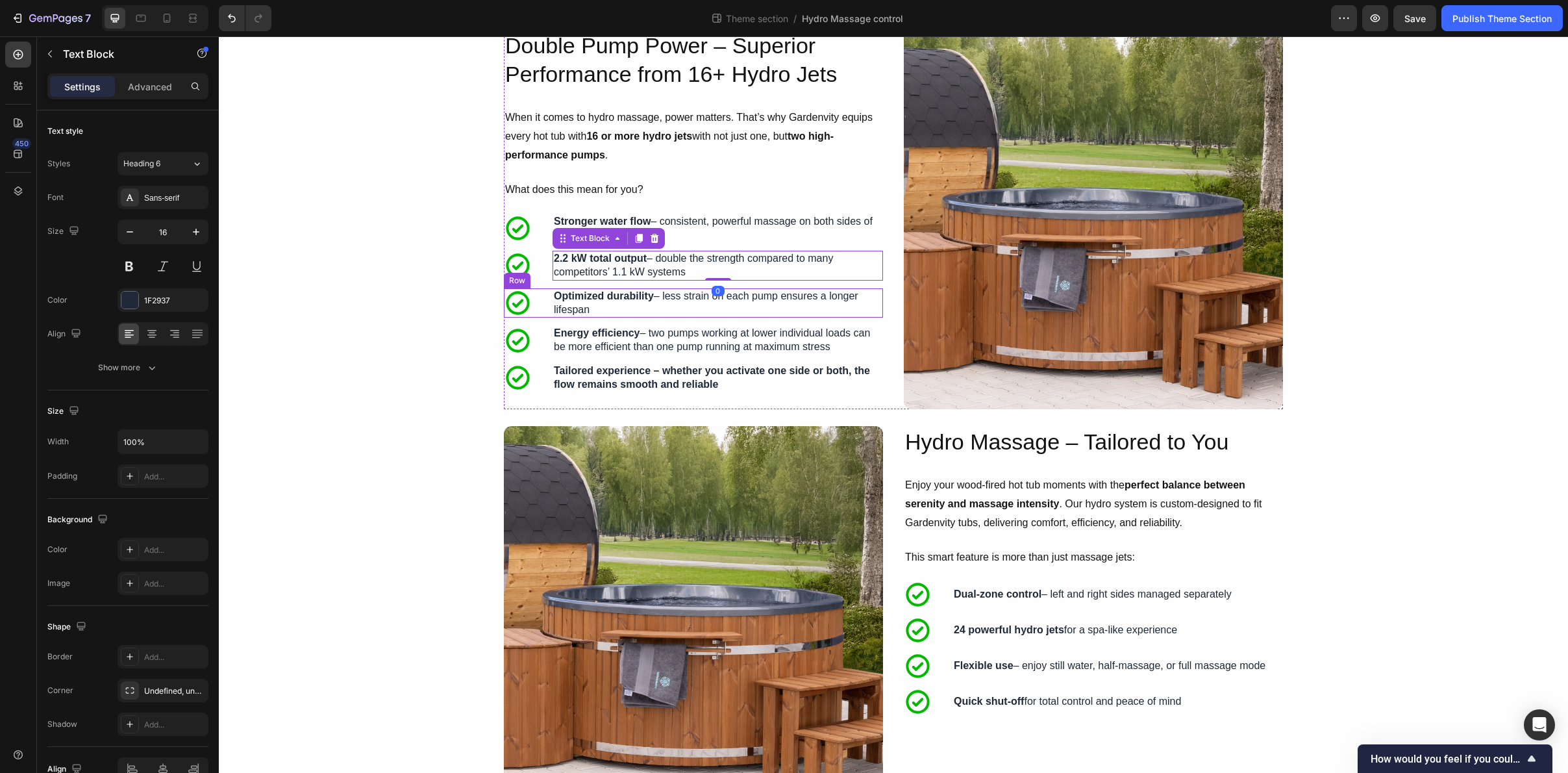
click at [544, 308] on div "Icon Optimized durability – less strain on each pump ensures a longer lifespan …" at bounding box center [694, 303] width 379 height 30
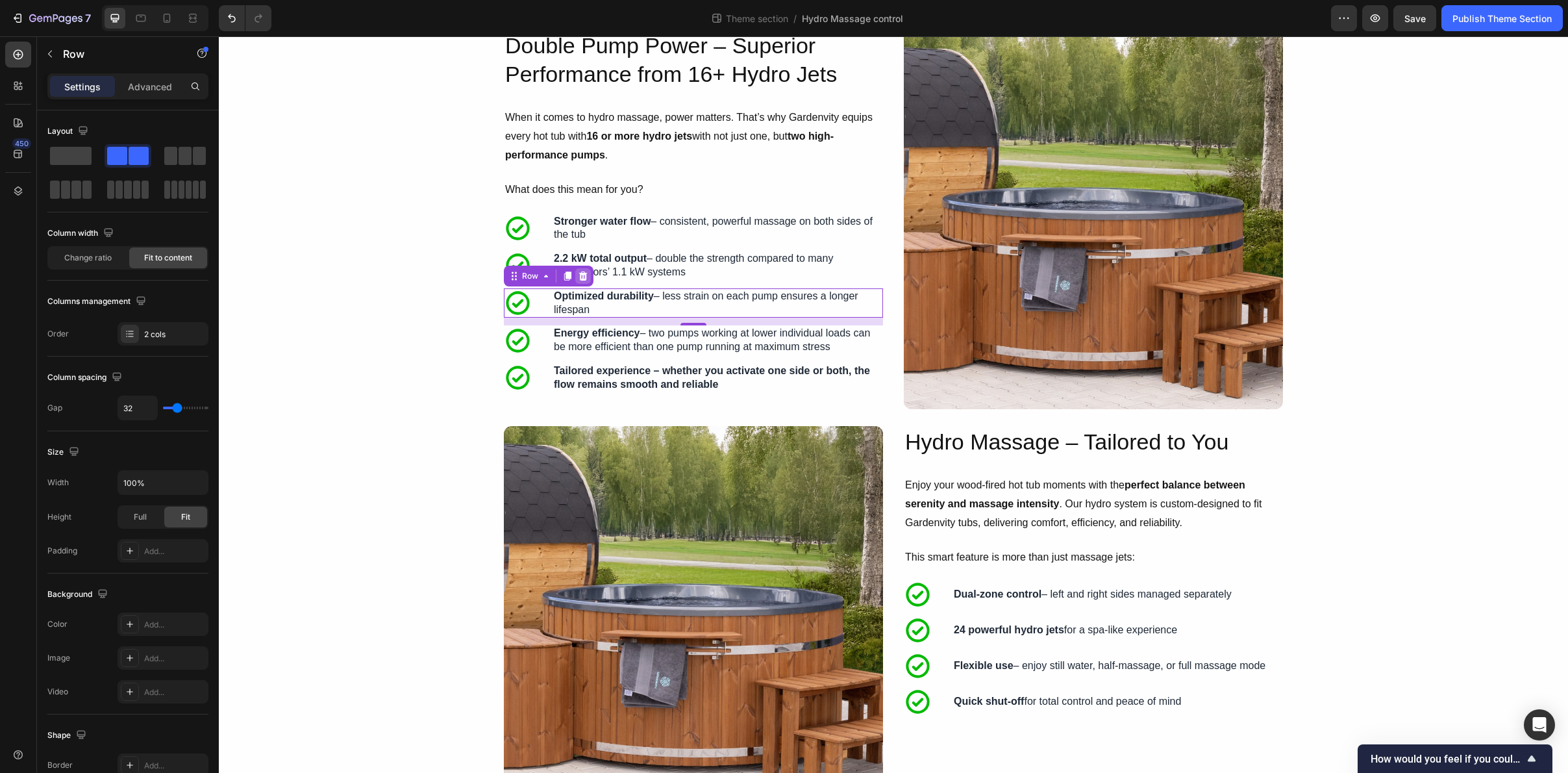
click at [584, 278] on icon at bounding box center [583, 276] width 10 height 10
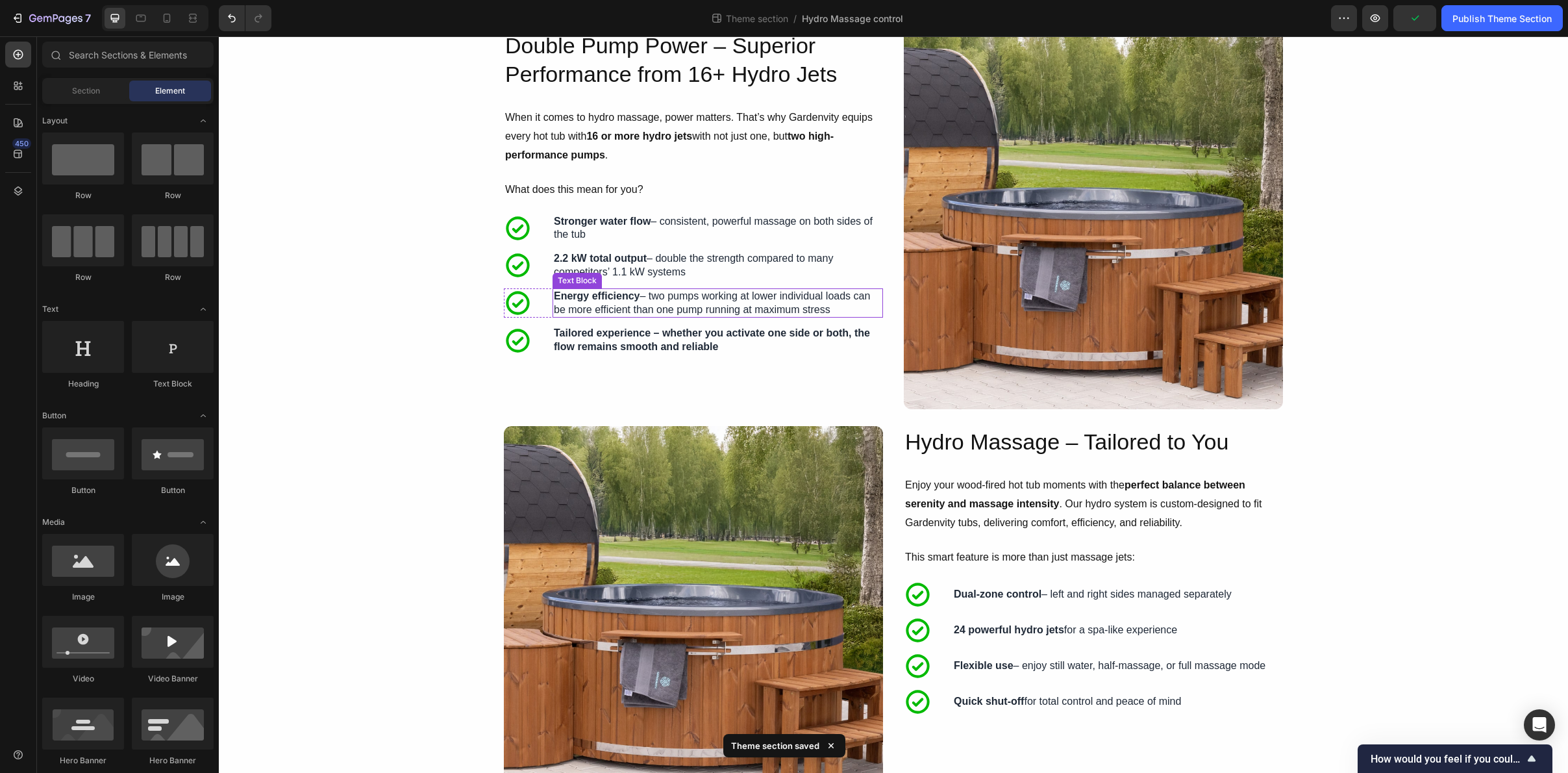
click at [759, 299] on p "Energy efficiency – two pumps working at lower individual loads can be more eff…" at bounding box center [718, 303] width 328 height 27
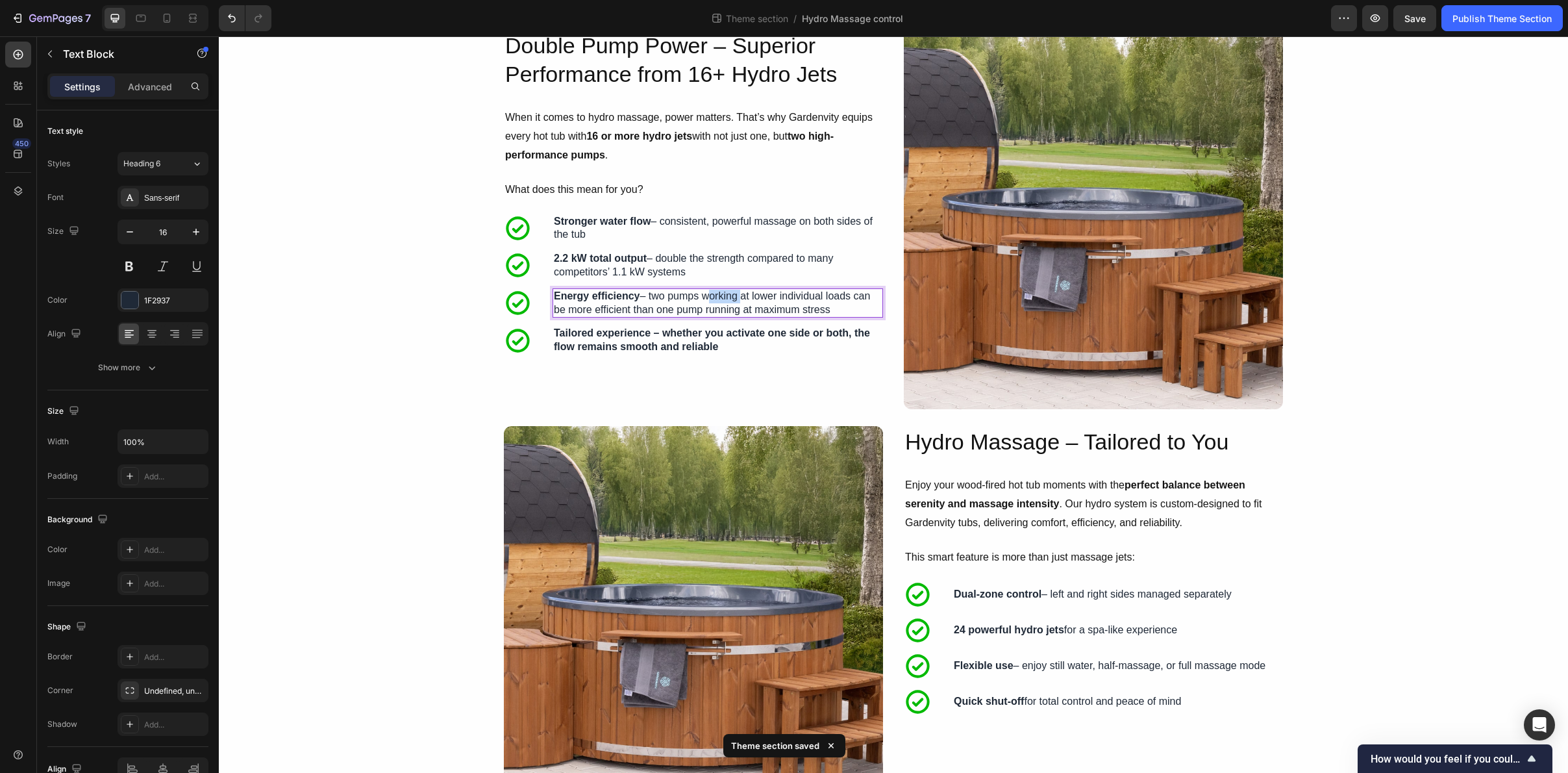
click at [710, 296] on p "Energy efficiency – two pumps working at lower individual loads can be more eff…" at bounding box center [718, 303] width 328 height 27
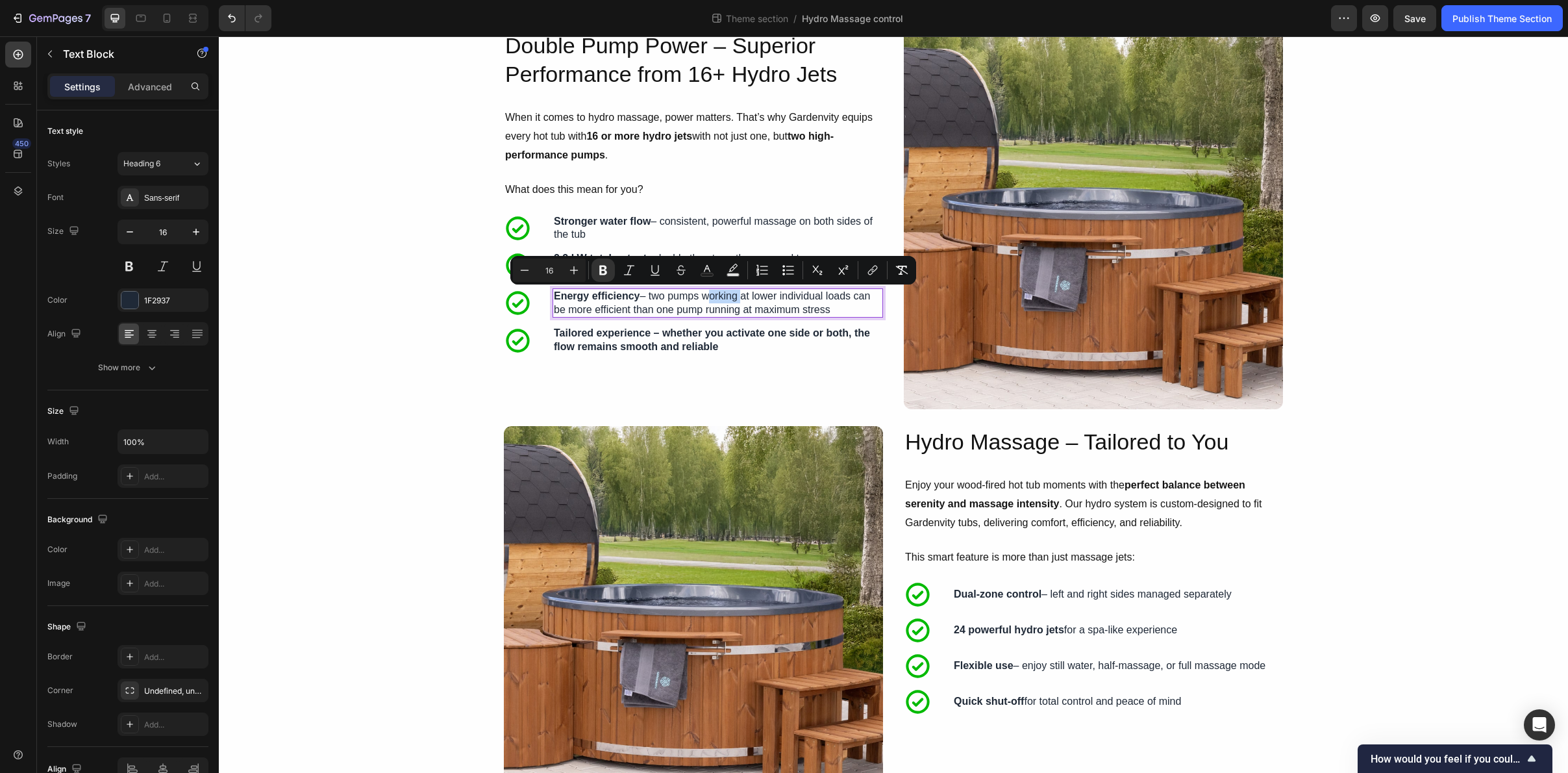
click at [613, 301] on strong "Energy efficiency" at bounding box center [597, 296] width 86 height 11
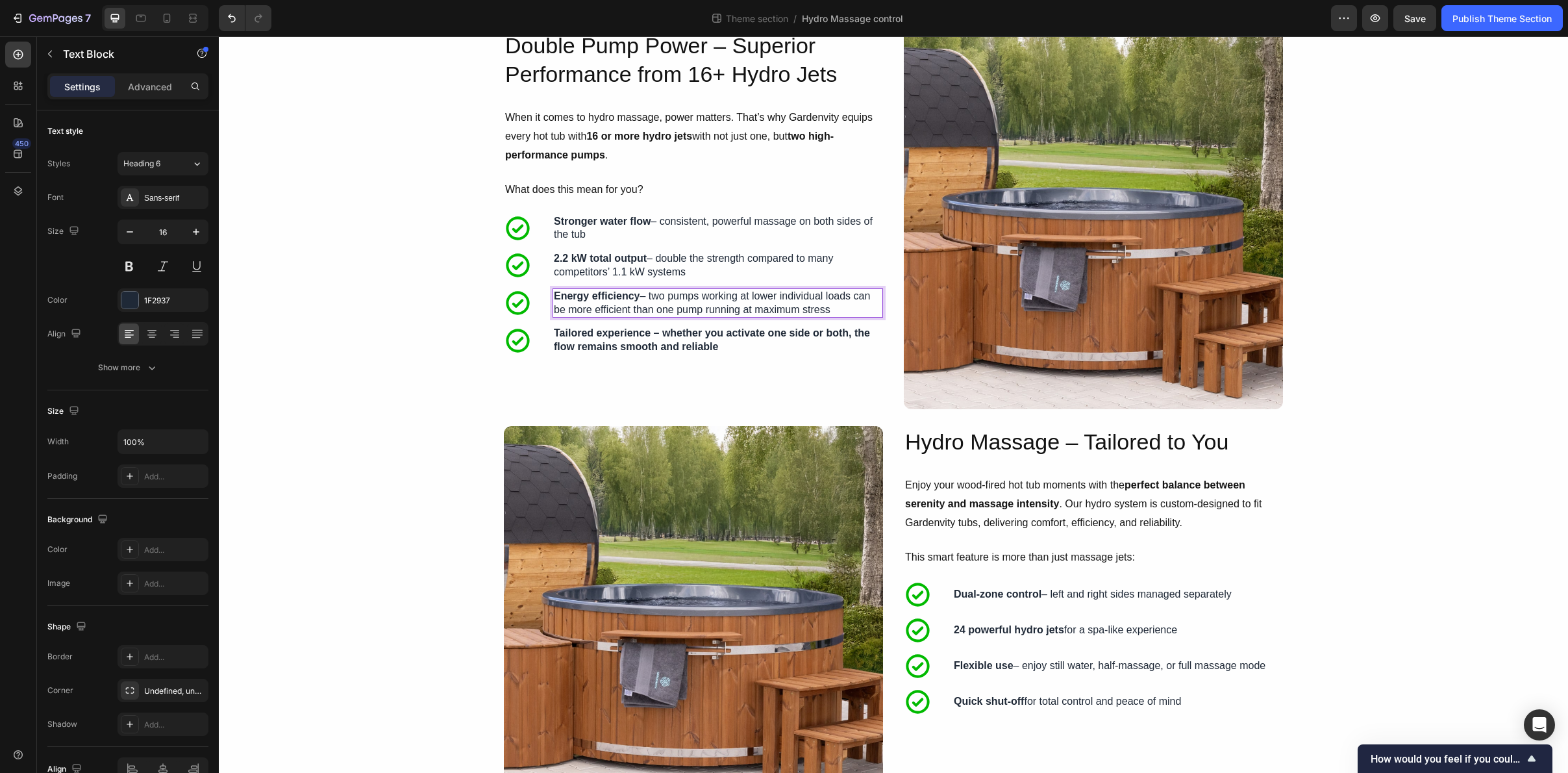
click at [613, 297] on strong "Energy efficiency" at bounding box center [597, 296] width 86 height 11
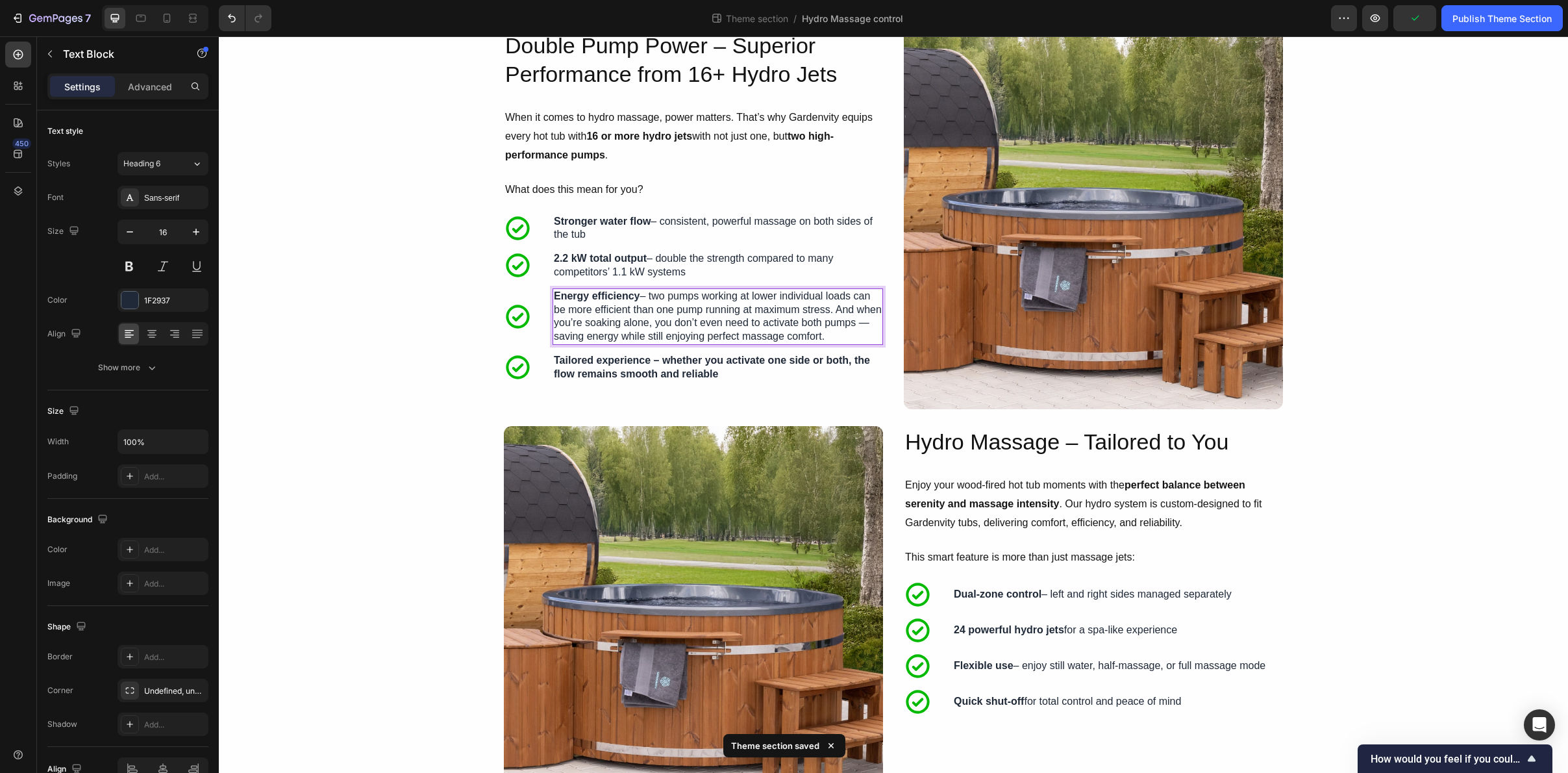
click at [667, 337] on p "Energy efficiency – two pumps working at lower individual loads can be more eff…" at bounding box center [718, 317] width 328 height 54
click at [807, 376] on p "Tailored experience – whether you activate one side or both, the flow remains s…" at bounding box center [718, 367] width 328 height 27
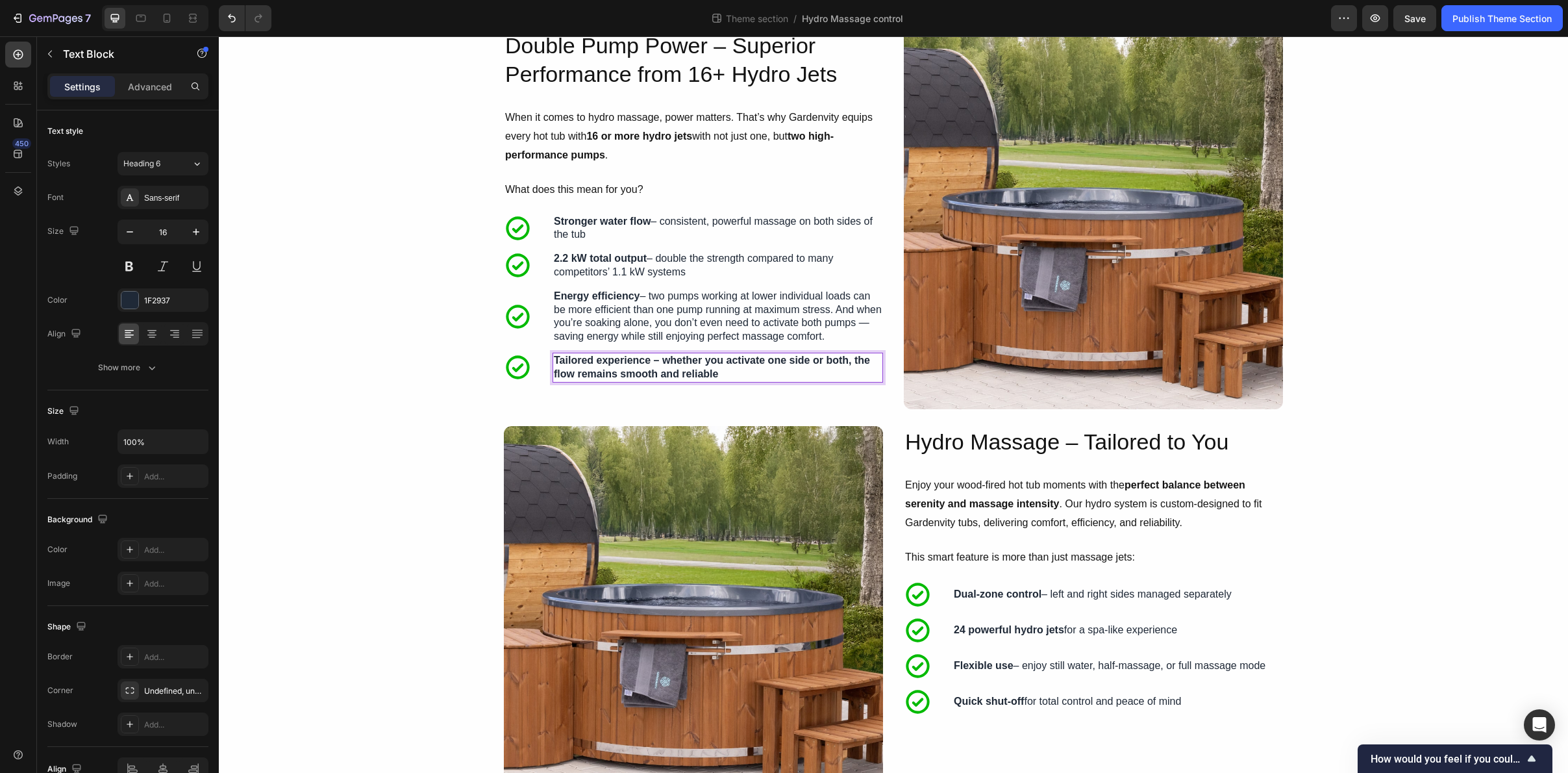
click at [665, 360] on strong "Tailored experience – whether you activate one side or both, the flow remains s…" at bounding box center [712, 367] width 316 height 24
click at [659, 378] on strong "Tailored experience – whether you activate one side or both, the flow remains s…" at bounding box center [712, 367] width 316 height 24
click at [545, 373] on div "Icon Tailored experience – whether you activate one side or both, the flow rema…" at bounding box center [694, 367] width 379 height 30
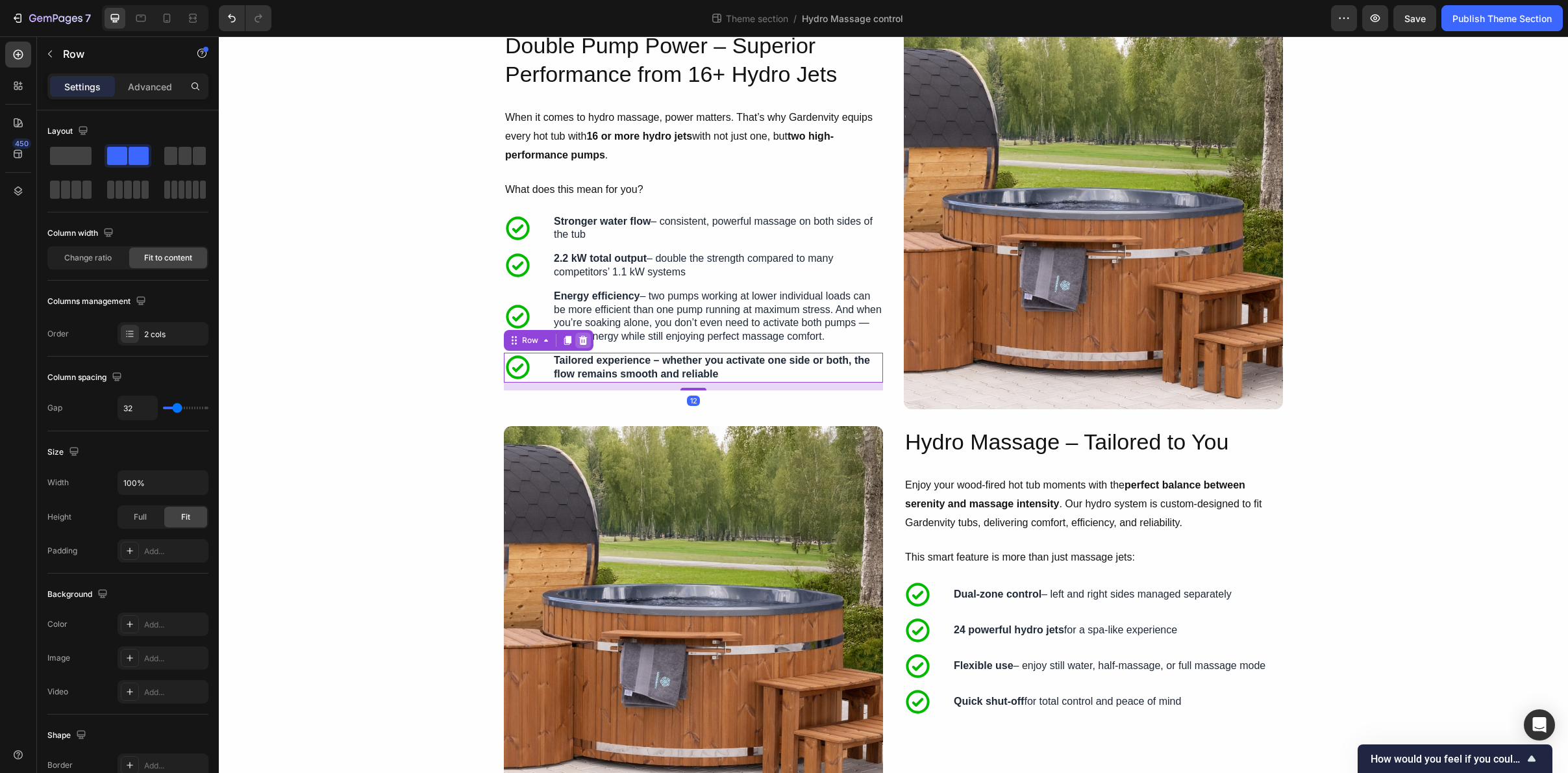
click at [586, 346] on div at bounding box center [583, 340] width 16 height 16
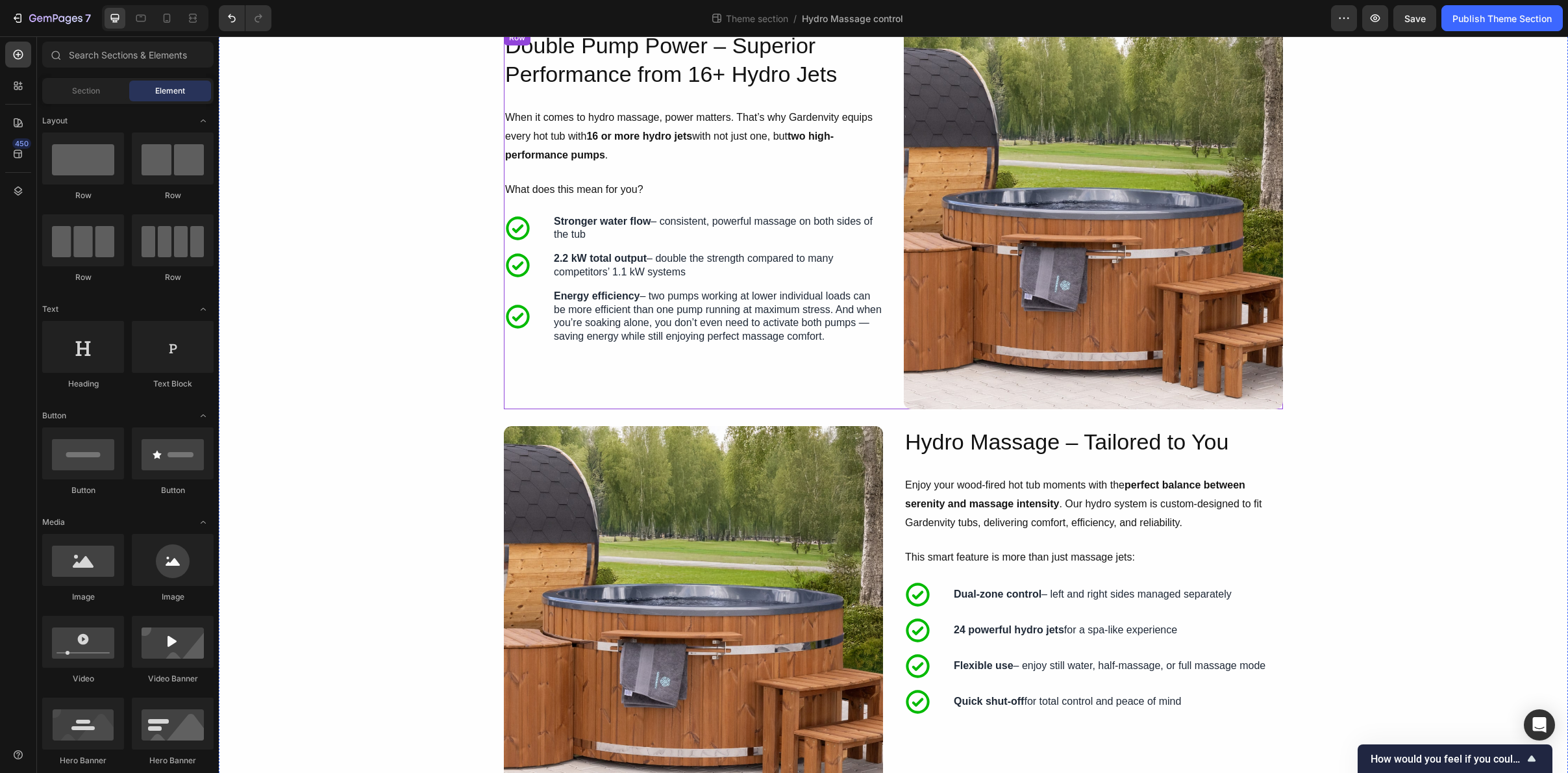
click at [707, 387] on div "Double Pump Power – Superior Performance from 16+ Hydro Jets Heading When it co…" at bounding box center [694, 219] width 379 height 380
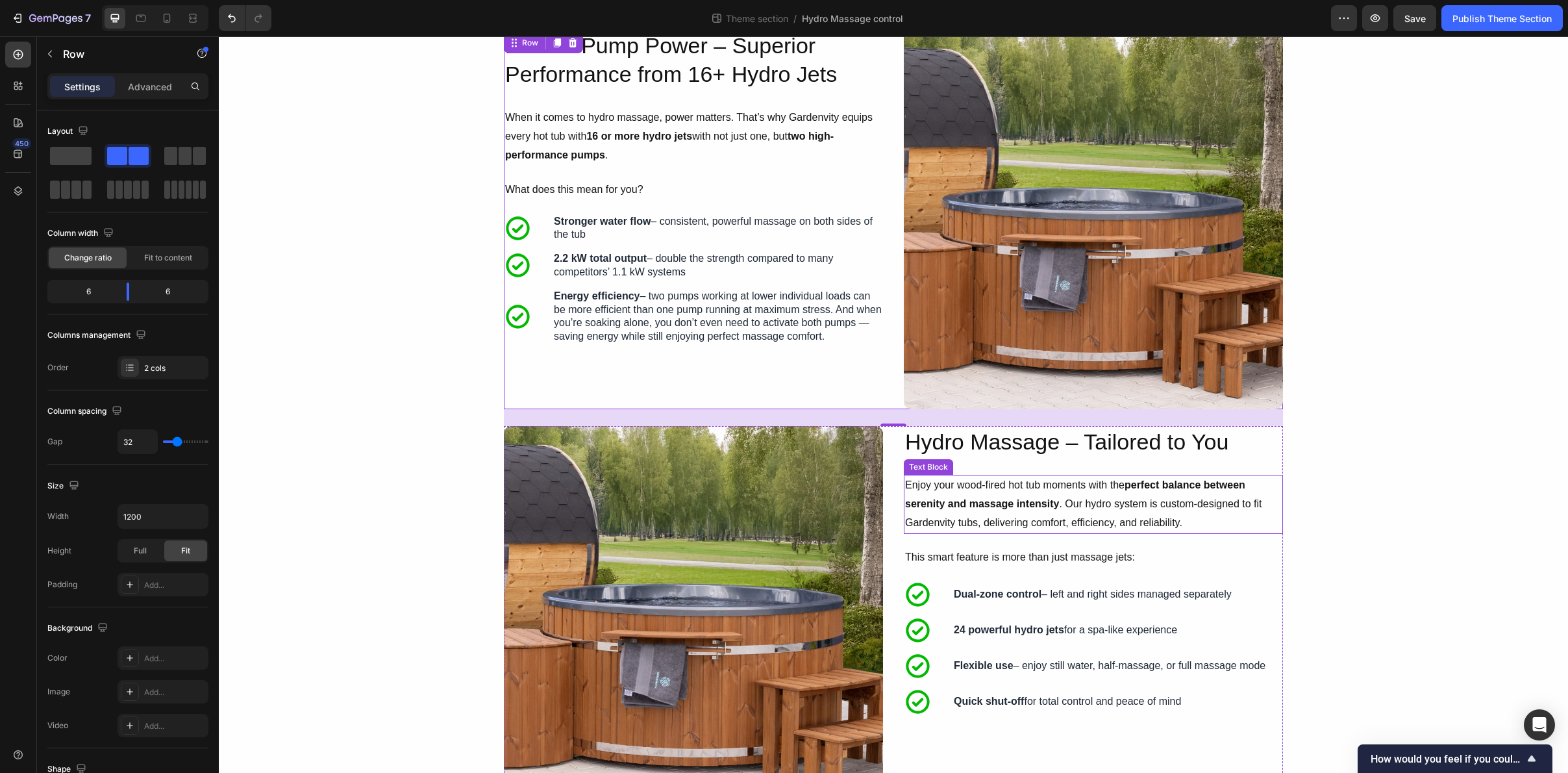
click at [968, 487] on p "Enjoy your wood-fired hot tub moments with the perfect balance between serenity…" at bounding box center [1093, 504] width 377 height 56
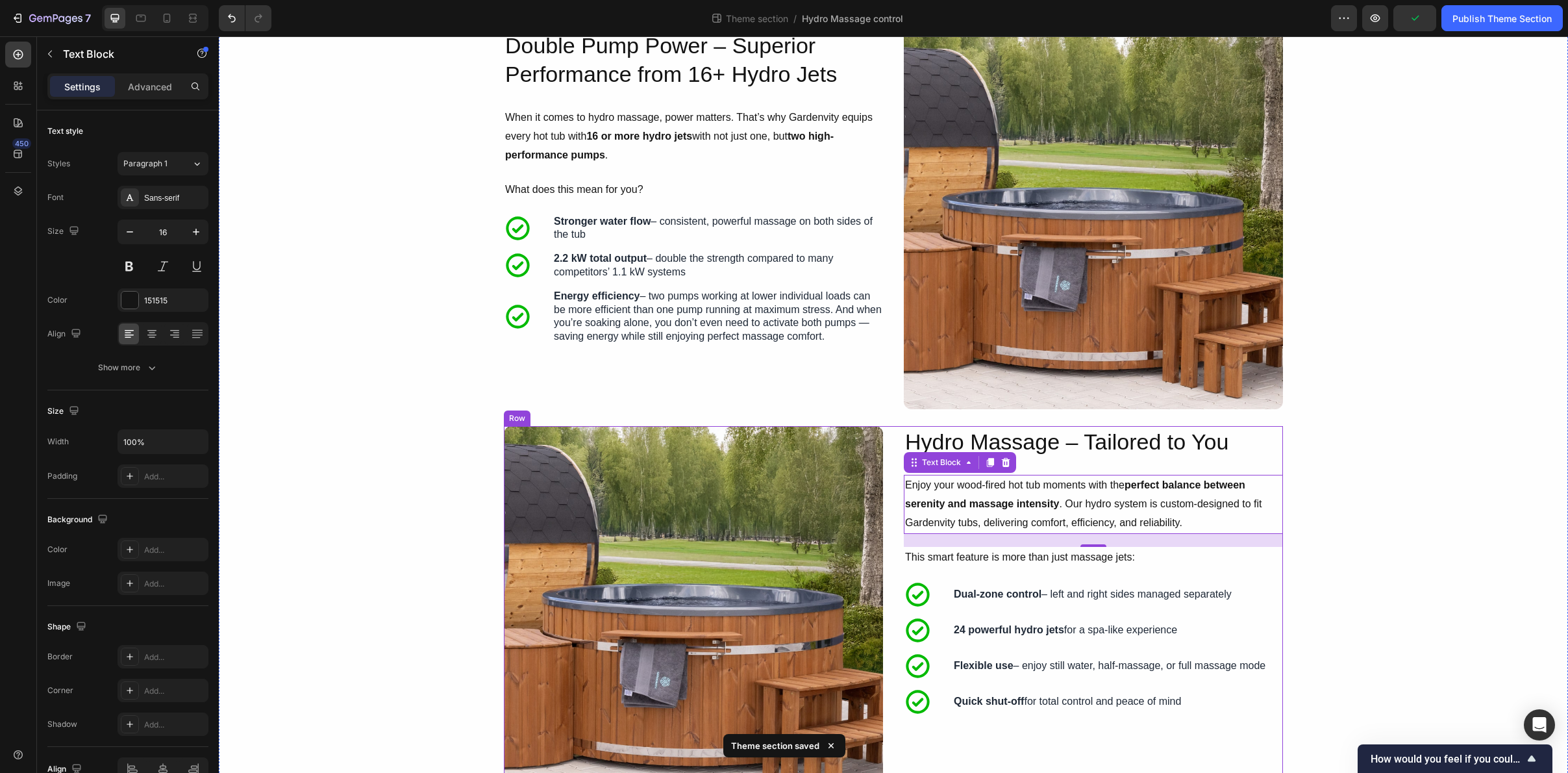
click at [997, 338] on img at bounding box center [1094, 219] width 379 height 380
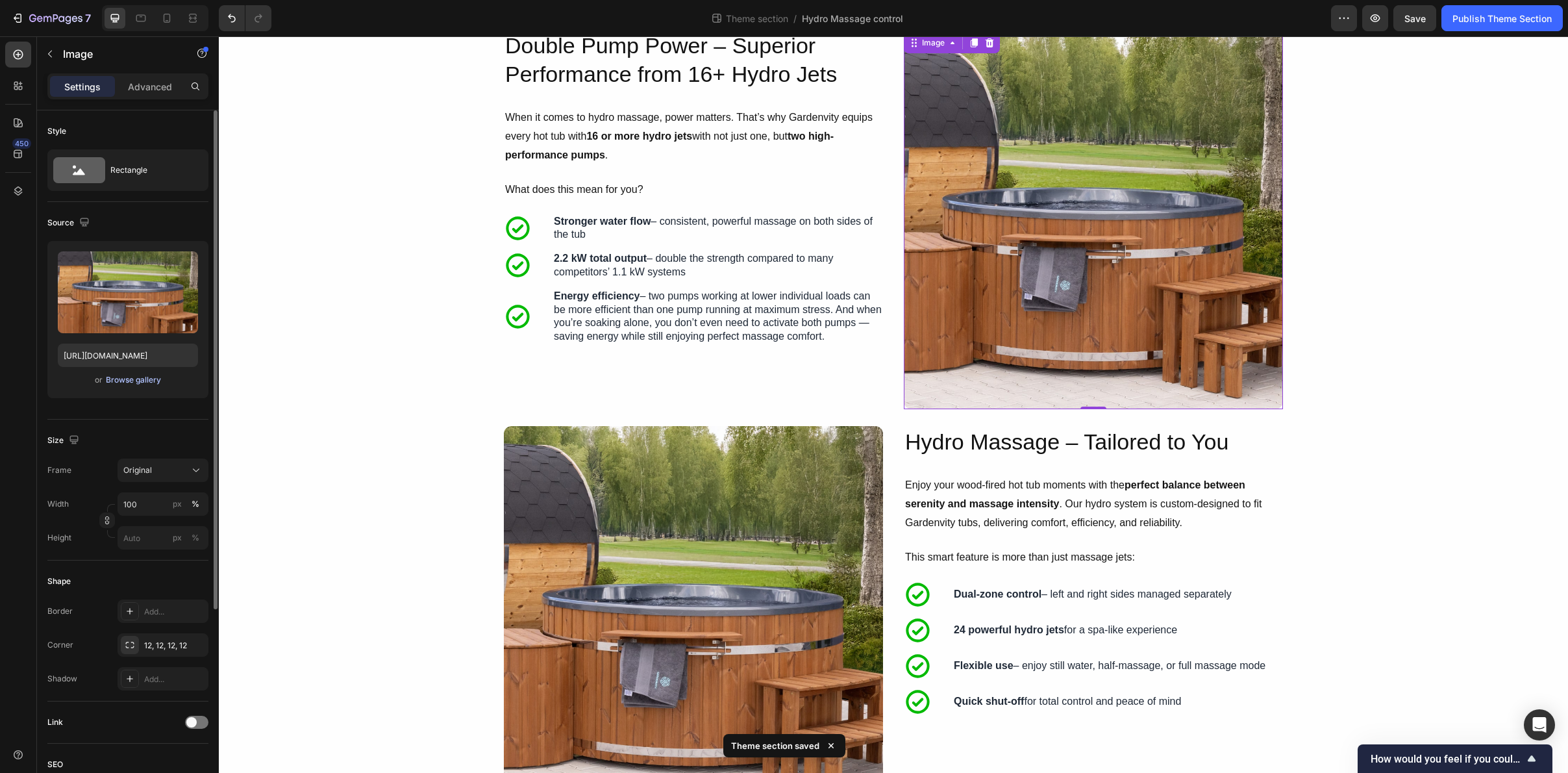
click at [151, 379] on div "Browse gallery" at bounding box center [133, 380] width 55 height 11
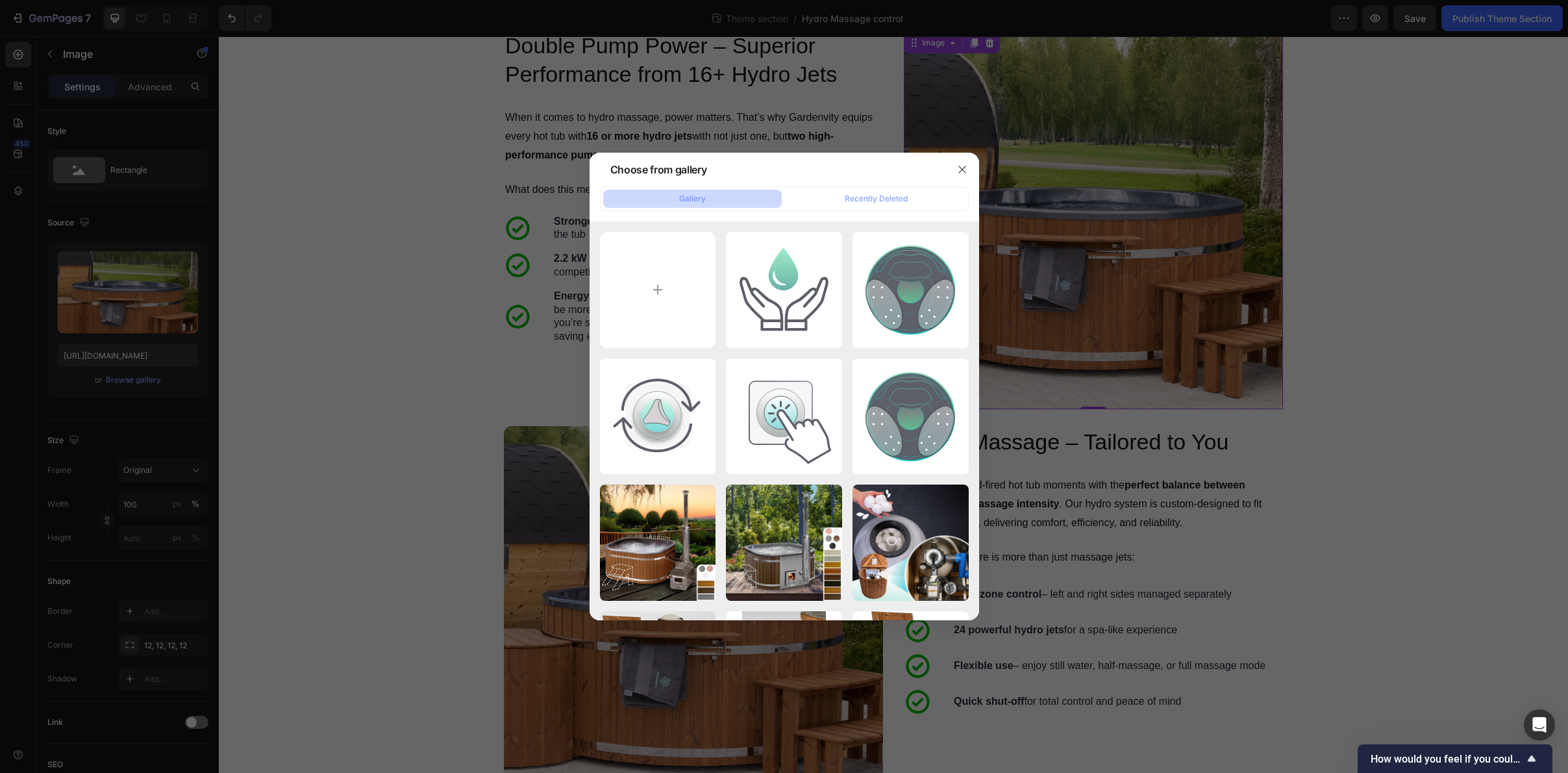
type input "C:\fakepath\Frame 30940.jpg"
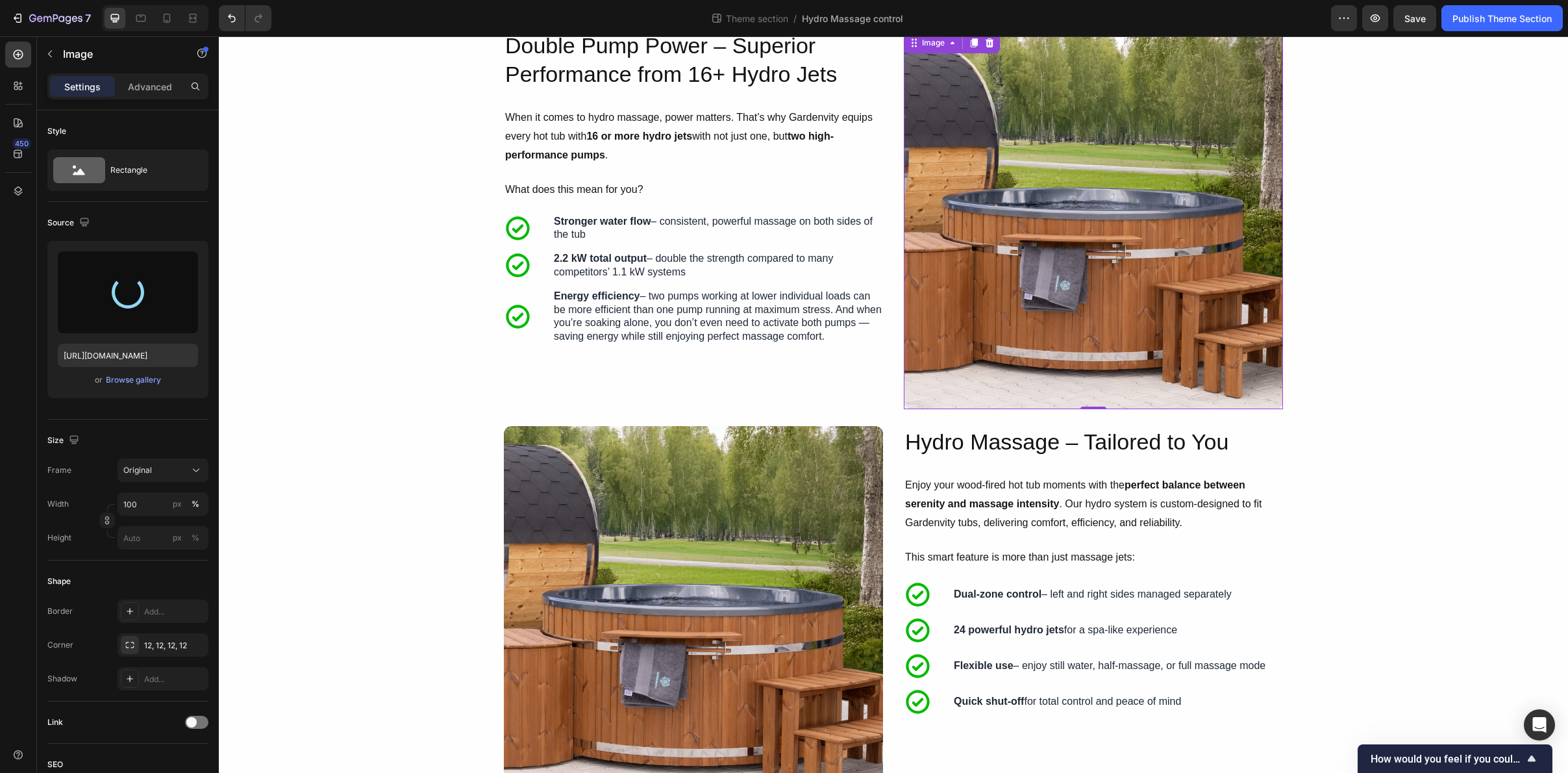
type input "https://cdn.shopify.com/s/files/1/0849/1067/0089/files/gempages_544226901498004…"
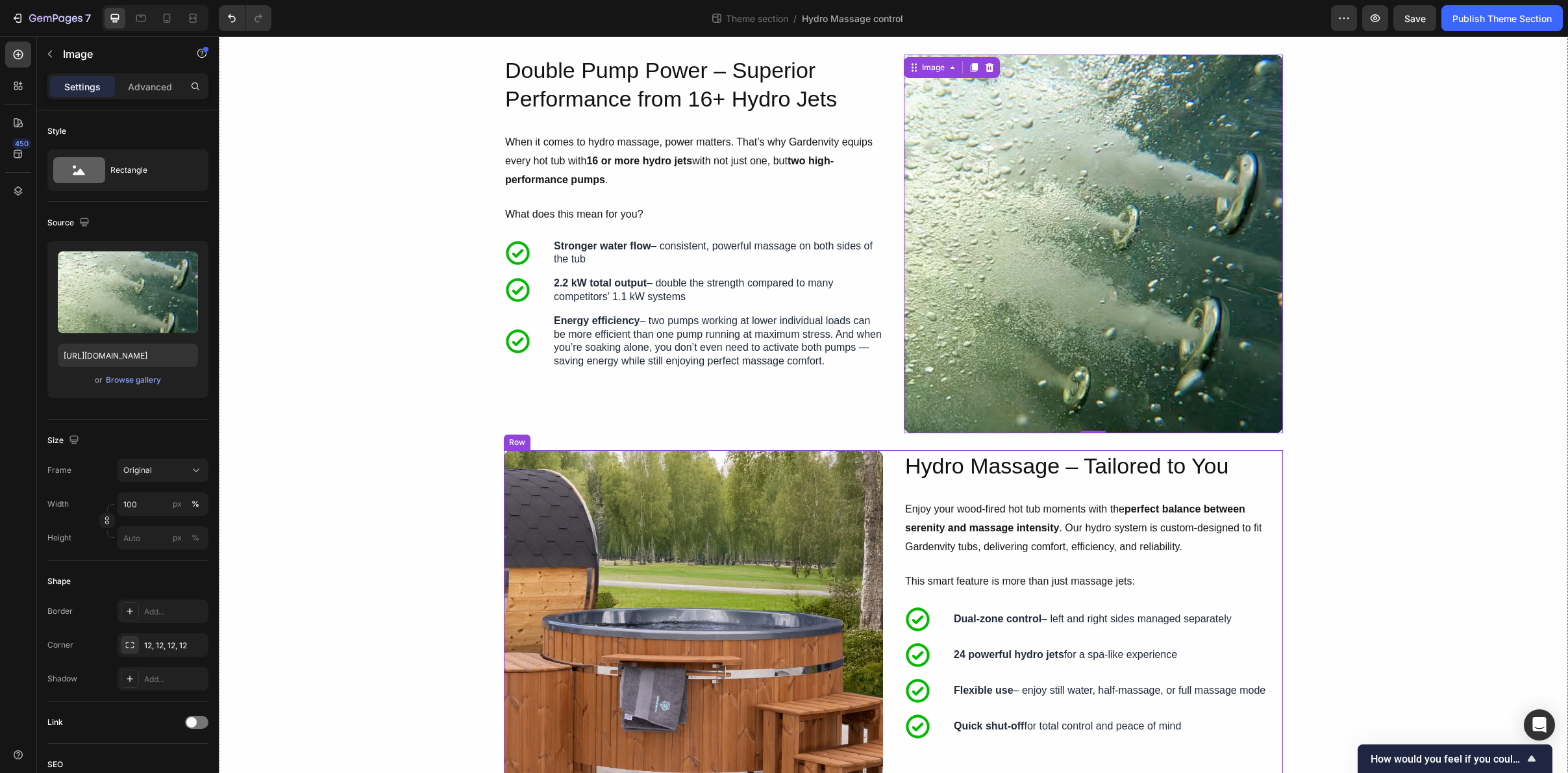
scroll to position [0, 0]
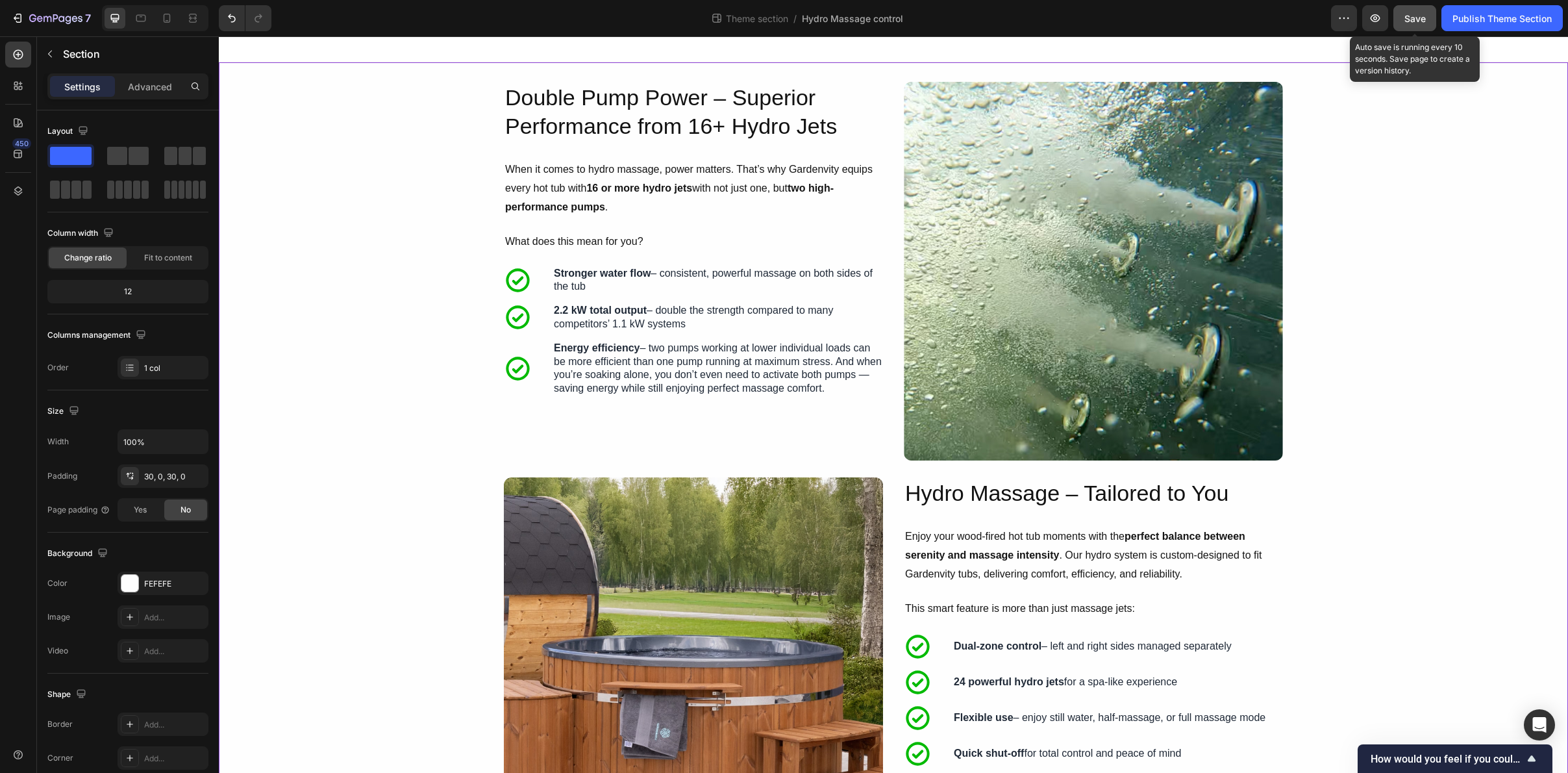
click at [1409, 24] on span "Save" at bounding box center [1415, 18] width 22 height 11
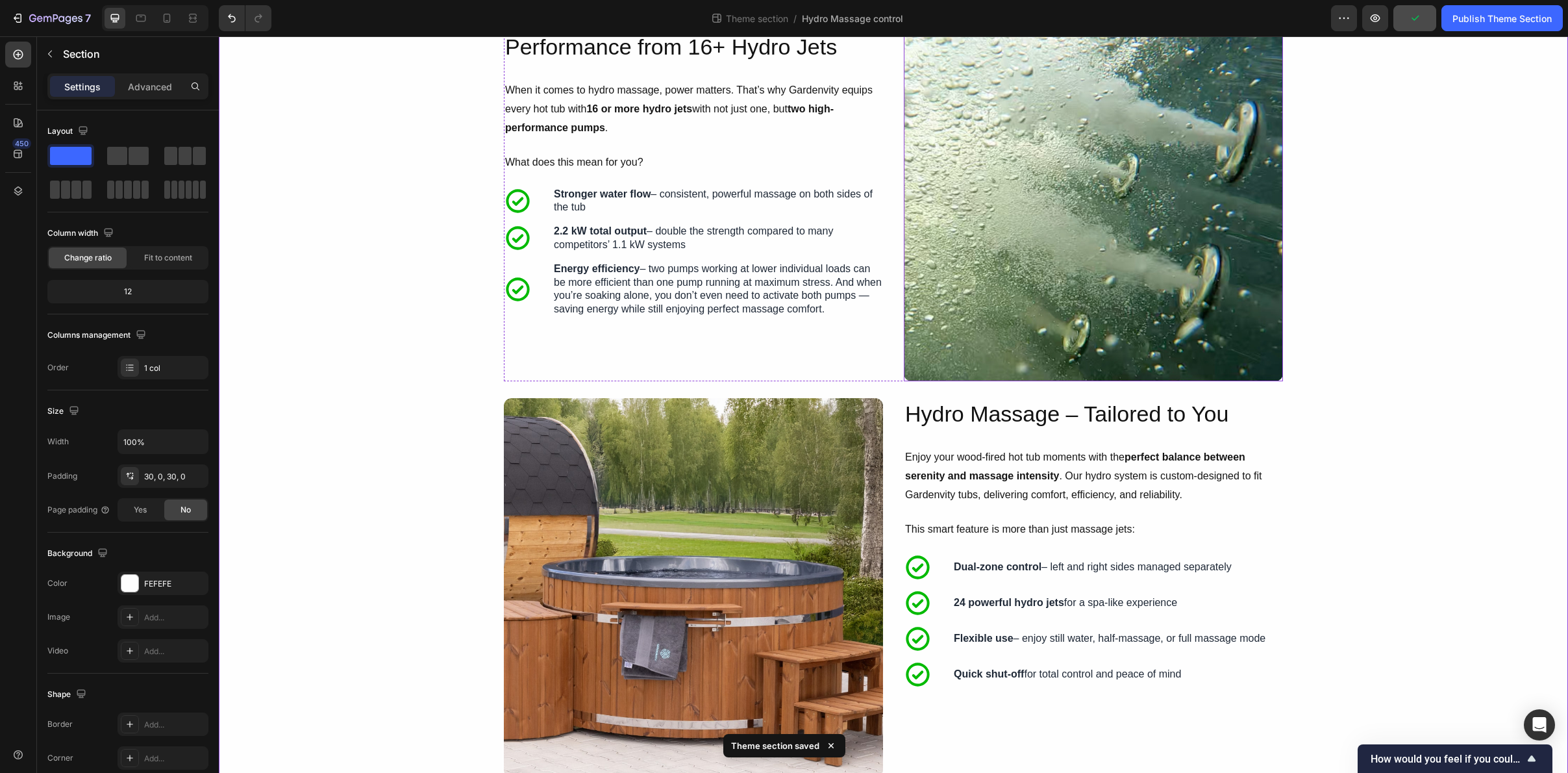
scroll to position [109, 0]
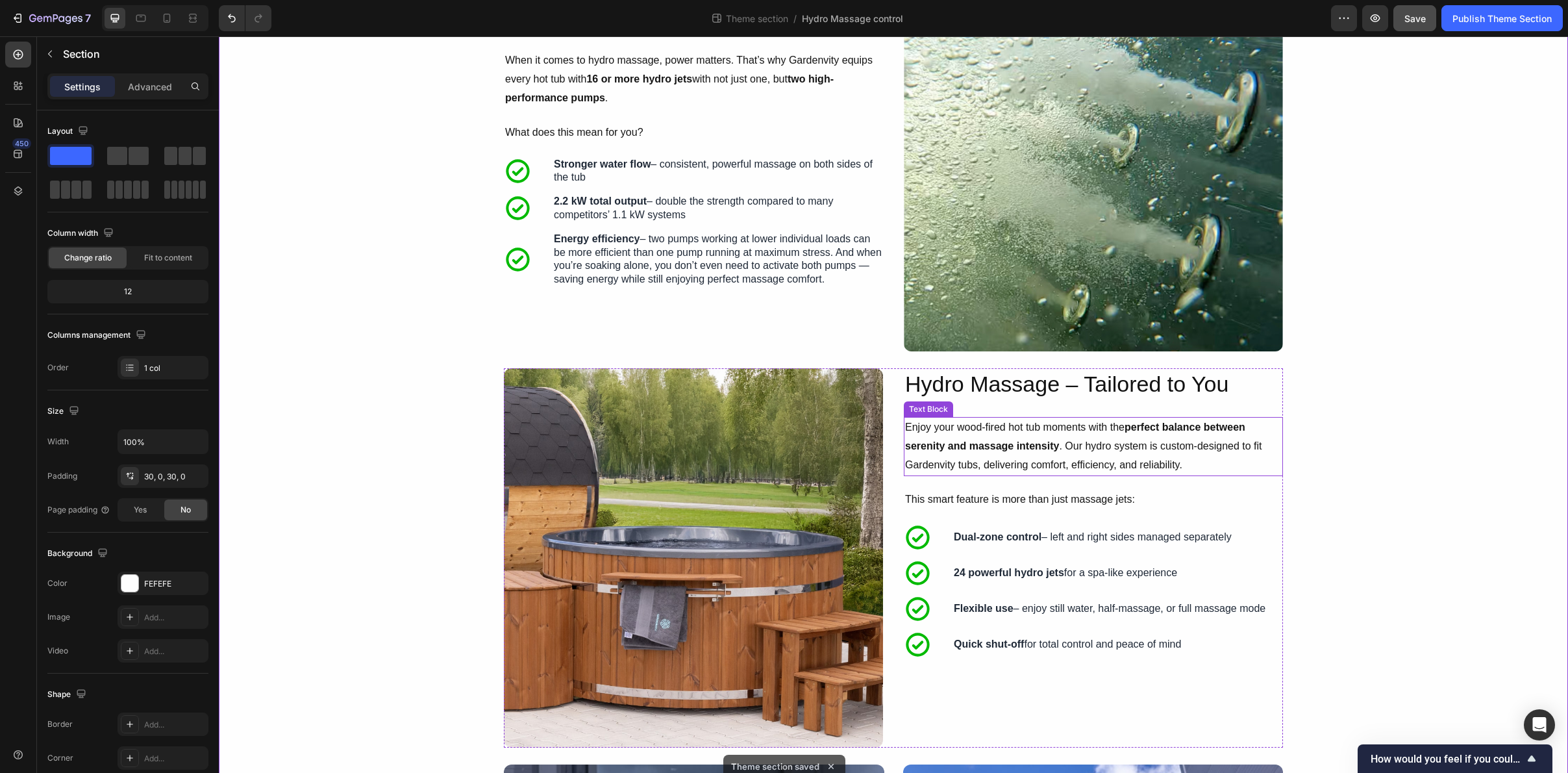
click at [1133, 445] on p "Enjoy your wood-fired hot tub moments with the perfect balance between serenity…" at bounding box center [1093, 447] width 377 height 56
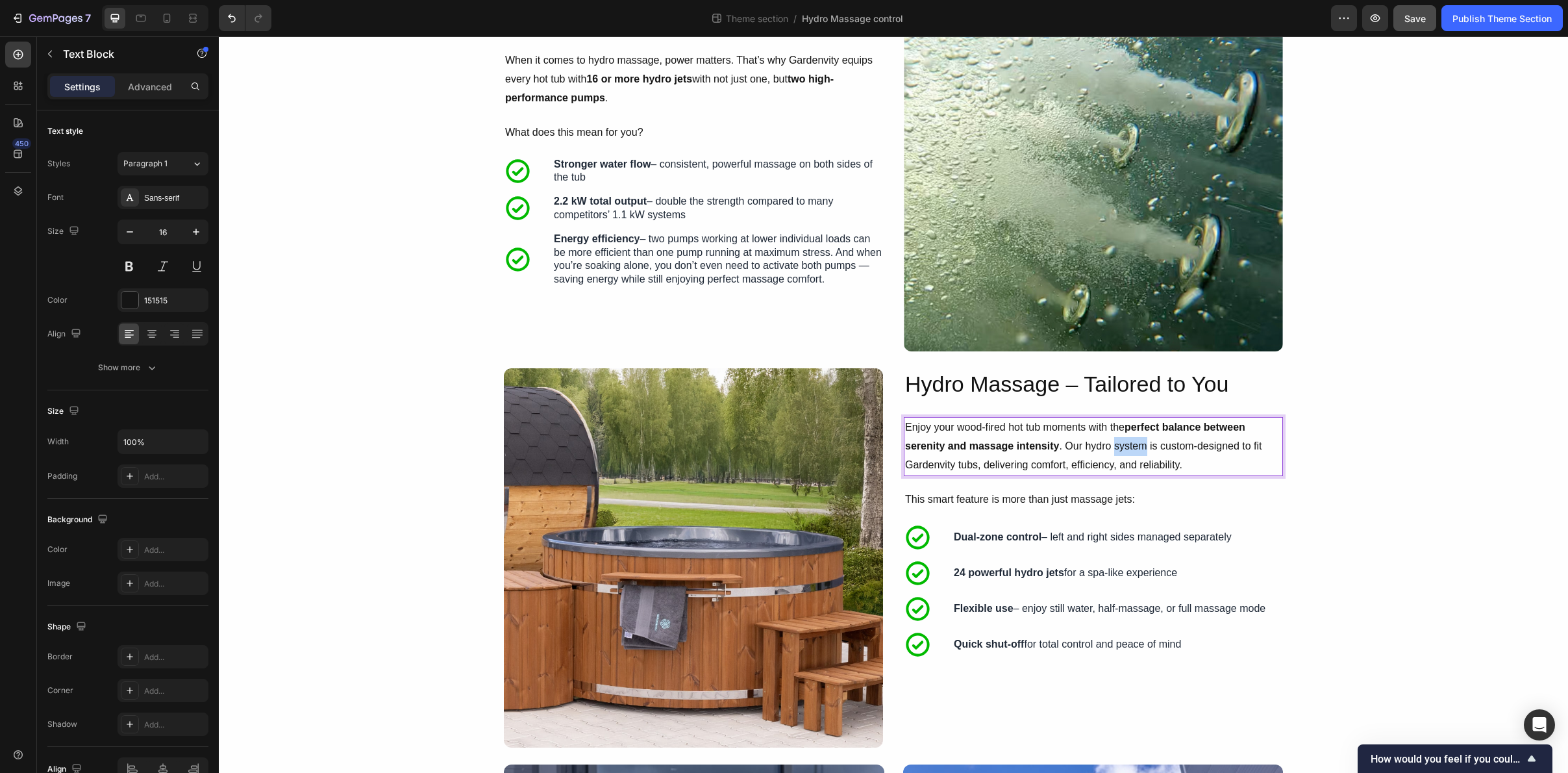
click at [1133, 445] on p "Enjoy your wood-fired hot tub moments with the perfect balance between serenity…" at bounding box center [1093, 447] width 377 height 56
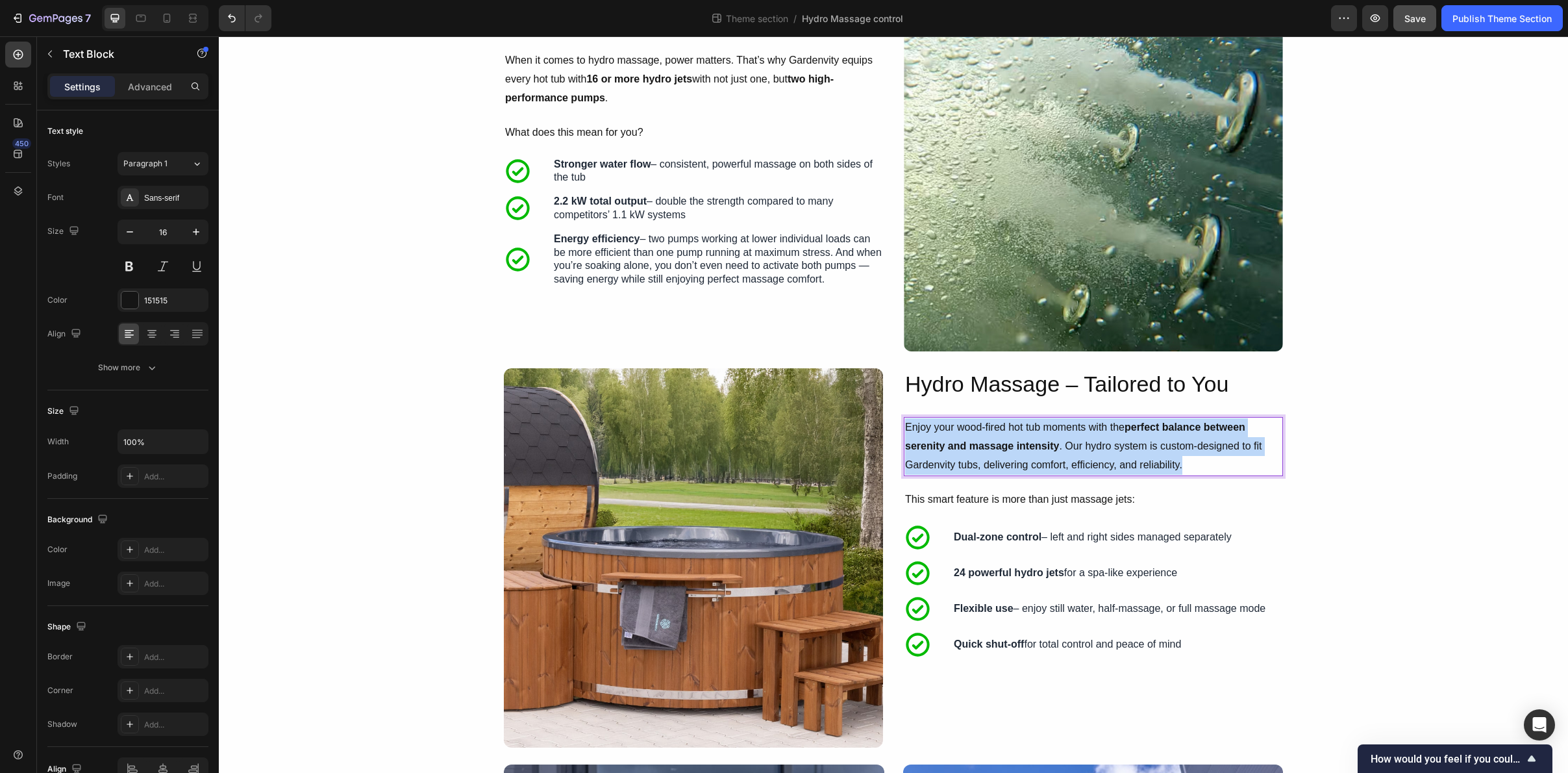
click at [1133, 445] on p "Enjoy your wood-fired hot tub moments with the perfect balance between serenity…" at bounding box center [1093, 447] width 377 height 56
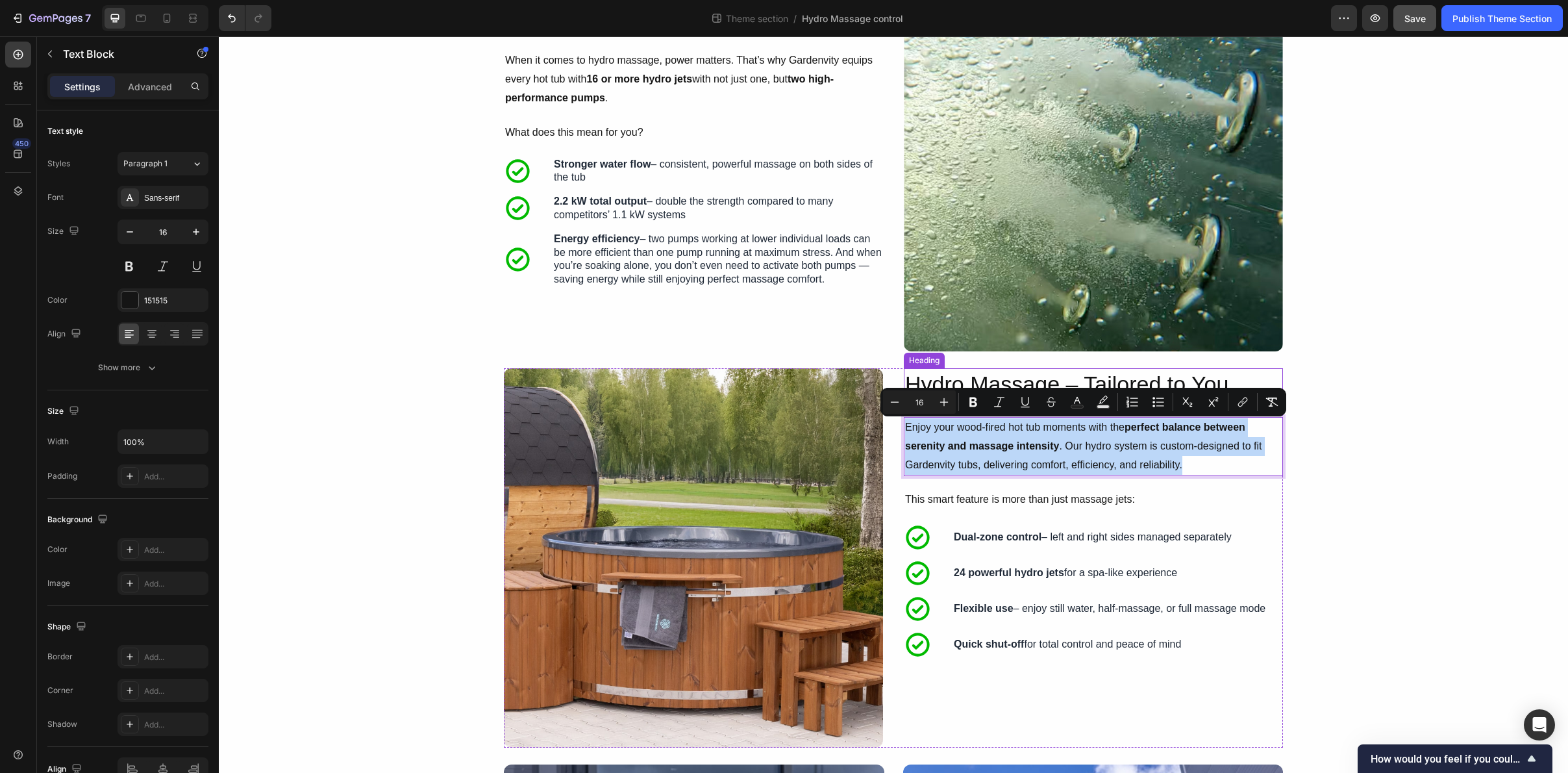
click at [1022, 386] on h2 "Hydro Massage – Tailored to You" at bounding box center [1094, 384] width 379 height 31
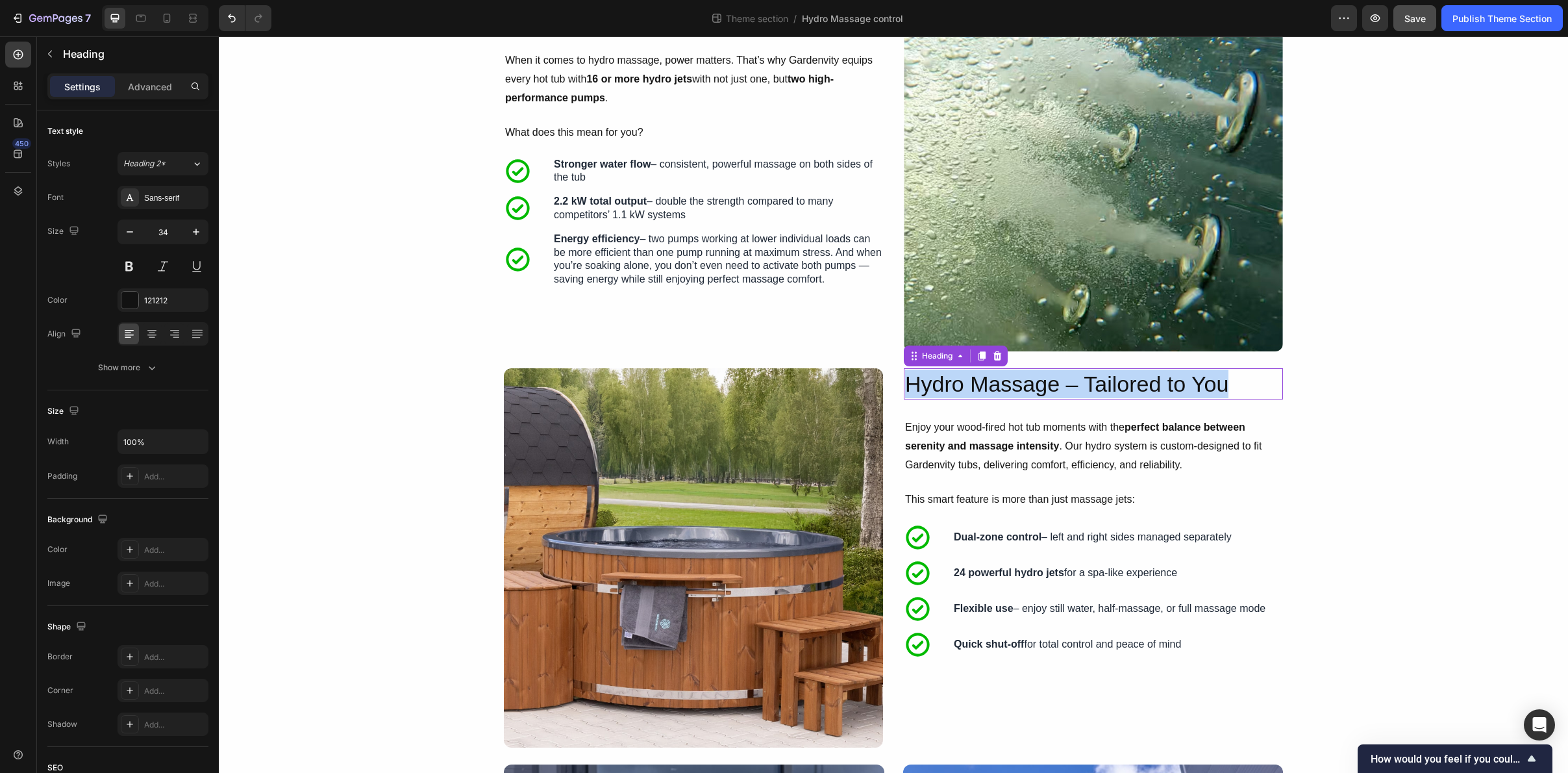
click at [1022, 386] on p "Hydro Massage – Tailored to You" at bounding box center [1093, 384] width 377 height 29
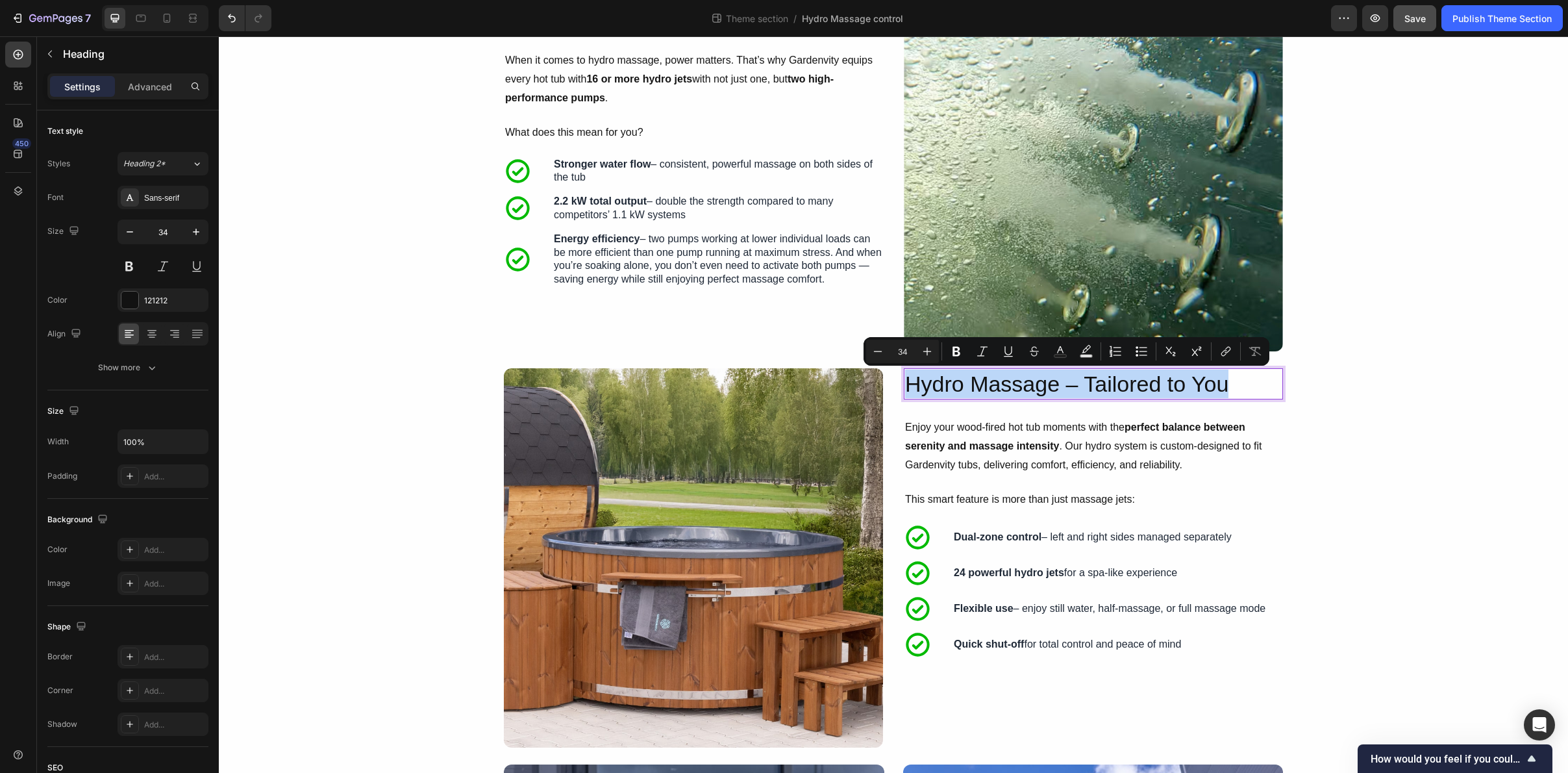
copy p "Hydro Massage – Tailored to You"
click at [1028, 434] on p "Enjoy your wood-fired hot tub moments with the perfect balance between serenity…" at bounding box center [1093, 447] width 377 height 56
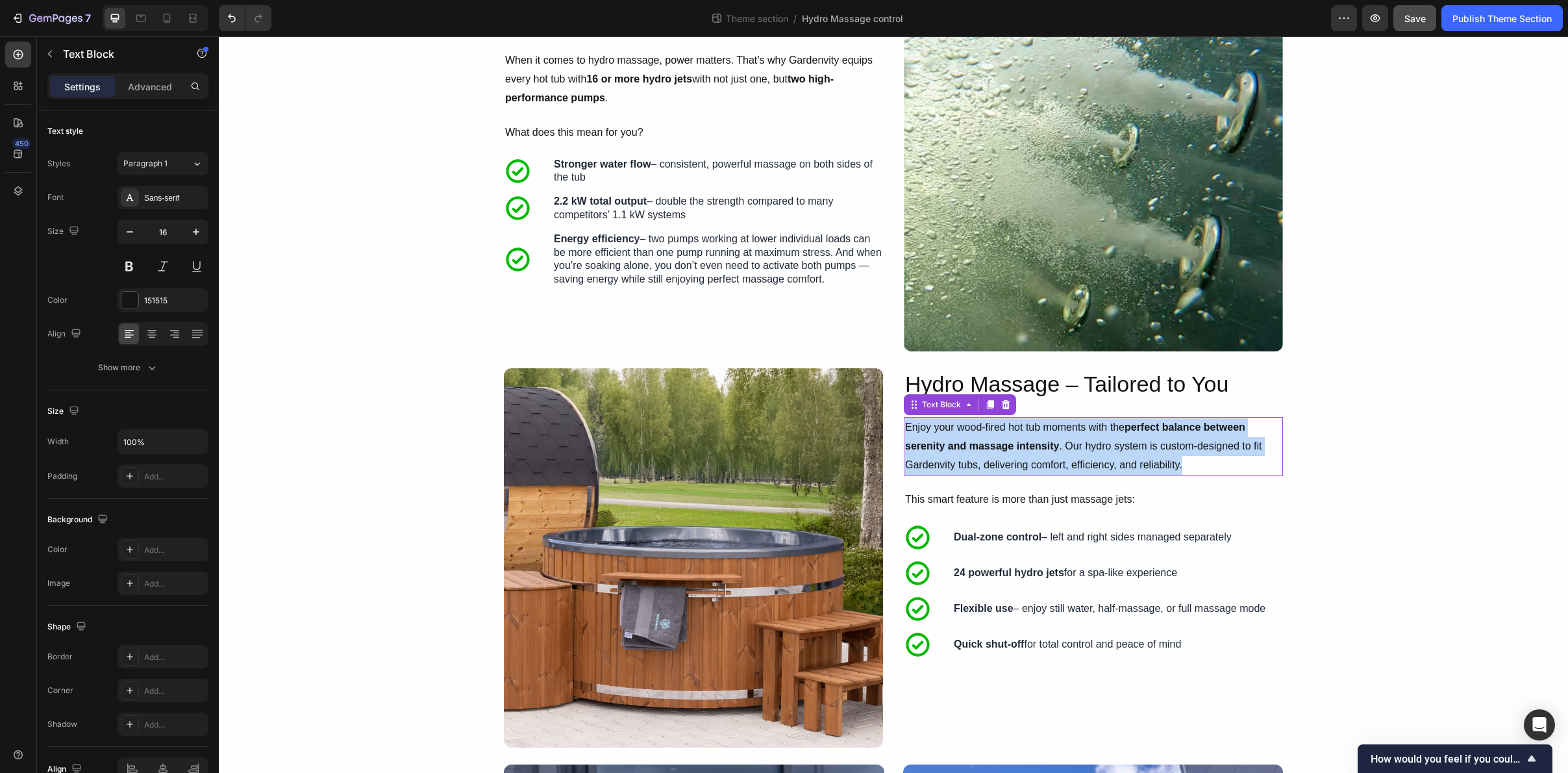
click at [1028, 434] on p "Enjoy your wood-fired hot tub moments with the perfect balance between serenity…" at bounding box center [1093, 447] width 377 height 56
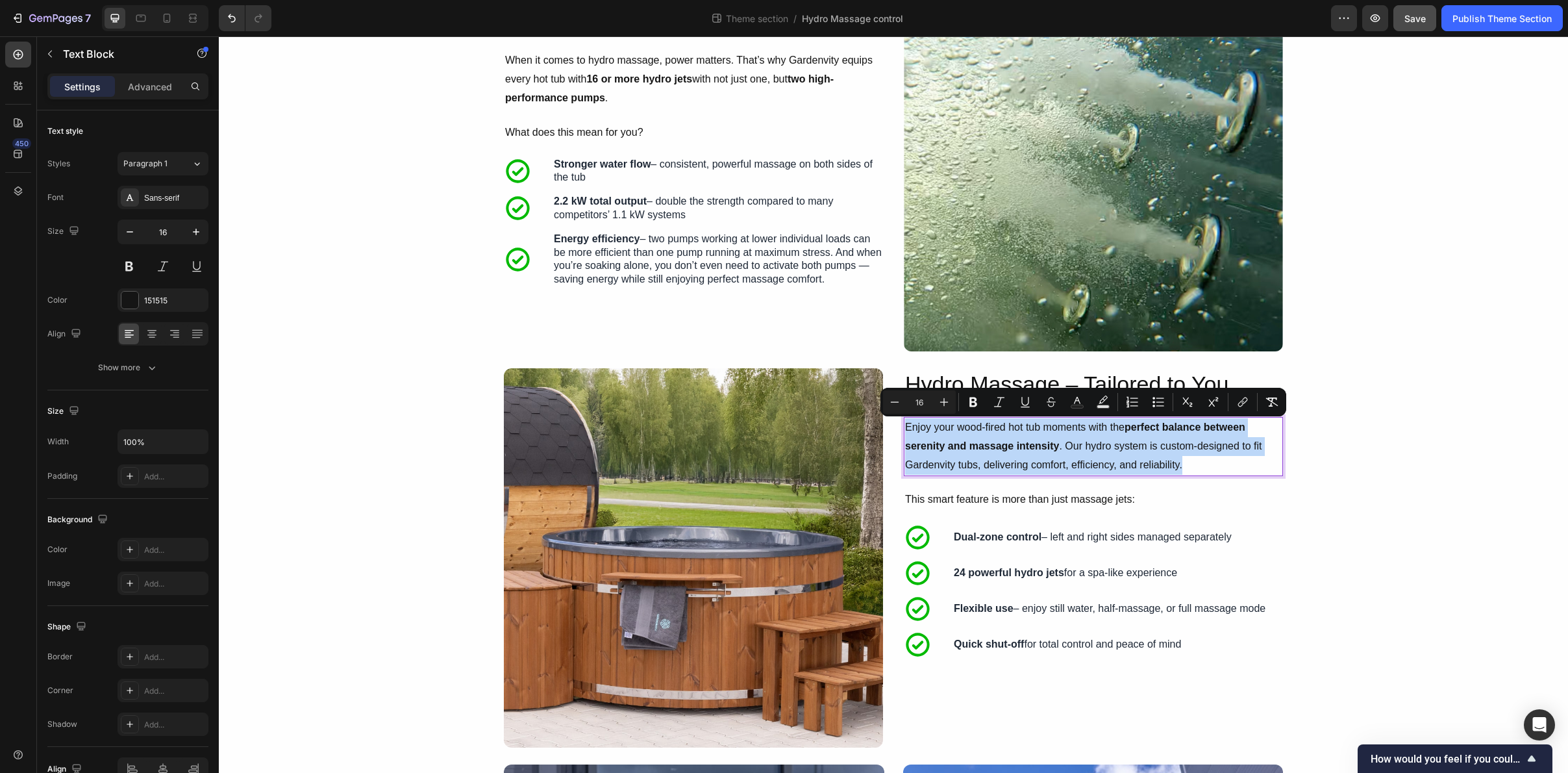
copy p "Enjoy your wood-fired hot tub moments with the perfect balance between serenity…"
click at [1089, 512] on div "Hydro Massage – Tailored to You Heading Enjoy your wood-fired hot tub moments w…" at bounding box center [1094, 558] width 379 height 380
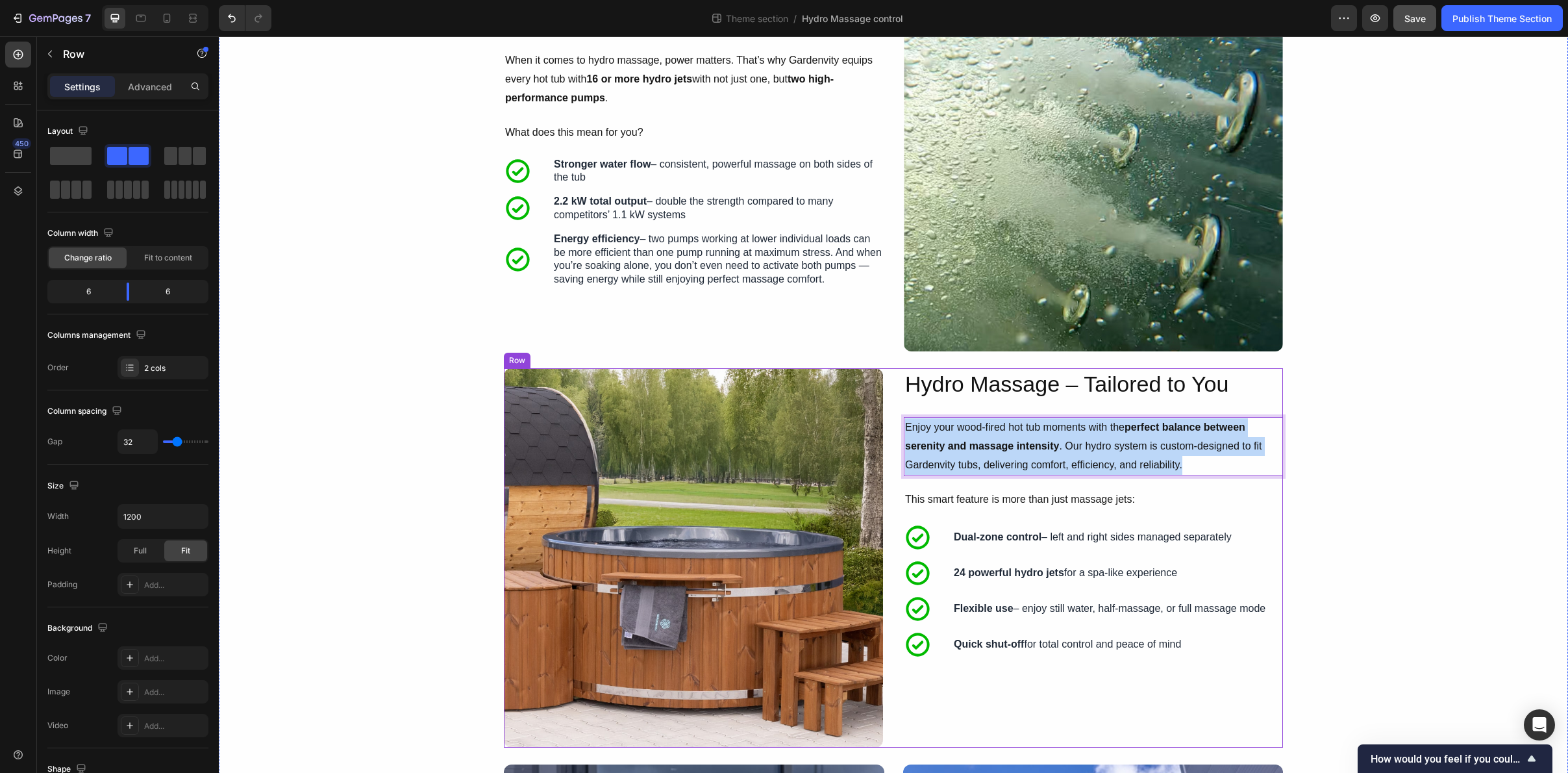
click at [1089, 512] on div "Hydro Massage – Tailored to You Heading Enjoy your wood-fired hot tub moments w…" at bounding box center [1094, 558] width 379 height 380
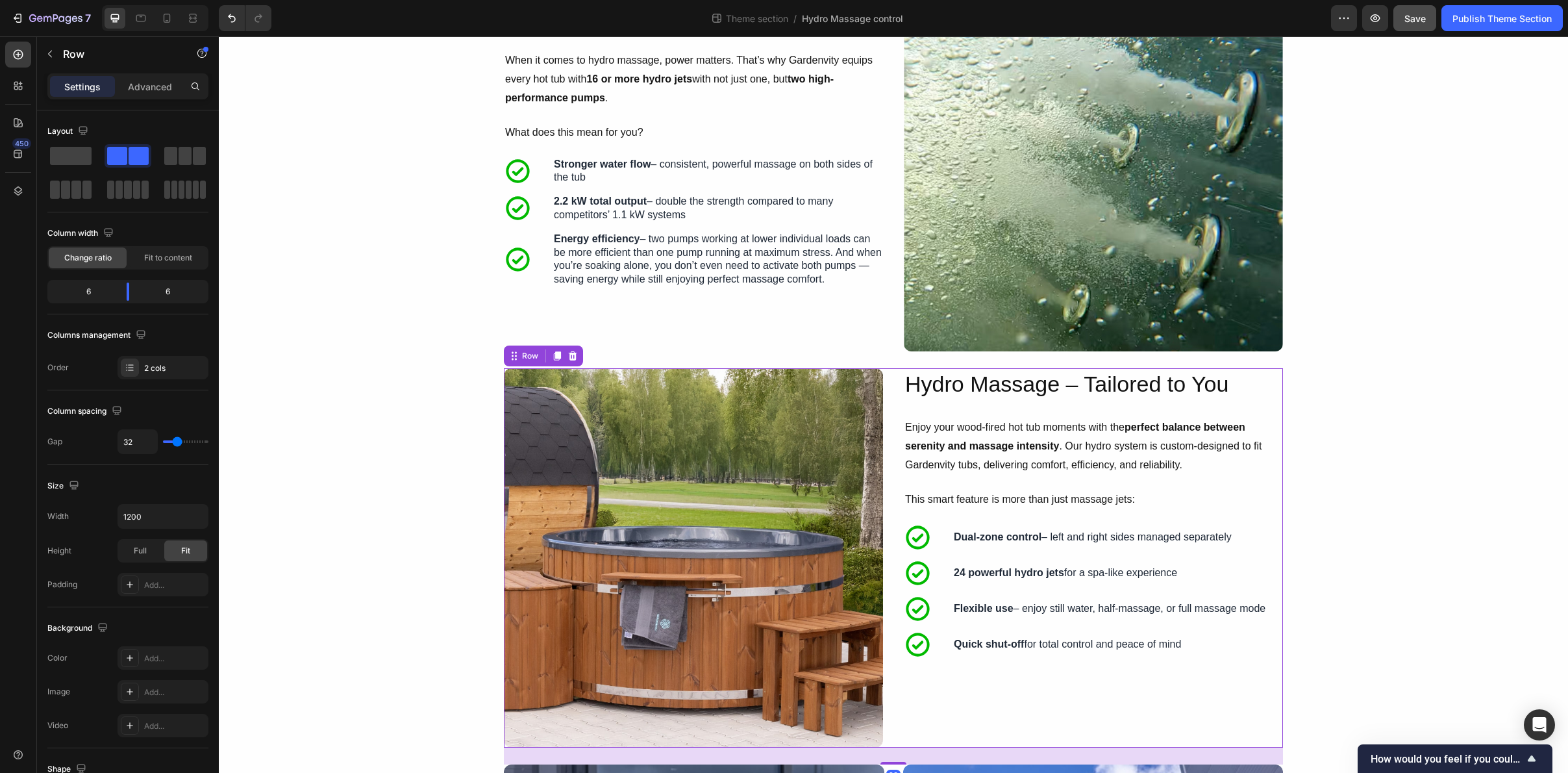
click at [1083, 501] on p "This smart feature is more than just massage jets:" at bounding box center [1093, 500] width 377 height 19
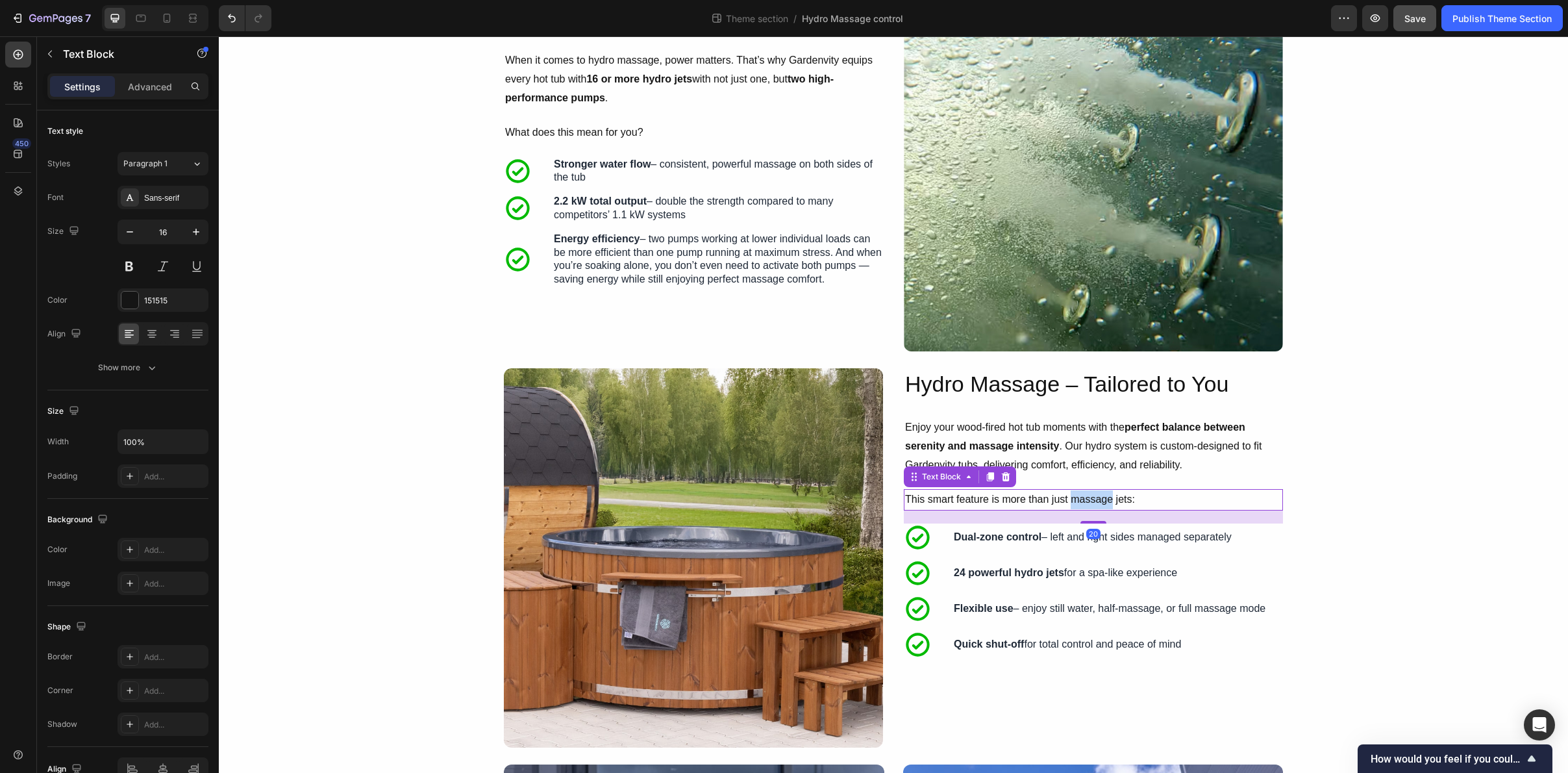
click at [1083, 501] on p "This smart feature is more than just massage jets:" at bounding box center [1093, 500] width 377 height 19
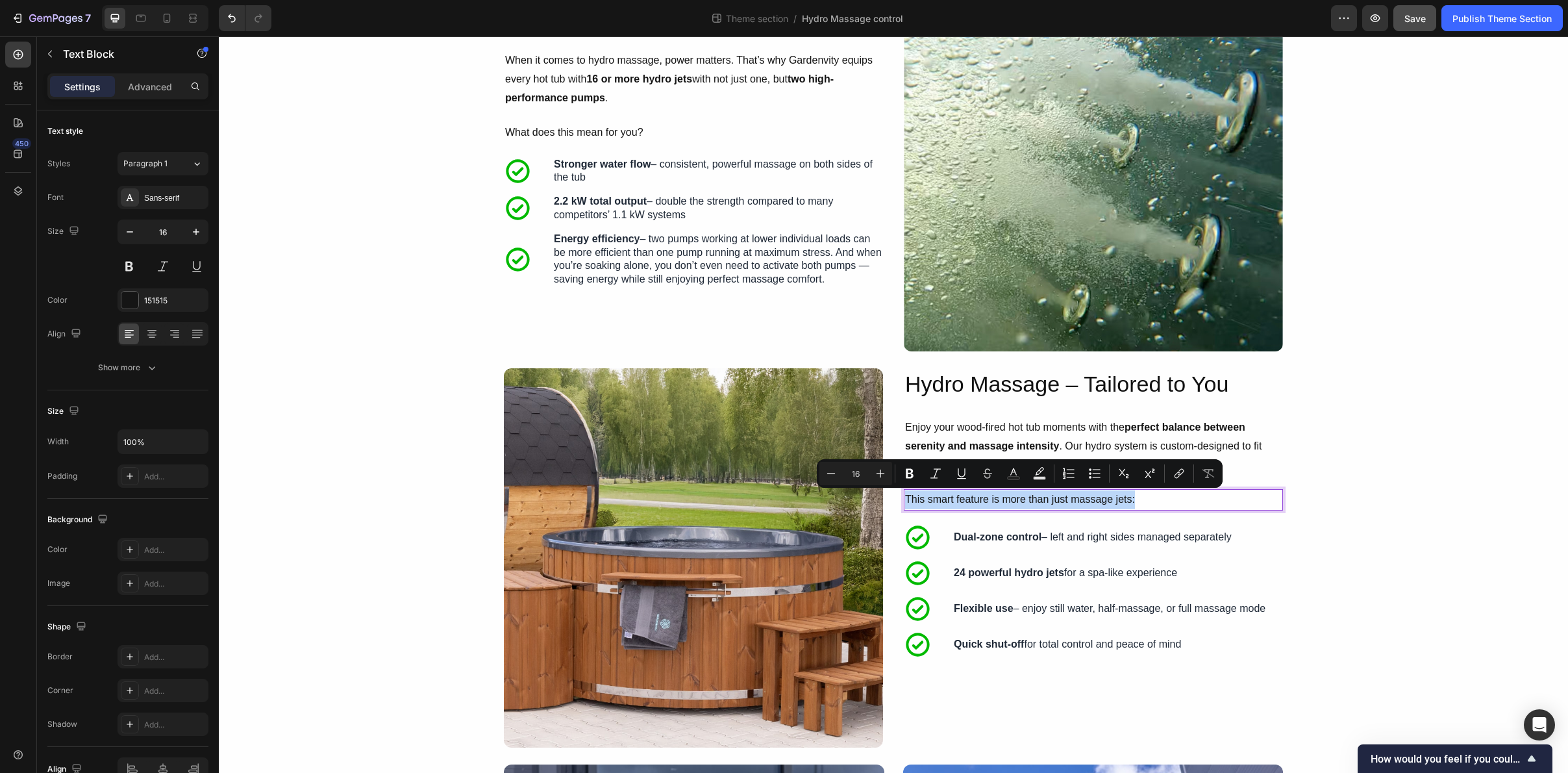
copy p "This smart feature is more than just massage jets:"
click at [1379, 17] on icon "button" at bounding box center [1376, 17] width 10 height 8
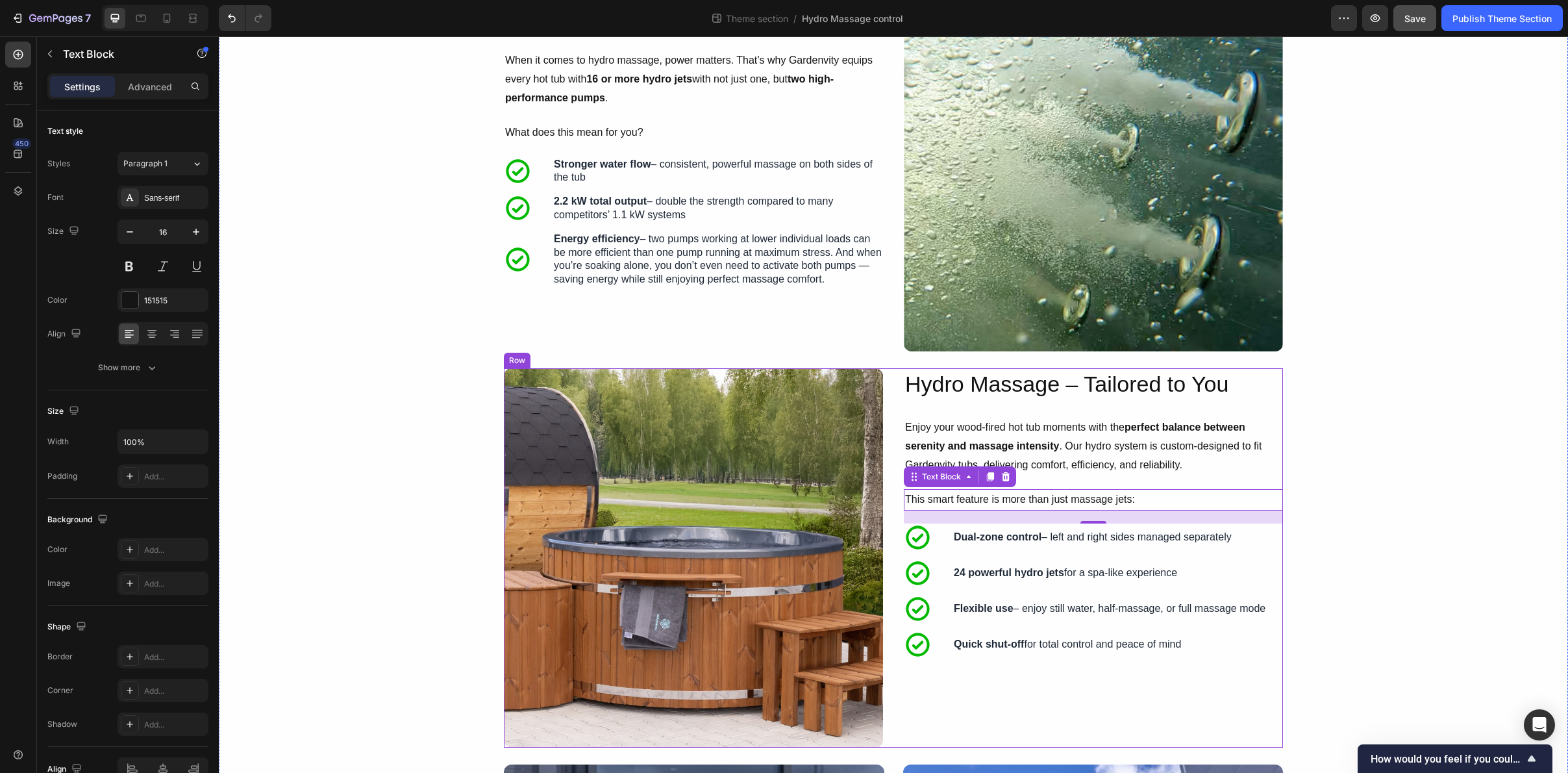
click at [1116, 454] on p "Enjoy your wood-fired hot tub moments with the perfect balance between serenity…" at bounding box center [1093, 447] width 377 height 56
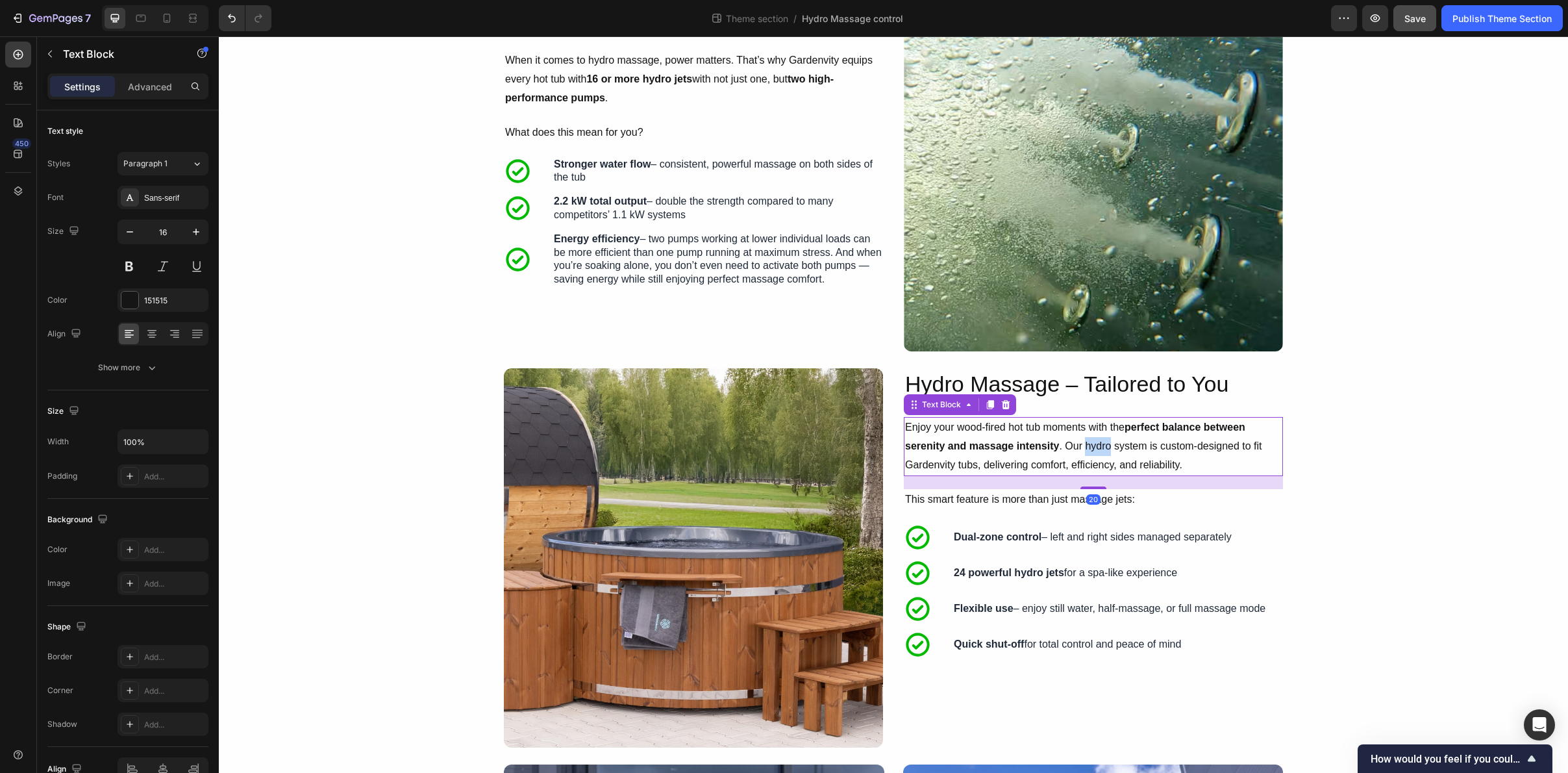
click at [1103, 452] on p "Enjoy your wood-fired hot tub moments with the perfect balance between serenity…" at bounding box center [1093, 447] width 377 height 56
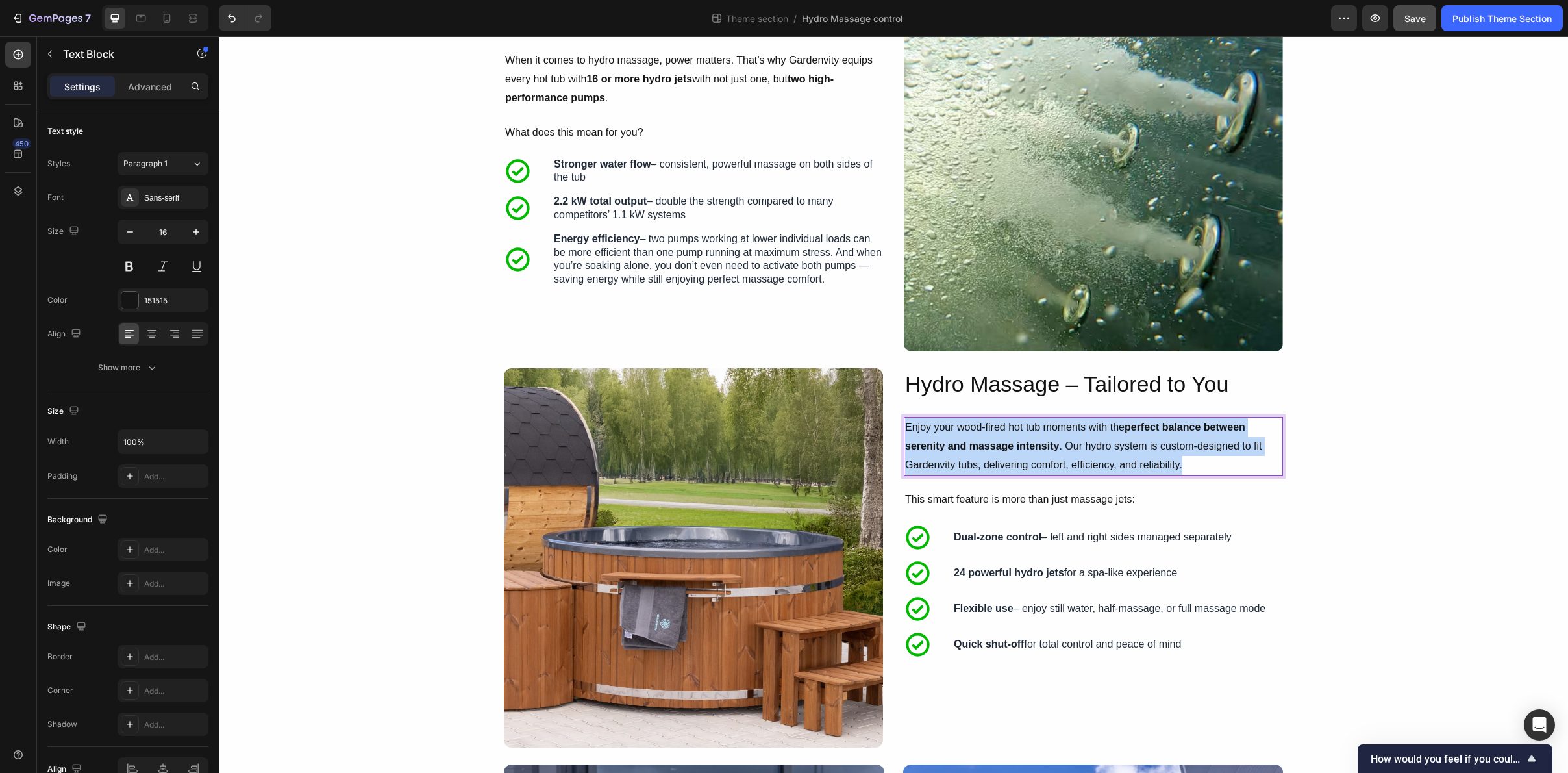
click at [1103, 452] on p "Enjoy your wood-fired hot tub moments with the perfect balance between serenity…" at bounding box center [1093, 447] width 377 height 56
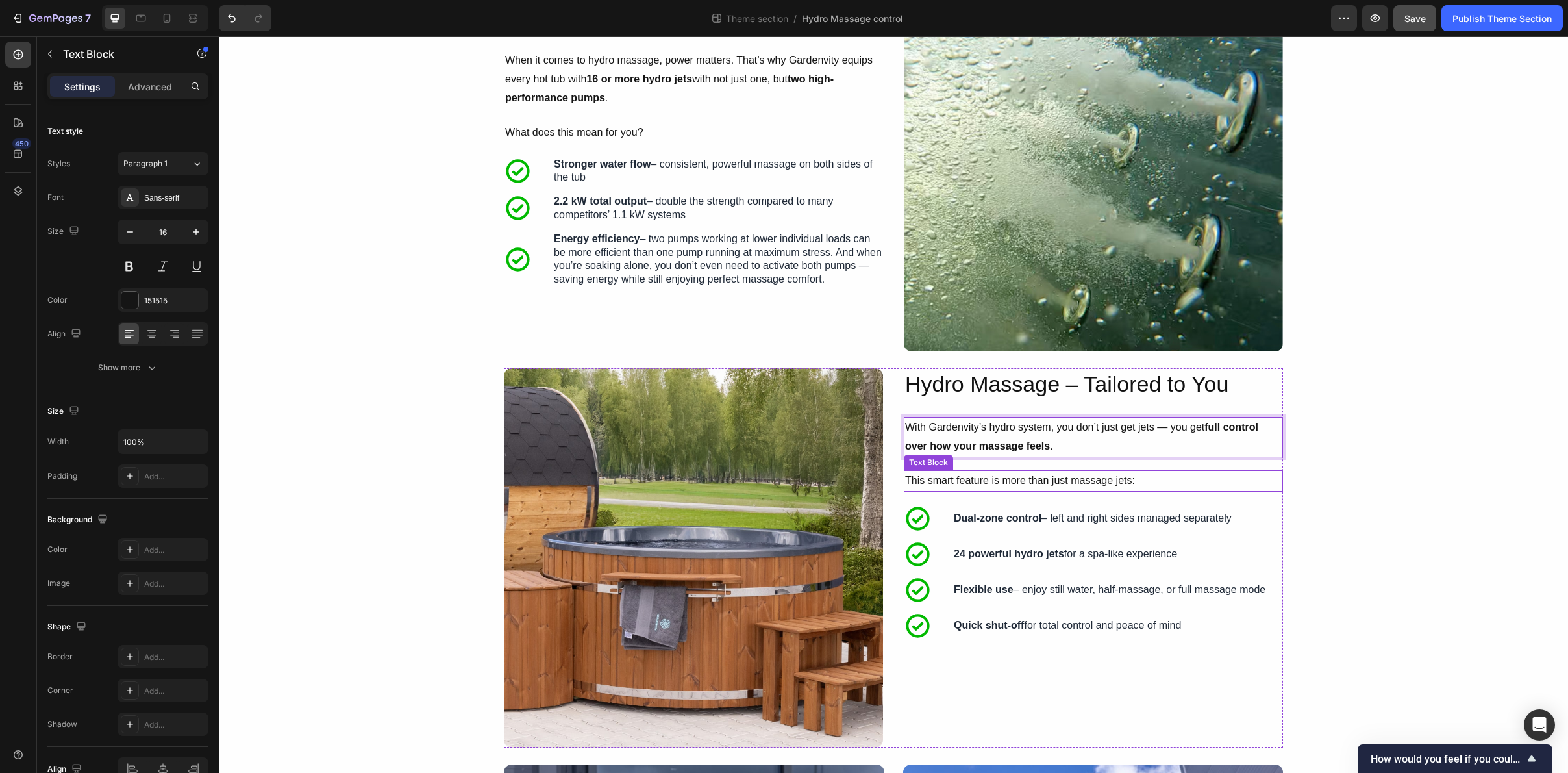
click at [994, 481] on p "This smart feature is more than just massage jets:" at bounding box center [1093, 481] width 377 height 19
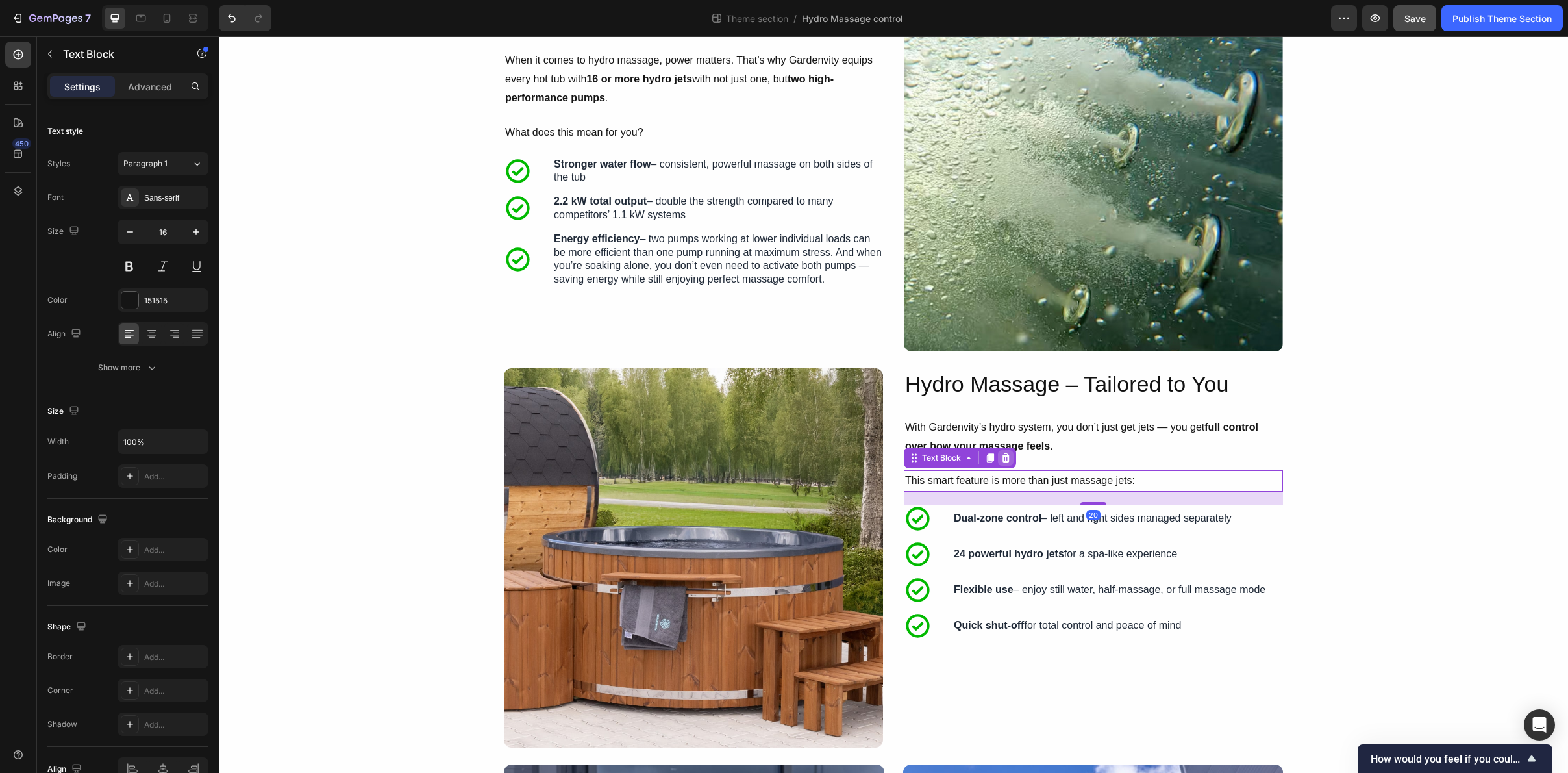
click at [1006, 463] on div at bounding box center [1006, 458] width 16 height 16
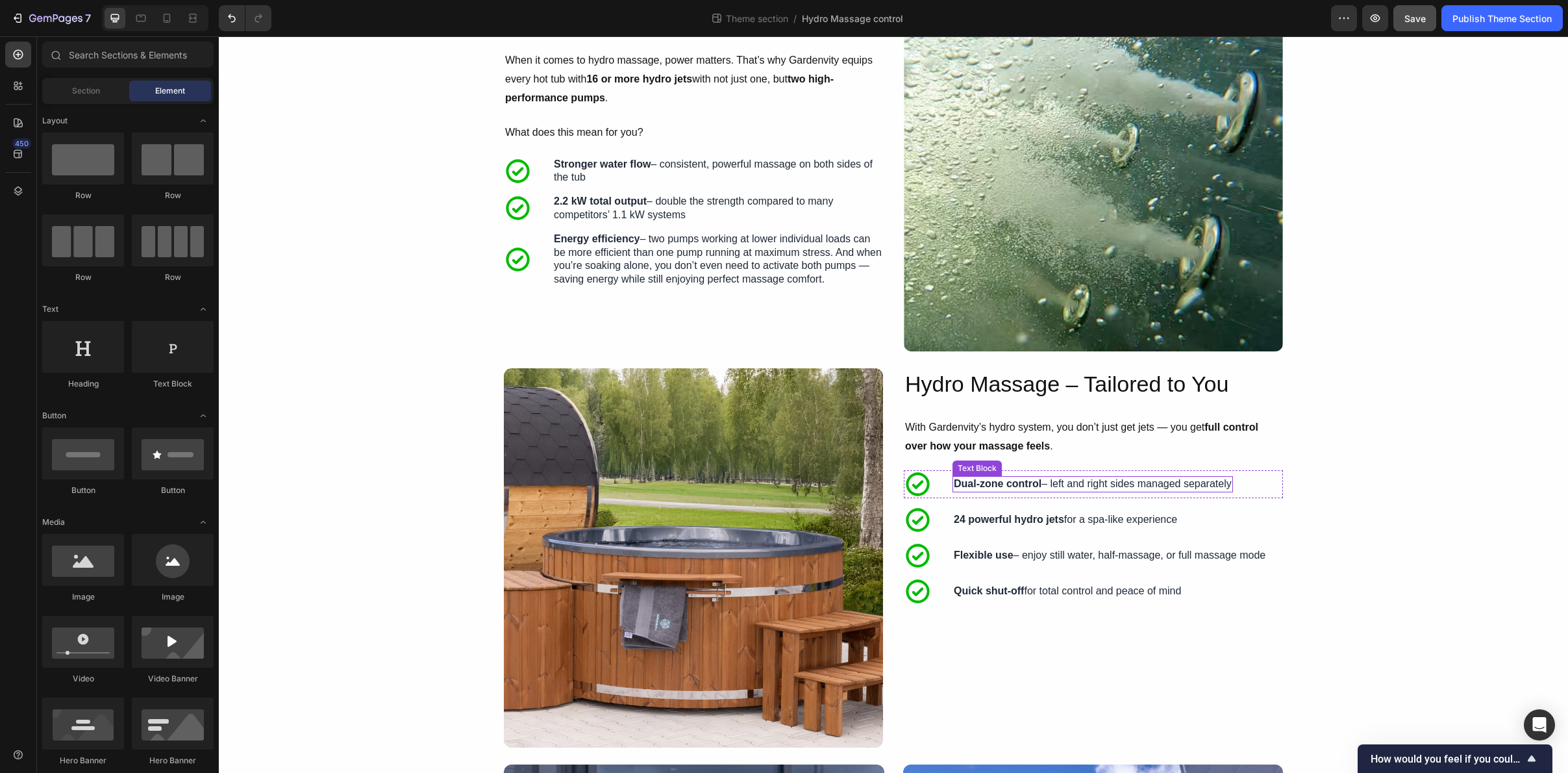
click at [1013, 484] on strong "Dual-zone control" at bounding box center [997, 483] width 88 height 11
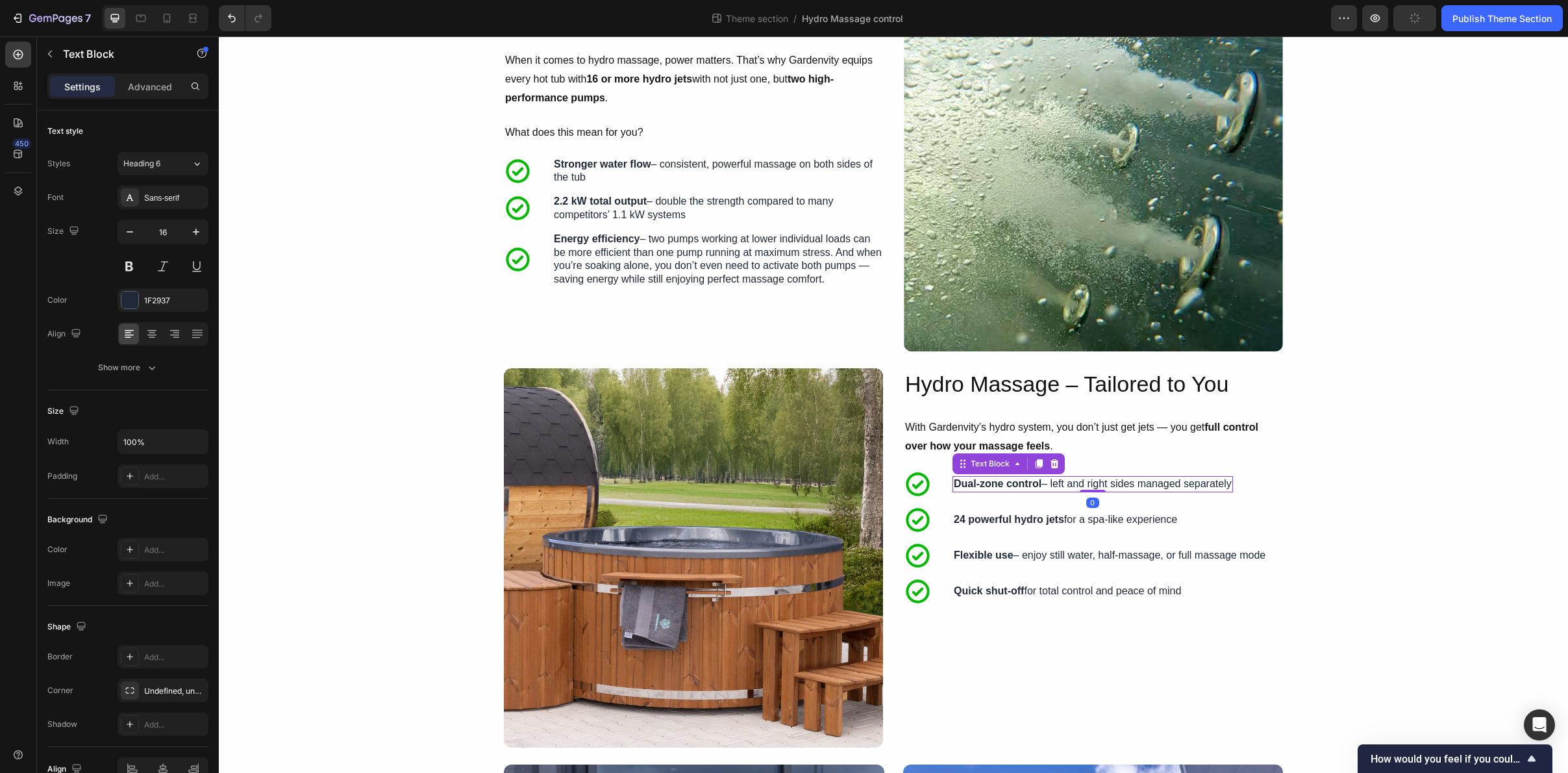
click at [1013, 484] on strong "Dual-zone control" at bounding box center [997, 483] width 88 height 11
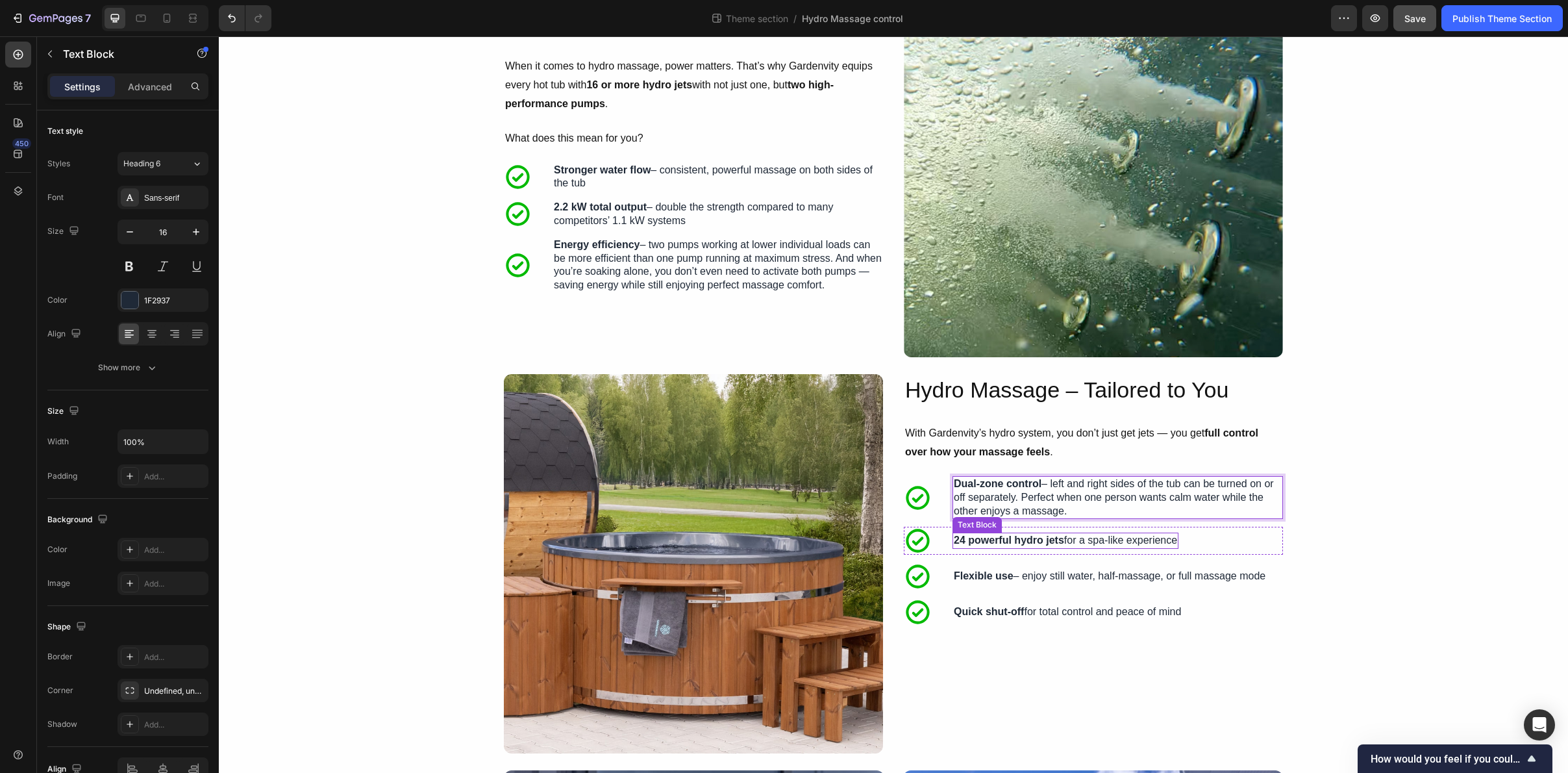
click at [1035, 543] on strong "24 powerful hydro jets" at bounding box center [1008, 540] width 111 height 11
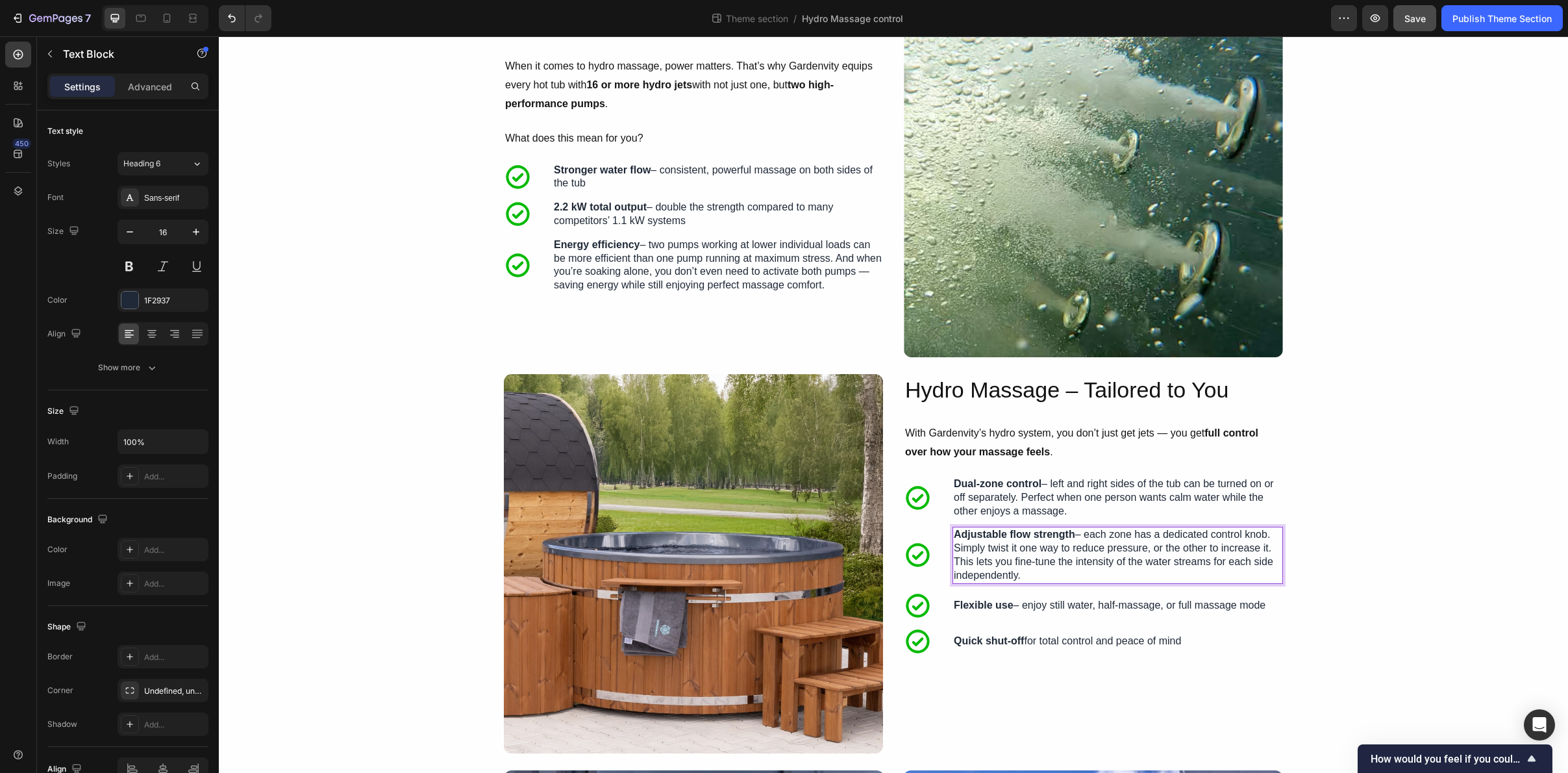
scroll to position [97, 0]
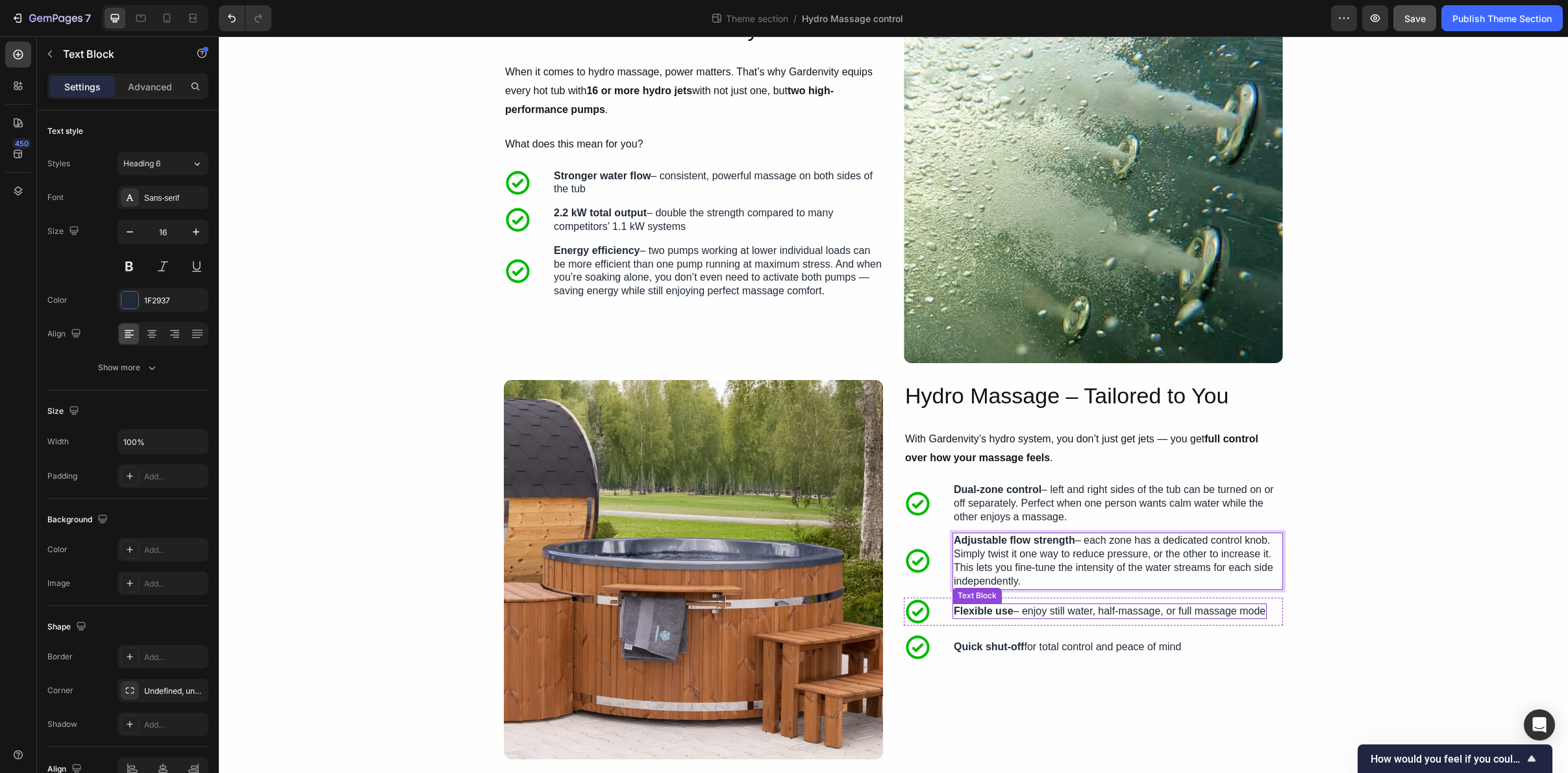
click at [1002, 606] on strong "Flexible use" at bounding box center [983, 611] width 60 height 11
click at [1003, 611] on strong "Flexible use" at bounding box center [983, 611] width 60 height 11
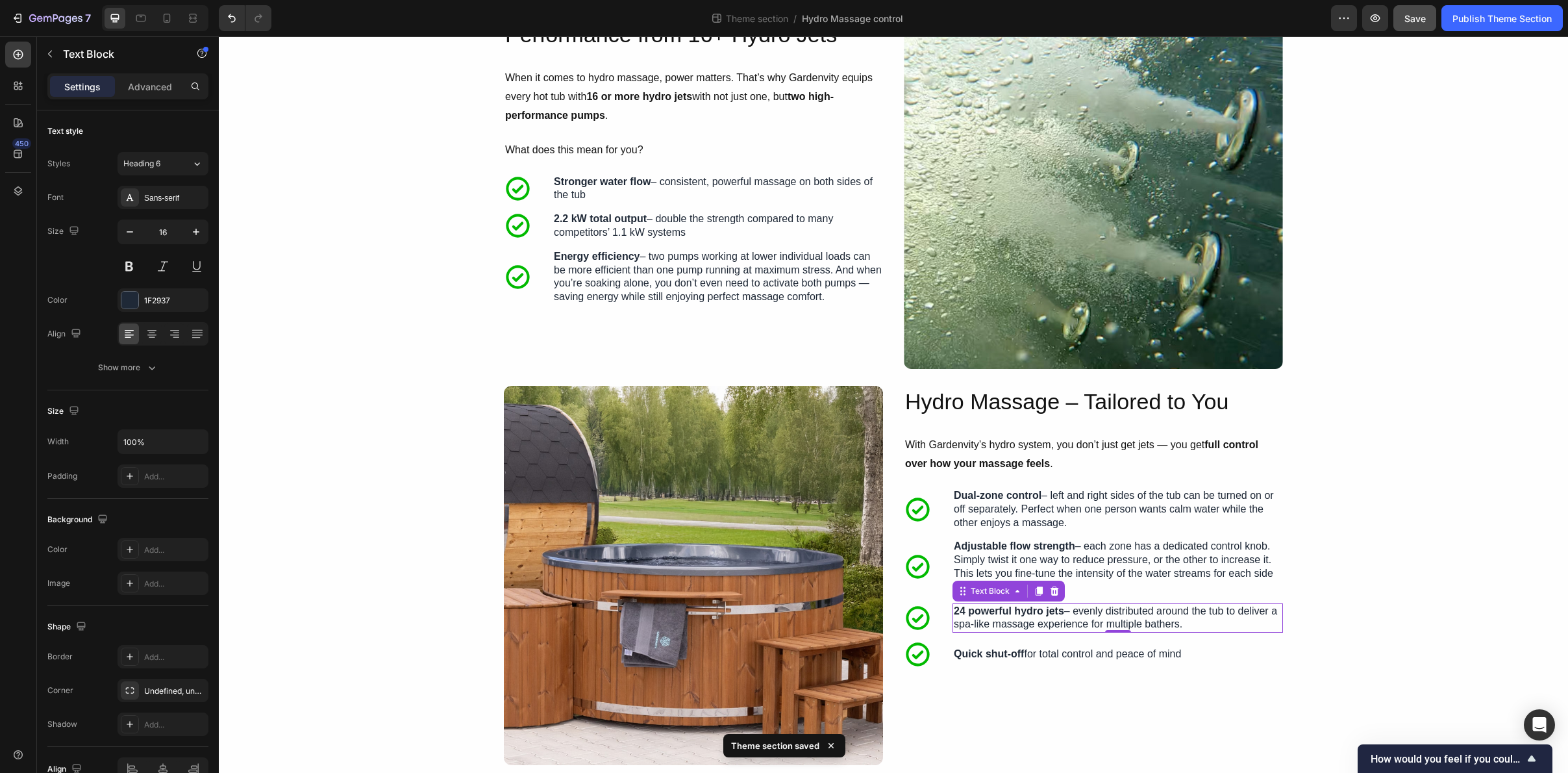
click at [1029, 656] on p "Quick shut-off for total control and peace of mind" at bounding box center [1067, 655] width 227 height 14
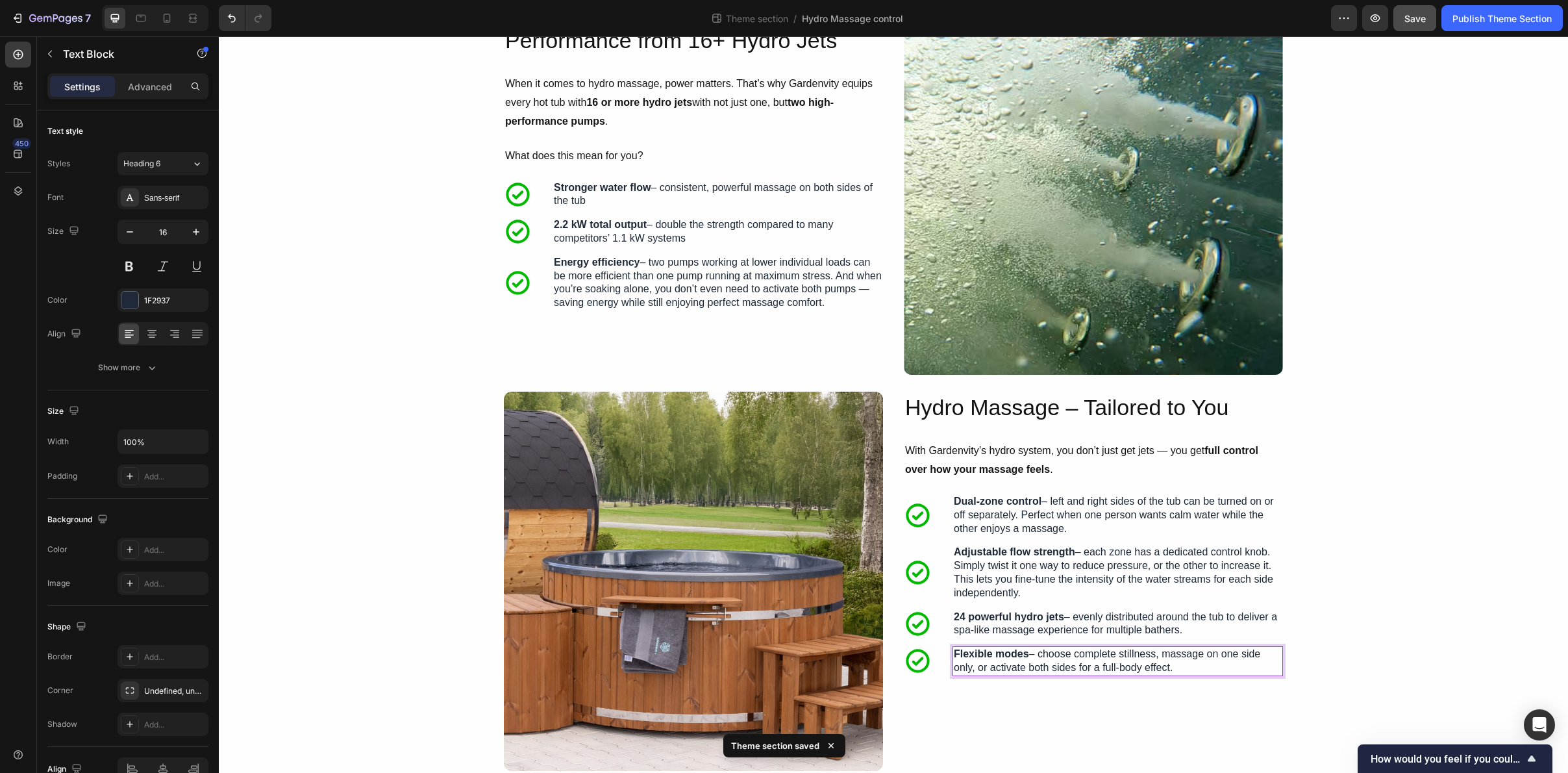
click at [946, 665] on div "Icon Flexible modes – choose complete stillness, massage on one side only, or a…" at bounding box center [1094, 662] width 379 height 30
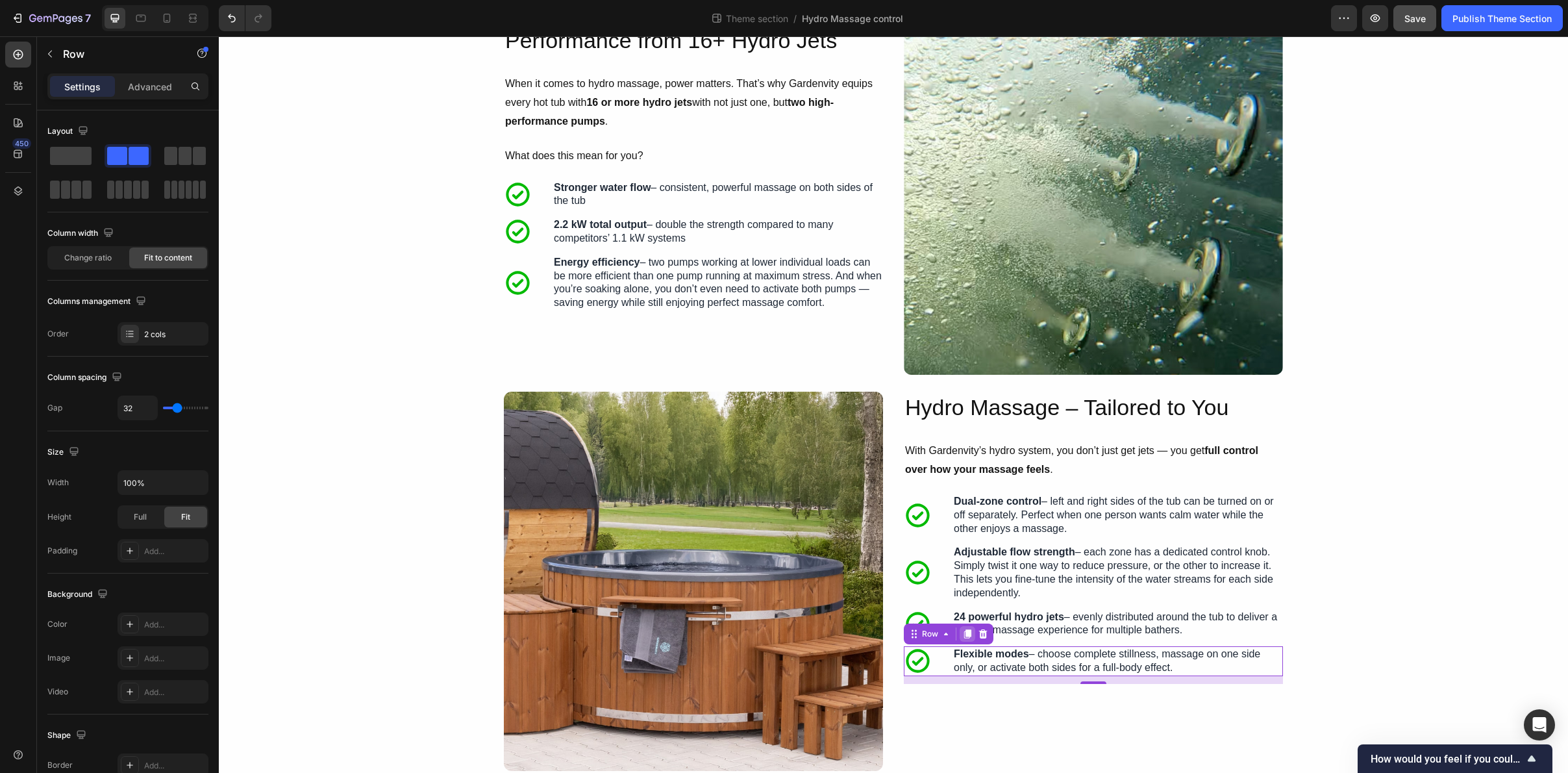
click at [971, 636] on icon at bounding box center [968, 634] width 7 height 9
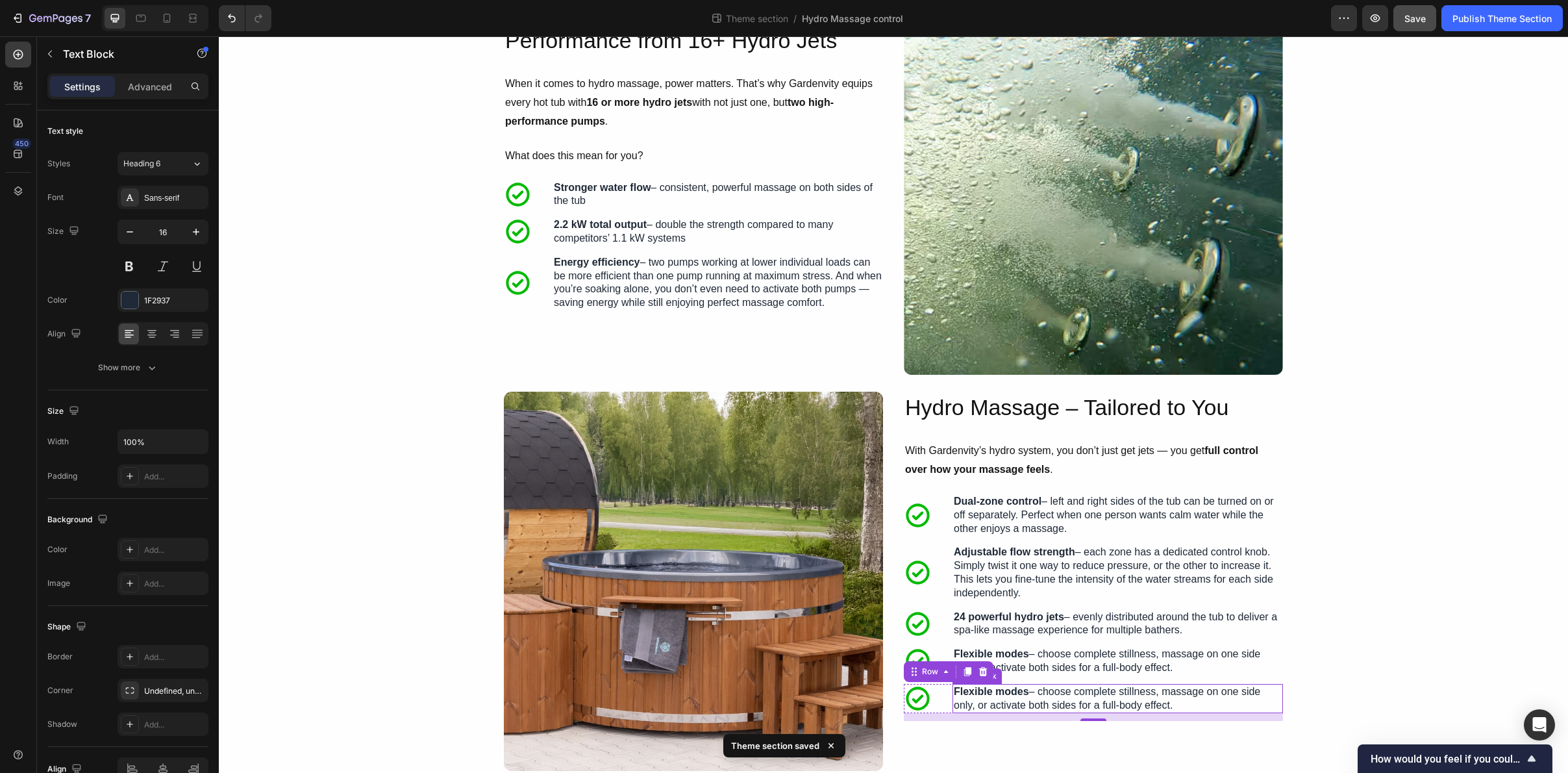
click at [987, 711] on p "Flexible modes – choose complete stillness, massage on one side only, or activa…" at bounding box center [1117, 698] width 328 height 27
click at [962, 718] on div "Hydro Massage – Tailored to You Heading With Gardenvity’s hydro system, you don…" at bounding box center [1094, 581] width 379 height 380
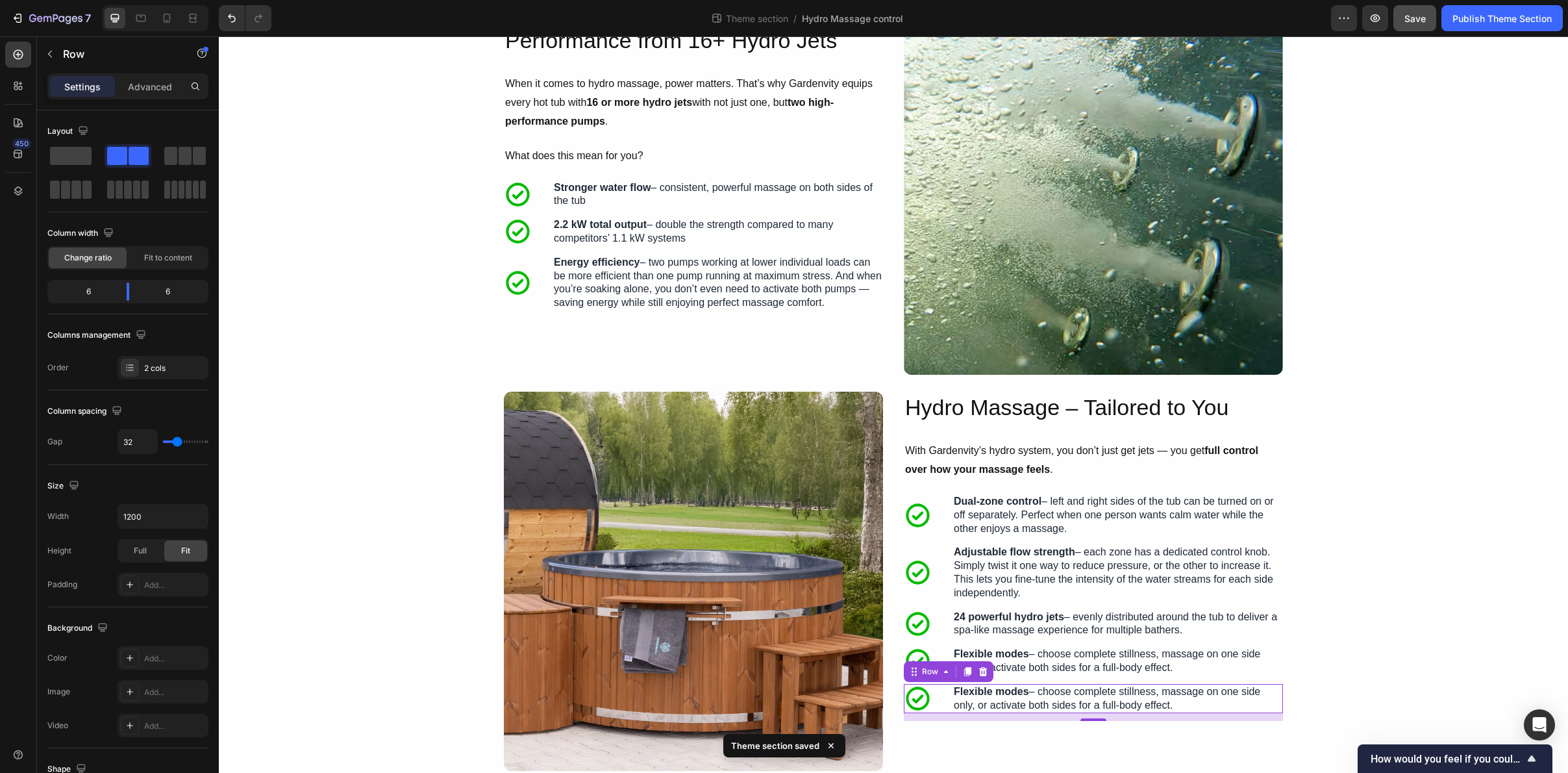
click at [946, 700] on div "Icon Flexible modes – choose complete stillness, massage on one side only, or a…" at bounding box center [1094, 699] width 379 height 30
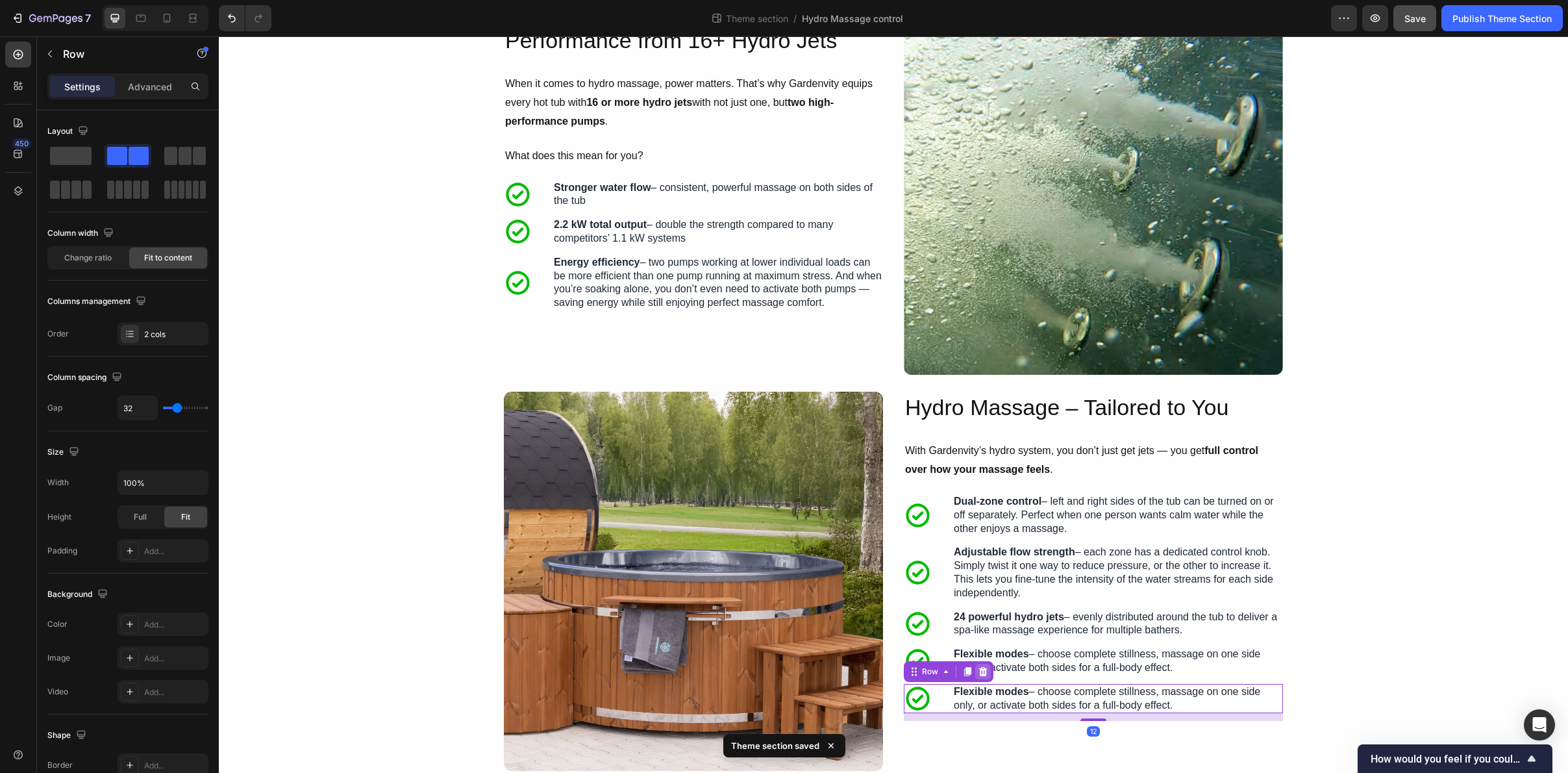
click at [982, 675] on icon at bounding box center [984, 672] width 9 height 9
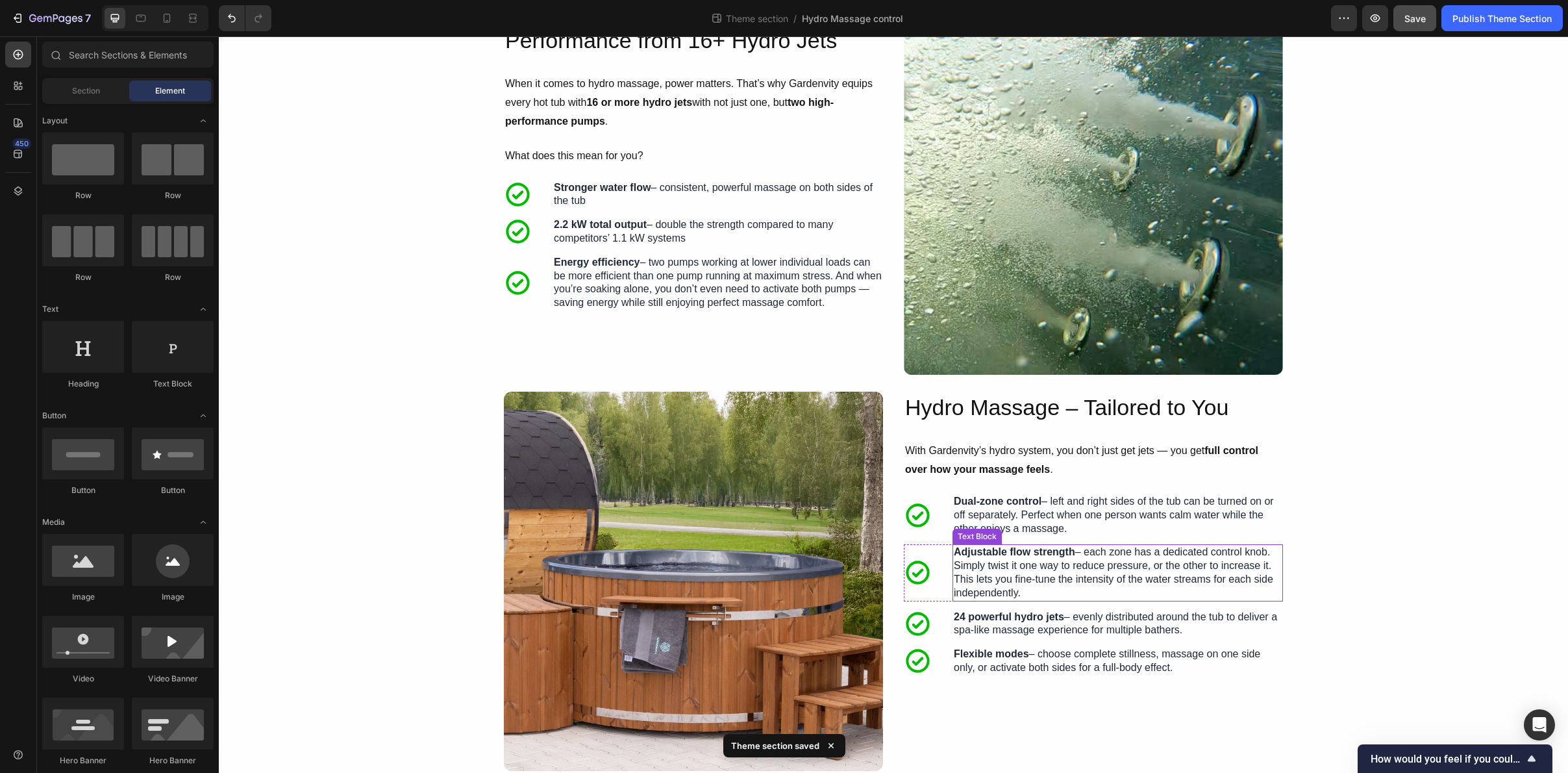
click at [962, 601] on div "Adjustable flow strength – each zone has a dedicated control knob. Simply twist…" at bounding box center [1118, 572] width 331 height 57
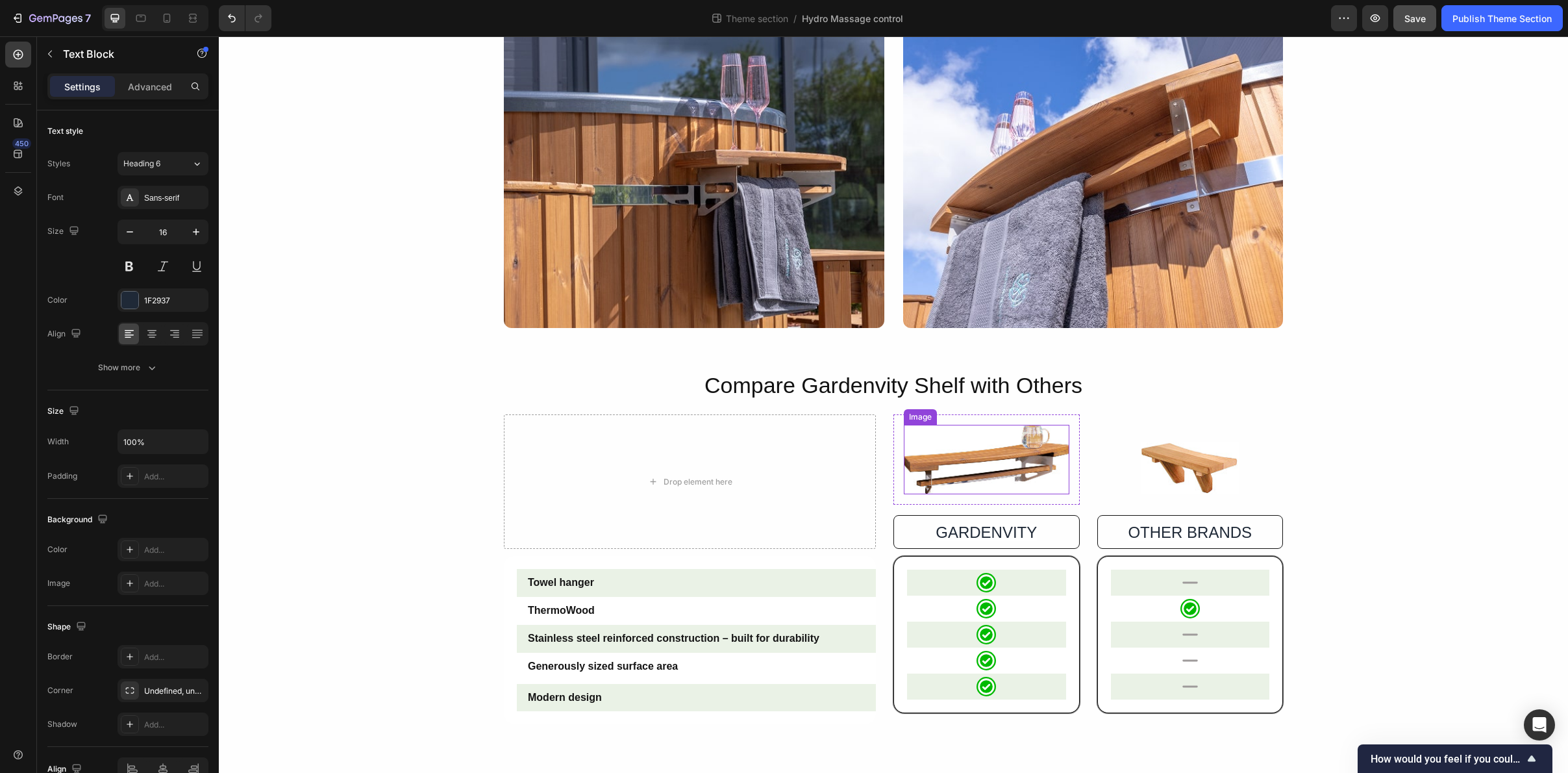
scroll to position [849, 0]
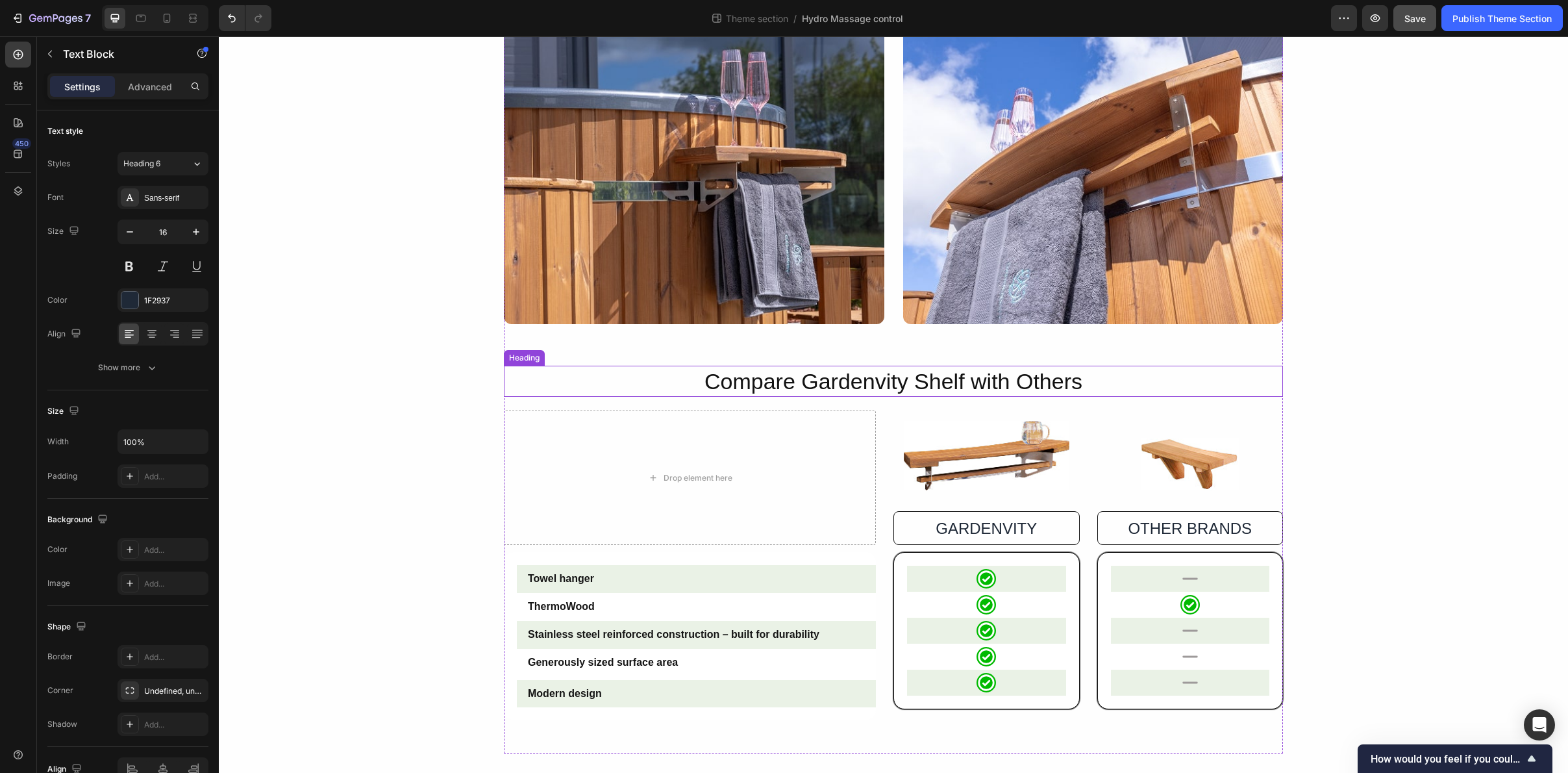
click at [850, 384] on h2 "Compare Gardenvity Shelf with Others" at bounding box center [894, 381] width 780 height 31
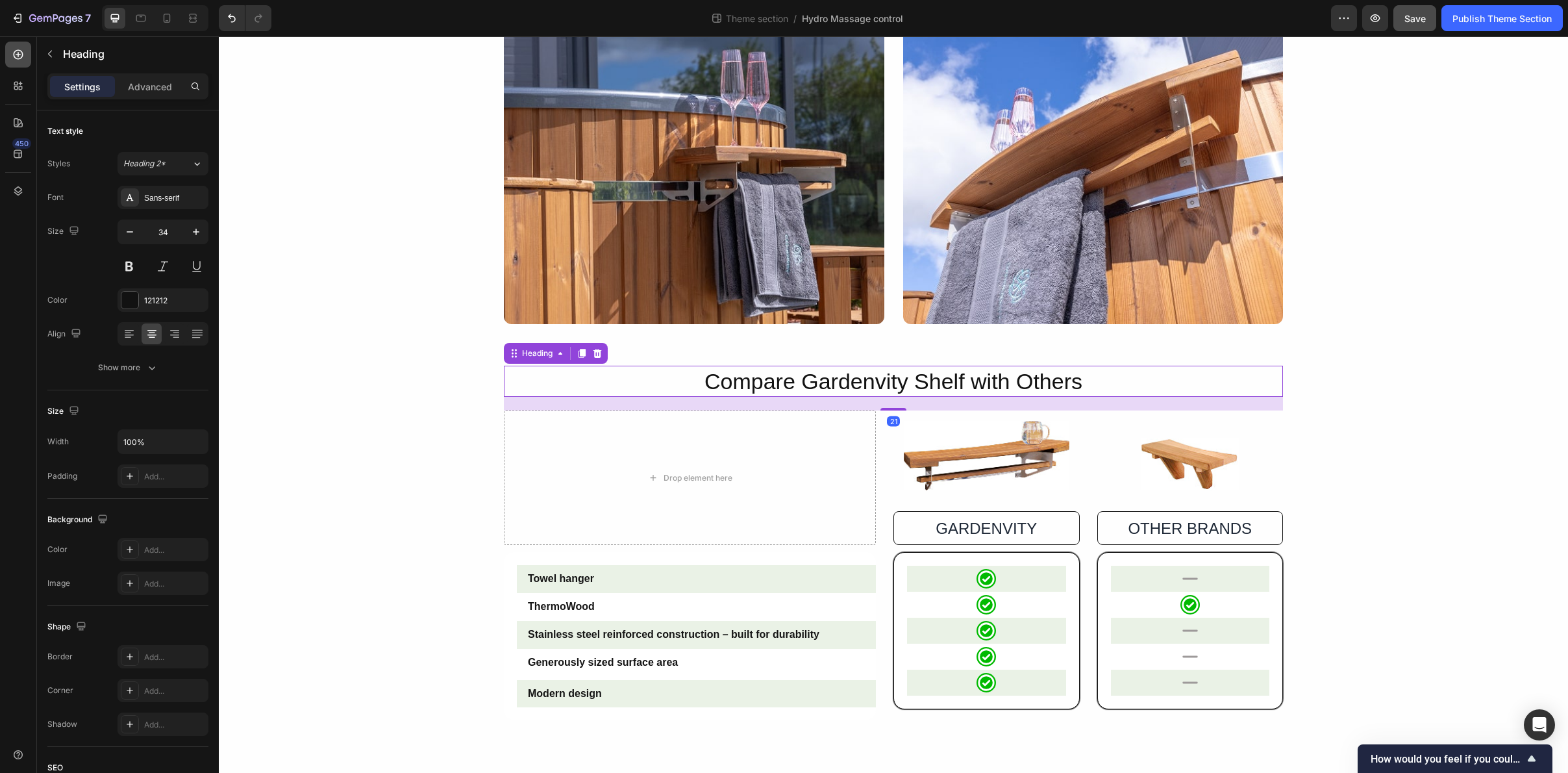
click at [12, 55] on icon at bounding box center [17, 54] width 13 height 13
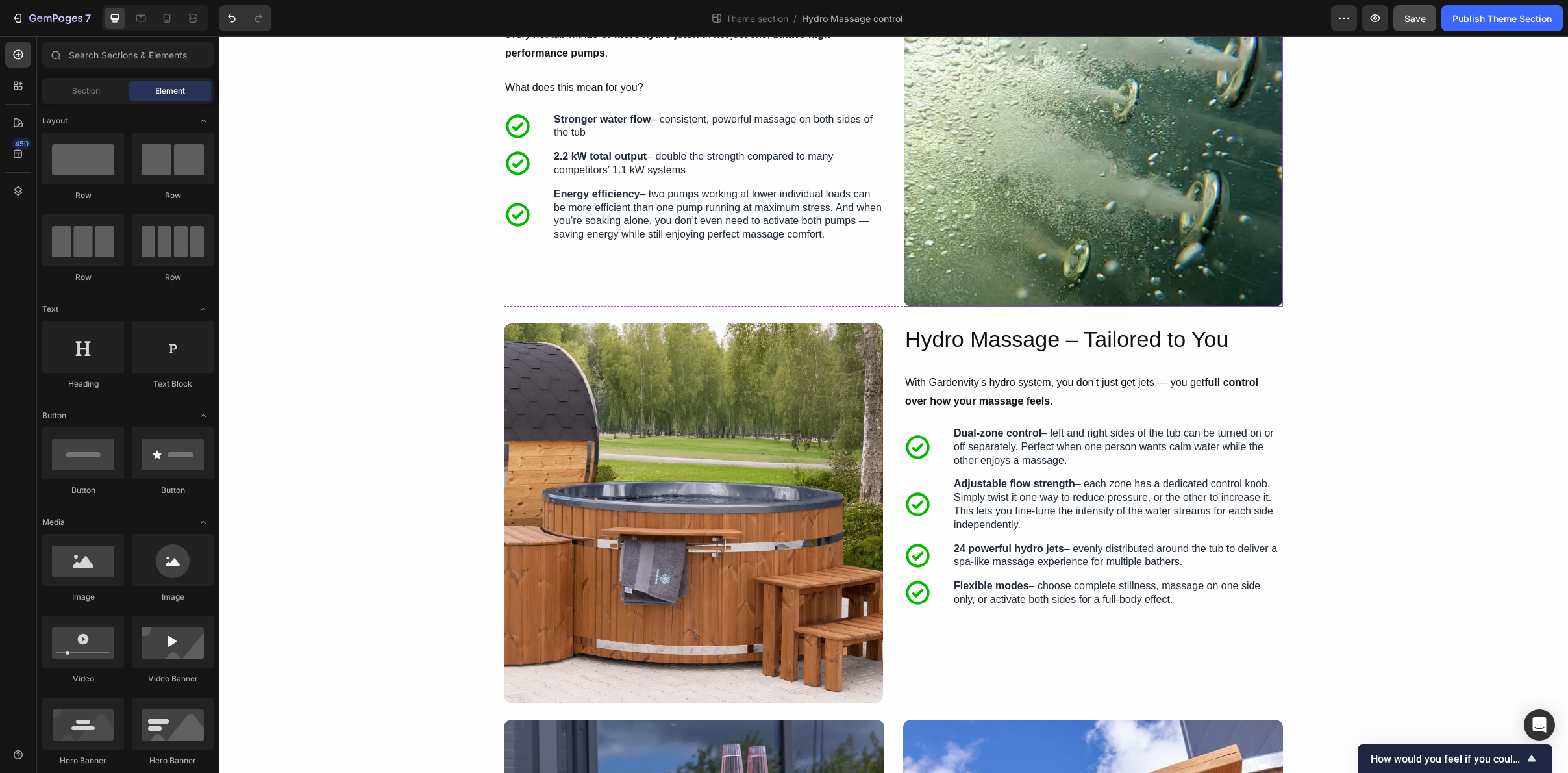
scroll to position [97, 0]
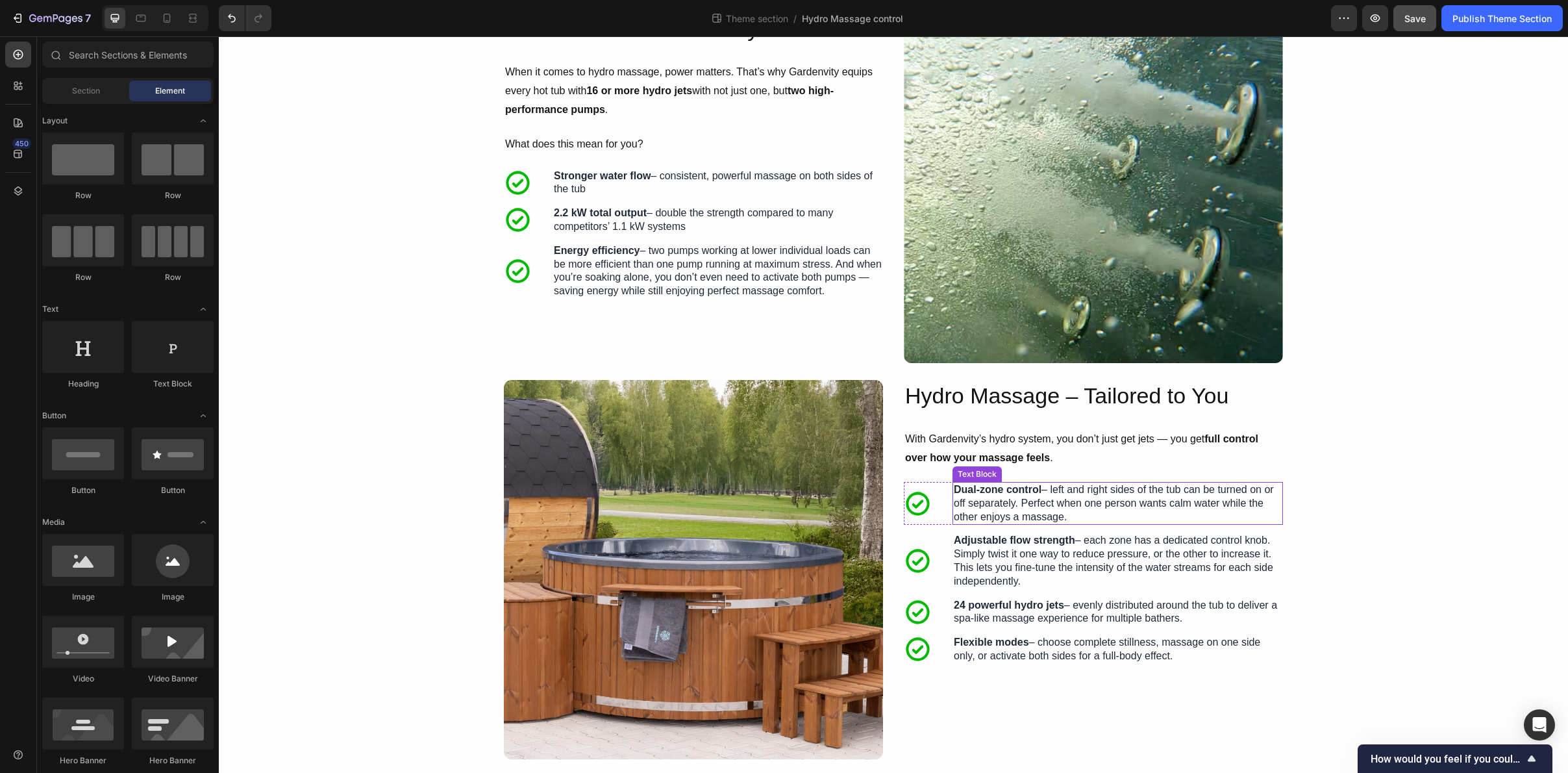
click at [1082, 498] on p "Dual-zone control – left and right sides of the tub can be turned on or off sep…" at bounding box center [1117, 503] width 328 height 40
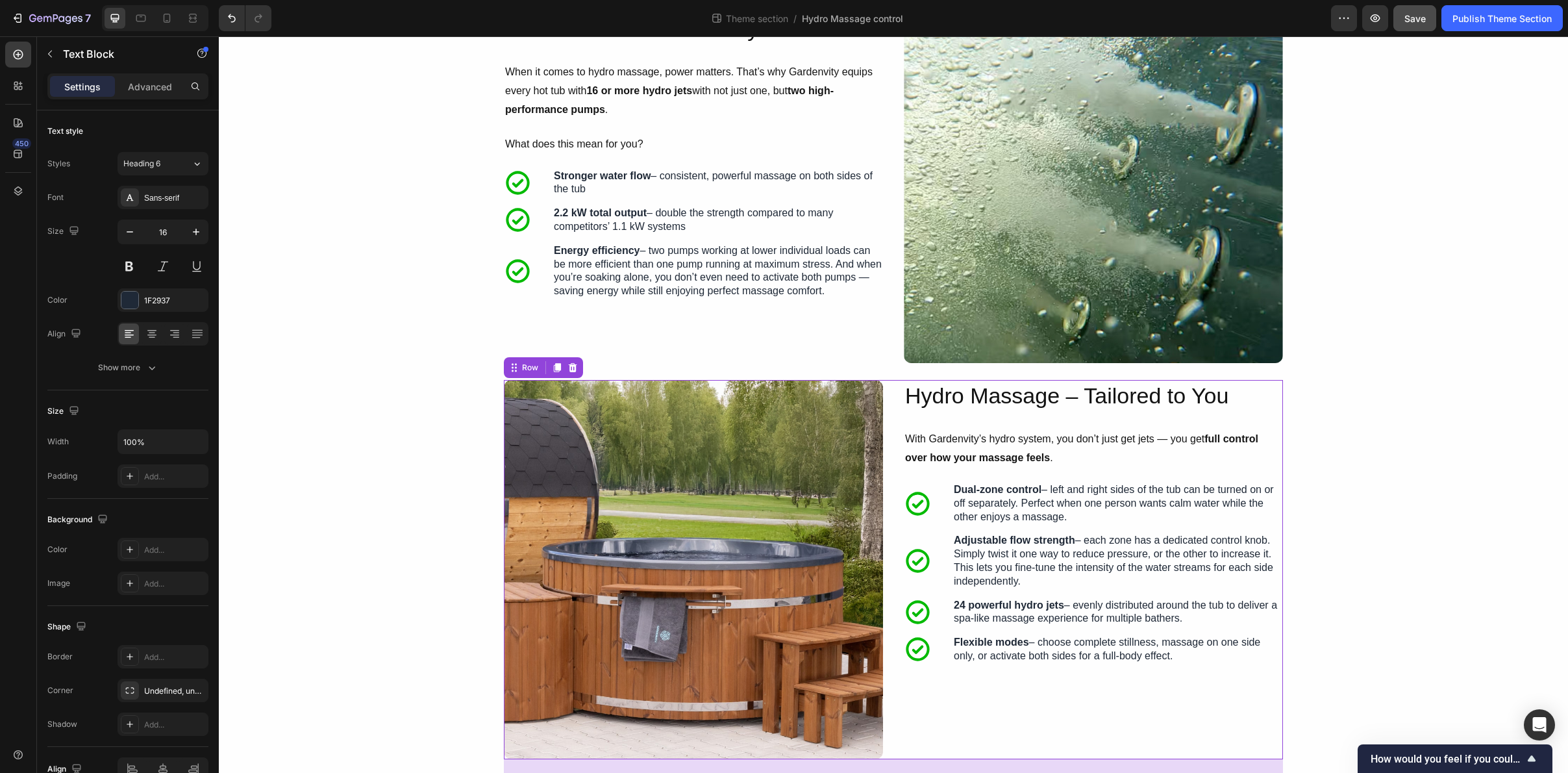
click at [897, 479] on div "Image Hydro Massage – Tailored to You Heading With Gardenvity’s hydro system, y…" at bounding box center [894, 570] width 780 height 380
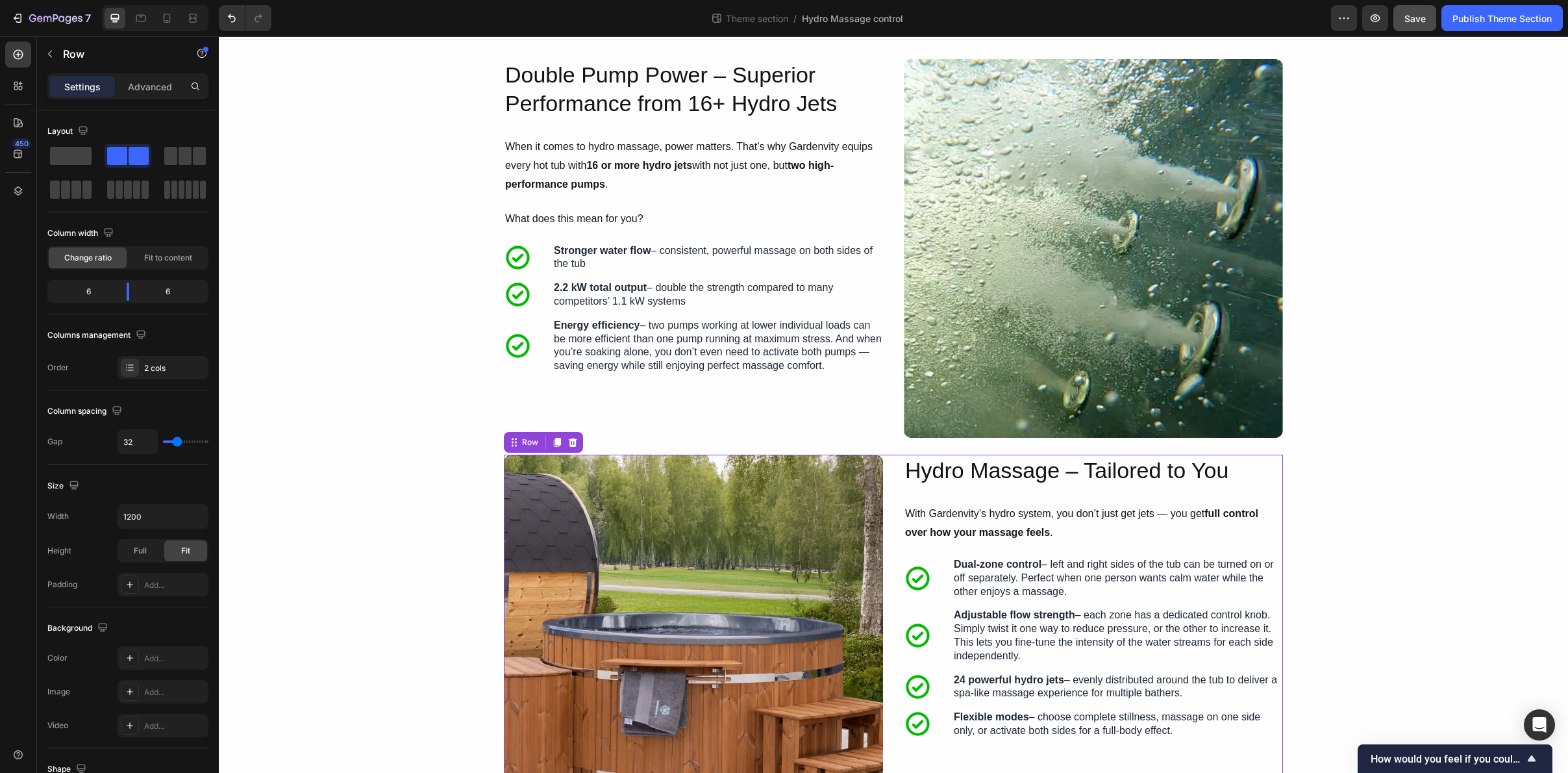
scroll to position [0, 0]
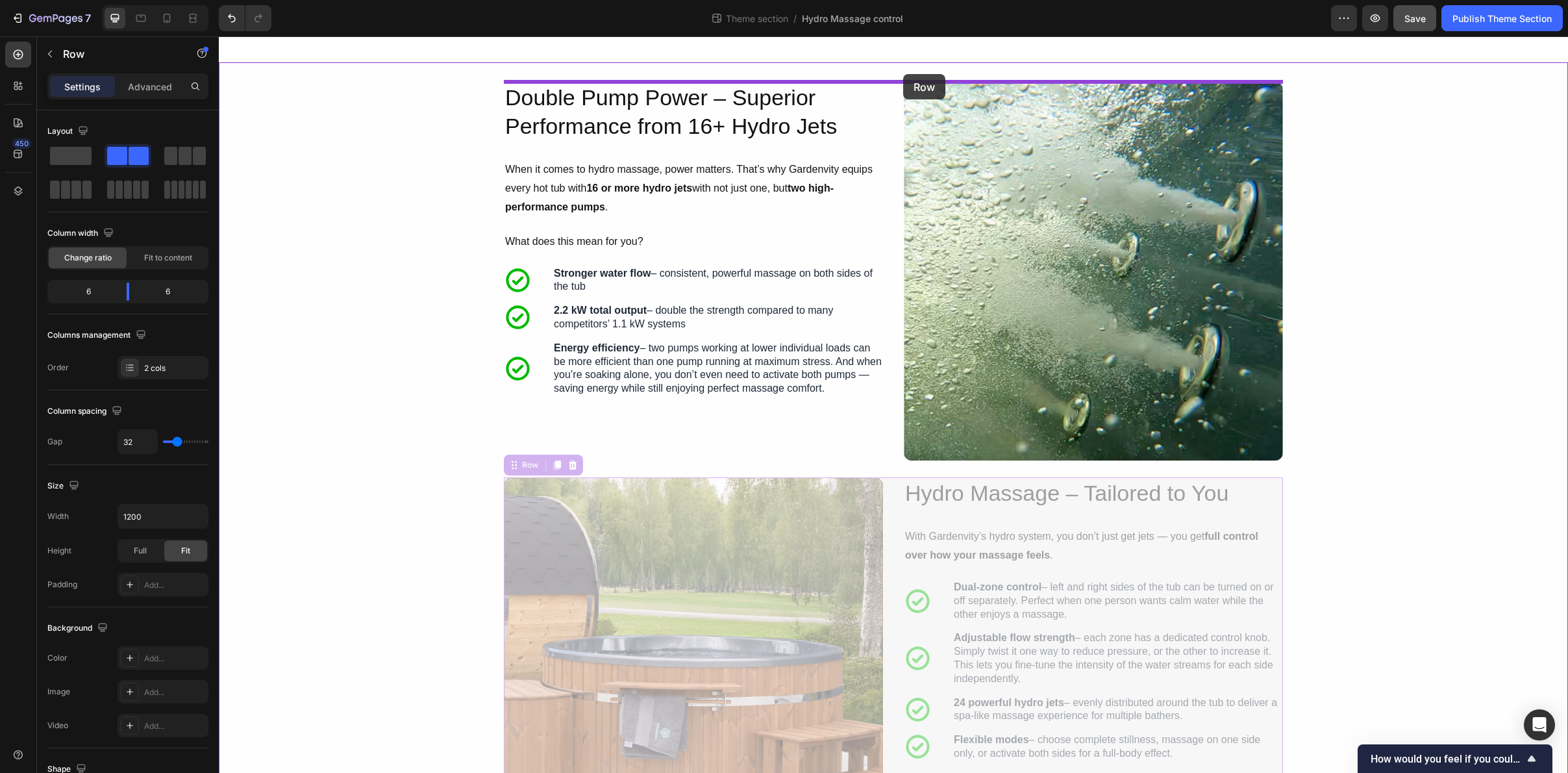
drag, startPoint x: 514, startPoint y: 468, endPoint x: 903, endPoint y: 74, distance: 553.7
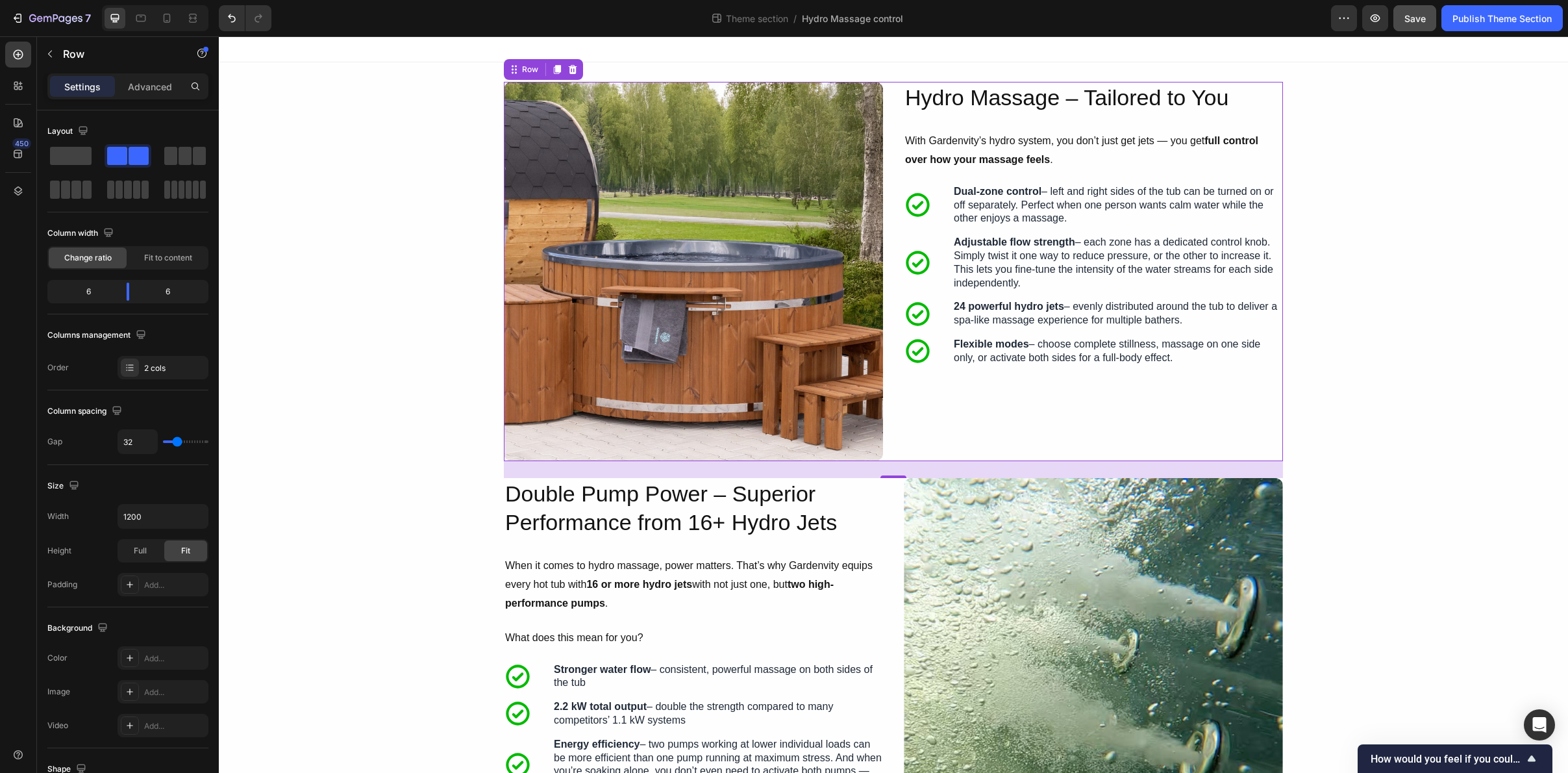
click at [891, 206] on div "Image Hydro Massage – Tailored to You Heading With Gardenvity’s hydro system, y…" at bounding box center [894, 272] width 780 height 380
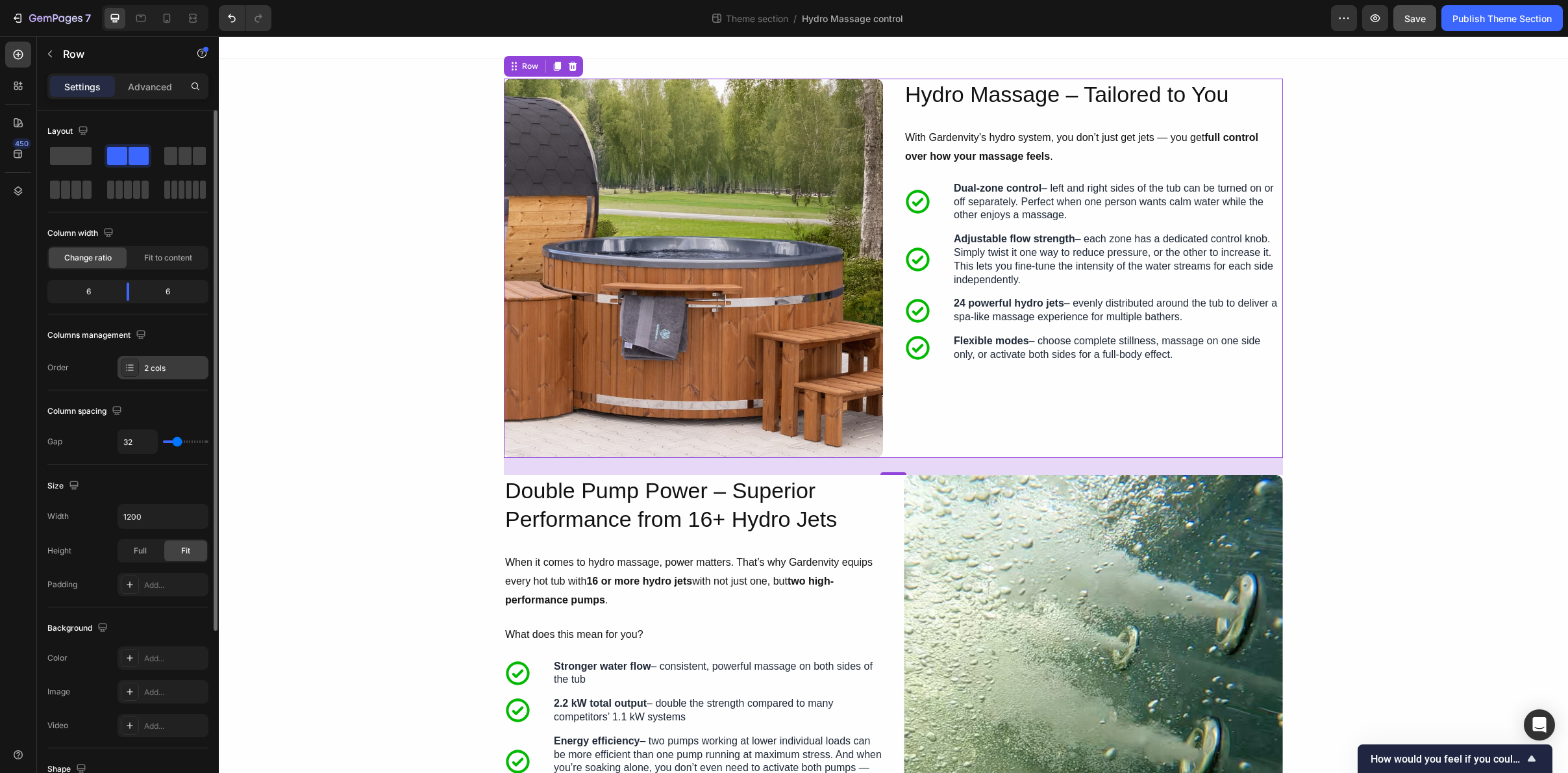
click at [157, 363] on div "2 cols" at bounding box center [175, 367] width 61 height 11
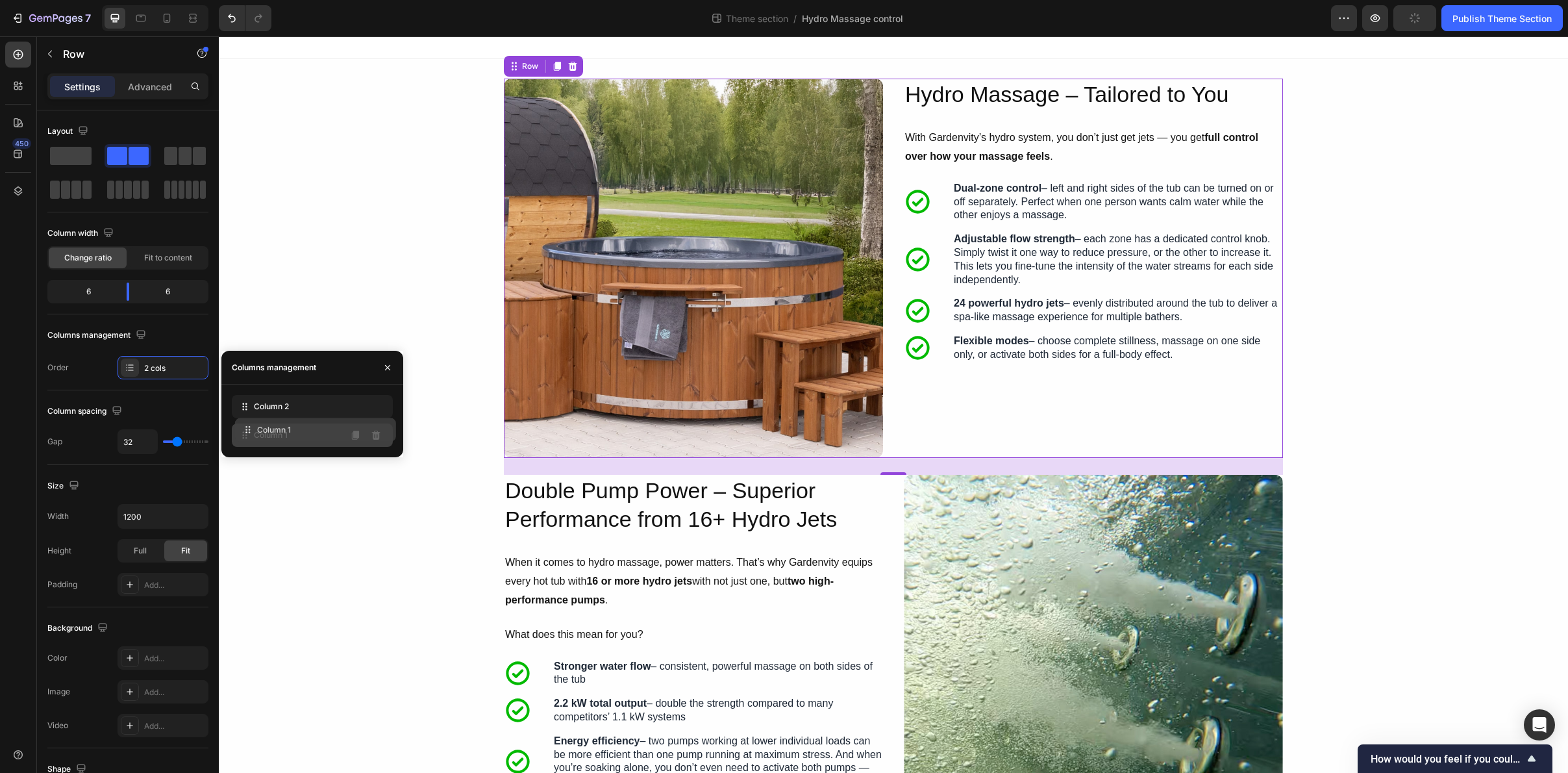
drag, startPoint x: 245, startPoint y: 411, endPoint x: 248, endPoint y: 434, distance: 23.2
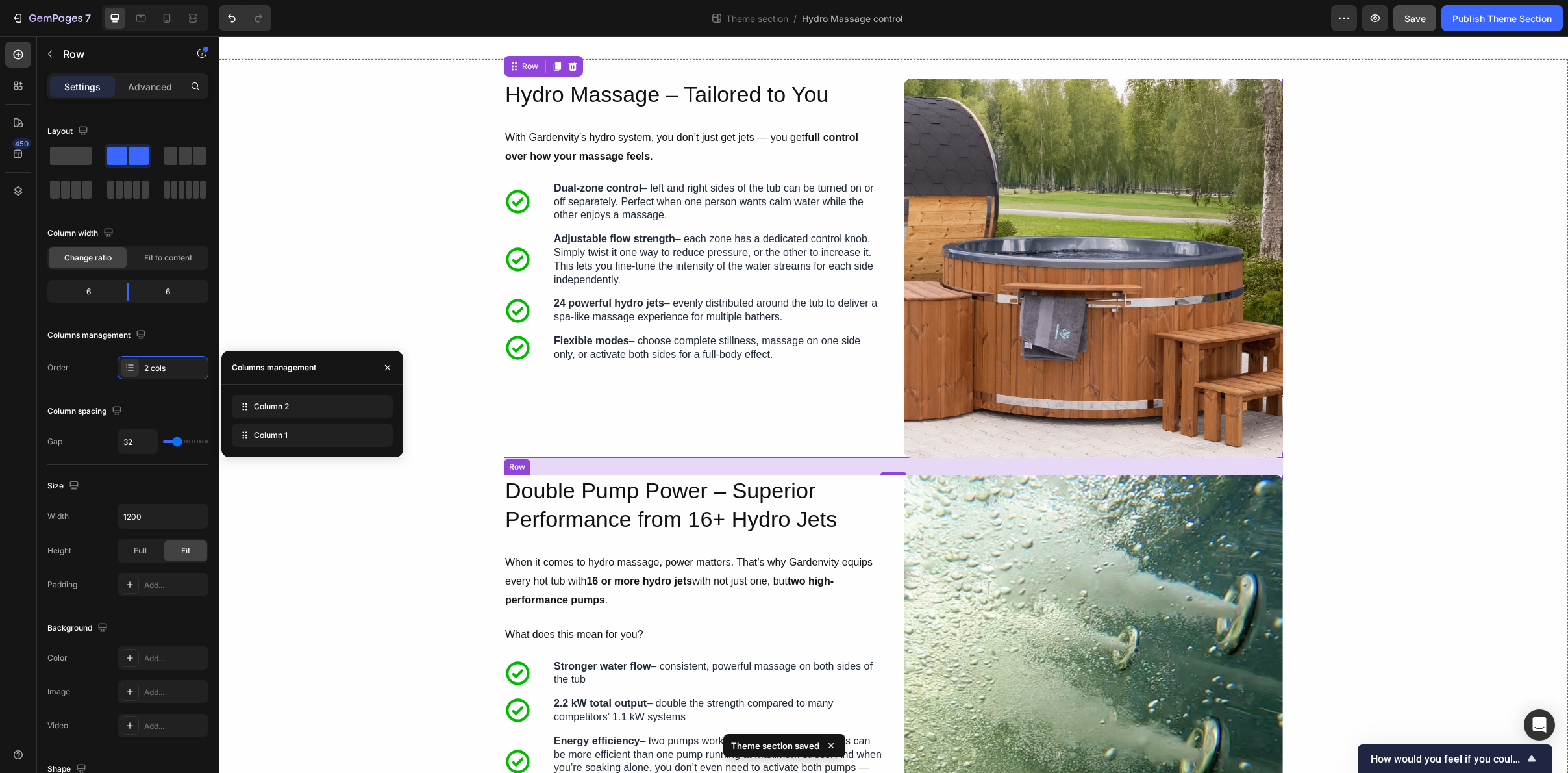
click at [898, 596] on div "Image Double Pump Power – Superior Performance from 16+ Hydro Jets Heading When…" at bounding box center [894, 664] width 780 height 379
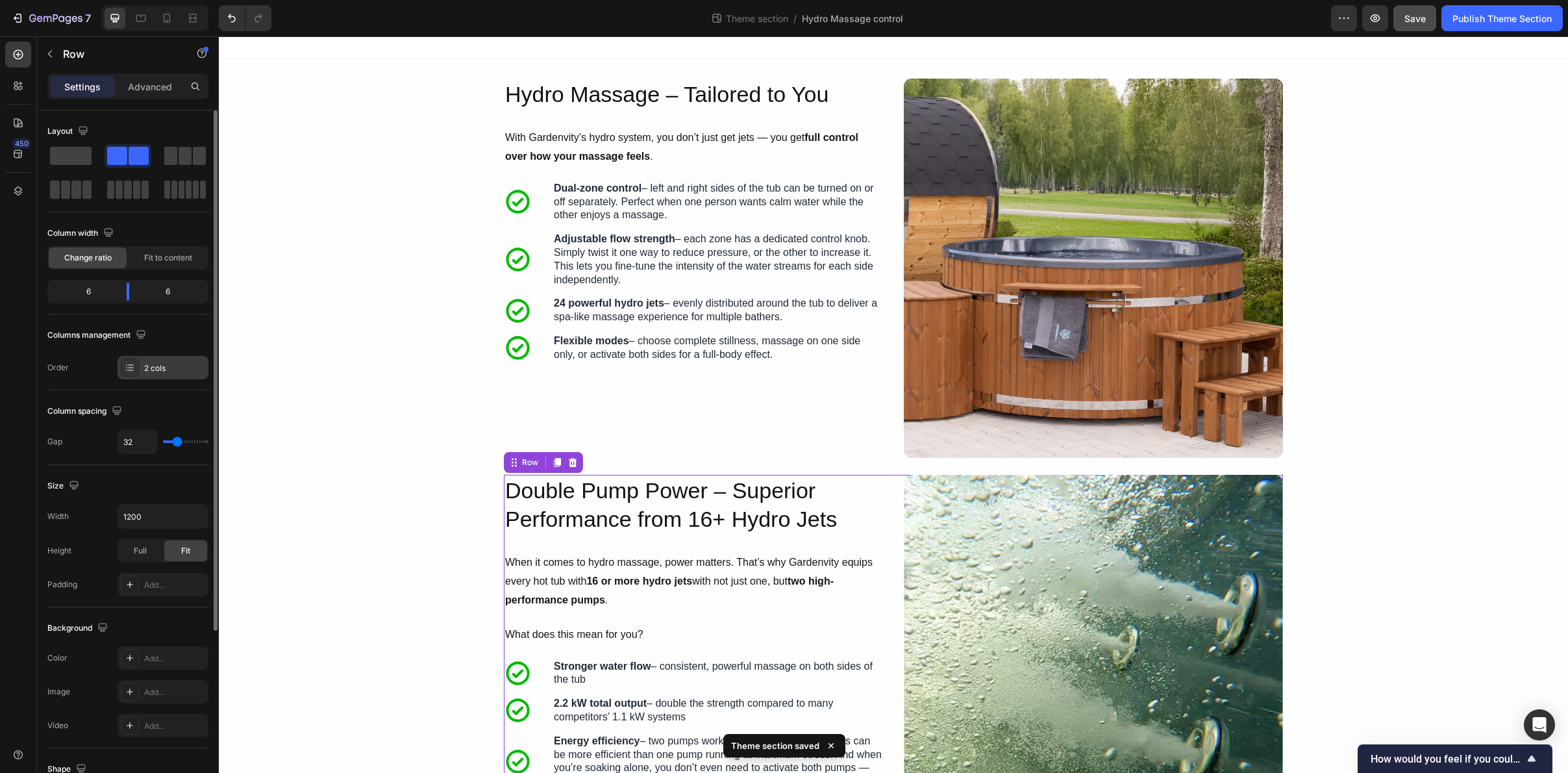
click at [156, 372] on div "2 cols" at bounding box center [175, 367] width 61 height 11
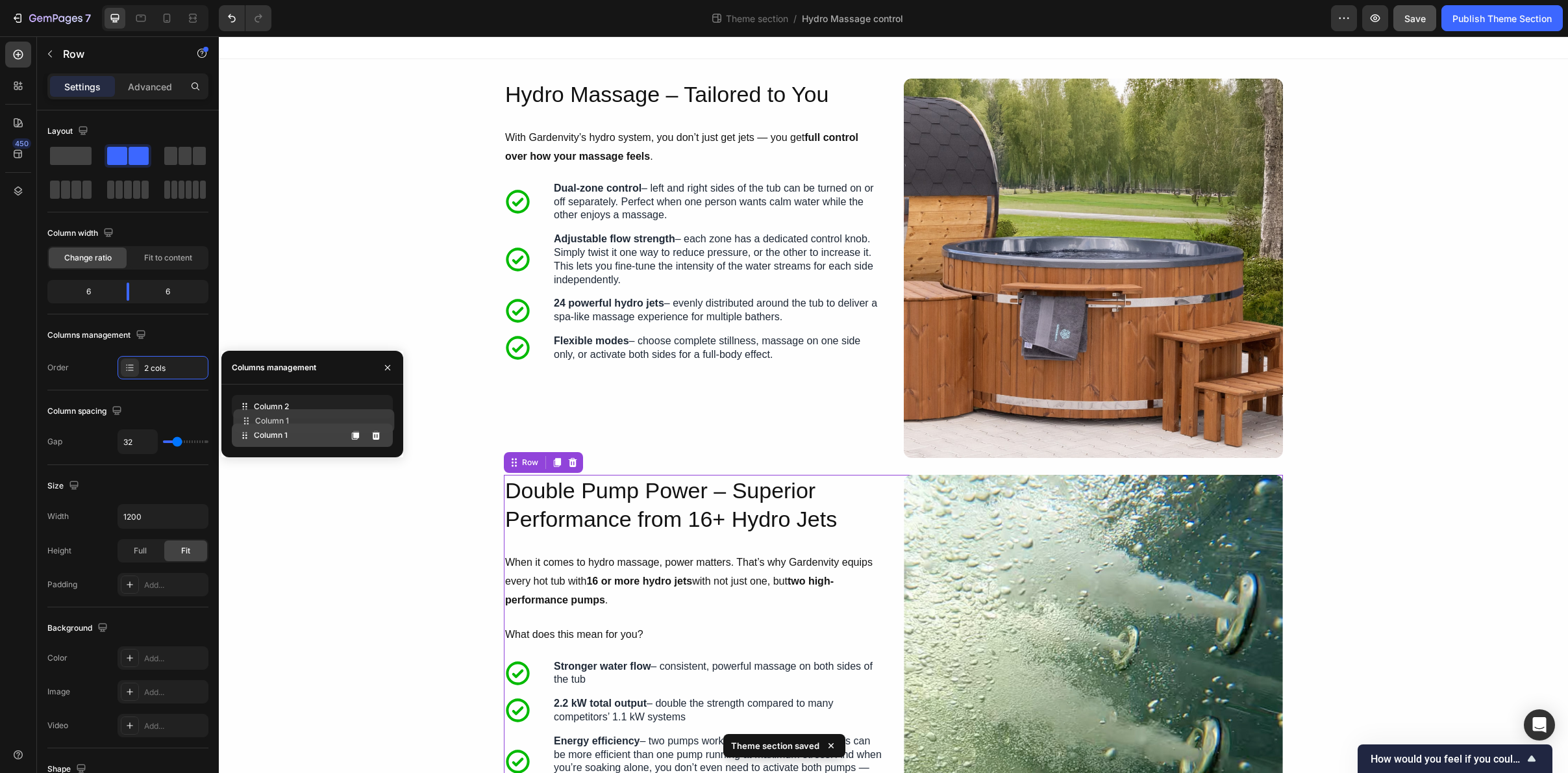
drag, startPoint x: 241, startPoint y: 439, endPoint x: 245, endPoint y: 409, distance: 30.3
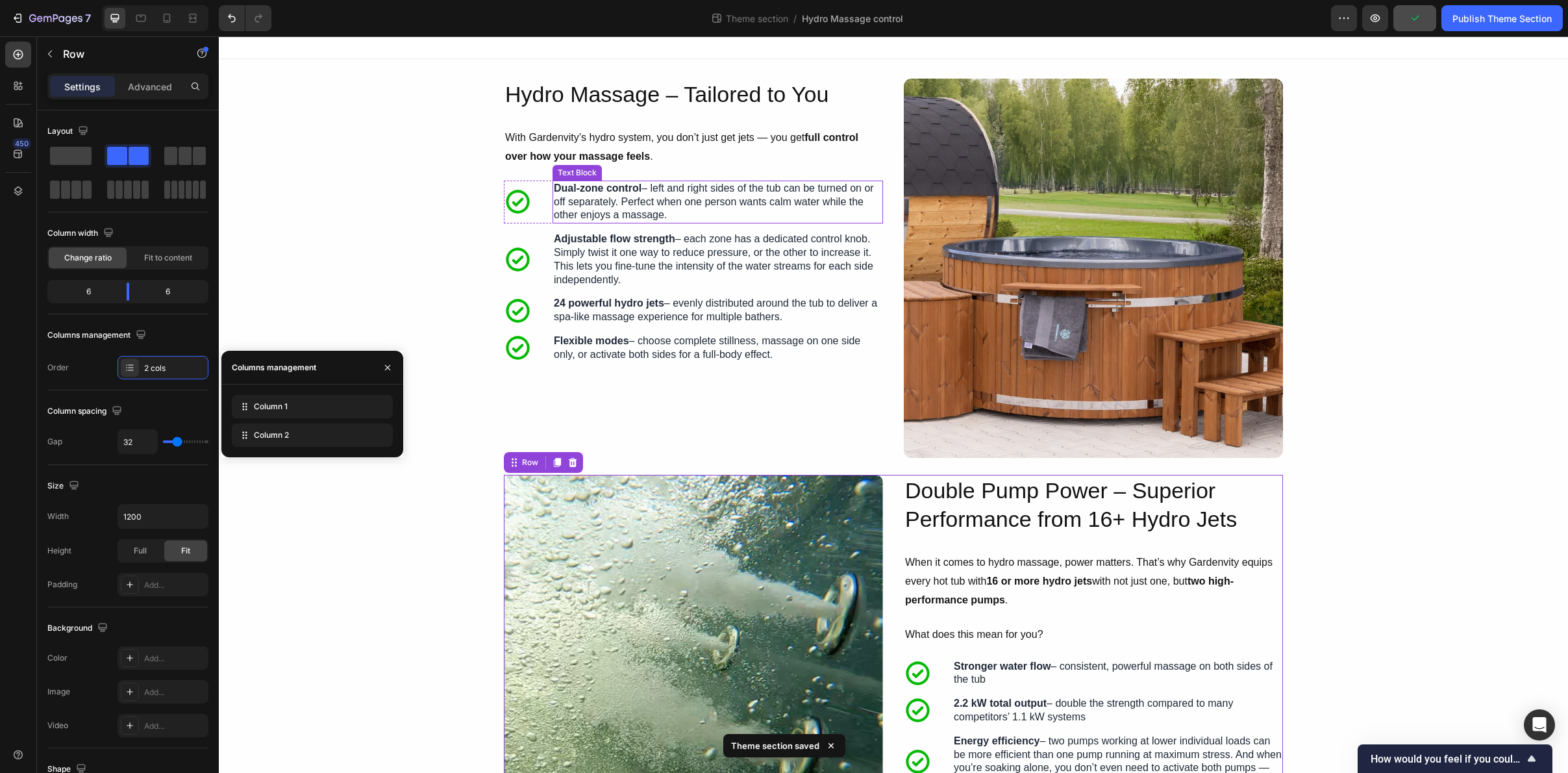
click at [636, 198] on p "Dual-zone control – left and right sides of the tub can be turned on or off sep…" at bounding box center [718, 202] width 328 height 40
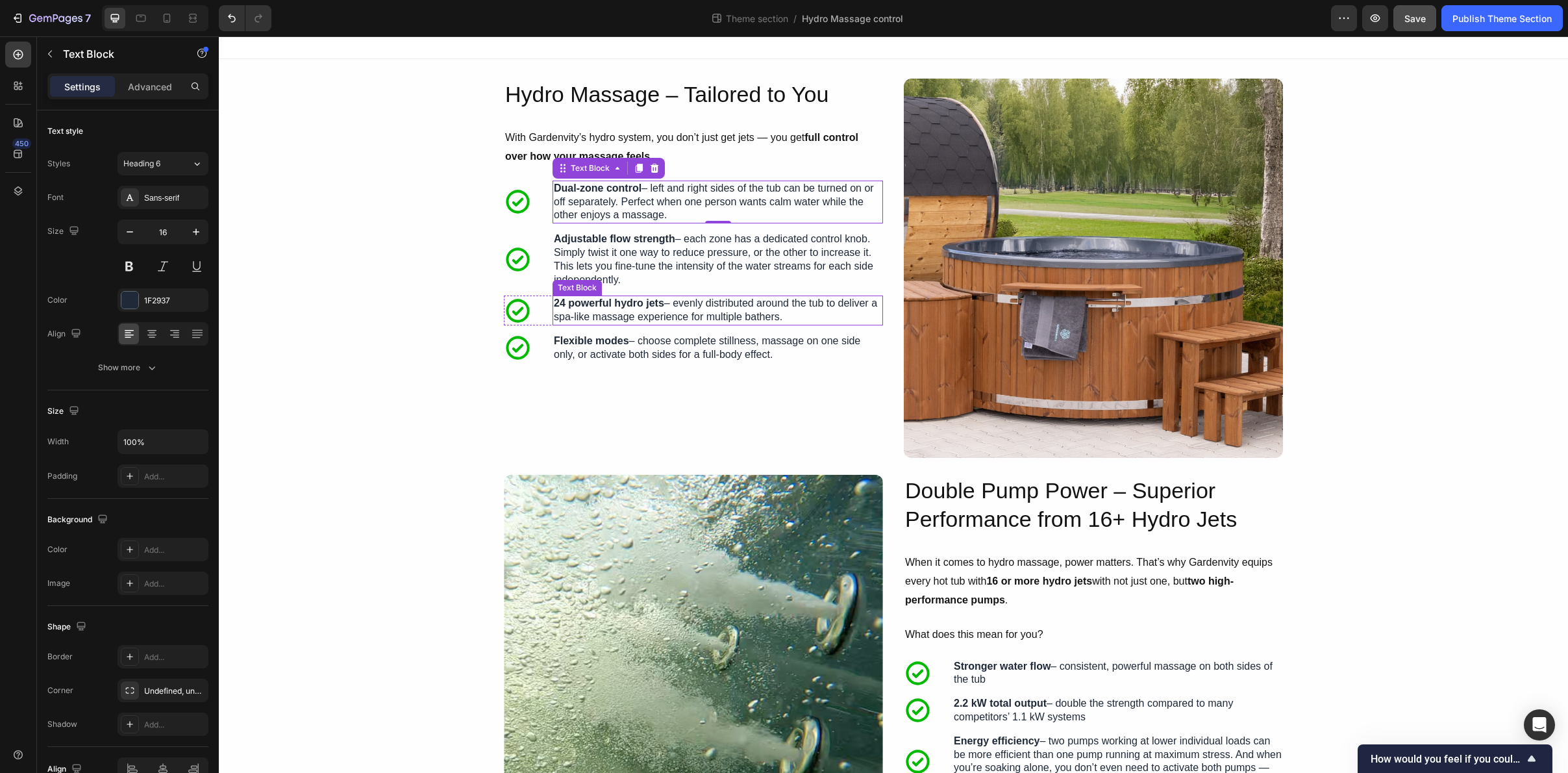
click at [660, 305] on strong "24 powerful hydro jets" at bounding box center [609, 303] width 111 height 11
click at [546, 357] on div "Icon Flexible modes – choose complete stillness, massage on one side only, or a…" at bounding box center [694, 348] width 379 height 30
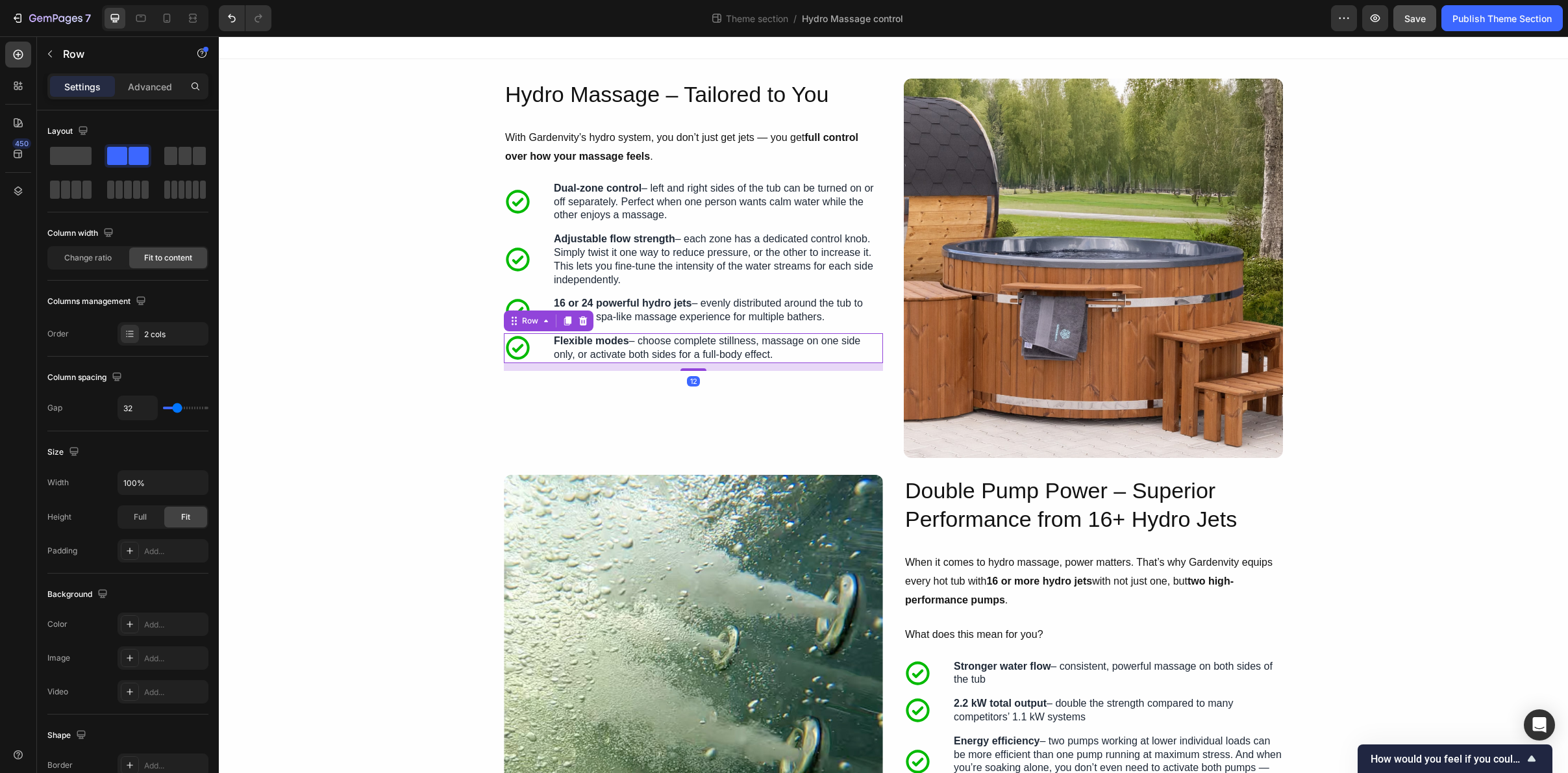
click at [584, 328] on div "Row" at bounding box center [548, 321] width 90 height 21
click at [584, 324] on icon at bounding box center [584, 320] width 9 height 9
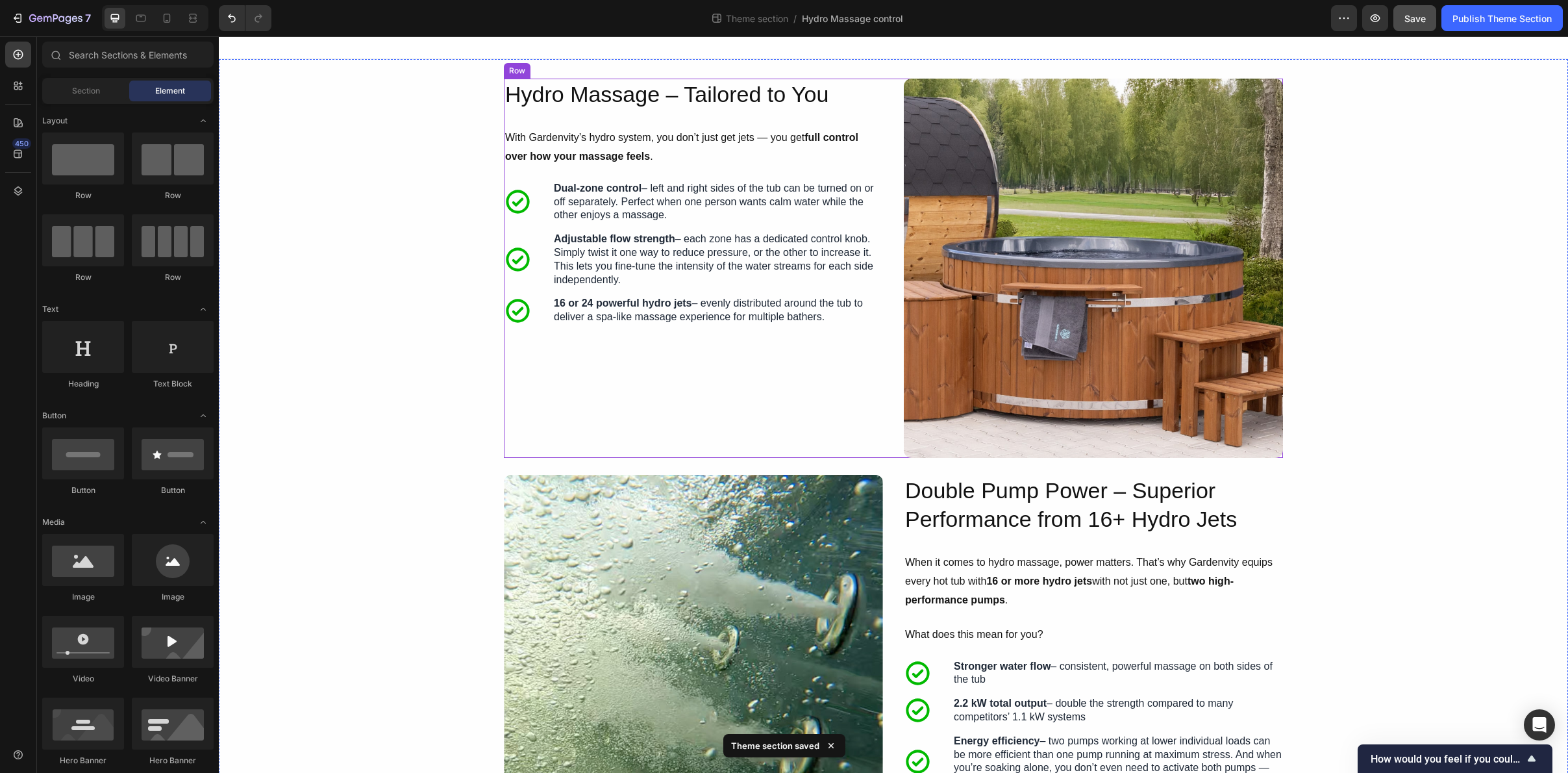
scroll to position [0, 0]
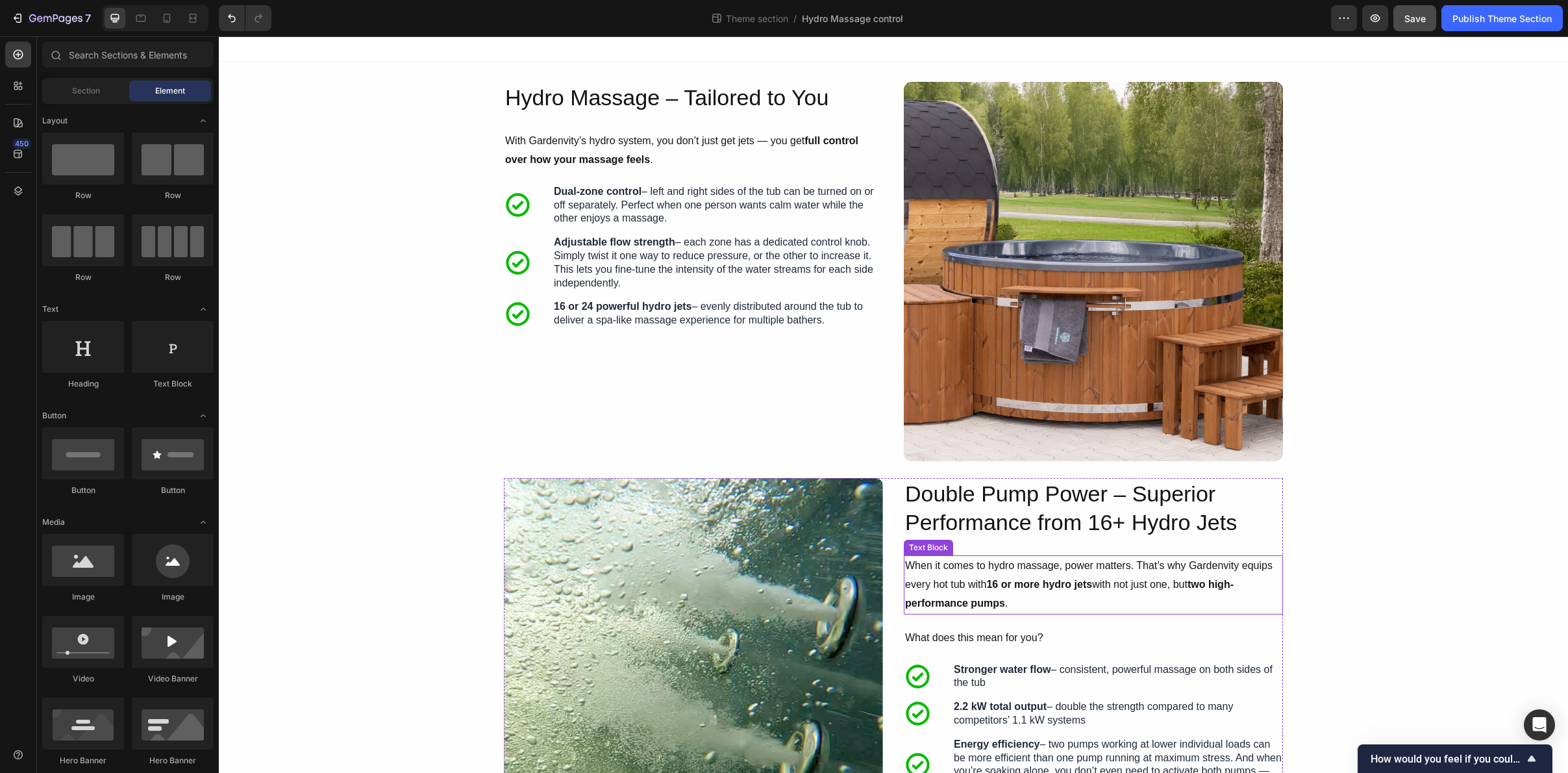
click at [1057, 591] on p "When it comes to hydro massage, power matters. That’s why Gardenvity equips eve…" at bounding box center [1093, 585] width 377 height 56
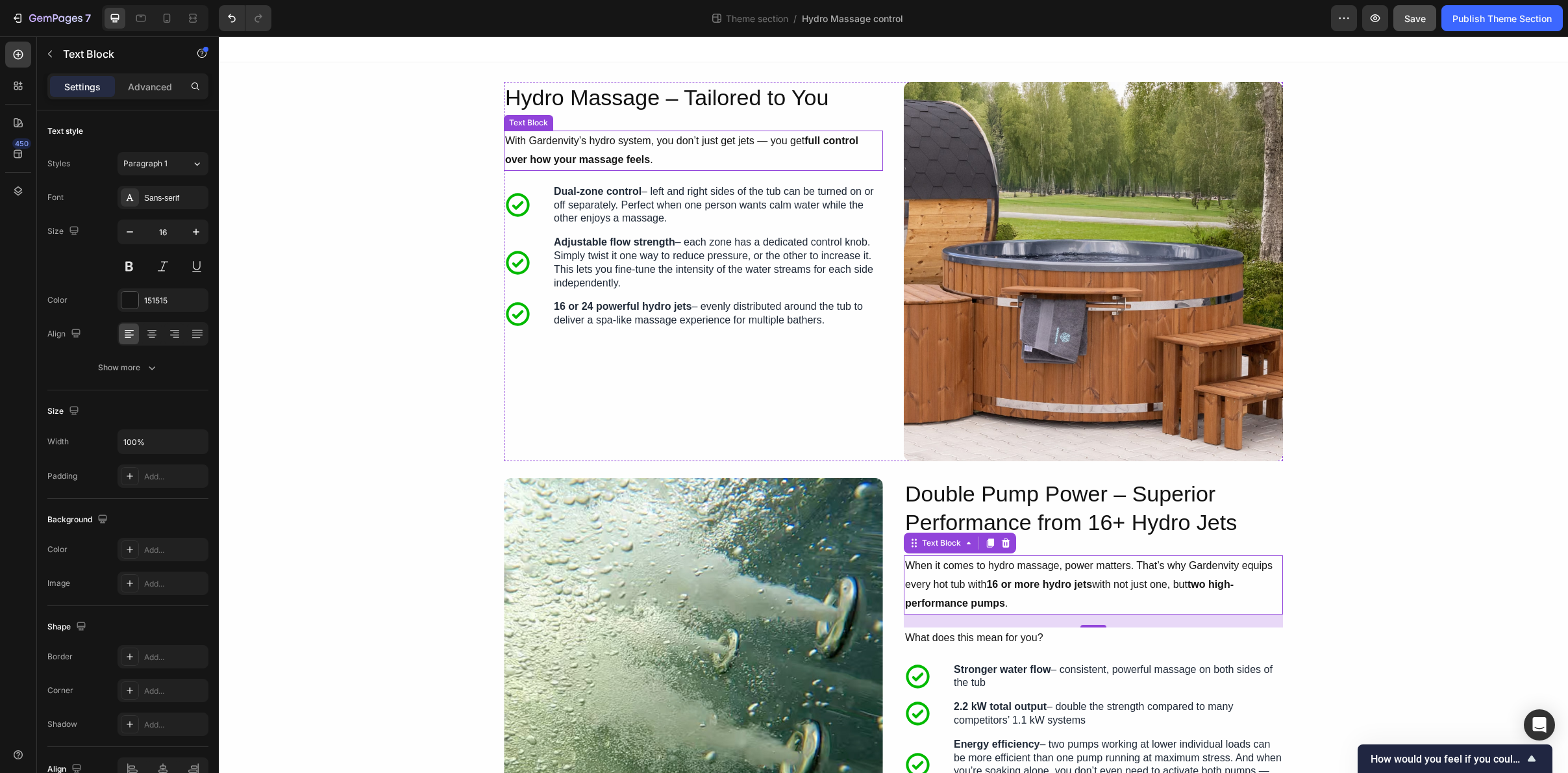
click at [690, 141] on p "With Gardenvity’s hydro system, you don’t just get jets — you get full control …" at bounding box center [694, 151] width 377 height 37
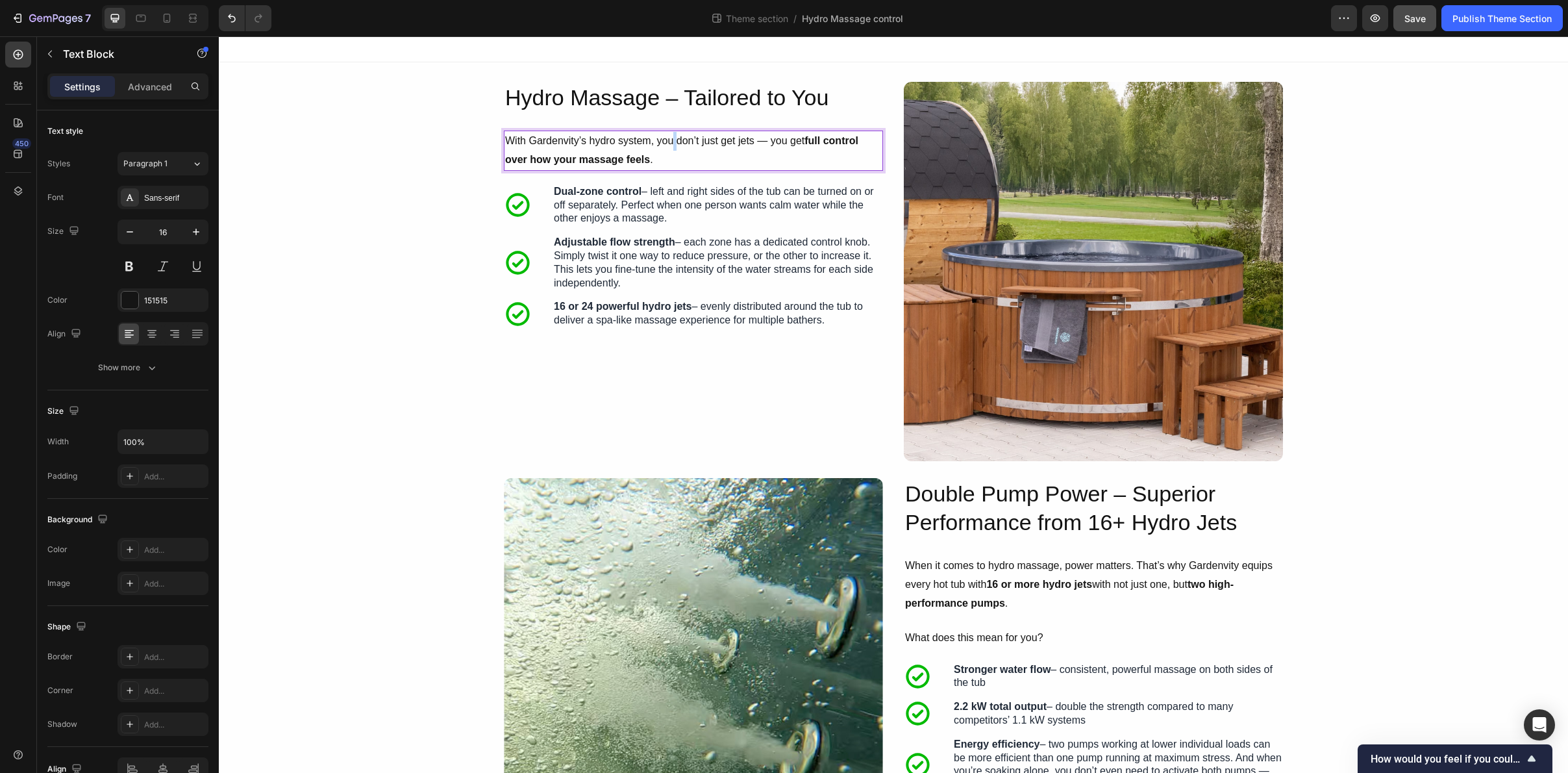
click at [672, 148] on p "With Gardenvity’s hydro system, you don’t just get jets — you get full control …" at bounding box center [694, 151] width 377 height 37
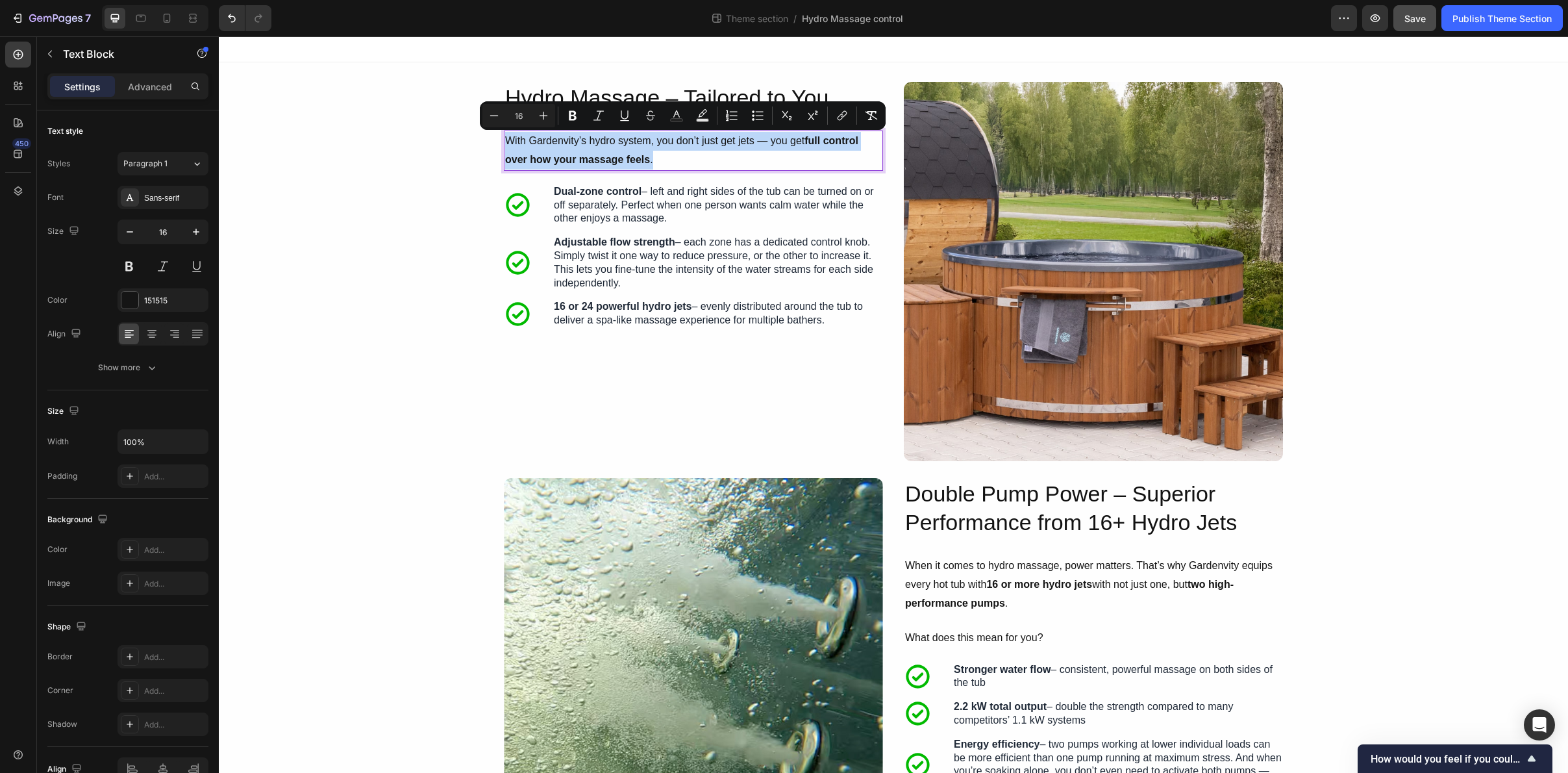
click at [627, 152] on p "With Gardenvity’s hydro system, you don’t just get jets — you get full control …" at bounding box center [694, 151] width 377 height 37
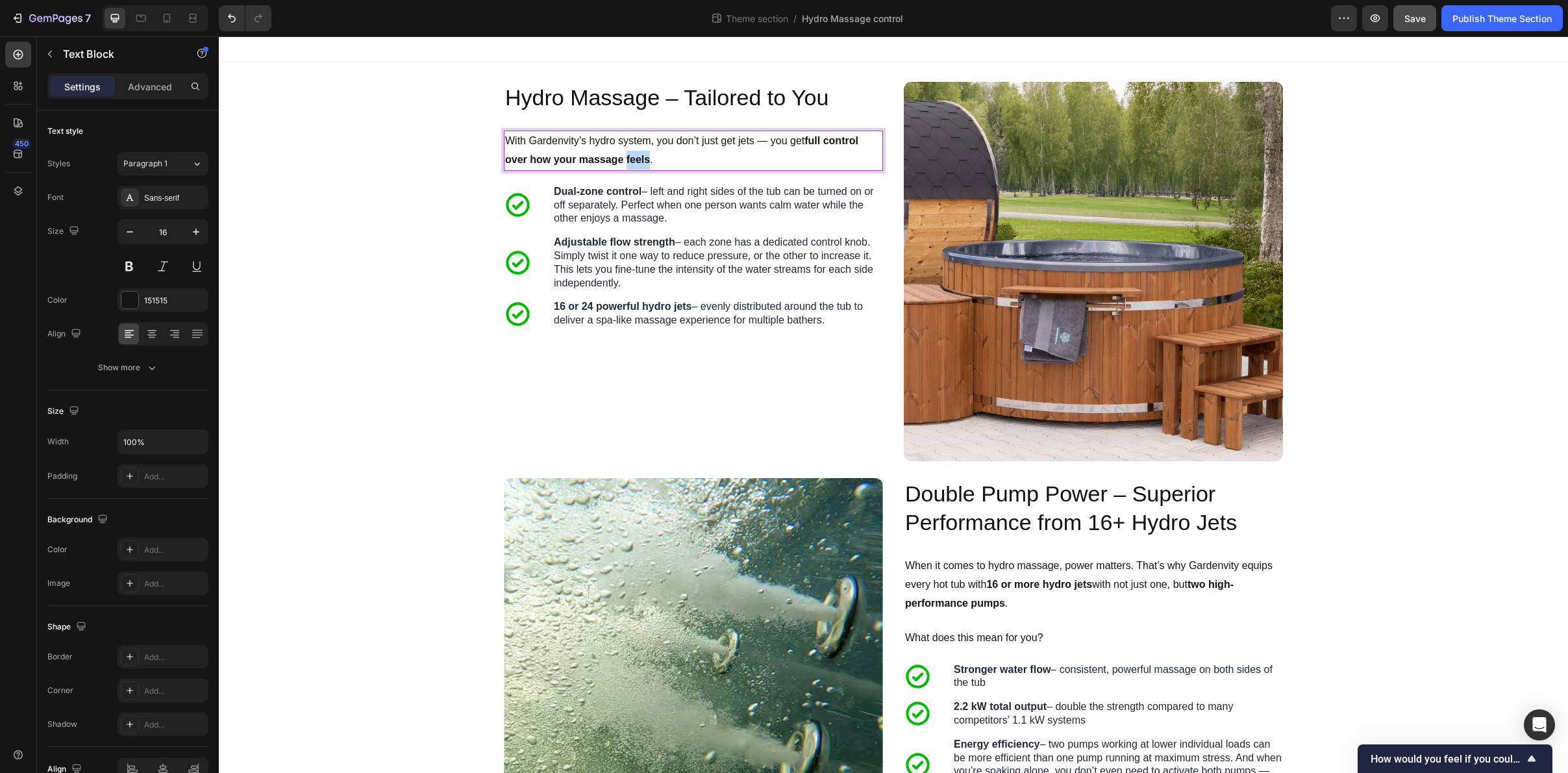
click at [627, 152] on p "With Gardenvity’s hydro system, you don’t just get jets — you get full control …" at bounding box center [694, 151] width 377 height 37
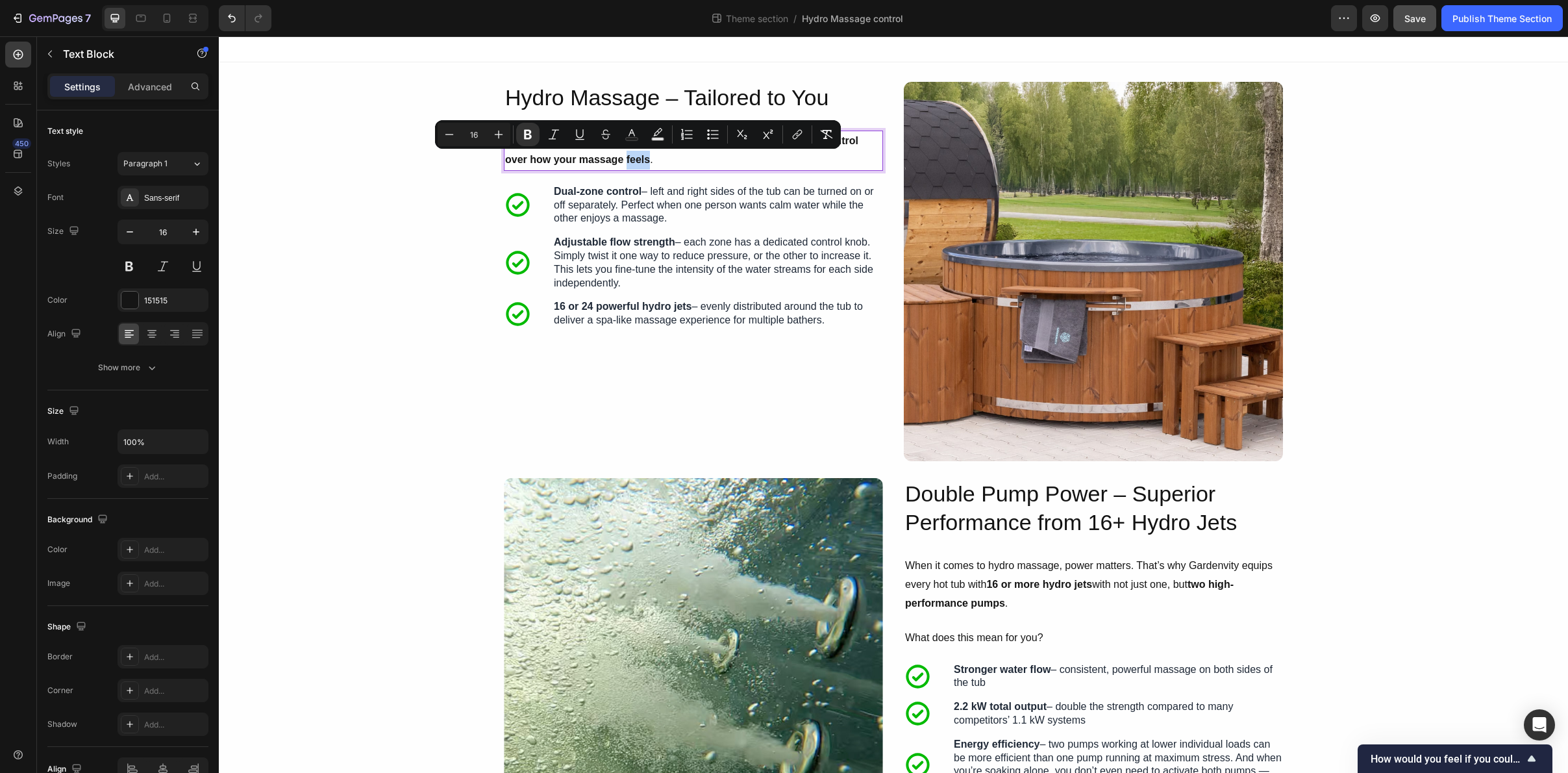
click at [642, 157] on strong "full control over how your massage feels" at bounding box center [682, 150] width 353 height 30
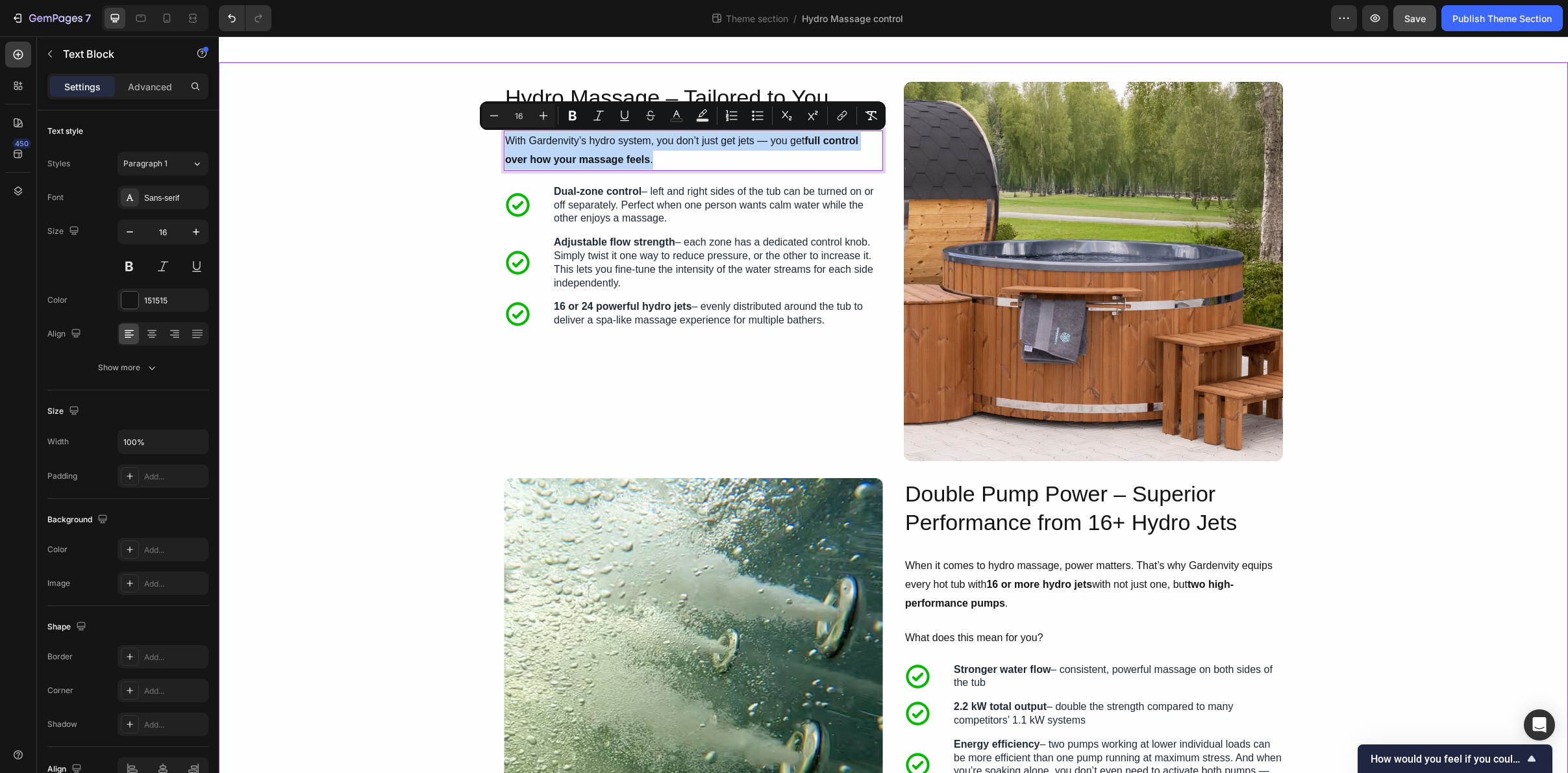
drag, startPoint x: 653, startPoint y: 159, endPoint x: 486, endPoint y: 136, distance: 168.6
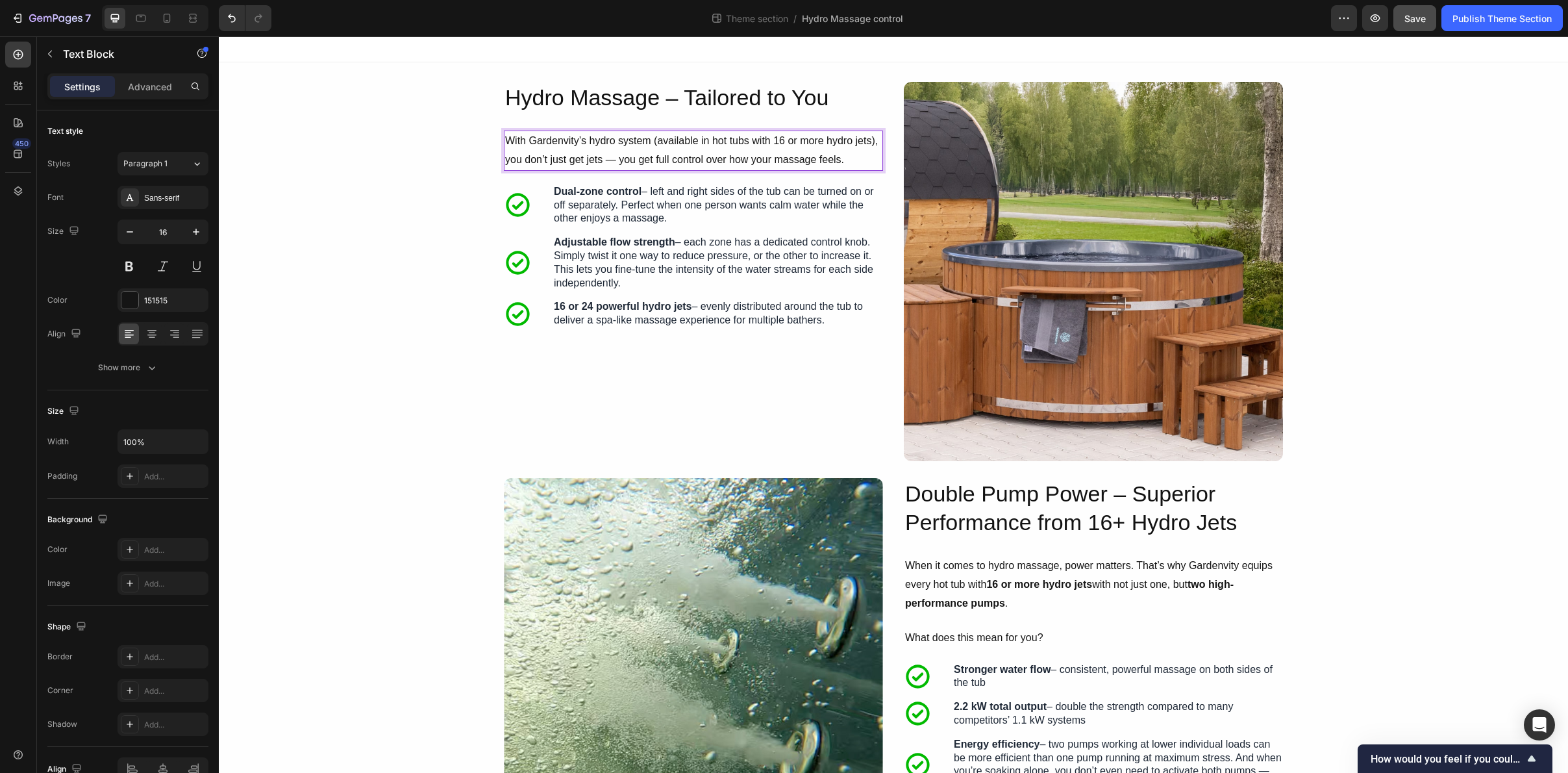
click at [649, 155] on p "With Gardenvity’s hydro system (available in hot tubs with 16 or more hydro jet…" at bounding box center [694, 151] width 377 height 37
click at [669, 164] on p "With Gardenvity’s hydro system (available in hot tubs with 16 or more hydro jet…" at bounding box center [694, 151] width 377 height 37
click at [582, 163] on p "With Gardenvity’s hydro system (available in hot tubs with 16 or more hydro jet…" at bounding box center [694, 151] width 377 height 37
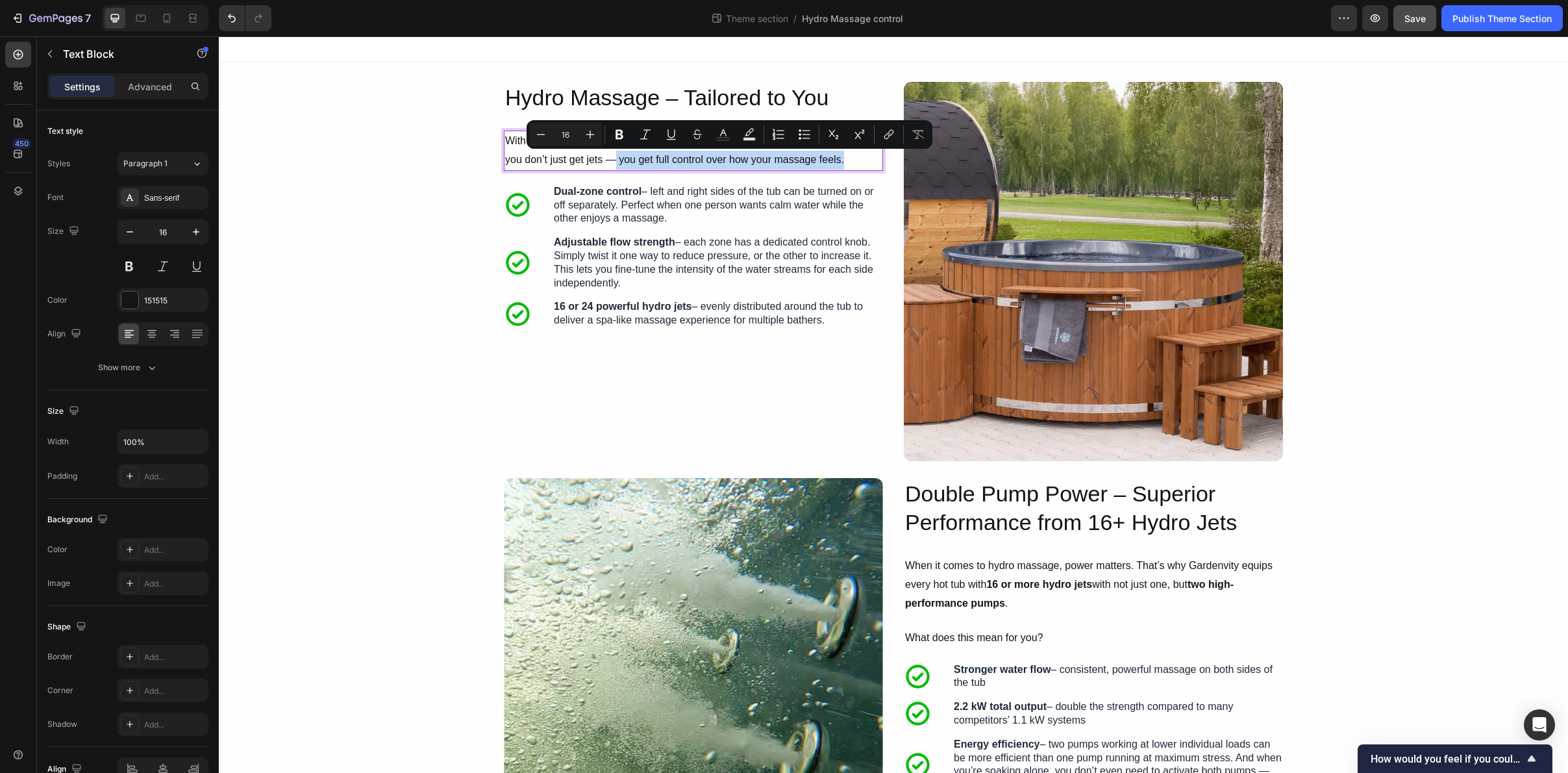
drag, startPoint x: 617, startPoint y: 163, endPoint x: 865, endPoint y: 165, distance: 248.0
click at [865, 165] on p "With Gardenvity’s hydro system (available in hot tubs with 16 or more hydro jet…" at bounding box center [694, 151] width 377 height 37
click at [617, 134] on icon "Editor contextual toolbar" at bounding box center [620, 134] width 8 height 10
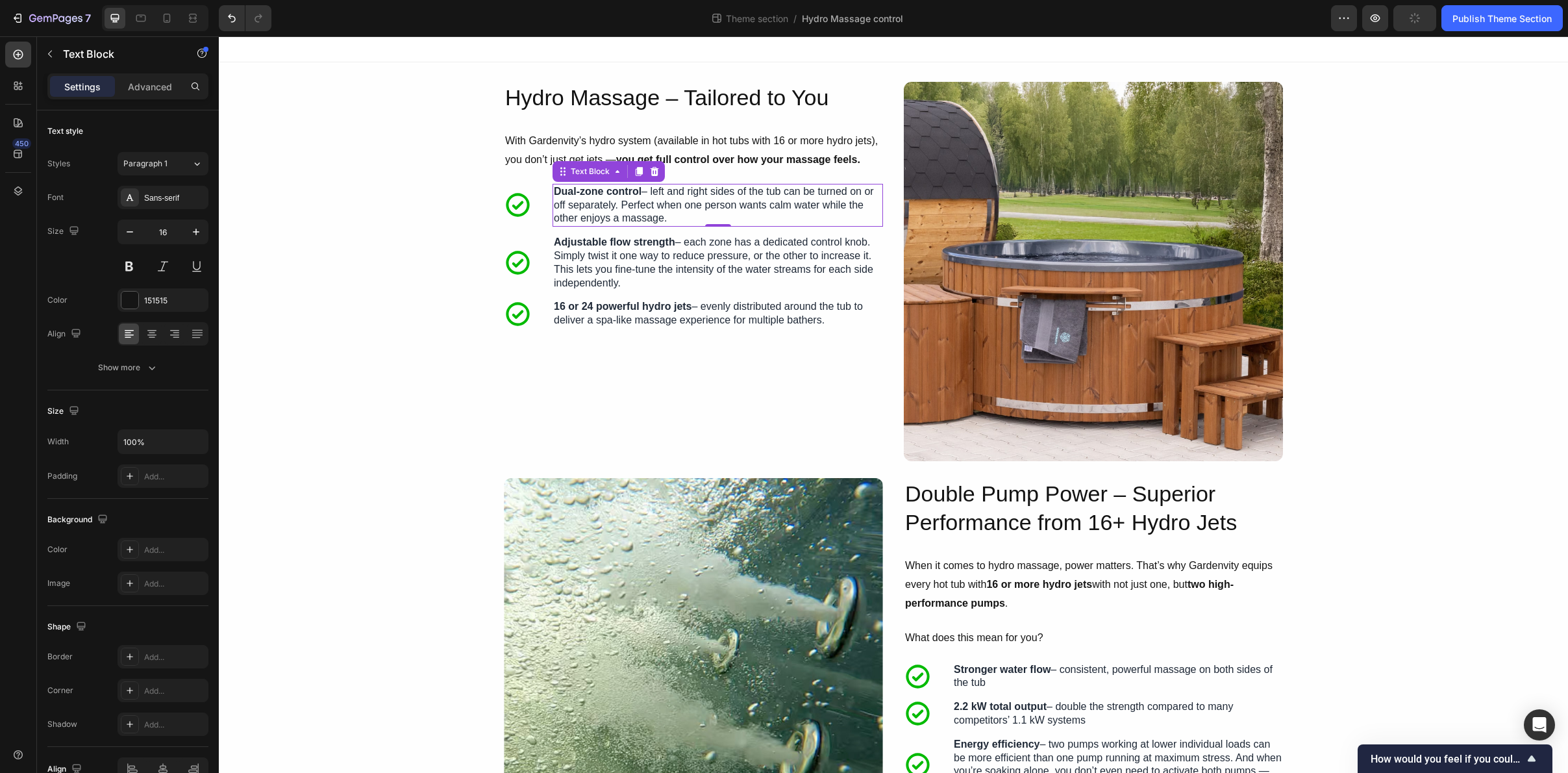
click at [701, 213] on p "Dual-zone control – left and right sides of the tub can be turned on or off sep…" at bounding box center [718, 205] width 328 height 40
click at [805, 229] on div "Hydro Massage – Tailored to You Heading With Gardenvity’s hydro system (availab…" at bounding box center [694, 272] width 379 height 380
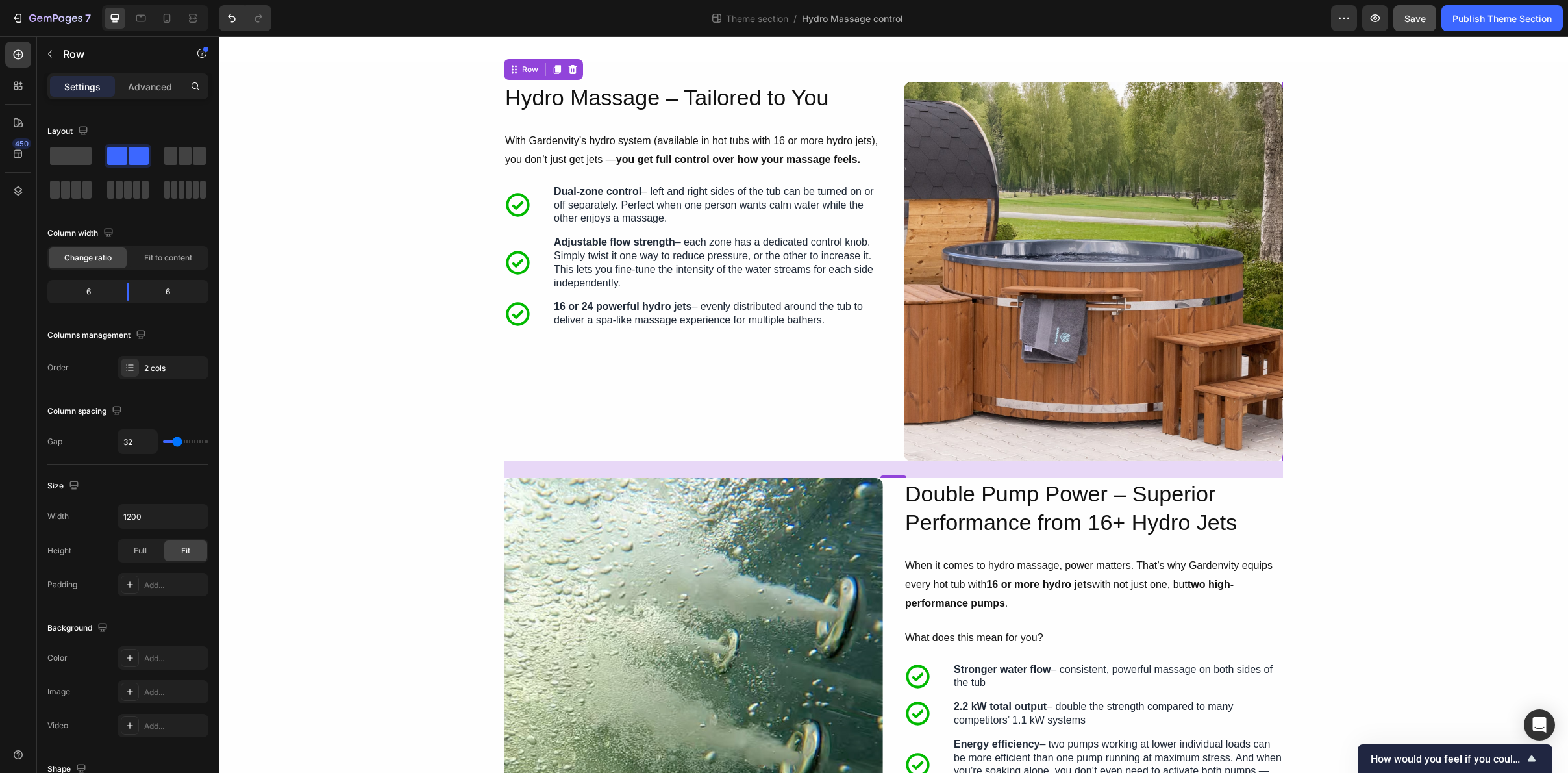
click at [894, 365] on div "Image Hydro Massage – Tailored to You Heading With Gardenvity’s hydro system (a…" at bounding box center [894, 272] width 780 height 380
click at [959, 311] on img at bounding box center [1094, 272] width 379 height 380
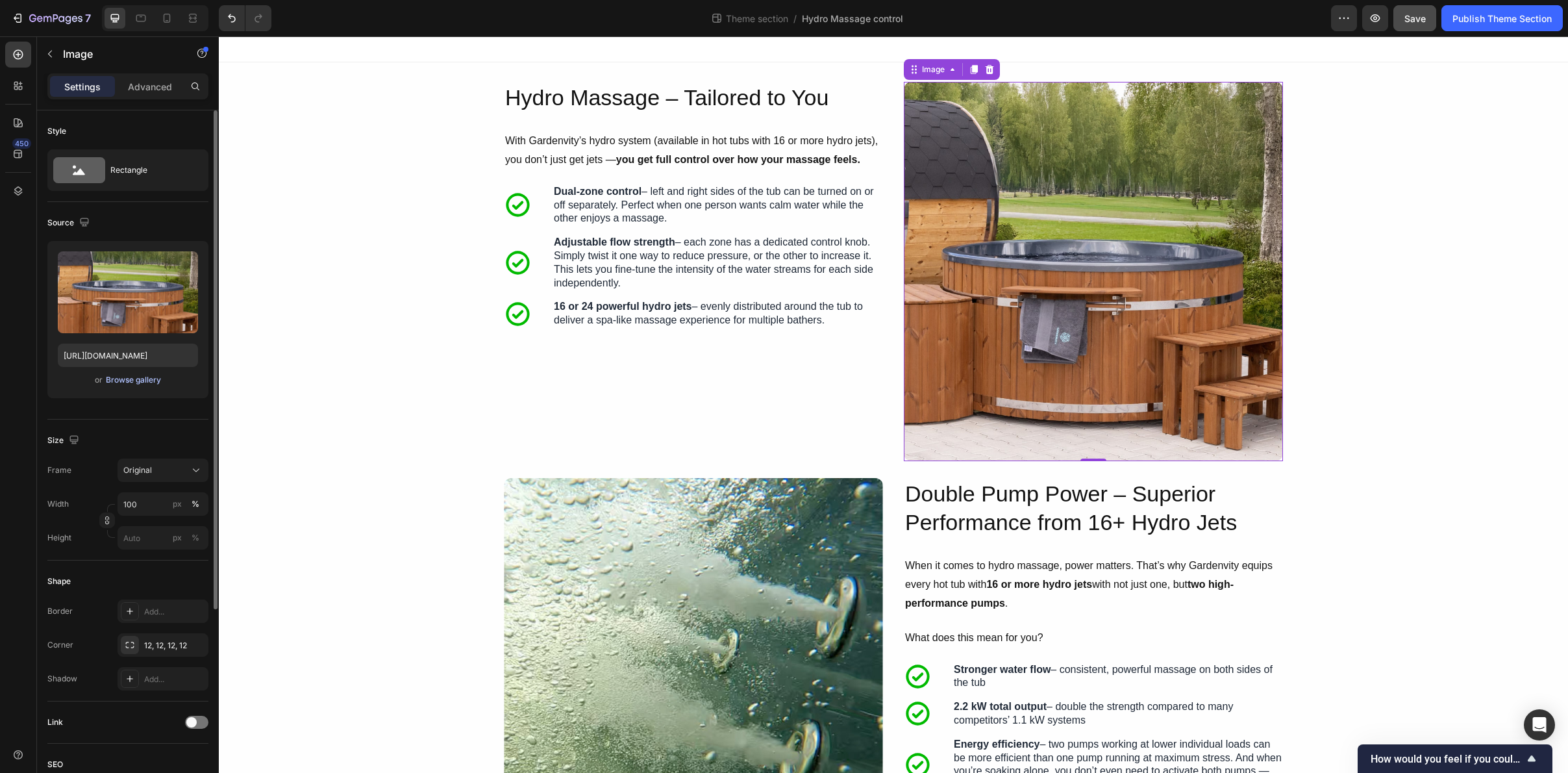
click at [155, 380] on div "Browse gallery" at bounding box center [133, 380] width 55 height 11
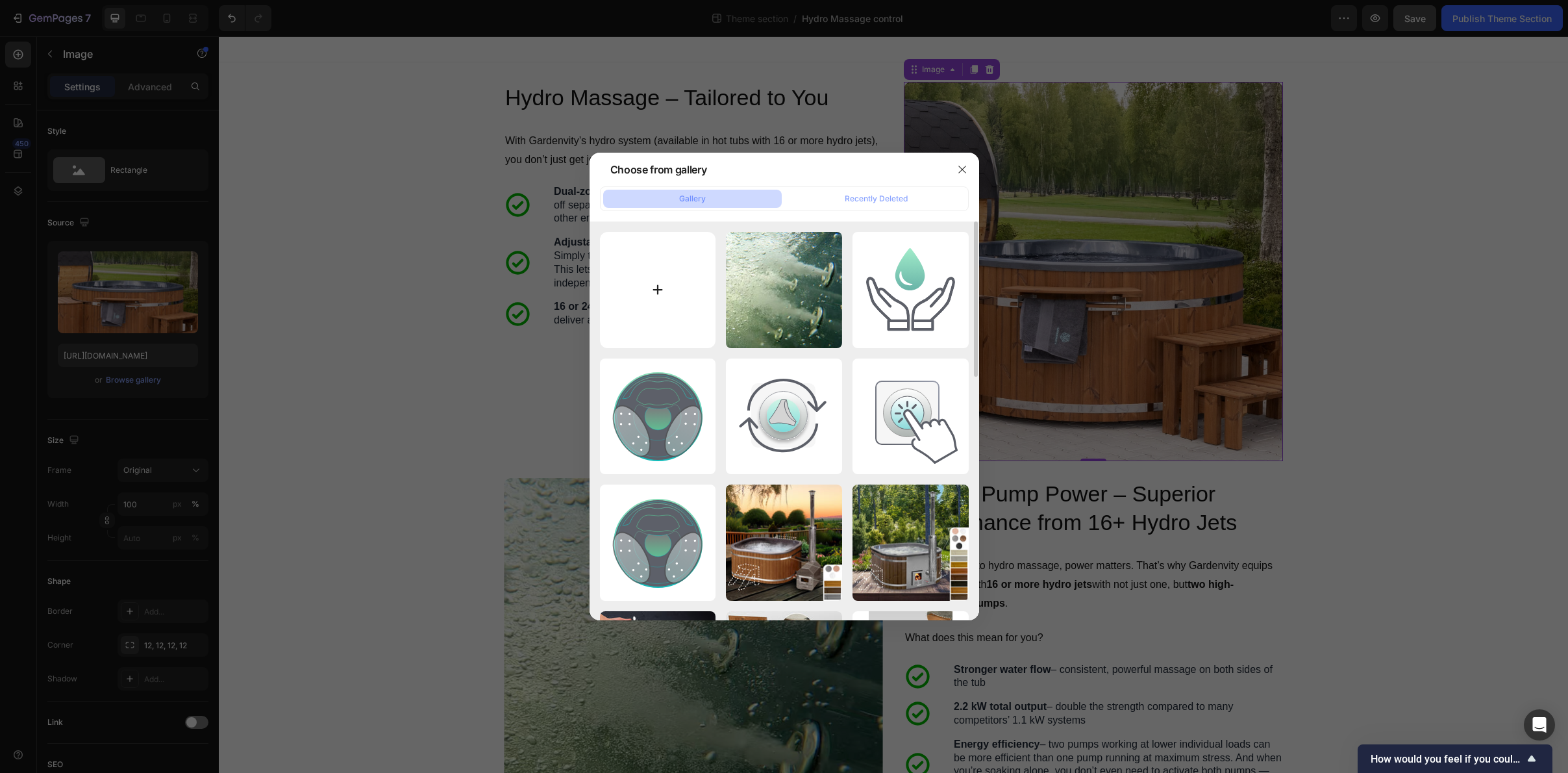
type input "C:\fakepath\Frame 30941.jpg"
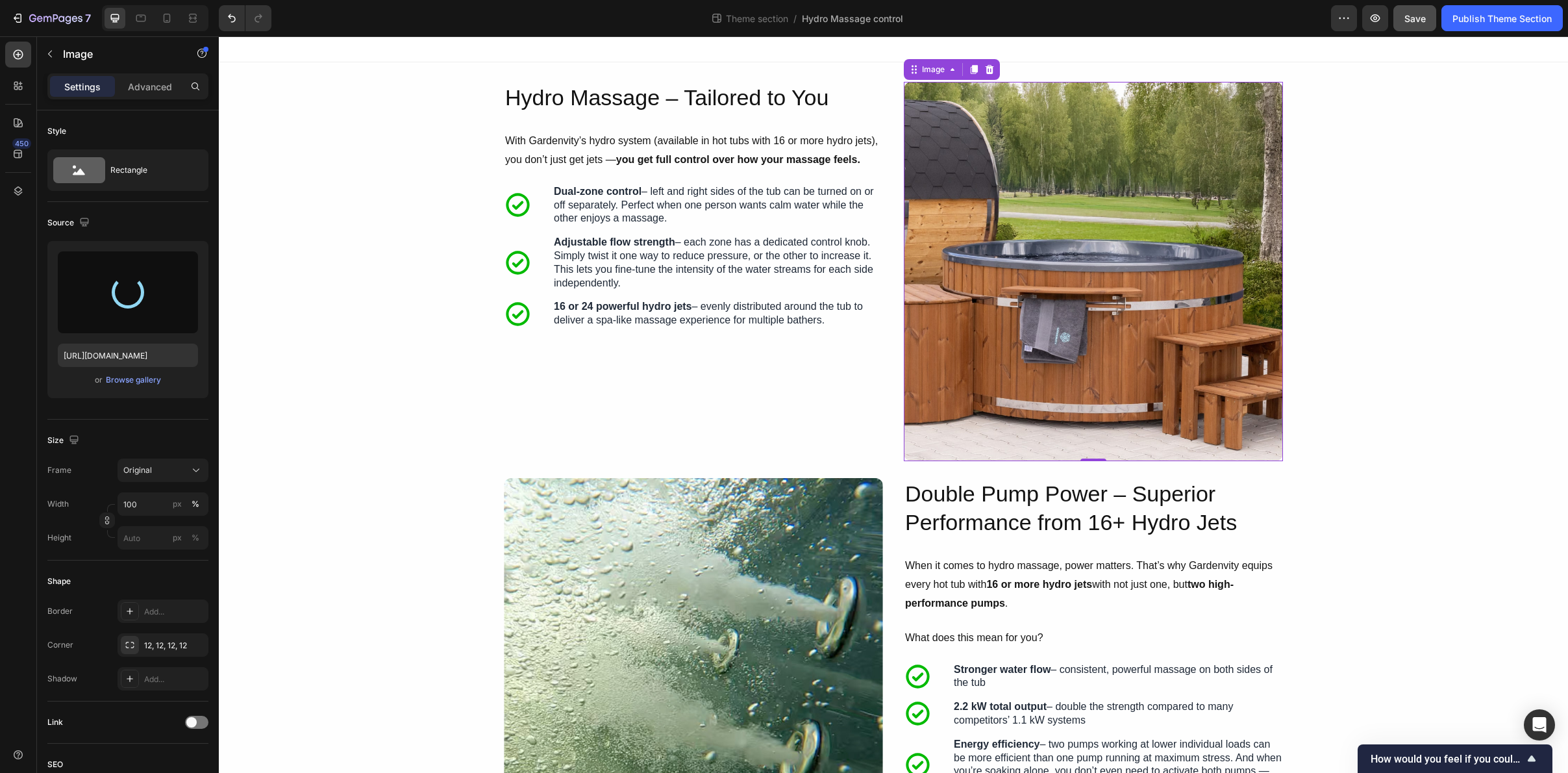
type input "https://cdn.shopify.com/s/files/1/0849/1067/0089/files/gempages_544226901498004…"
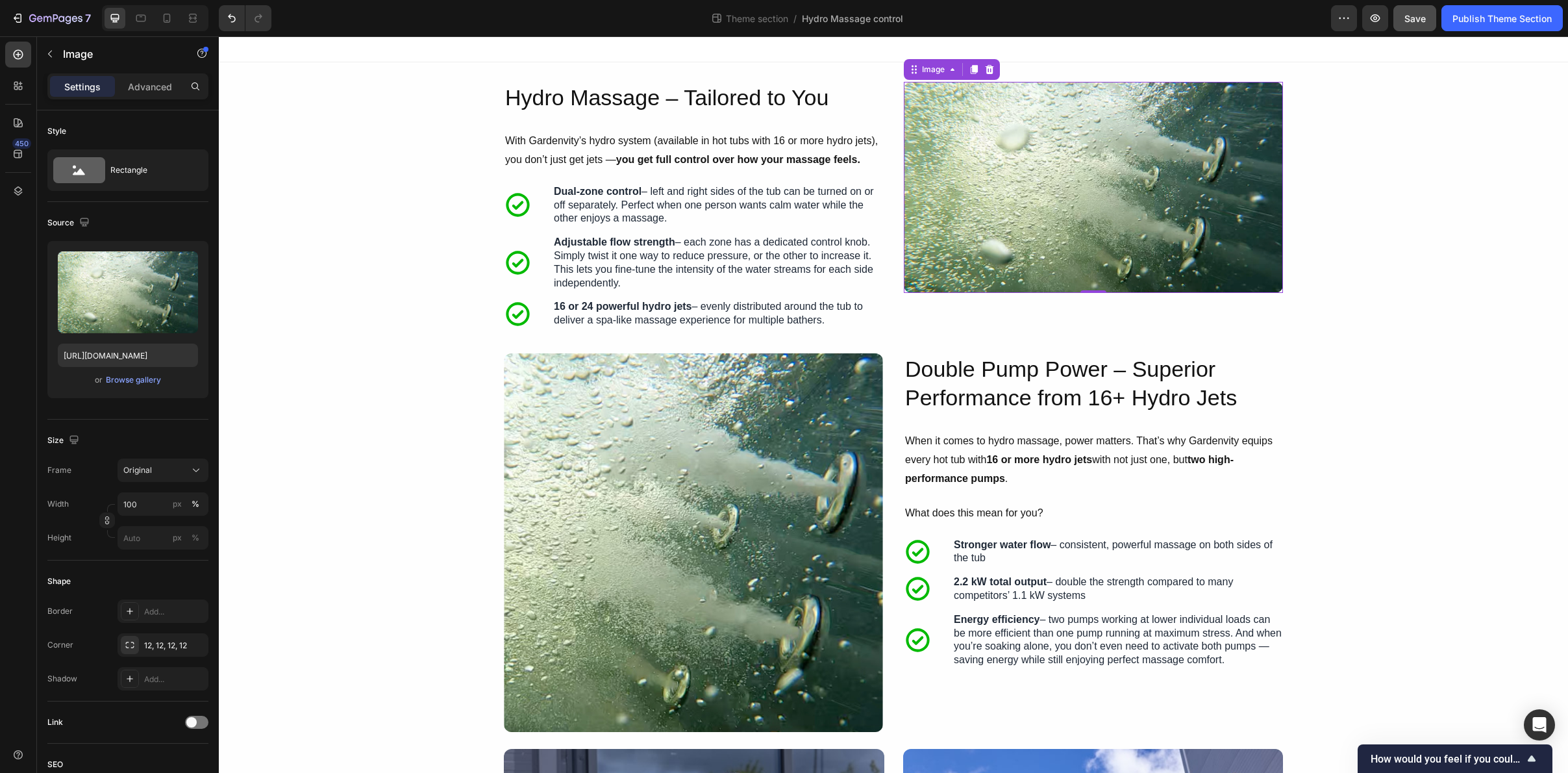
click at [1050, 269] on img at bounding box center [1094, 187] width 379 height 212
click at [144, 506] on input "100" at bounding box center [163, 504] width 90 height 24
type input "109"
click at [1173, 483] on p "When it comes to hydro massage, power matters. That’s why Gardenvity equips eve…" at bounding box center [1093, 460] width 377 height 56
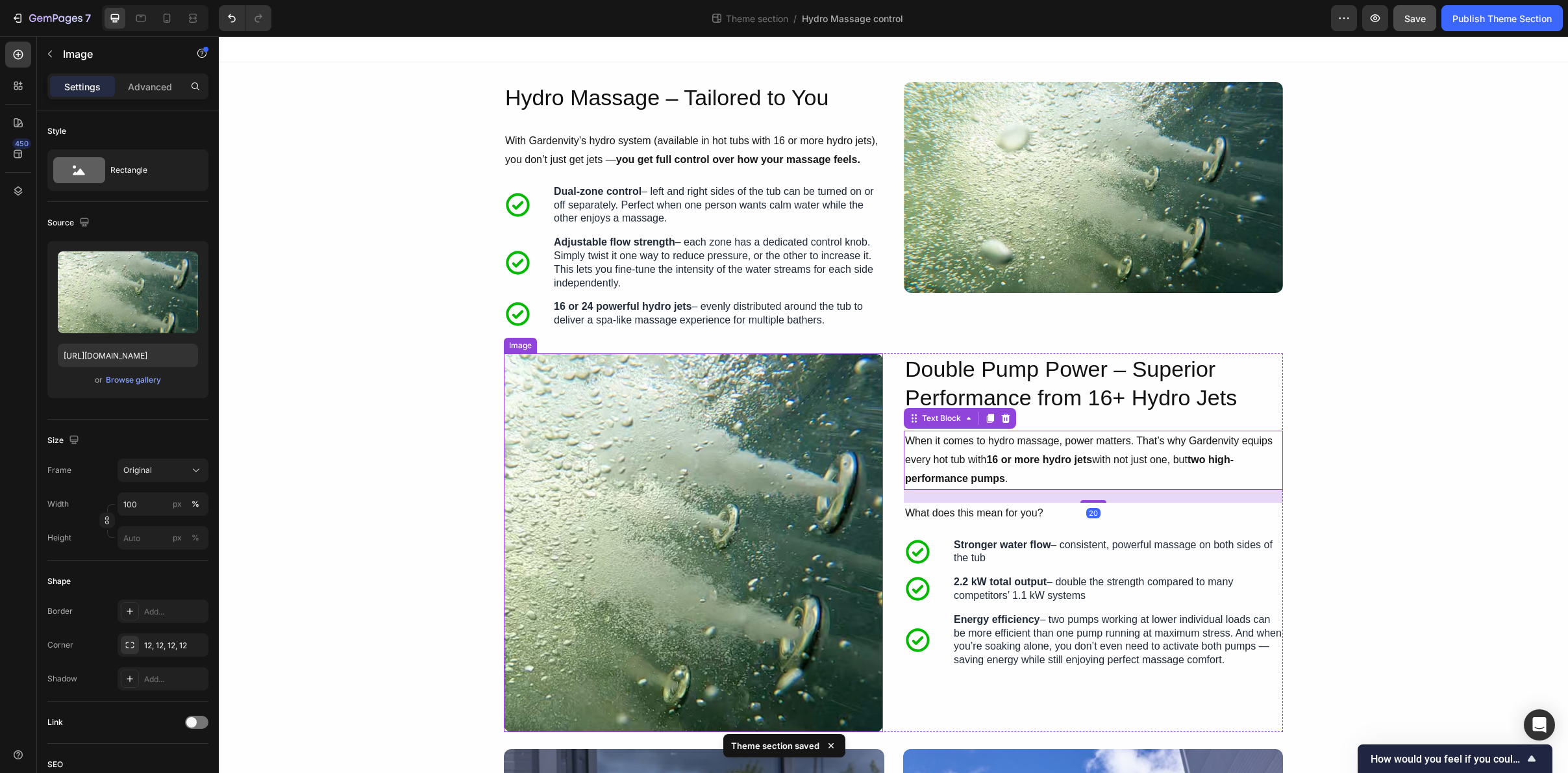
click at [834, 448] on img at bounding box center [694, 542] width 379 height 379
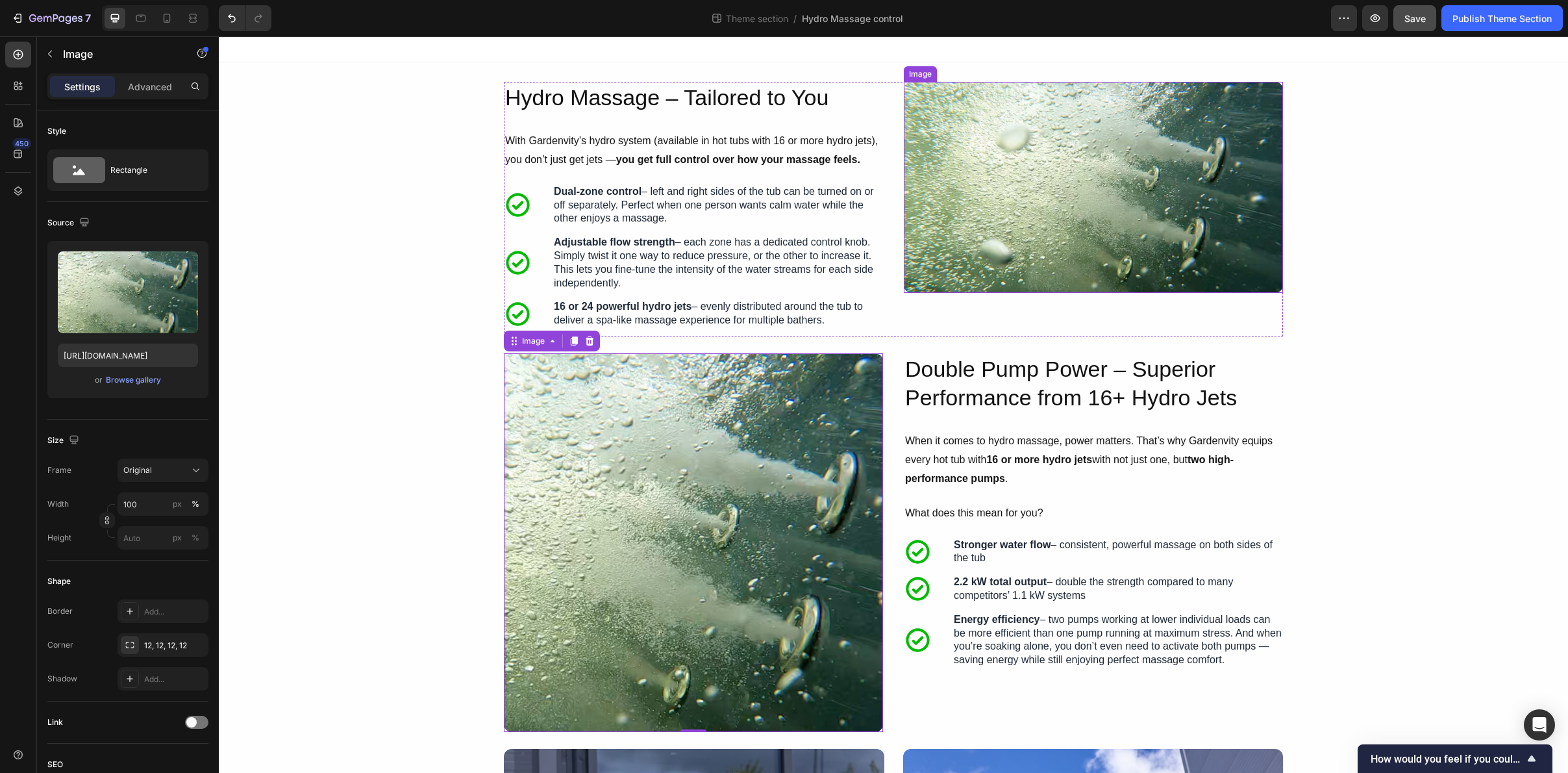
click at [1069, 233] on img at bounding box center [1094, 187] width 379 height 212
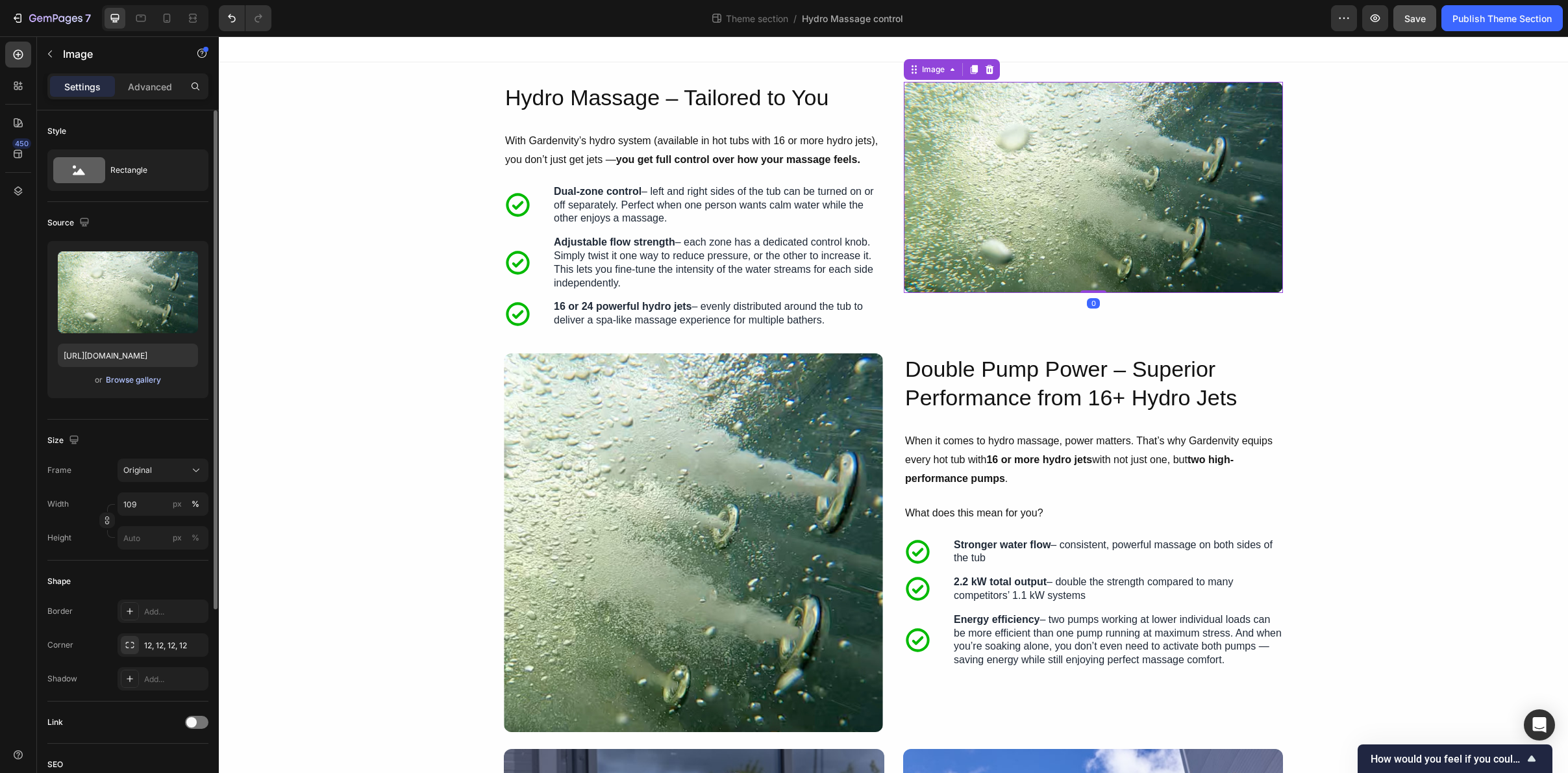
click at [129, 378] on div "Browse gallery" at bounding box center [133, 380] width 55 height 11
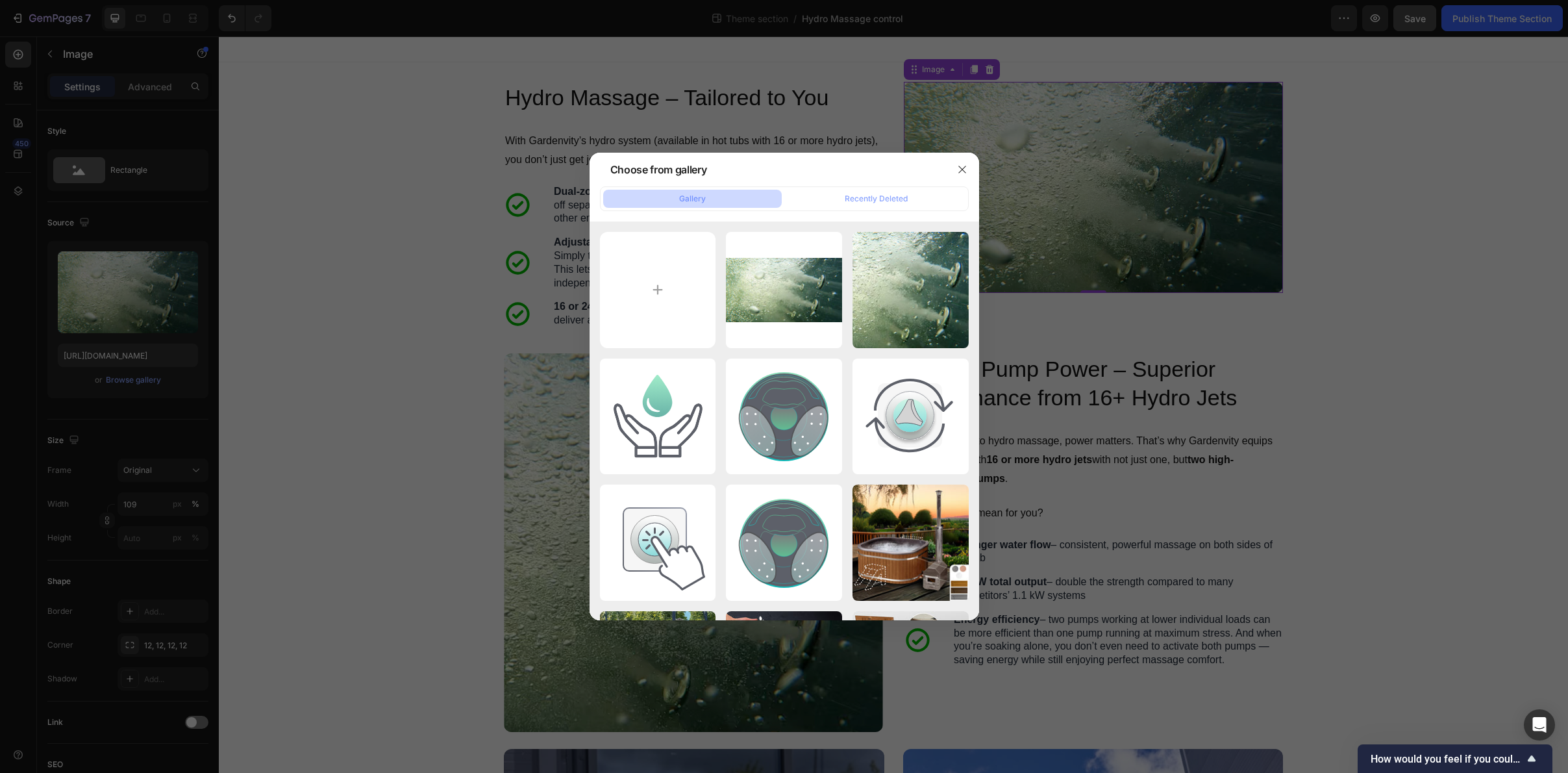
type input "C:\fakepath\Frame 30941c.jpg"
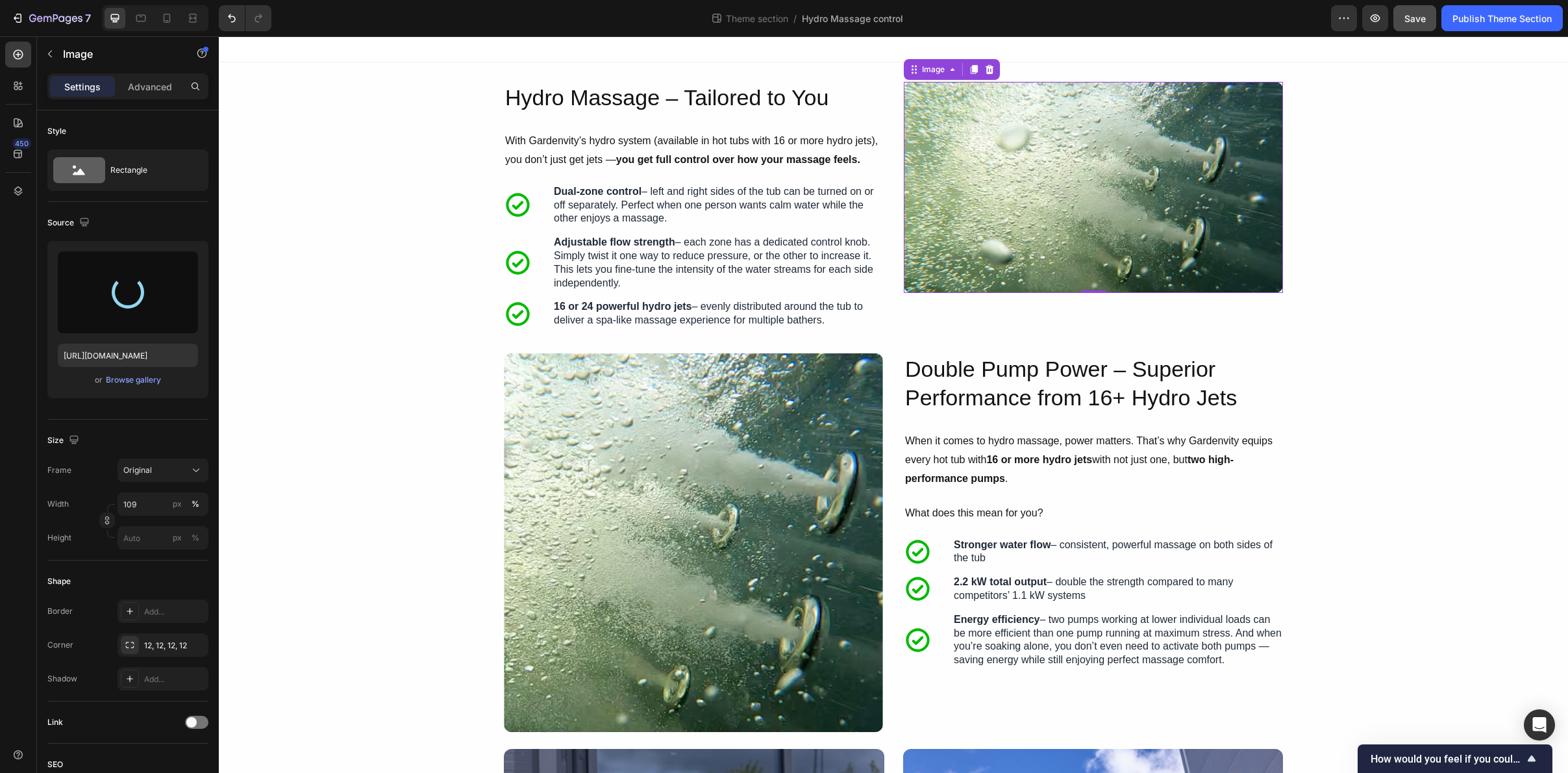
type input "https://cdn.shopify.com/s/files/1/0849/1067/0089/files/gempages_544226901498004…"
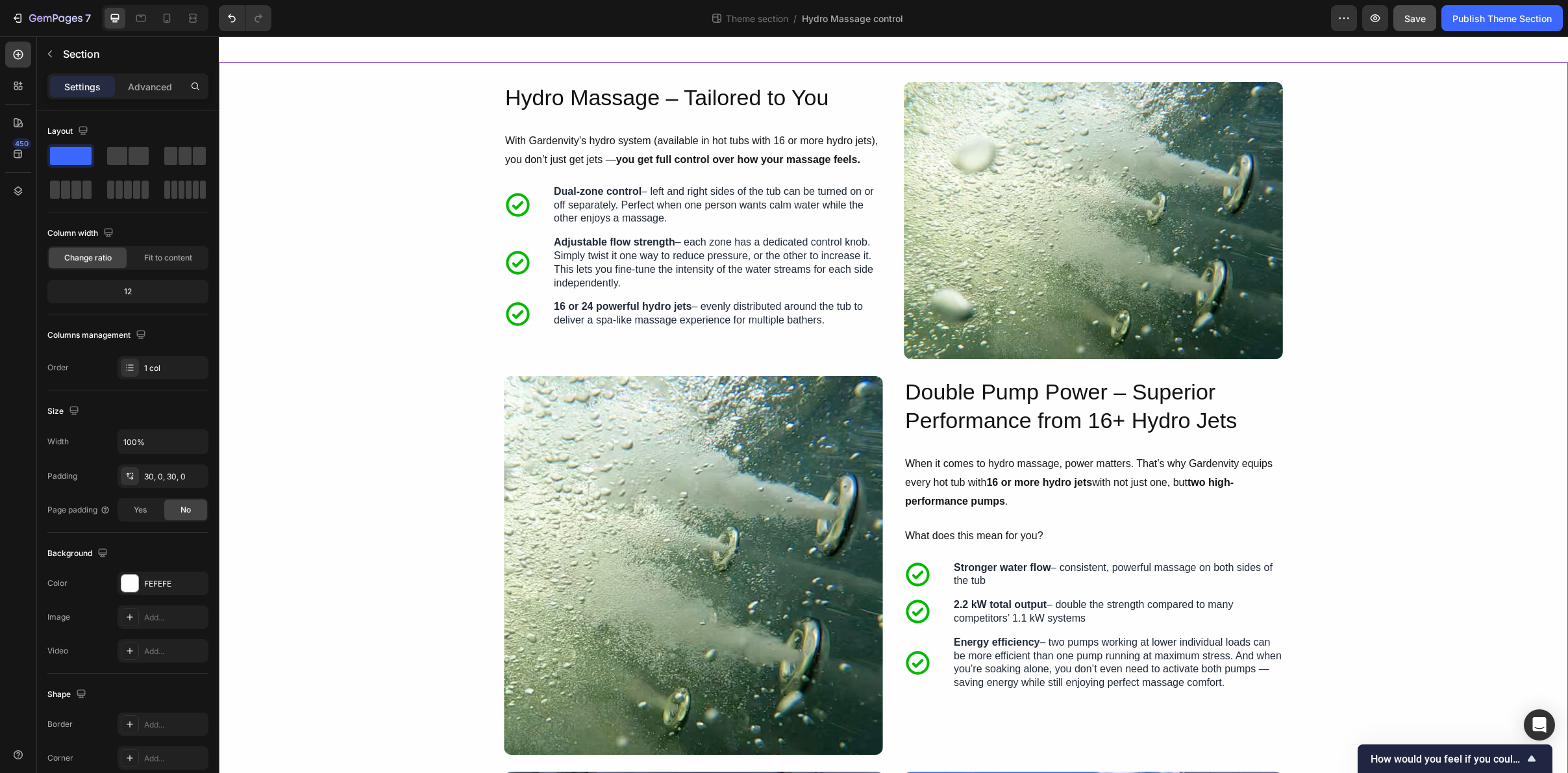
click at [1411, 23] on span "Save" at bounding box center [1415, 18] width 22 height 11
click at [1008, 236] on img at bounding box center [1094, 220] width 379 height 278
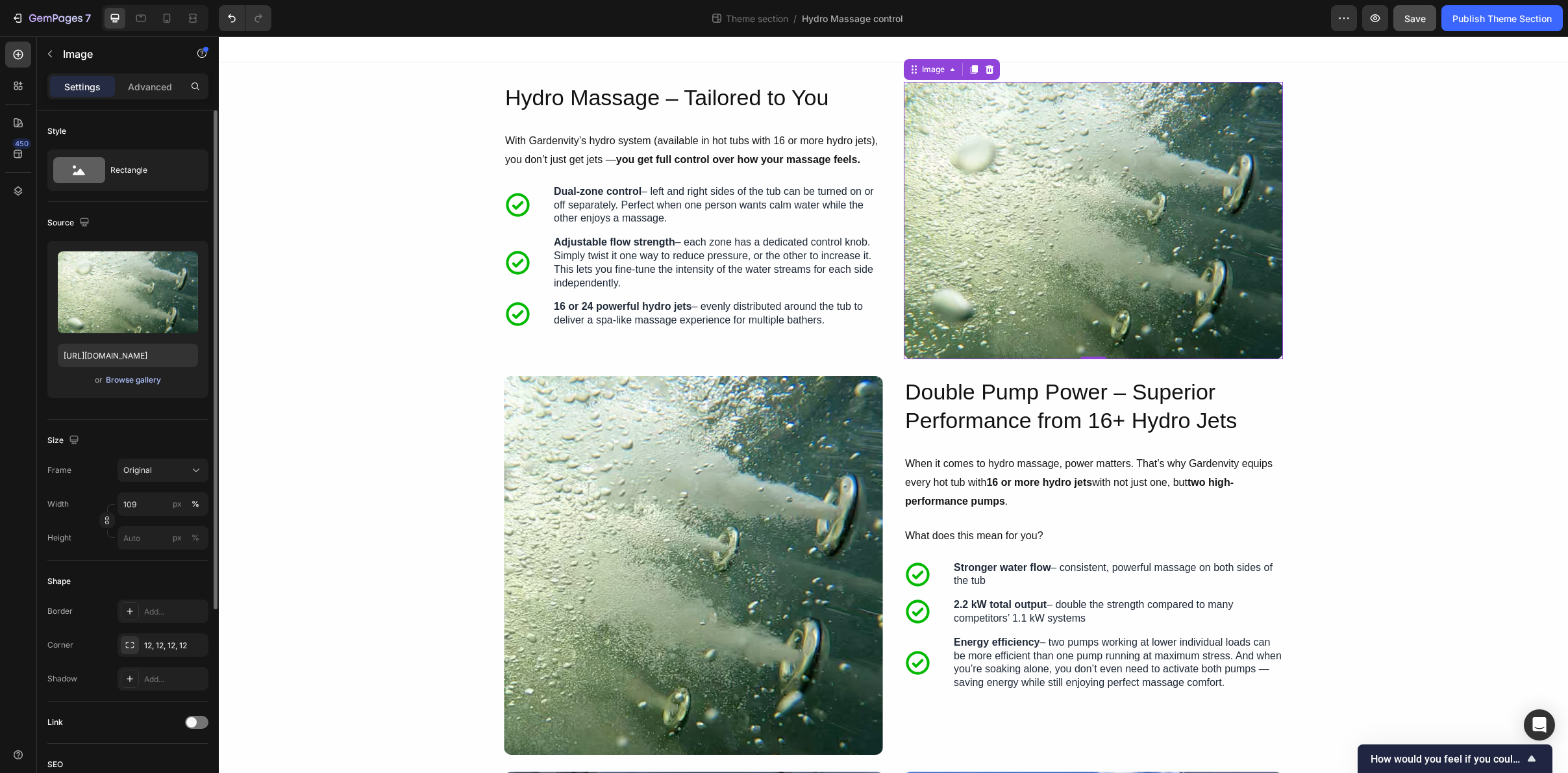
click at [146, 380] on div "Browse gallery" at bounding box center [133, 380] width 55 height 11
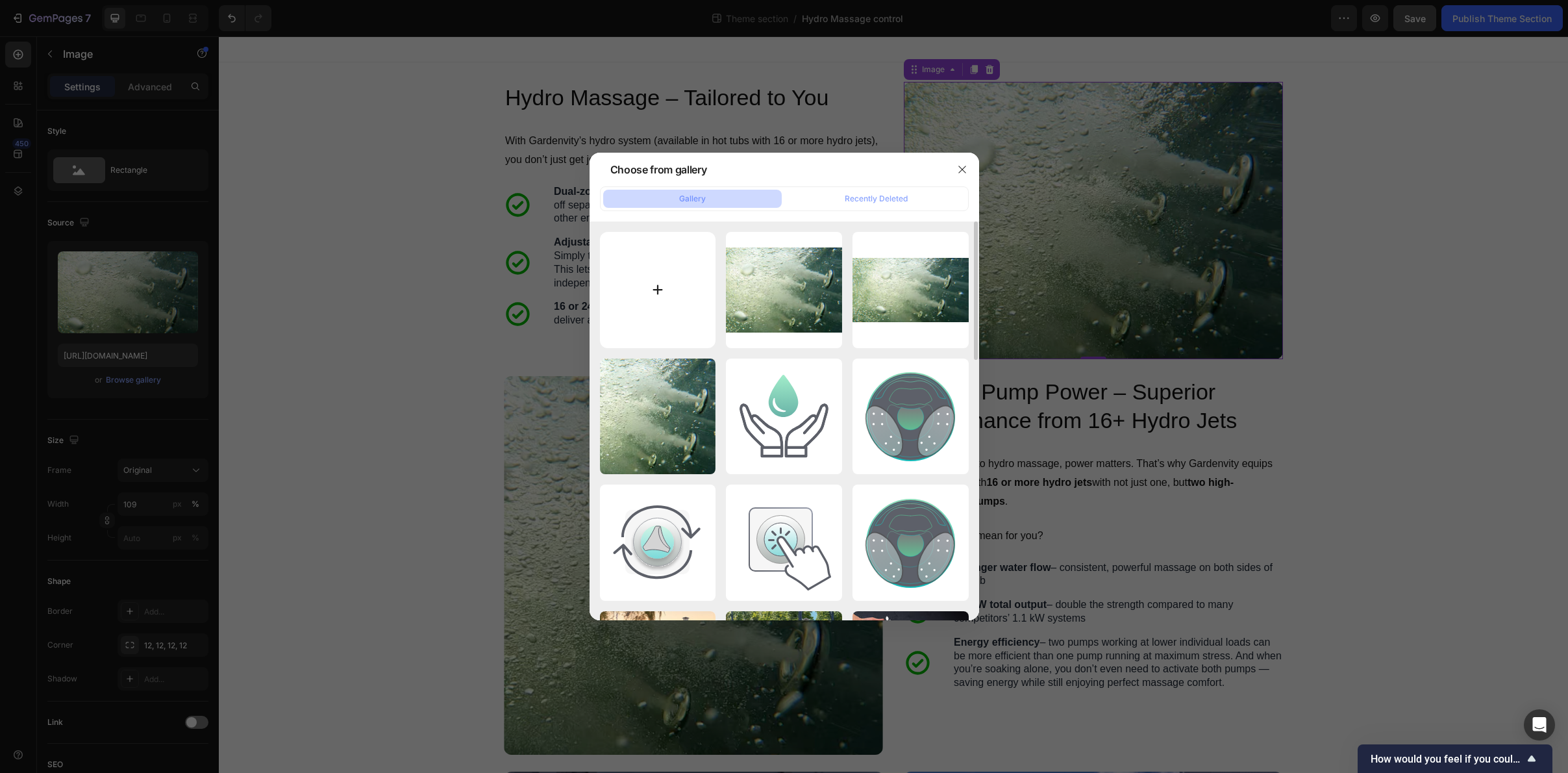
type input "C:\fakepath\Frame 30943.jpg"
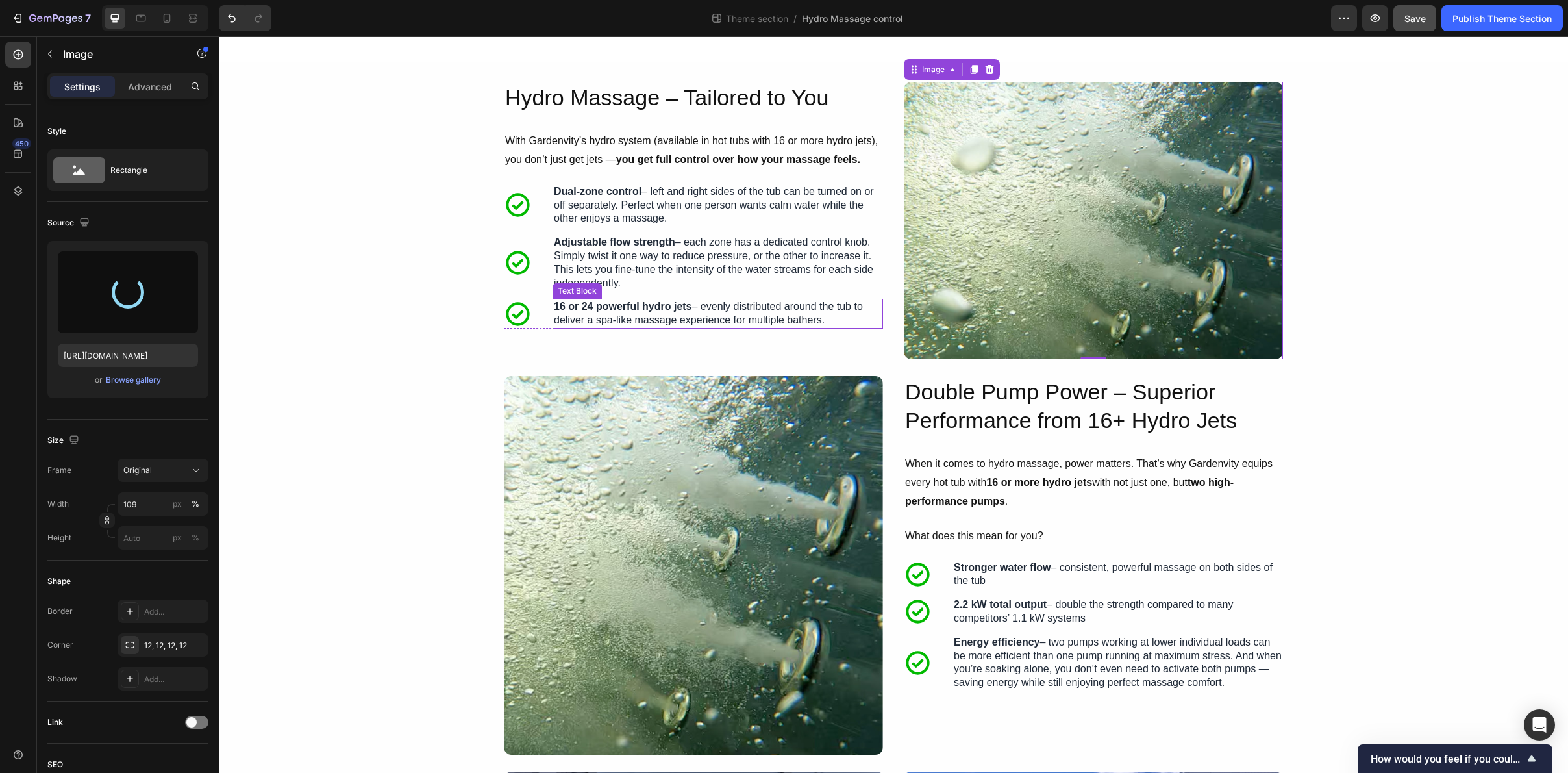
type input "https://cdn.shopify.com/s/files/1/0849/1067/0089/files/gempages_544226901498004…"
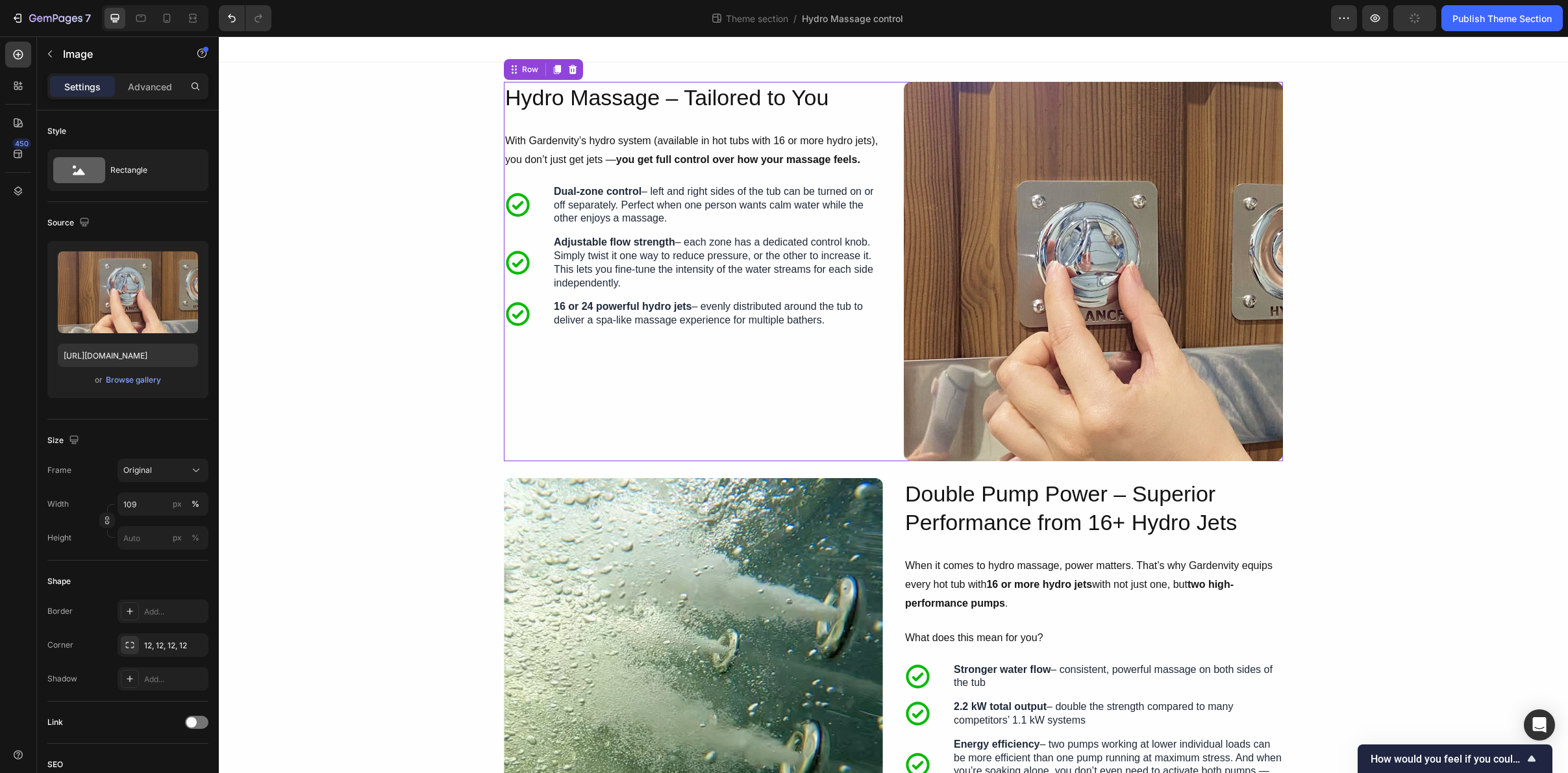
click at [893, 331] on div "Image Hydro Massage – Tailored to You Heading With Gardenvity’s hydro system (a…" at bounding box center [894, 272] width 780 height 380
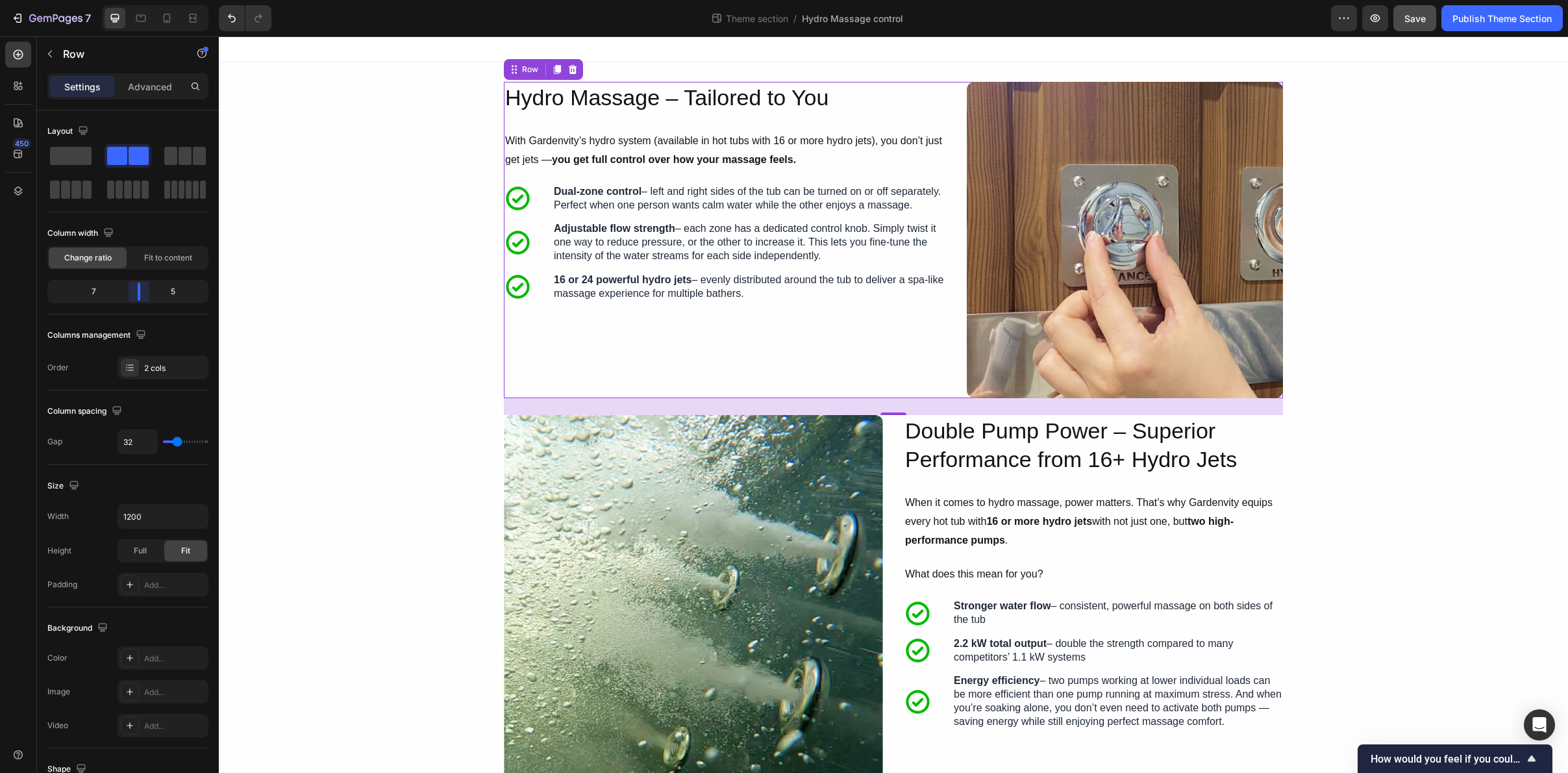
drag, startPoint x: 129, startPoint y: 296, endPoint x: 149, endPoint y: 293, distance: 20.2
click at [149, 0] on body "7 Theme section / Hydro Massage control Preview Save Publish Theme Section 450 …" at bounding box center [784, 0] width 1568 height 0
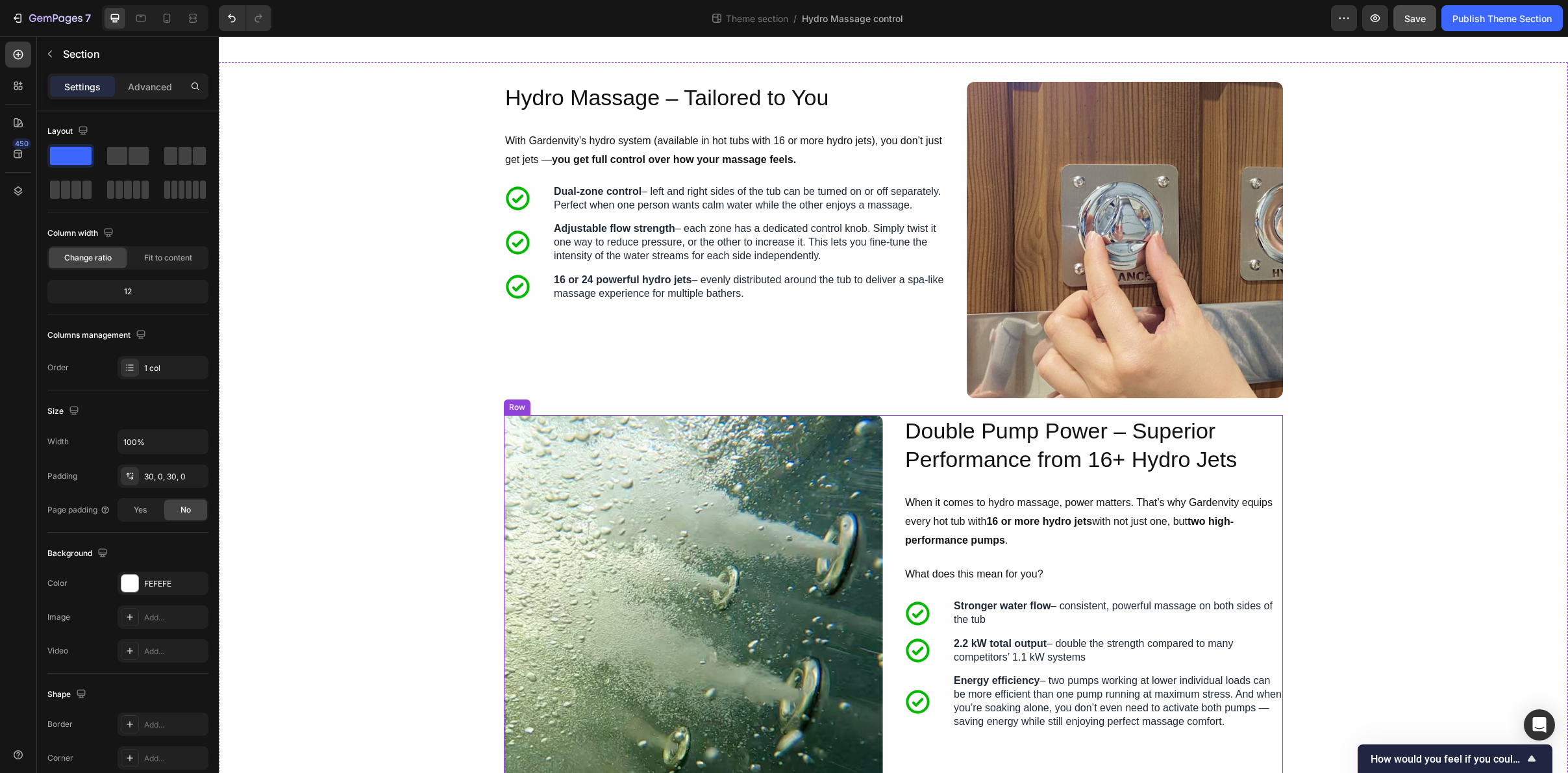
click at [888, 544] on div "Image Double Pump Power – Superior Performance from 16+ Hydro Jets Heading When…" at bounding box center [894, 604] width 780 height 379
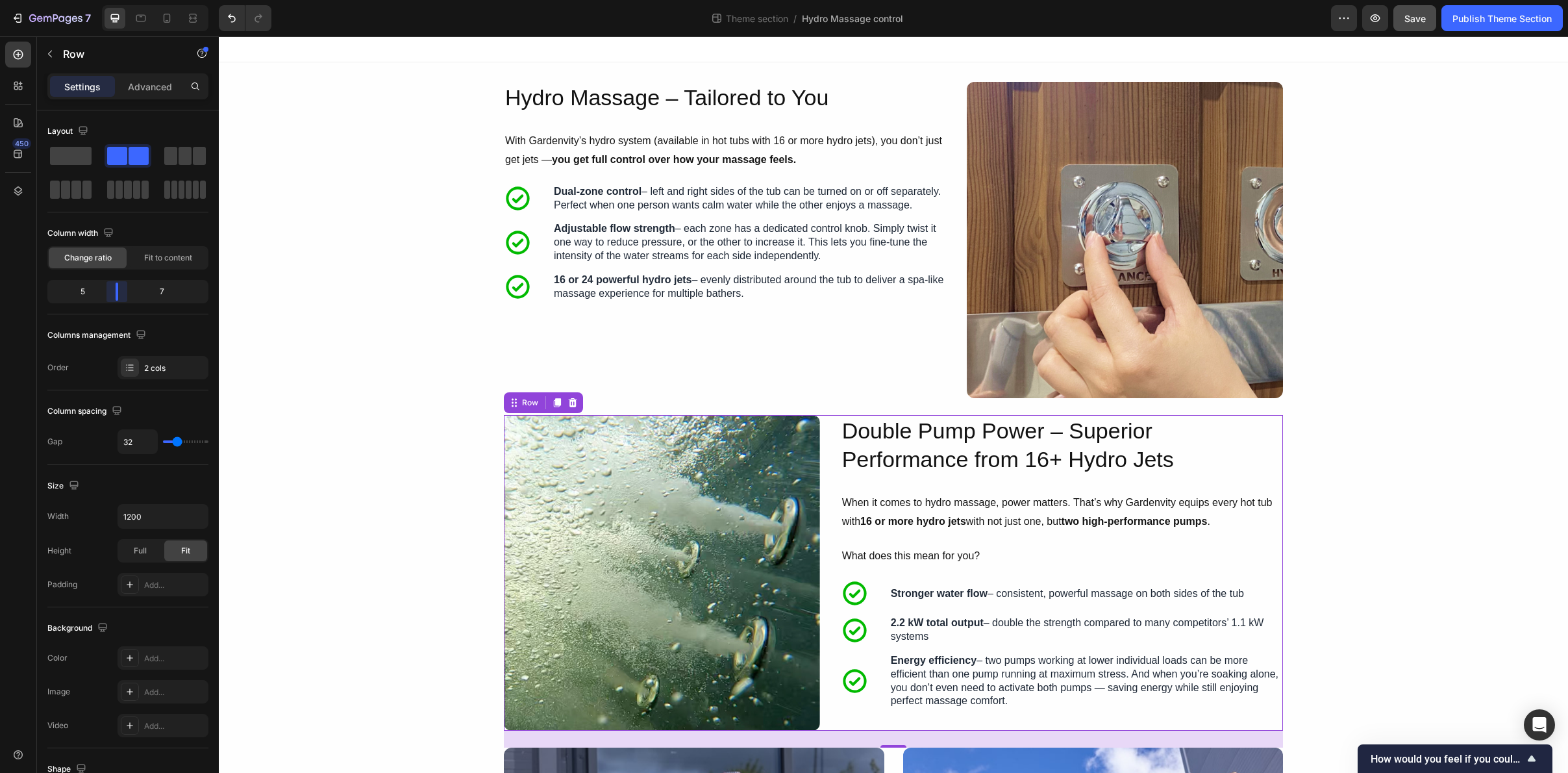
drag, startPoint x: 133, startPoint y: 293, endPoint x: 119, endPoint y: 293, distance: 14.0
click at [119, 0] on body "7 Theme section / Hydro Massage control Preview Save Publish Theme Section 450 …" at bounding box center [784, 0] width 1568 height 0
click at [1399, 413] on div "Image Hydro Massage – Tailored to You Heading With Gardenvity’s hydro system (a…" at bounding box center [894, 779] width 1350 height 1395
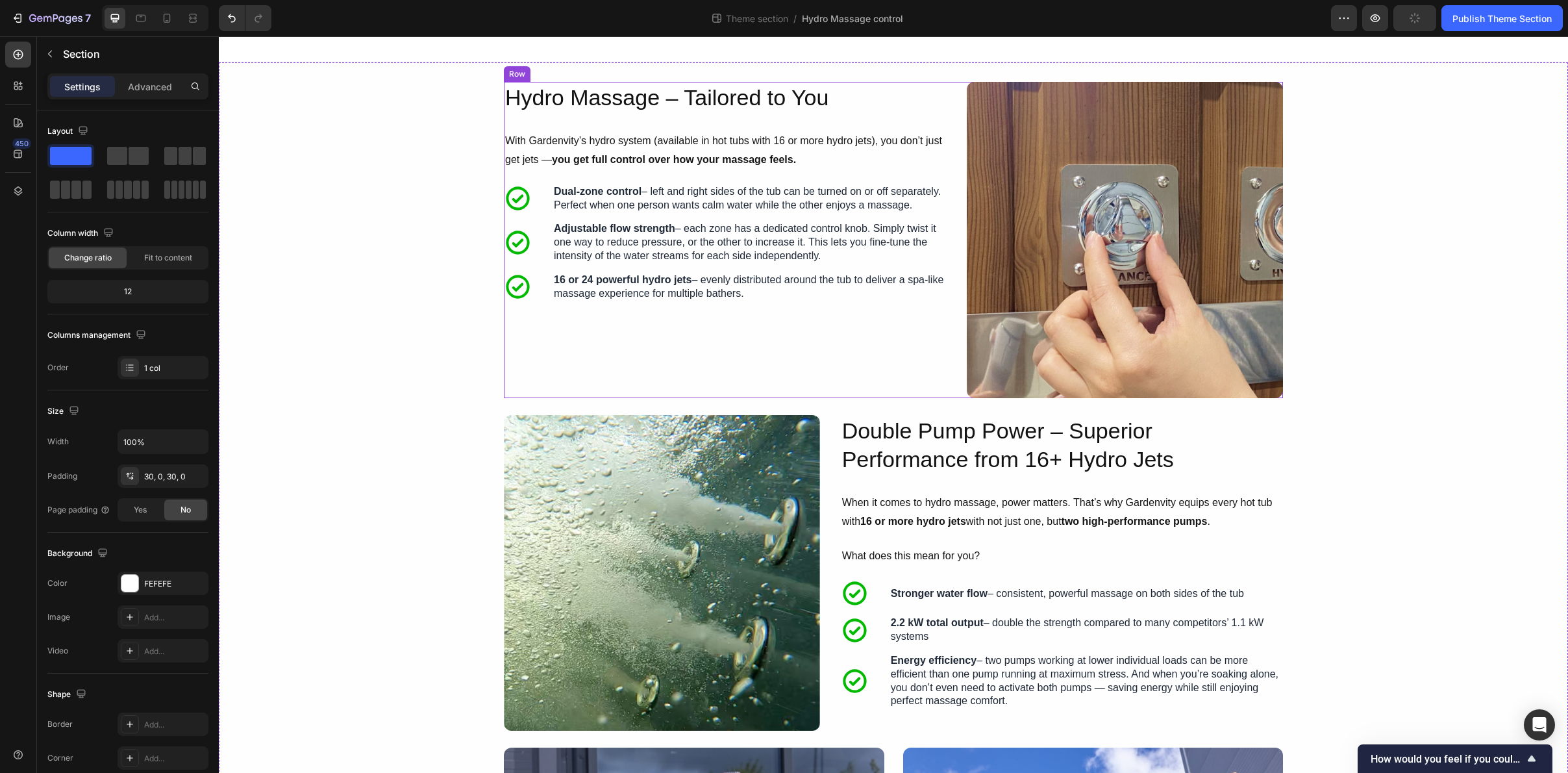
click at [915, 395] on div "Hydro Massage – Tailored to You Heading With Gardenvity’s hydro system (availab…" at bounding box center [725, 239] width 442 height 316
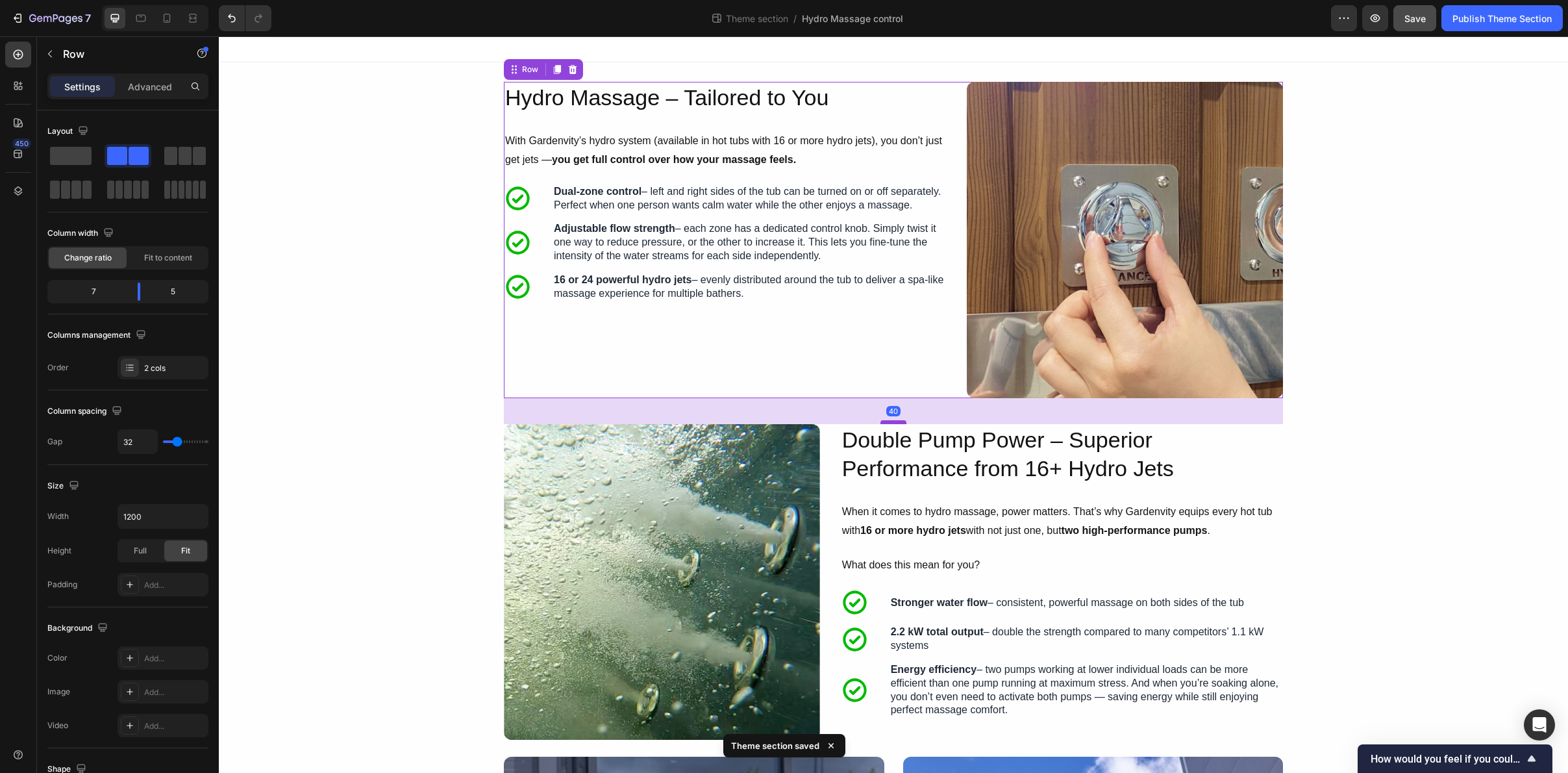
drag, startPoint x: 896, startPoint y: 414, endPoint x: 895, endPoint y: 424, distance: 10.0
click at [895, 424] on div at bounding box center [894, 422] width 26 height 3
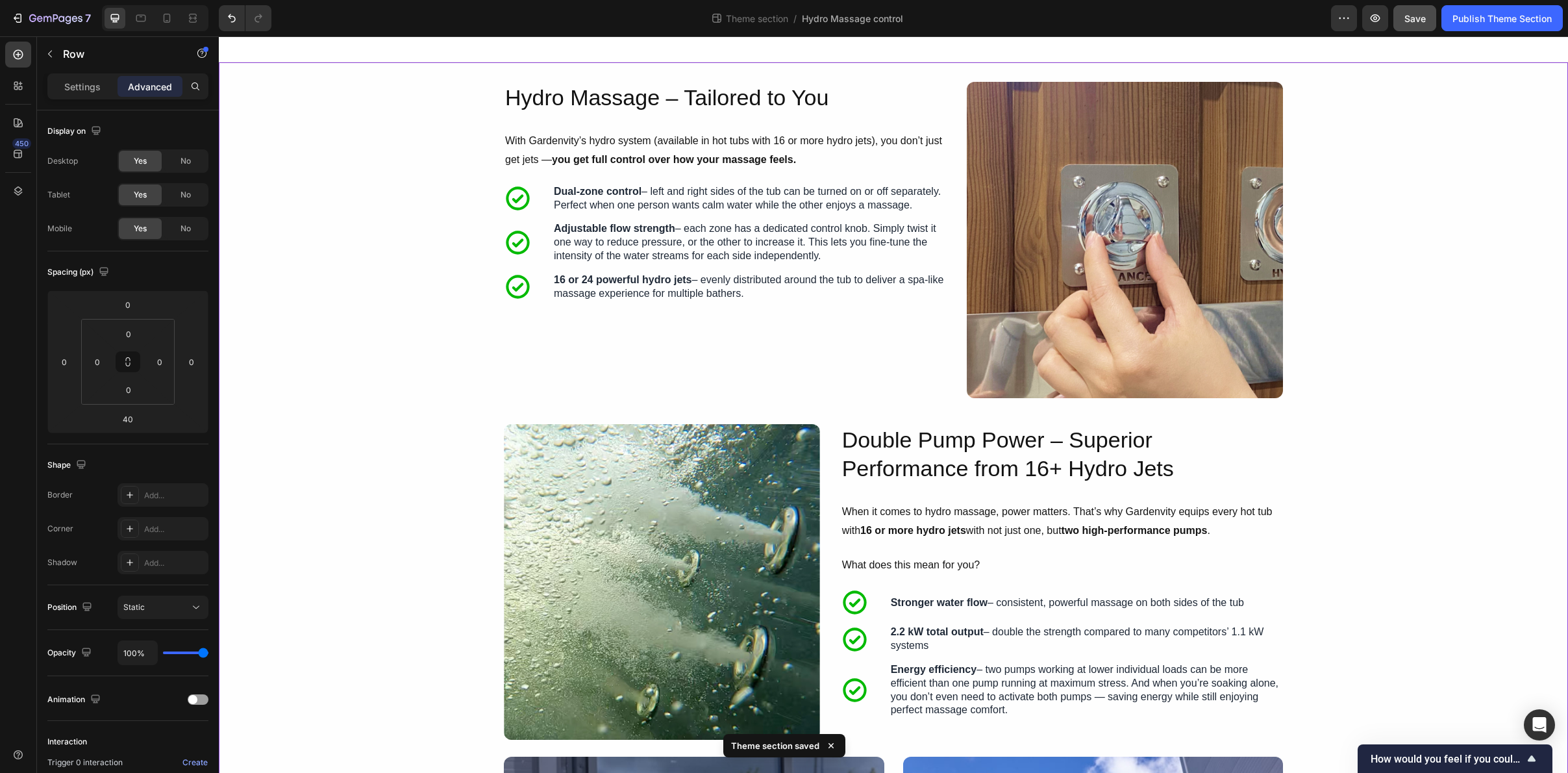
click at [1400, 498] on div "Image Hydro Massage – Tailored to You Heading With Gardenvity’s hydro system (a…" at bounding box center [894, 783] width 1350 height 1403
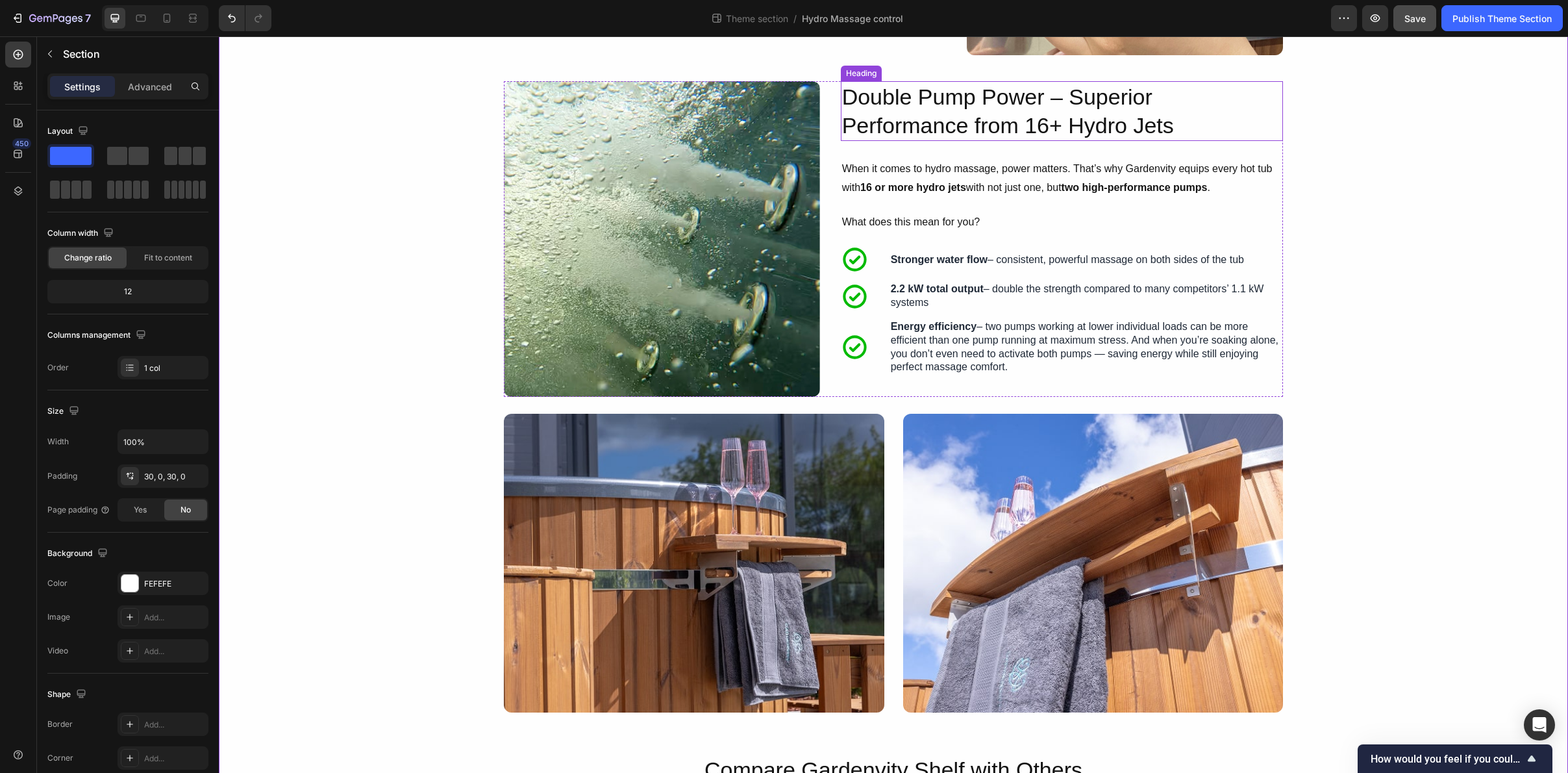
scroll to position [344, 0]
click at [847, 438] on img at bounding box center [694, 562] width 380 height 299
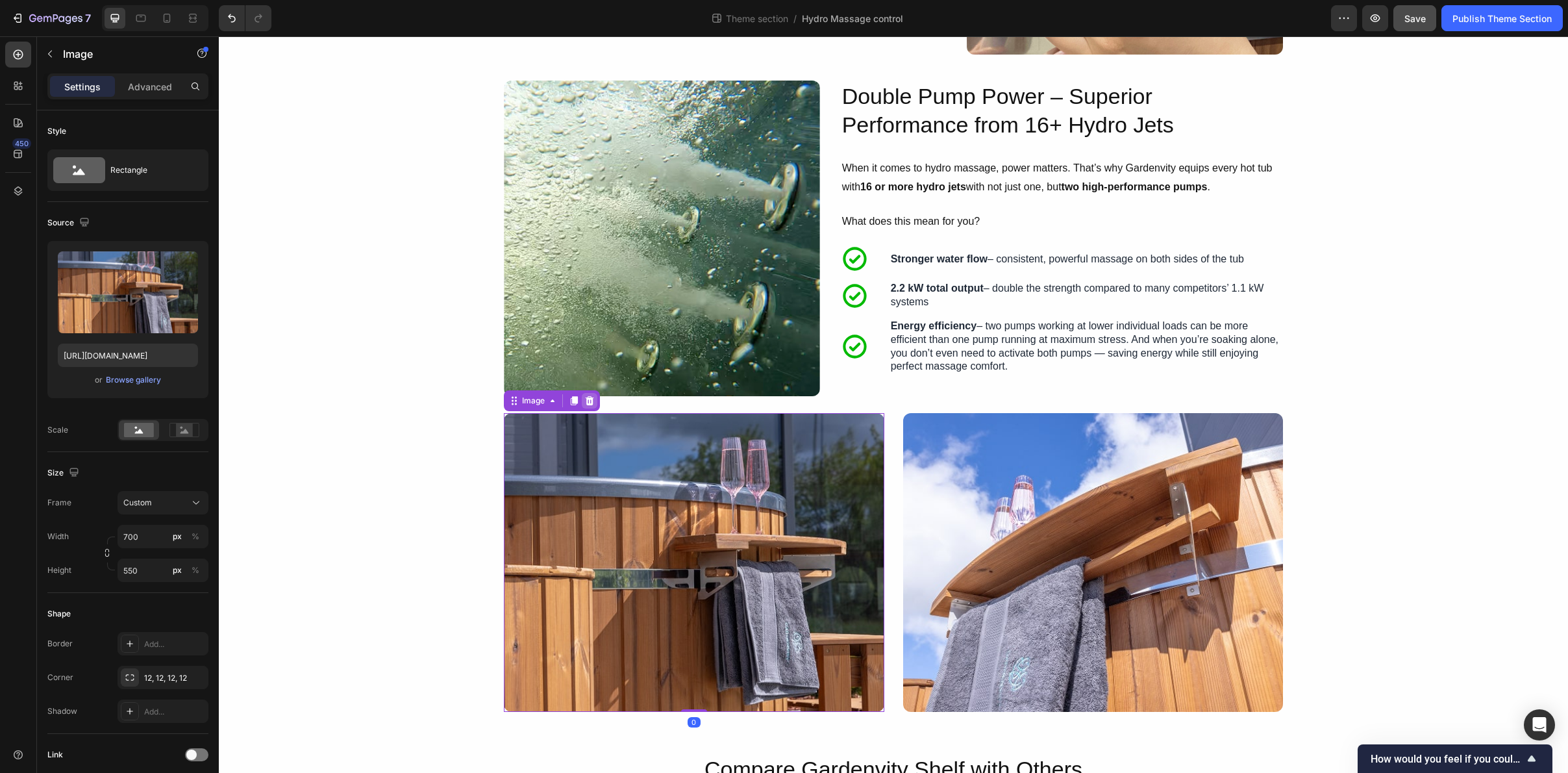
click at [590, 403] on icon at bounding box center [590, 400] width 9 height 9
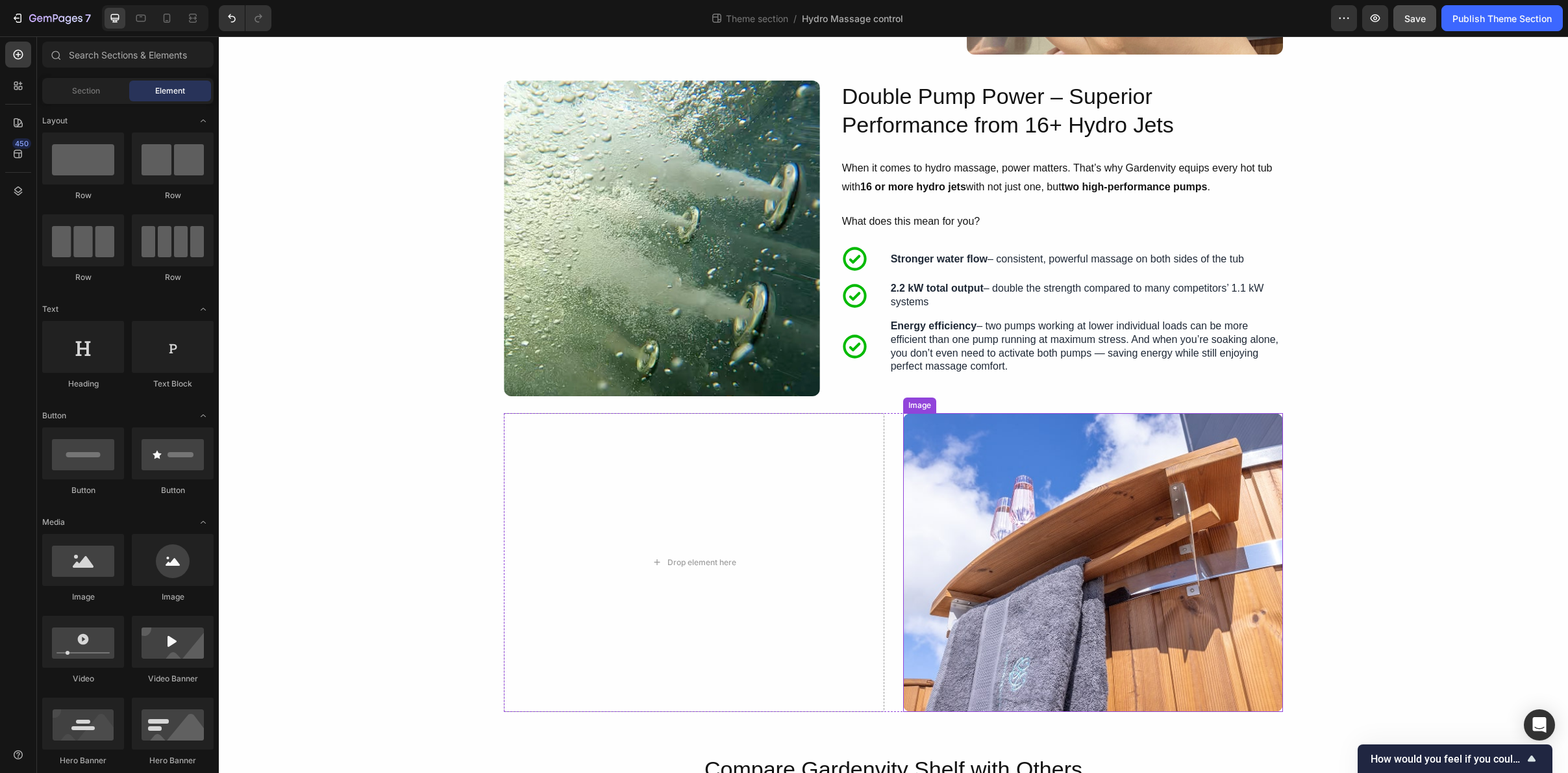
click at [963, 511] on img at bounding box center [1093, 562] width 380 height 299
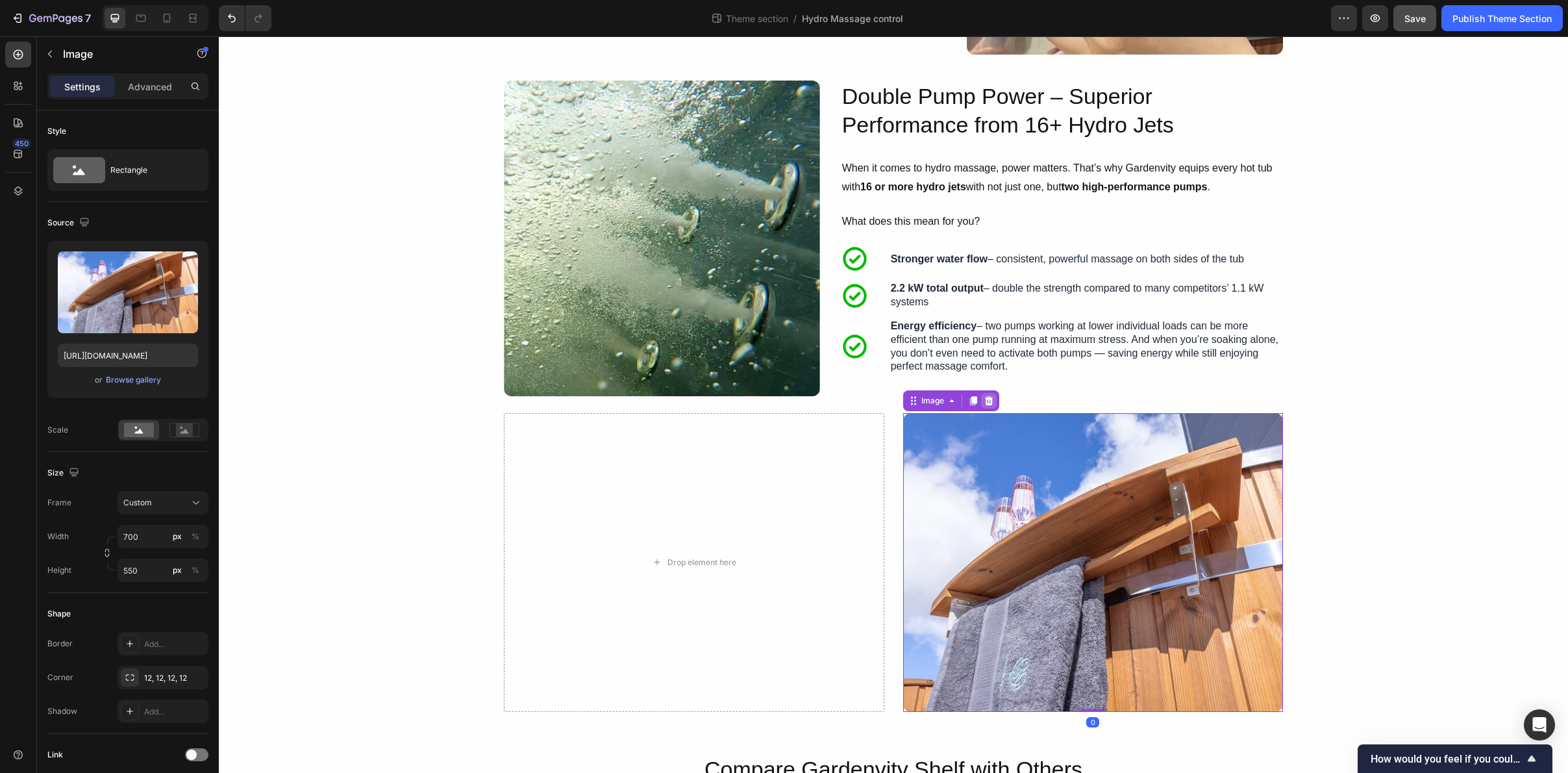
click at [993, 400] on icon at bounding box center [989, 401] width 10 height 10
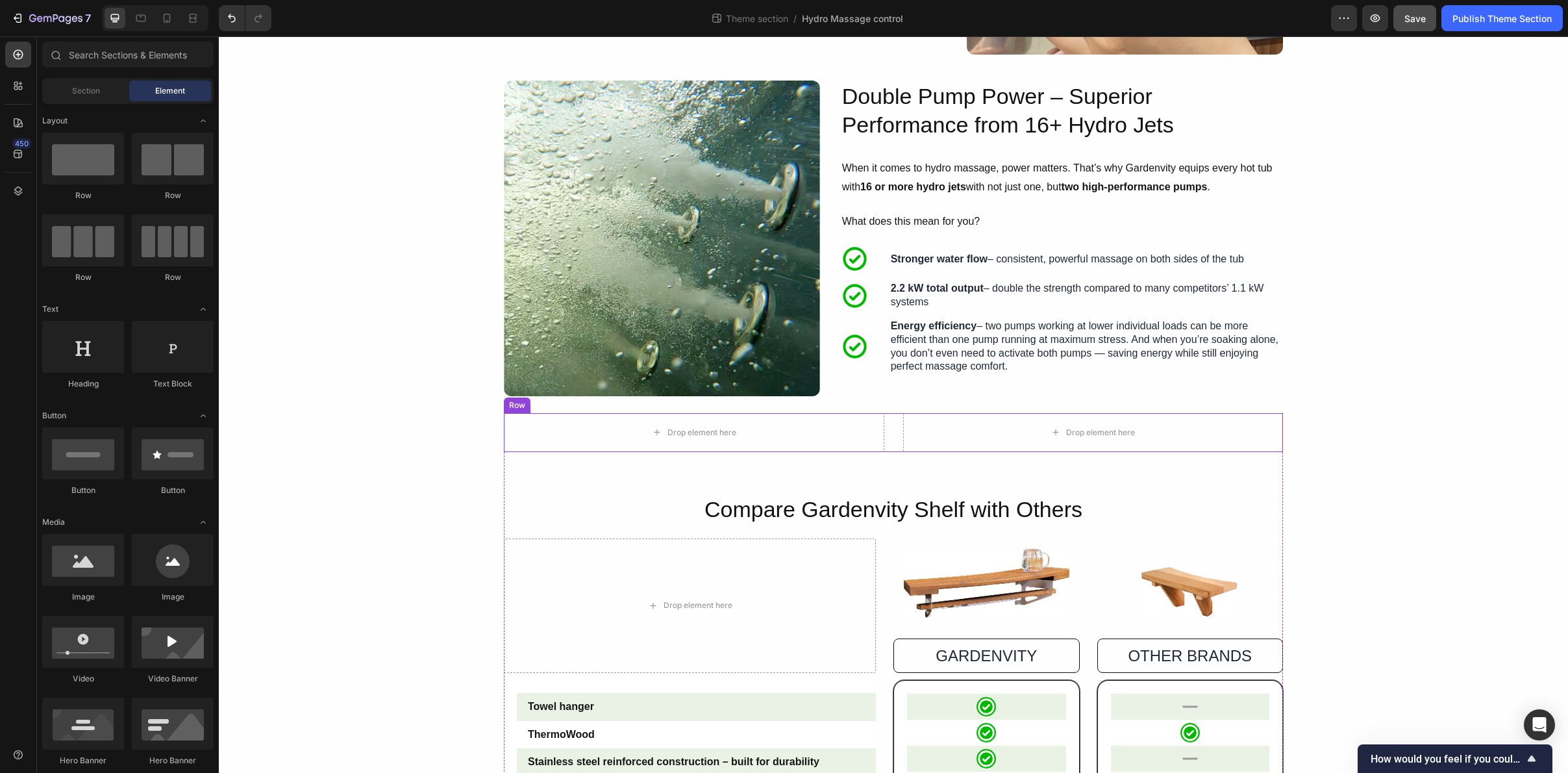
click at [900, 434] on div "Drop element here Drop element here Row" at bounding box center [894, 433] width 780 height 39
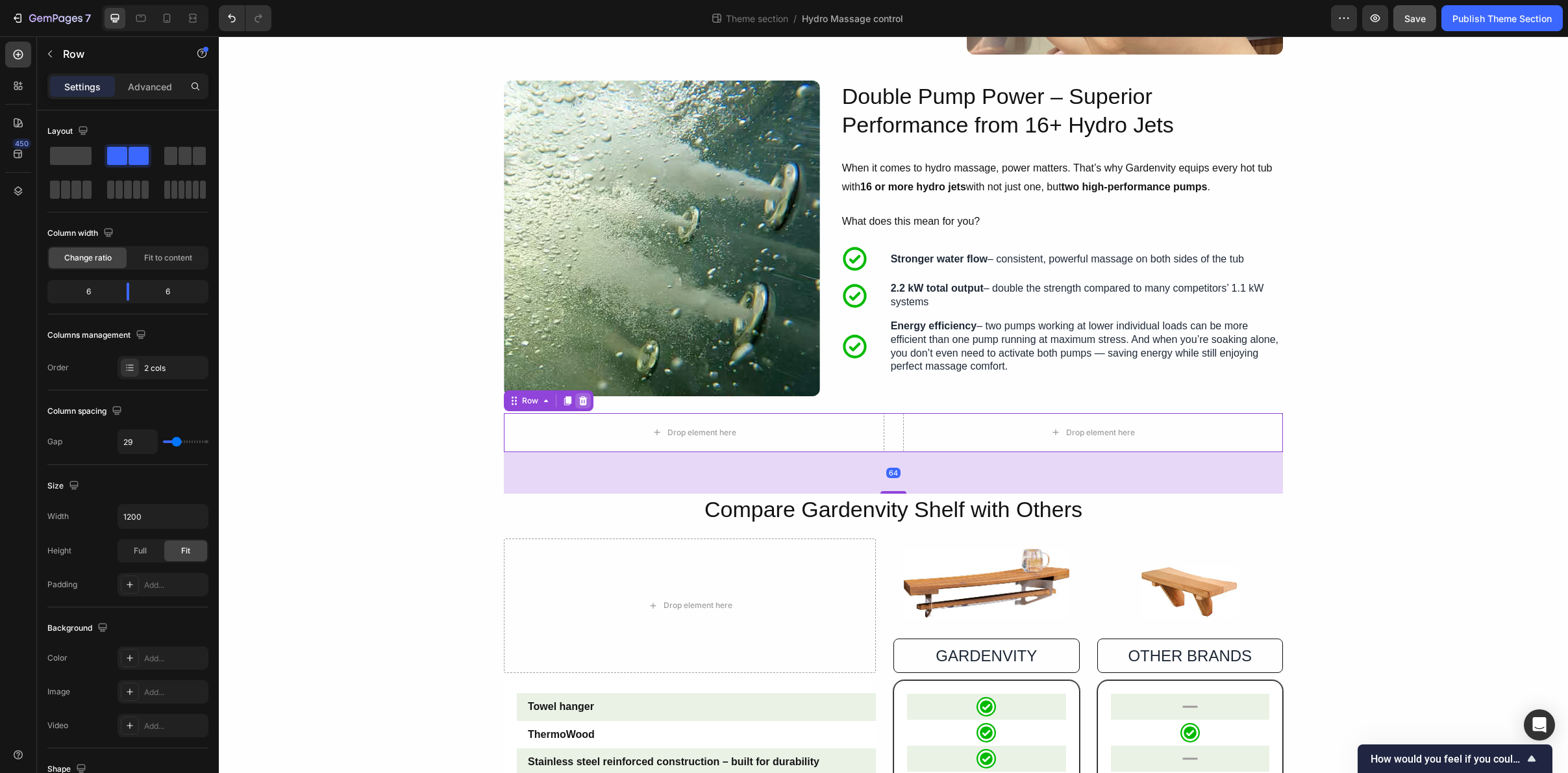
click at [585, 401] on icon at bounding box center [584, 400] width 9 height 9
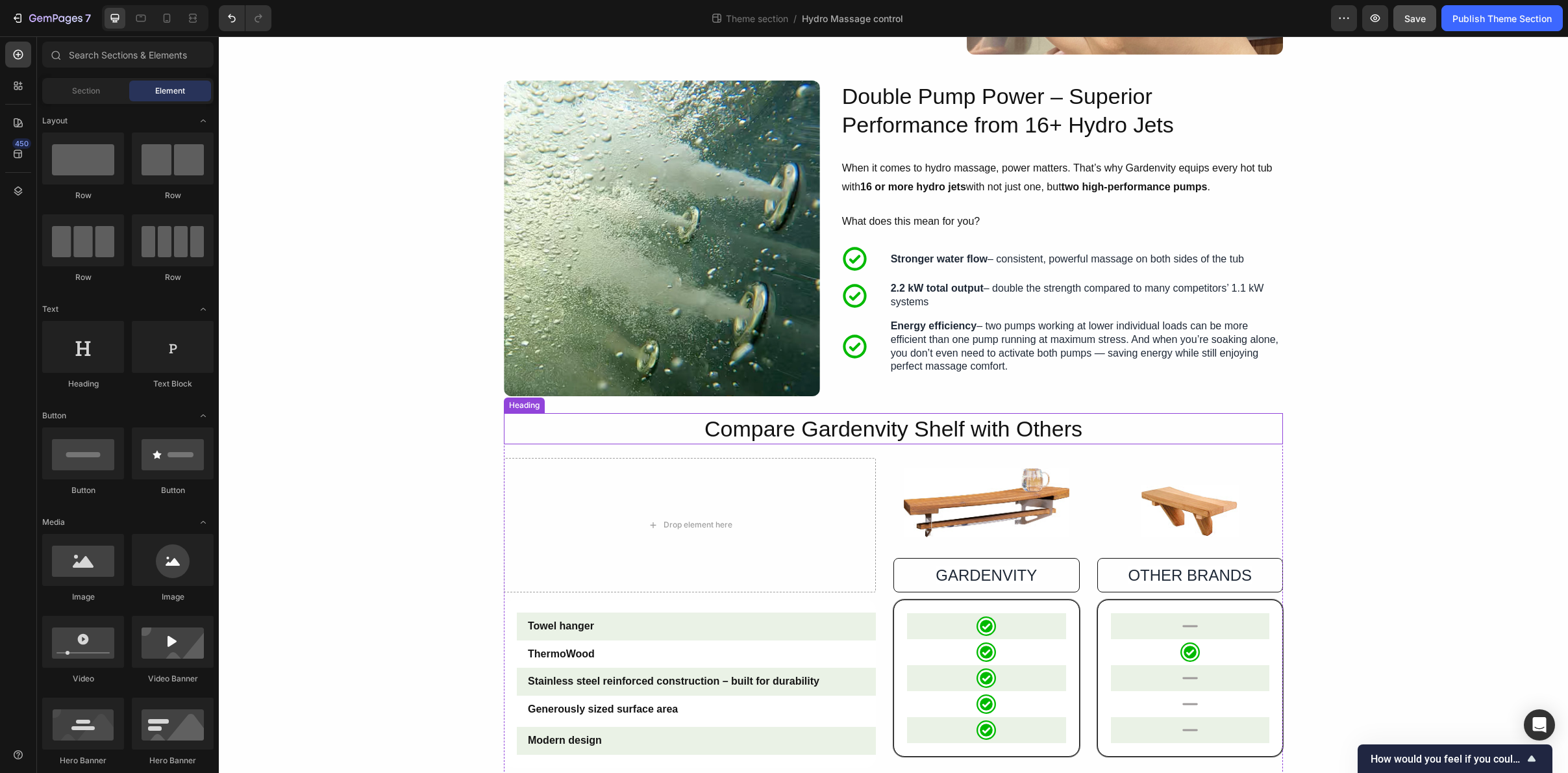
click at [848, 430] on h2 "Compare Gardenvity Shelf with Others" at bounding box center [894, 429] width 780 height 31
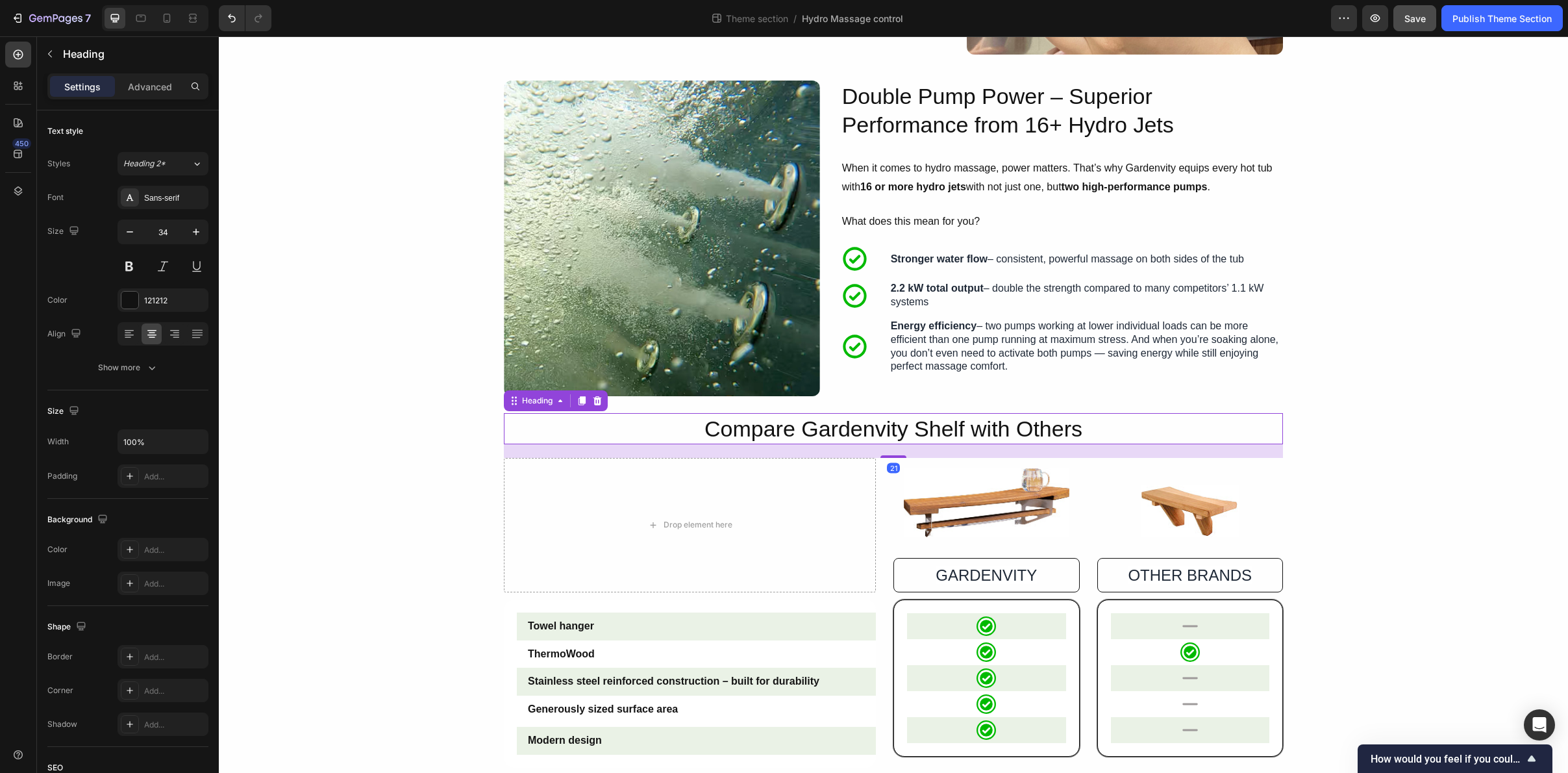
click at [606, 403] on div at bounding box center [598, 401] width 16 height 16
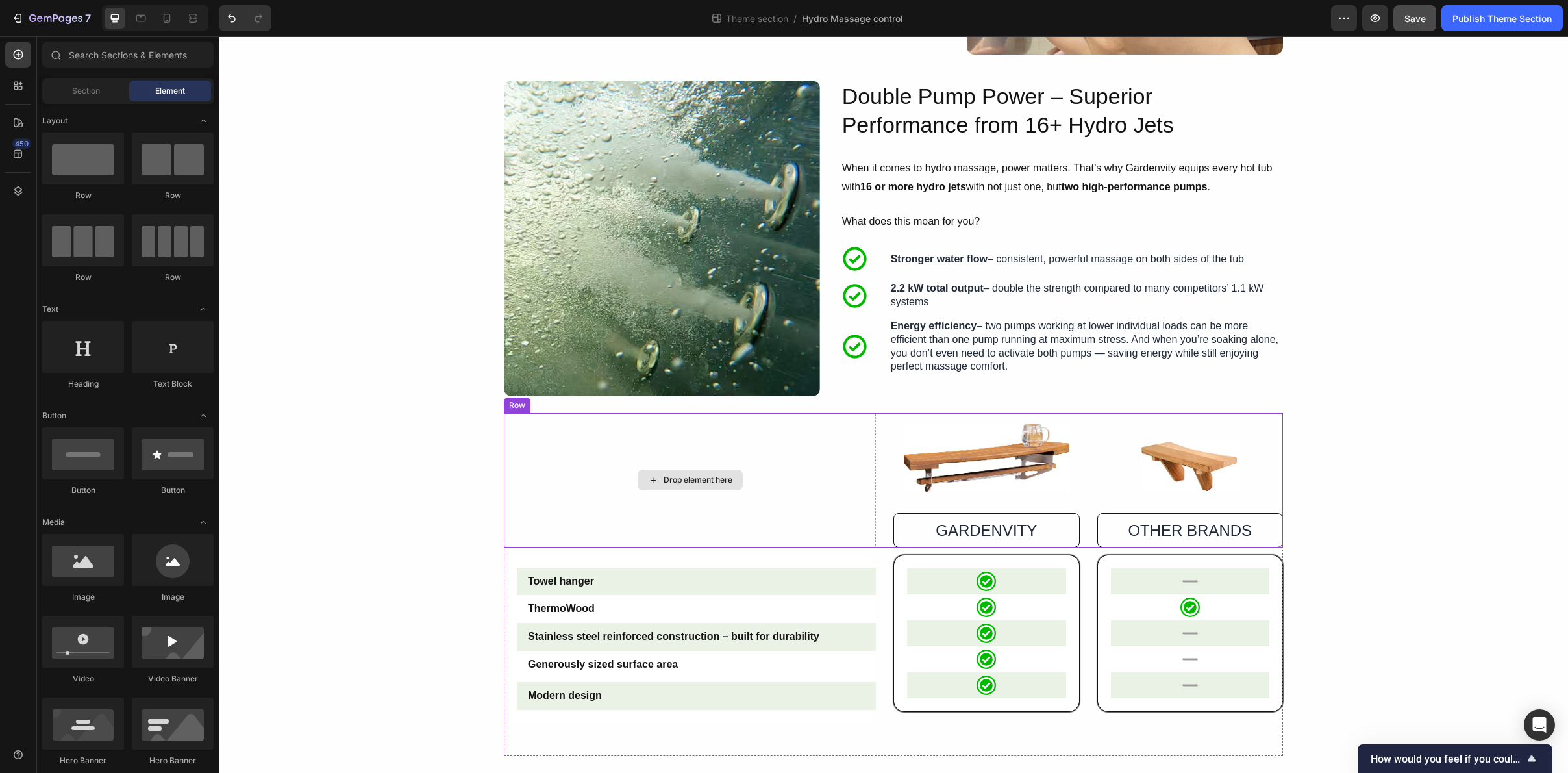
click at [515, 420] on div "Drop element here" at bounding box center [690, 481] width 372 height 134
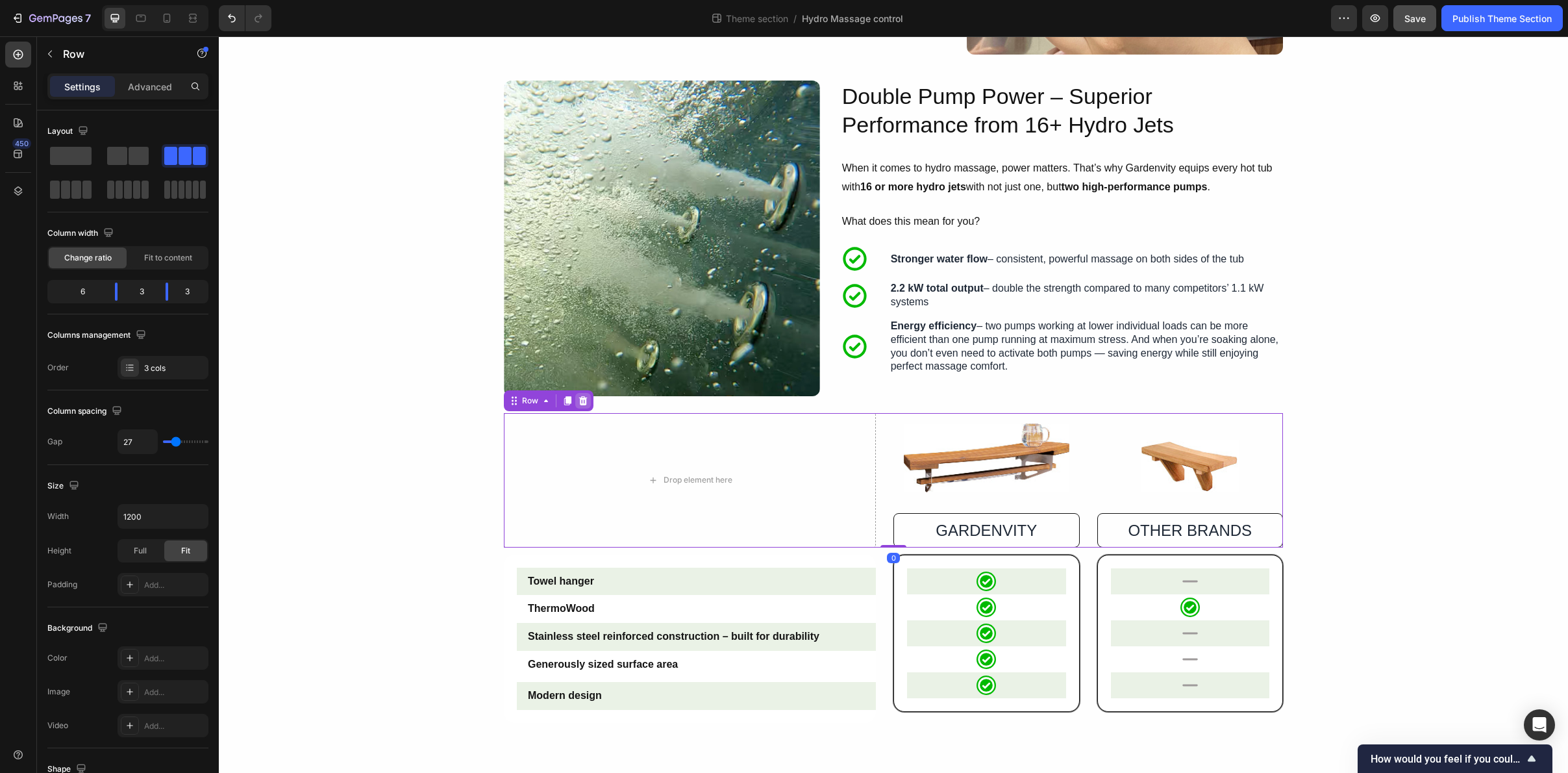
click at [586, 403] on icon at bounding box center [583, 401] width 10 height 10
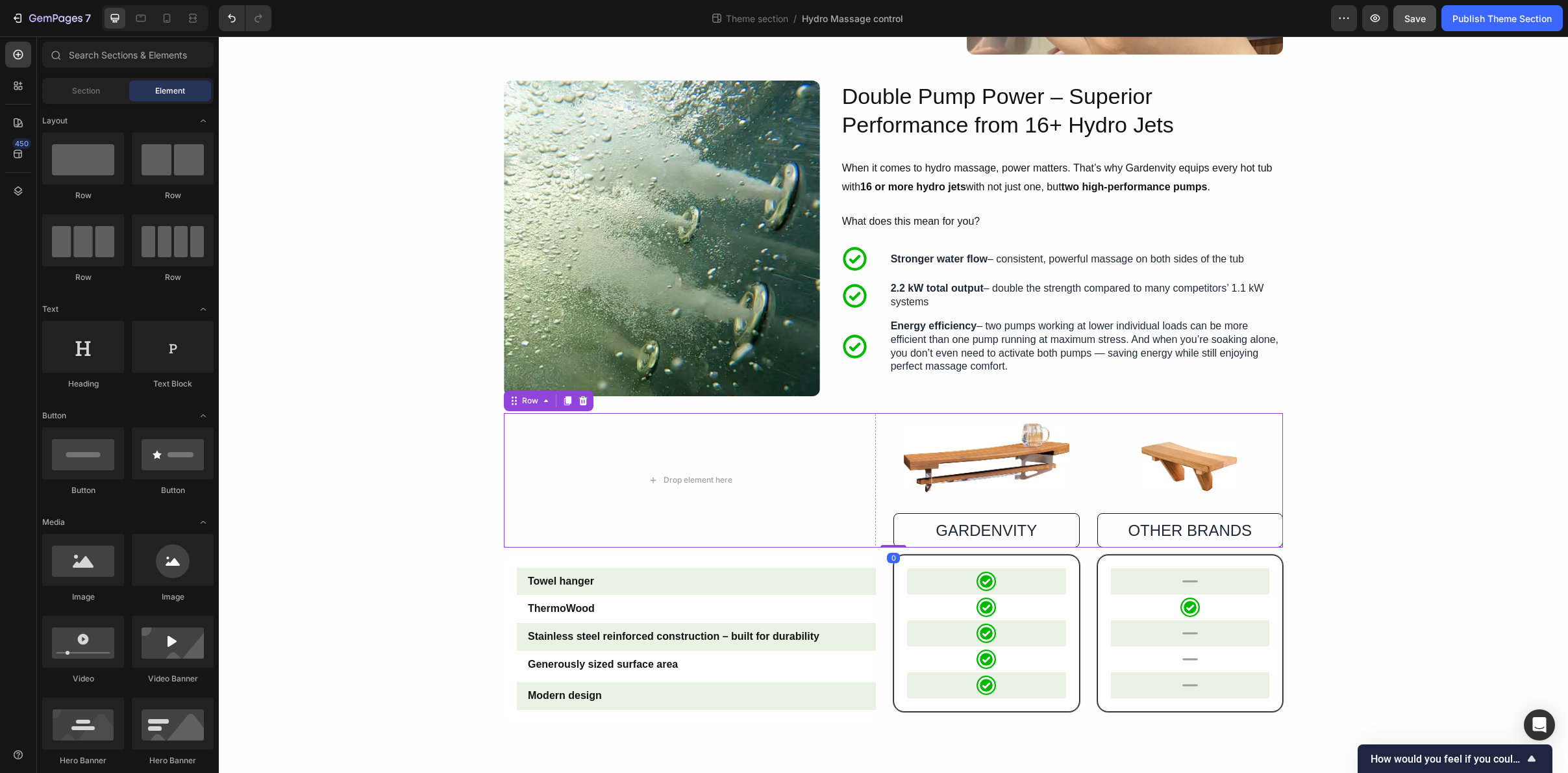
scroll to position [212, 0]
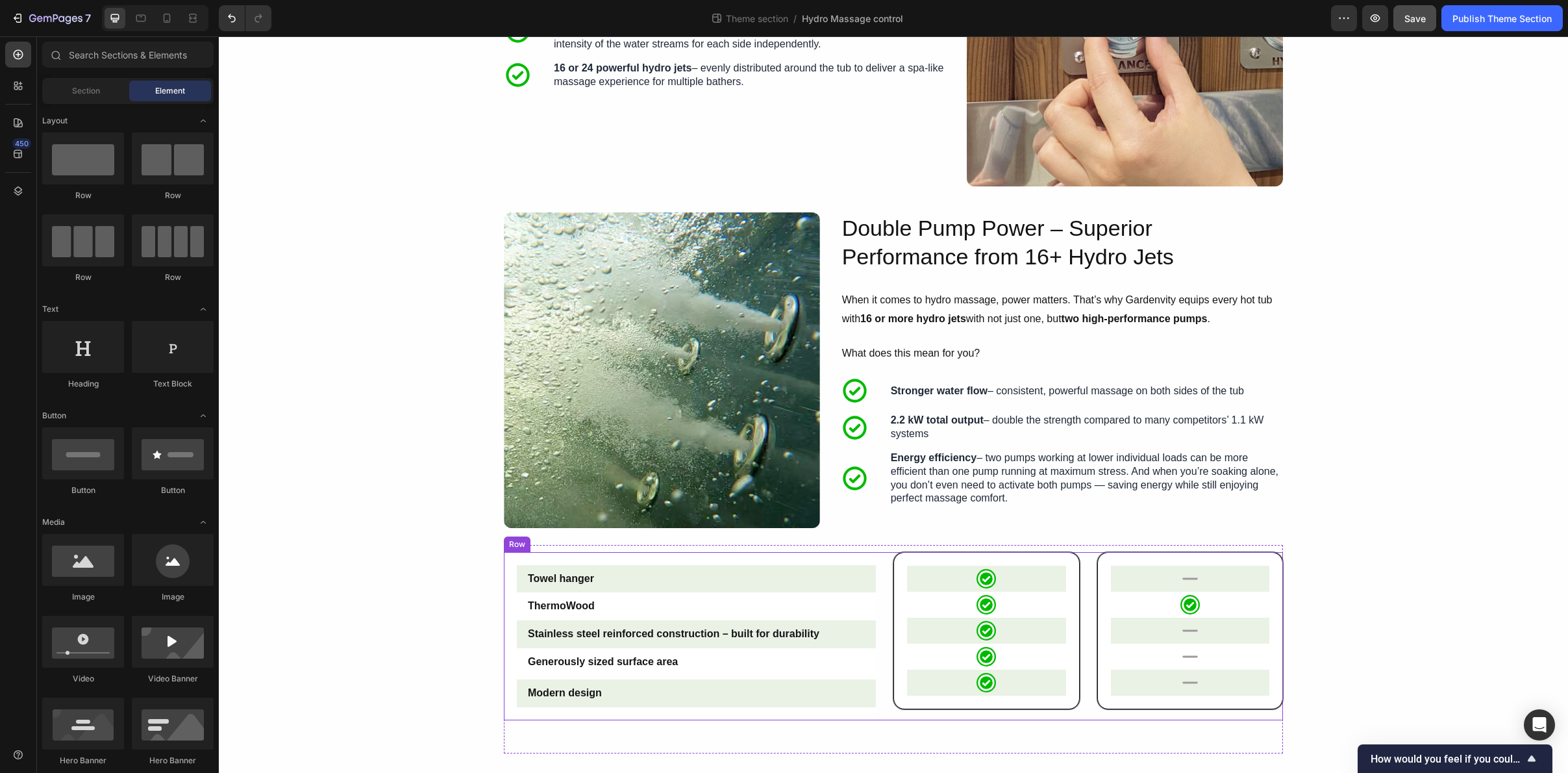
click at [886, 583] on div "Towel hanger Text Block Row ThermoWood Text Block Stainless steel reinforced co…" at bounding box center [894, 635] width 780 height 168
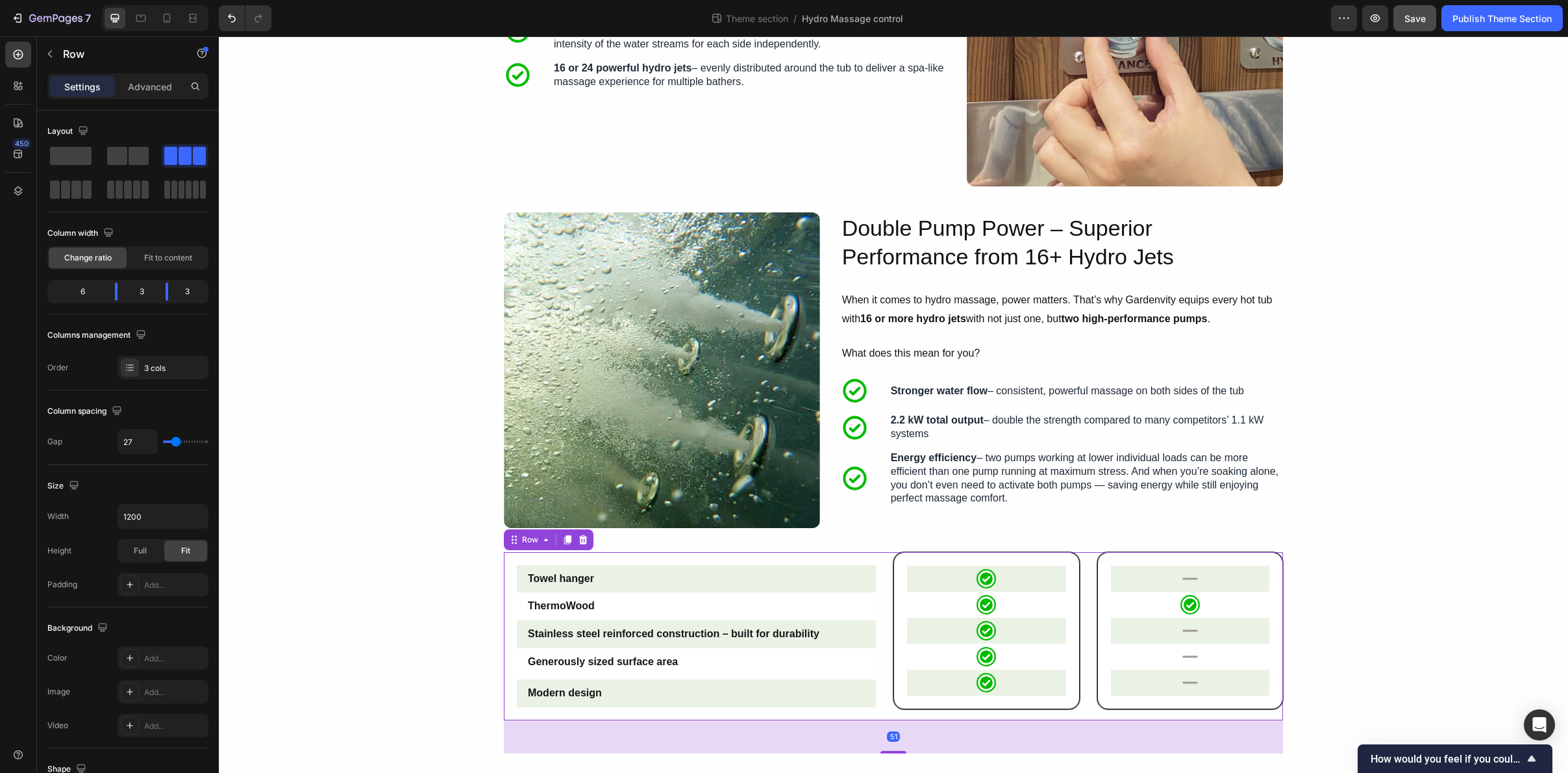
click at [586, 544] on icon at bounding box center [583, 540] width 10 height 10
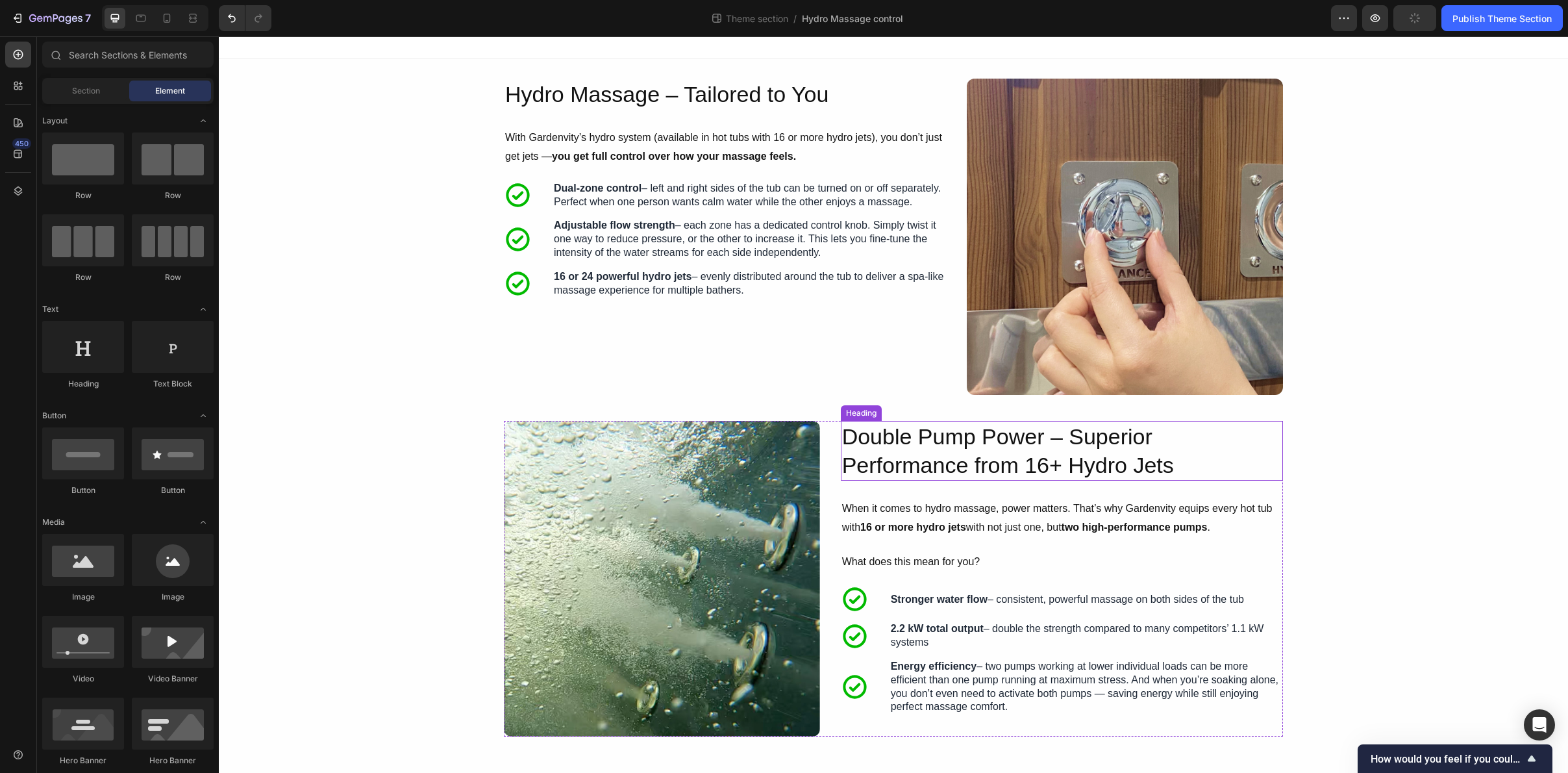
scroll to position [0, 0]
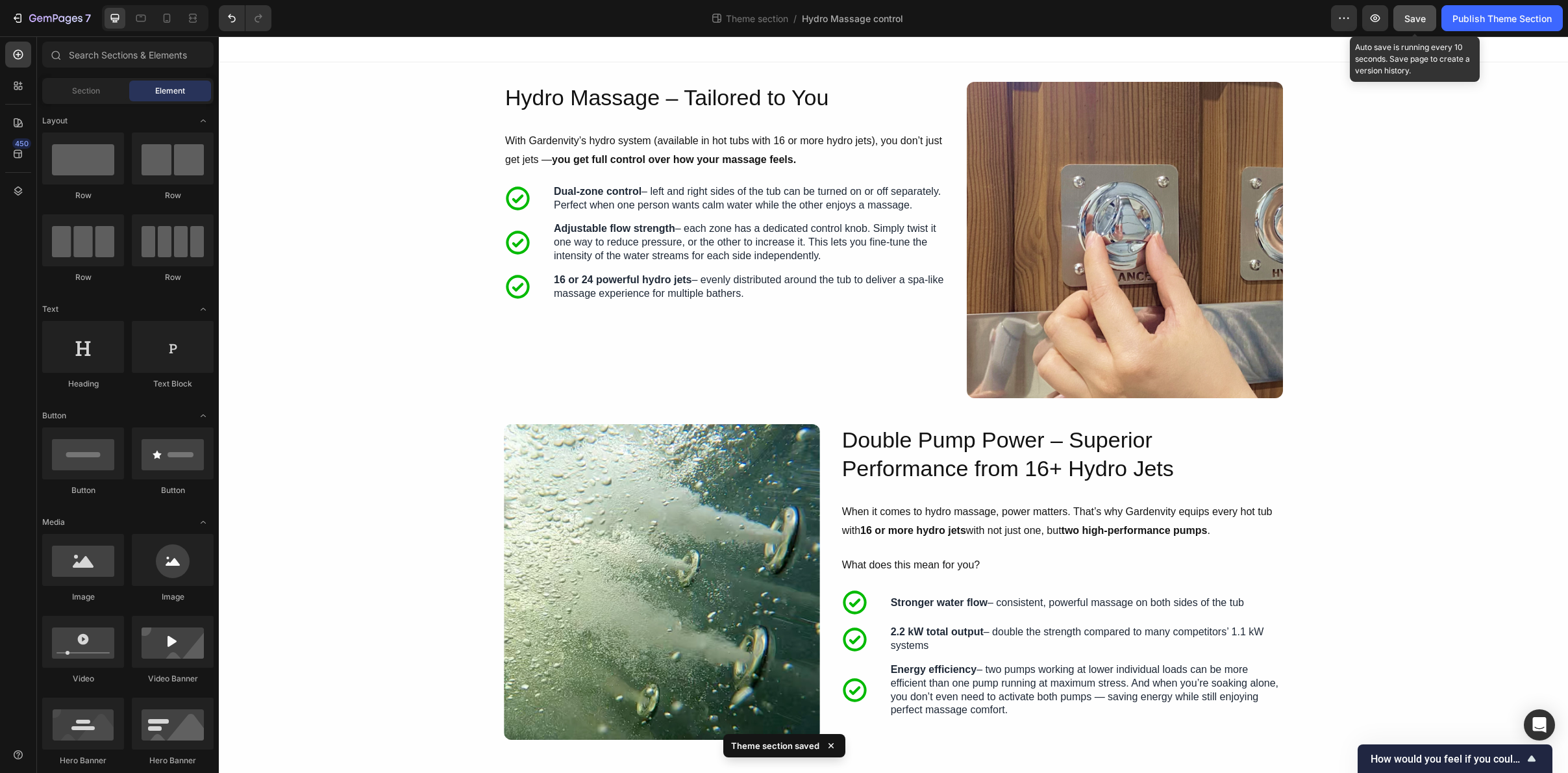
click at [1410, 24] on button "Save" at bounding box center [1415, 18] width 43 height 26
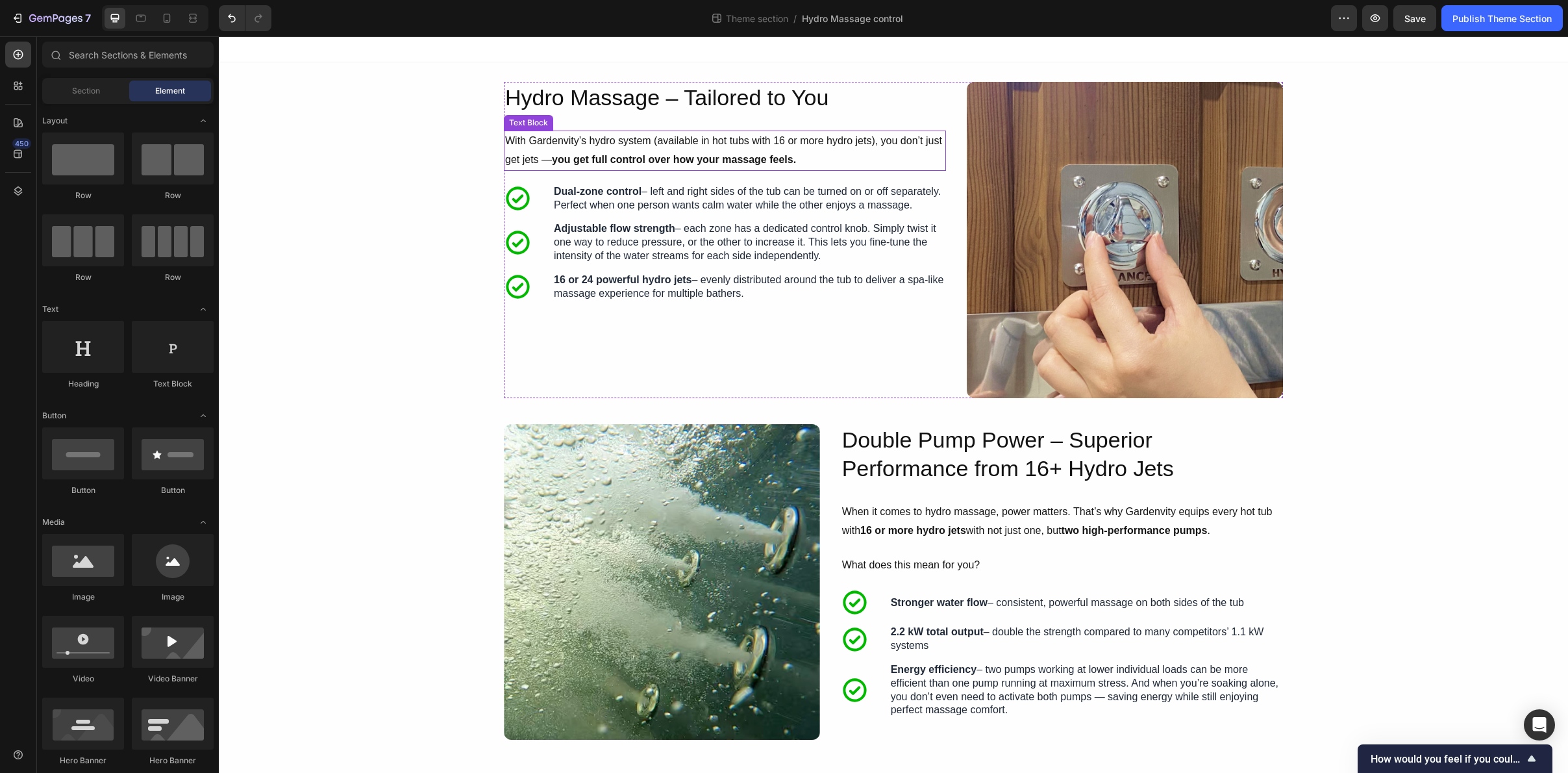
click at [800, 160] on p "With Gardenvity’s hydro system (available in hot tubs with 16 or more hydro jet…" at bounding box center [725, 151] width 439 height 37
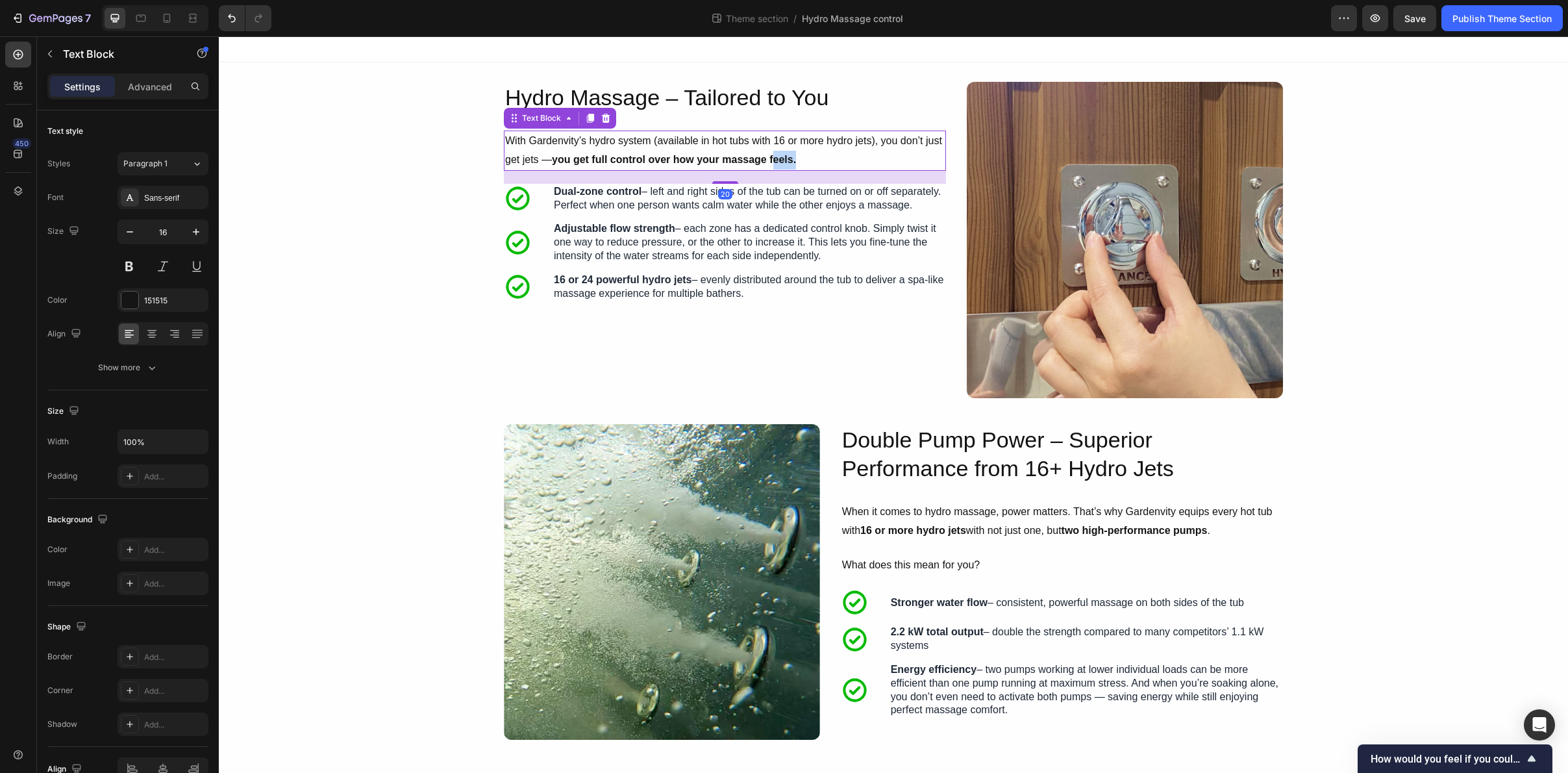
click at [792, 160] on strong "you get full control over how your massage feels." at bounding box center [673, 159] width 245 height 11
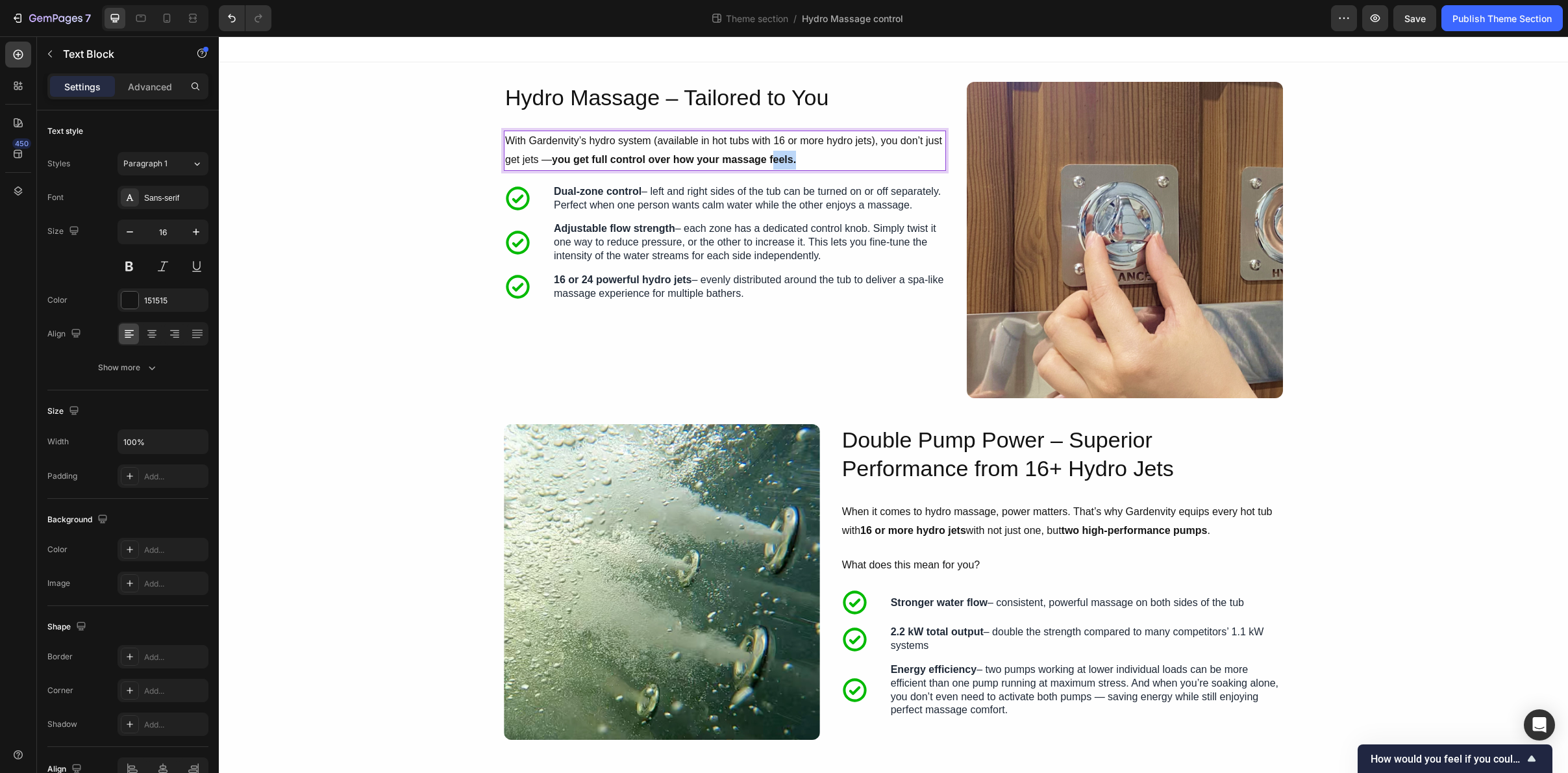
click at [792, 160] on strong "you get full control over how your massage feels." at bounding box center [673, 159] width 245 height 11
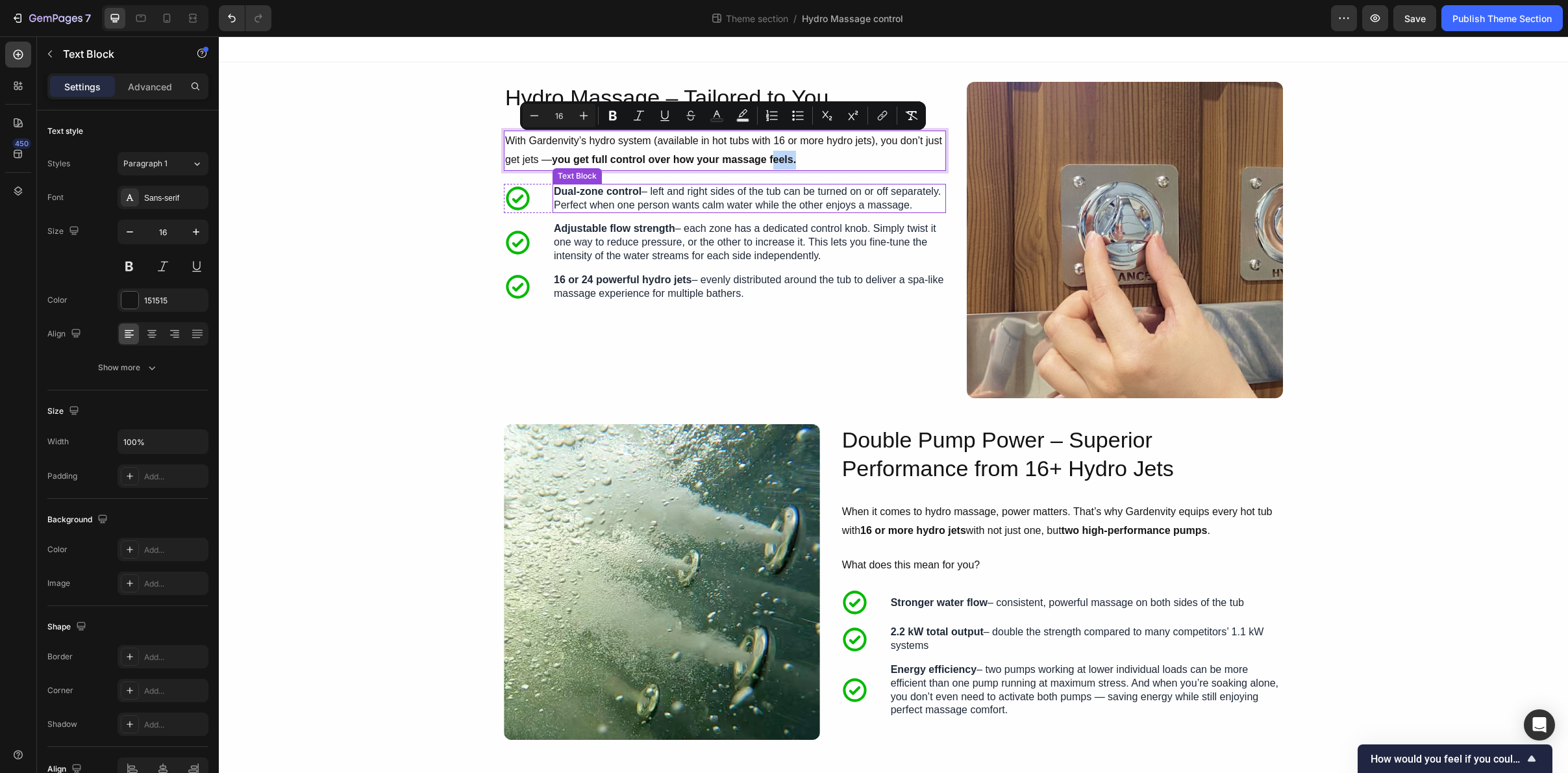
copy p "With Gardenvity’s hydro system (available in hot tubs with 16 or more hydro jet…"
click at [739, 156] on strong "you get full control over how your massage feels." at bounding box center [673, 159] width 245 height 11
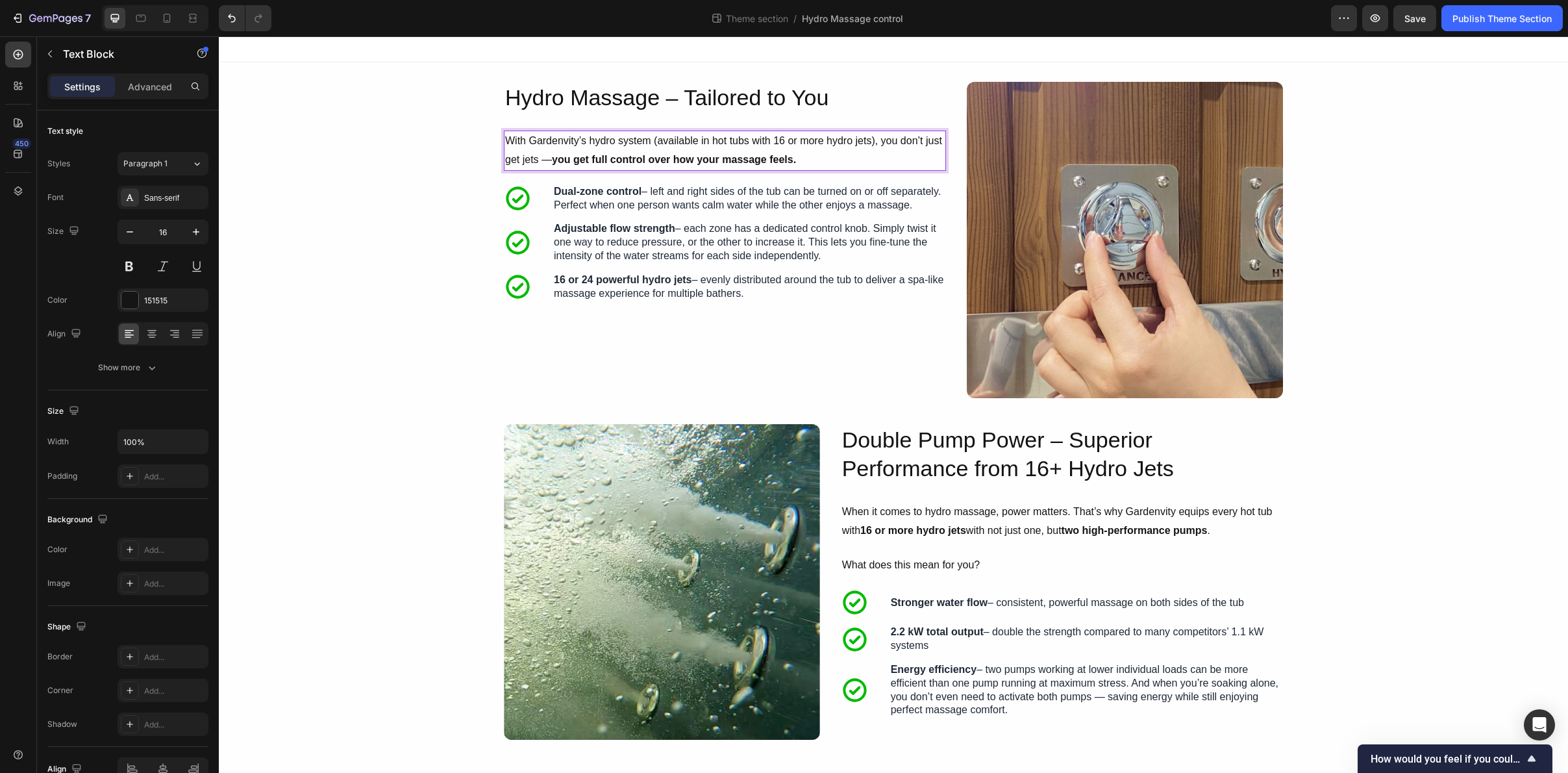
click at [740, 160] on strong "you get full control over how your massage feels." at bounding box center [673, 159] width 245 height 11
click at [575, 155] on p "With Gardenvity’s hydro system (available in hot tubs with 16 or more hydro jet…" at bounding box center [725, 151] width 439 height 37
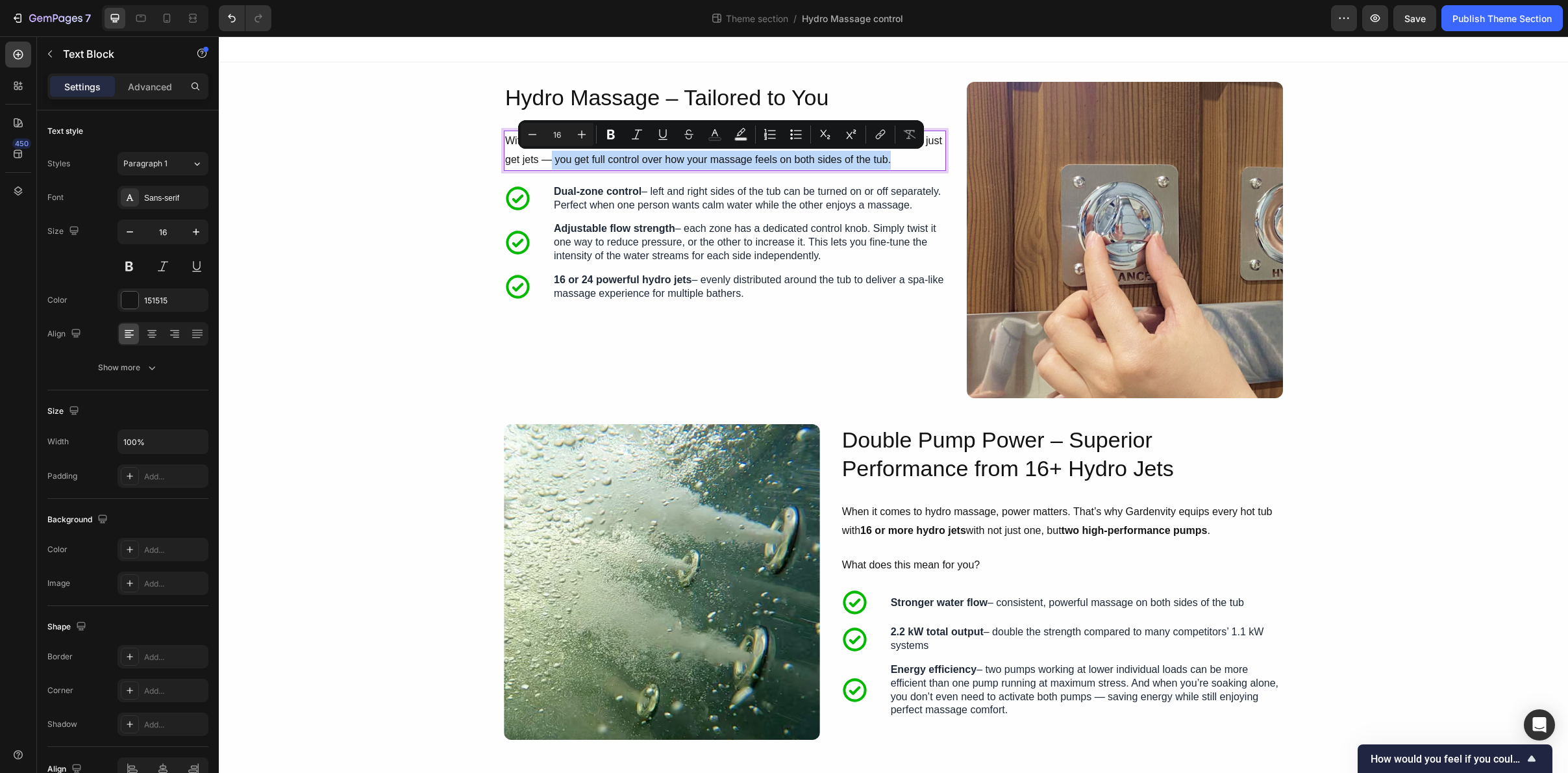
drag, startPoint x: 552, startPoint y: 158, endPoint x: 910, endPoint y: 158, distance: 358.0
click at [910, 158] on p "With Gardenvity’s hydro system (available in hot tubs with 16 or more hydro jet…" at bounding box center [725, 151] width 439 height 37
click at [605, 132] on icon "Editor contextual toolbar" at bounding box center [611, 134] width 13 height 13
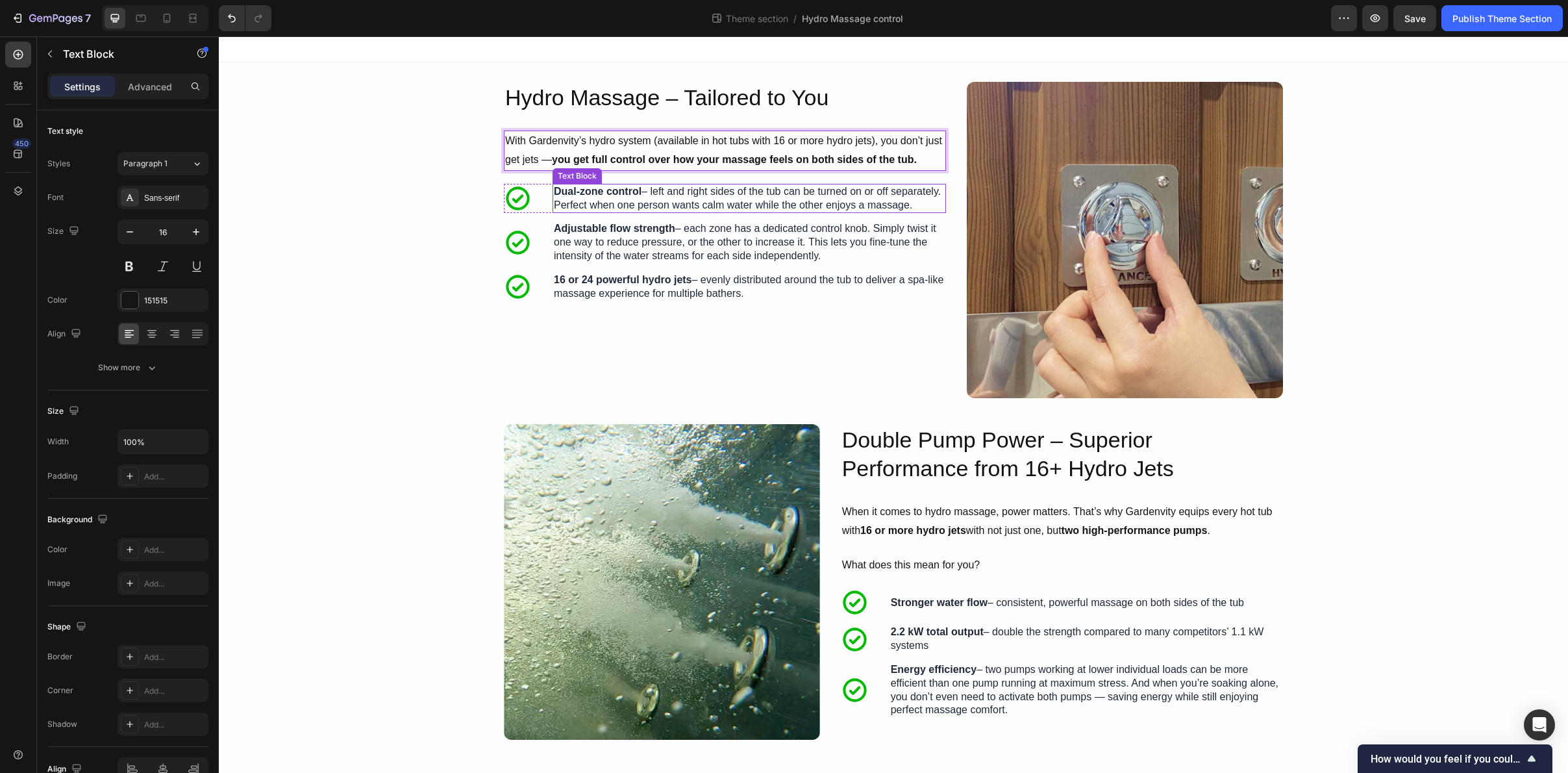
click at [828, 195] on p "Dual-zone control – left and right sides of the tub can be turned on or off sep…" at bounding box center [749, 198] width 391 height 27
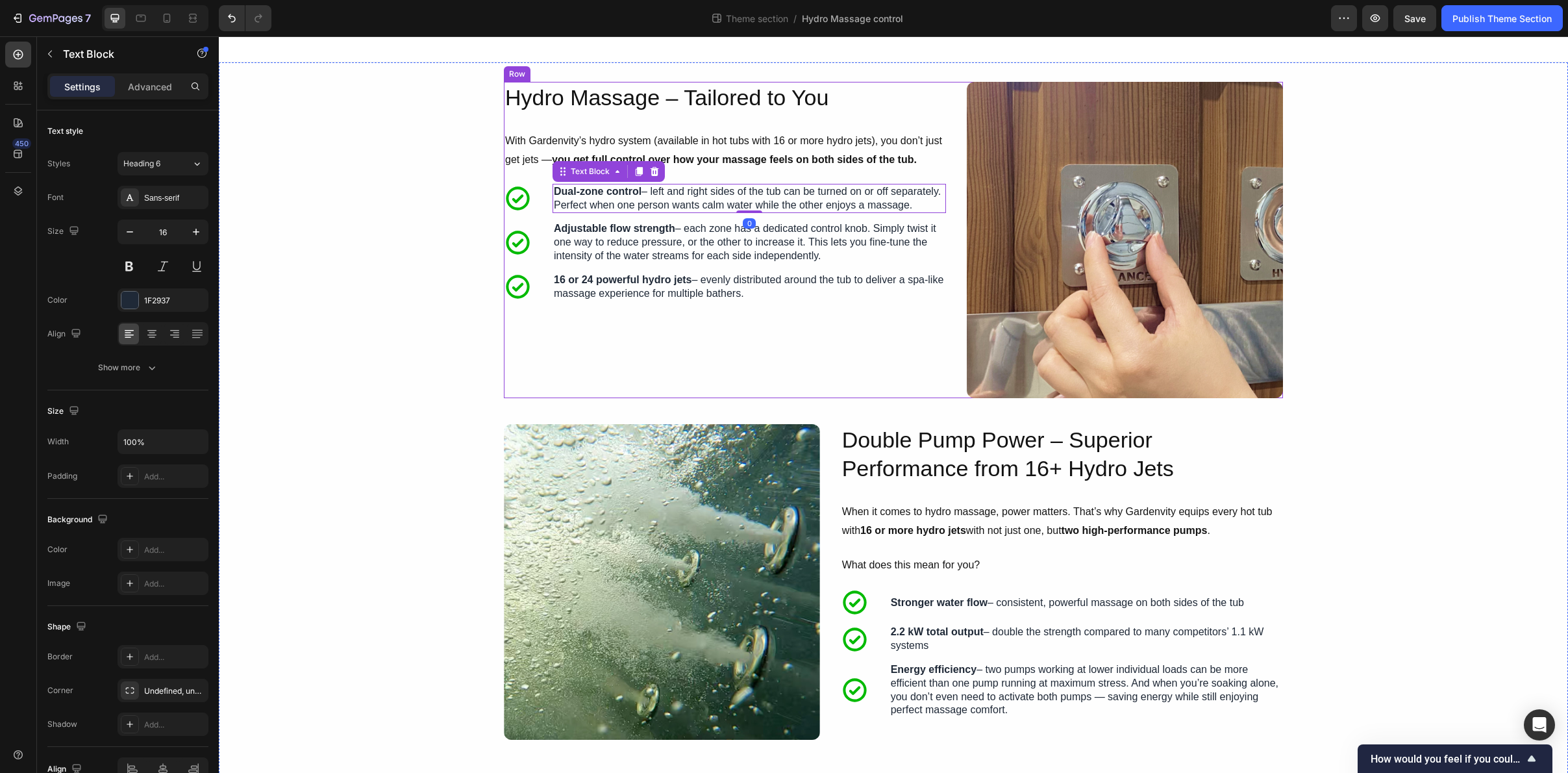
click at [903, 322] on div "Hydro Massage – Tailored to You Heading With Gardenvity’s hydro system (availab…" at bounding box center [725, 239] width 442 height 316
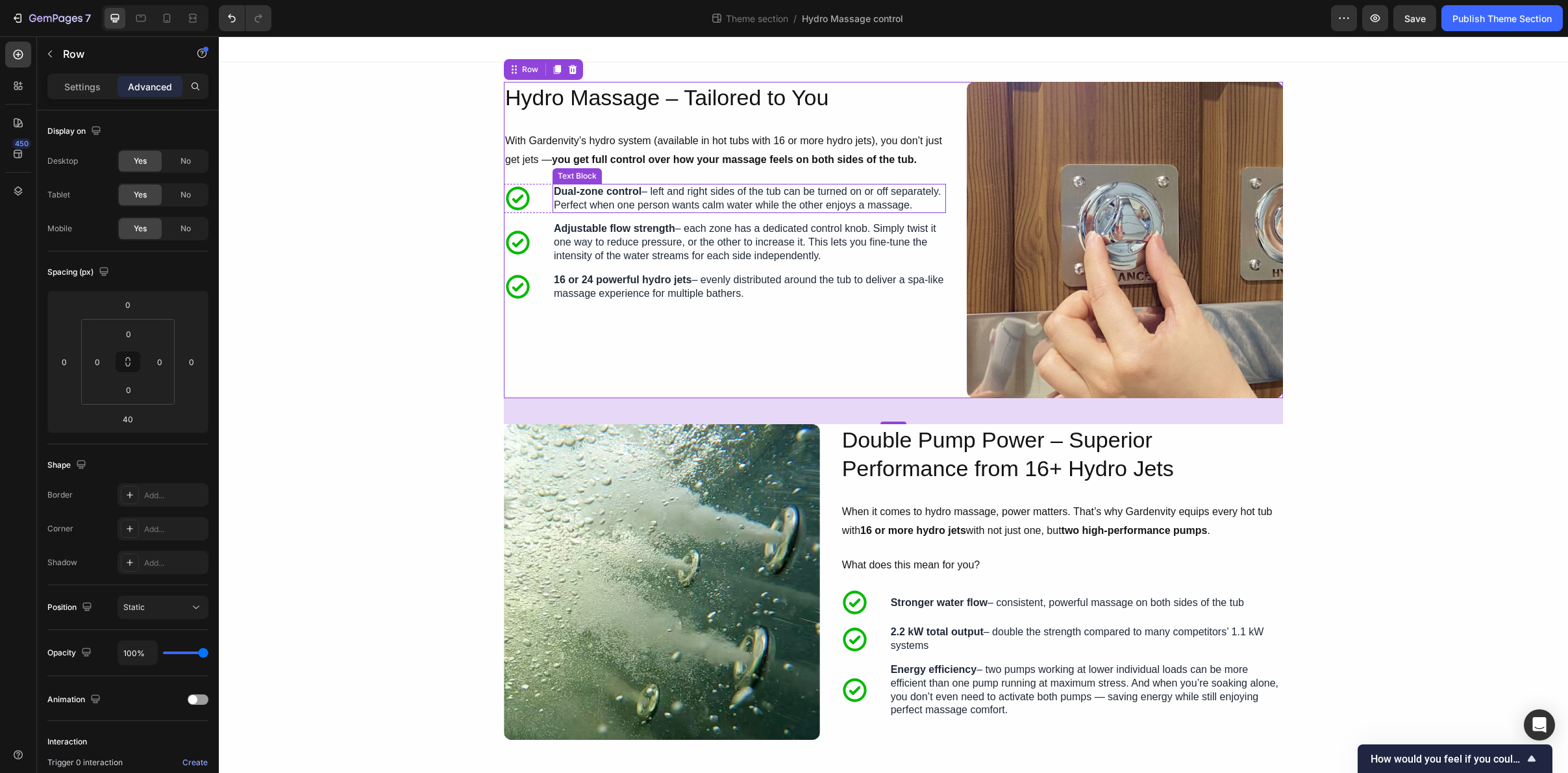
click at [713, 204] on p "Dual-zone control – left and right sides of the tub can be turned on or off sep…" at bounding box center [749, 198] width 391 height 27
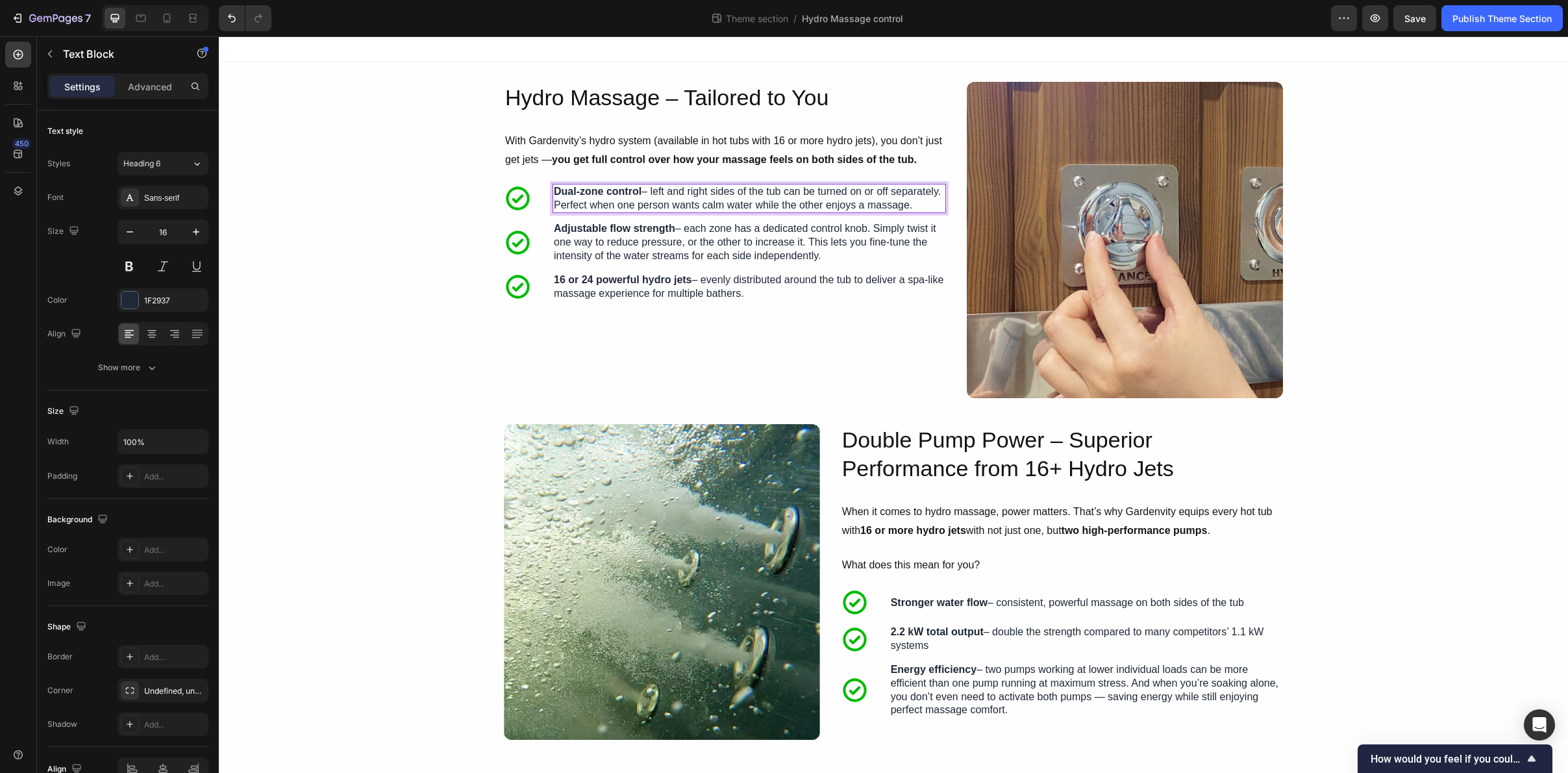
click at [713, 204] on p "Dual-zone control – left and right sides of the tub can be turned on or off sep…" at bounding box center [749, 198] width 391 height 27
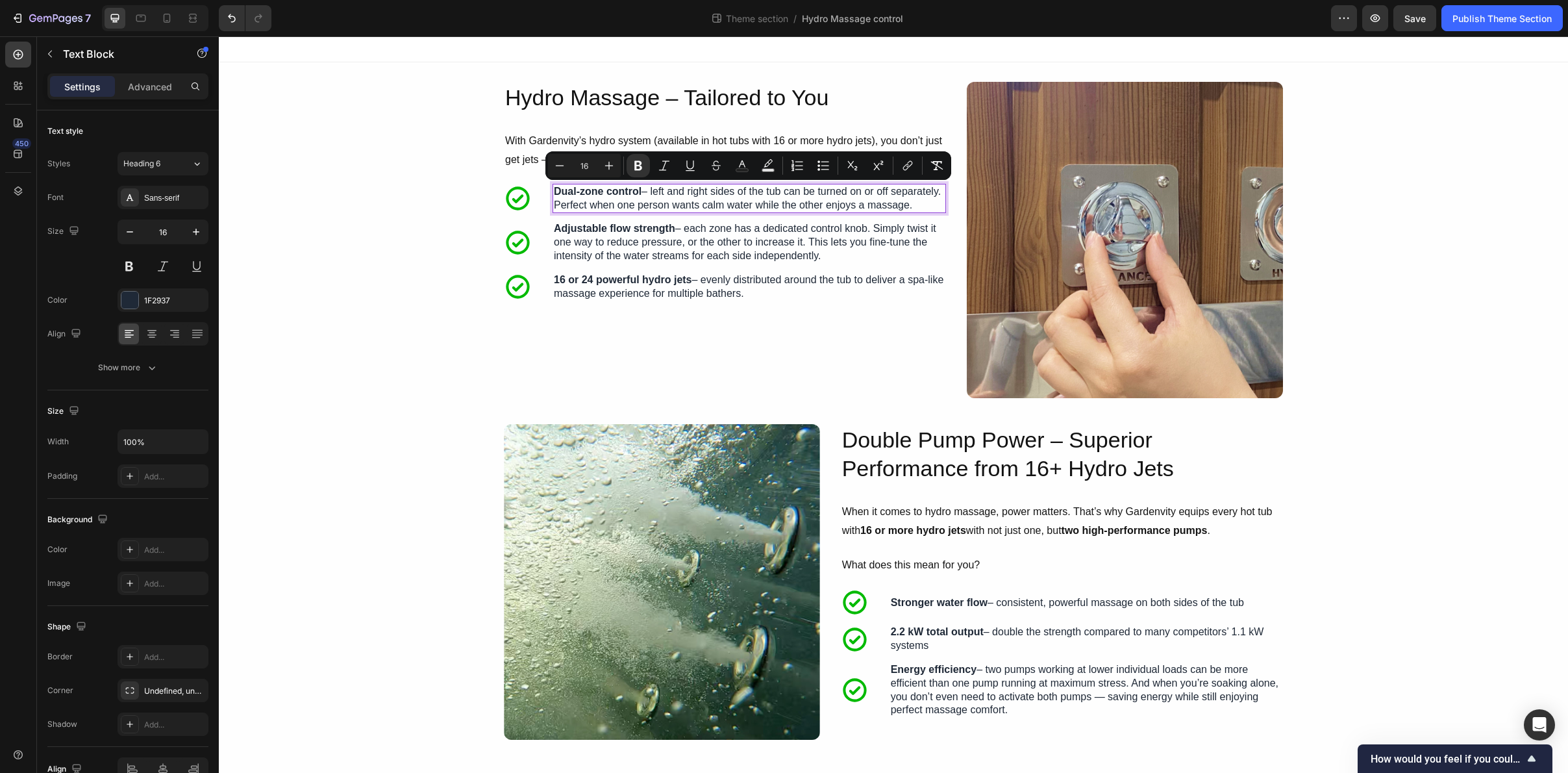
copy p "Dual-zone control – left and right sides of the tub can be turned on or off sep…"
click at [724, 201] on p "Dual-zone control – left and right sides of the tub can be turned on or off sep…" at bounding box center [749, 198] width 391 height 27
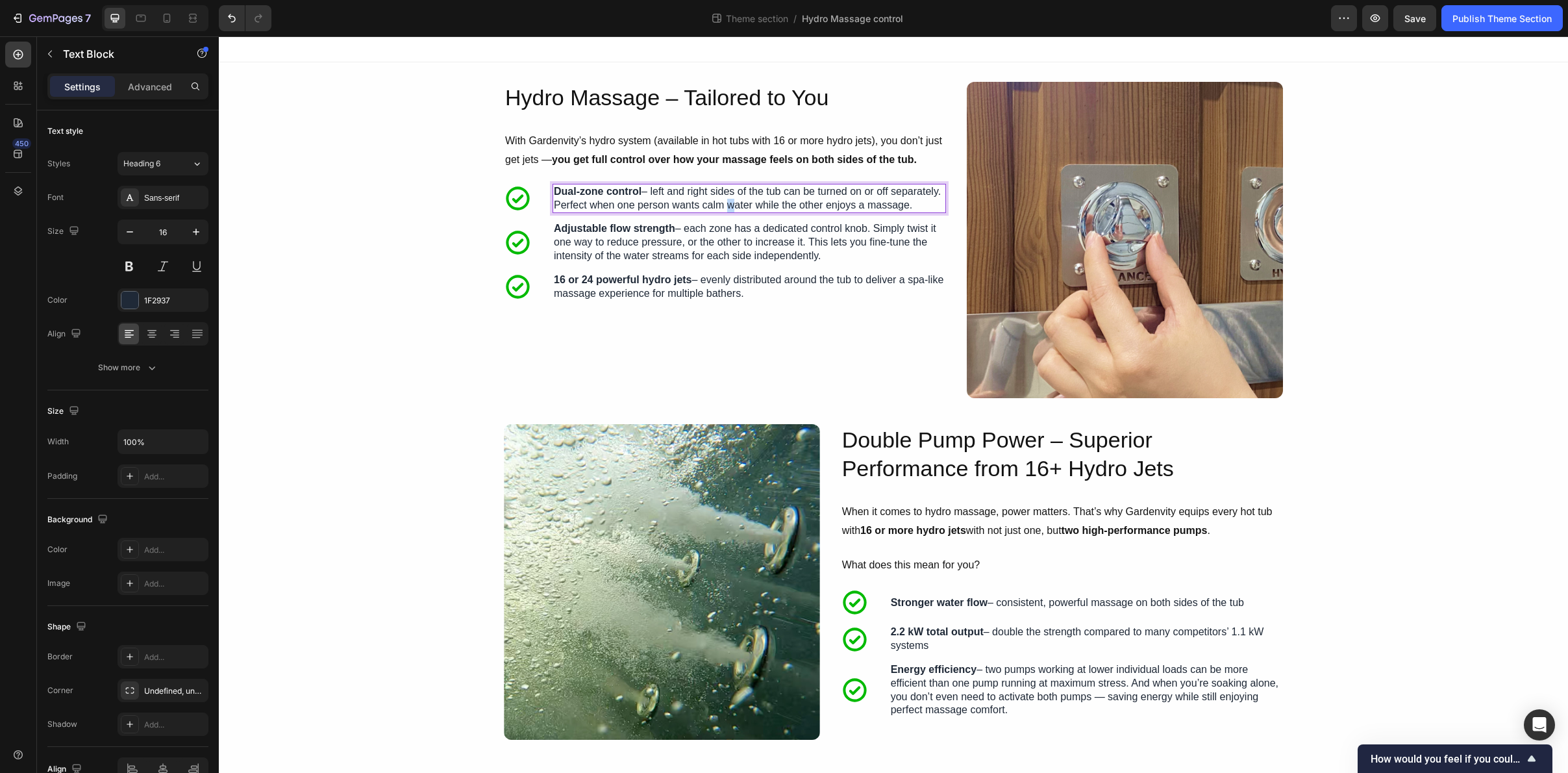
click at [724, 201] on p "Dual-zone control – left and right sides of the tub can be turned on or off sep…" at bounding box center [749, 198] width 391 height 27
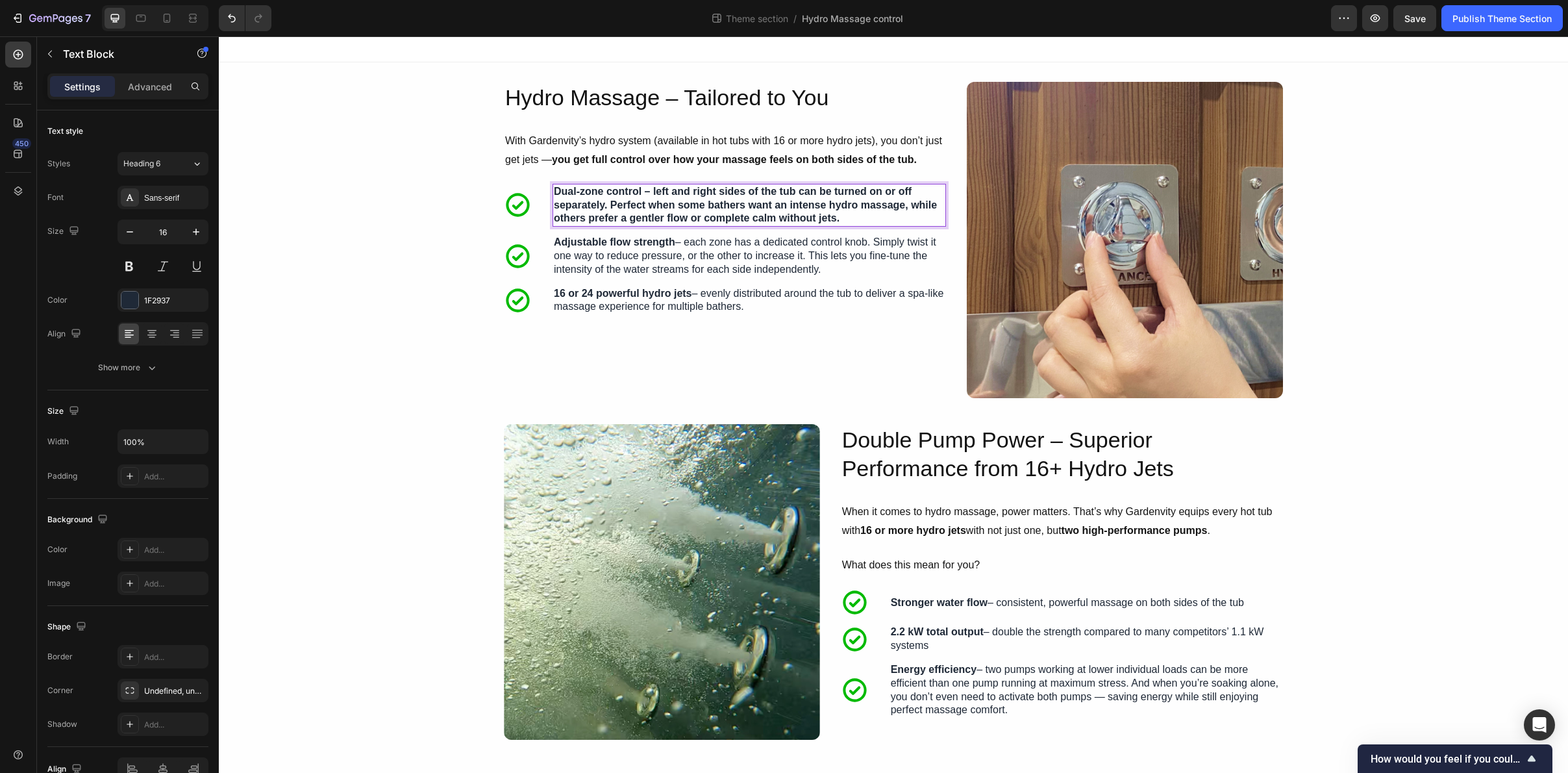
click at [675, 195] on strong "Dual-zone control – left and right sides of the tub can be turned on or off sep…" at bounding box center [746, 205] width 383 height 38
drag, startPoint x: 641, startPoint y: 193, endPoint x: 879, endPoint y: 222, distance: 239.8
click at [879, 222] on p "Dual-zone control – left and right sides of the tub can be turned on or off sep…" at bounding box center [749, 205] width 391 height 40
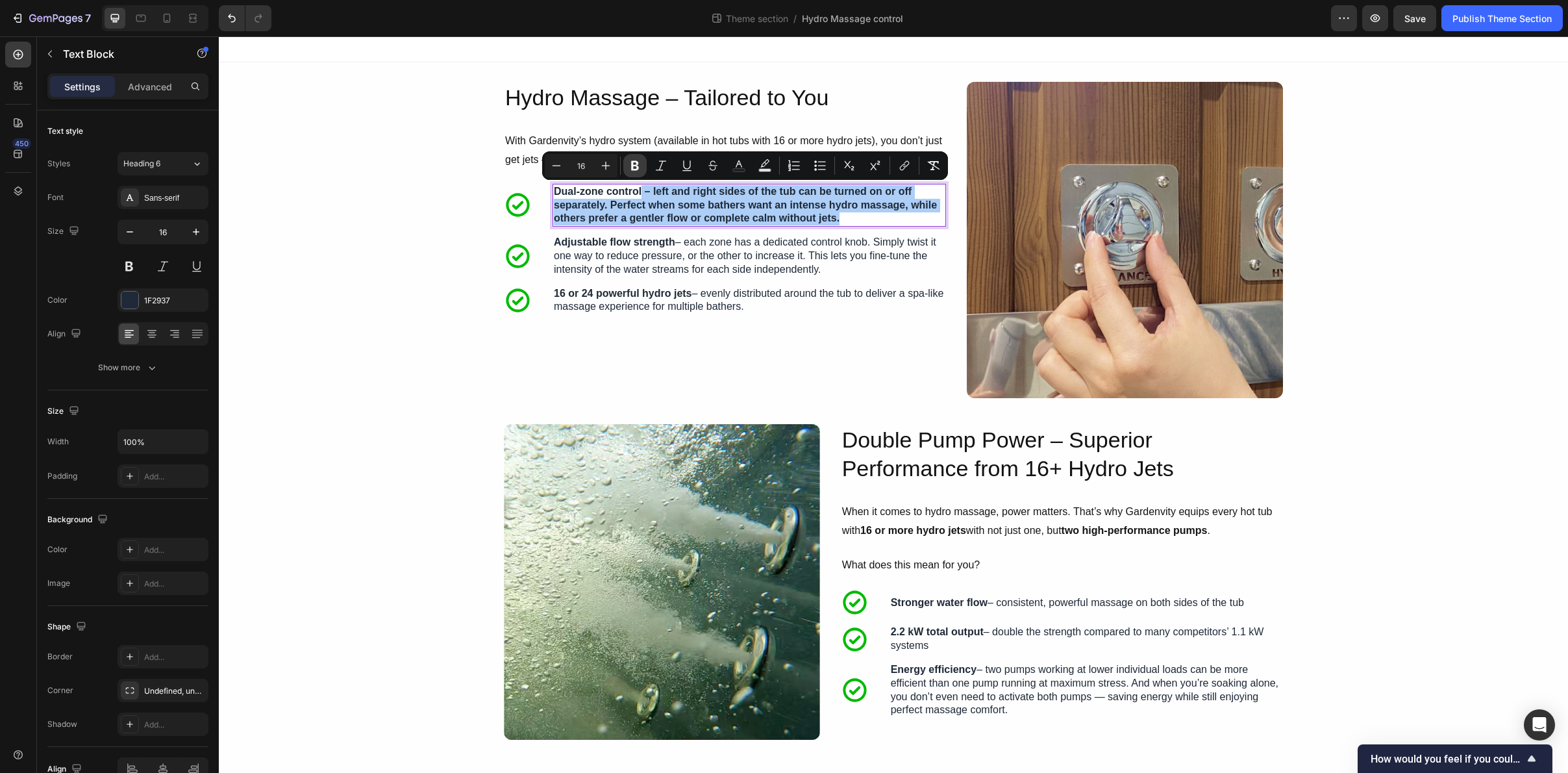
click at [635, 165] on icon "Editor contextual toolbar" at bounding box center [634, 165] width 8 height 10
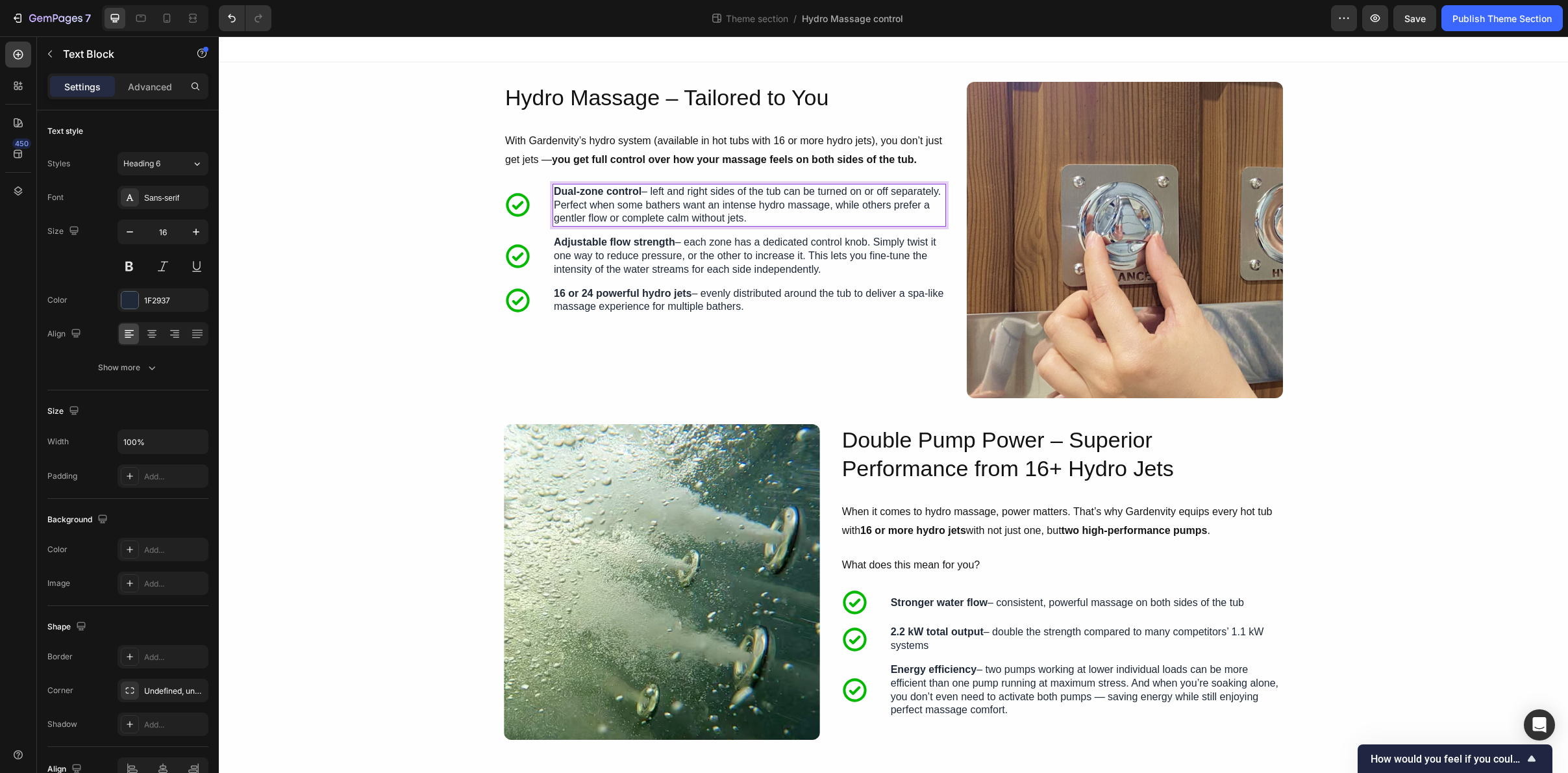
click at [693, 208] on p "Dual-zone control – left and right sides of the tub can be turned on or off sep…" at bounding box center [749, 205] width 391 height 40
click at [727, 220] on p "Dual-zone control – left and right sides of the tub can be turned on or off sep…" at bounding box center [749, 205] width 391 height 40
drag, startPoint x: 578, startPoint y: 195, endPoint x: 549, endPoint y: 193, distance: 29.1
click at [549, 193] on div "Icon ordy Dual-zone control – left and right sides of the tub can be turned on …" at bounding box center [725, 205] width 442 height 43
click at [732, 219] on p "Dual-zone control – left and right sides of the tub can be turned on or off sep…" at bounding box center [749, 205] width 391 height 40
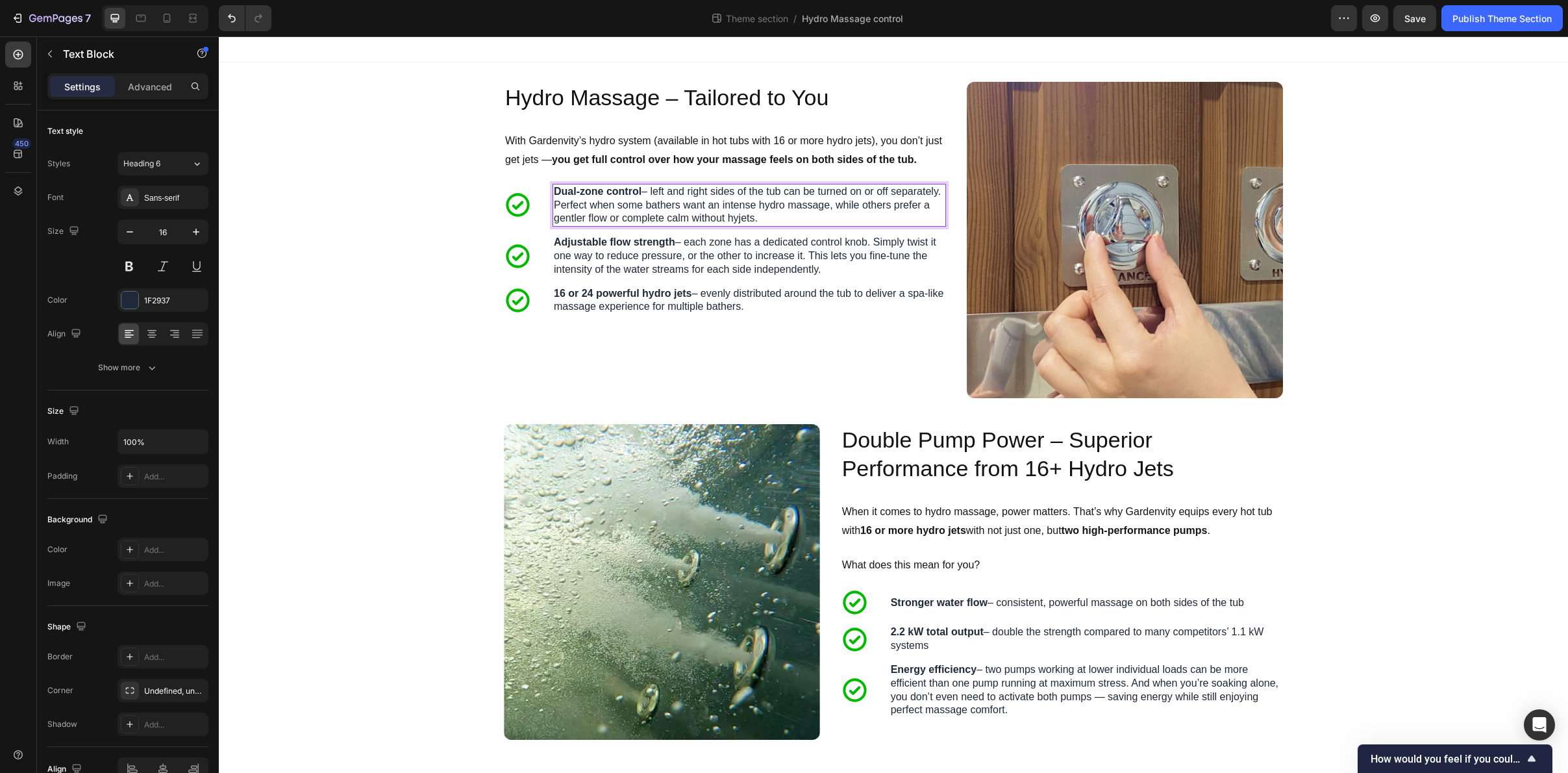
click at [736, 221] on p "Dual-zone control – left and right sides of the tub can be turned on or off sep…" at bounding box center [749, 205] width 391 height 40
click at [743, 220] on p "Dual-zone control – left and right sides of the tub can be turned on or off sep…" at bounding box center [749, 205] width 391 height 40
click at [746, 220] on p "Dual-zone control – left and right sides of the tub can be turned on or off sep…" at bounding box center [749, 205] width 391 height 40
click at [747, 219] on p "Dual-zone control – left and right sides of the tub can be turned on or off sep…" at bounding box center [749, 205] width 391 height 40
click at [752, 219] on p "Dual-zone control – left and right sides of the tub can be turned on or off sep…" at bounding box center [749, 205] width 391 height 40
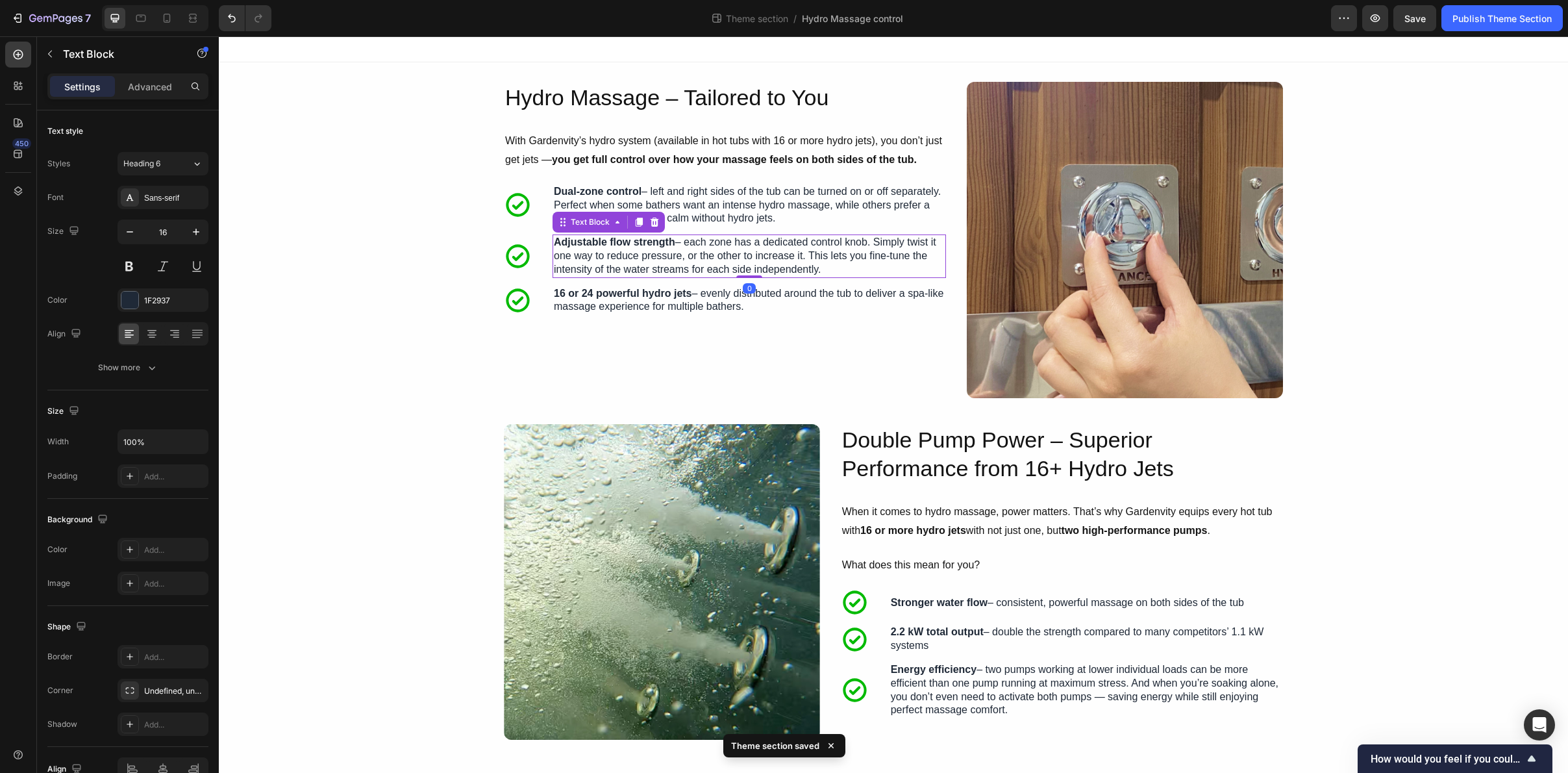
click at [783, 248] on p "Adjustable flow strength – each zone has a dedicated control knob. Simply twist…" at bounding box center [749, 256] width 391 height 40
click at [826, 248] on p "Adjustable flow strength – each zone has a dedicated control knob. Simply twist…" at bounding box center [749, 256] width 391 height 40
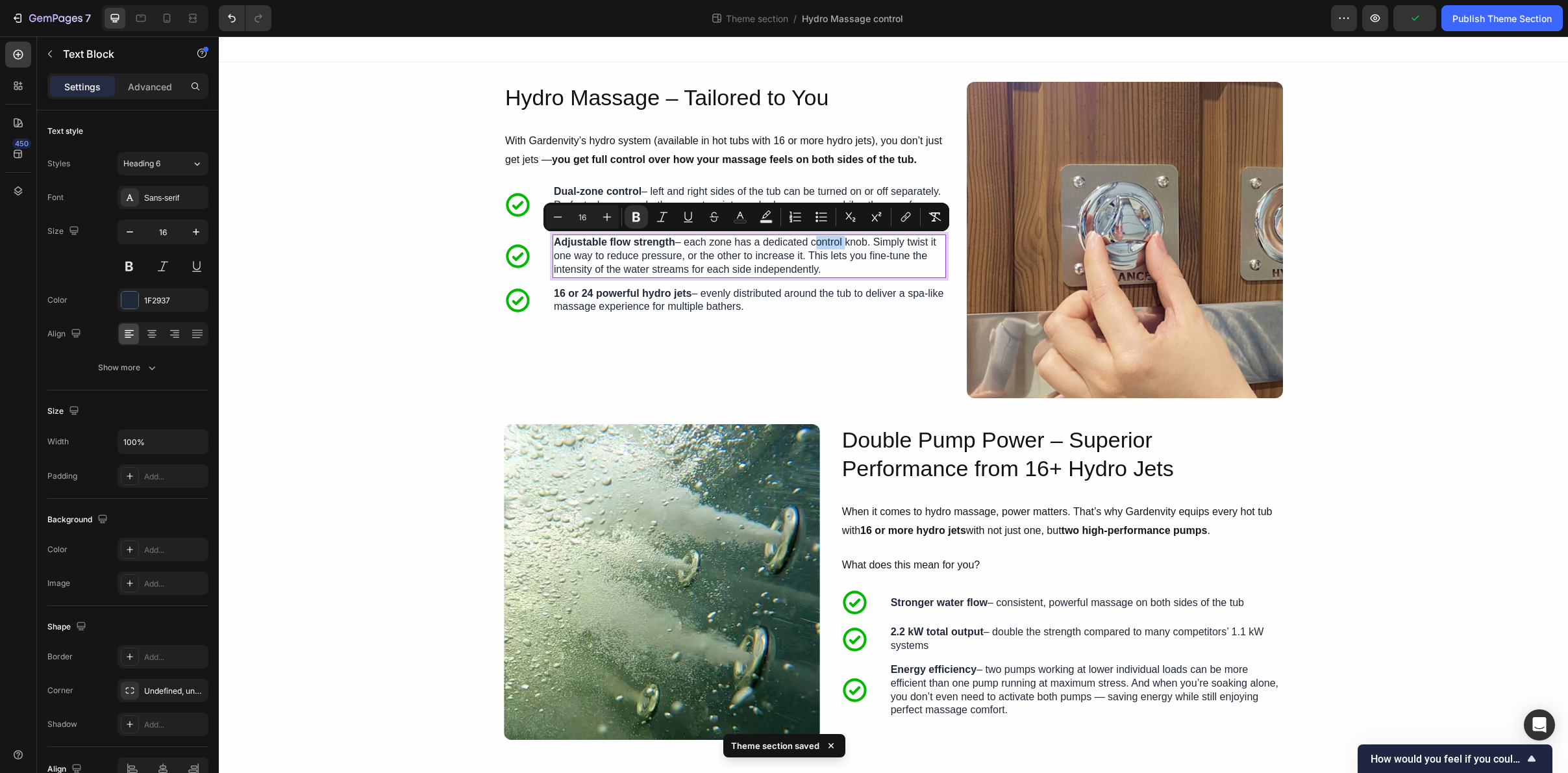
copy p "Adjustable flow strength – each zone has a dedicated control knob. Simply twist…"
click at [827, 265] on p "Adjustable flow strength – each zone has a dedicated control knob. Simply twist…" at bounding box center [749, 256] width 391 height 40
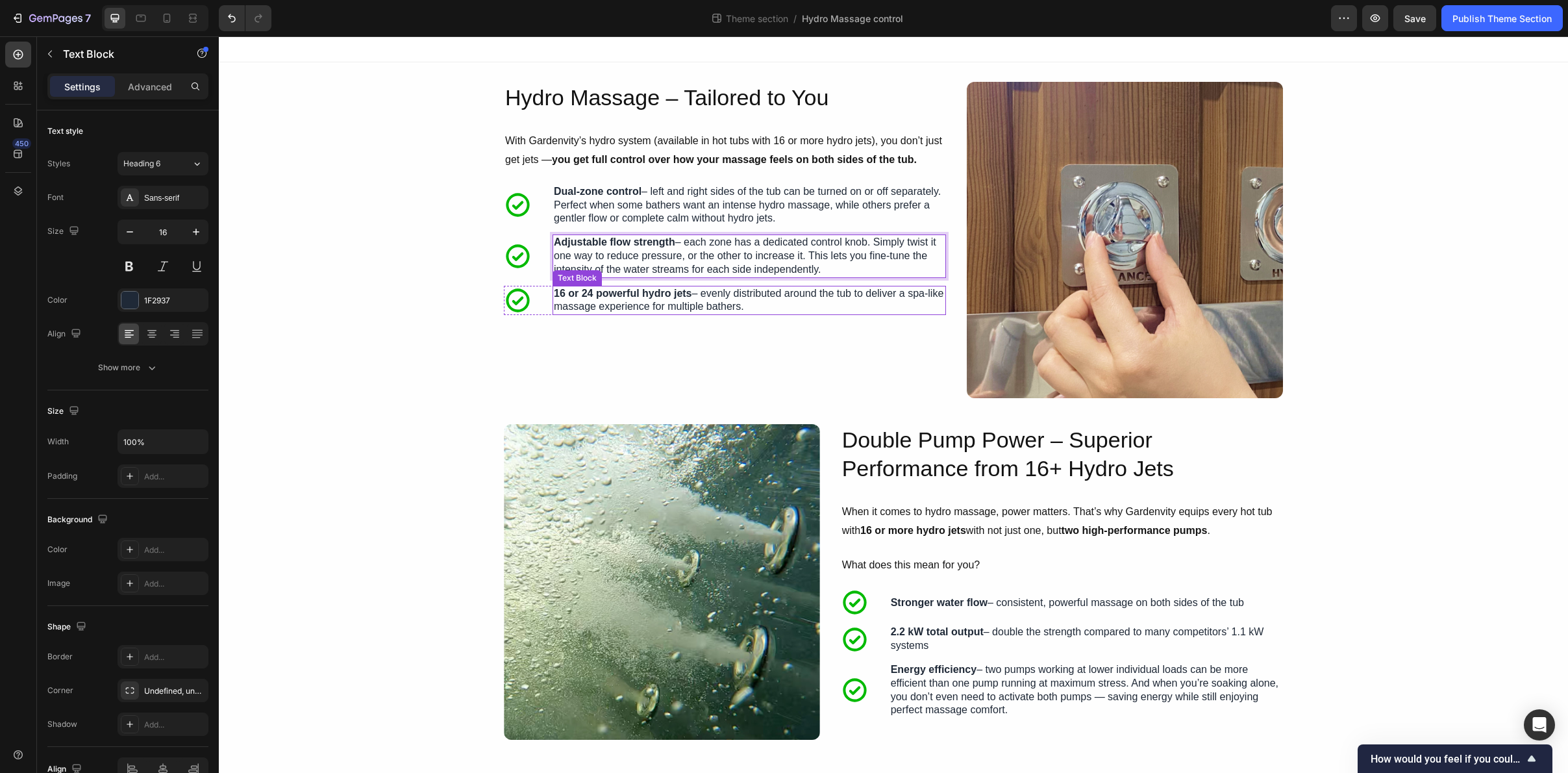
click at [751, 292] on p "16 or 24 powerful hydro jets – evenly distributed around the tub to deliver a s…" at bounding box center [749, 300] width 391 height 27
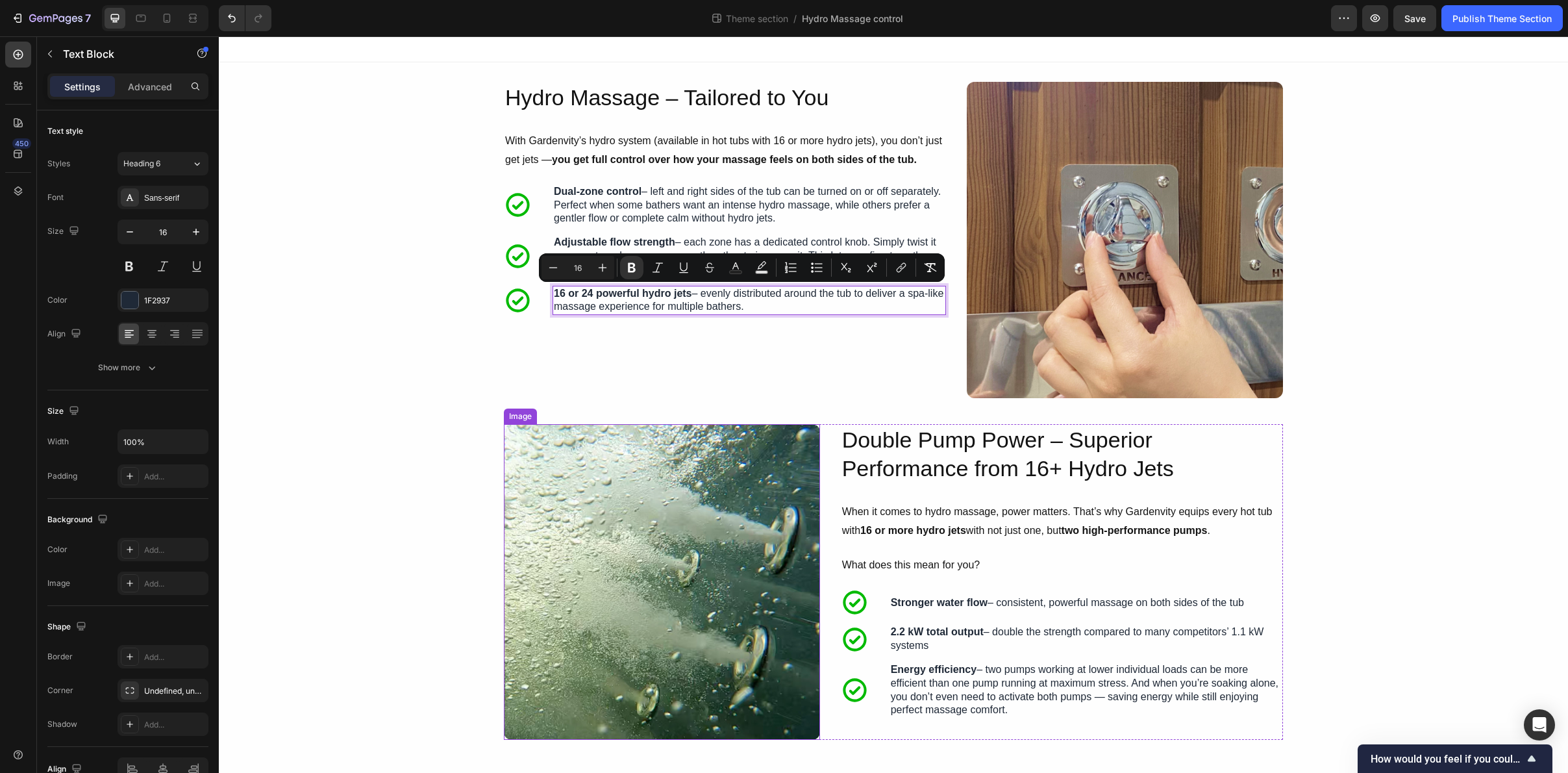
copy p "16 or 24 powerful hydro jets – evenly distributed around the tub to deliver a s…"
click at [905, 361] on div "Hydro Massage – Tailored to You Heading With Gardenvity’s hydro system (availab…" at bounding box center [725, 239] width 442 height 316
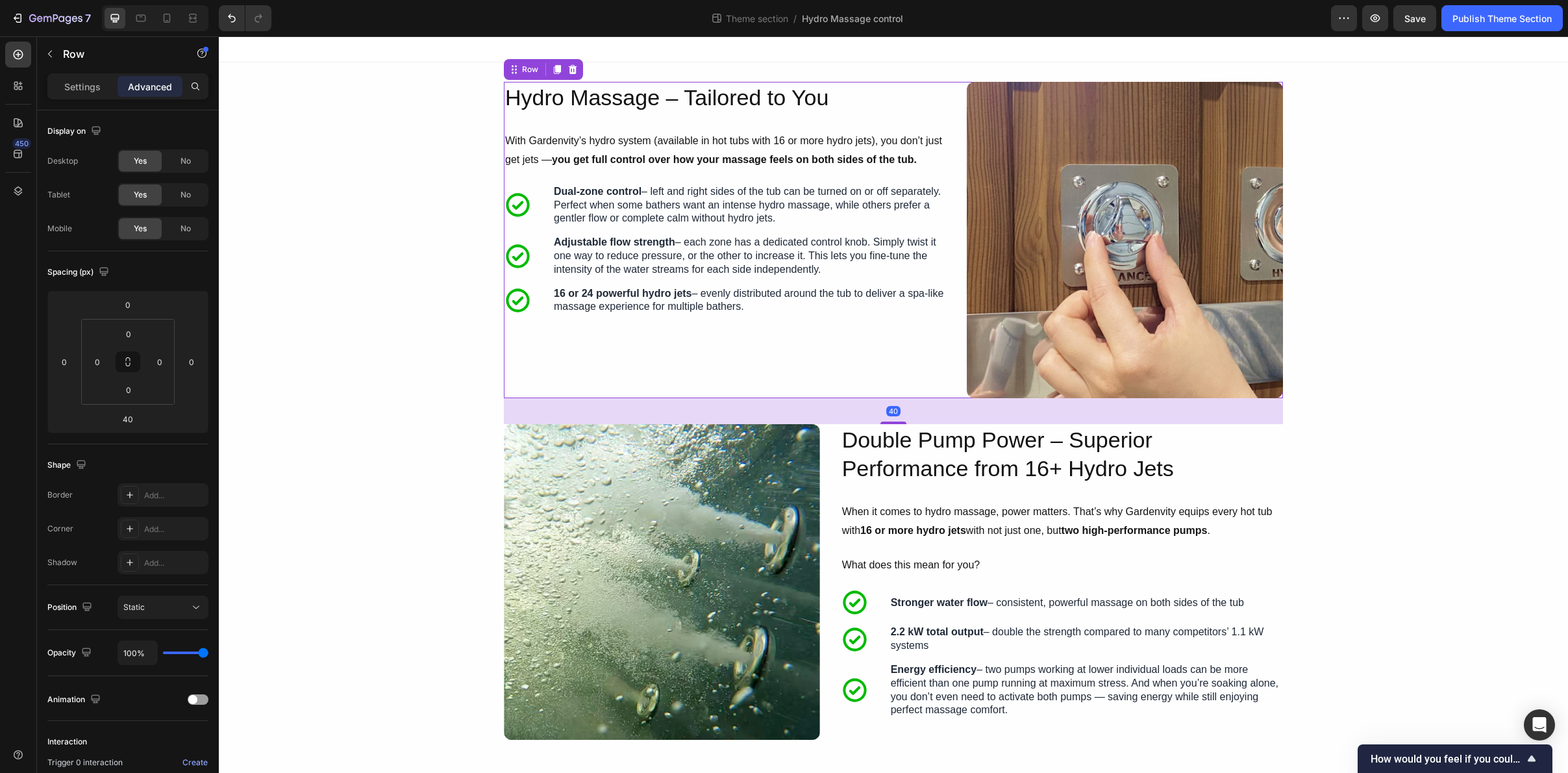
scroll to position [3, 0]
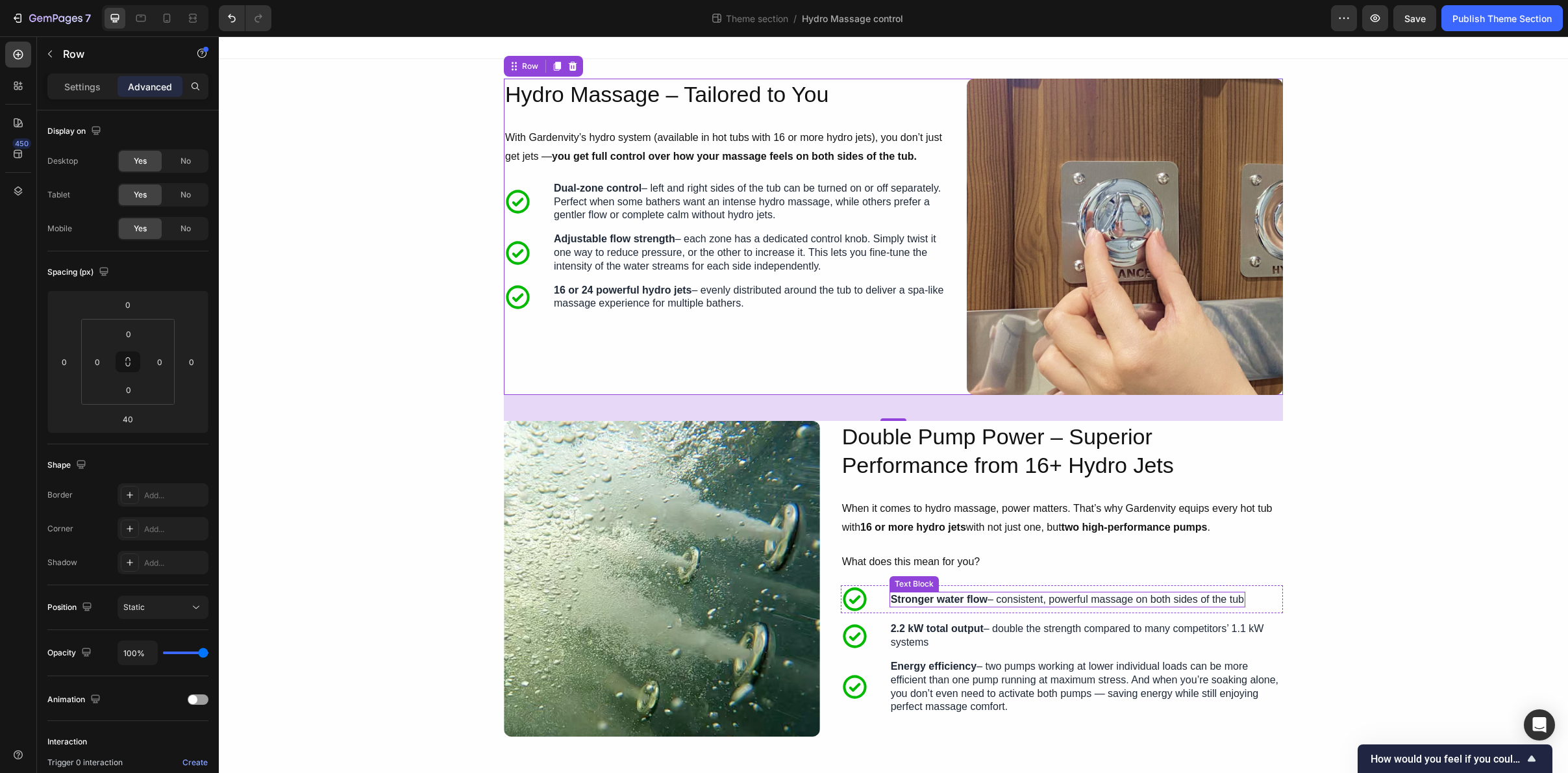
click at [1246, 599] on div "Stronger water flow – consistent, powerful massage on both sides of the tub" at bounding box center [1068, 600] width 356 height 17
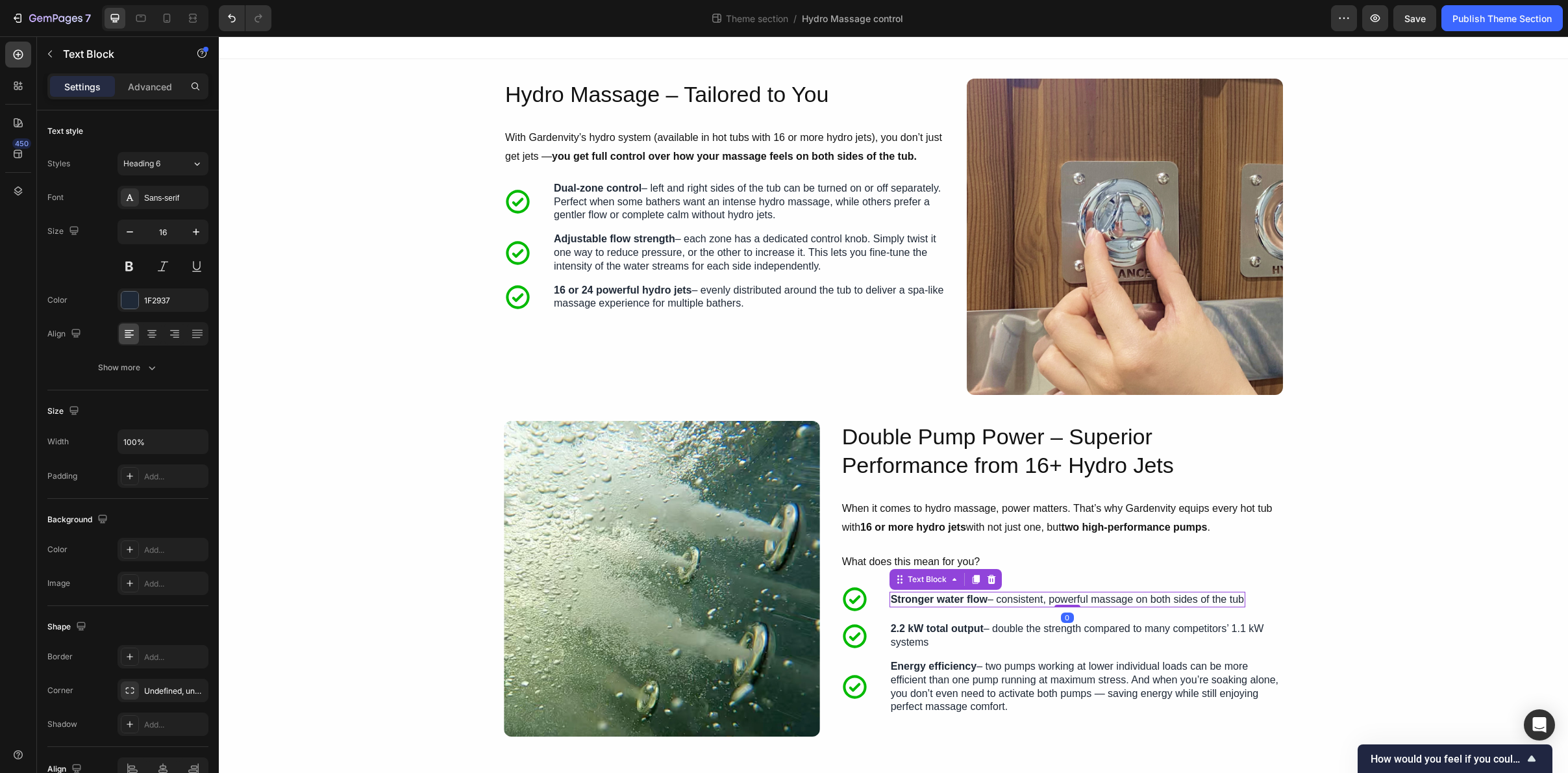
click at [1246, 599] on div "Stronger water flow – consistent, powerful massage on both sides of the tub" at bounding box center [1068, 600] width 356 height 17
click at [1244, 601] on p "Stronger water flow – consistent, powerful massage on both sides of the tub" at bounding box center [1068, 600] width 353 height 14
click at [972, 642] on p "2.2 kW total output – double the strength compared to many competitors’ 1.1 kW …" at bounding box center [1086, 635] width 391 height 27
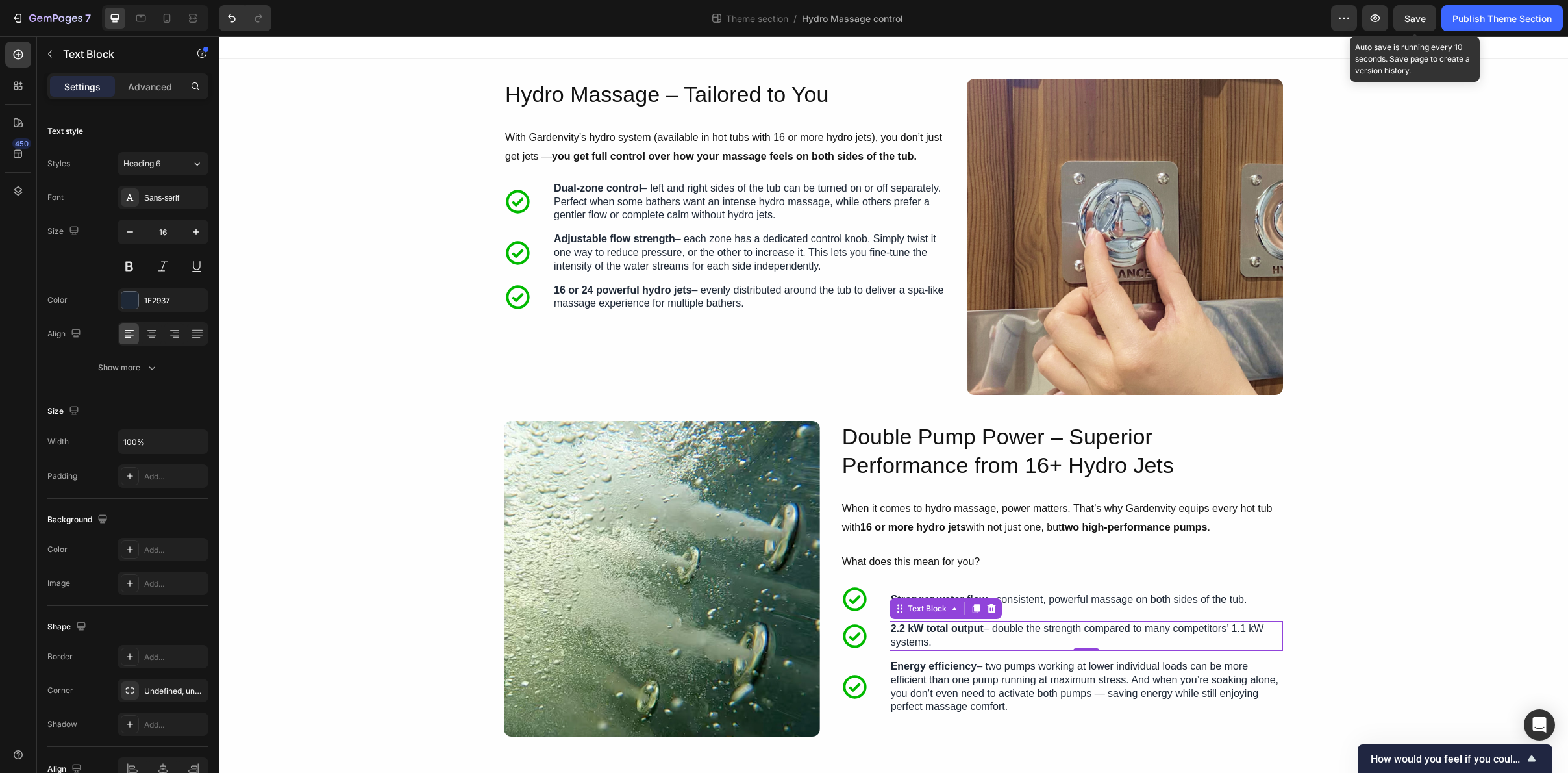
click at [1410, 20] on span "Save" at bounding box center [1415, 18] width 22 height 11
click at [1411, 23] on div "Publish Theme Section" at bounding box center [1503, 18] width 99 height 14
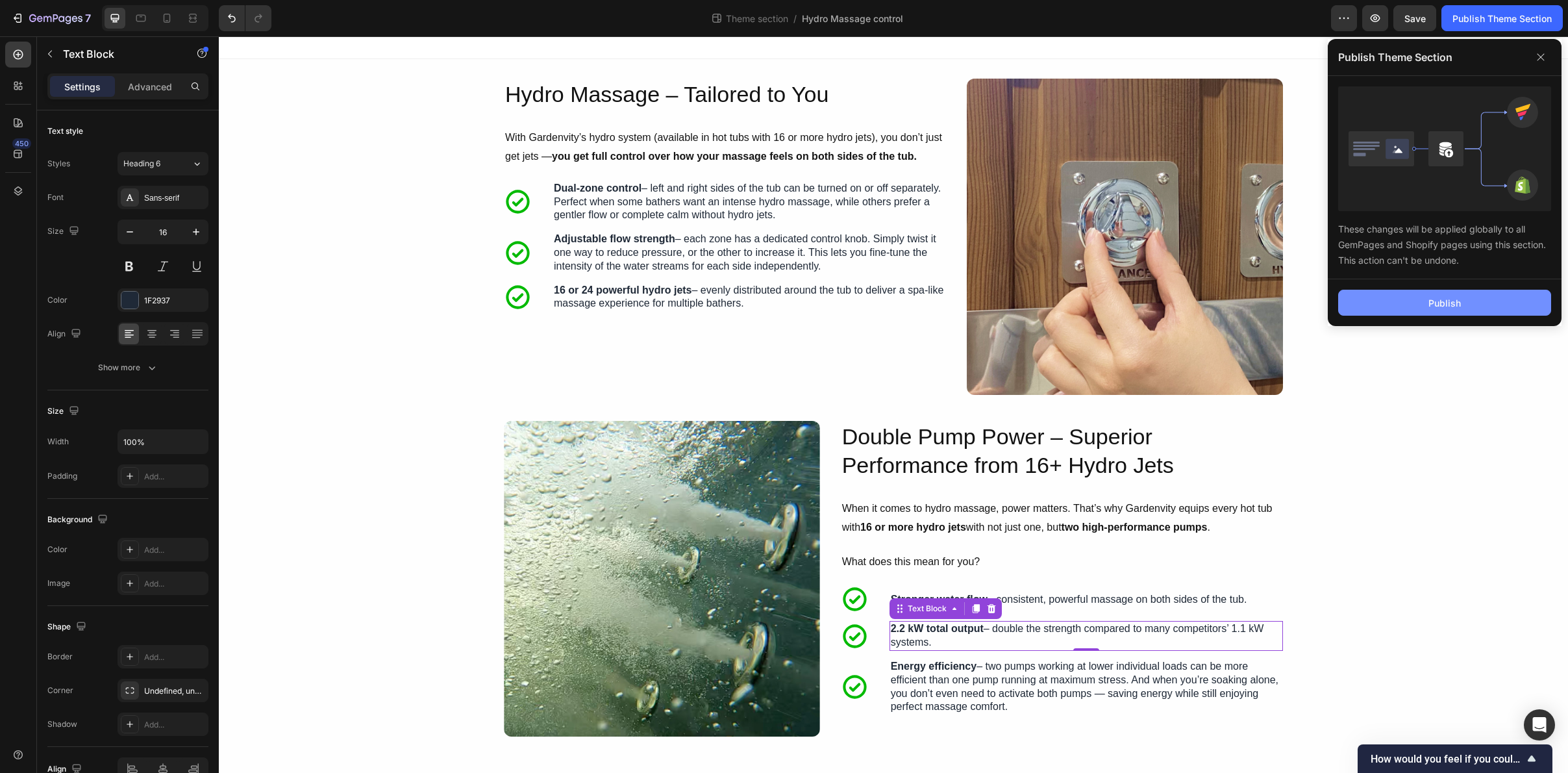
click at [1411, 312] on button "Publish" at bounding box center [1444, 303] width 213 height 26
